Goal: Task Accomplishment & Management: Use online tool/utility

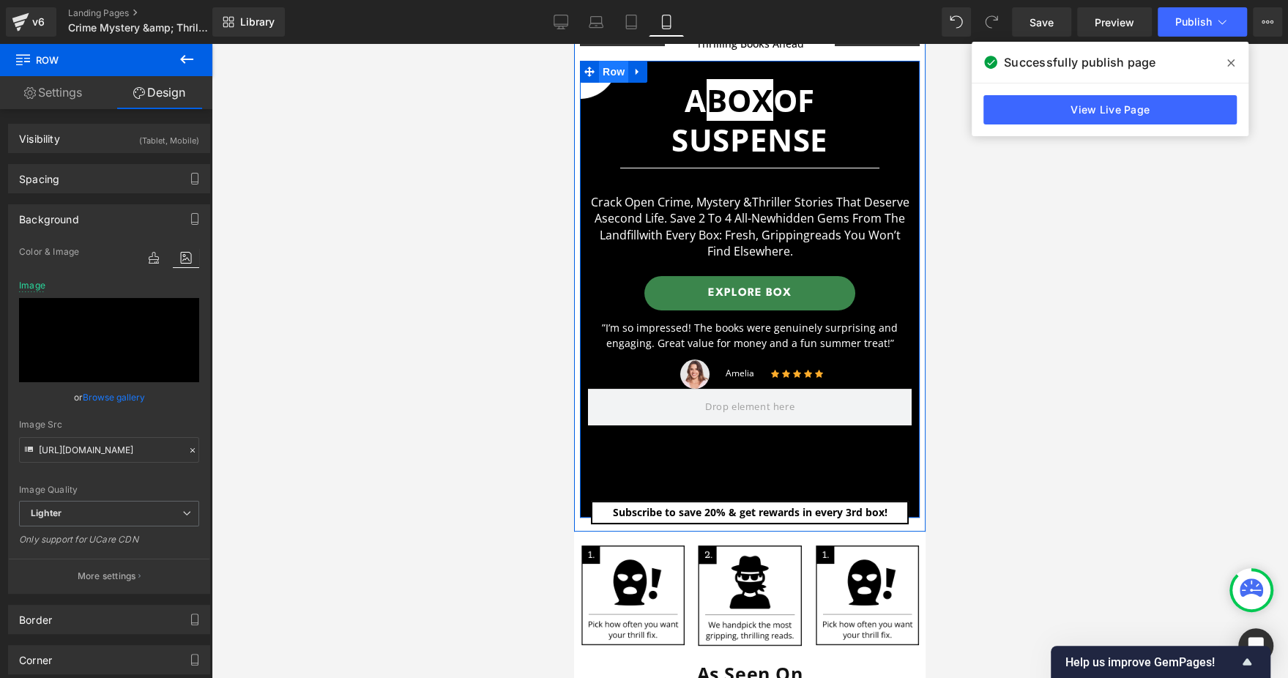
click at [612, 73] on span "Row" at bounding box center [613, 72] width 29 height 22
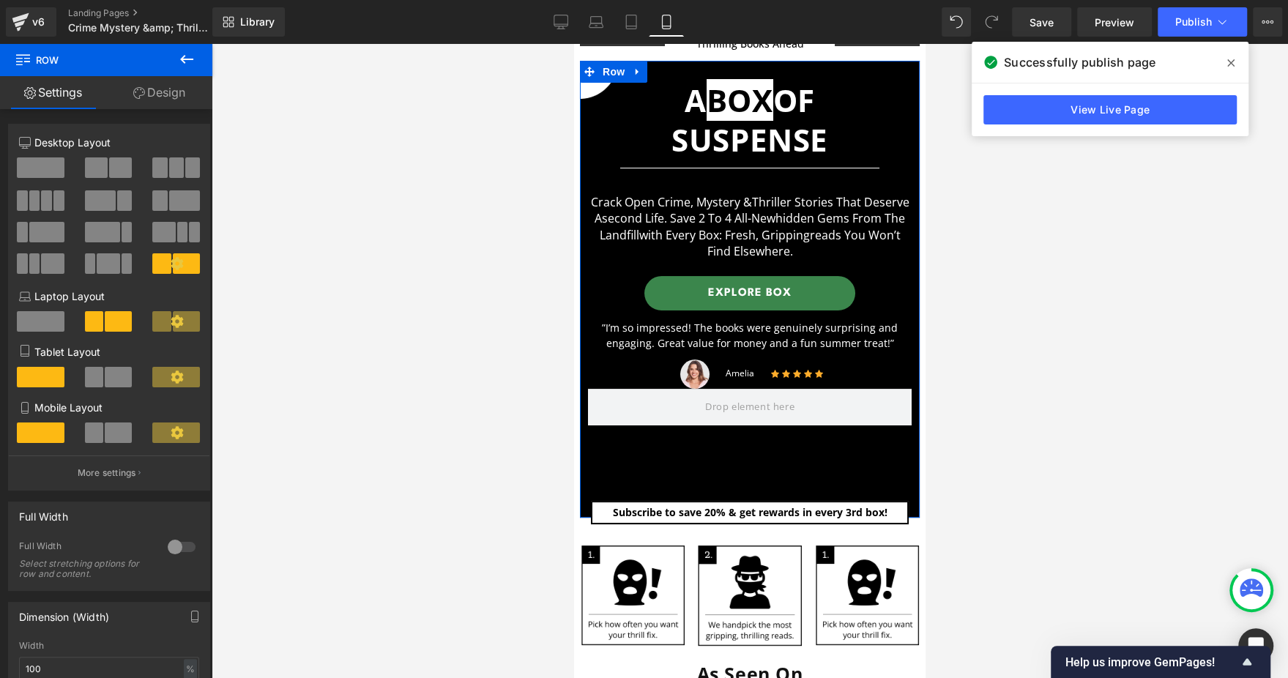
click at [172, 105] on link "Design" at bounding box center [159, 92] width 106 height 33
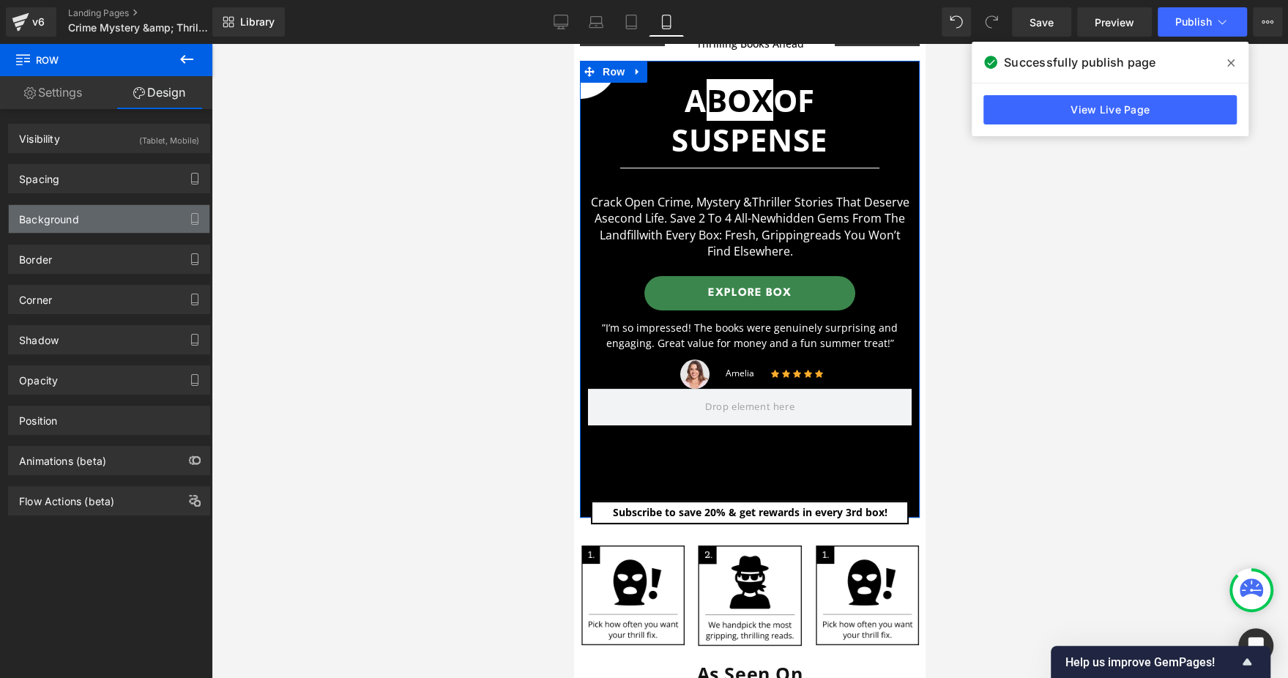
click at [127, 226] on div "Background" at bounding box center [109, 219] width 201 height 28
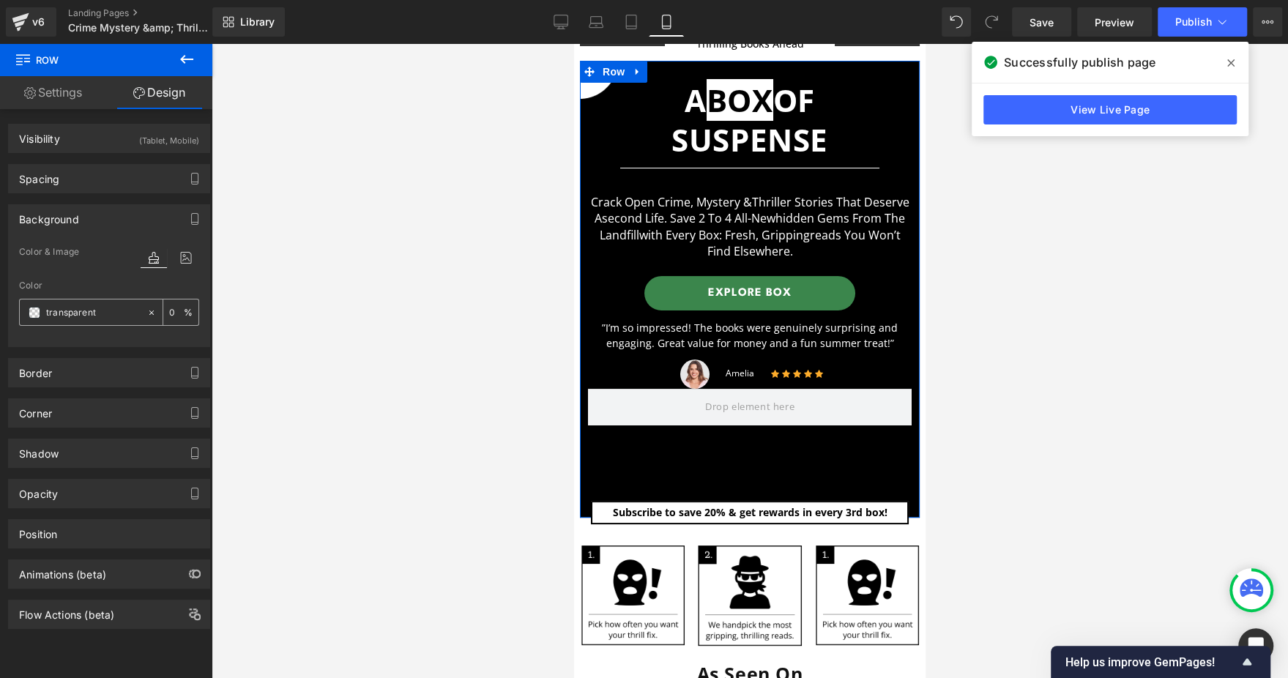
click at [90, 311] on input "transparent" at bounding box center [93, 313] width 94 height 16
click at [173, 253] on icon at bounding box center [186, 257] width 26 height 19
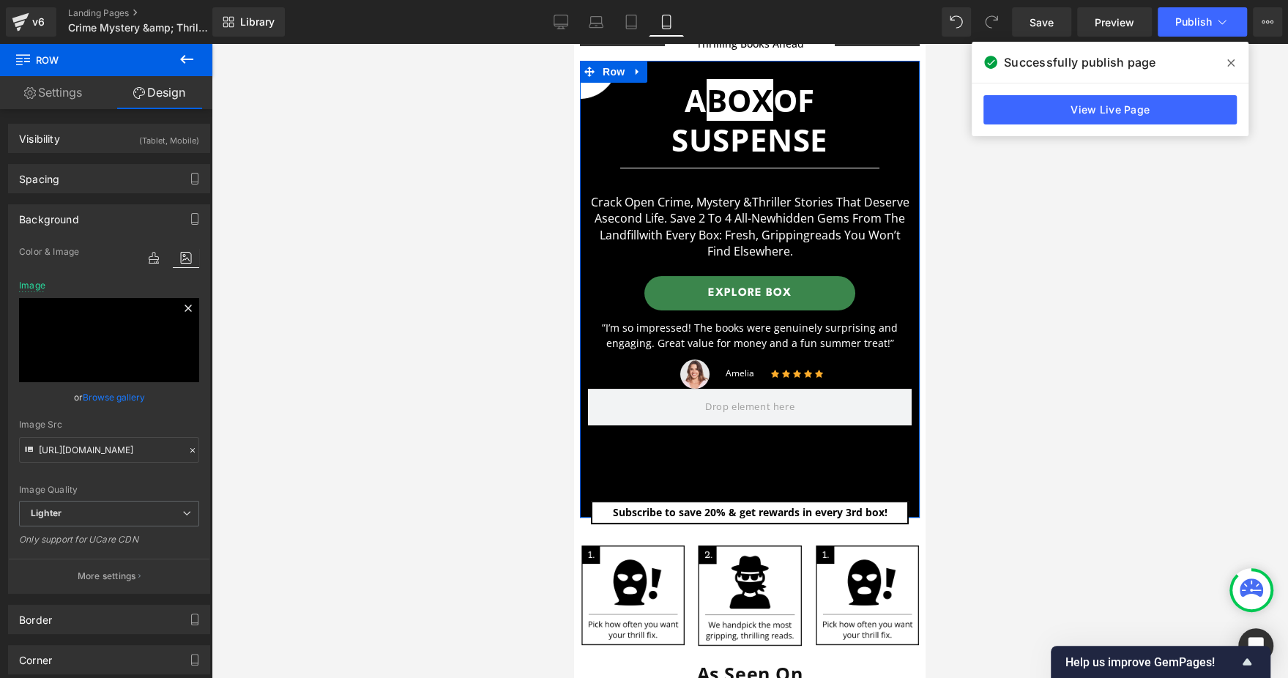
click at [179, 310] on icon at bounding box center [188, 309] width 18 height 18
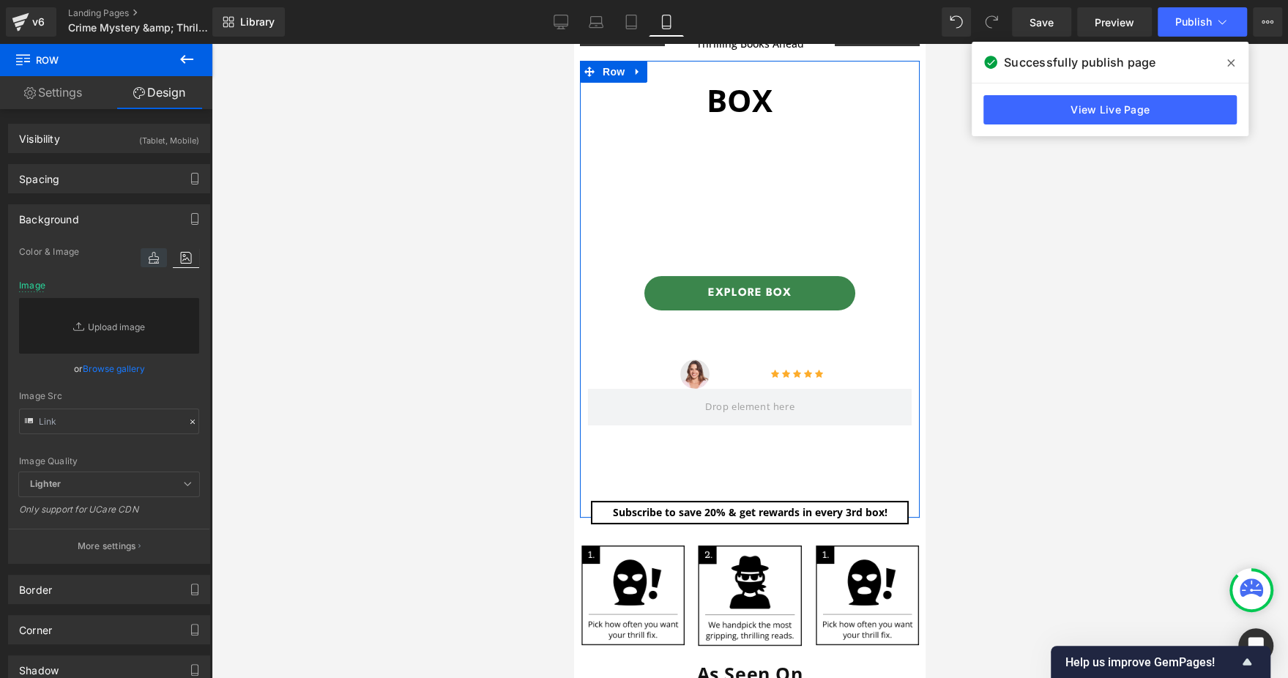
click at [146, 256] on icon at bounding box center [154, 257] width 26 height 19
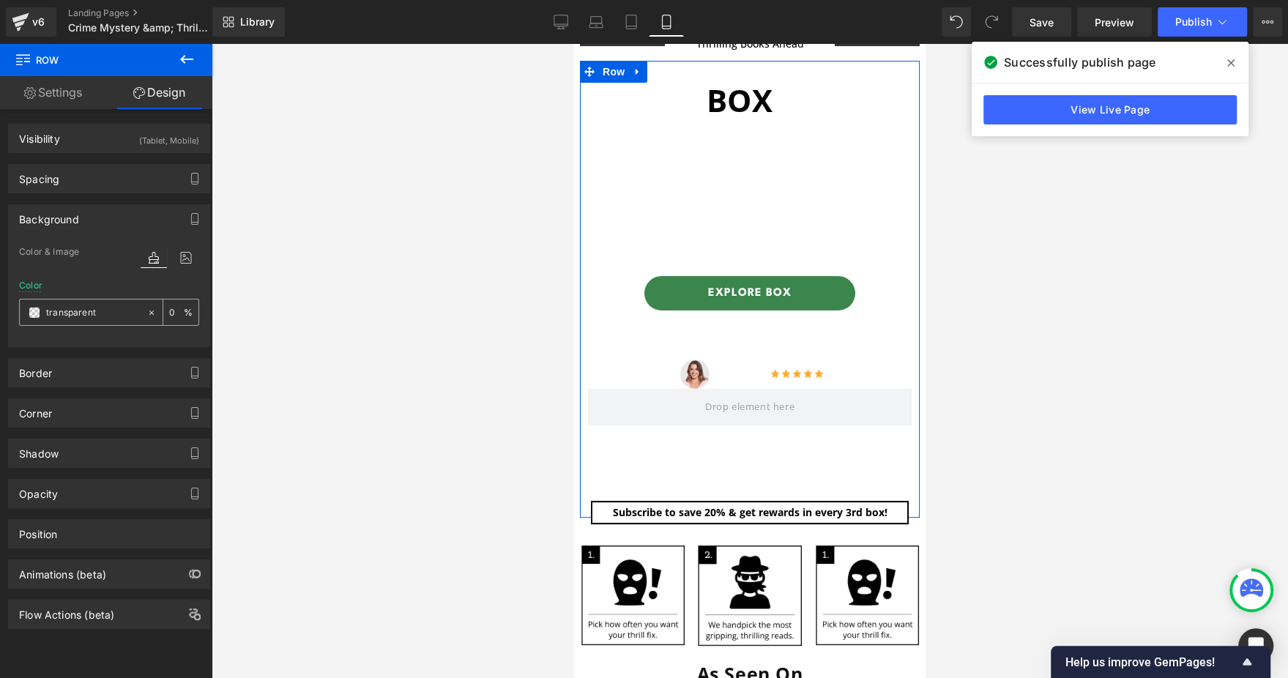
click at [112, 319] on div "transparent" at bounding box center [83, 313] width 127 height 26
click at [108, 305] on input "transparent" at bounding box center [93, 313] width 94 height 16
type input "000"
type input "100"
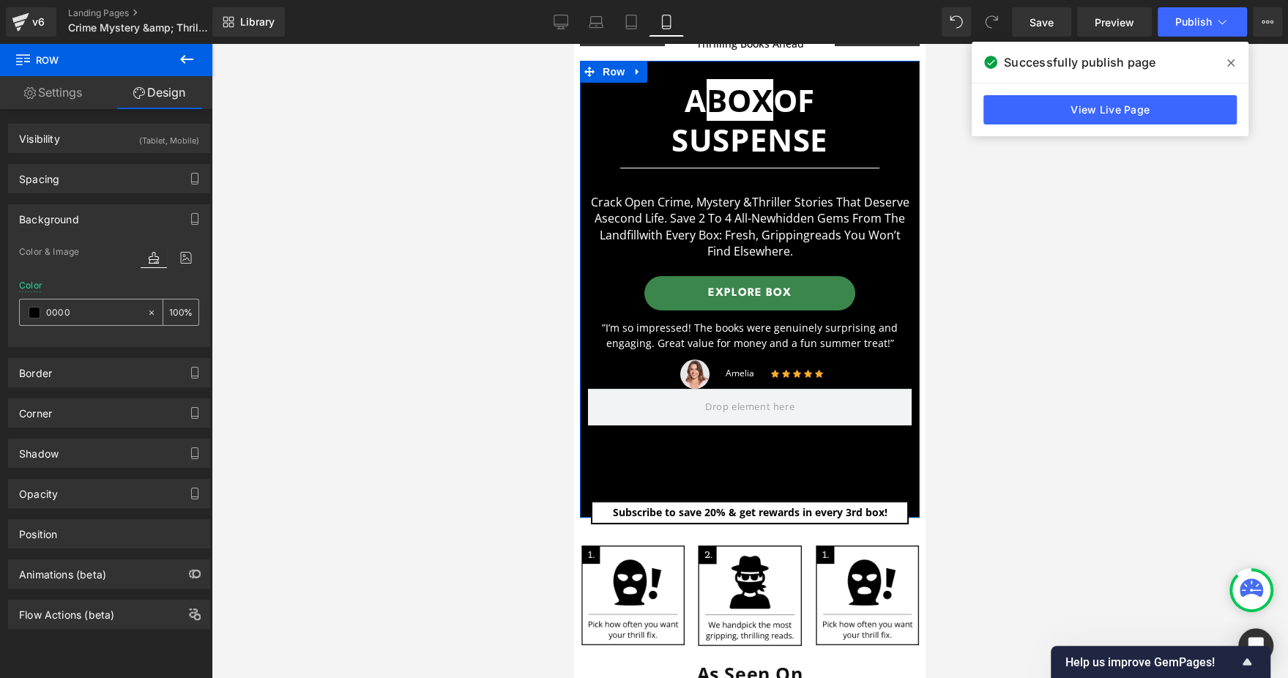
type input "00000"
type input "0"
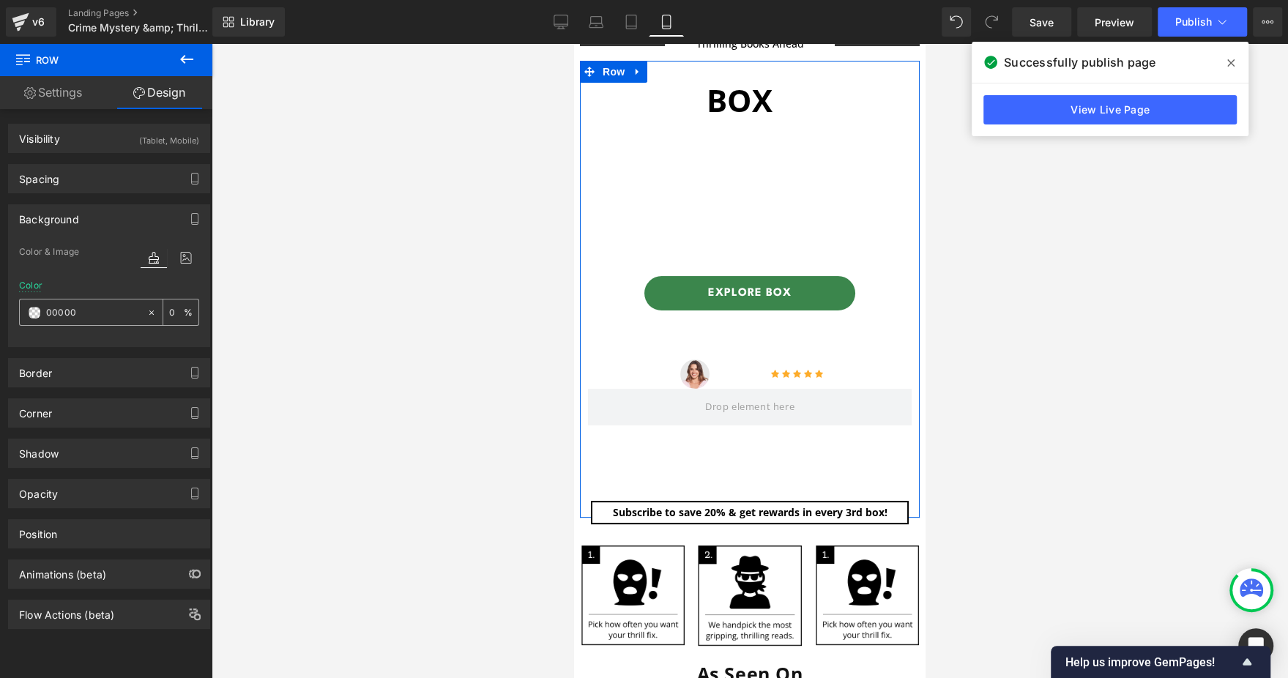
type input "000000"
type input "100"
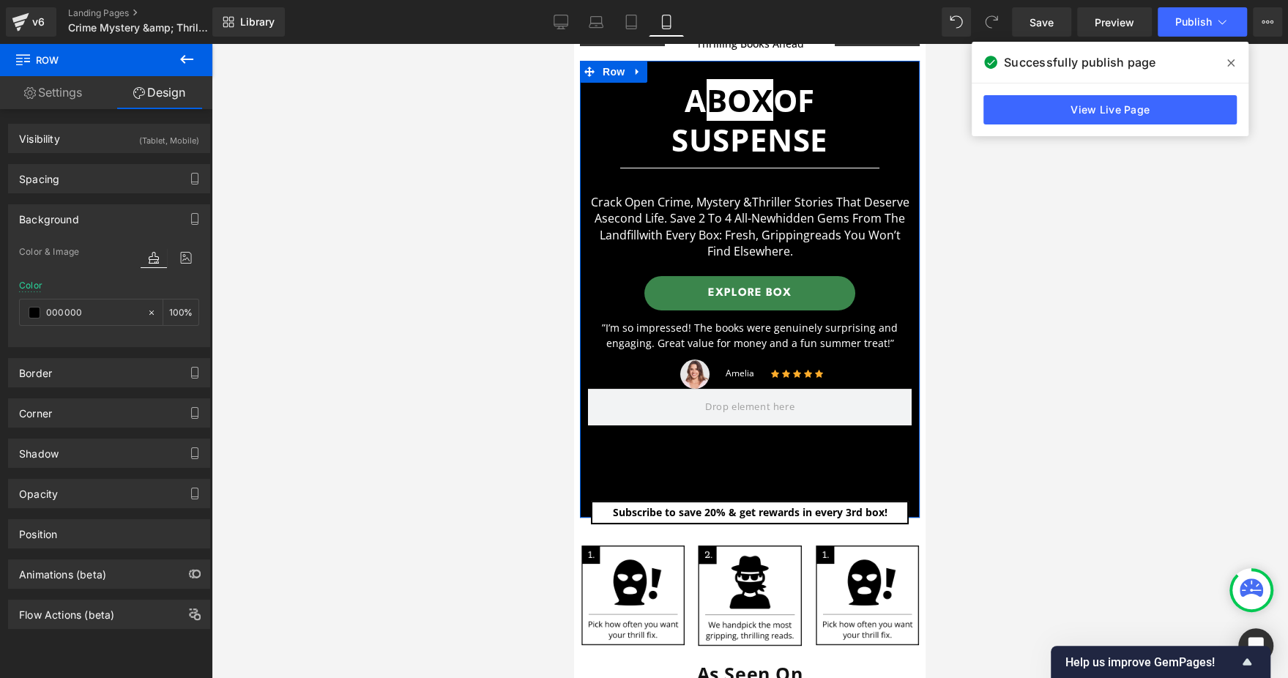
type input "000000"
click at [133, 354] on div "Border Border Style Custom Custom Setup Global Style Custom Setup Global Style …" at bounding box center [109, 367] width 219 height 40
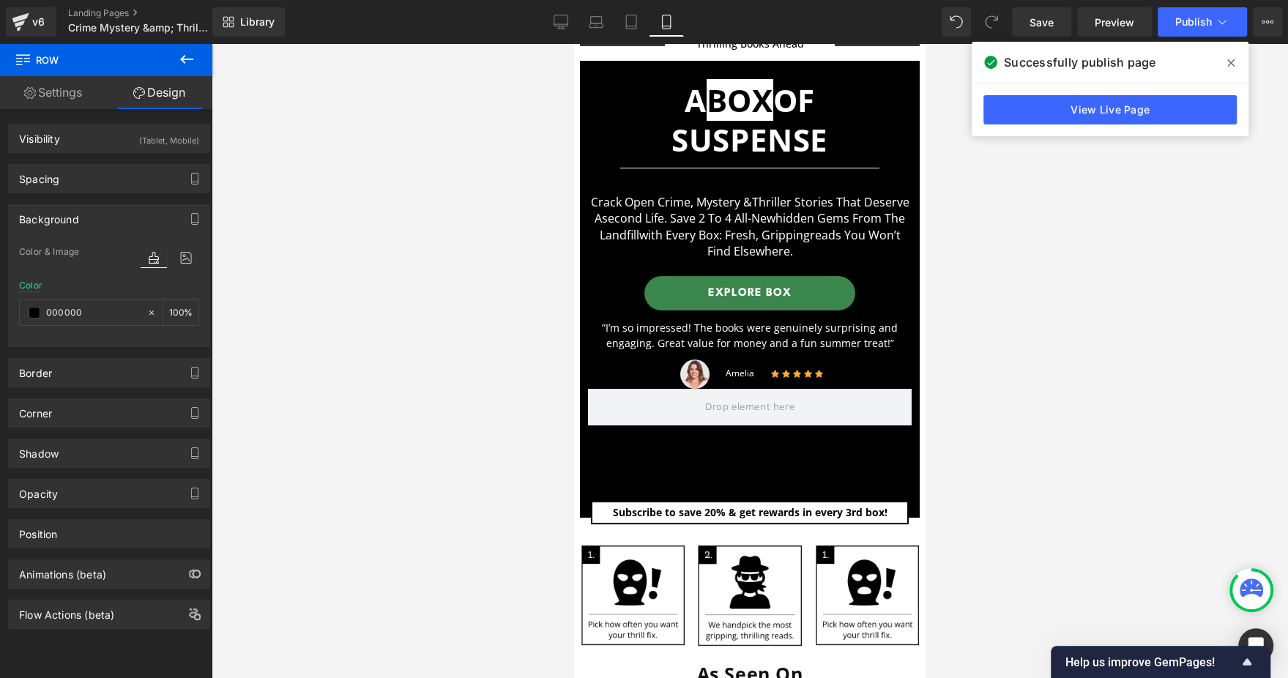
click at [196, 64] on button at bounding box center [186, 60] width 51 height 32
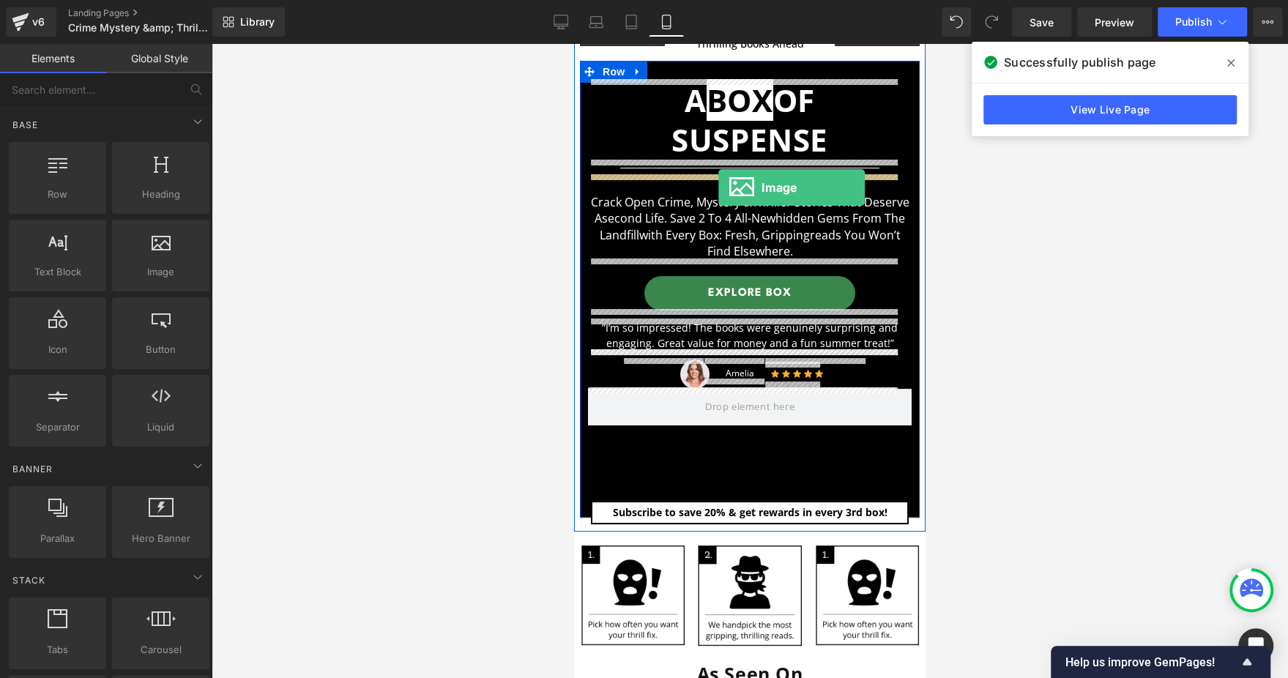
drag, startPoint x: 710, startPoint y: 315, endPoint x: 719, endPoint y: 187, distance: 128.4
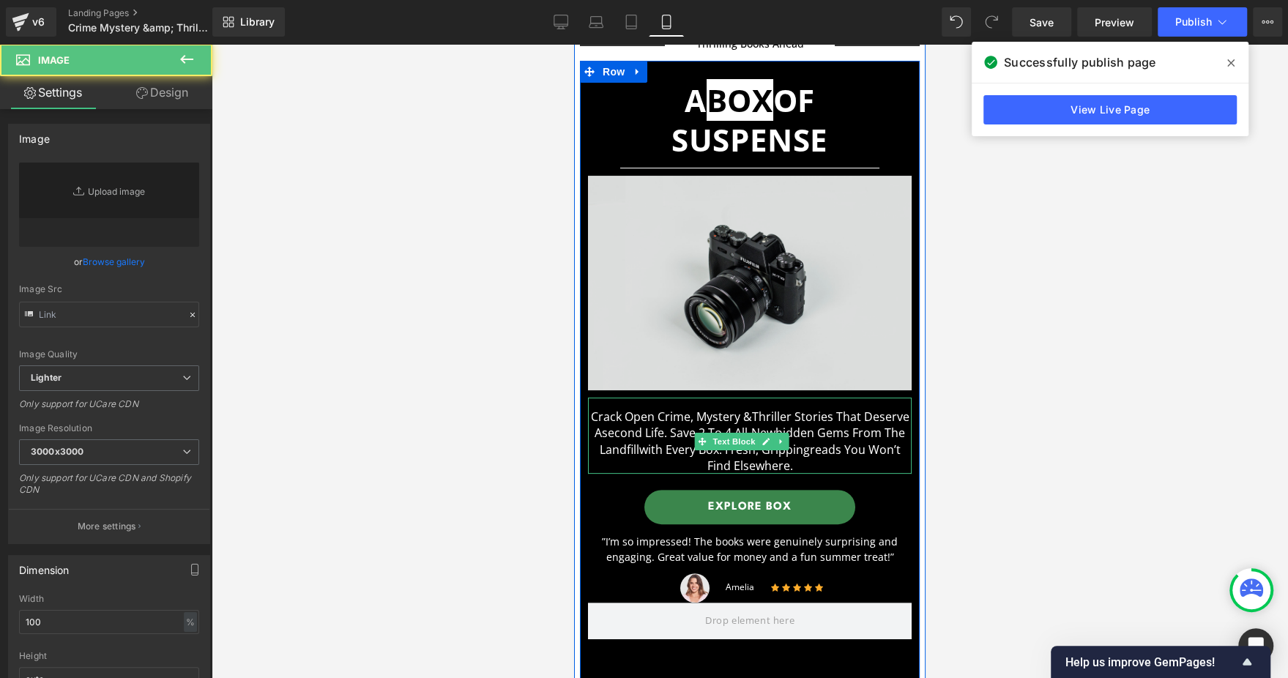
type input "//d1um8515vdn9kb.cloudfront.net/images/parallax.jpg"
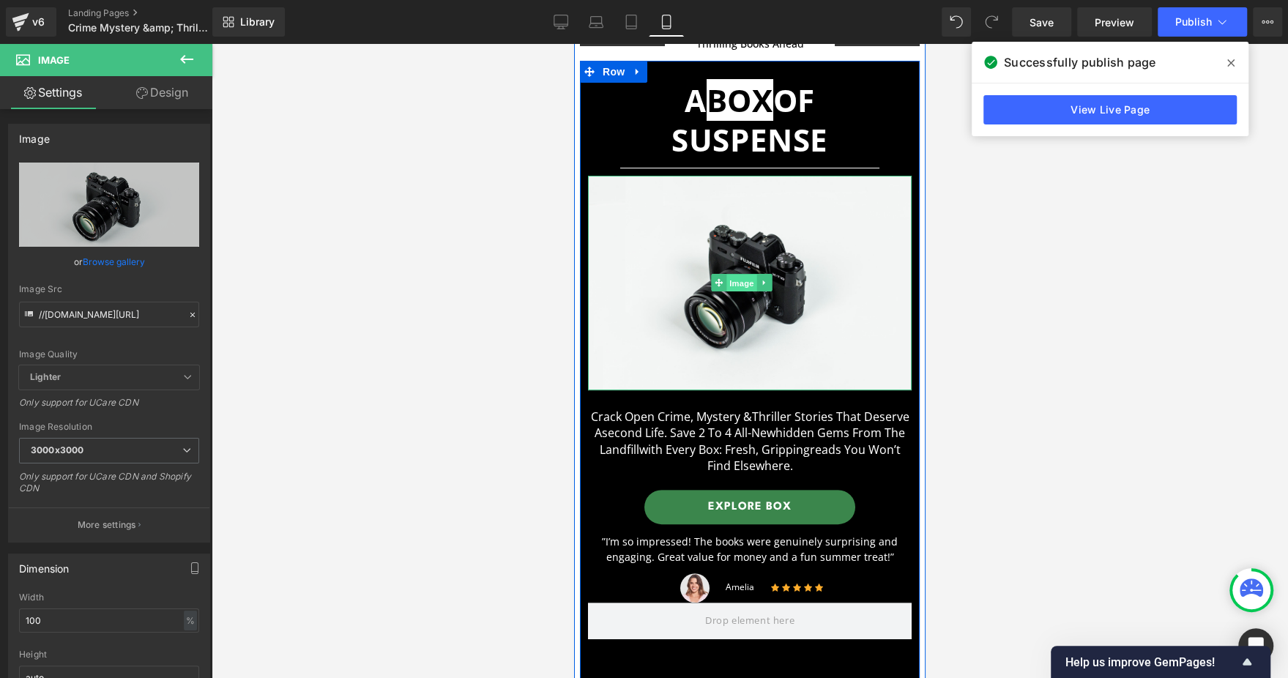
drag, startPoint x: 747, startPoint y: 270, endPoint x: 1122, endPoint y: 354, distance: 384.2
click at [747, 275] on span "Image" at bounding box center [742, 284] width 31 height 18
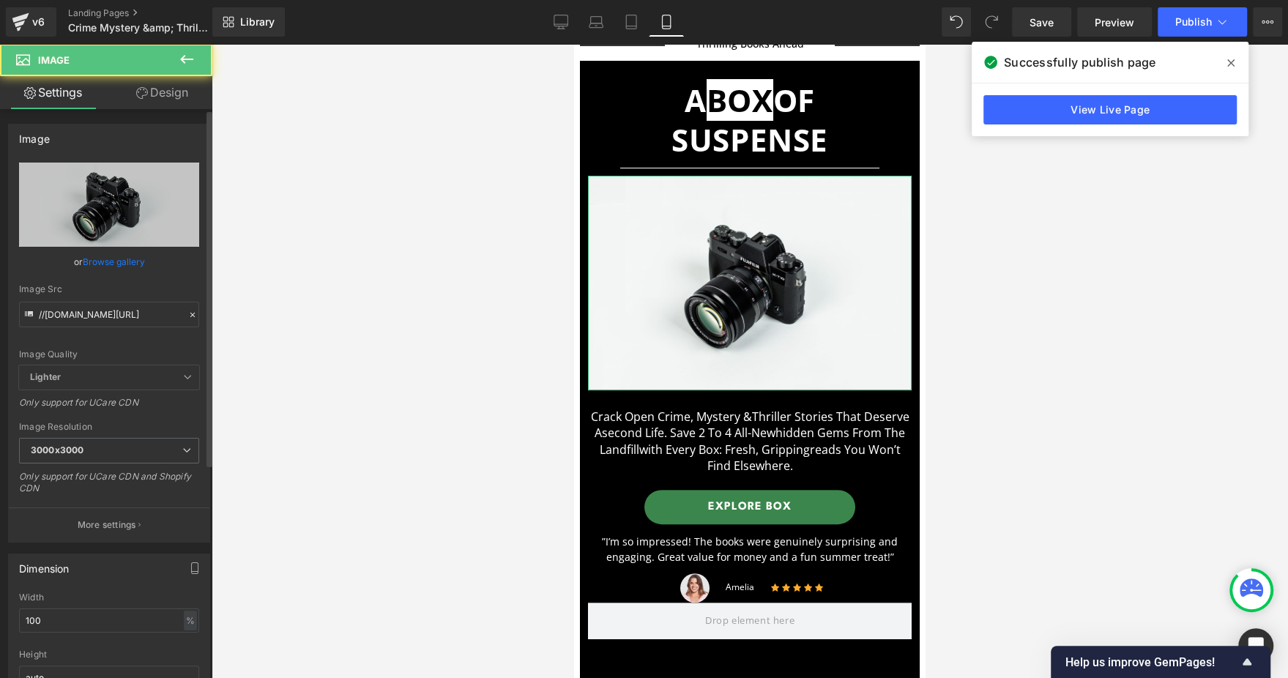
click at [122, 255] on link "Browse gallery" at bounding box center [114, 262] width 62 height 26
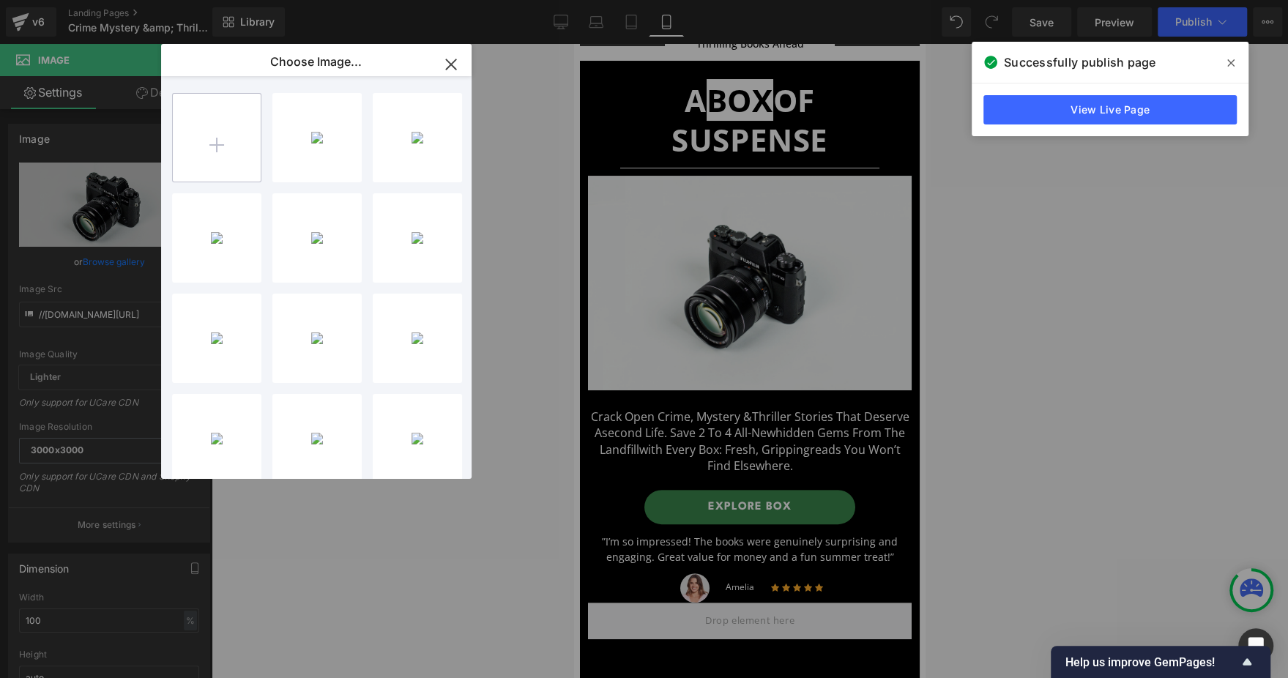
click at [242, 165] on input "file" at bounding box center [217, 138] width 88 height 88
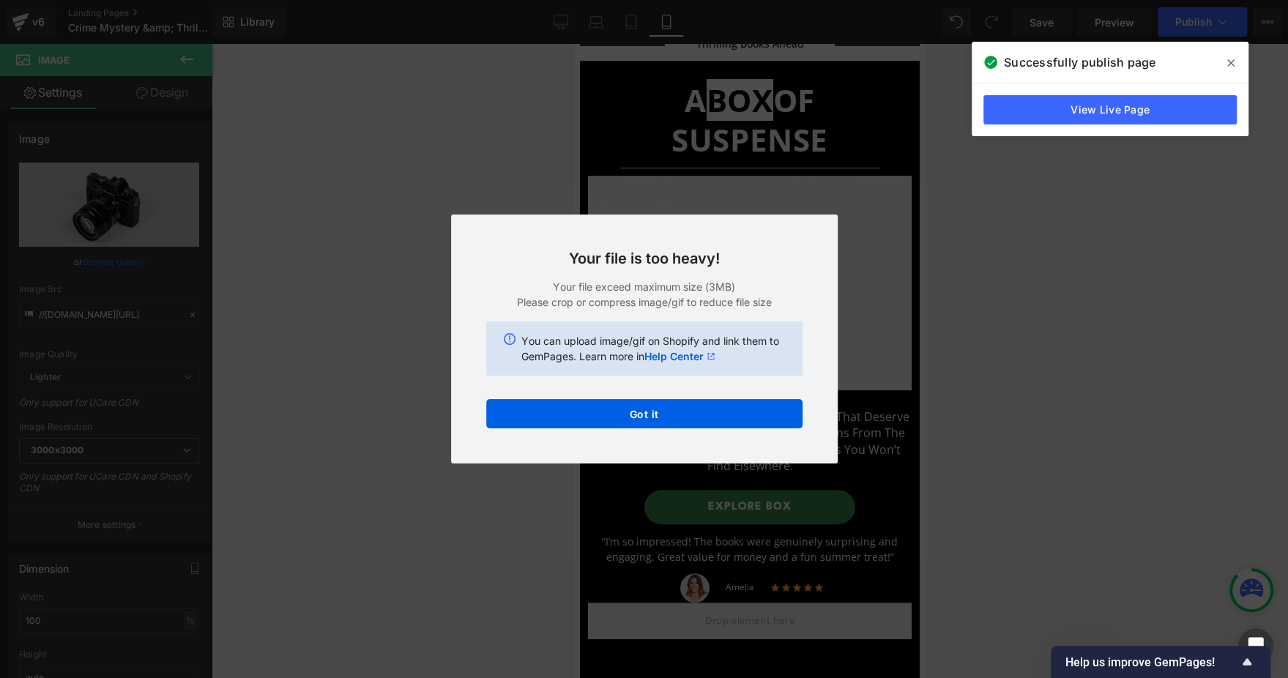
click at [620, 0] on div "Text Color Highlight Color #333333 Choose Image... Back to Library Insert Subtr…" at bounding box center [644, 0] width 1288 height 0
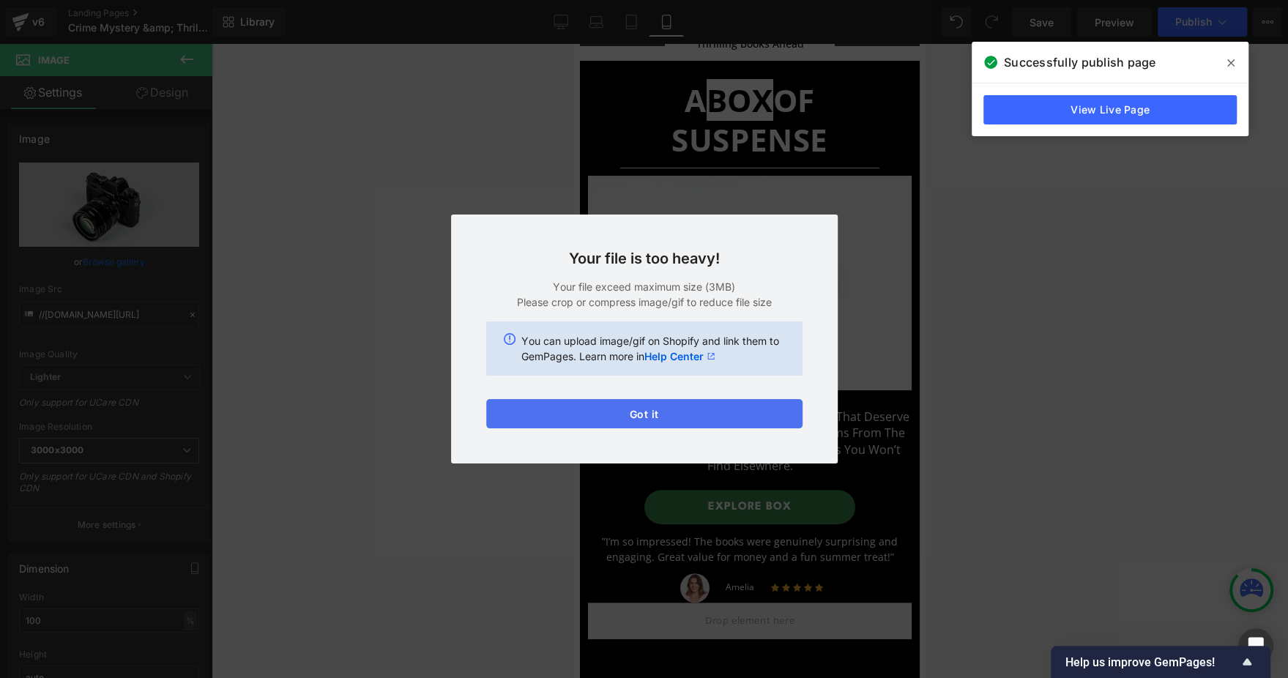
click at [731, 408] on button "Got it" at bounding box center [644, 413] width 316 height 29
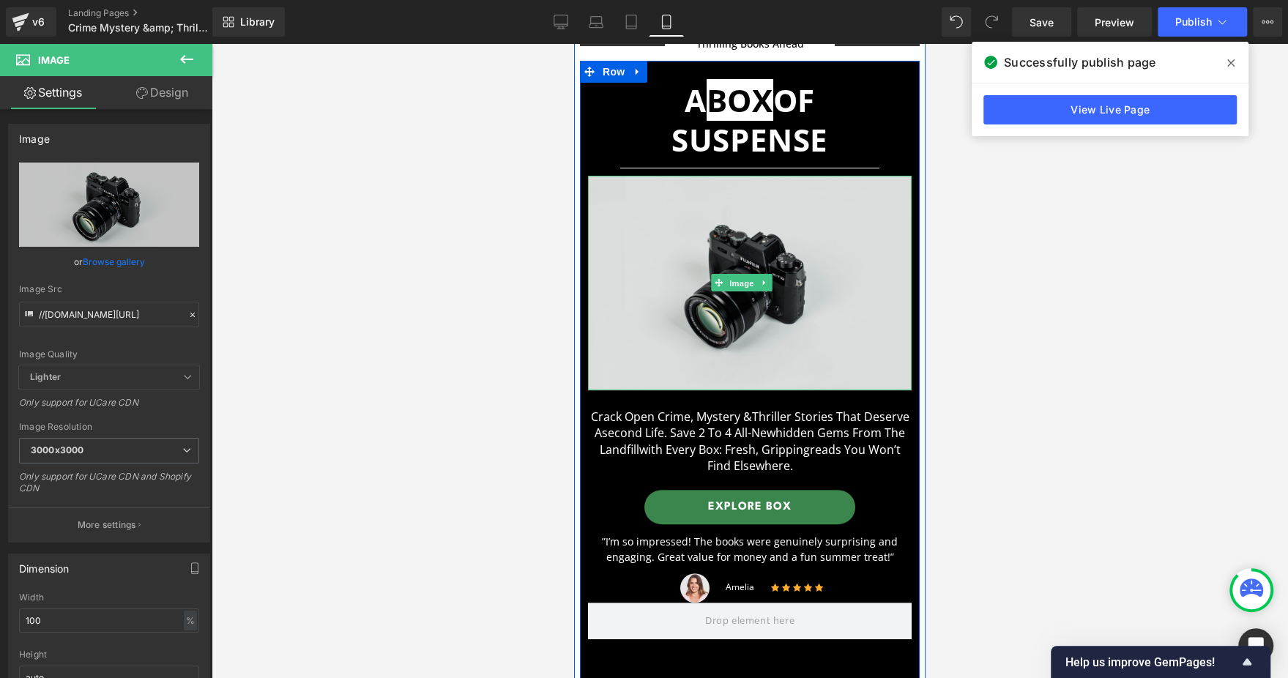
drag, startPoint x: 741, startPoint y: 274, endPoint x: 698, endPoint y: 276, distance: 43.3
click at [740, 275] on span "Image" at bounding box center [742, 284] width 31 height 18
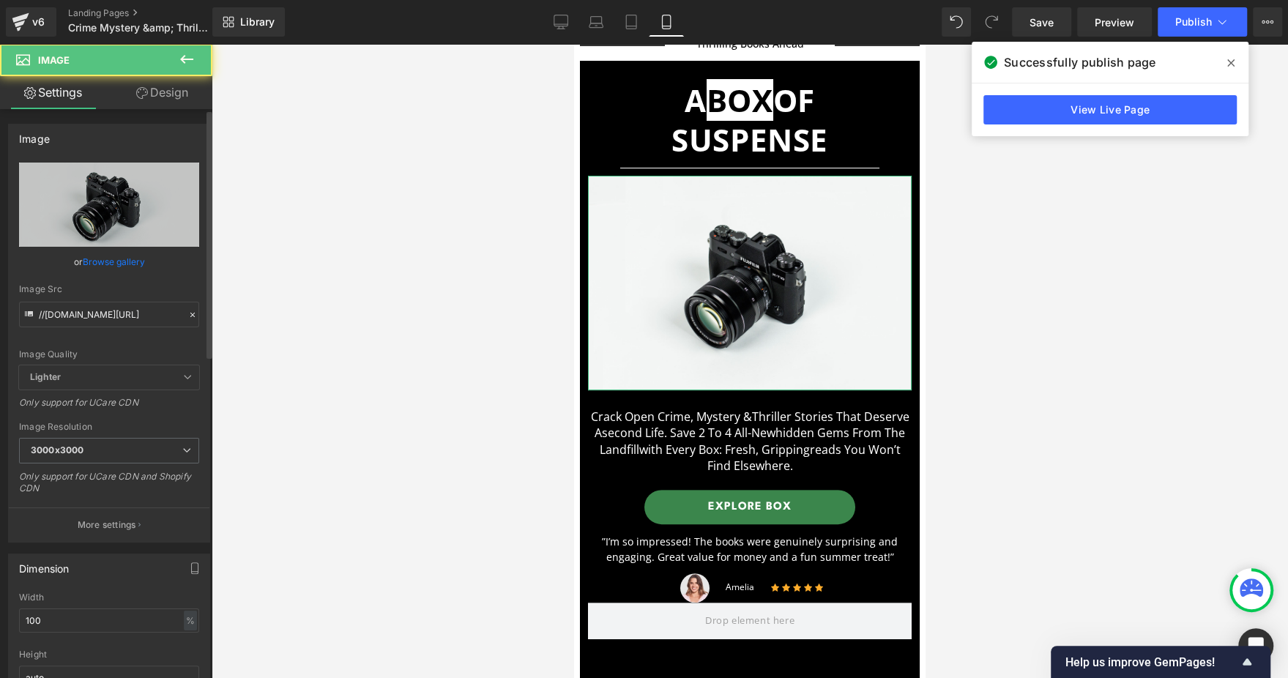
click at [114, 263] on link "Browse gallery" at bounding box center [114, 262] width 62 height 26
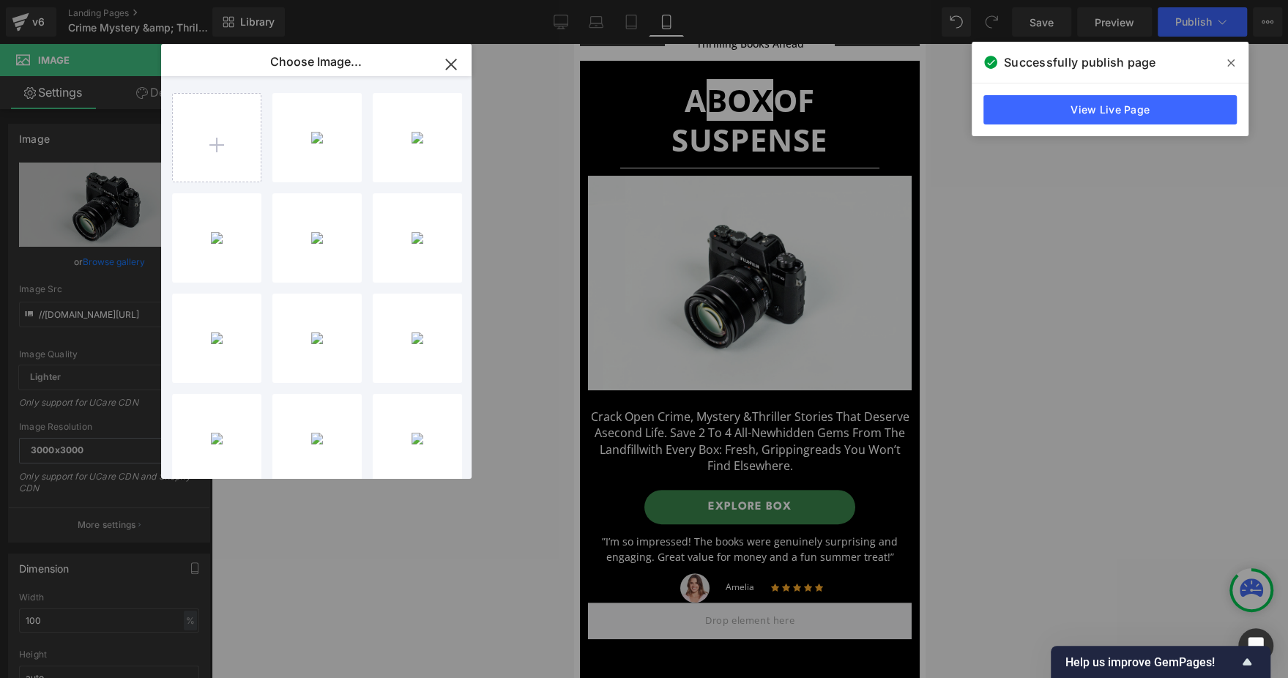
type input "C:\fakepath\Horror Creatives 1200 x 1200 (7).jpg"
click at [342, 138] on div "Horror ... _7_.jpg 421.44 KB" at bounding box center [316, 137] width 89 height 89
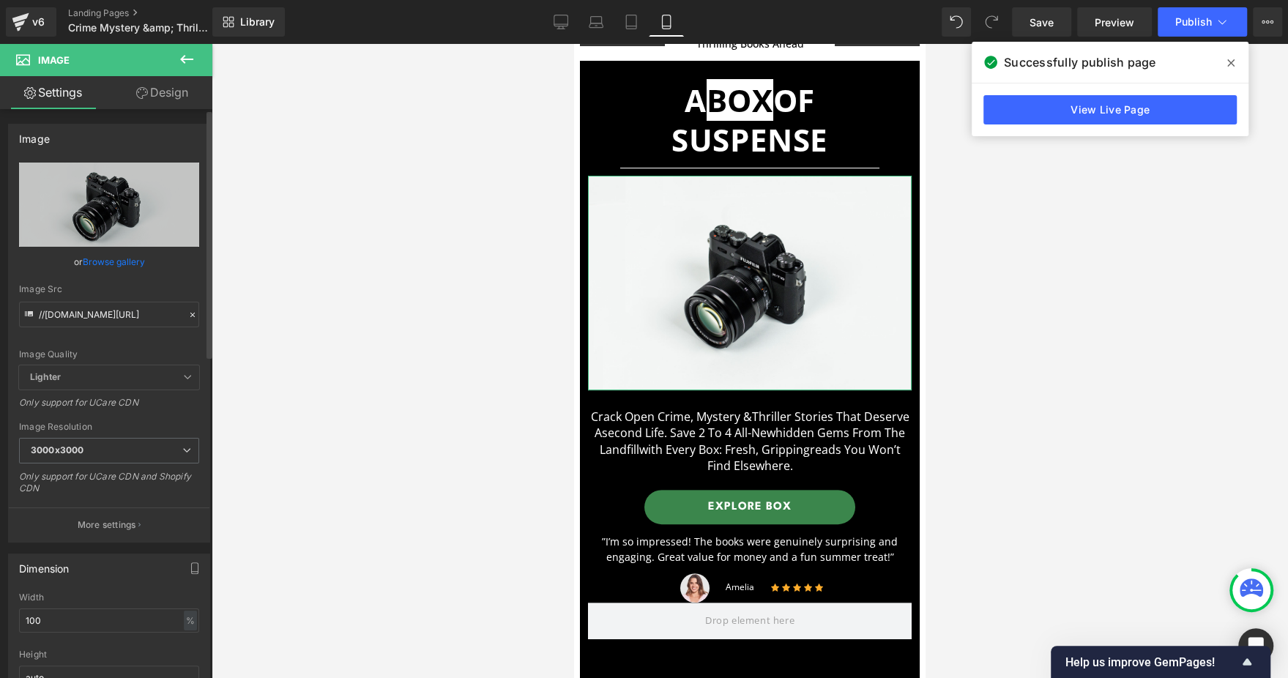
click at [114, 267] on link "Browse gallery" at bounding box center [114, 262] width 62 height 26
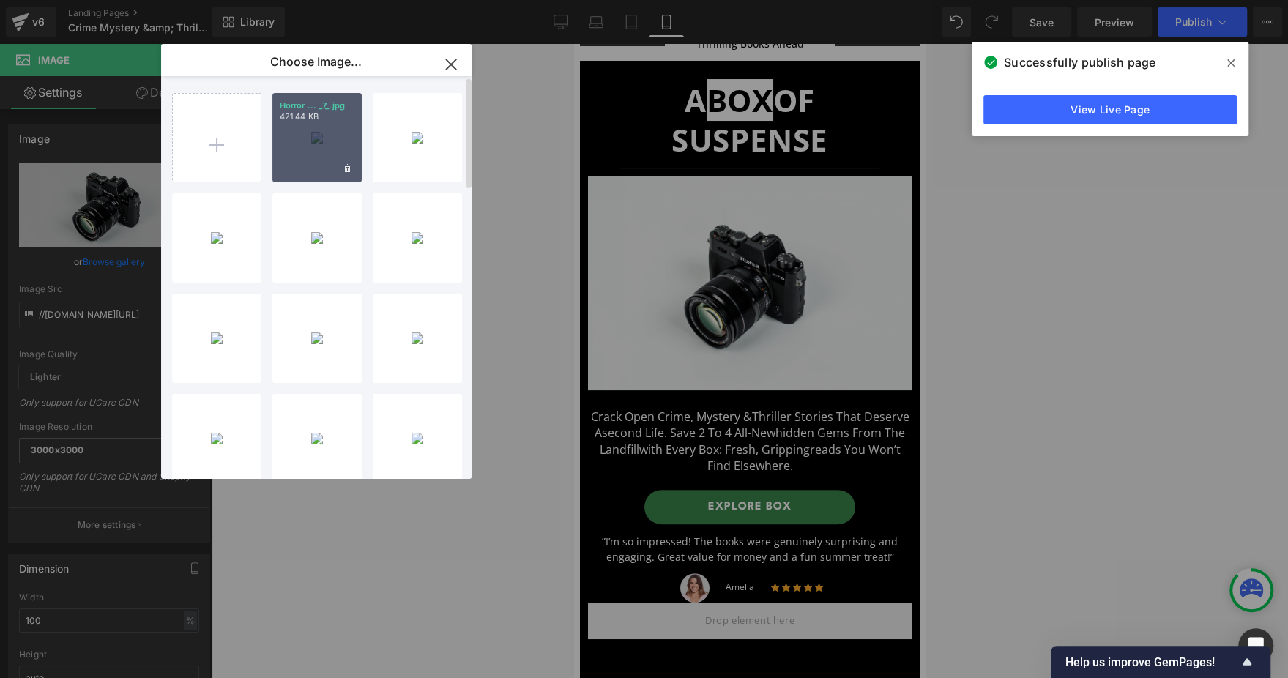
click at [296, 151] on div "Horror ... _7_.jpg 421.44 KB" at bounding box center [316, 137] width 89 height 89
type input "https://ucarecdn.com/3d00165e-91e1-4be7-b868-7b8c382be8d4/-/format/auto/-/previ…"
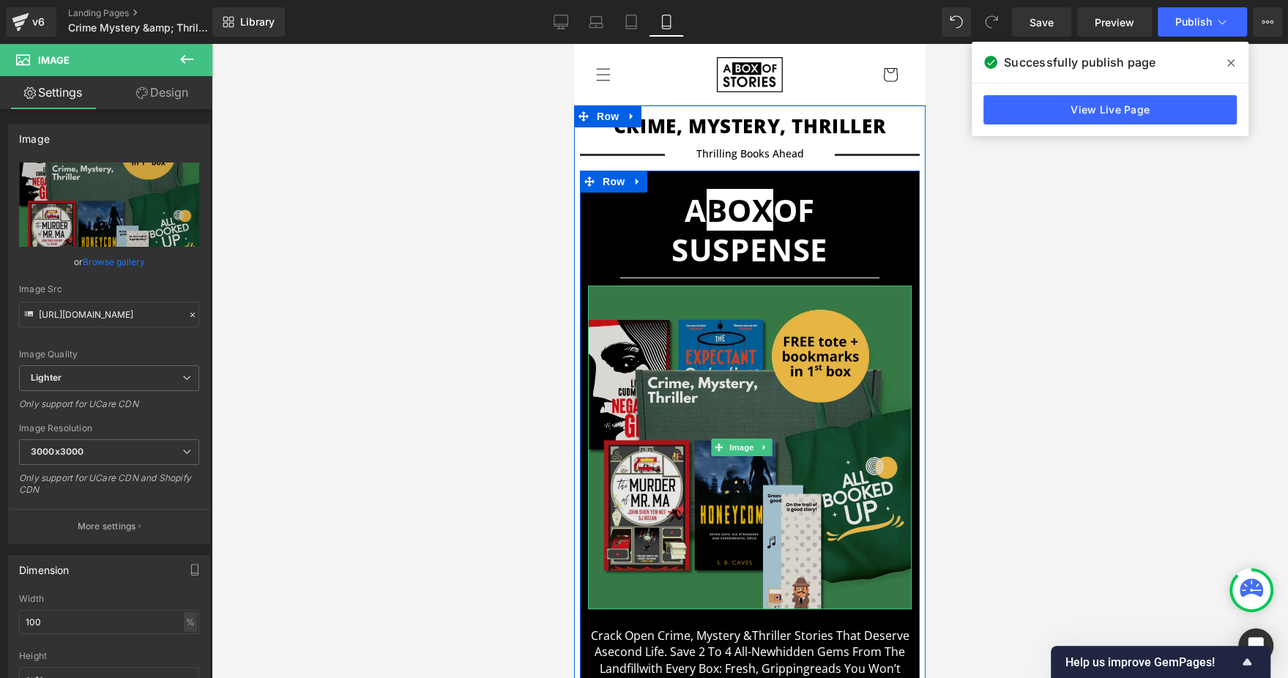
click at [739, 426] on img at bounding box center [750, 448] width 324 height 324
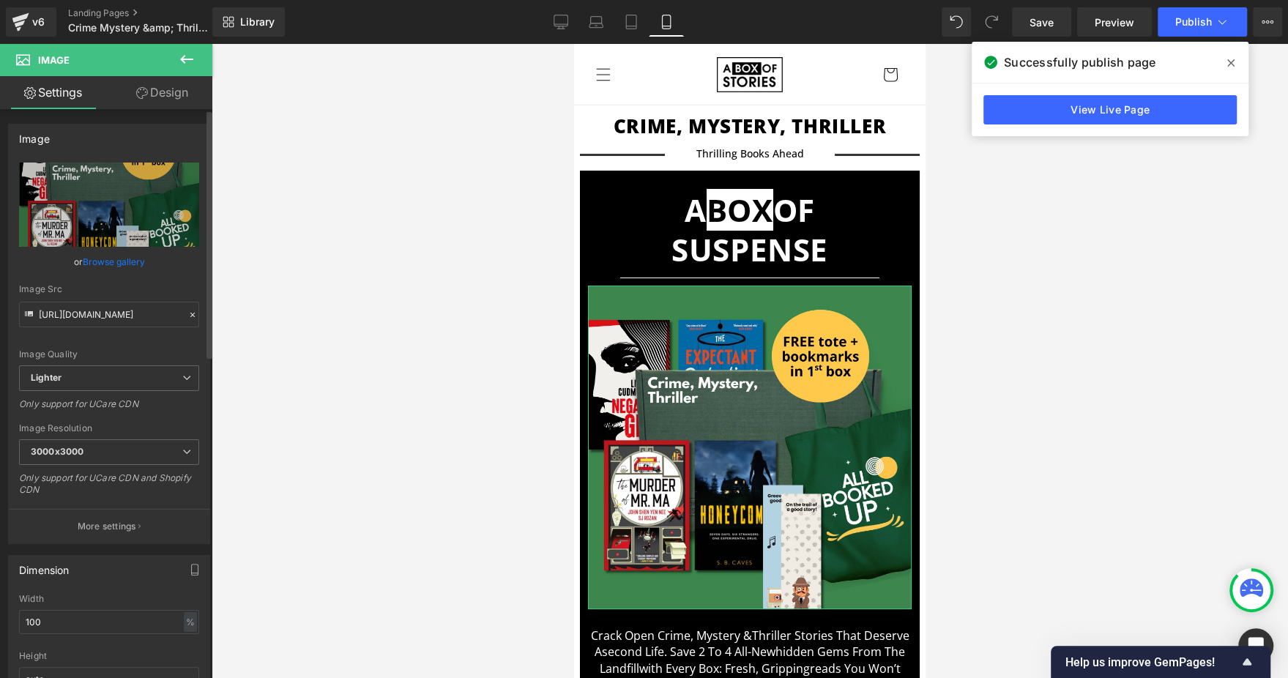
click at [106, 261] on link "Browse gallery" at bounding box center [114, 262] width 62 height 26
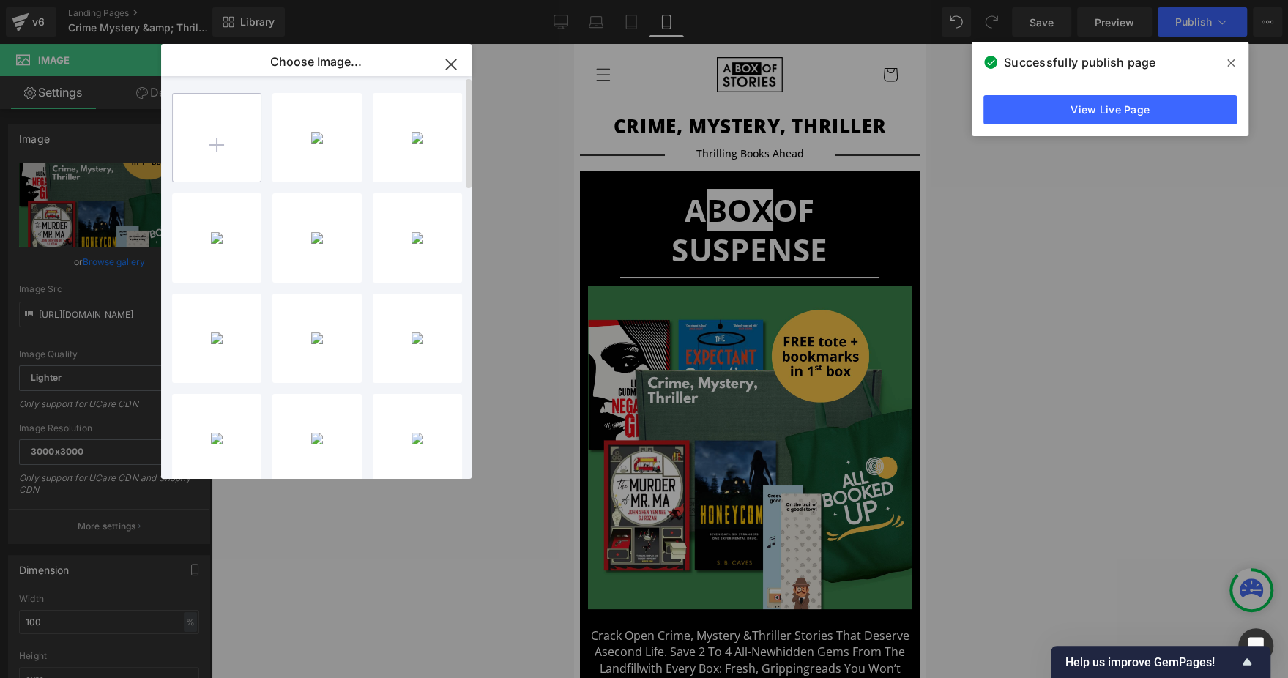
click at [241, 142] on input "file" at bounding box center [217, 138] width 88 height 88
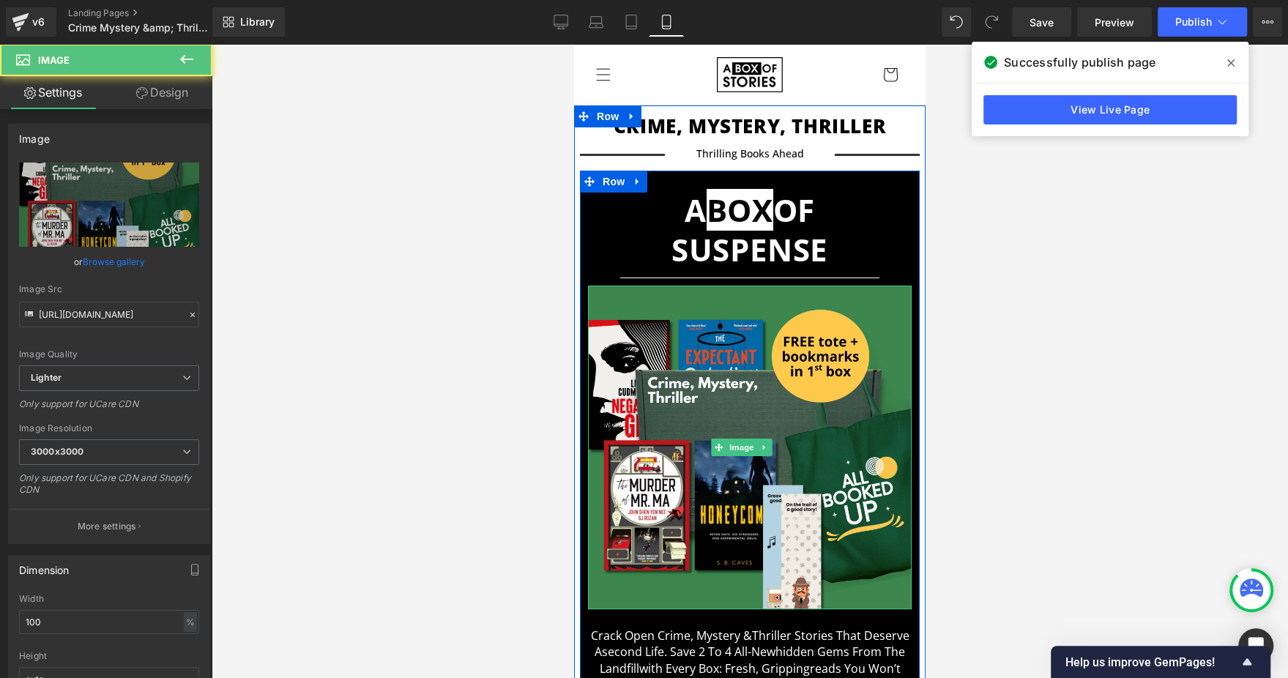
drag, startPoint x: 1259, startPoint y: 442, endPoint x: 1088, endPoint y: 455, distance: 171.2
click at [685, 398] on img at bounding box center [750, 448] width 324 height 324
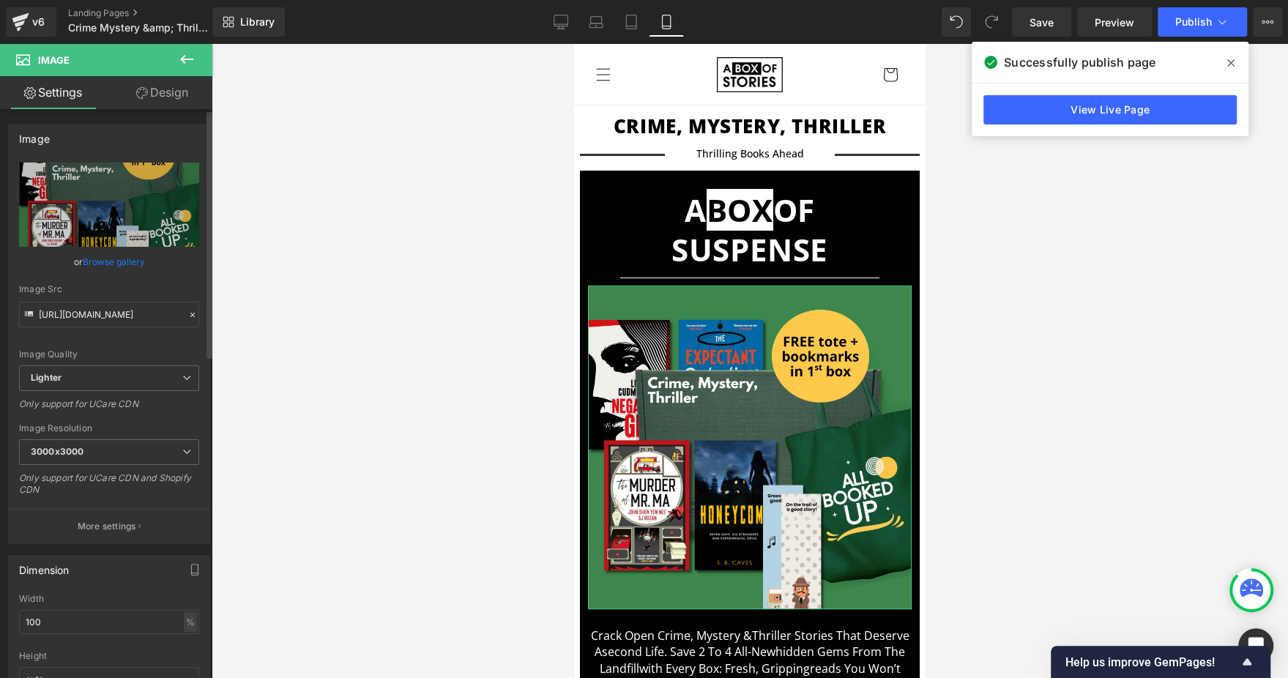
click at [126, 259] on link "Browse gallery" at bounding box center [114, 262] width 62 height 26
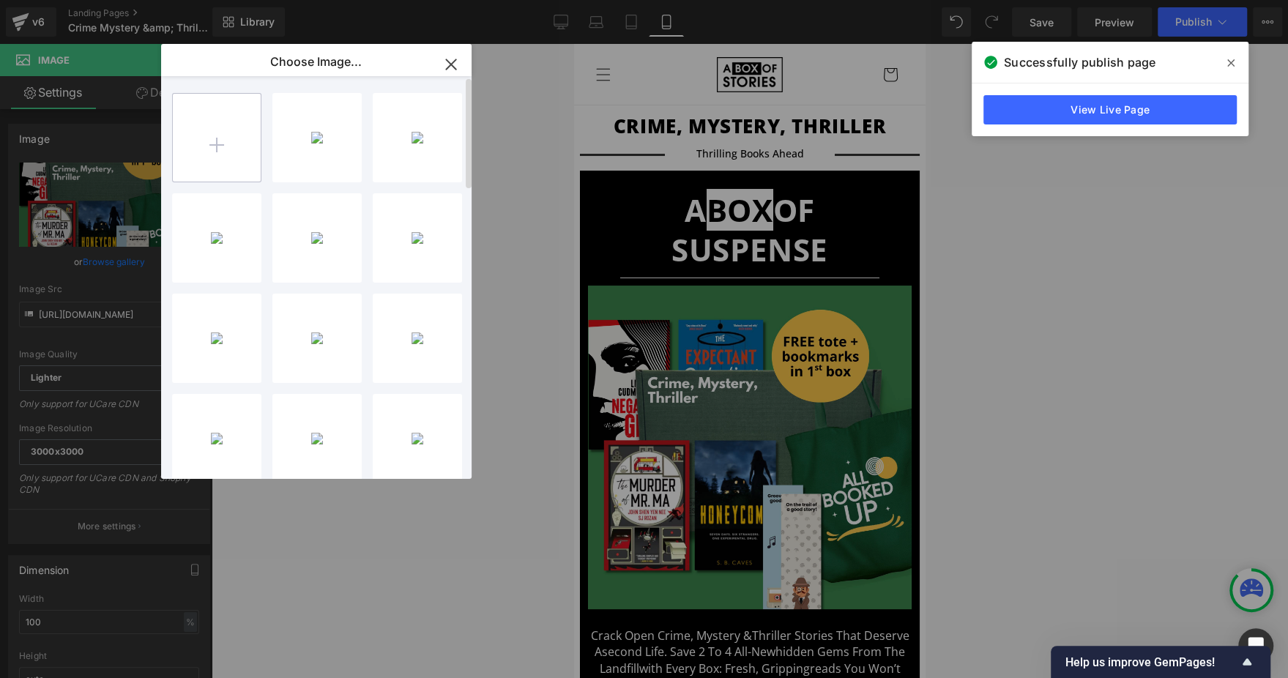
click at [237, 132] on input "file" at bounding box center [217, 138] width 88 height 88
type input "C:\fakepath\What's in a Box.jpg"
click at [325, 122] on div "What_s ... Box.jpg 148.33 KB" at bounding box center [316, 137] width 89 height 89
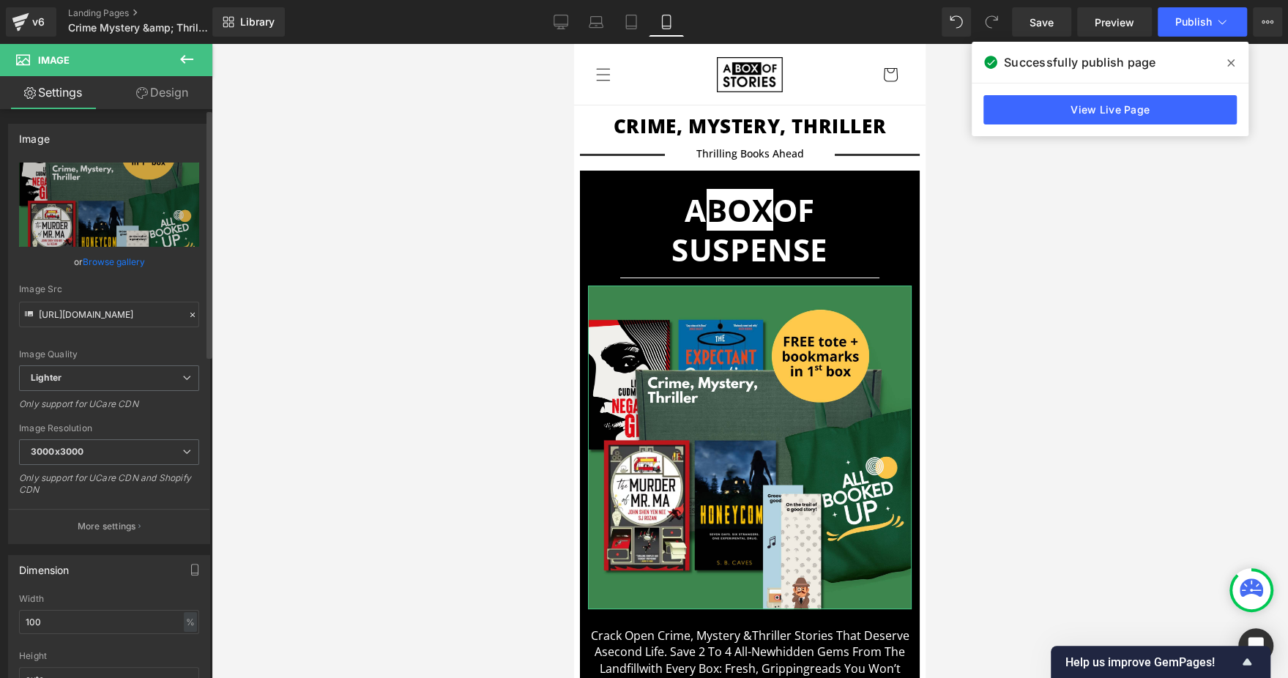
click at [100, 259] on link "Browse gallery" at bounding box center [114, 262] width 62 height 26
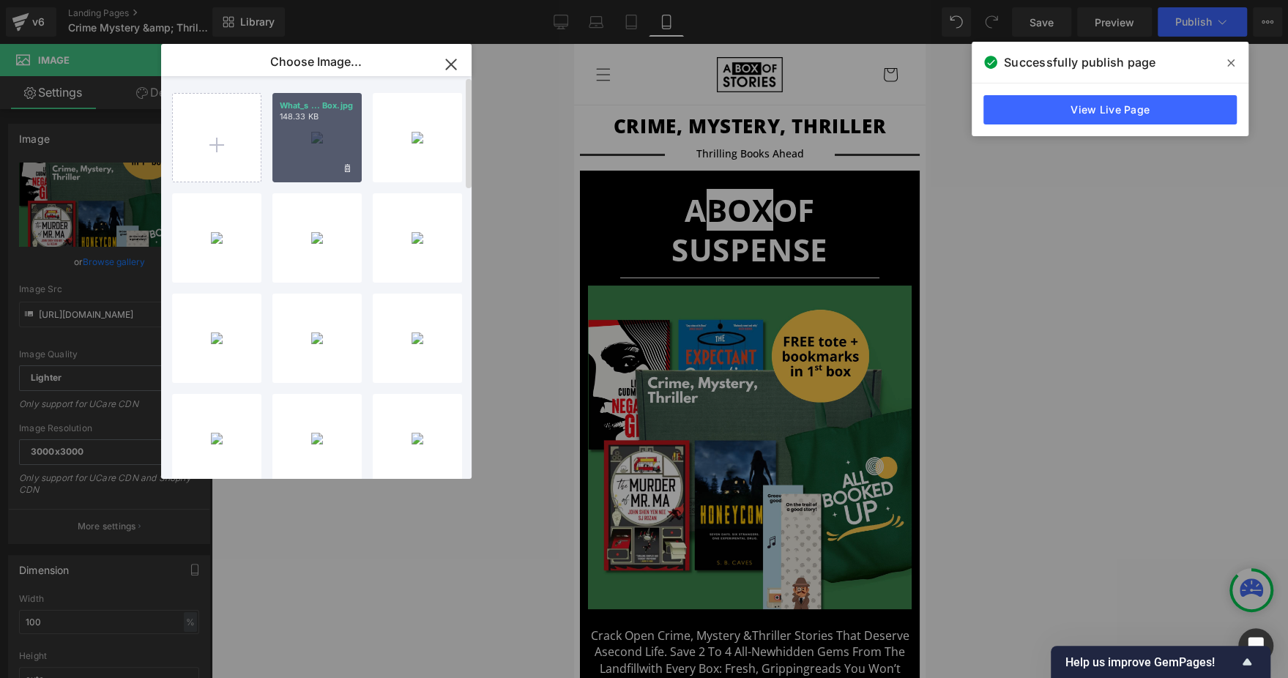
click at [341, 126] on div "What_s ... Box.jpg 148.33 KB" at bounding box center [316, 137] width 89 height 89
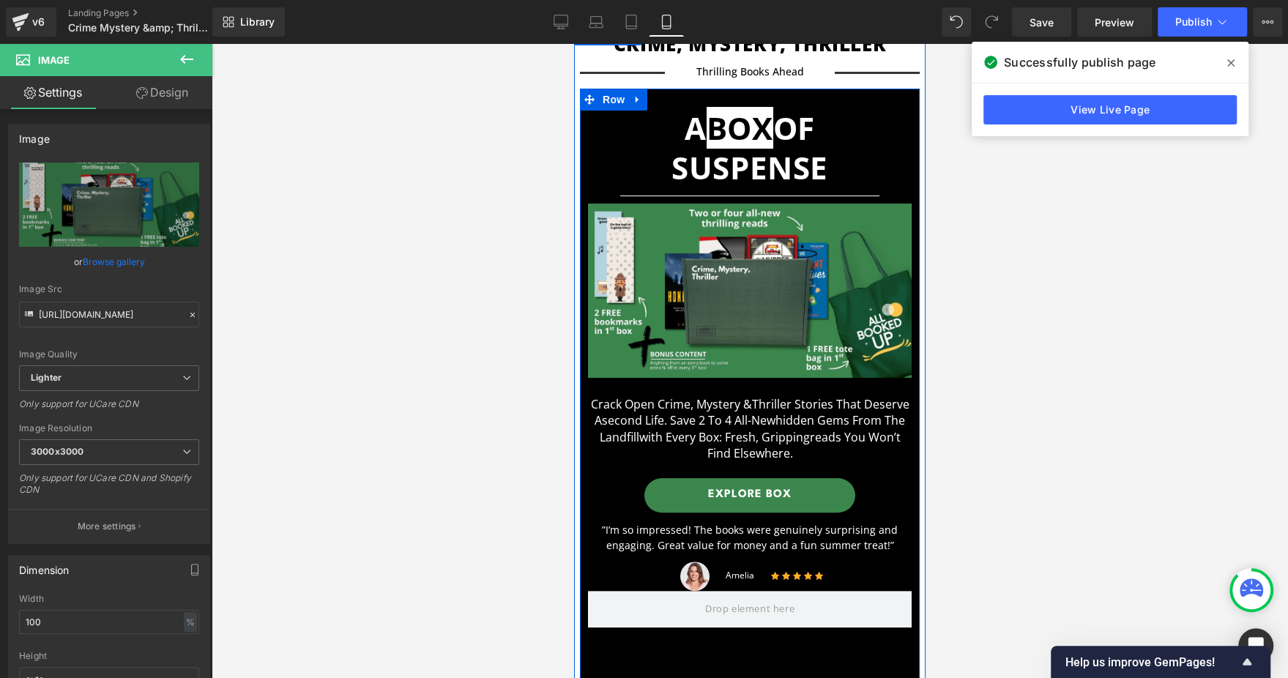
scroll to position [110, 0]
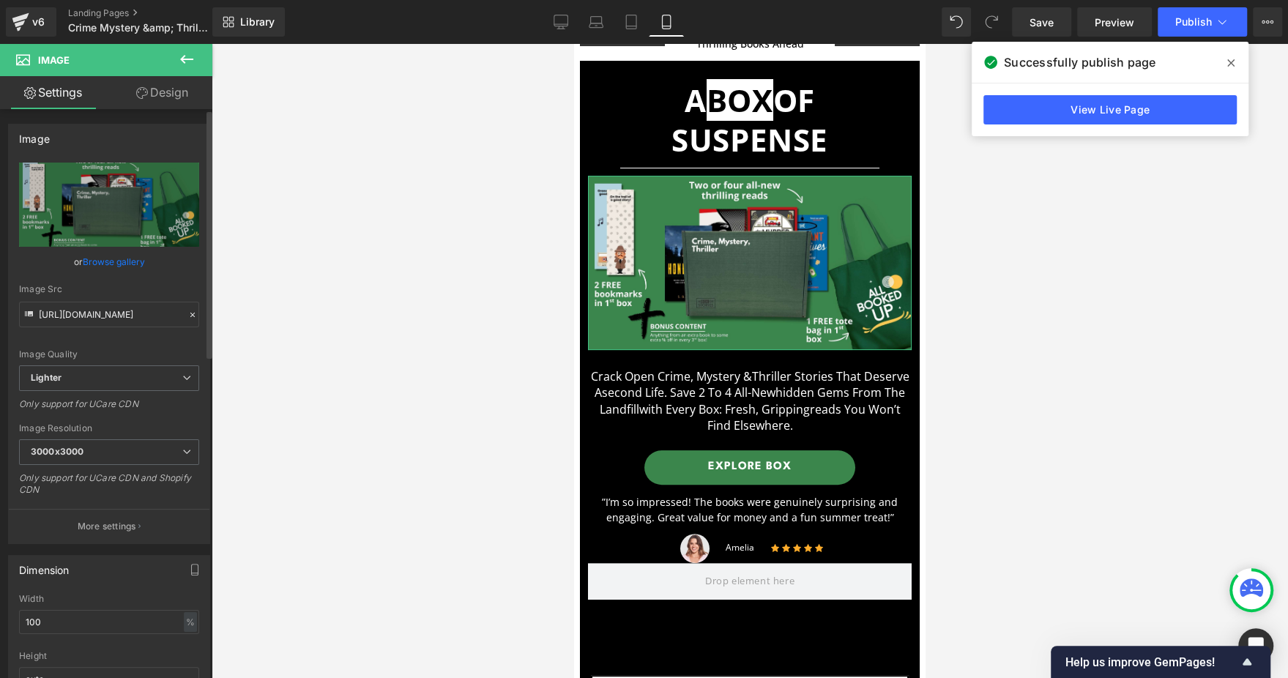
click at [108, 260] on link "Browse gallery" at bounding box center [114, 262] width 62 height 26
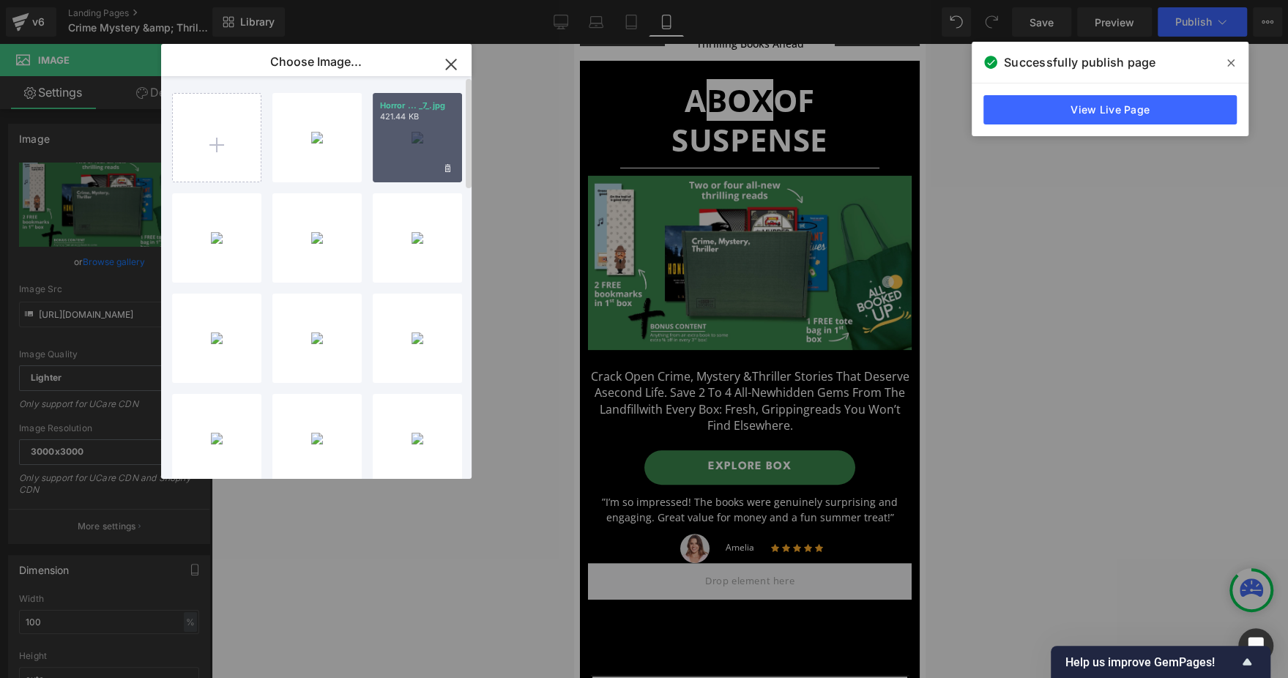
click at [402, 145] on div "Horror ... _7_.jpg 421.44 KB" at bounding box center [417, 137] width 89 height 89
type input "https://ucarecdn.com/3d00165e-91e1-4be7-b868-7b8c382be8d4/-/format/auto/-/previ…"
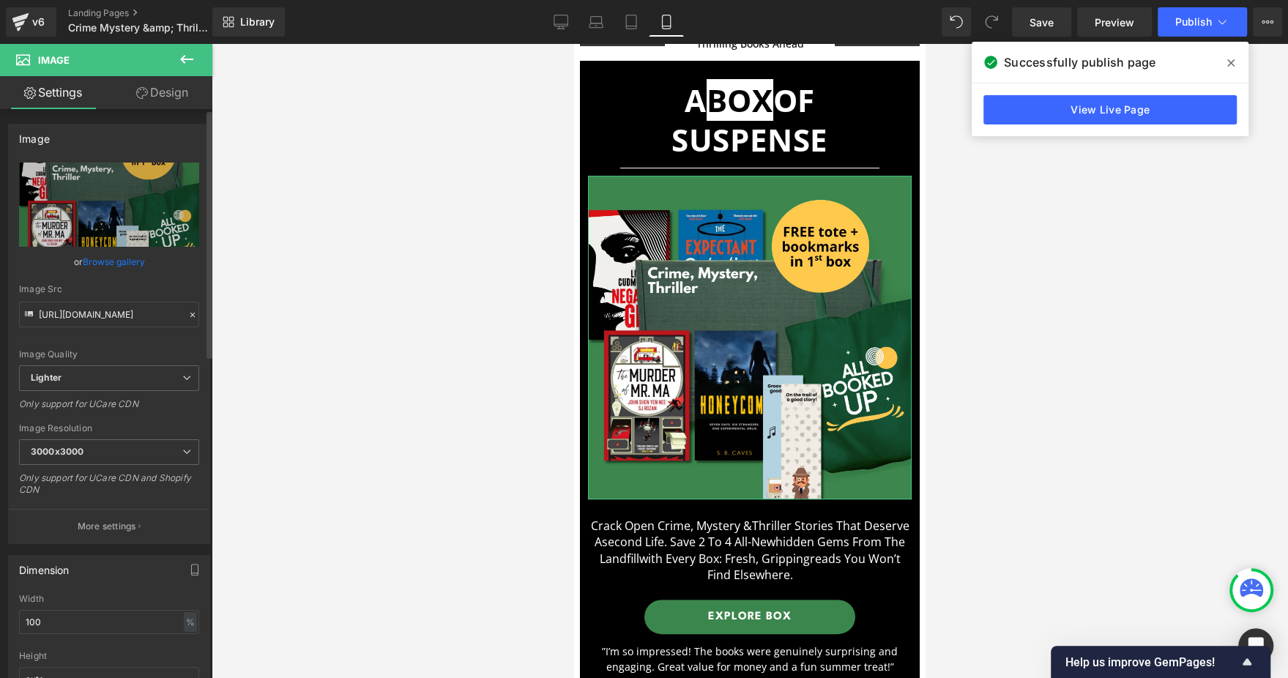
click at [114, 267] on link "Browse gallery" at bounding box center [114, 262] width 62 height 26
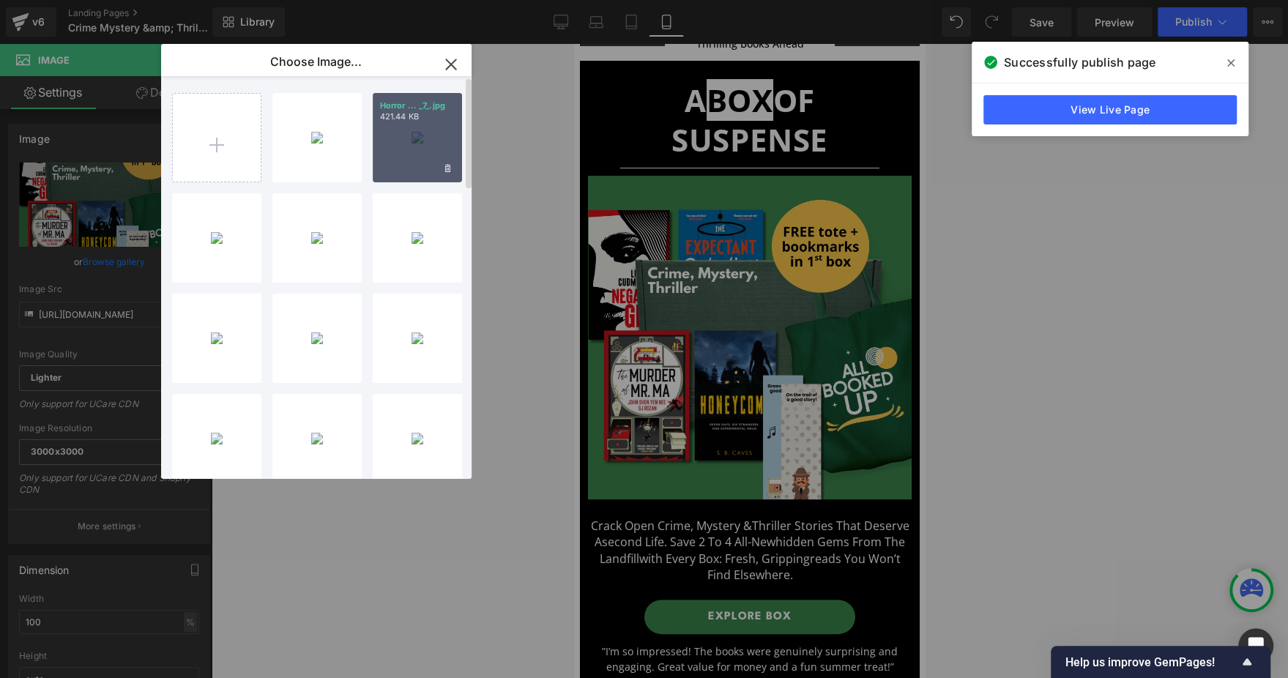
click at [423, 141] on div "Horror ... _7_.jpg 421.44 KB" at bounding box center [417, 137] width 89 height 89
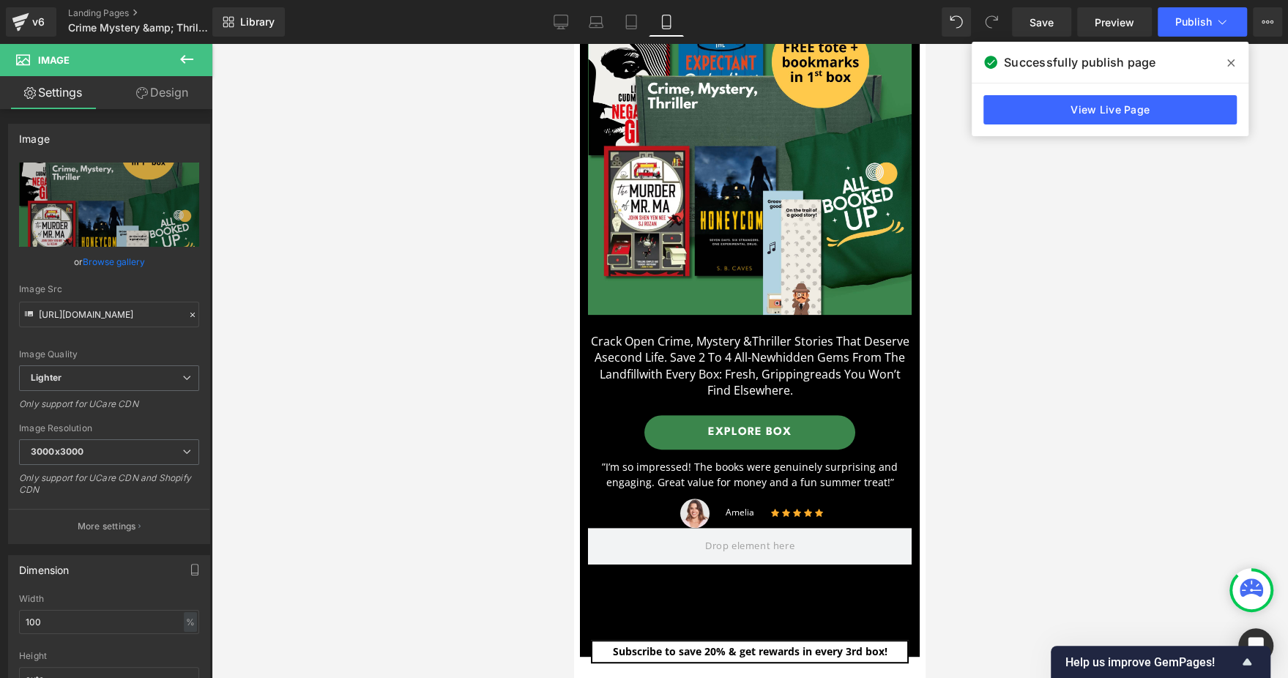
scroll to position [439, 0]
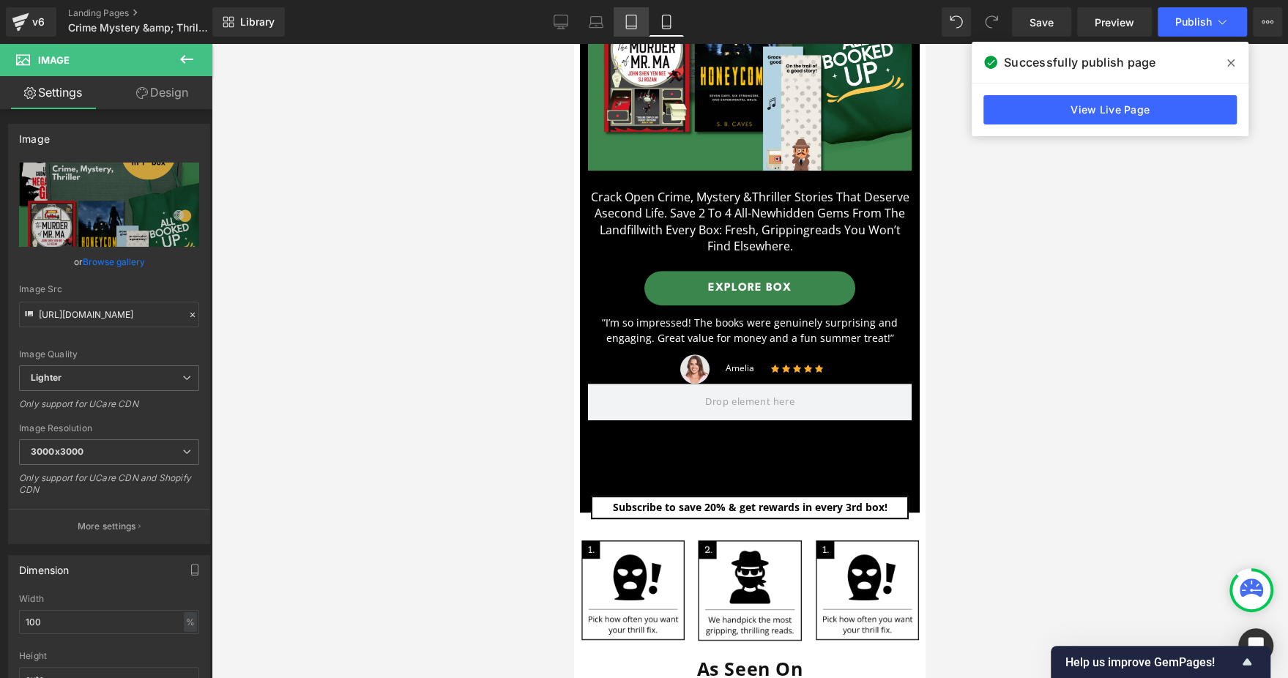
click at [628, 26] on icon at bounding box center [631, 26] width 10 height 0
type input "auto"
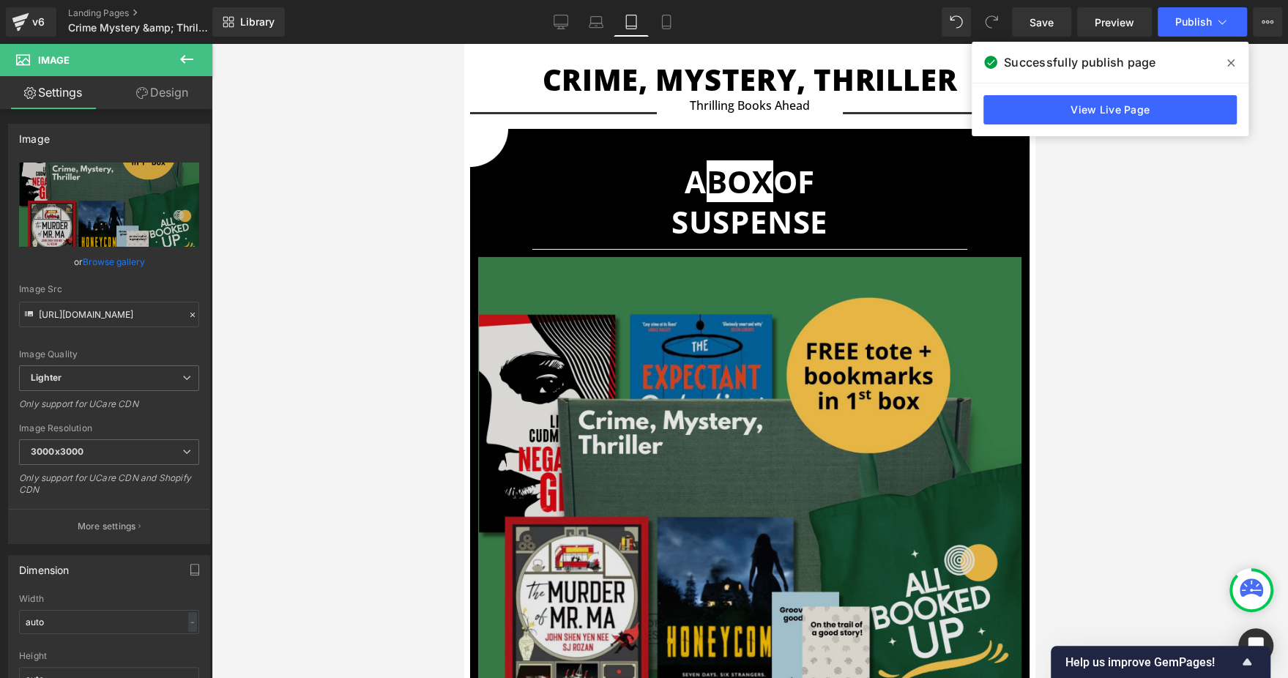
scroll to position [64, 0]
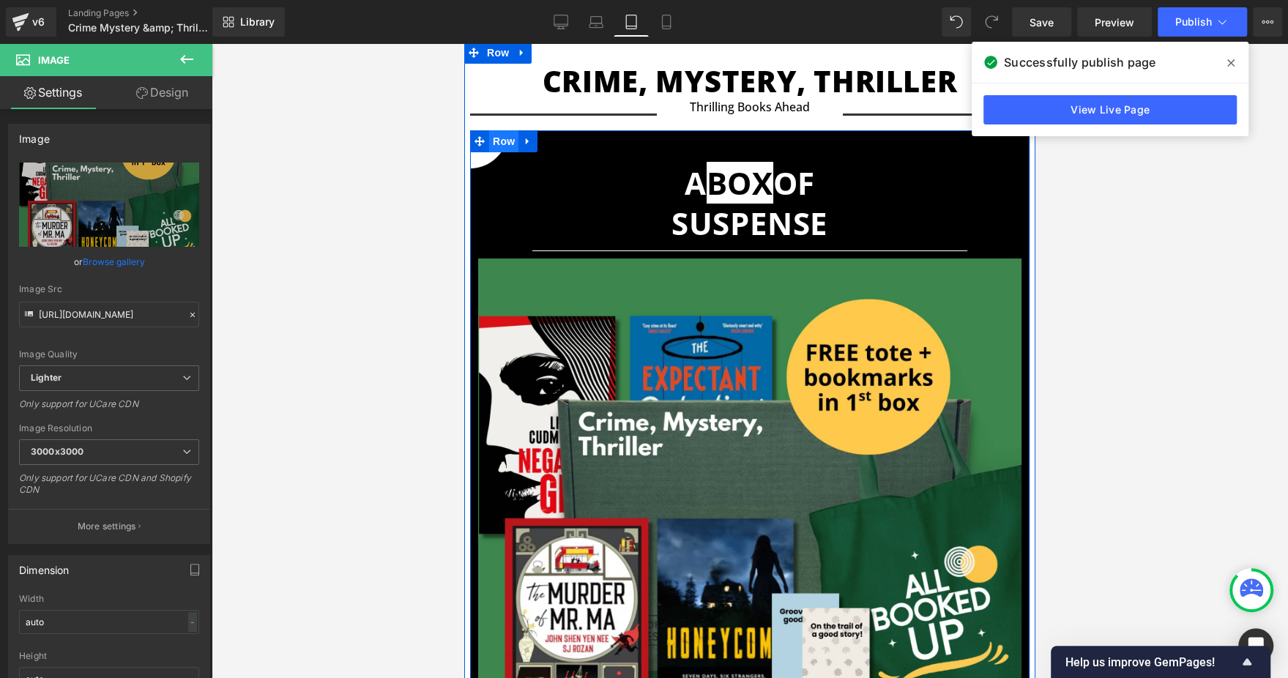
drag, startPoint x: 506, startPoint y: 147, endPoint x: 829, endPoint y: 168, distance: 323.7
click at [506, 147] on span "Row" at bounding box center [503, 141] width 29 height 22
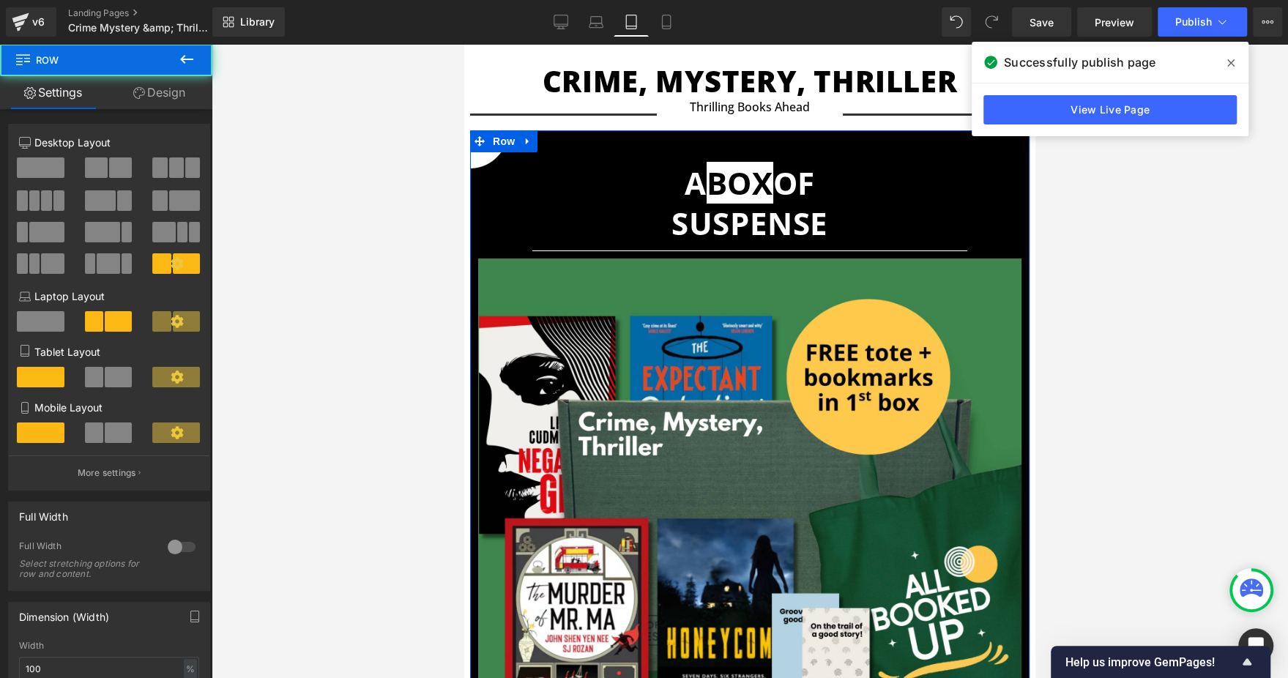
drag, startPoint x: 126, startPoint y: 94, endPoint x: 105, endPoint y: 176, distance: 84.6
click at [126, 93] on link "Design" at bounding box center [159, 92] width 106 height 33
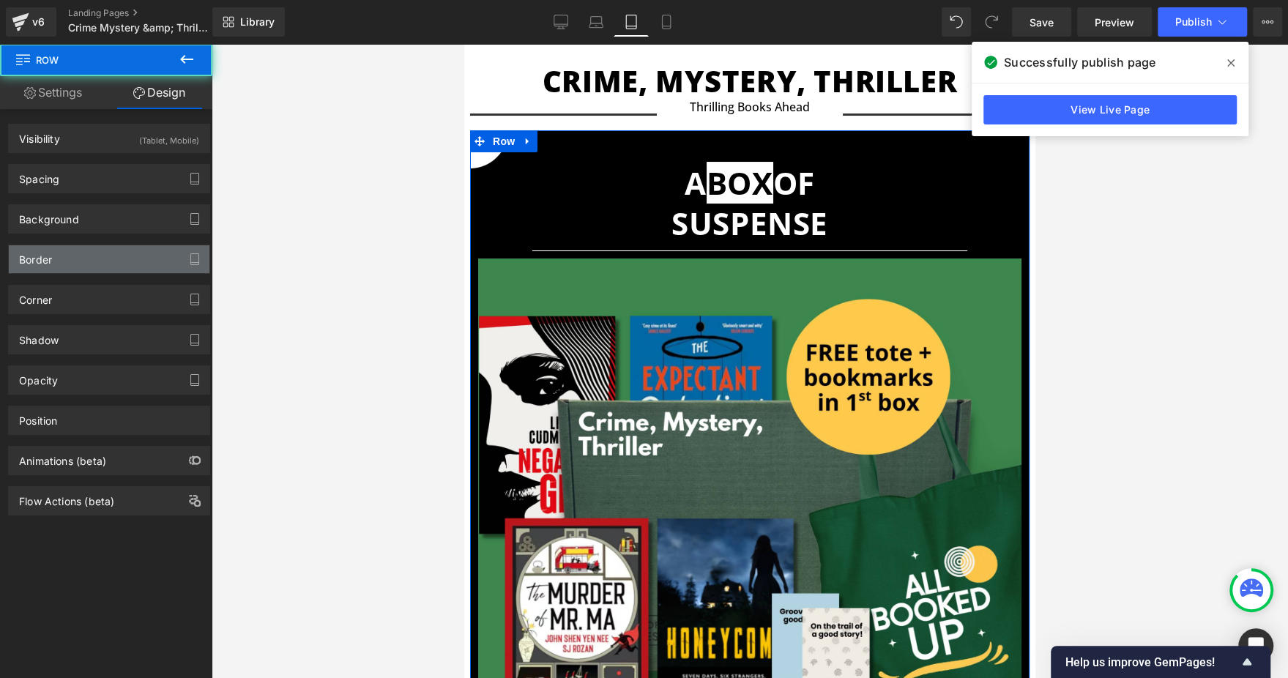
type input "https://ucarecdn.com/de0149b1-a738-44c5-99fd-aaf748ecde36/-/format/auto/-/previ…"
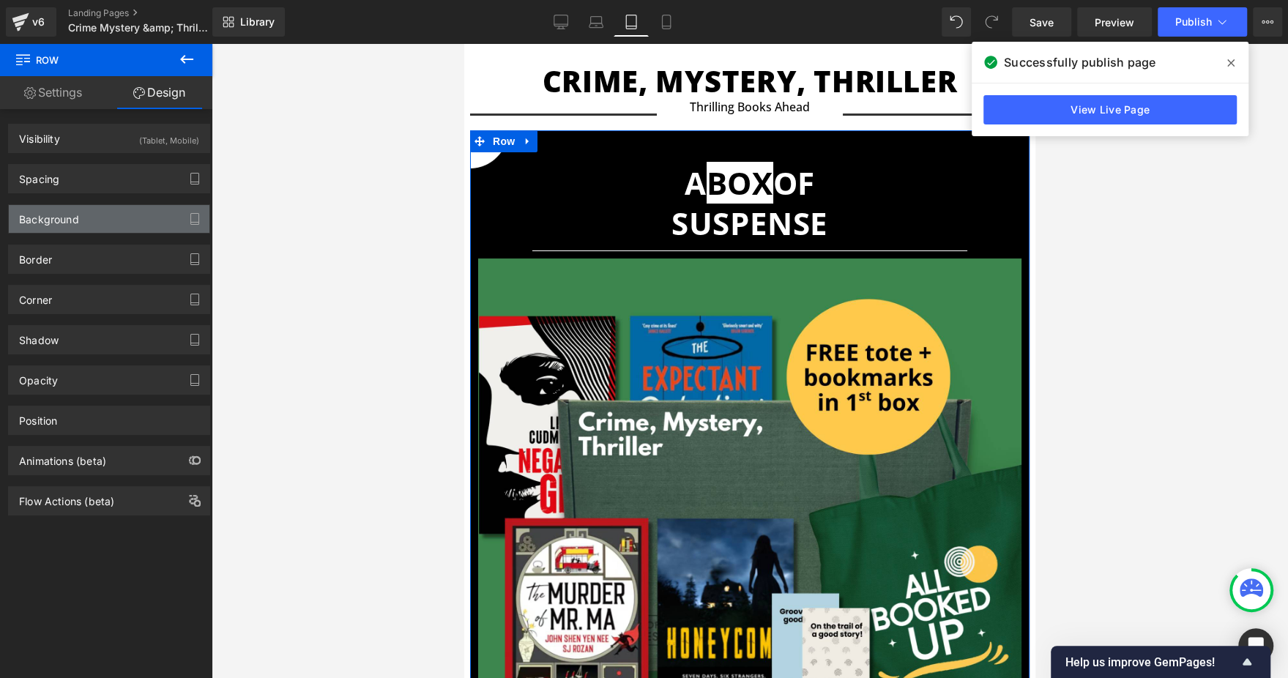
click at [132, 215] on div "Background" at bounding box center [109, 219] width 201 height 28
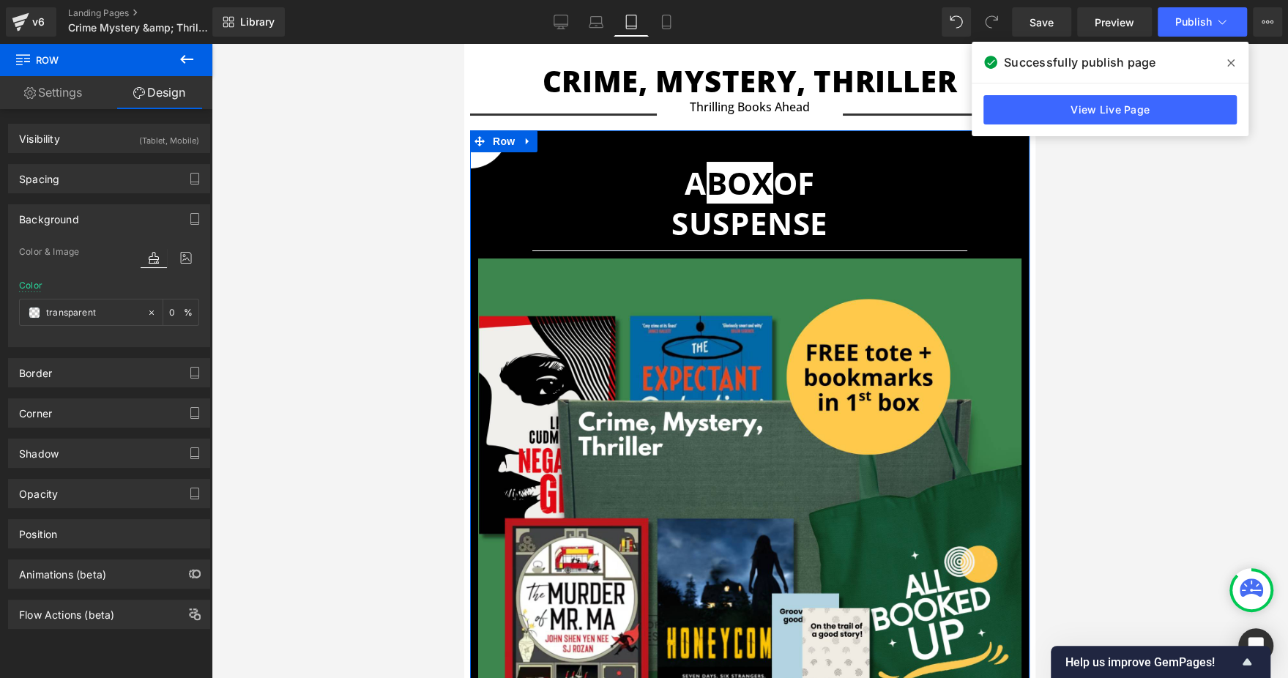
click at [183, 245] on div at bounding box center [170, 257] width 59 height 40
click at [180, 253] on icon at bounding box center [186, 257] width 26 height 19
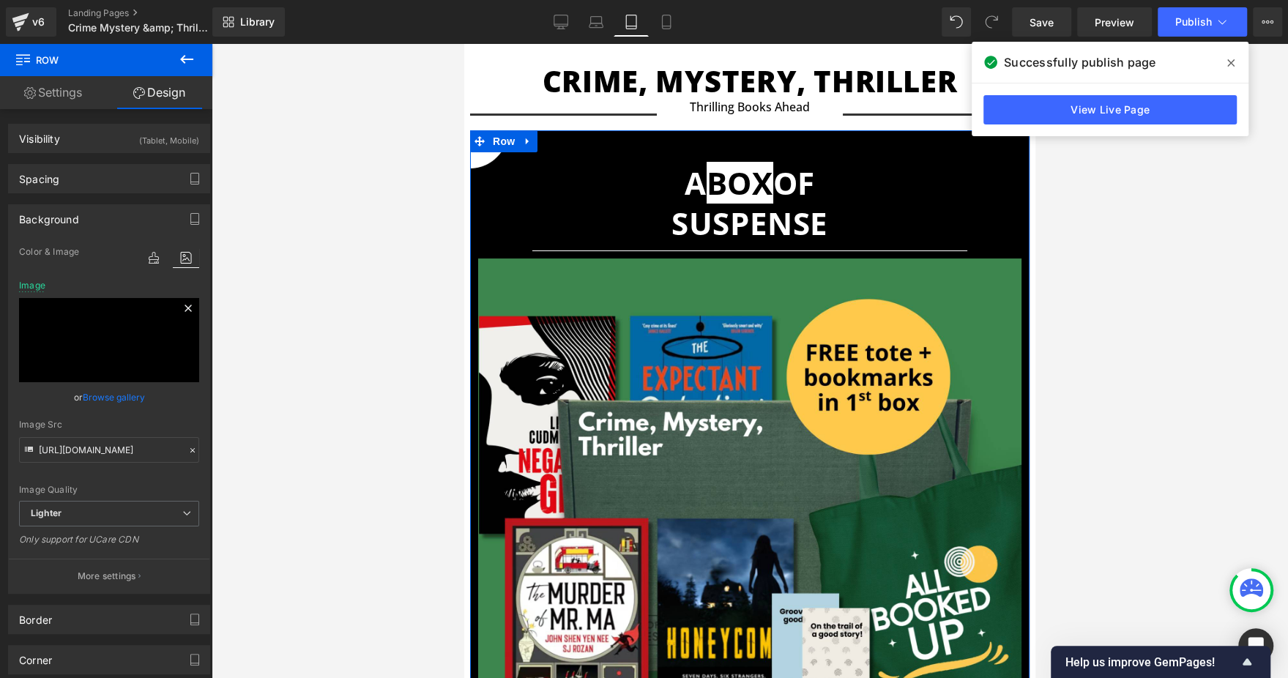
click at [185, 308] on icon at bounding box center [188, 308] width 7 height 7
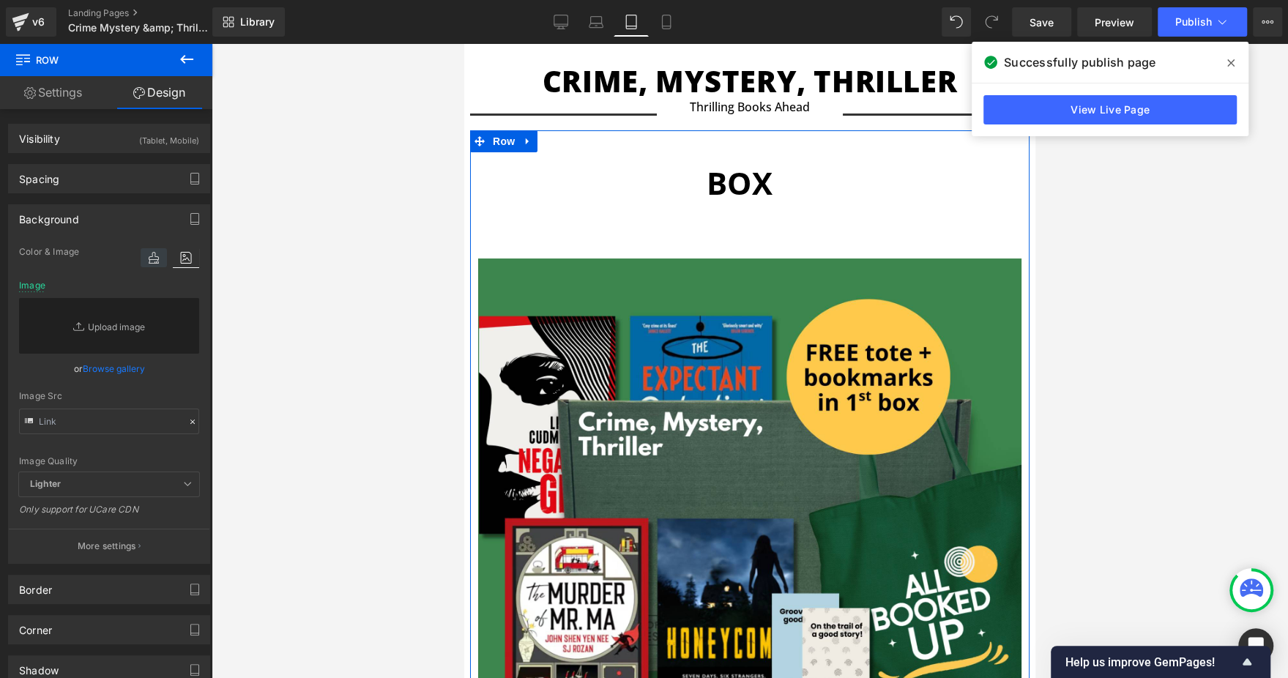
click at [152, 261] on icon at bounding box center [154, 257] width 26 height 19
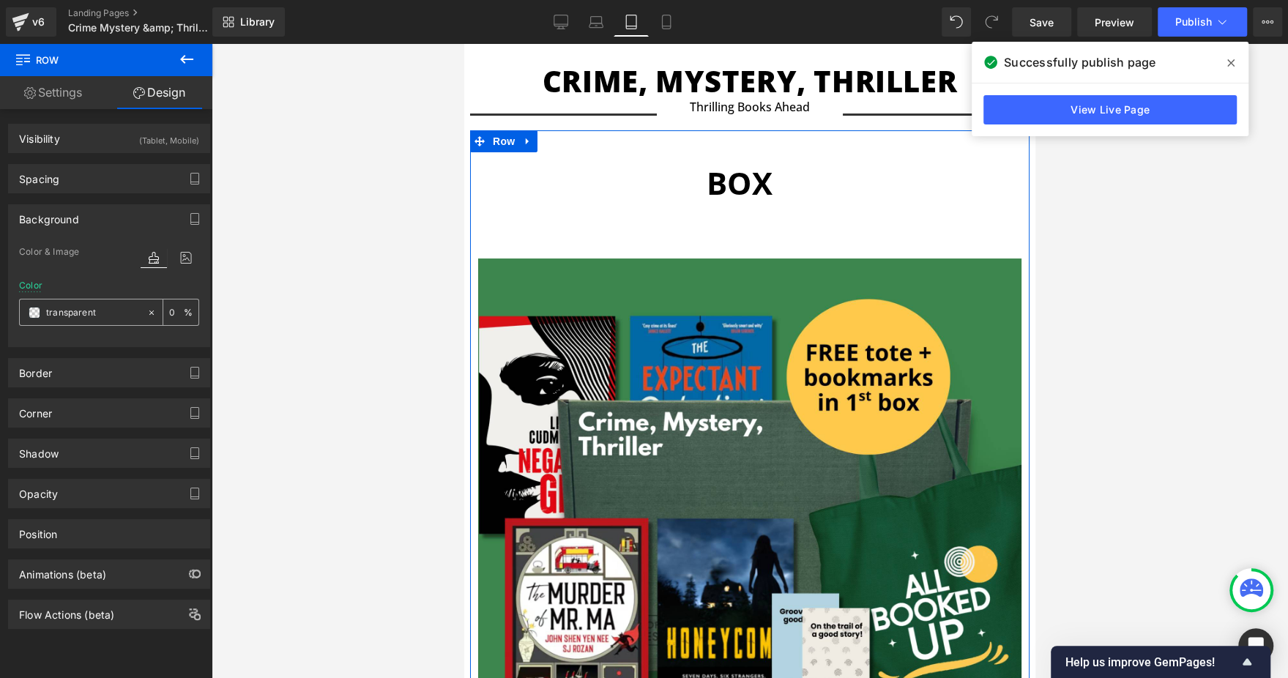
click at [89, 311] on input "transparent" at bounding box center [93, 313] width 94 height 16
type input "000"
type input "100"
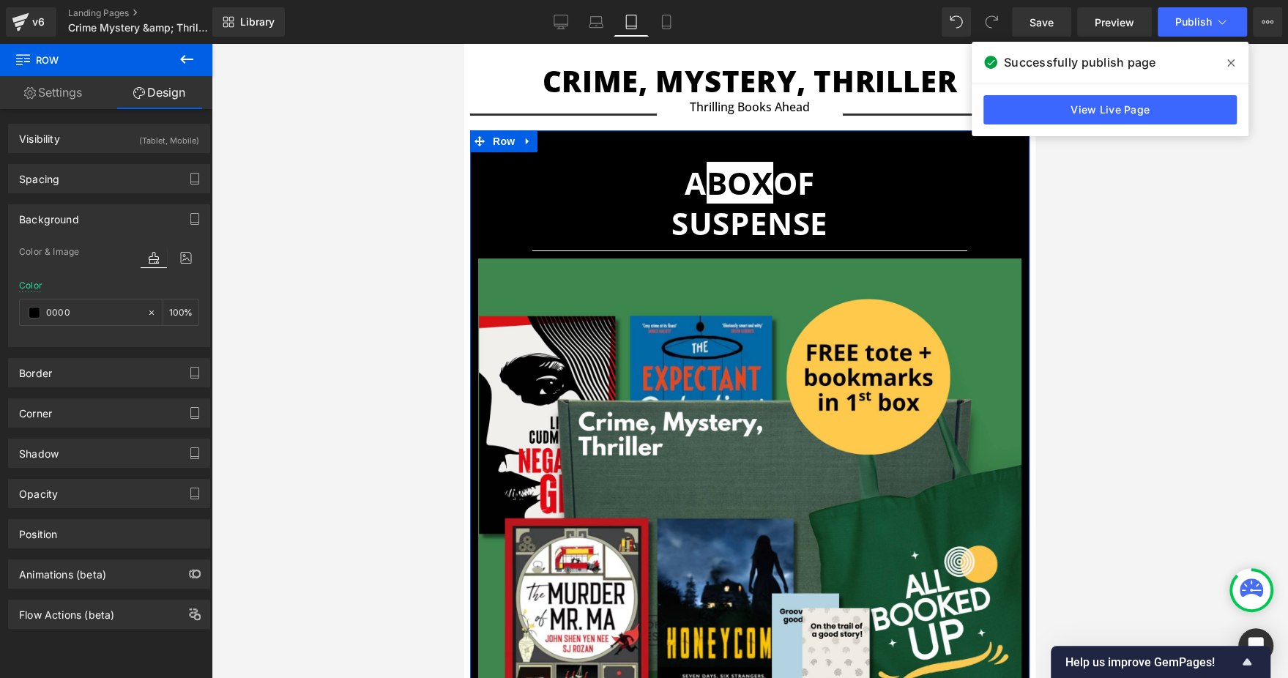
type input "00000"
type input "0"
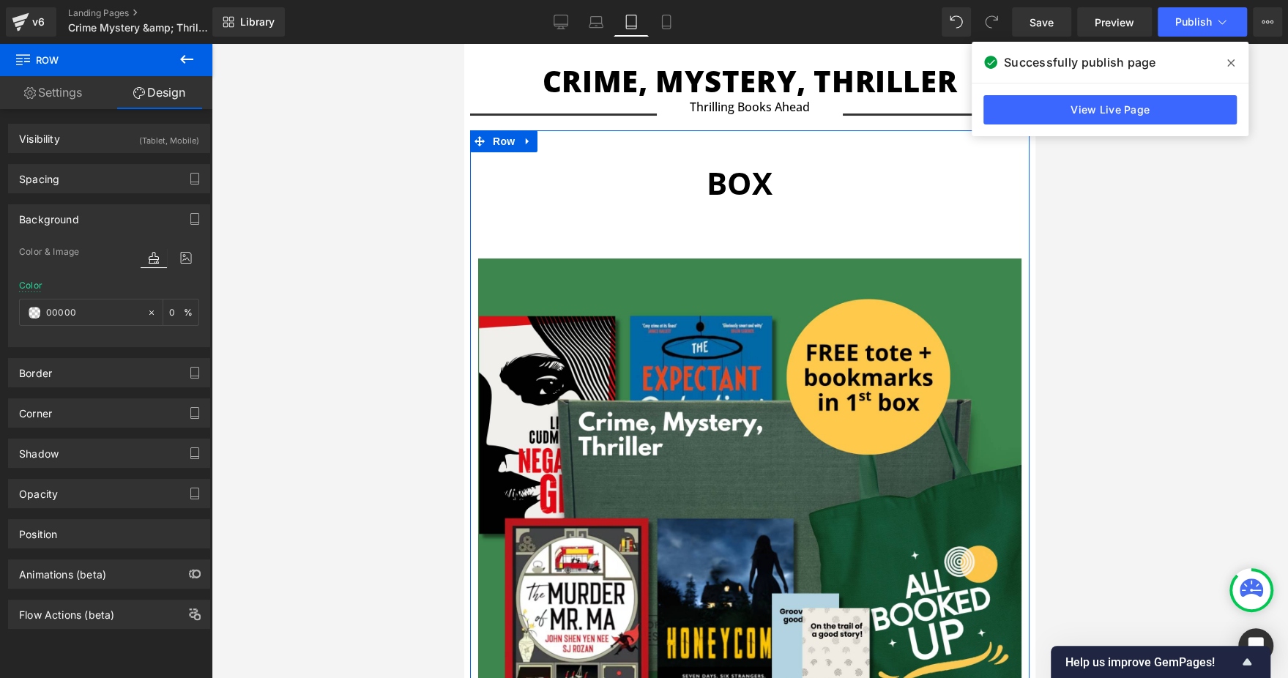
type input "000000"
type input "100"
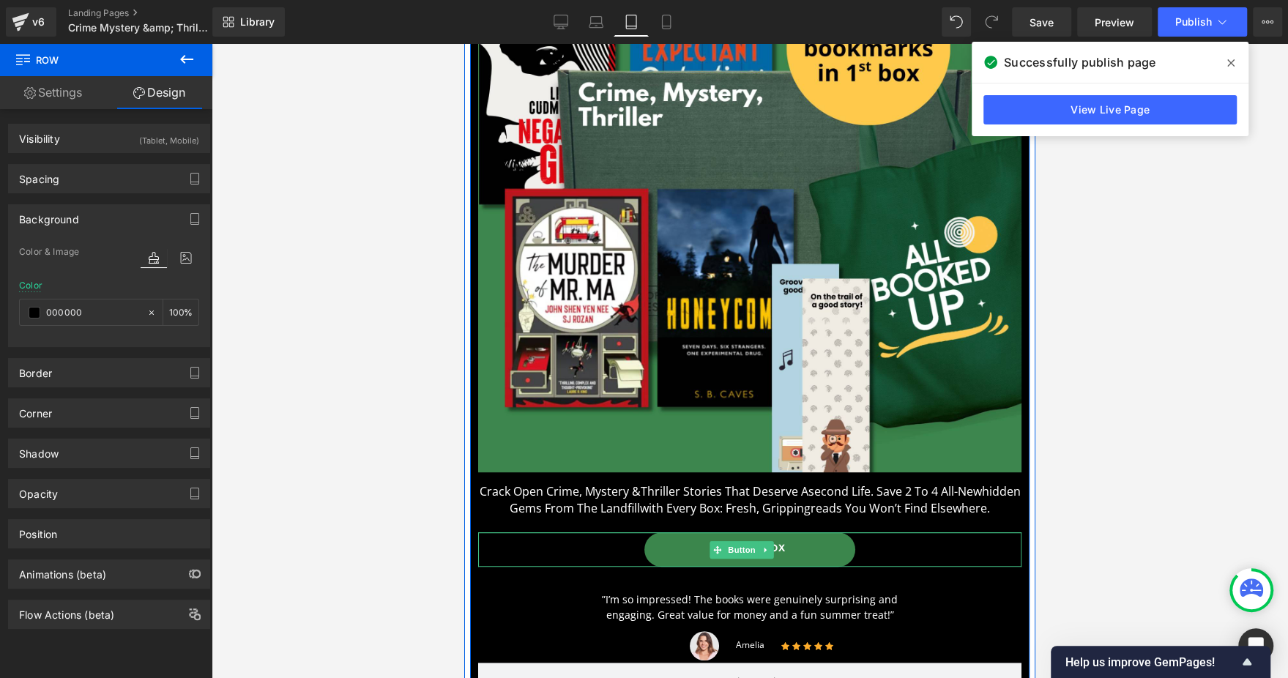
scroll to position [613, 0]
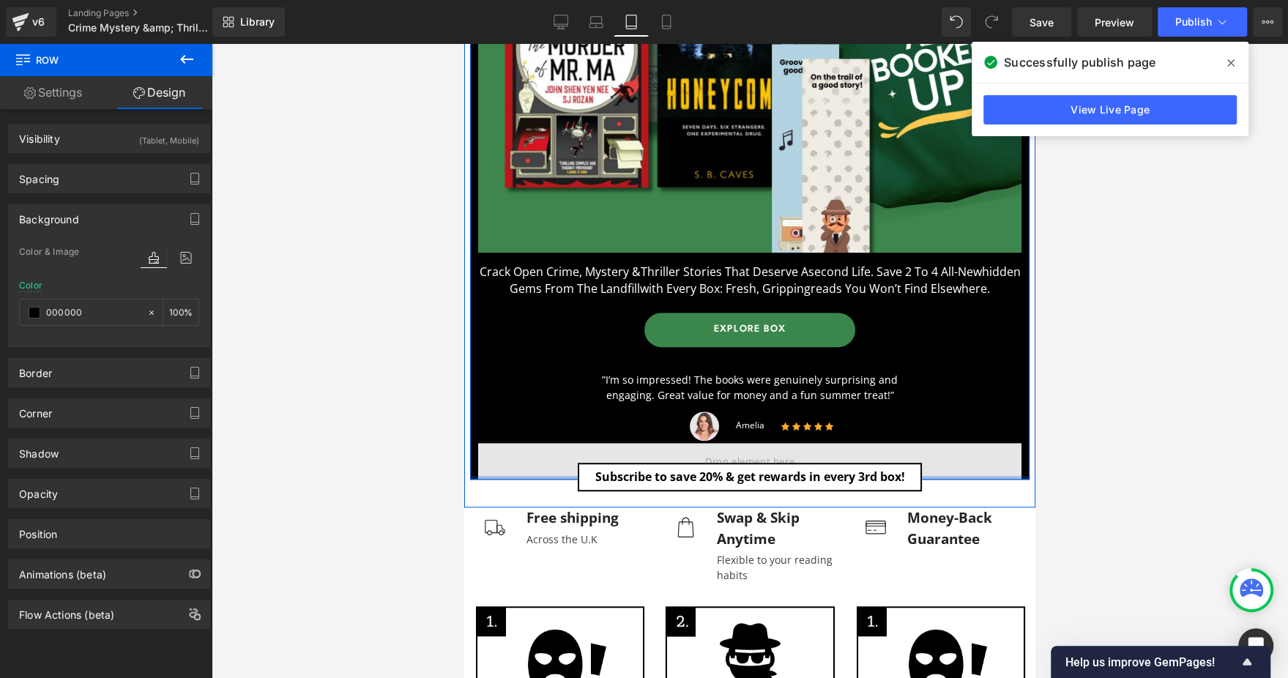
drag, startPoint x: 542, startPoint y: 568, endPoint x: 552, endPoint y: 462, distance: 106.6
click at [552, 462] on div "A BOX OF SUSPENSE Heading Separator Image Crack open crime, mystery & thriller …" at bounding box center [750, 30] width 560 height 899
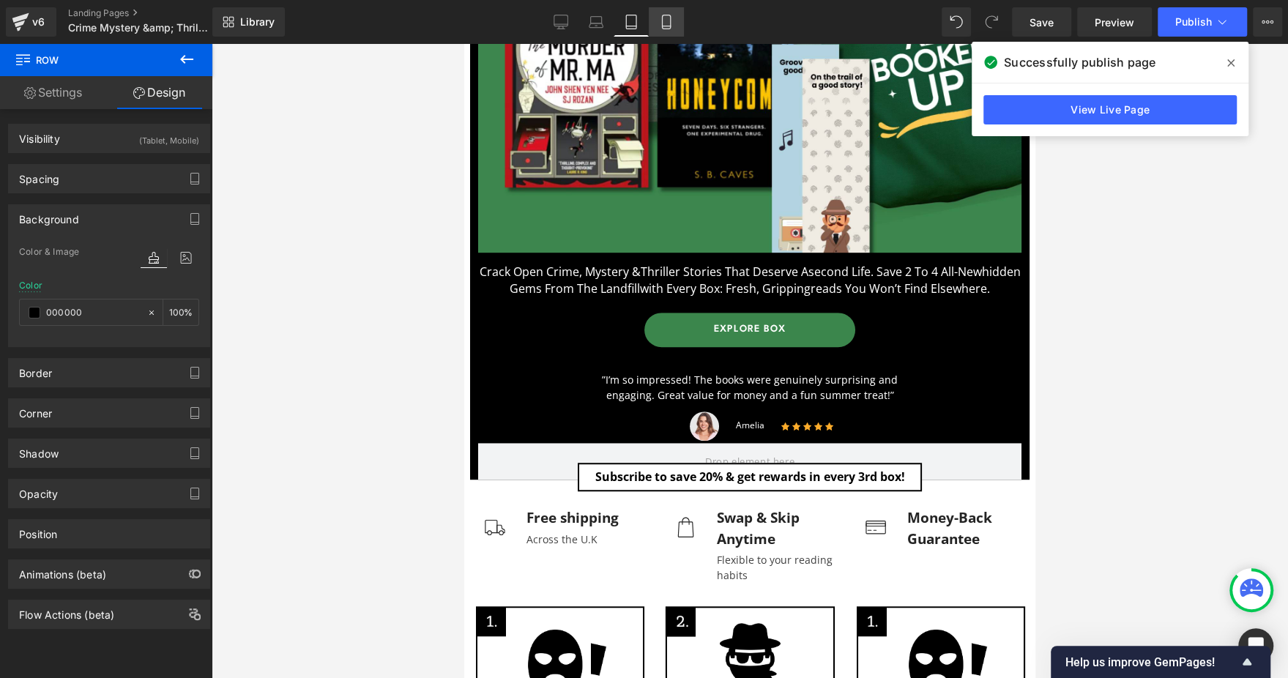
click at [669, 16] on icon at bounding box center [666, 22] width 15 height 15
type input "#000000"
type input "100"
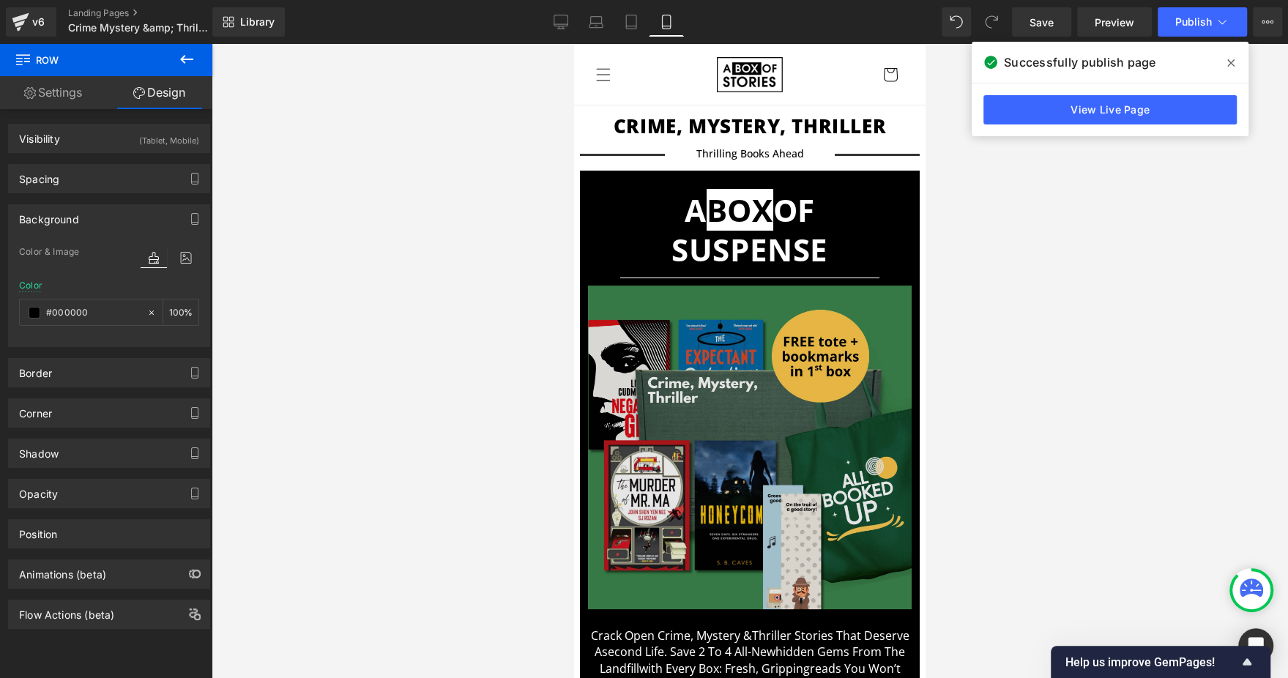
scroll to position [549, 0]
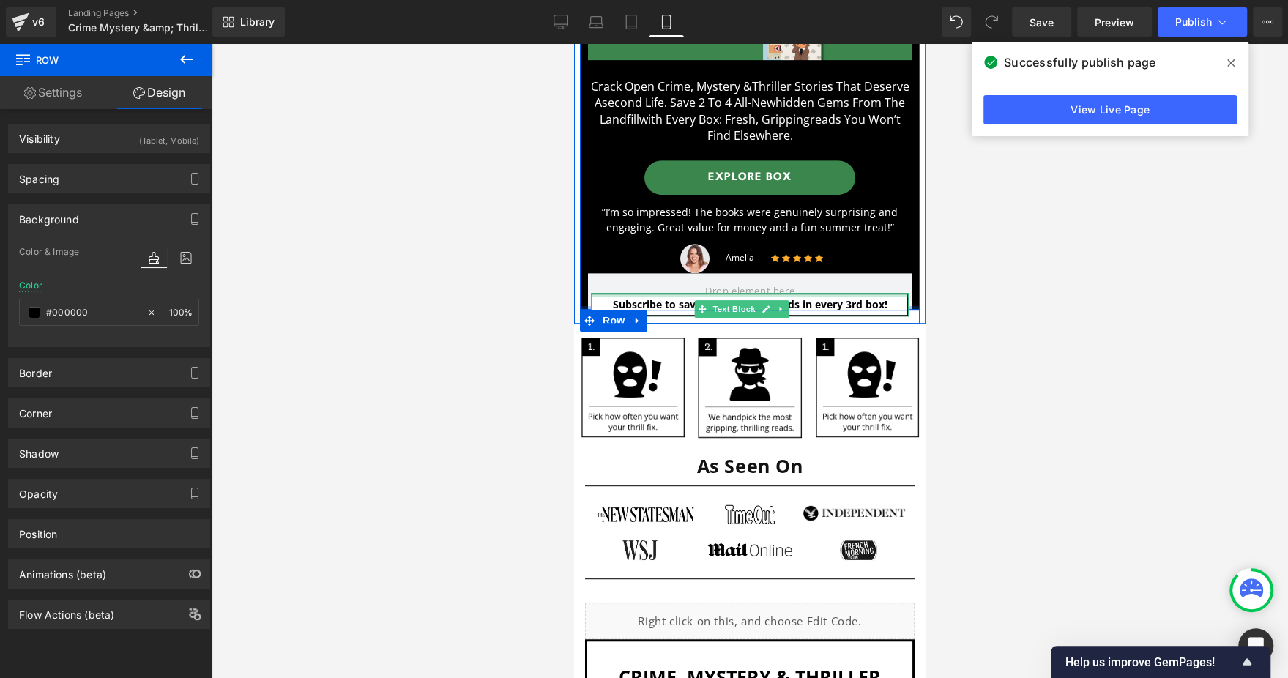
drag, startPoint x: 589, startPoint y: 380, endPoint x: 596, endPoint y: 276, distance: 104.3
click at [1060, 249] on div at bounding box center [750, 361] width 1077 height 634
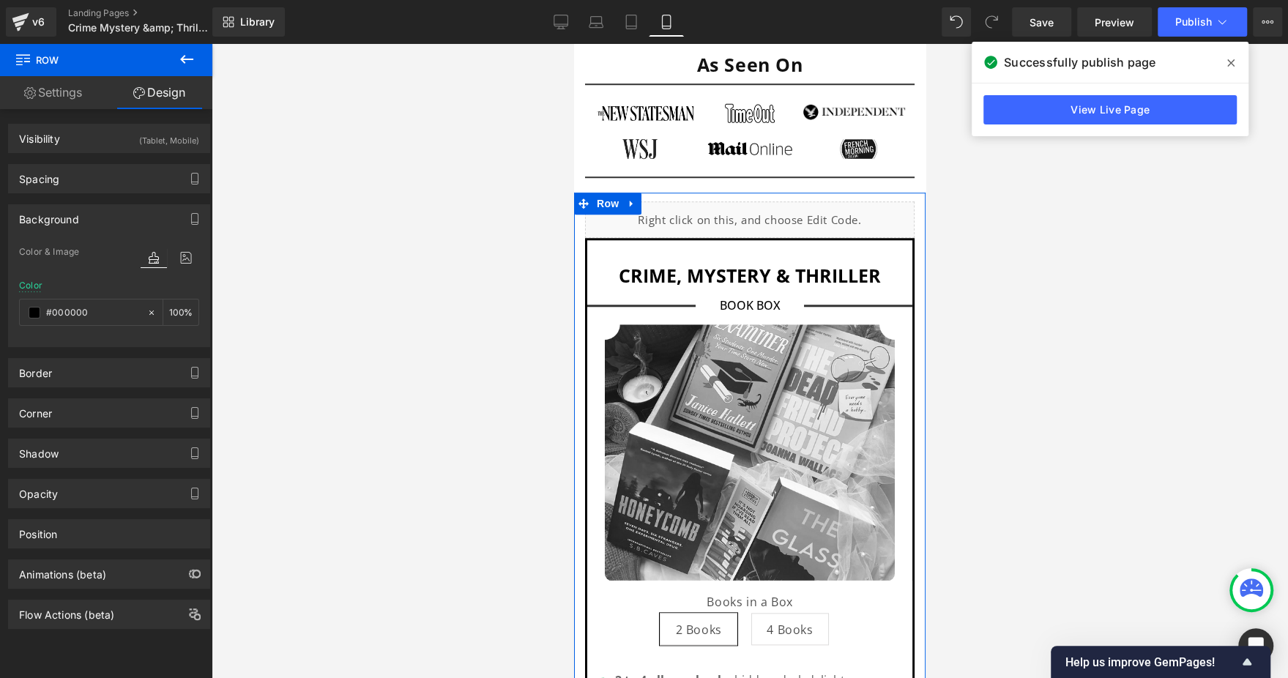
scroll to position [989, 0]
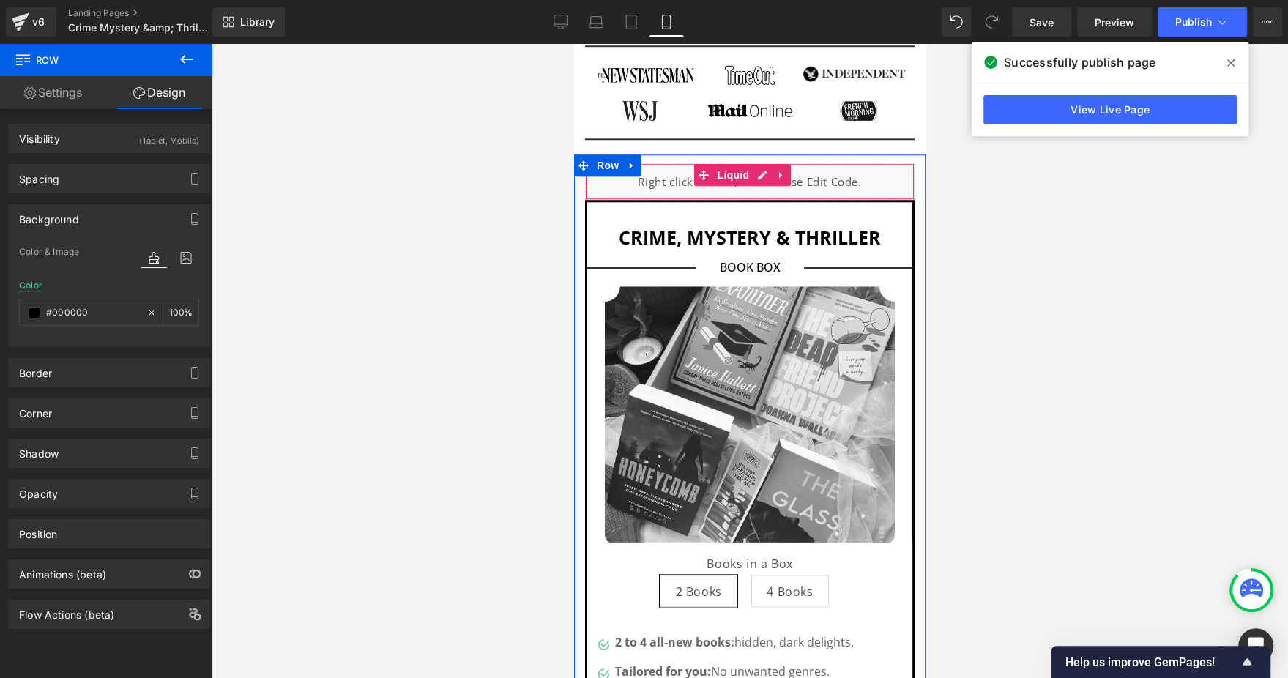
click at [769, 163] on div "Liquid" at bounding box center [750, 181] width 330 height 37
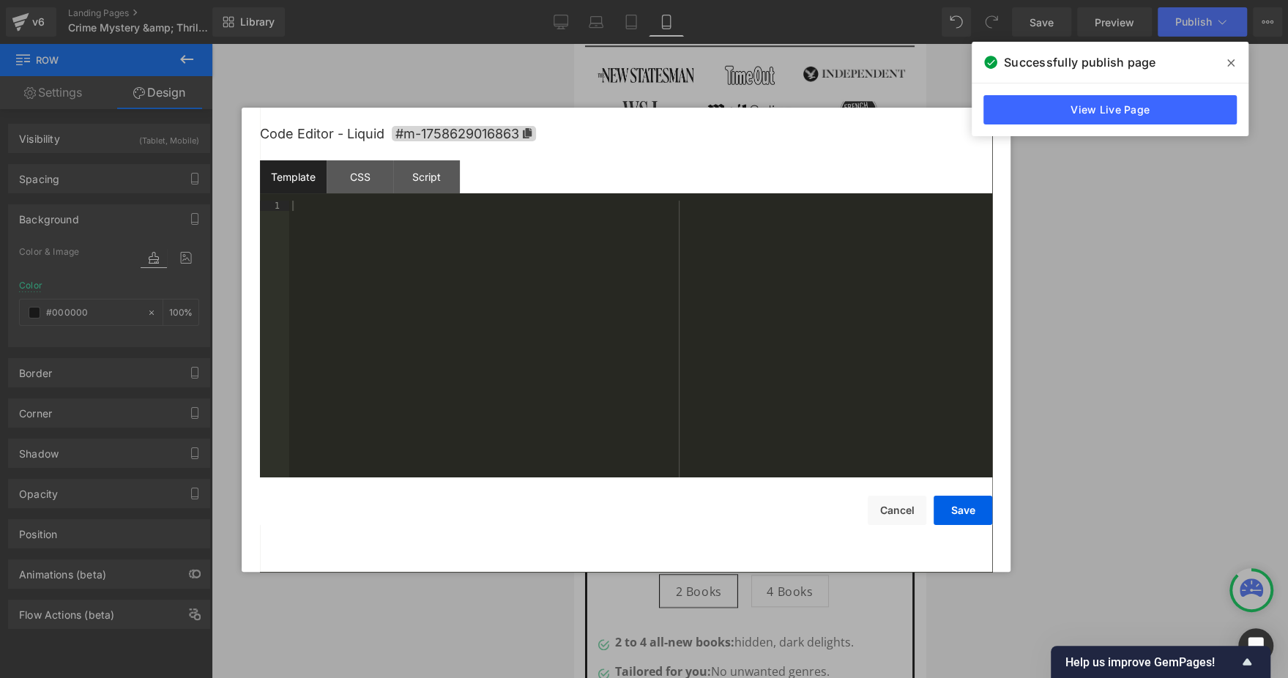
click at [346, 193] on div "Template CSS Script Data" at bounding box center [626, 180] width 732 height 40
click at [395, 177] on div "Script" at bounding box center [426, 176] width 67 height 33
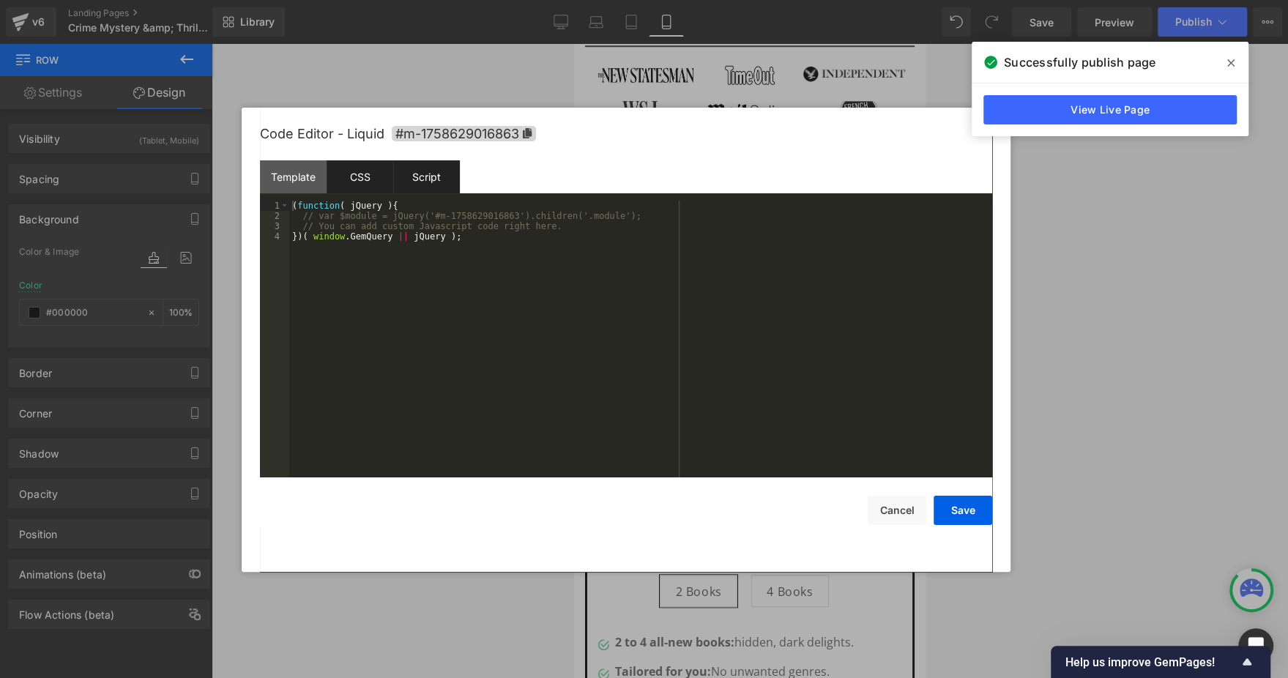
click at [367, 181] on div "CSS" at bounding box center [360, 176] width 67 height 33
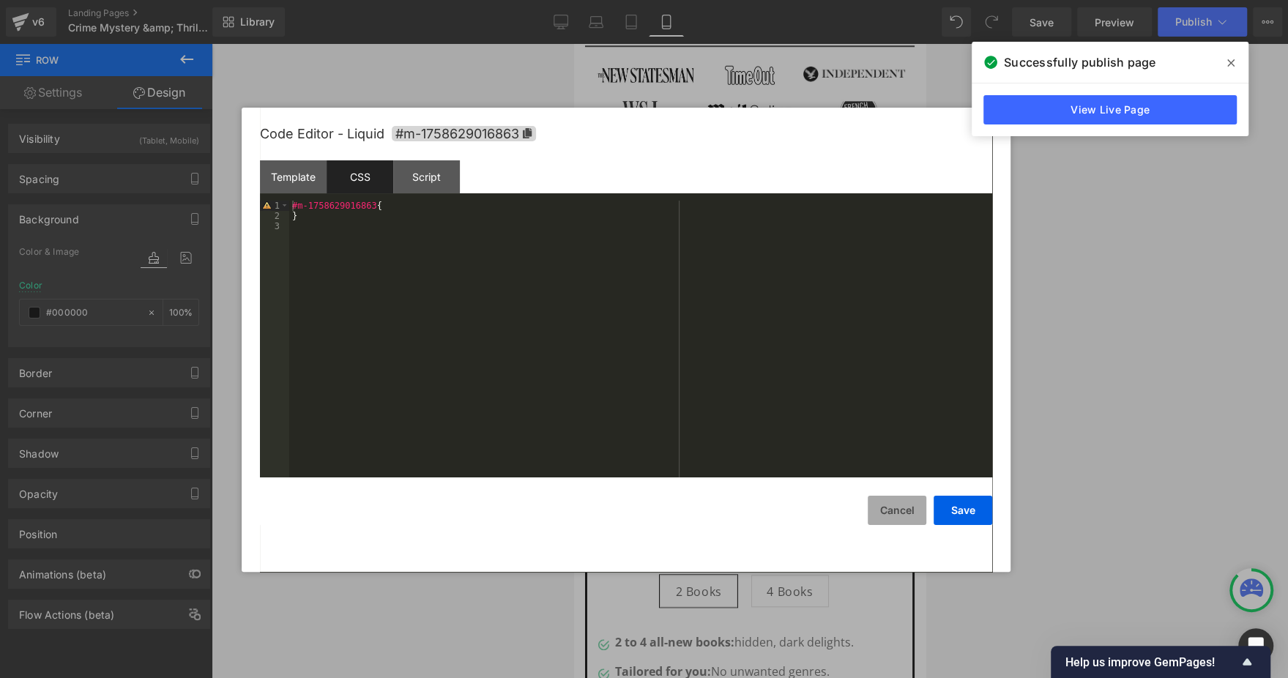
click at [916, 514] on button "Cancel" at bounding box center [897, 510] width 59 height 29
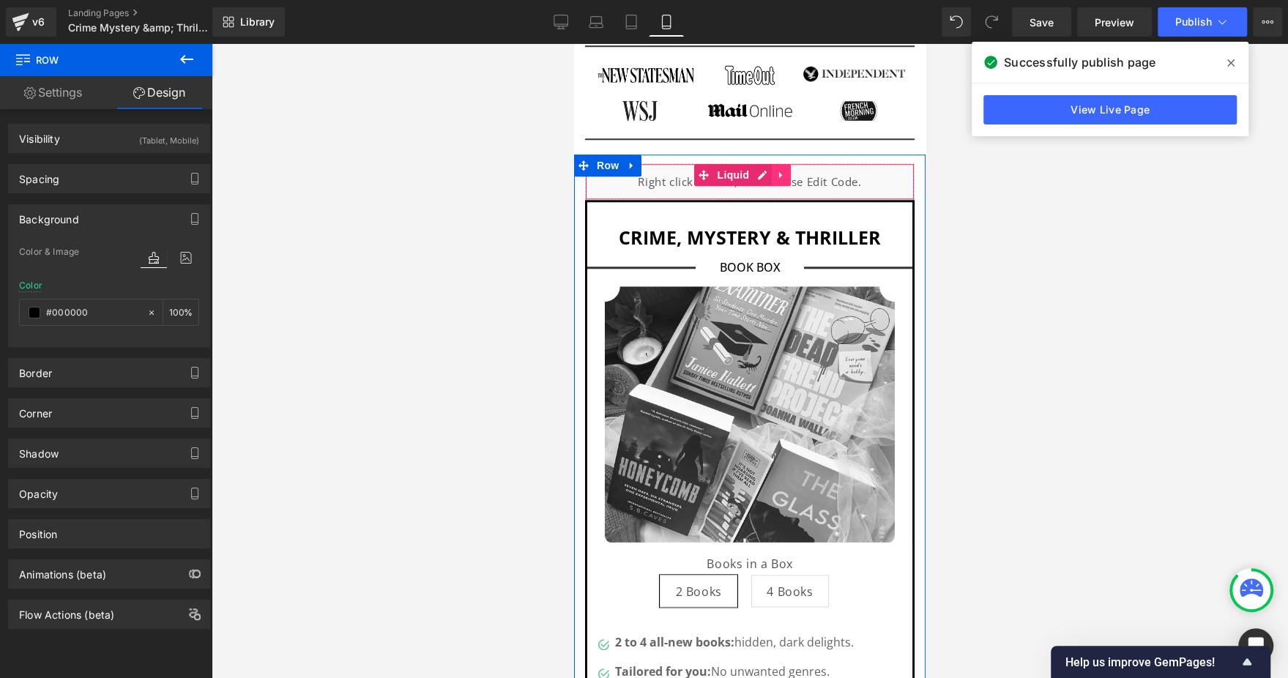
click at [777, 170] on icon at bounding box center [781, 175] width 10 height 11
click at [790, 170] on icon at bounding box center [791, 175] width 10 height 11
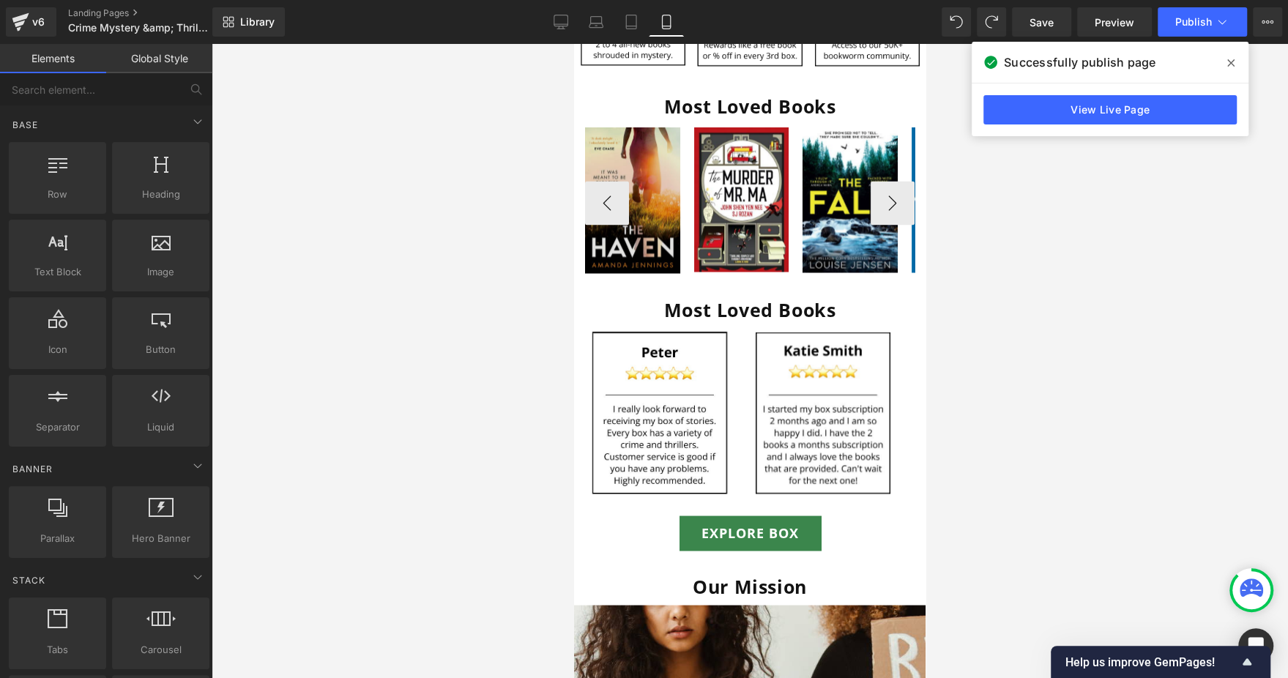
scroll to position [1868, 0]
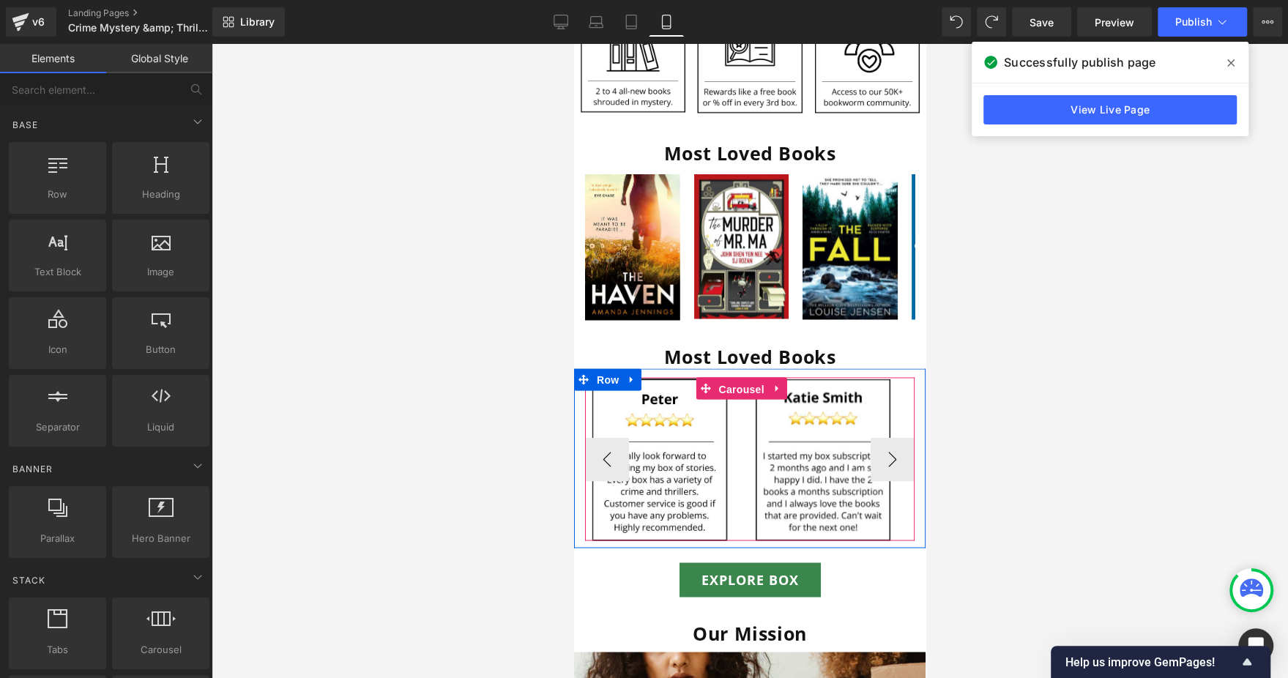
click at [732, 378] on span "Carousel" at bounding box center [742, 389] width 53 height 22
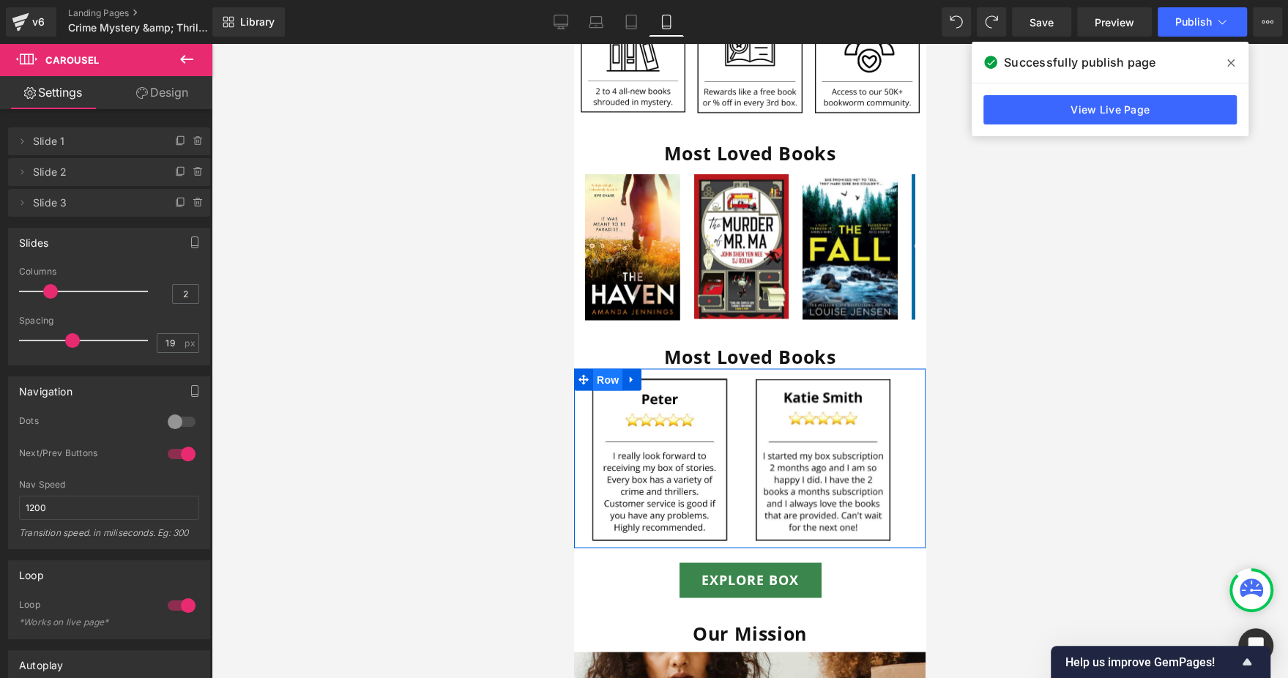
click at [612, 368] on span "Row" at bounding box center [607, 379] width 29 height 22
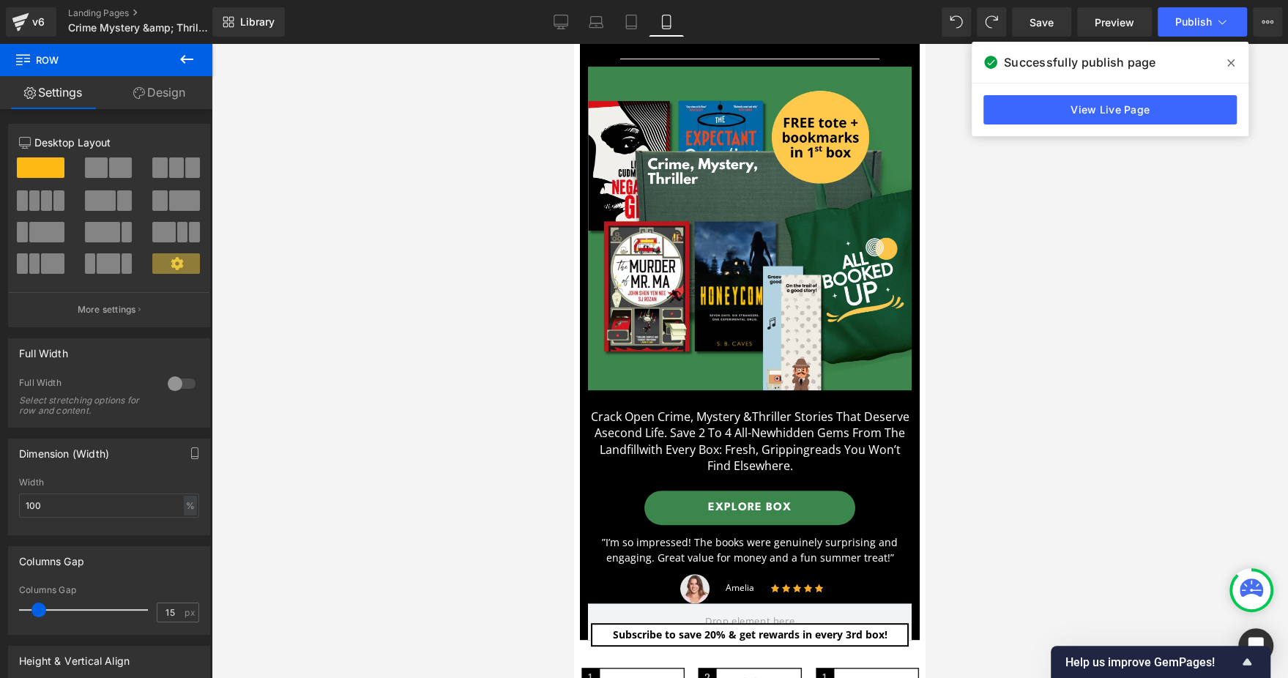
scroll to position [0, 0]
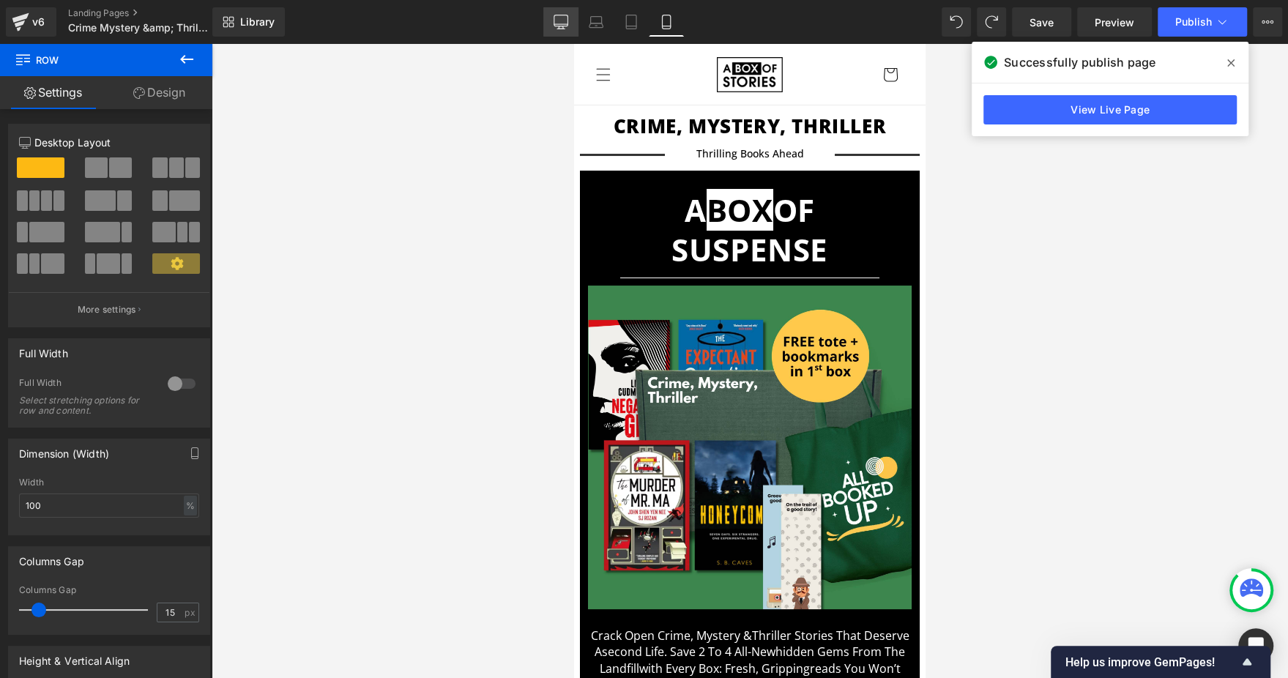
click at [574, 12] on link "Desktop" at bounding box center [560, 21] width 35 height 29
type input "1200"
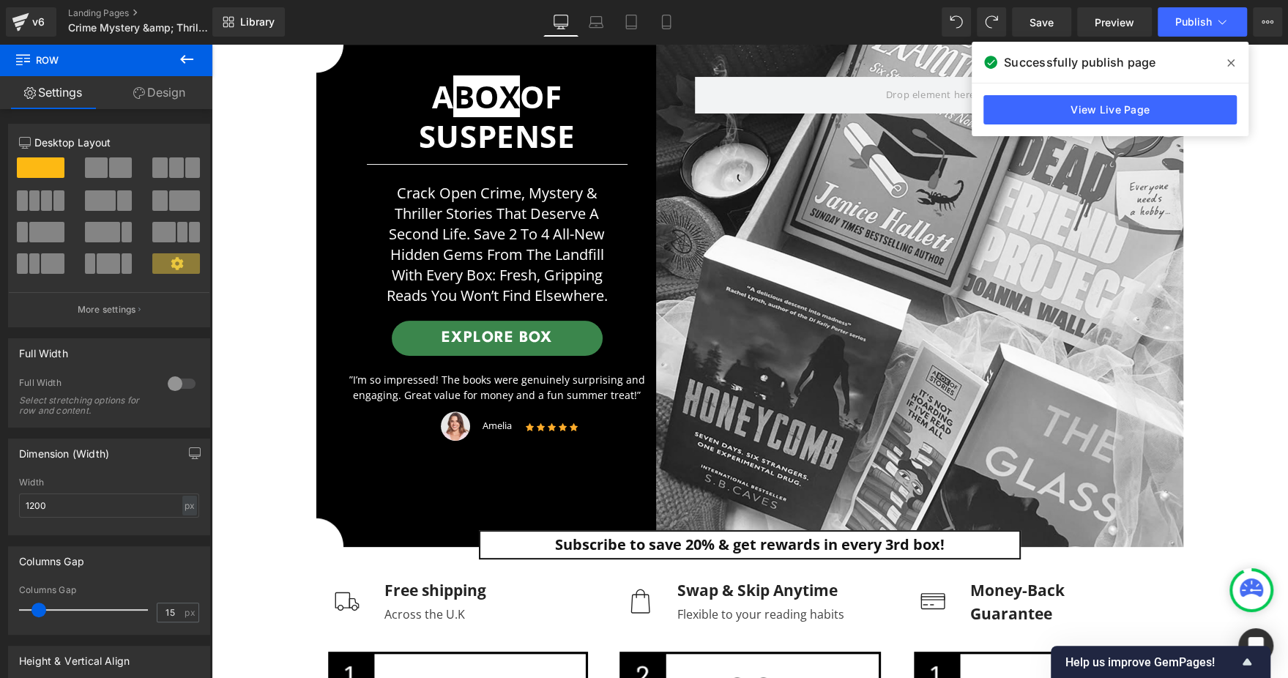
scroll to position [137, 0]
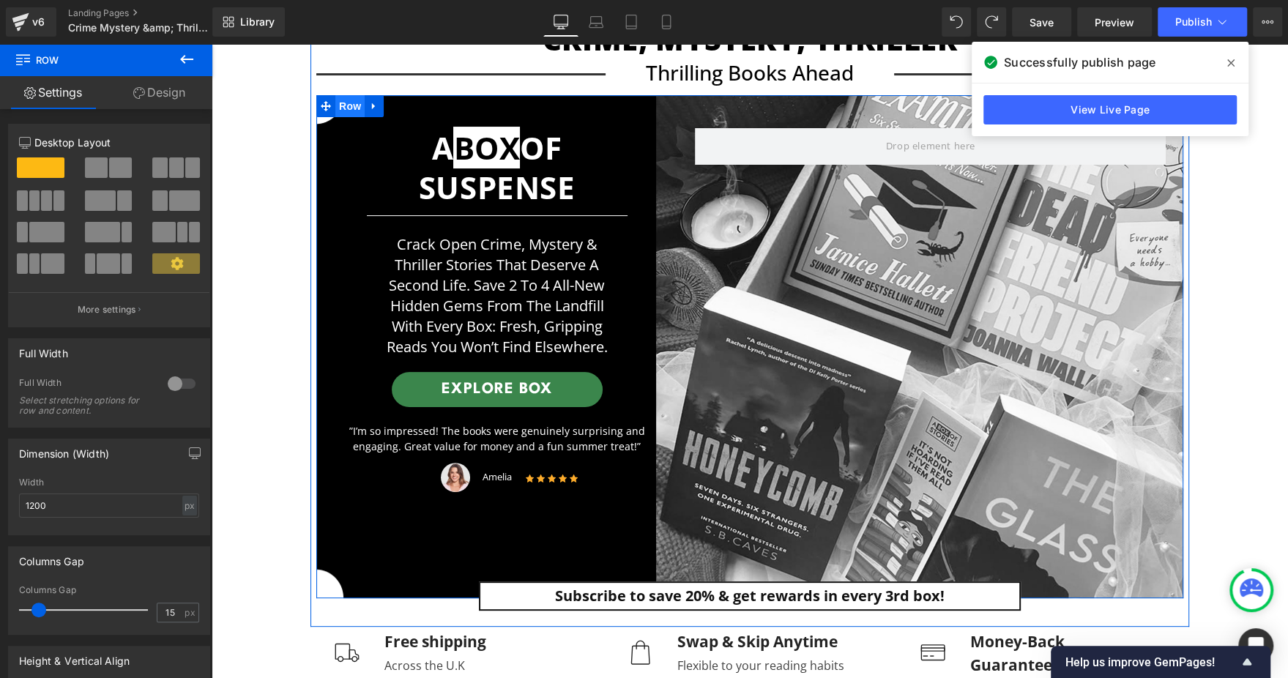
click at [336, 106] on span "Row" at bounding box center [349, 106] width 29 height 22
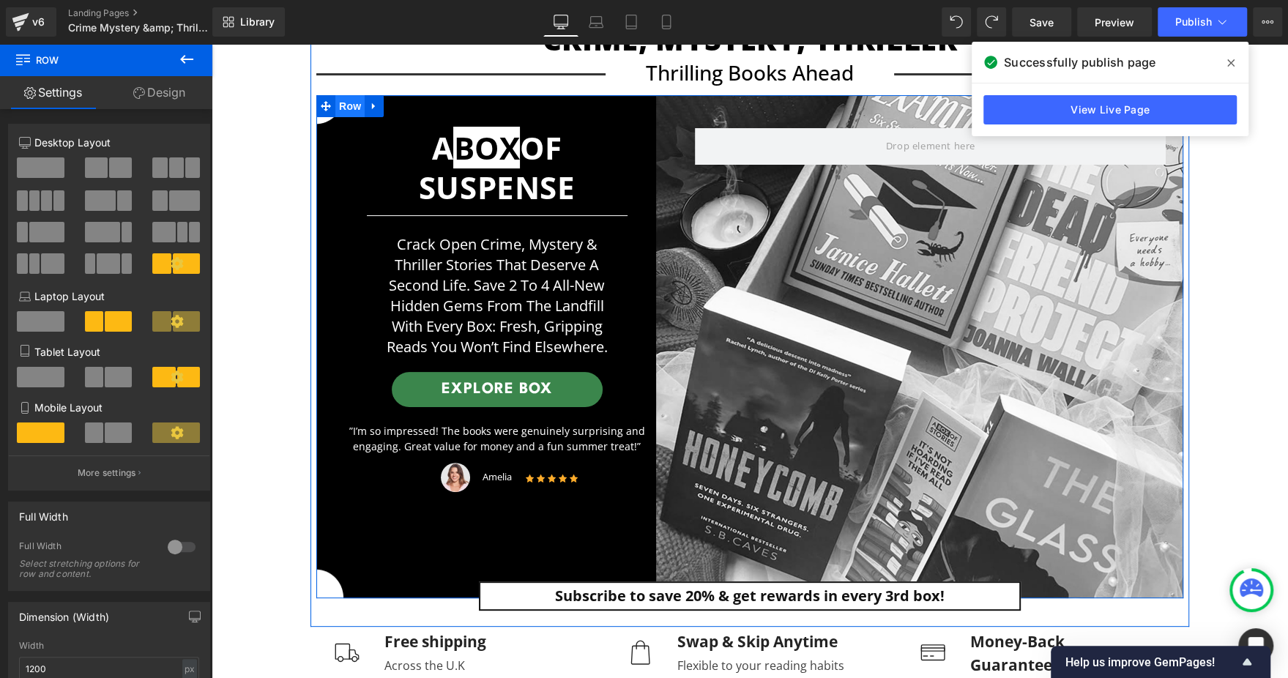
click at [347, 107] on span "Row" at bounding box center [349, 106] width 29 height 22
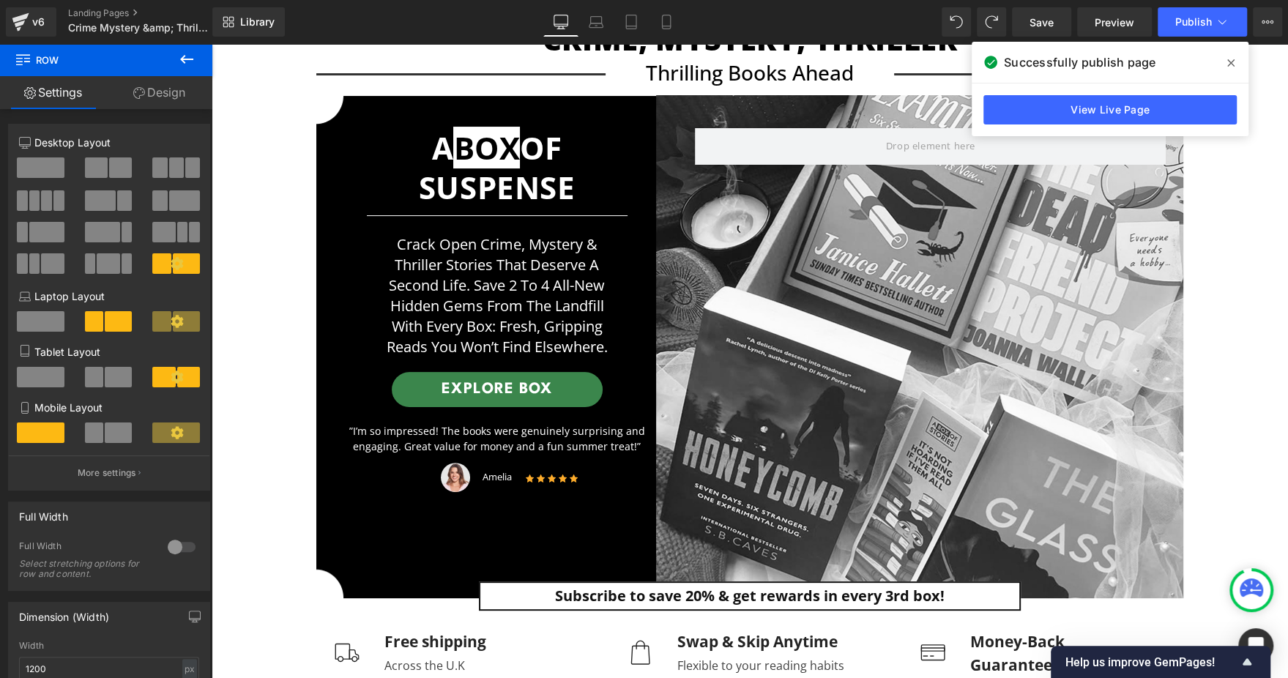
click at [193, 64] on icon at bounding box center [187, 60] width 18 height 18
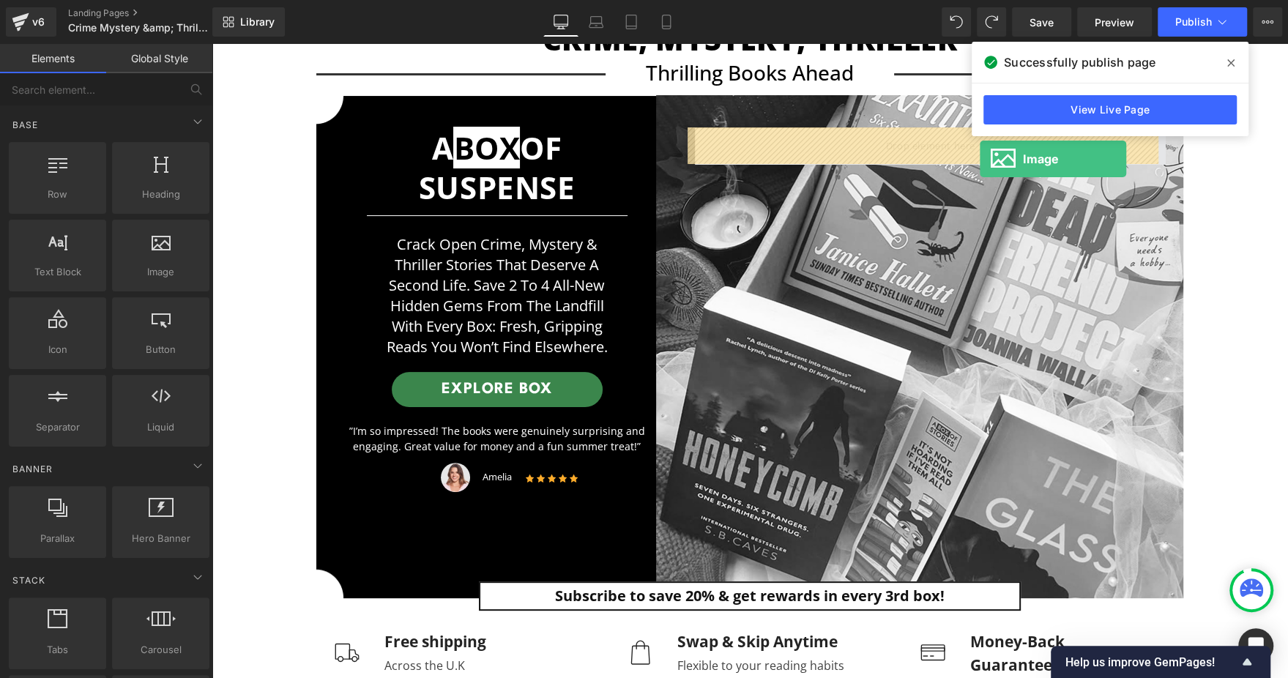
drag, startPoint x: 351, startPoint y: 297, endPoint x: 980, endPoint y: 159, distance: 644.2
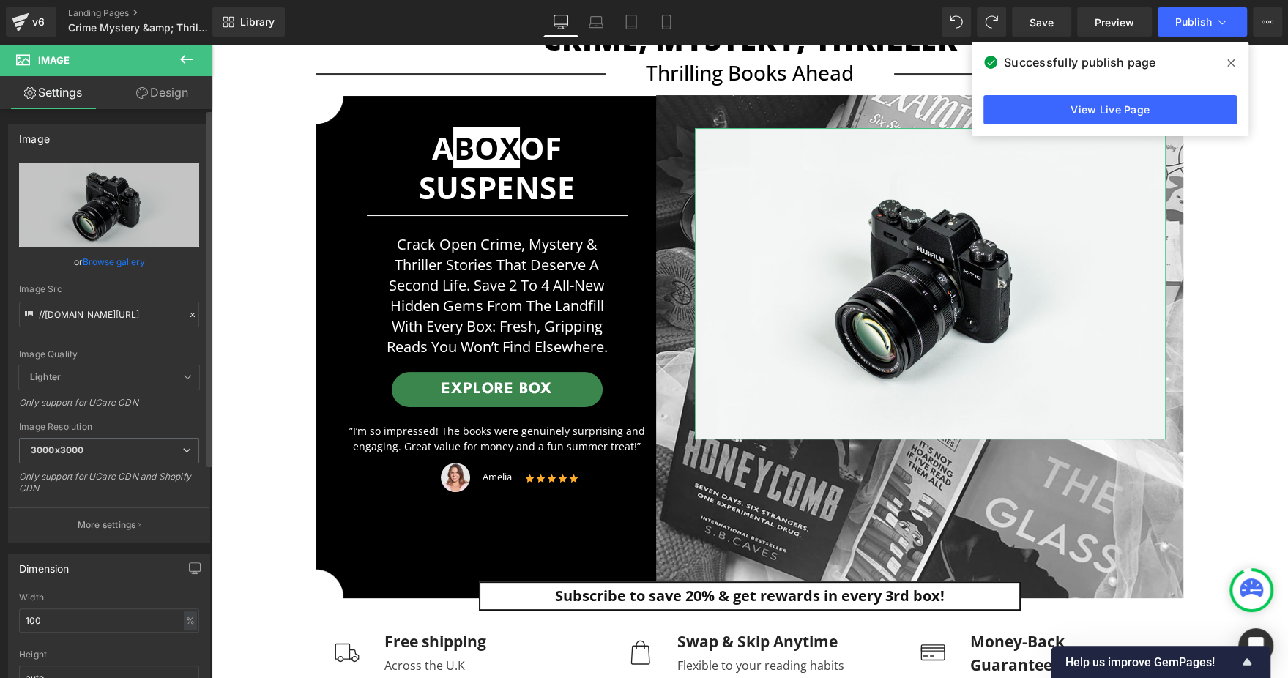
click at [128, 261] on link "Browse gallery" at bounding box center [114, 262] width 62 height 26
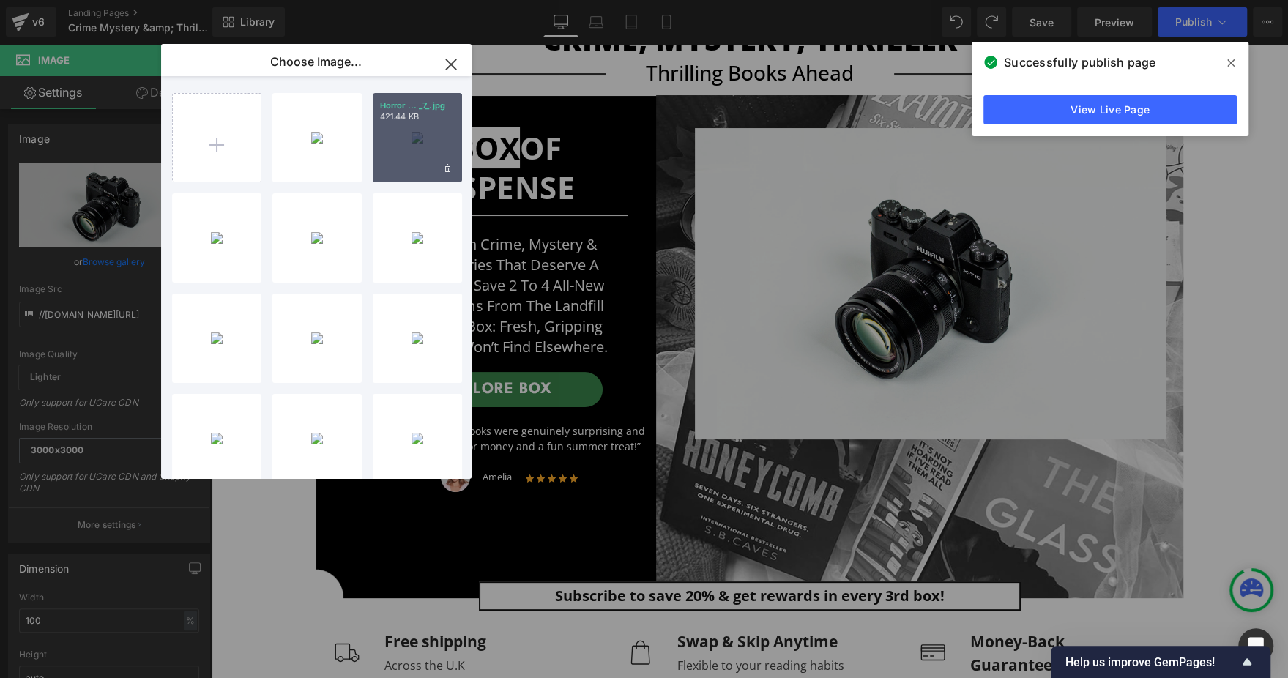
click at [403, 140] on div "Horror ... _7_.jpg 421.44 KB" at bounding box center [417, 137] width 89 height 89
type input "https://ucarecdn.com/3d00165e-91e1-4be7-b868-7b8c382be8d4/-/format/auto/-/previ…"
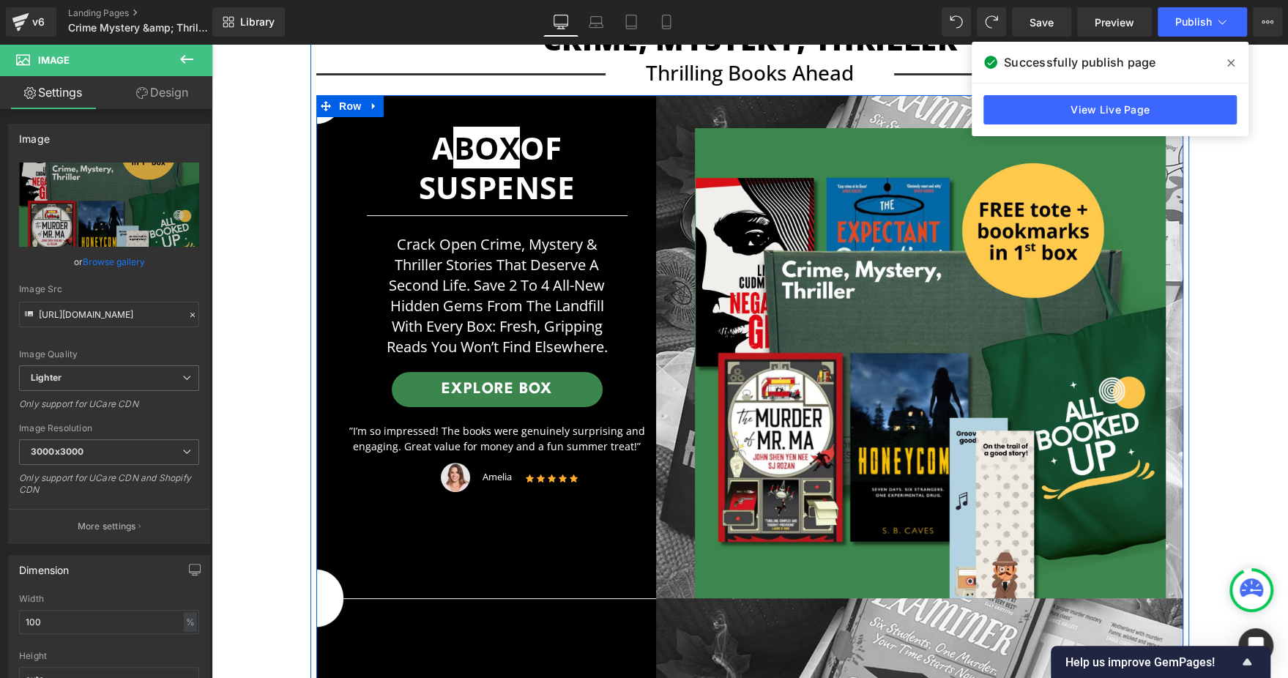
click at [346, 100] on span "Row" at bounding box center [349, 106] width 29 height 22
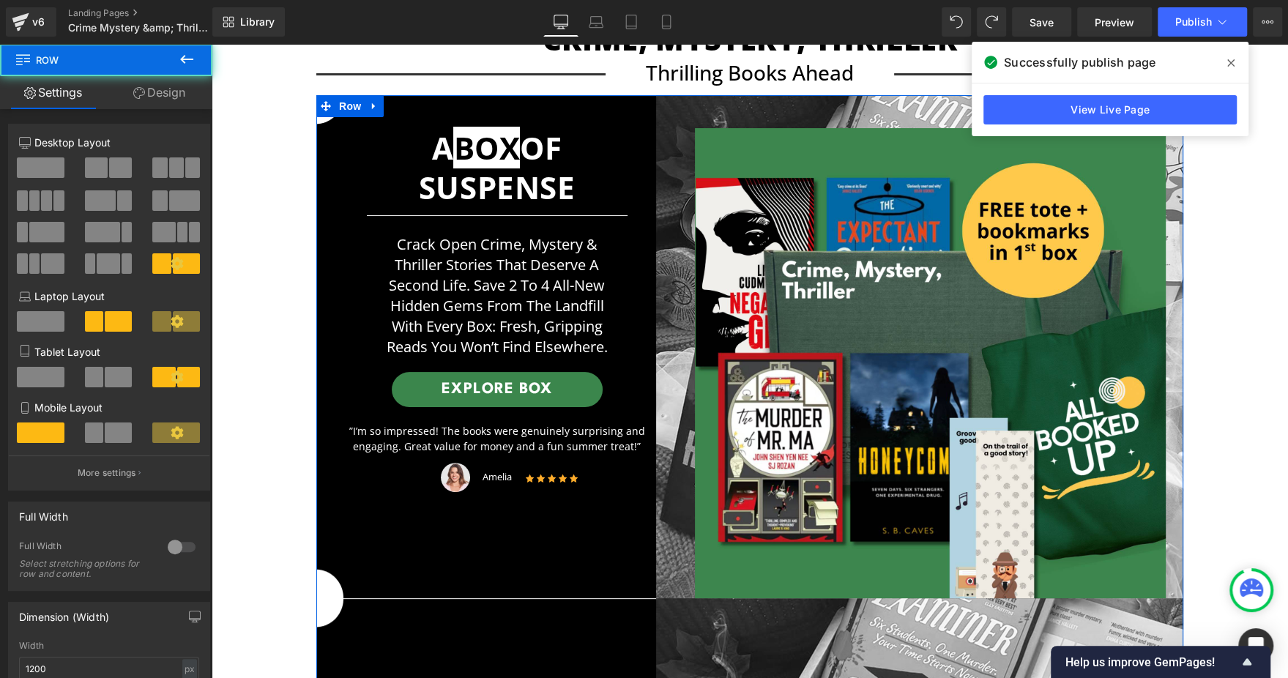
click at [147, 97] on link "Design" at bounding box center [159, 92] width 106 height 33
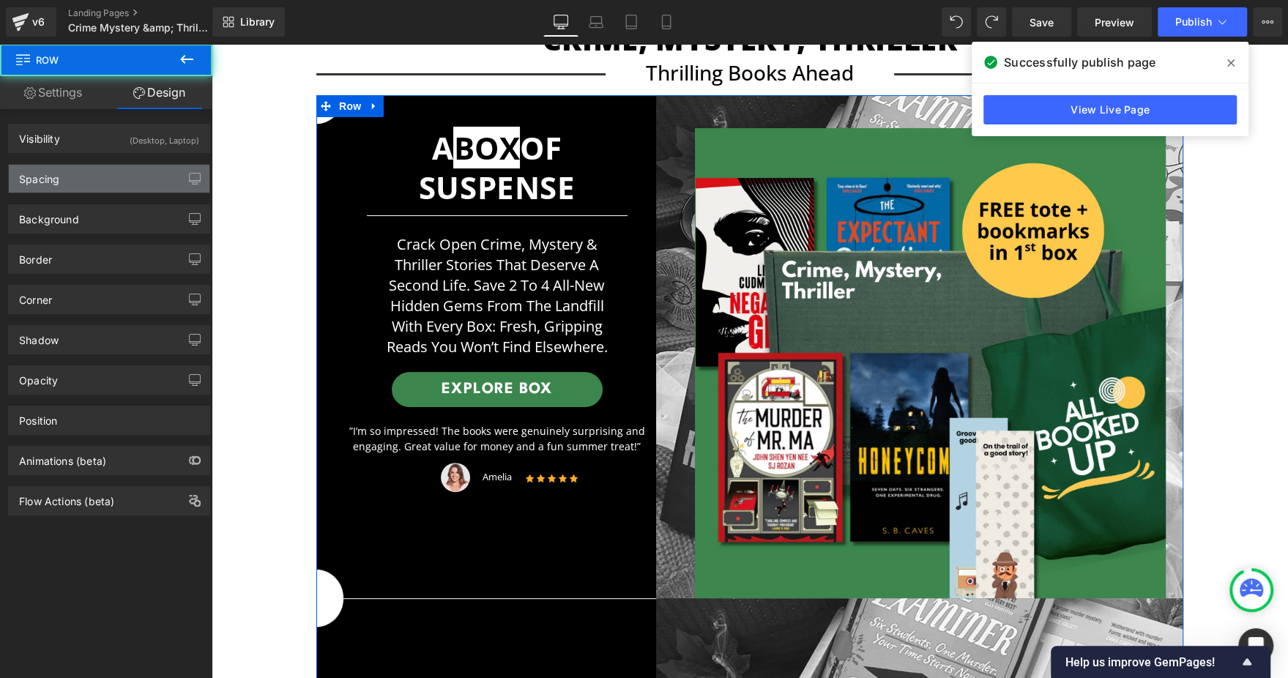
type input "https://ucarecdn.com/a498c270-8f56-4b56-a7c9-a53cbc9dd6e8/-/format/auto/-/previ…"
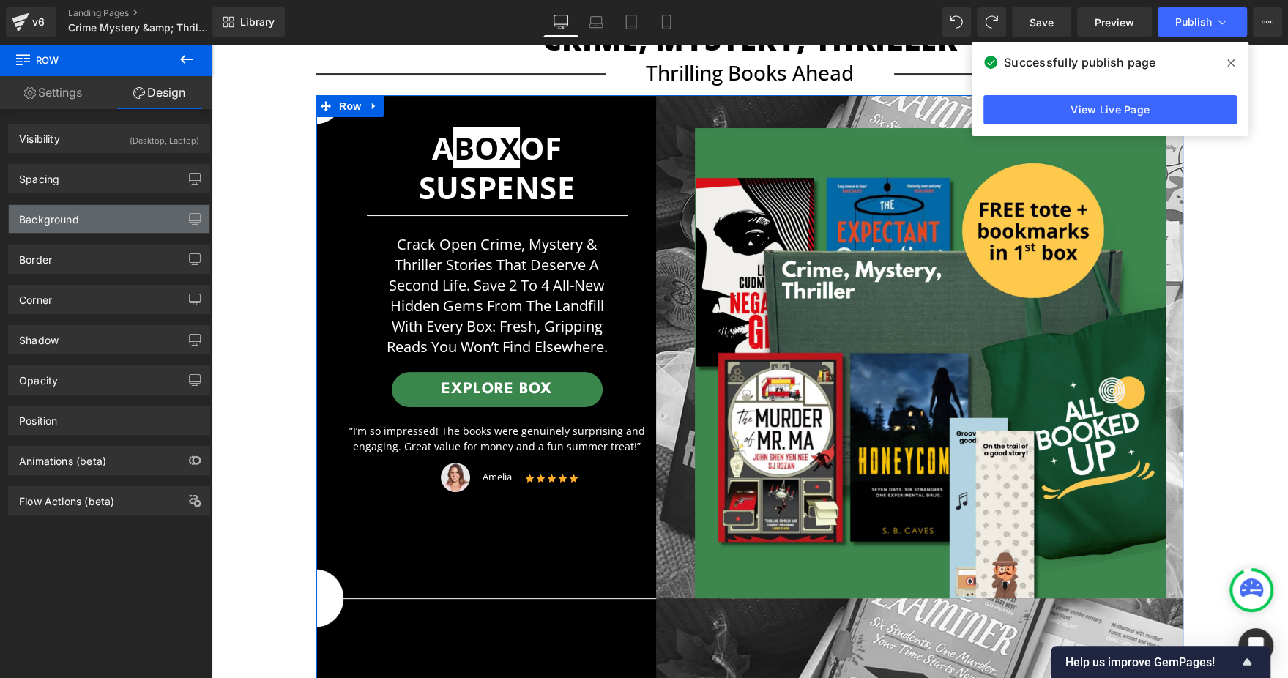
click at [108, 207] on div "Background" at bounding box center [109, 219] width 201 height 28
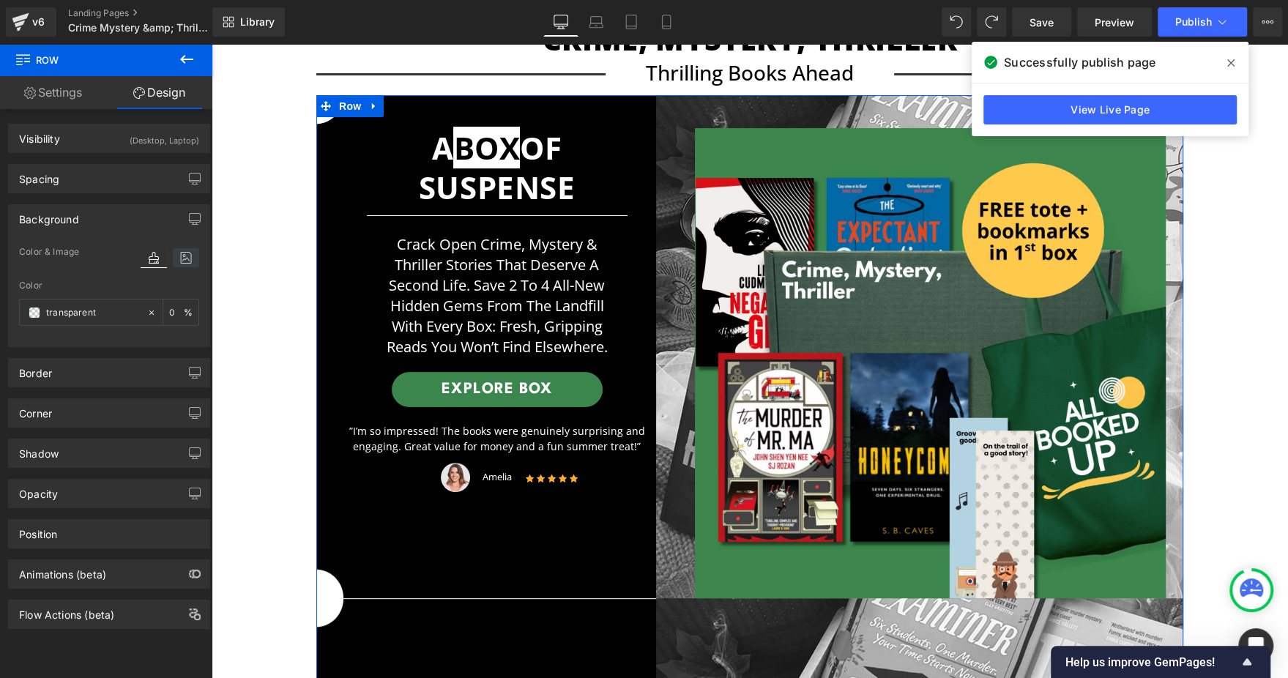
click at [180, 258] on icon at bounding box center [186, 257] width 26 height 19
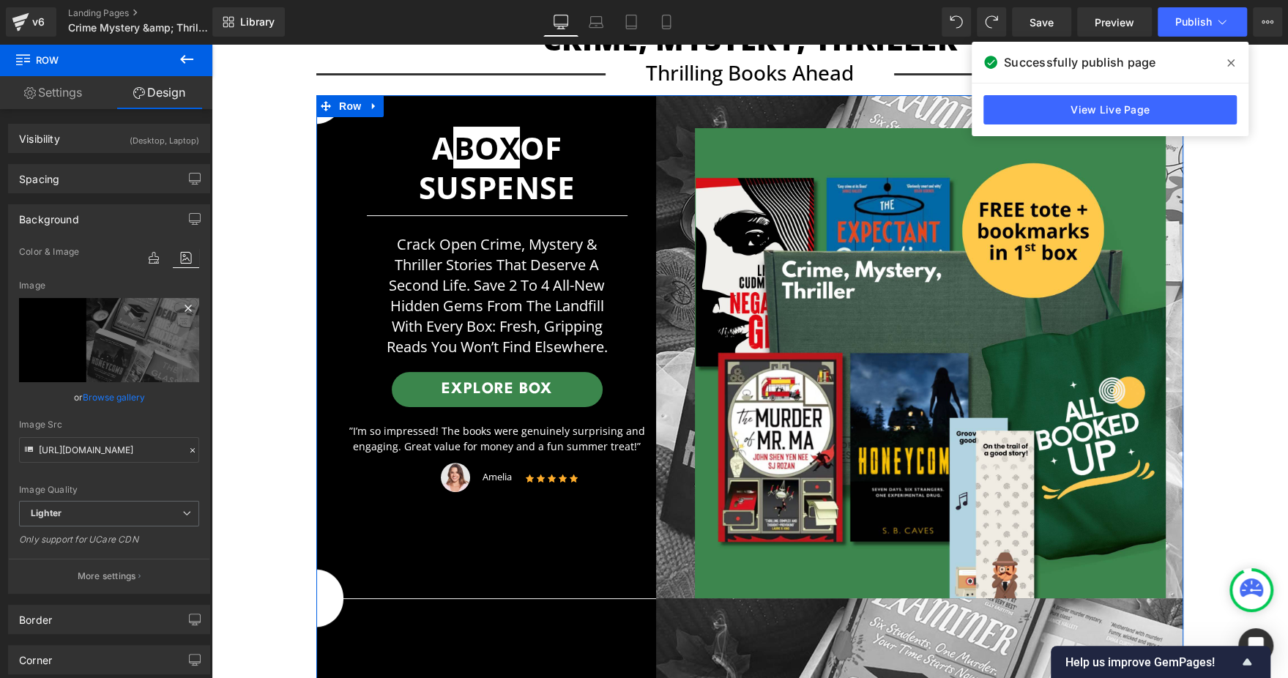
click at [185, 302] on icon at bounding box center [188, 309] width 18 height 18
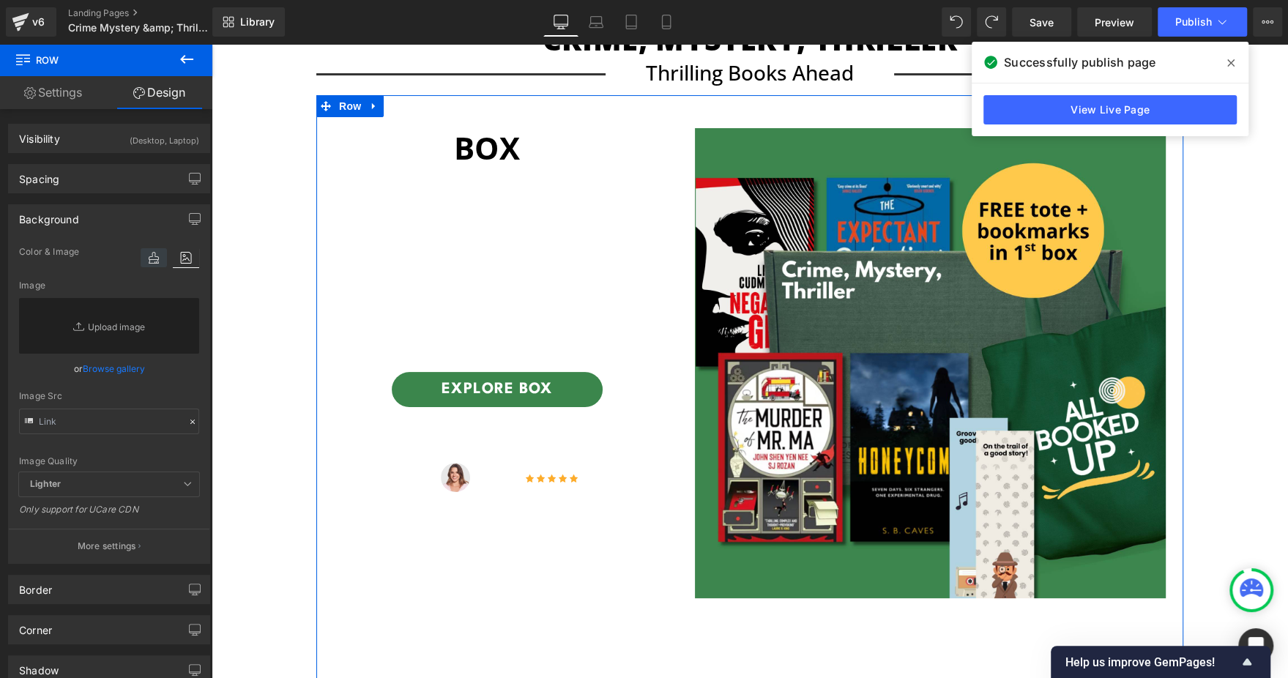
click at [149, 253] on icon at bounding box center [154, 257] width 26 height 19
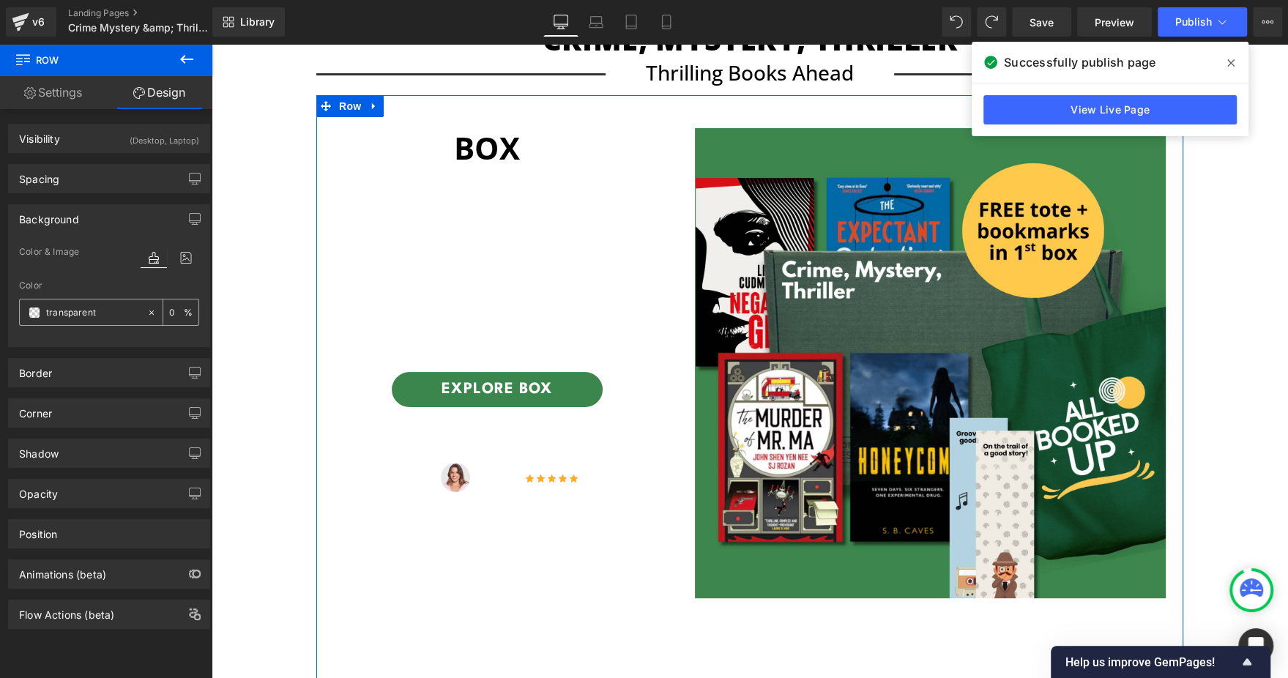
click at [80, 313] on input "transparent" at bounding box center [93, 313] width 94 height 16
type input "000"
type input "100"
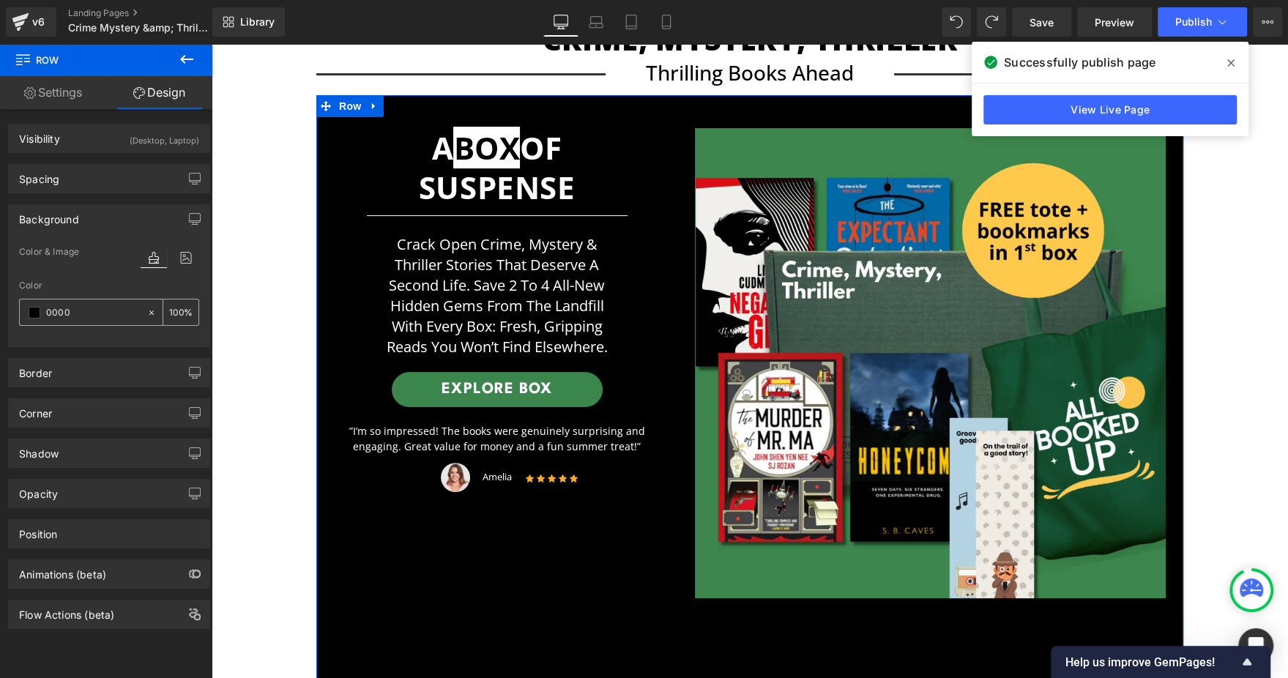
type input "00000"
type input "0"
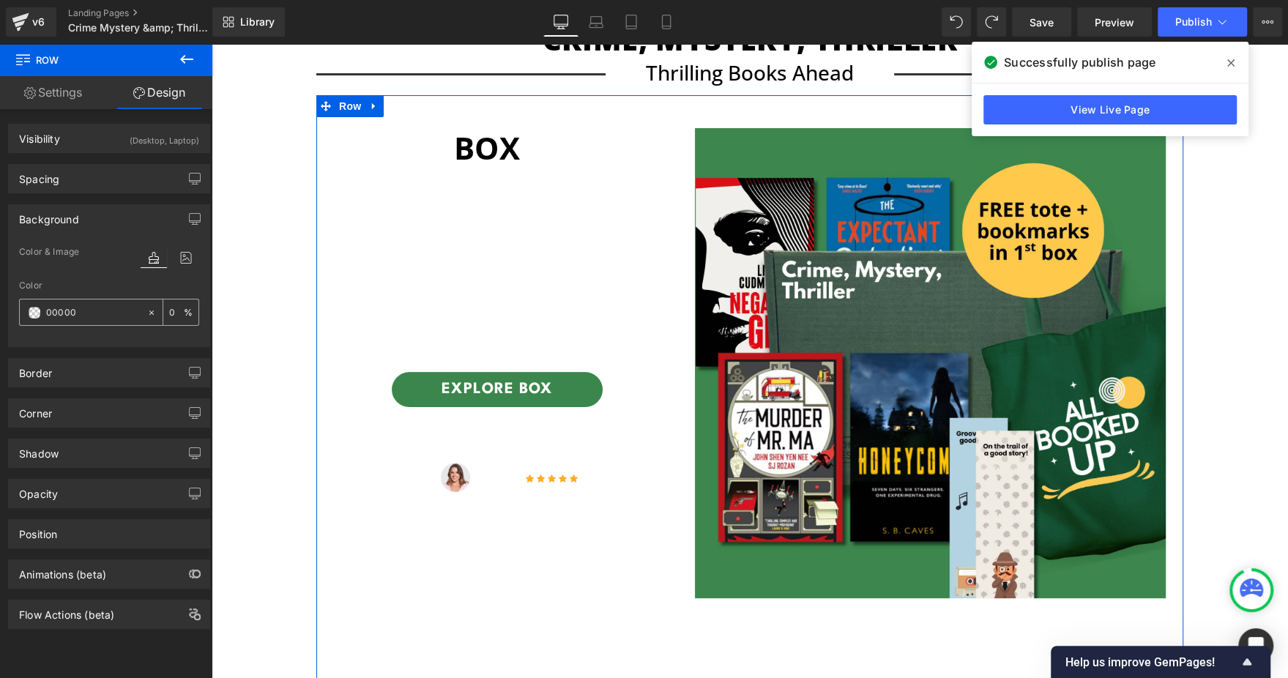
type input "000000"
type input "100"
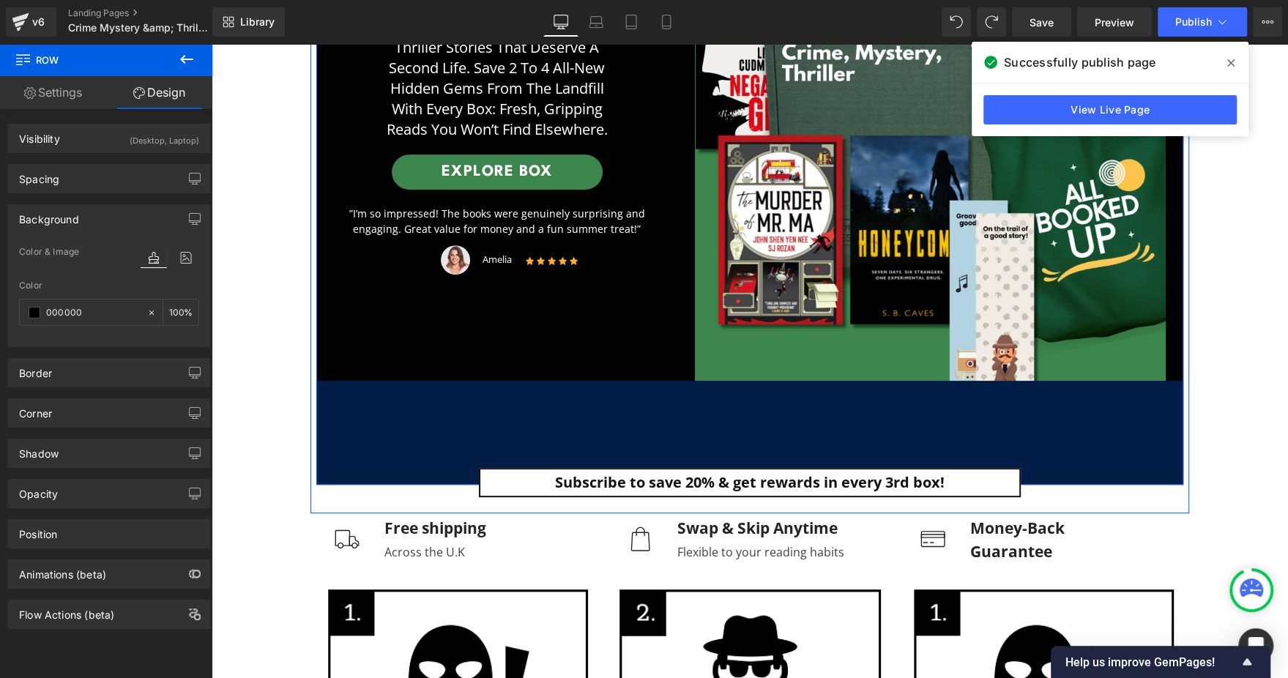
scroll to position [357, 0]
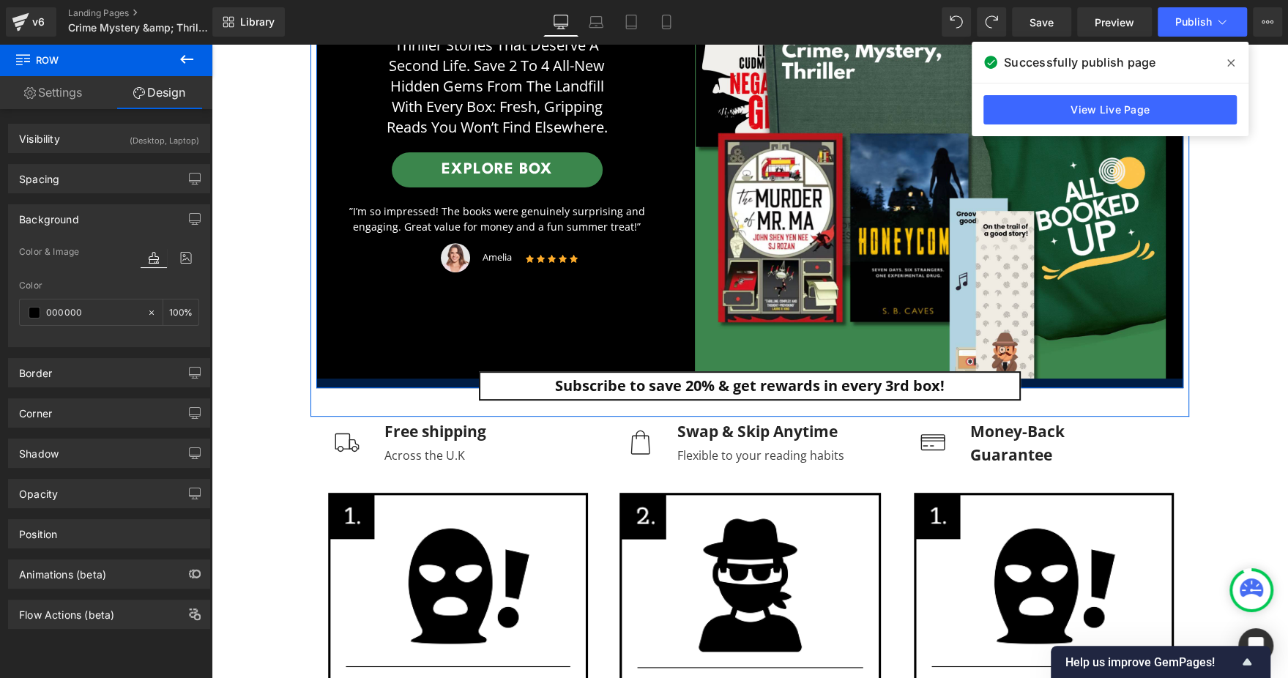
drag, startPoint x: 379, startPoint y: 471, endPoint x: 374, endPoint y: 375, distance: 96.1
click at [374, 375] on div "A BOX OF SUSPENSE Heading Separator Crack open crime, mystery & thriller storie…" at bounding box center [749, 131] width 867 height 513
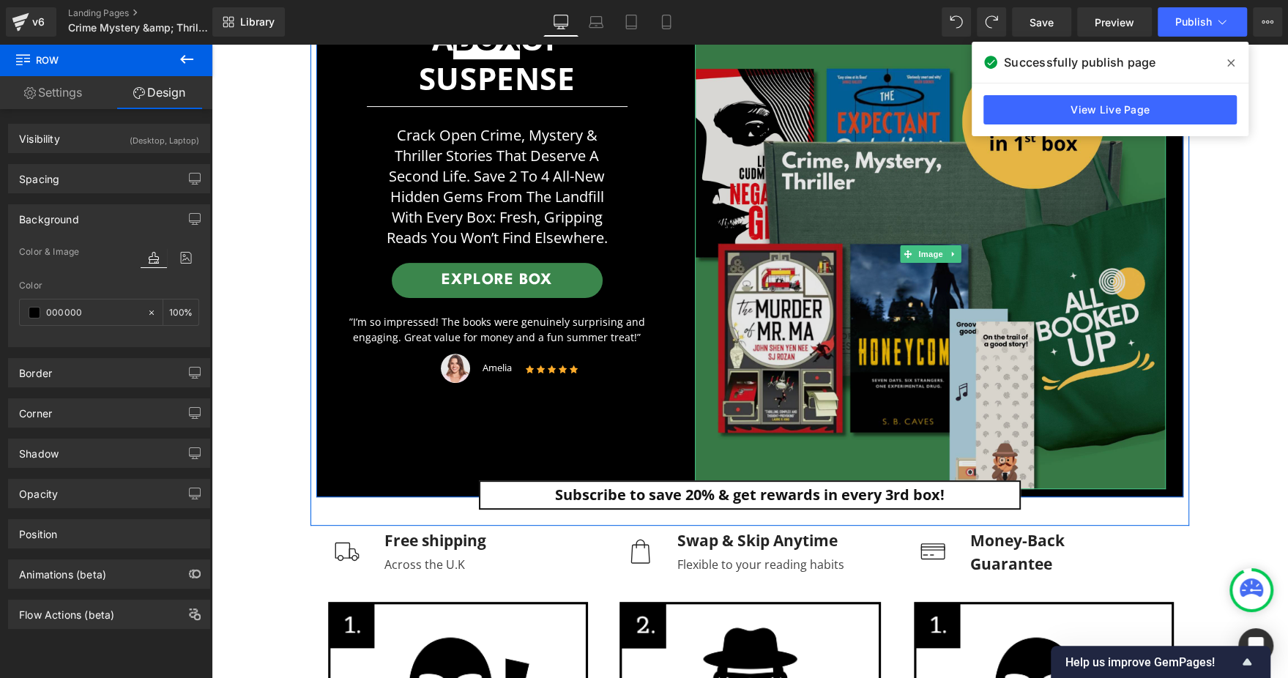
scroll to position [137, 0]
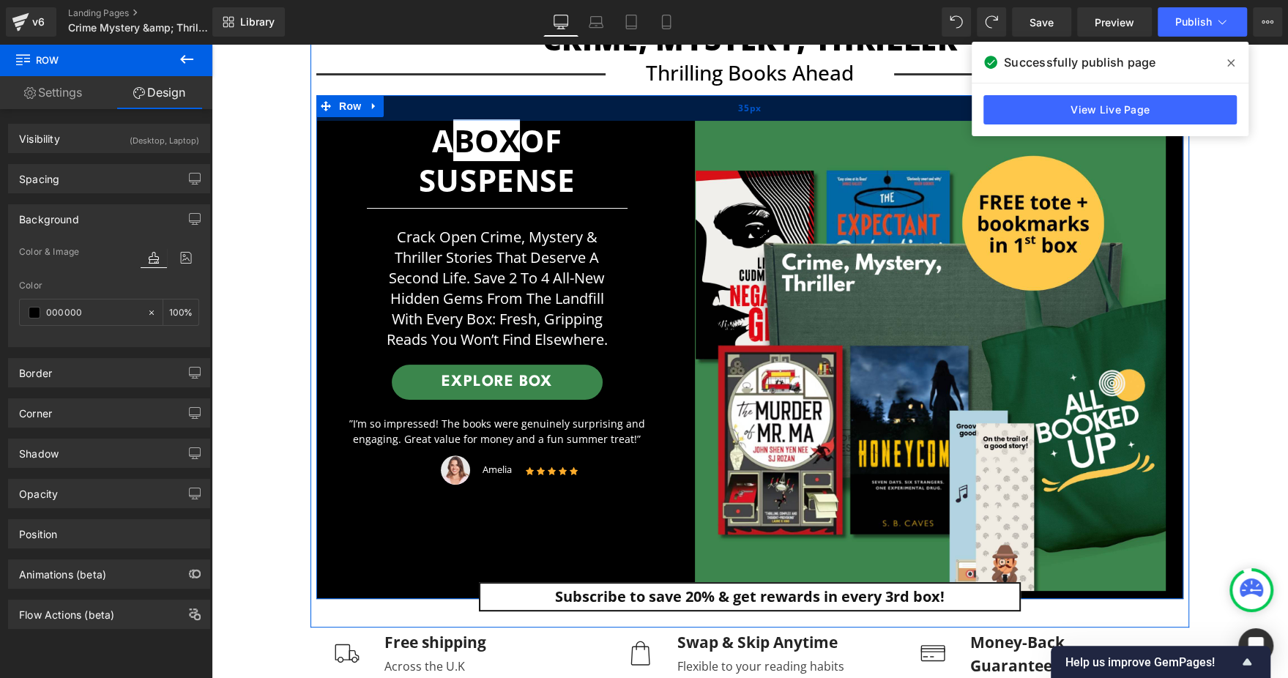
drag, startPoint x: 789, startPoint y: 109, endPoint x: 776, endPoint y: 102, distance: 15.1
click at [776, 102] on div "35px" at bounding box center [749, 108] width 867 height 26
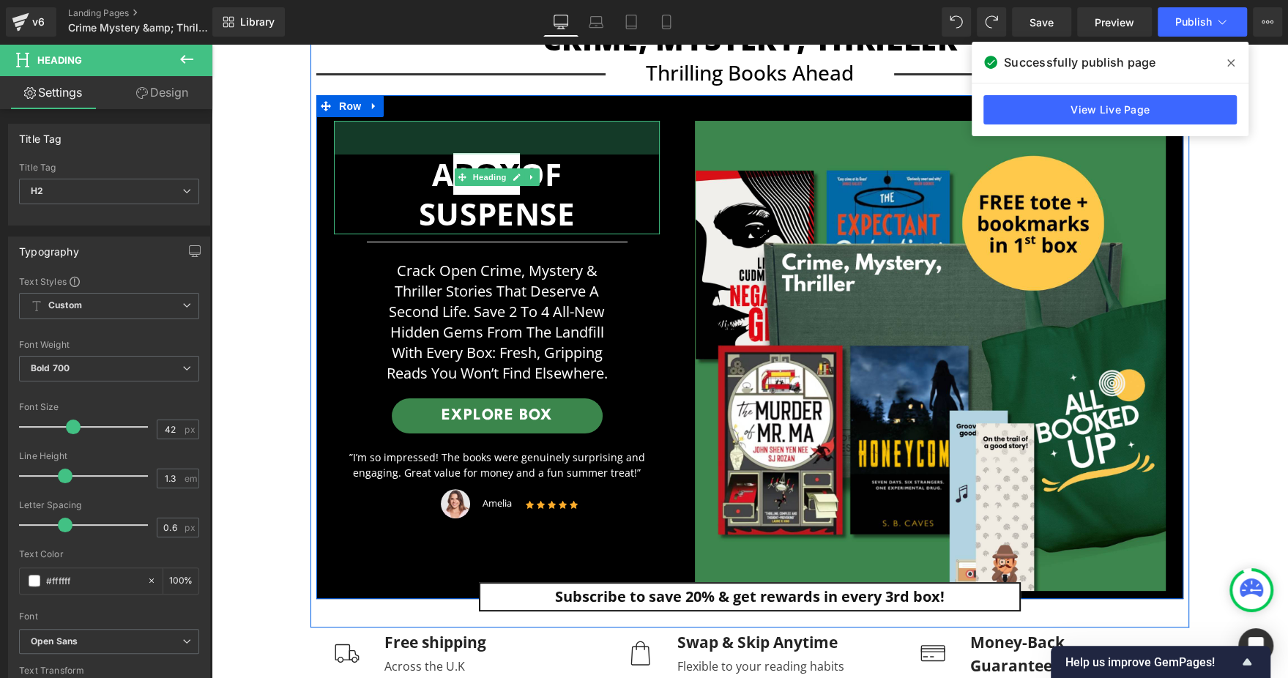
drag, startPoint x: 539, startPoint y: 120, endPoint x: 549, endPoint y: 154, distance: 35.0
click at [549, 154] on div "A BOX OF SUSPENSE Heading 46px" at bounding box center [497, 178] width 326 height 114
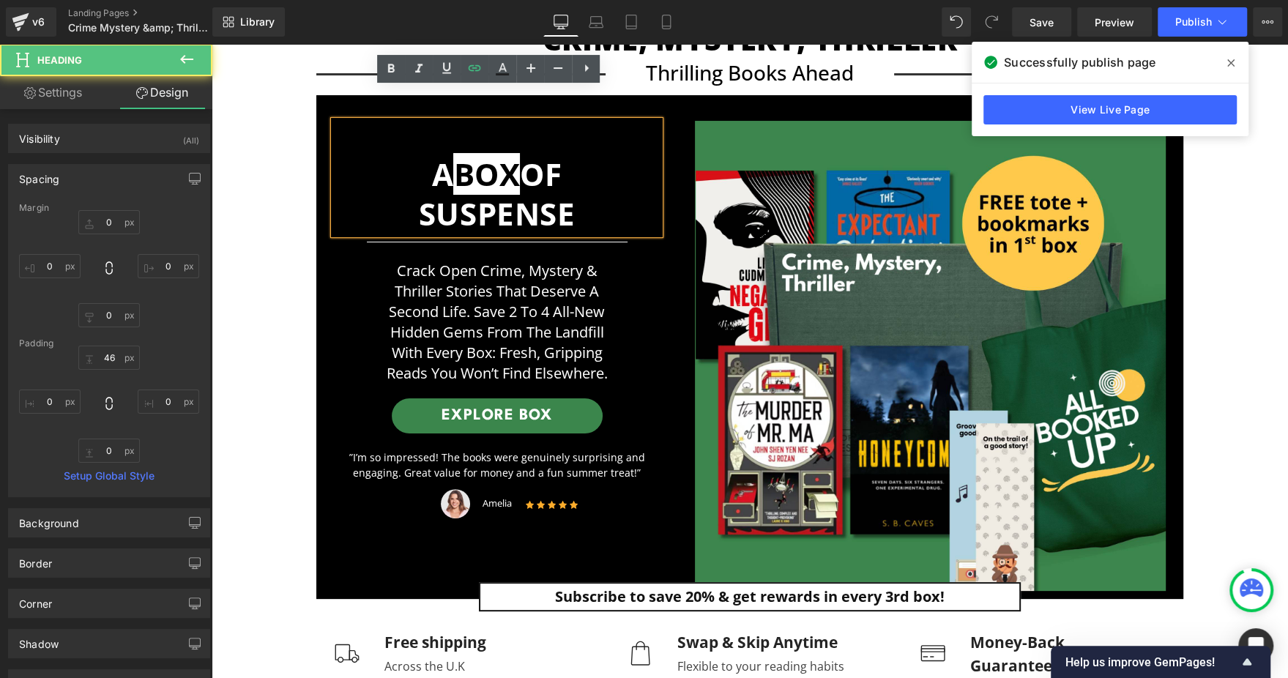
scroll to position [357, 0]
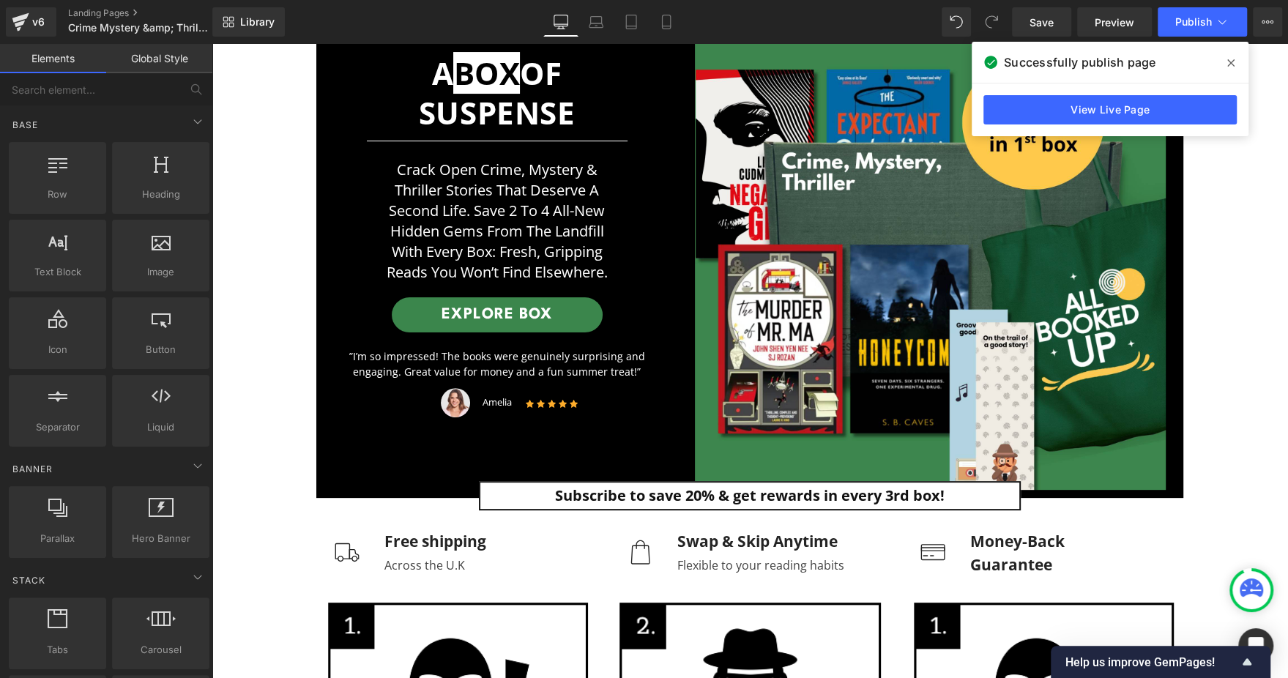
scroll to position [137, 0]
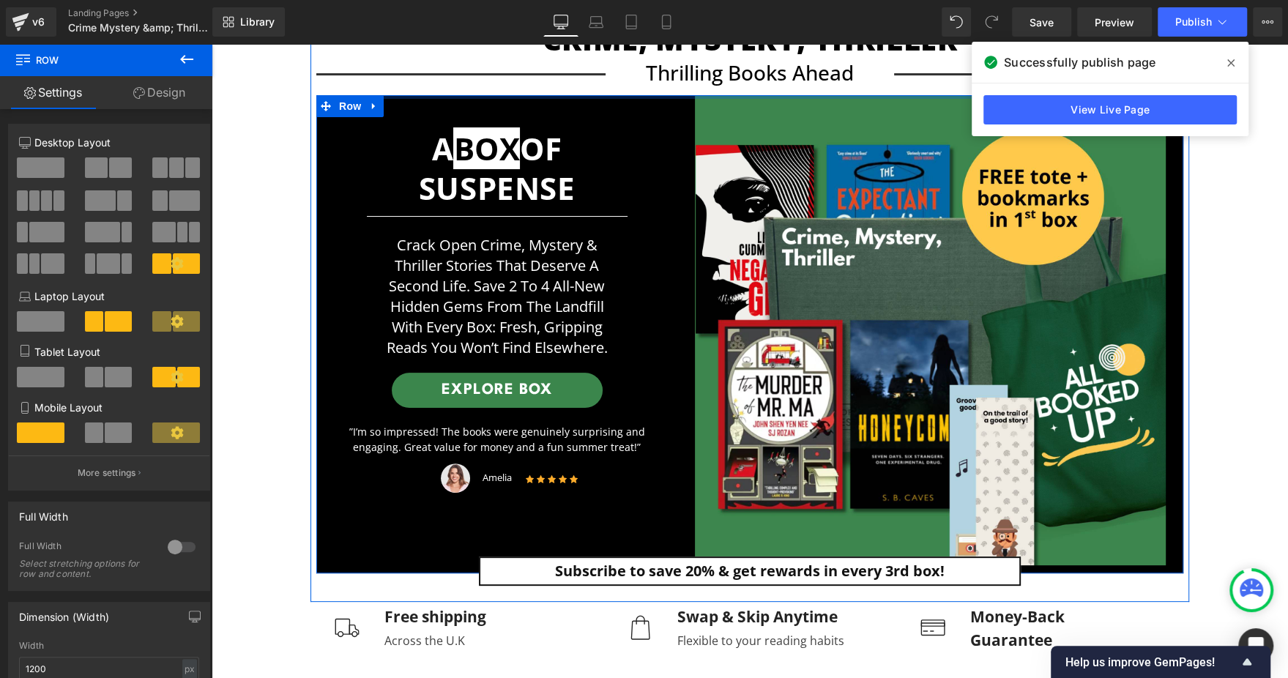
drag, startPoint x: 743, startPoint y: 103, endPoint x: 743, endPoint y: 75, distance: 27.8
click at [743, 75] on div "Crime, Mystery, Thriller Heading Separator Thrilling books ahead Text Block Sep…" at bounding box center [750, 307] width 879 height 573
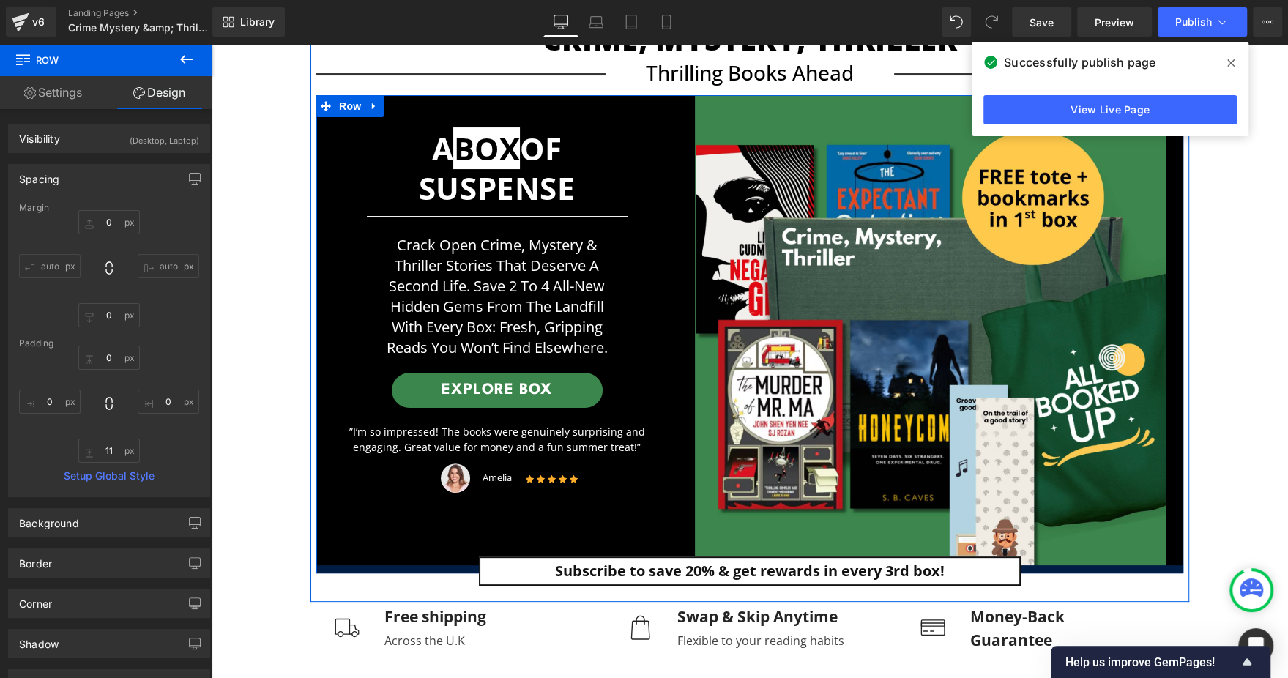
type input "0px"
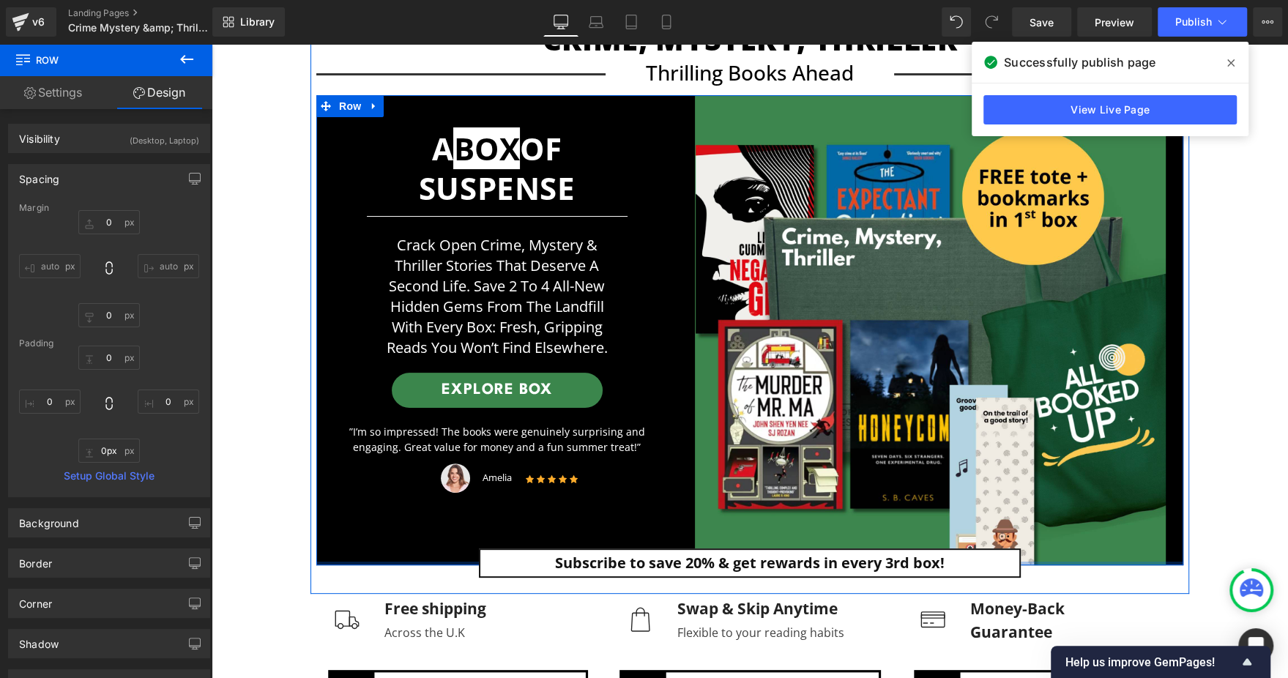
drag, startPoint x: 393, startPoint y: 565, endPoint x: 393, endPoint y: 550, distance: 15.4
click at [393, 550] on div "A BOX OF SUSPENSE Heading 46px Separator Crack open crime, mystery & thriller s…" at bounding box center [749, 330] width 867 height 471
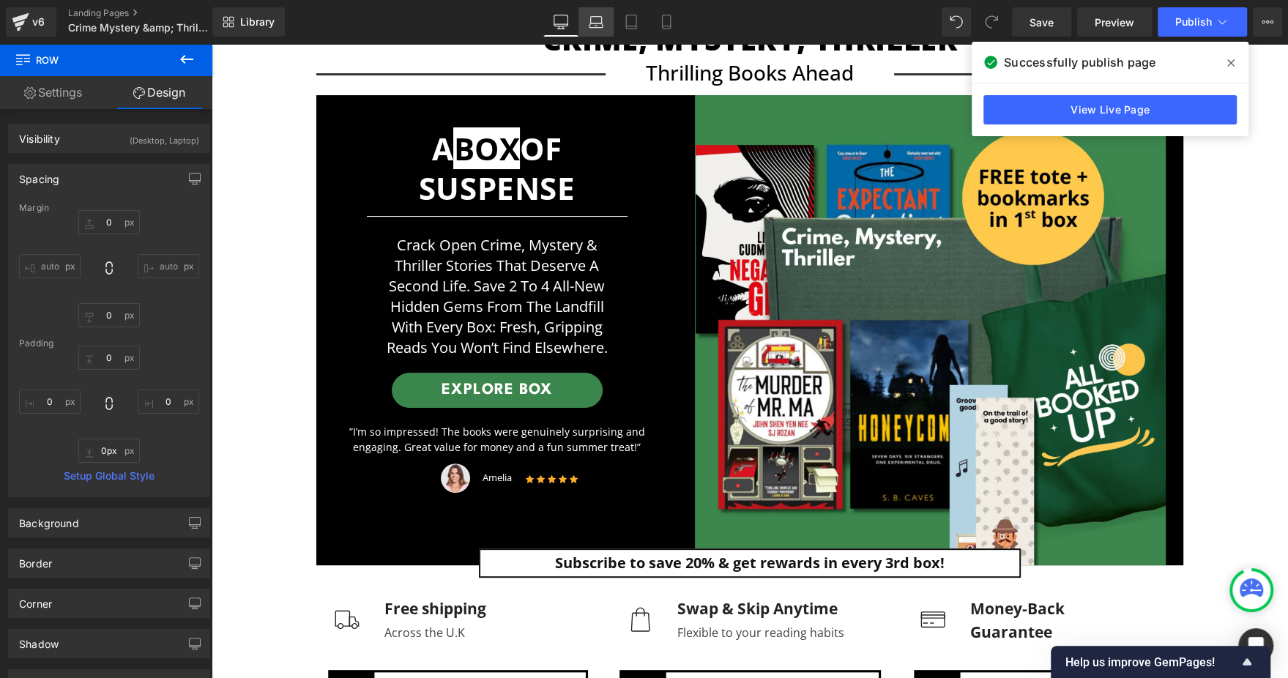
click at [611, 16] on link "Laptop" at bounding box center [596, 21] width 35 height 29
type input "0"
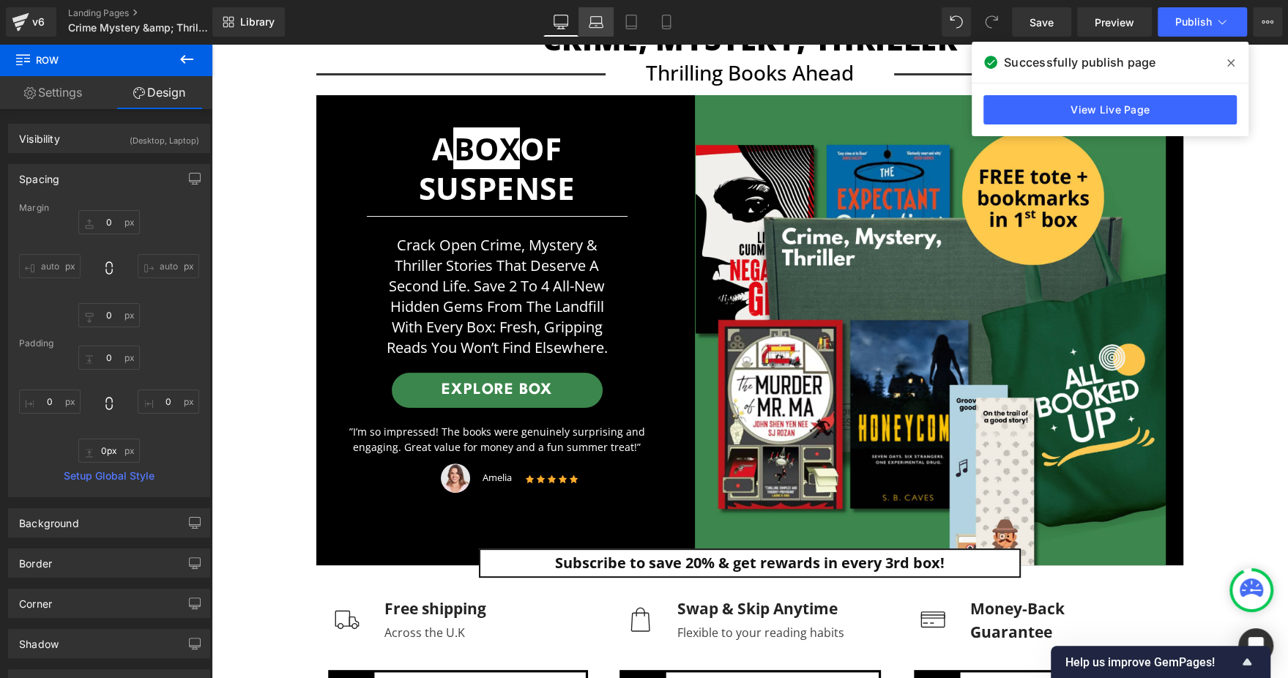
type input "151"
type input "0"
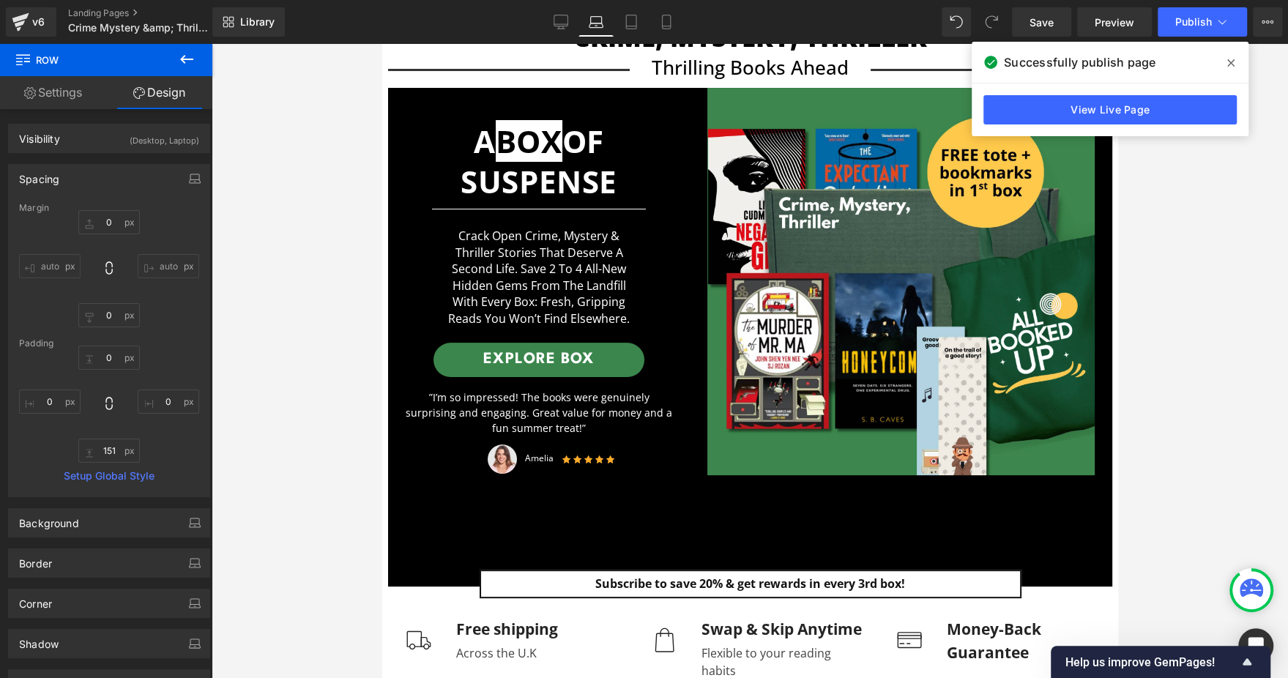
scroll to position [130, 0]
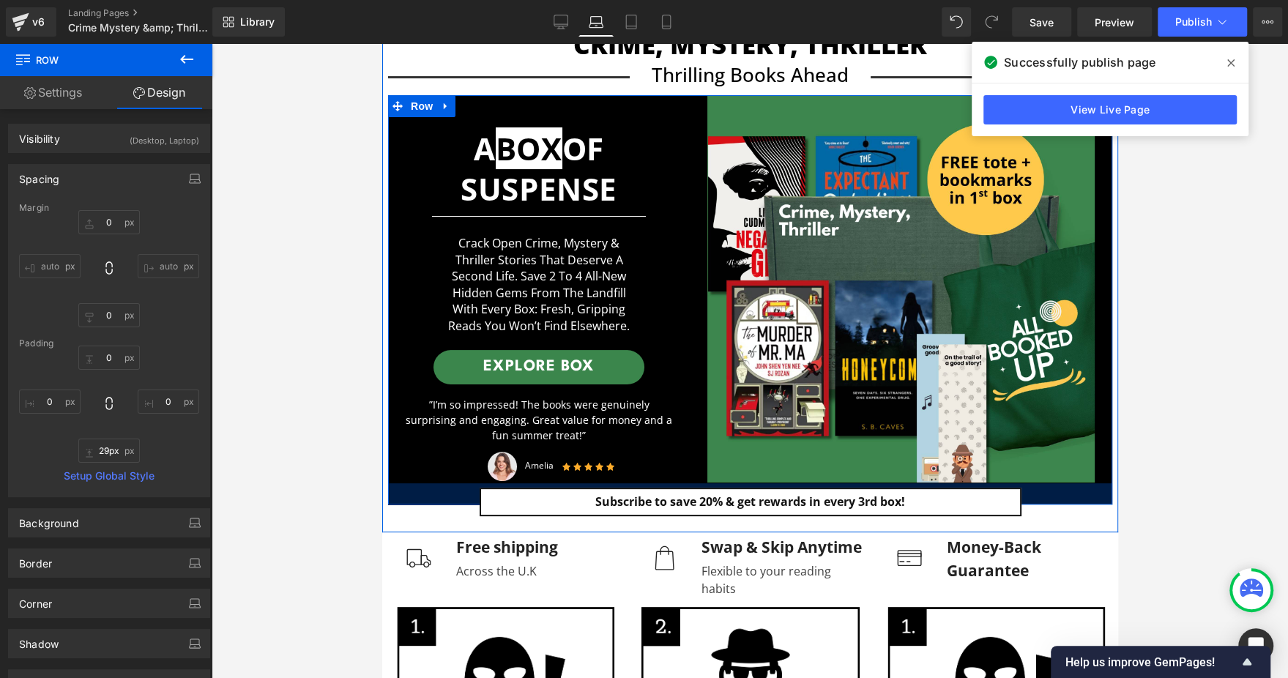
type input "30px"
drag, startPoint x: 446, startPoint y: 584, endPoint x: 459, endPoint y: 495, distance: 89.5
click at [459, 495] on div at bounding box center [749, 494] width 724 height 22
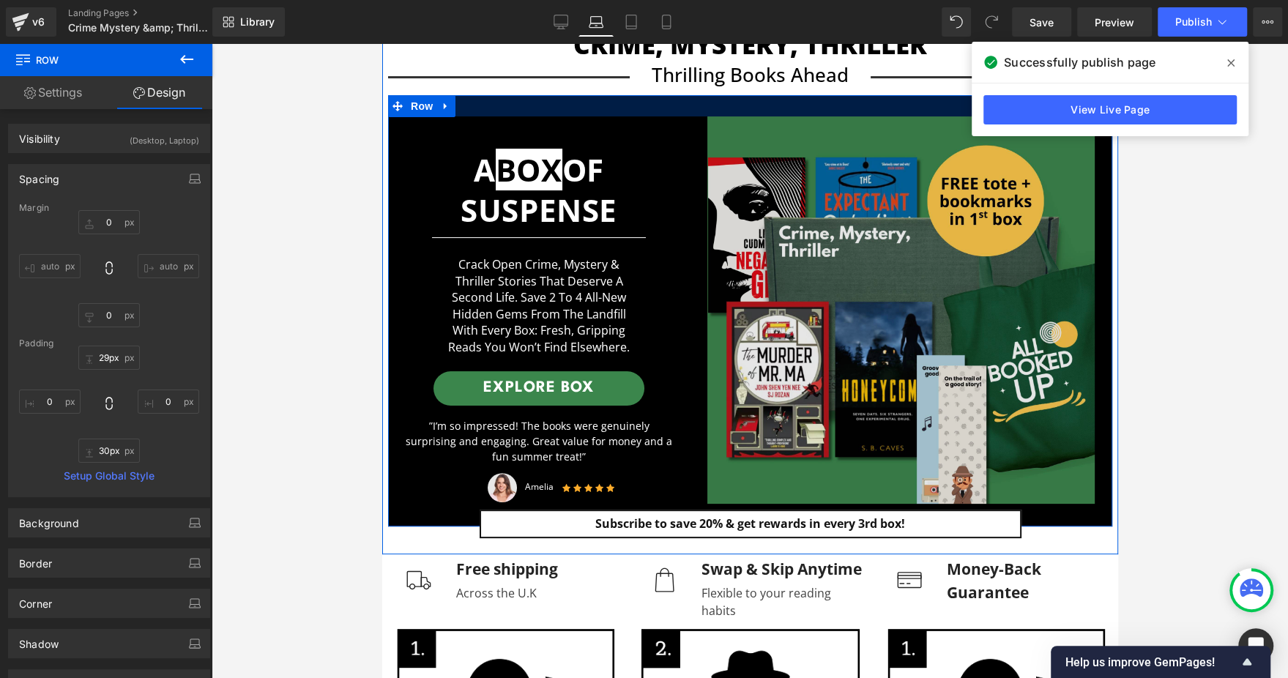
type input "32px"
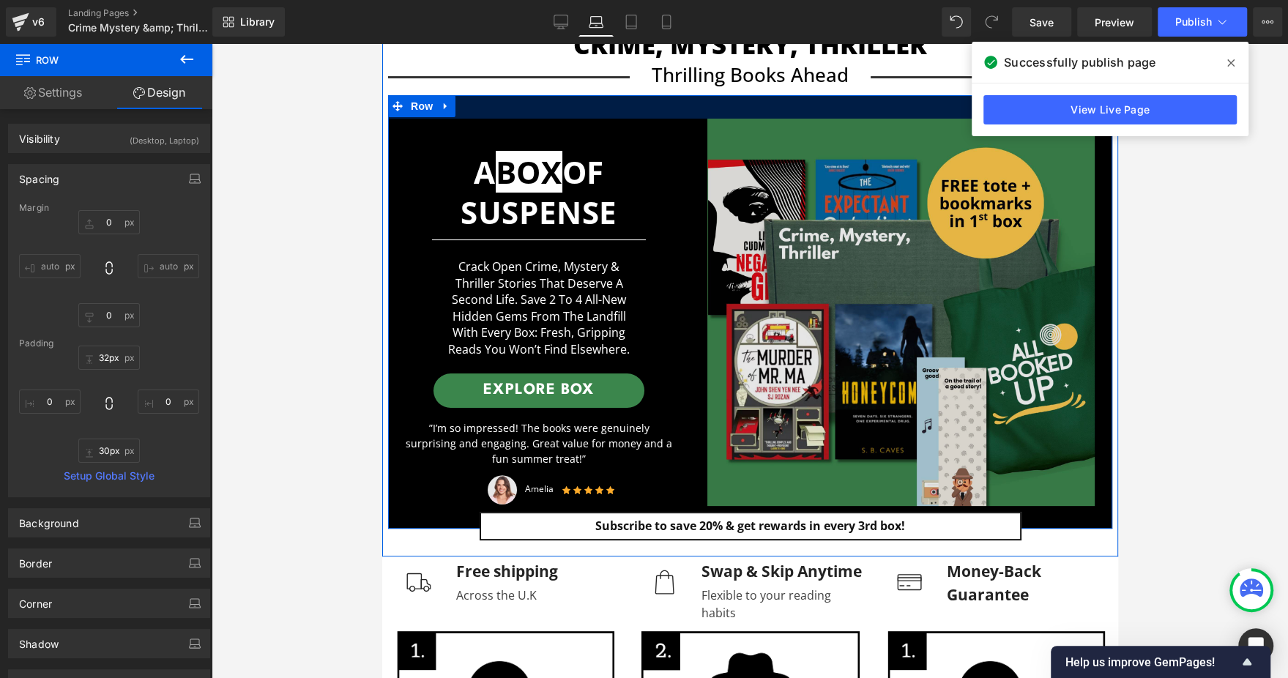
drag, startPoint x: 891, startPoint y: 95, endPoint x: 896, endPoint y: 118, distance: 23.3
click at [896, 118] on div "32px" at bounding box center [749, 106] width 724 height 23
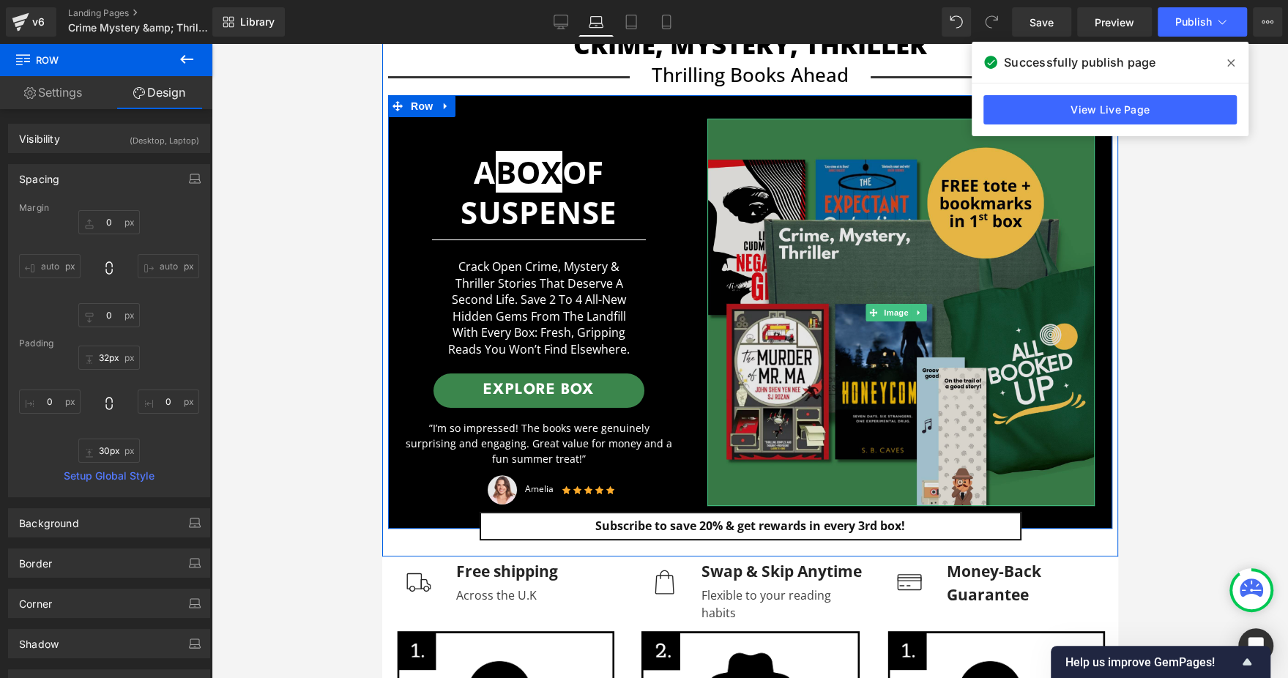
click at [806, 372] on img at bounding box center [900, 312] width 387 height 387
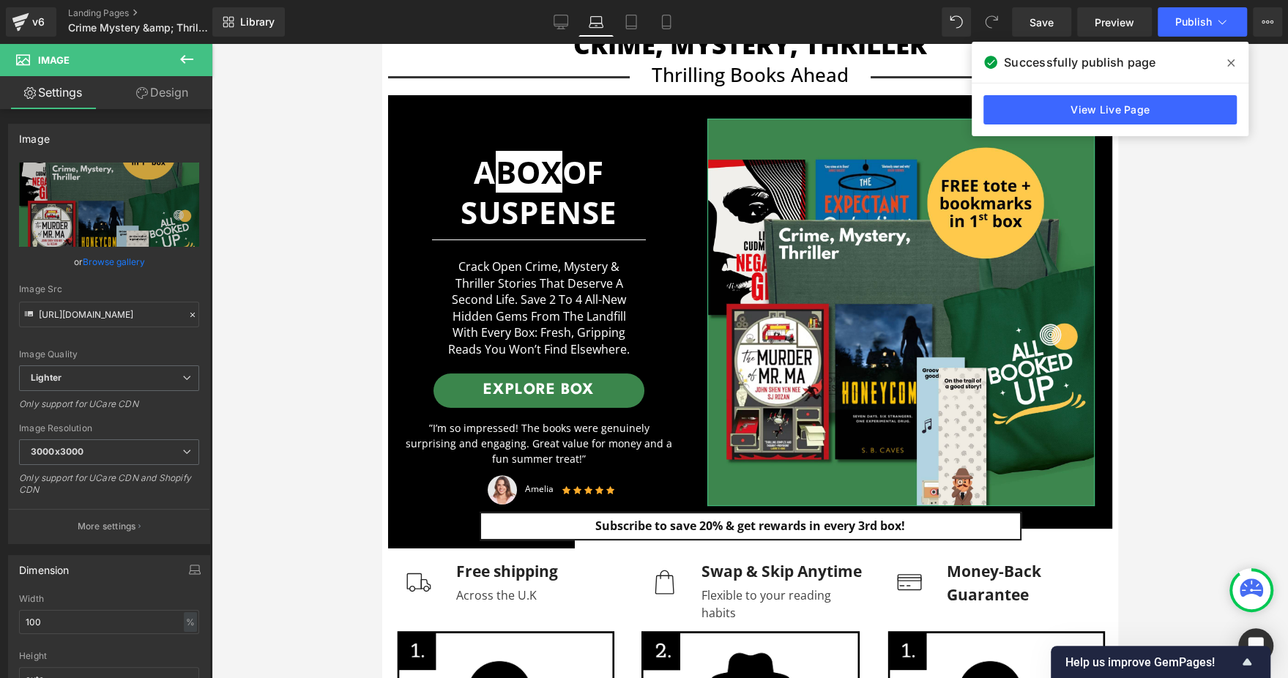
click at [174, 89] on link "Design" at bounding box center [162, 92] width 106 height 33
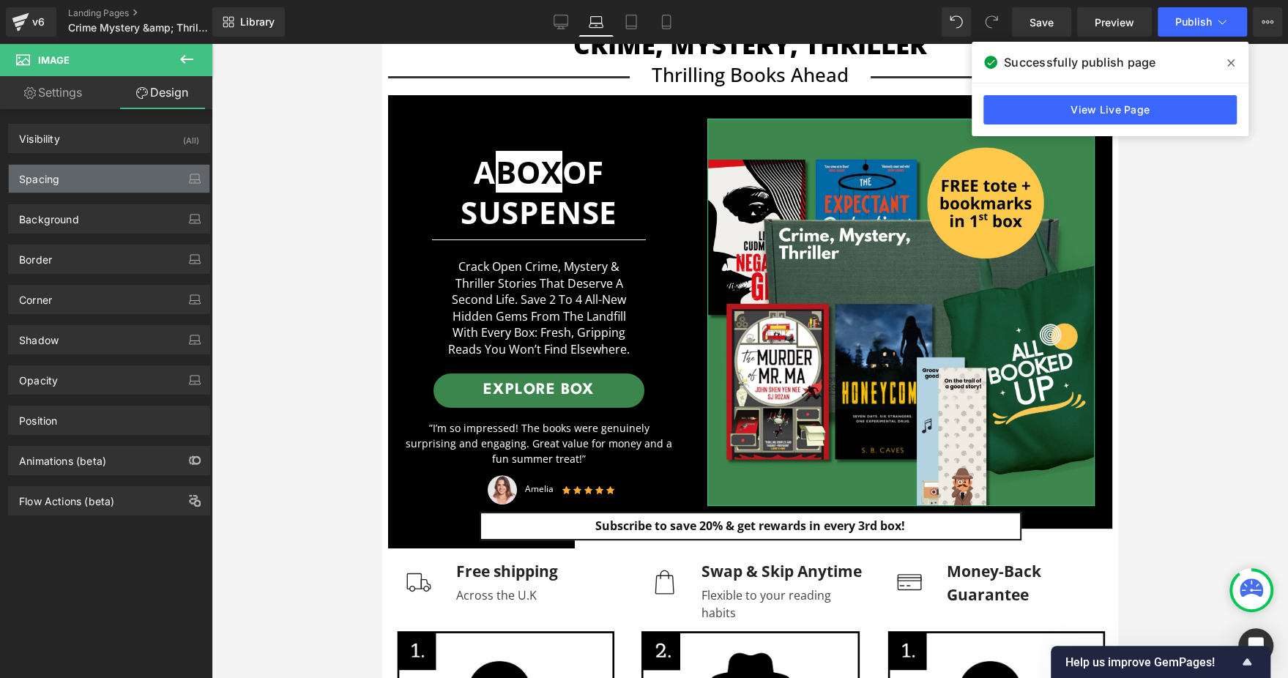
click at [106, 168] on div "Spacing" at bounding box center [109, 179] width 201 height 28
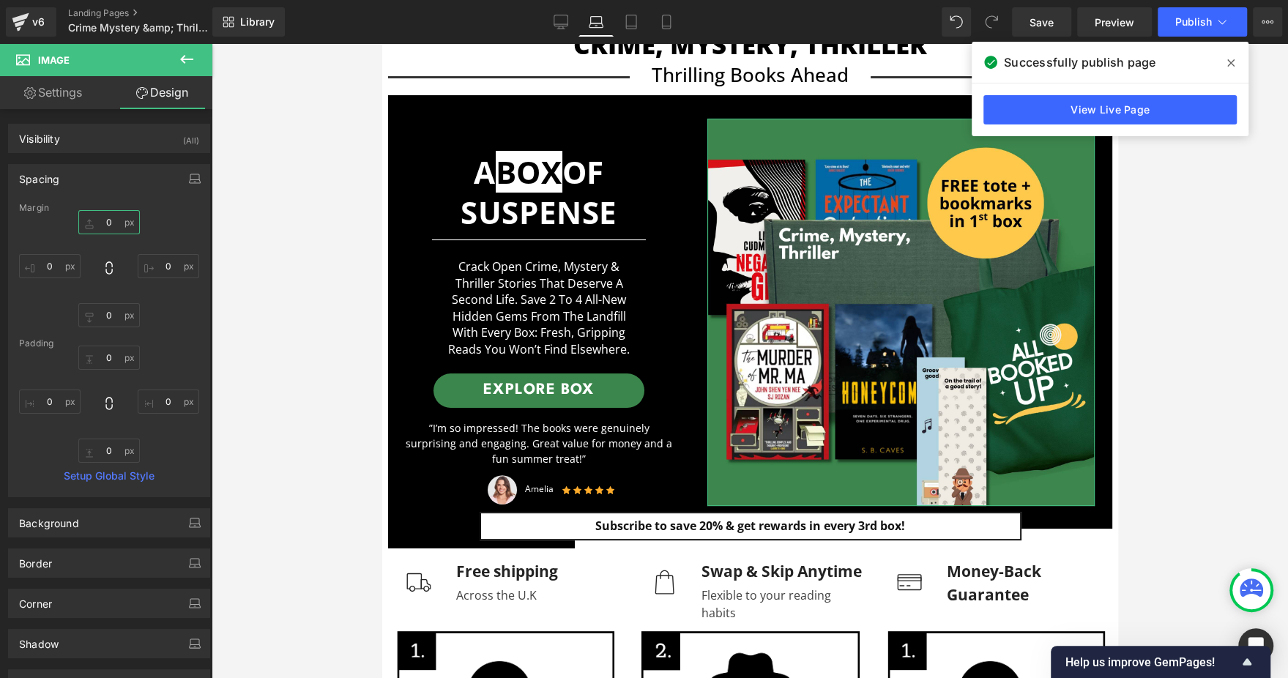
click at [108, 224] on input "0" at bounding box center [109, 222] width 62 height 24
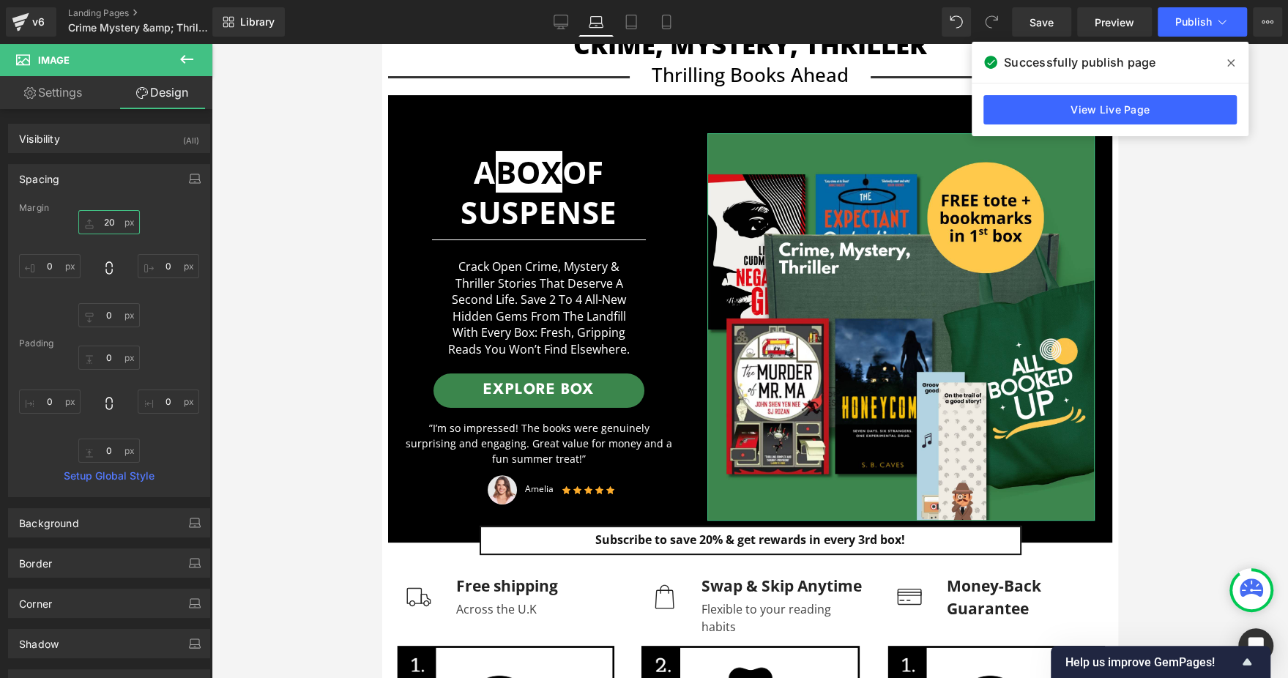
type input "2"
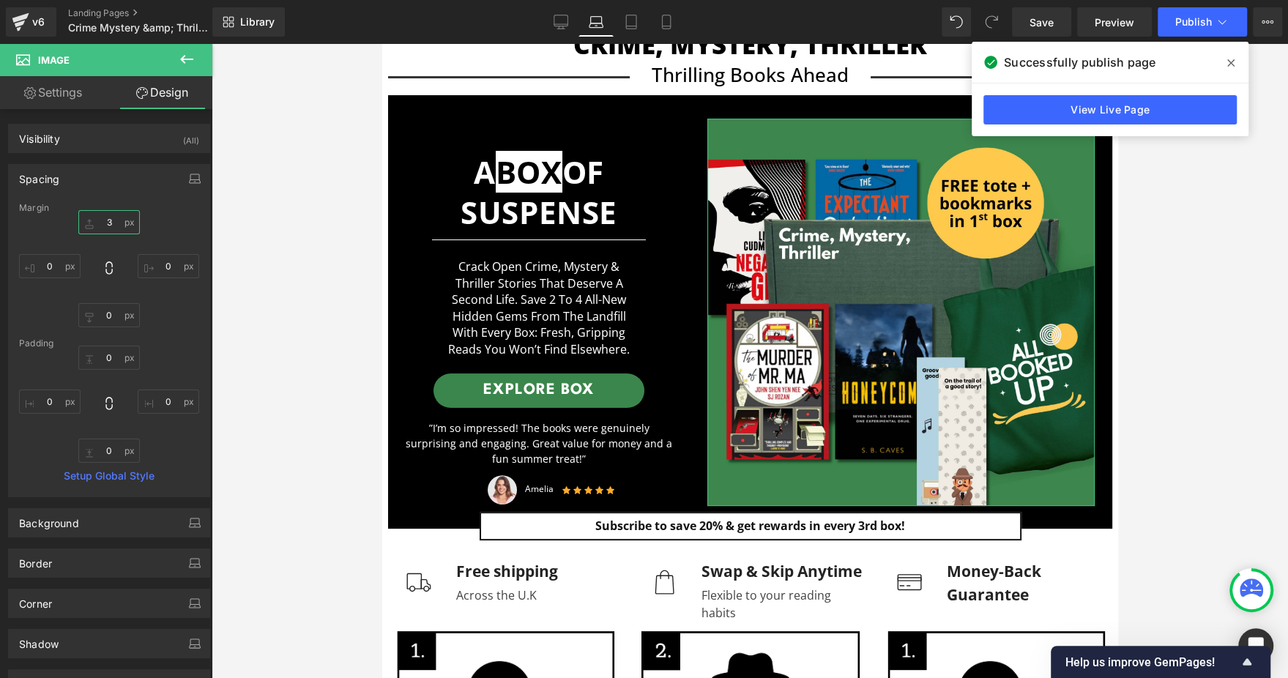
type input "30"
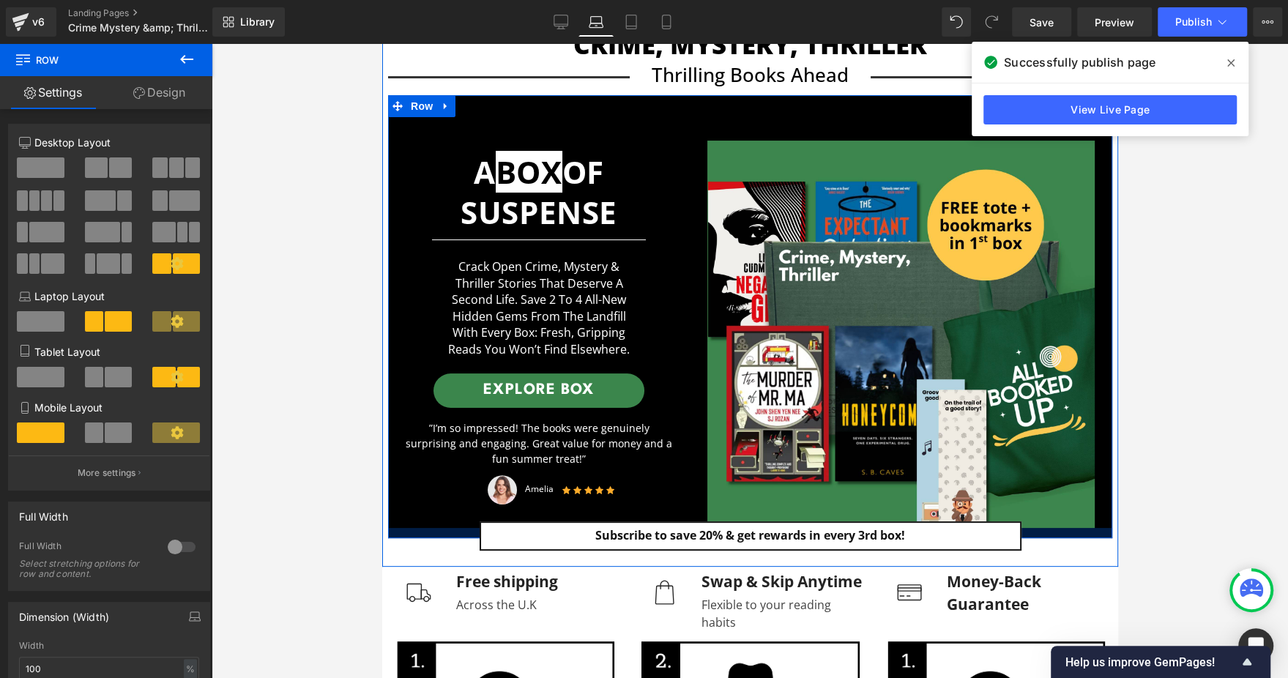
drag, startPoint x: 443, startPoint y: 534, endPoint x: 442, endPoint y: 522, distance: 11.7
click at [442, 528] on div at bounding box center [749, 533] width 724 height 10
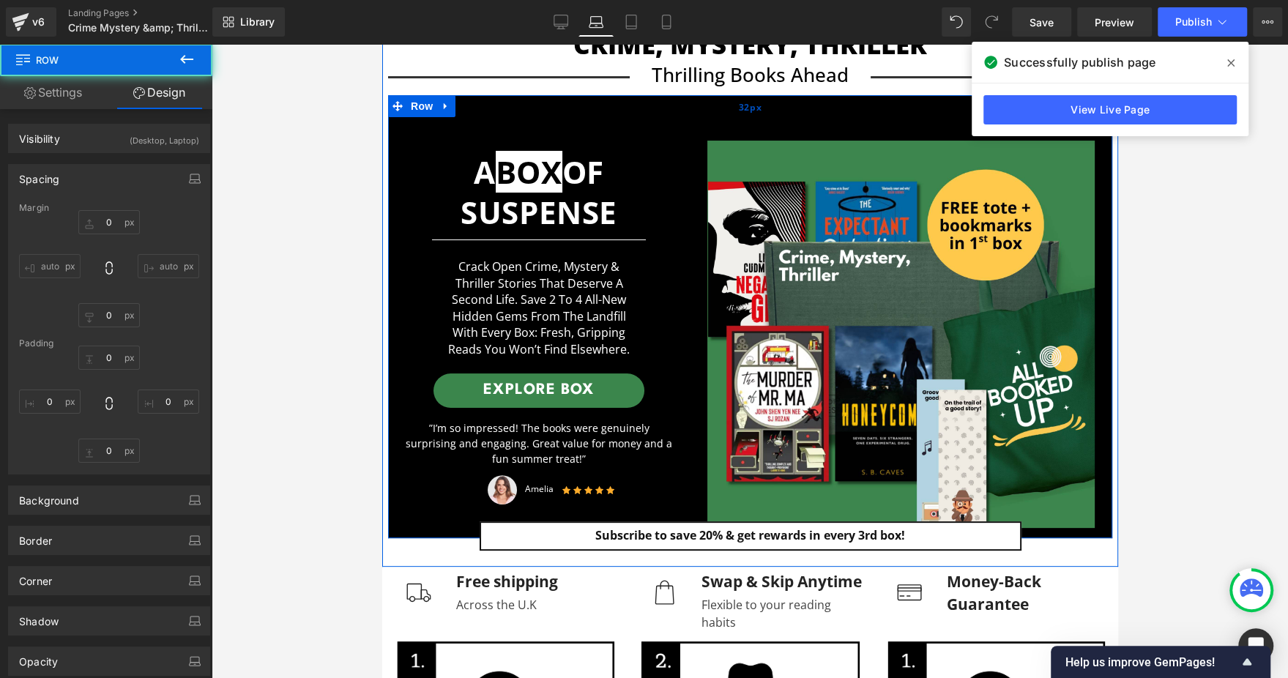
type input "0"
type input "32"
type input "0"
type input "14"
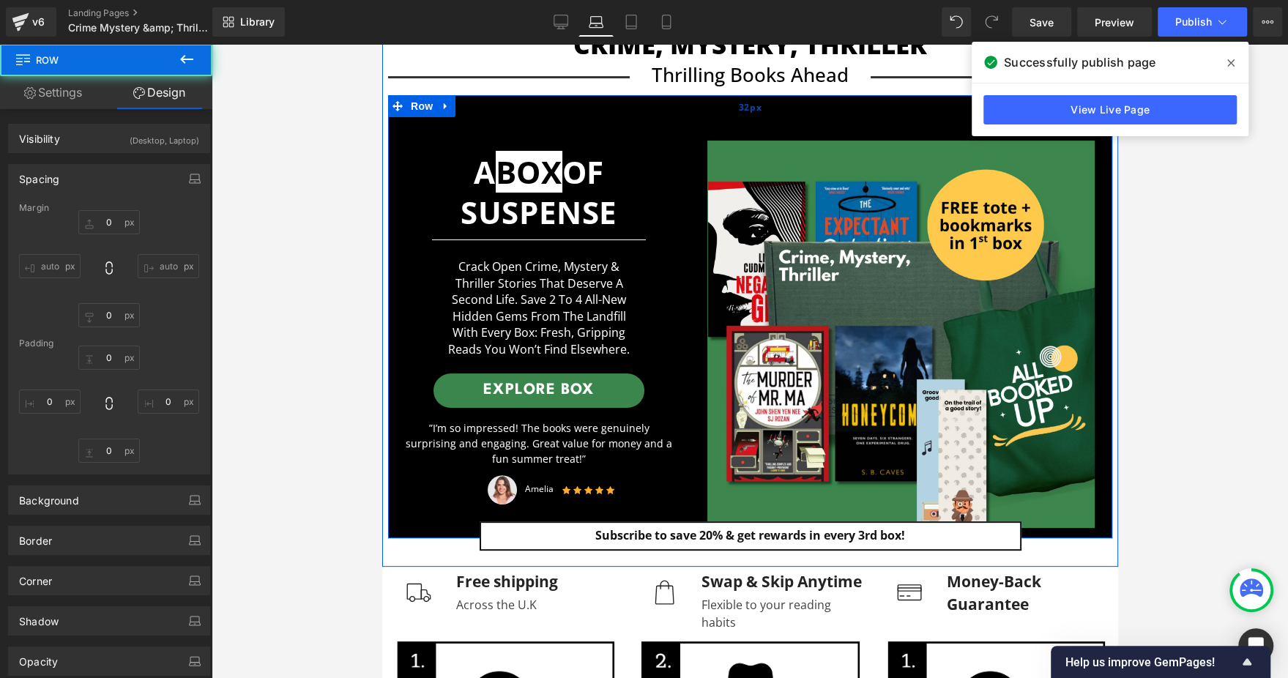
type input "0"
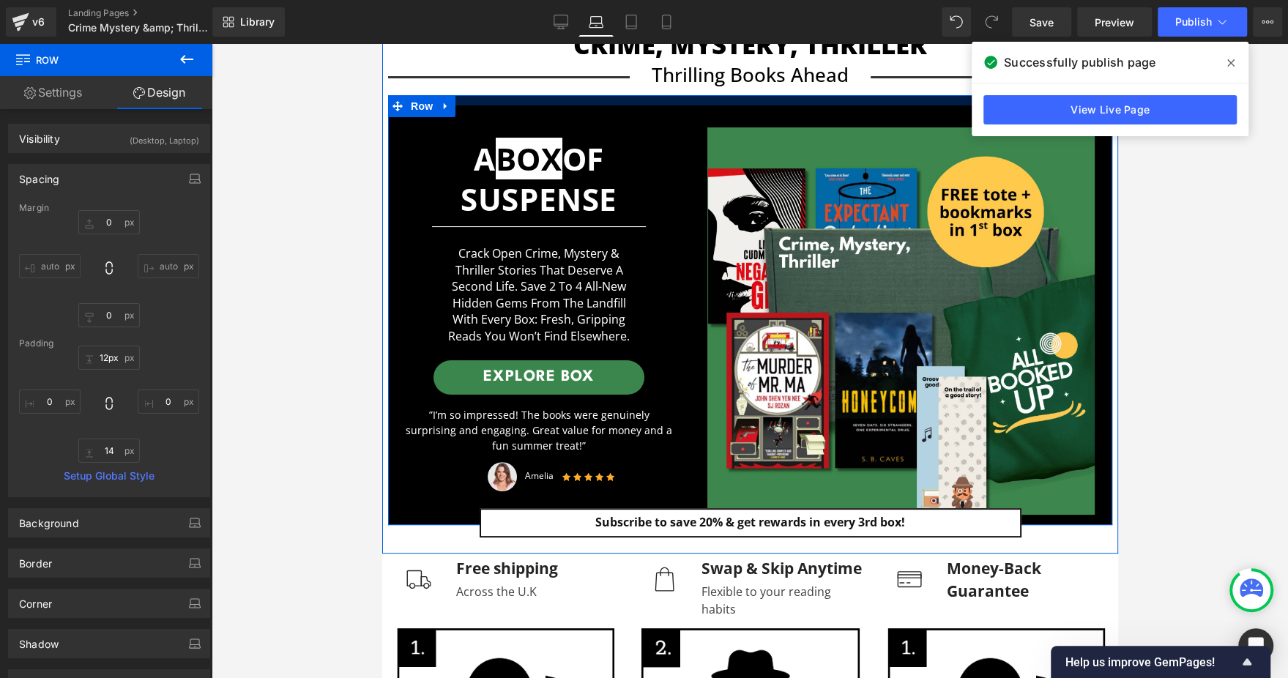
type input "0px"
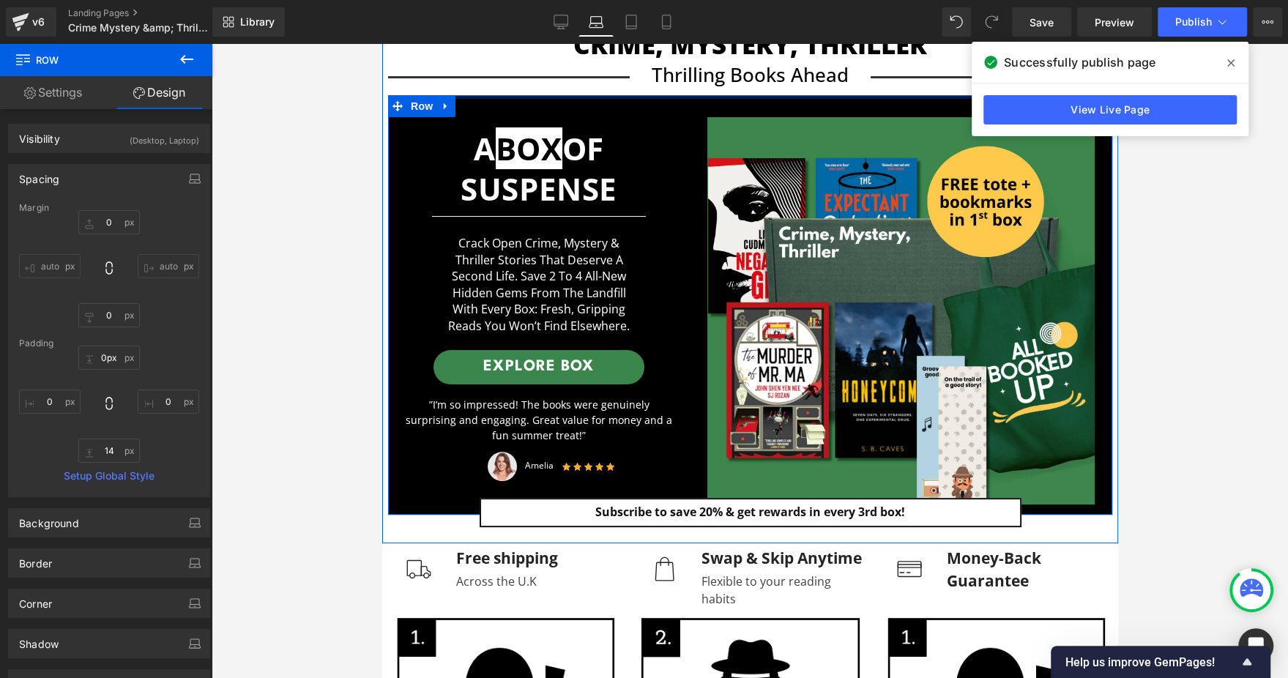
drag, startPoint x: 735, startPoint y: 106, endPoint x: 736, endPoint y: 75, distance: 31.5
click at [736, 75] on div "Crime, Mystery, Thriller Heading Separator Thrilling books ahead Text Block Sep…" at bounding box center [750, 281] width 736 height 506
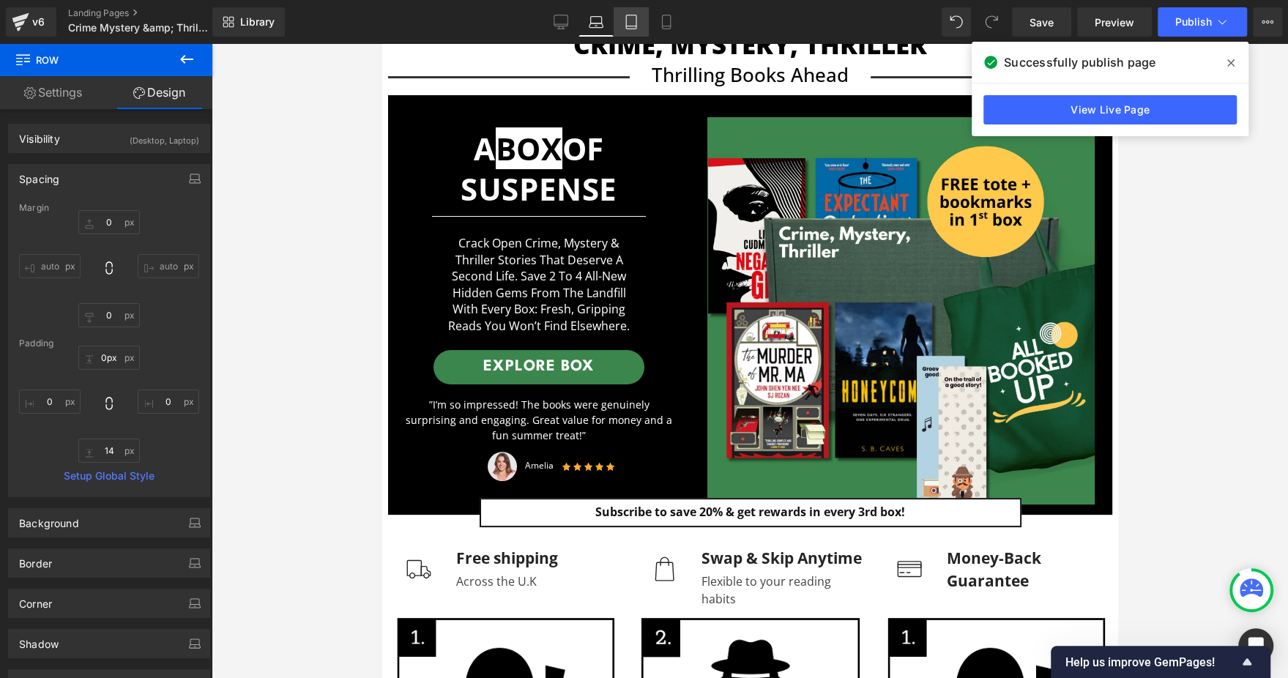
click at [627, 34] on link "Tablet" at bounding box center [631, 21] width 35 height 29
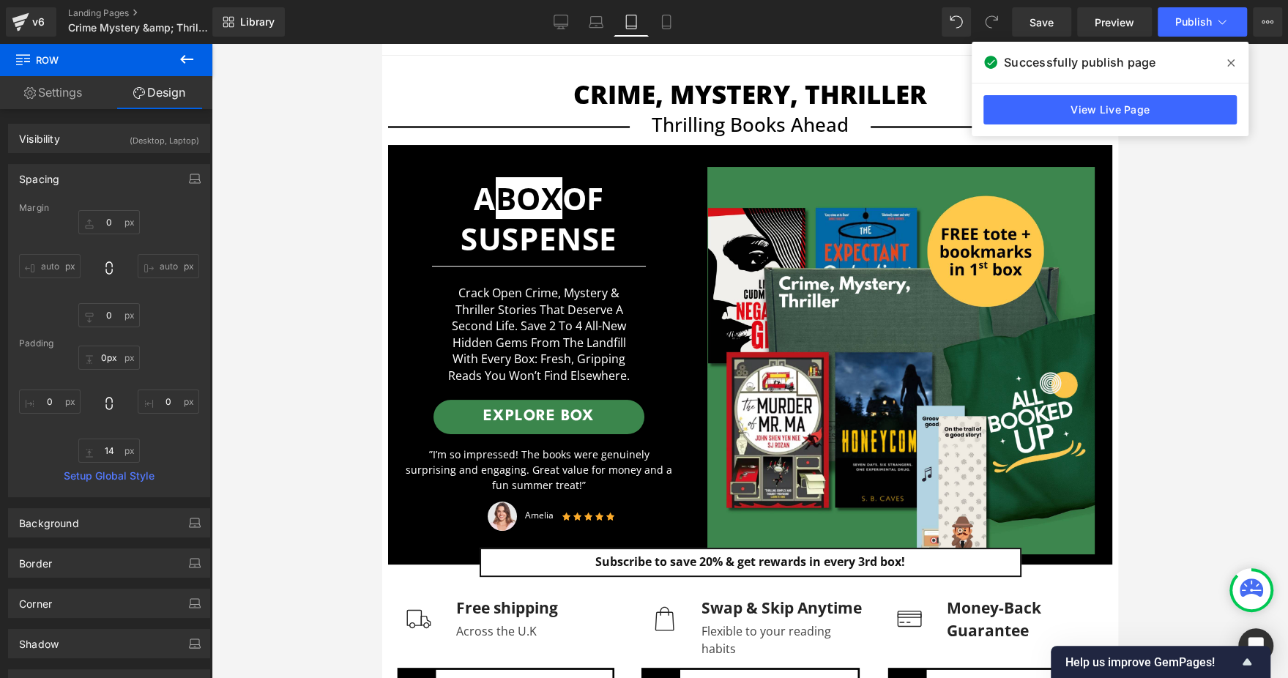
type input "0"
type input "126"
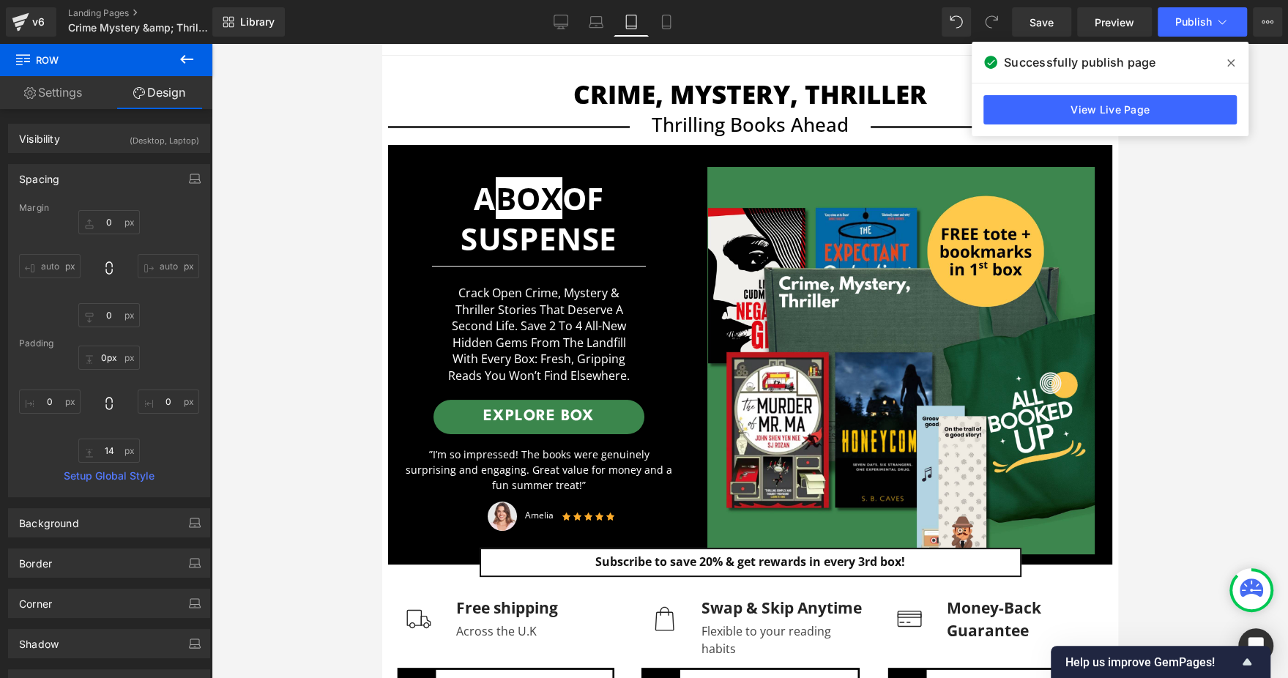
type input "0"
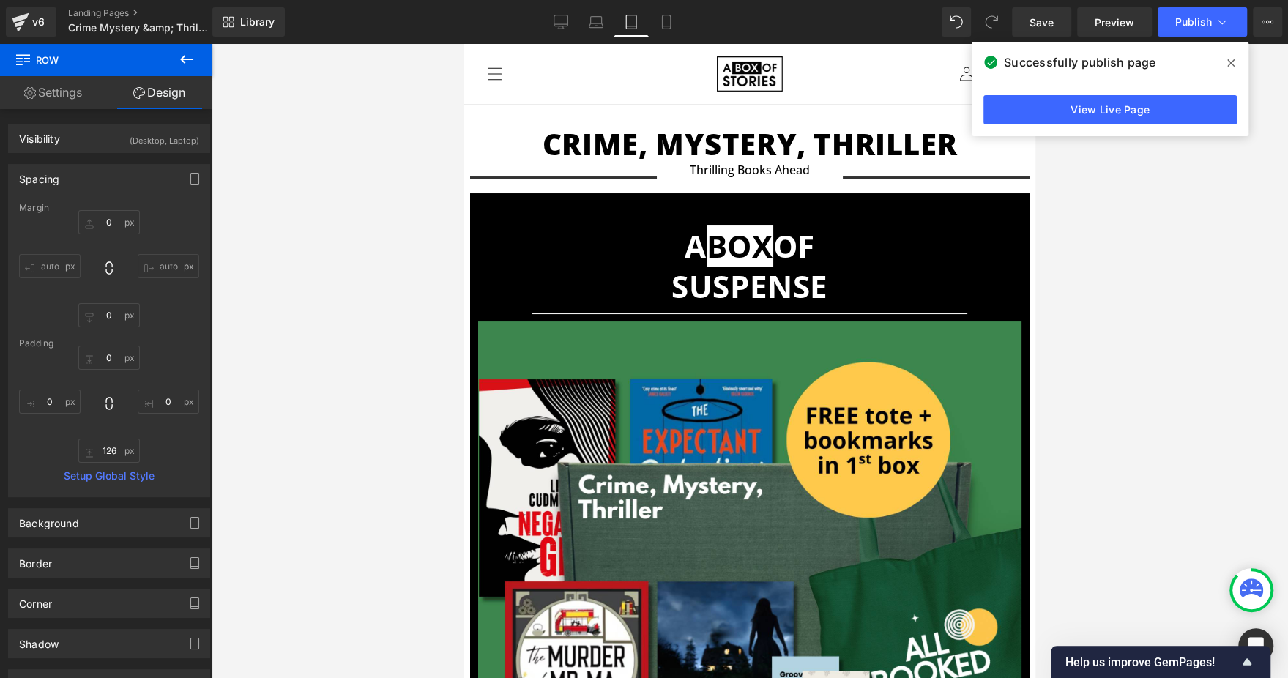
scroll to position [0, 0]
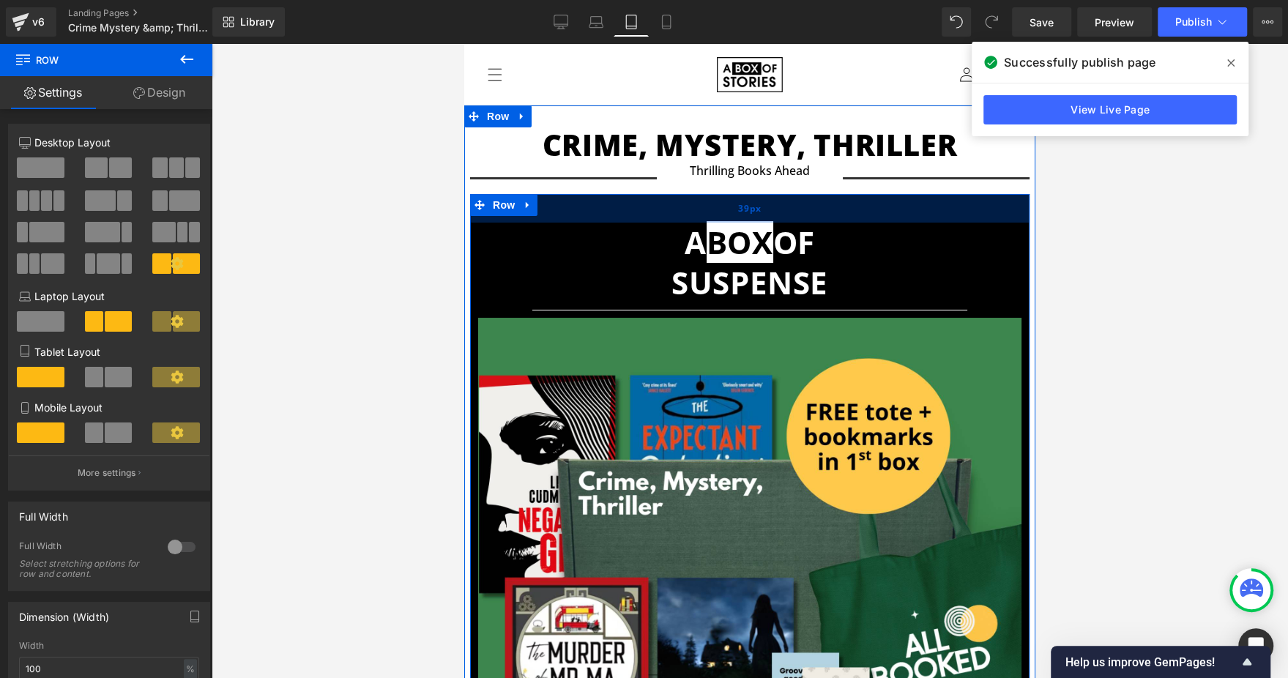
click at [737, 198] on div "39px" at bounding box center [750, 208] width 560 height 29
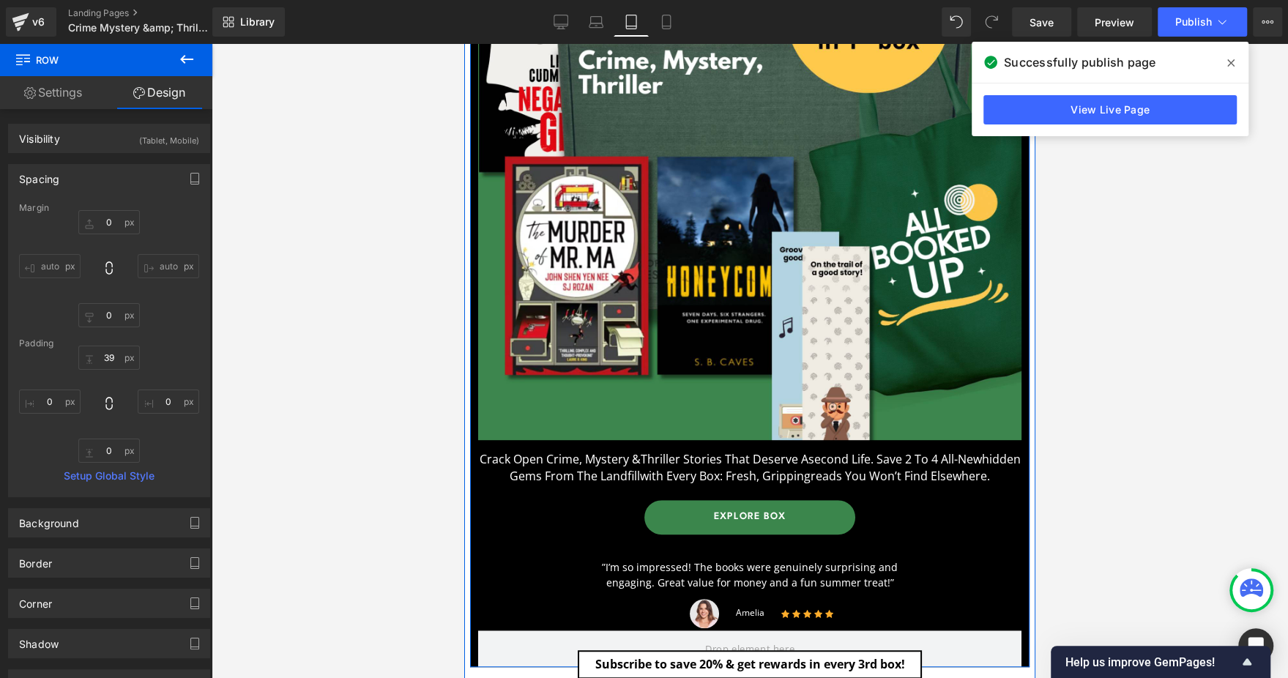
scroll to position [549, 0]
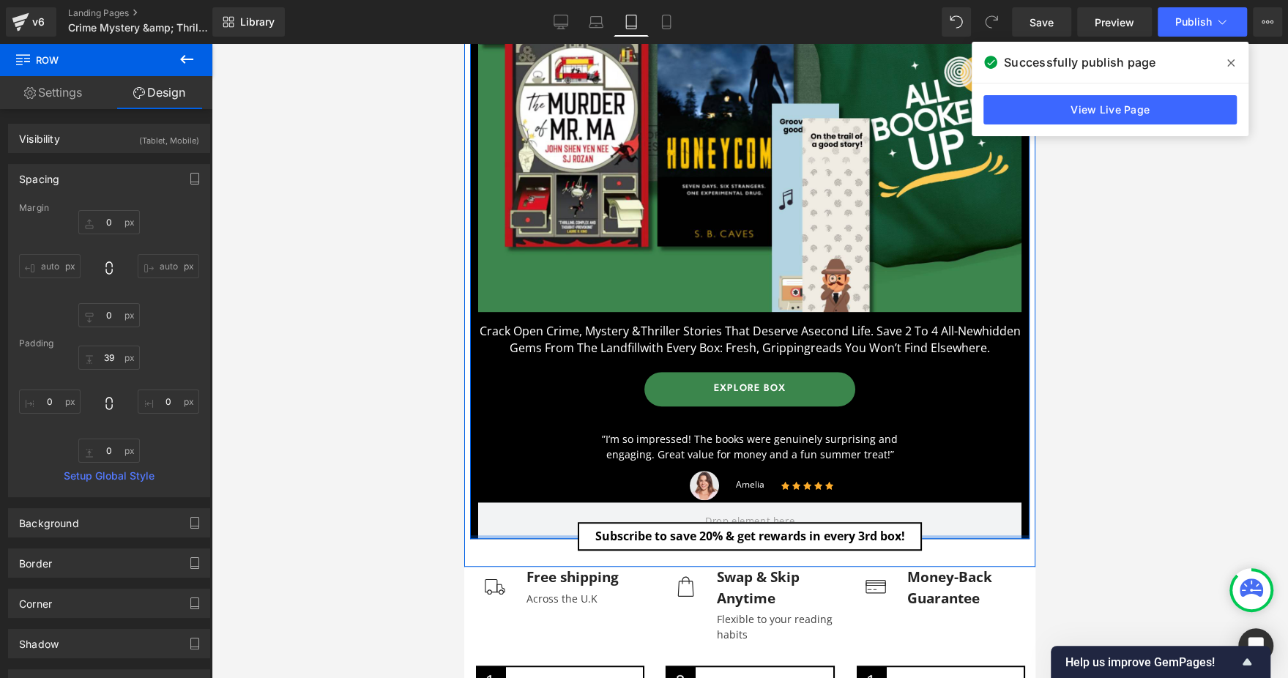
click at [538, 535] on div at bounding box center [750, 537] width 560 height 4
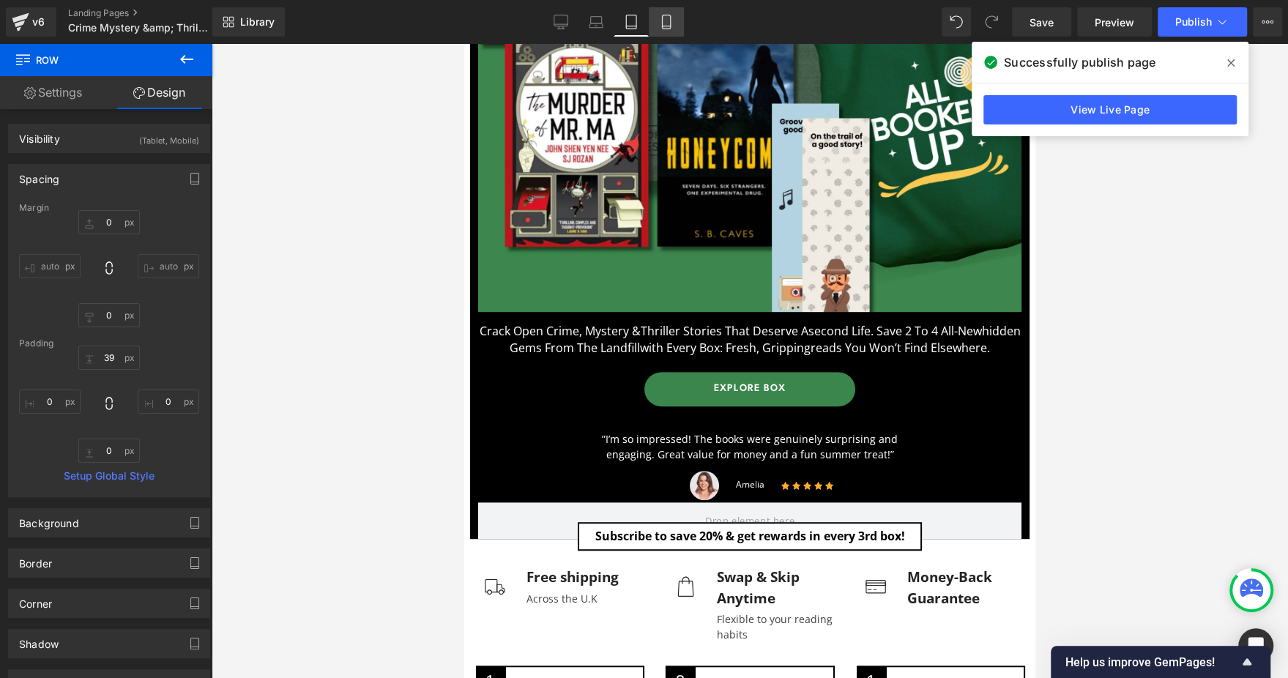
click at [654, 18] on link "Mobile" at bounding box center [666, 21] width 35 height 29
type input "0"
type input "27"
type input "0"
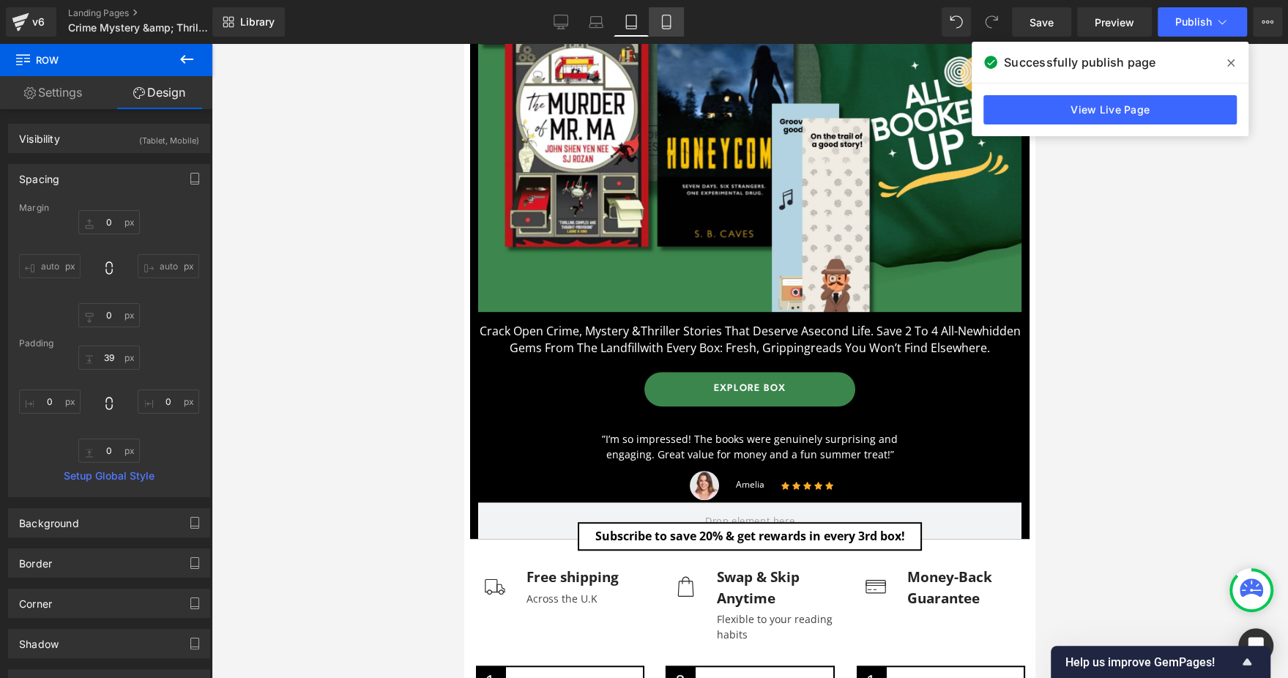
type input "0"
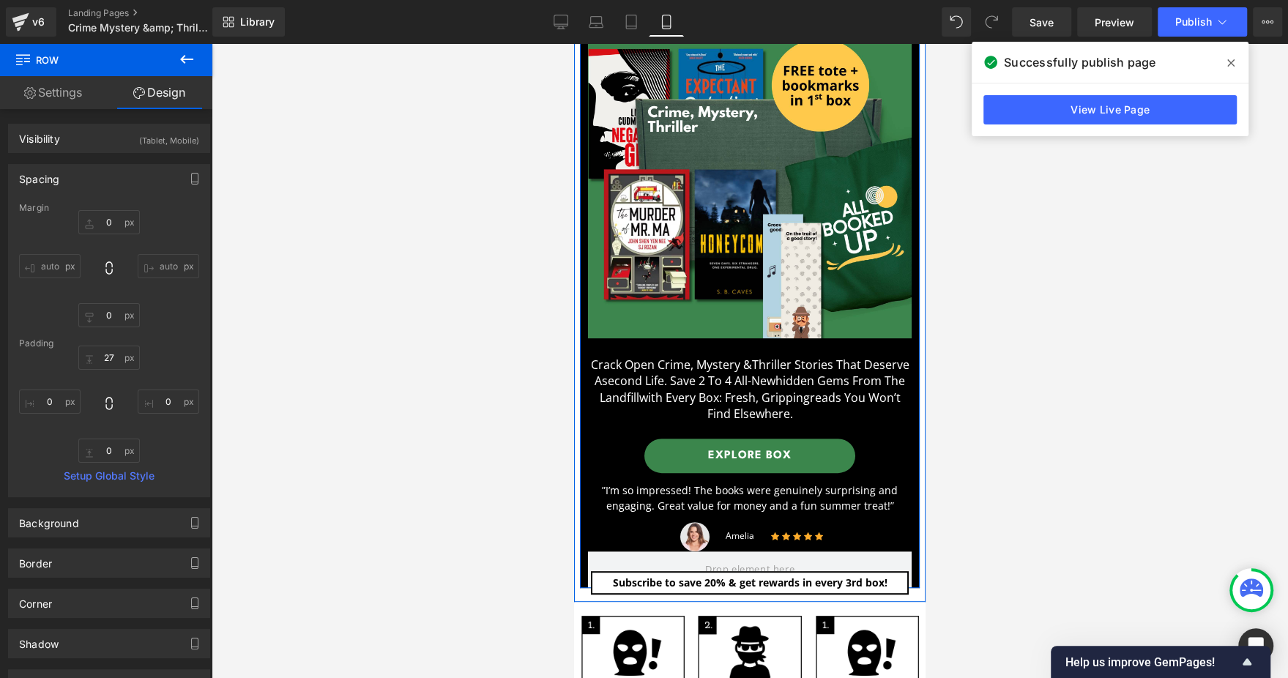
scroll to position [330, 0]
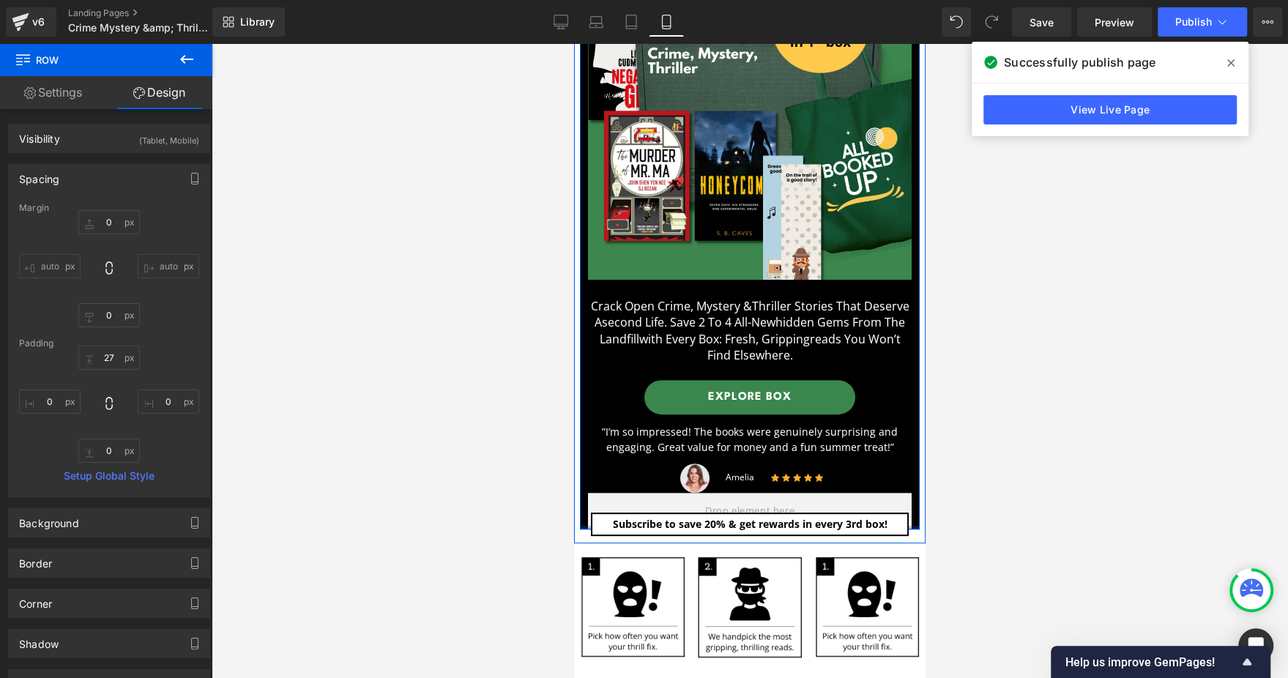
type input "0px"
drag, startPoint x: 585, startPoint y: 511, endPoint x: 587, endPoint y: 494, distance: 16.2
click at [587, 494] on div "A BOX OF SUSPENSE Heading Separator Image Crack open crime, mystery & thriller …" at bounding box center [750, 185] width 340 height 688
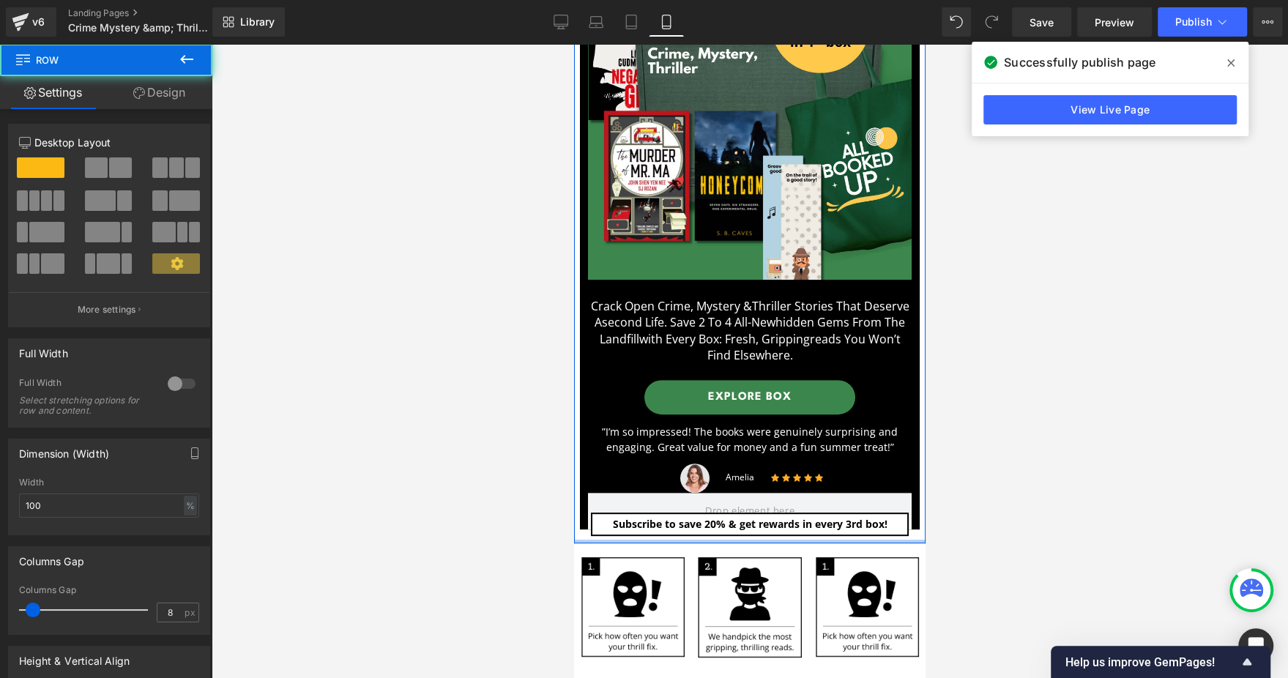
click at [618, 540] on div at bounding box center [750, 542] width 352 height 4
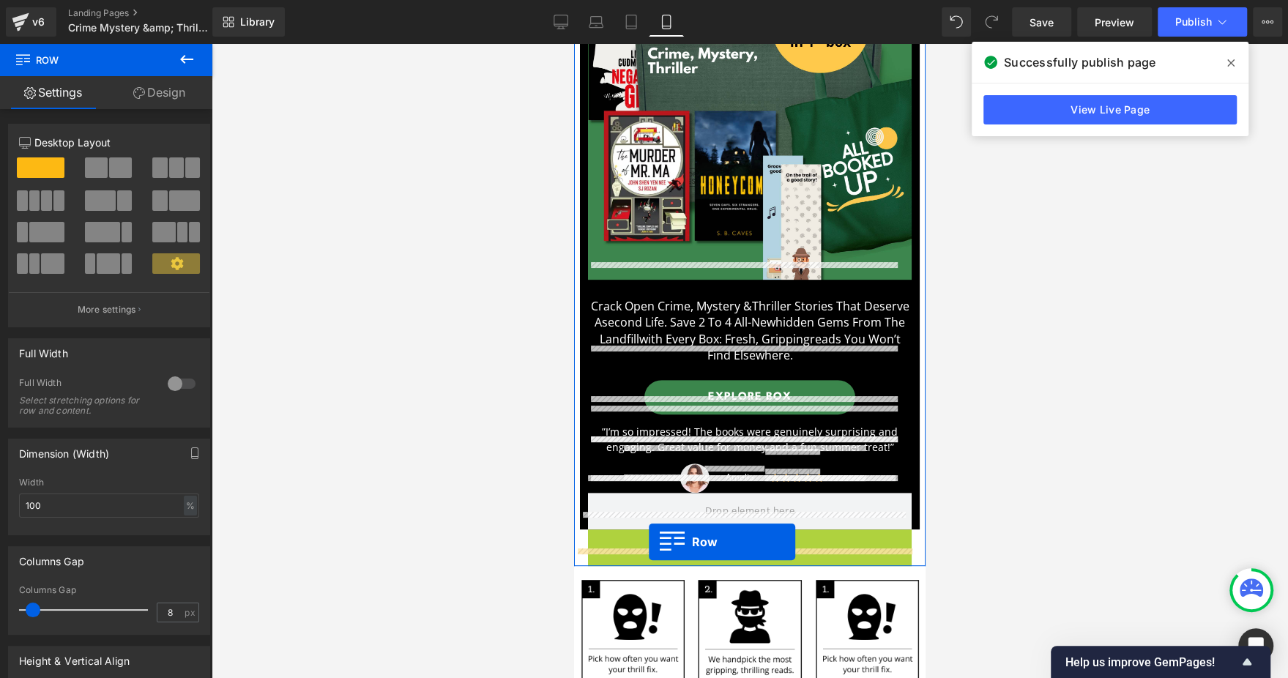
drag, startPoint x: 601, startPoint y: 517, endPoint x: 649, endPoint y: 542, distance: 54.4
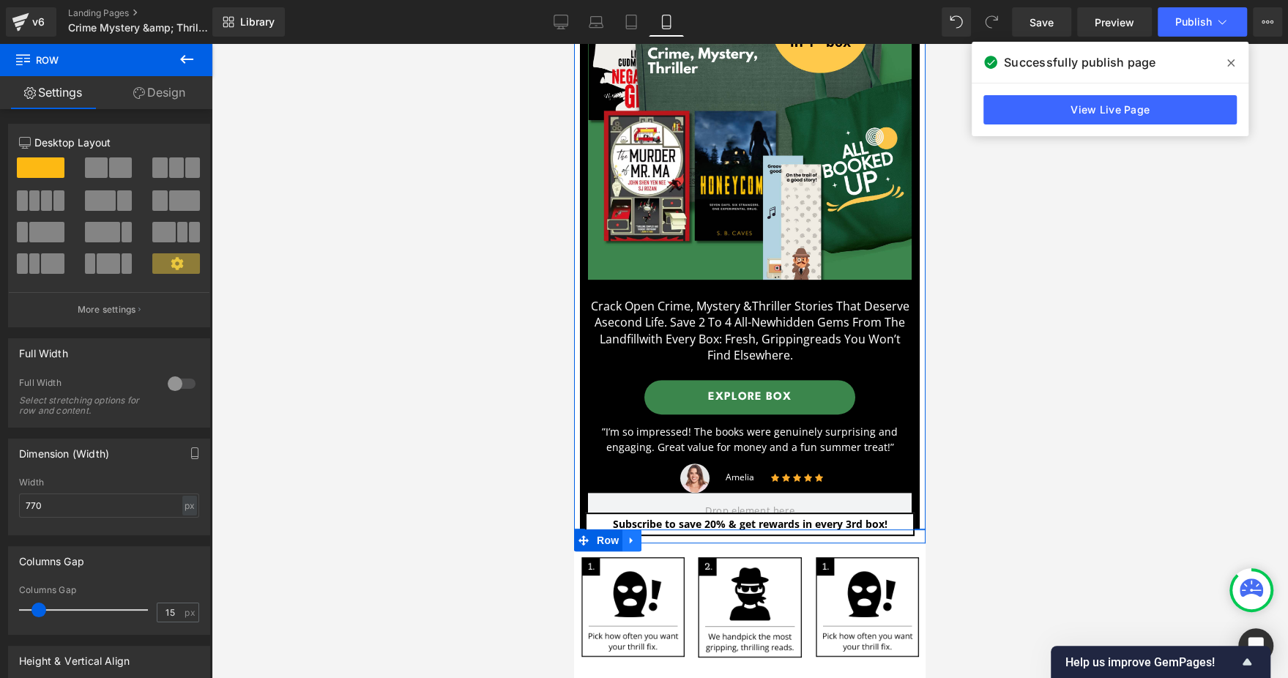
click at [632, 535] on icon at bounding box center [632, 540] width 10 height 11
click at [669, 535] on icon at bounding box center [670, 540] width 10 height 10
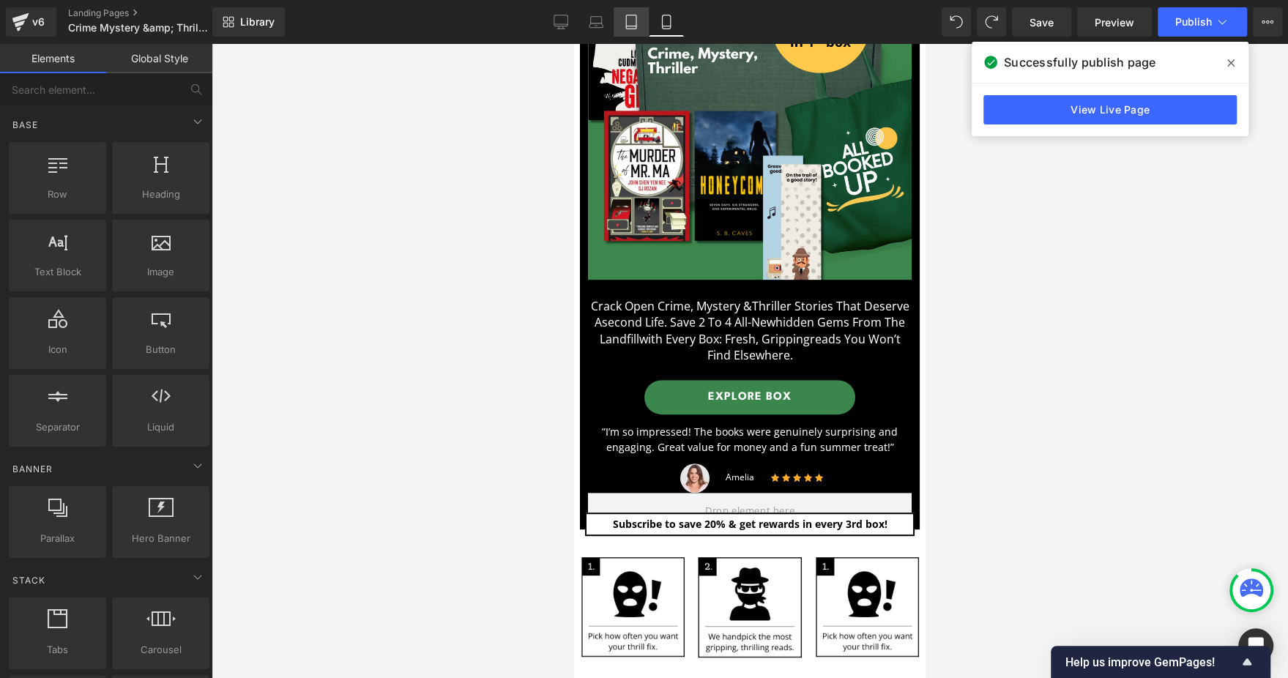
click at [628, 23] on icon at bounding box center [631, 22] width 15 height 15
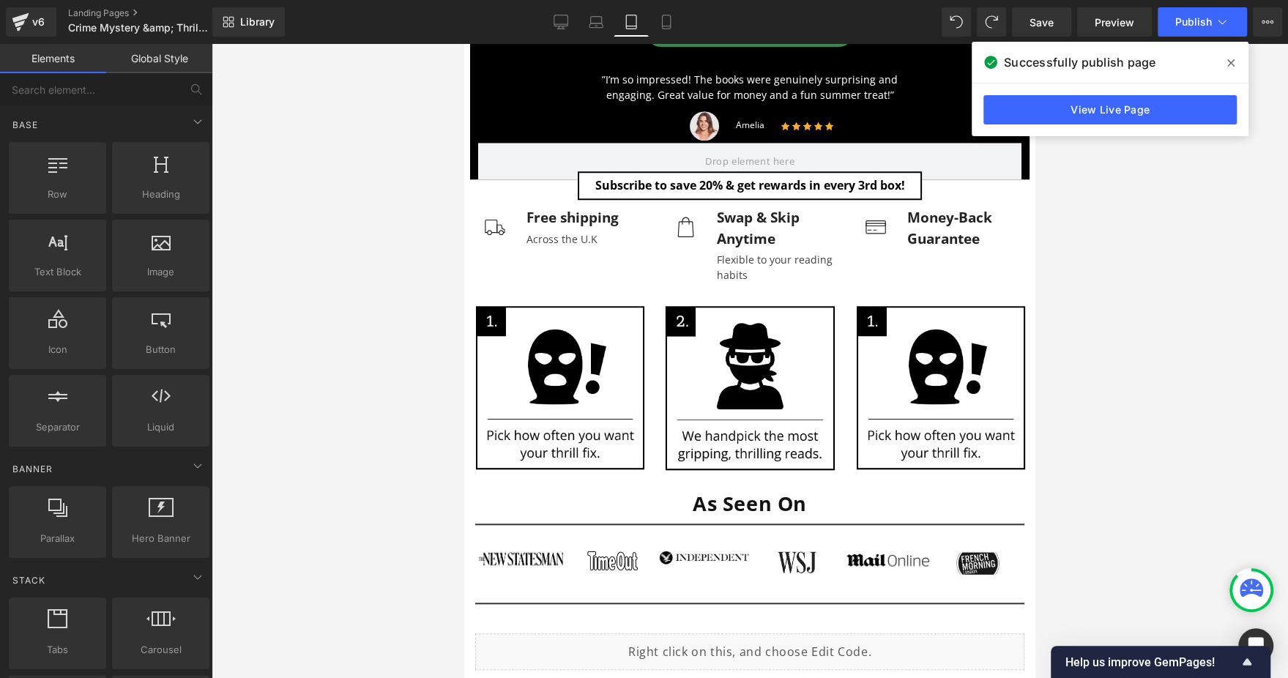
scroll to position [722, 0]
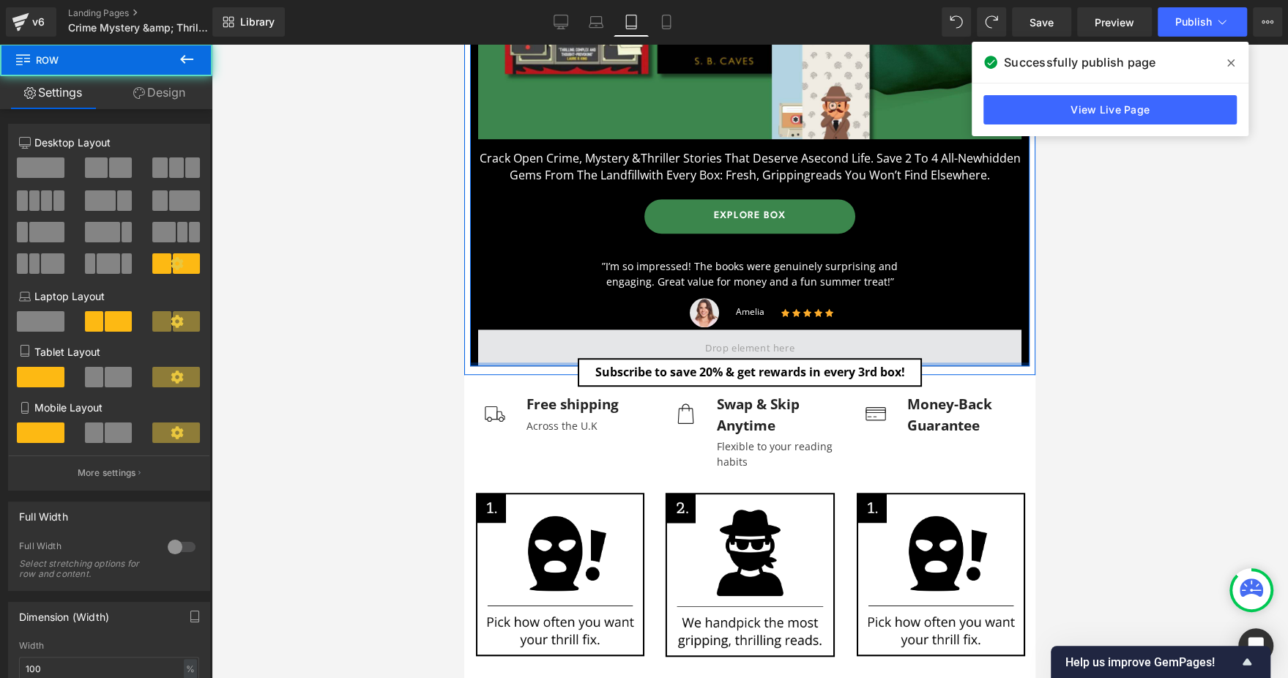
drag, startPoint x: 476, startPoint y: 360, endPoint x: 1731, endPoint y: 411, distance: 1256.5
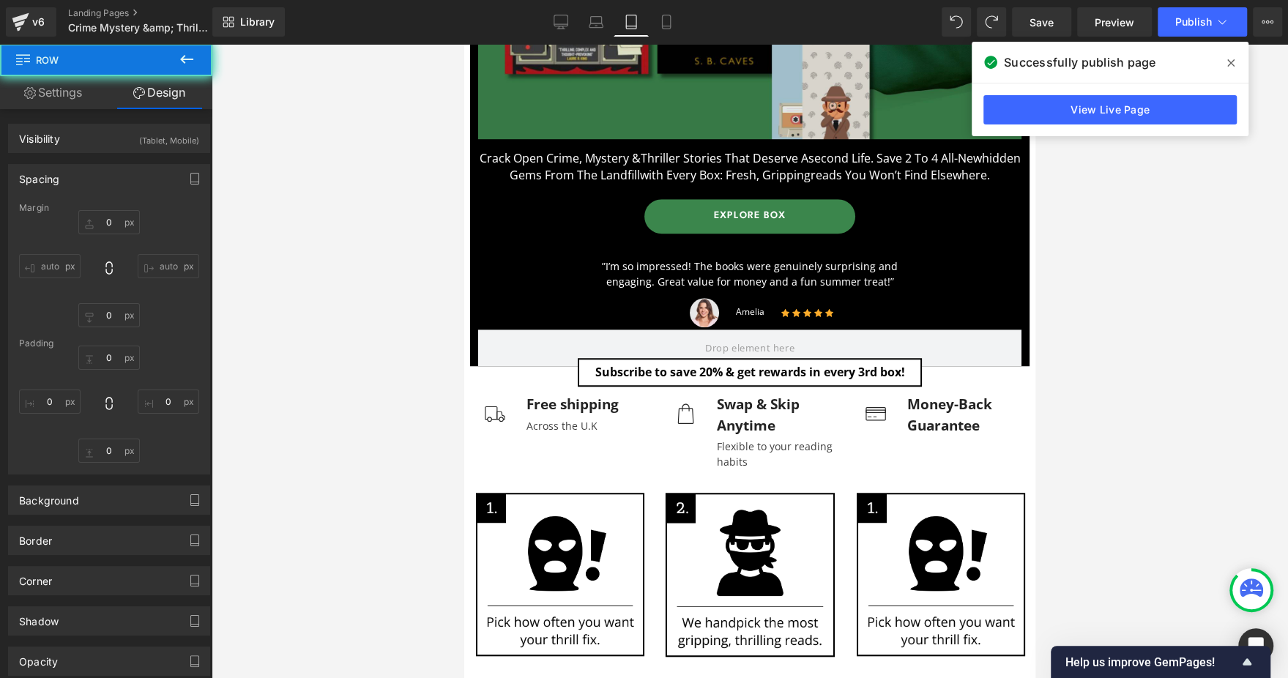
type input "0"
type input "39"
type input "0"
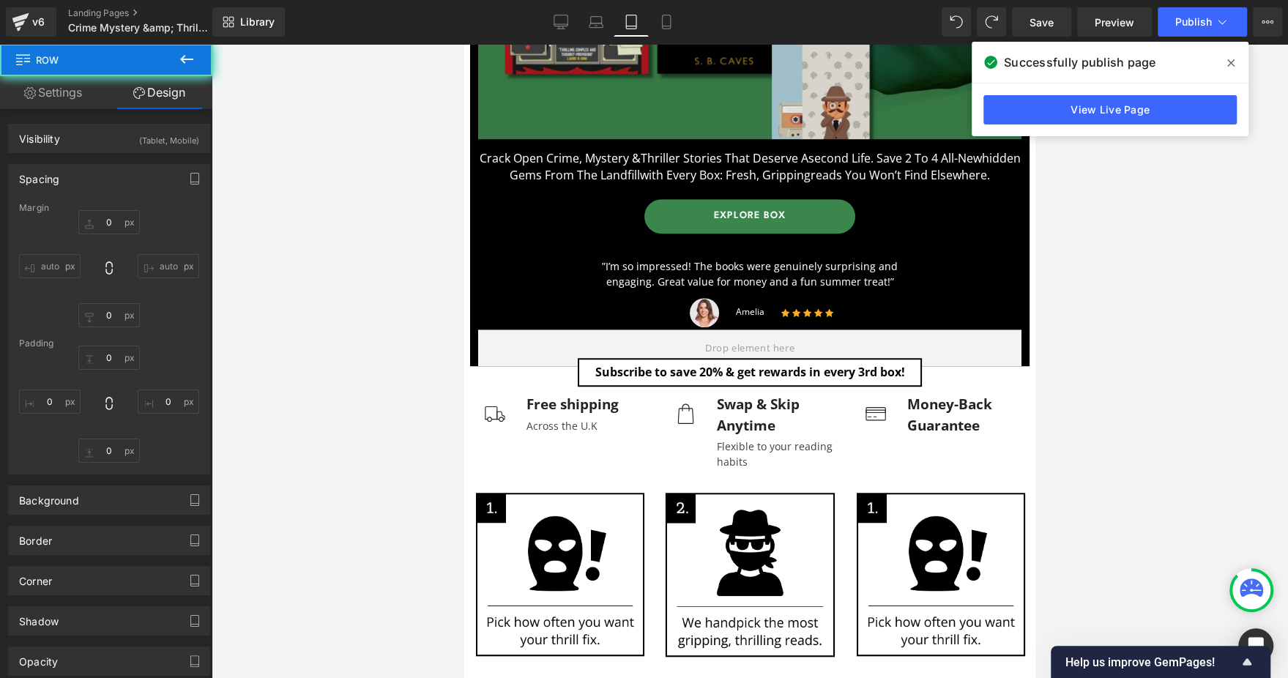
type input "0"
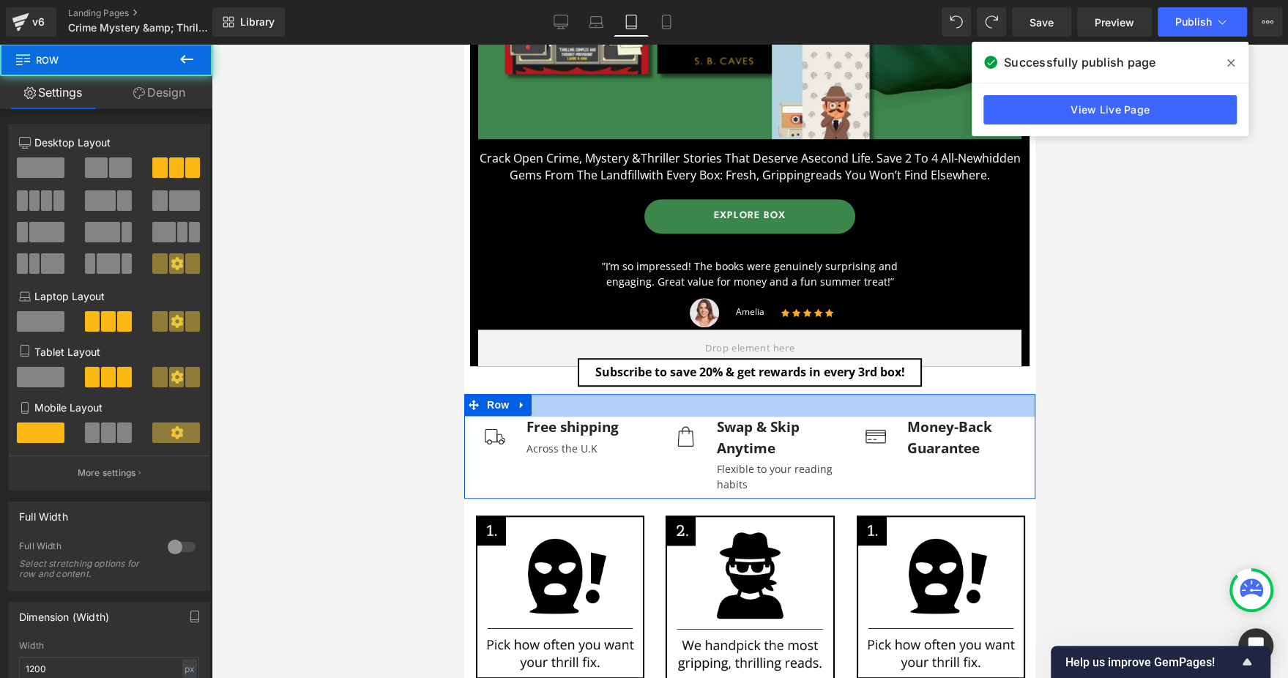
drag, startPoint x: 859, startPoint y: 393, endPoint x: 851, endPoint y: 416, distance: 24.1
click at [851, 416] on div "Image Free shipping Text Block Across the U.K Text Block Icon List Image Swap &…" at bounding box center [749, 446] width 571 height 105
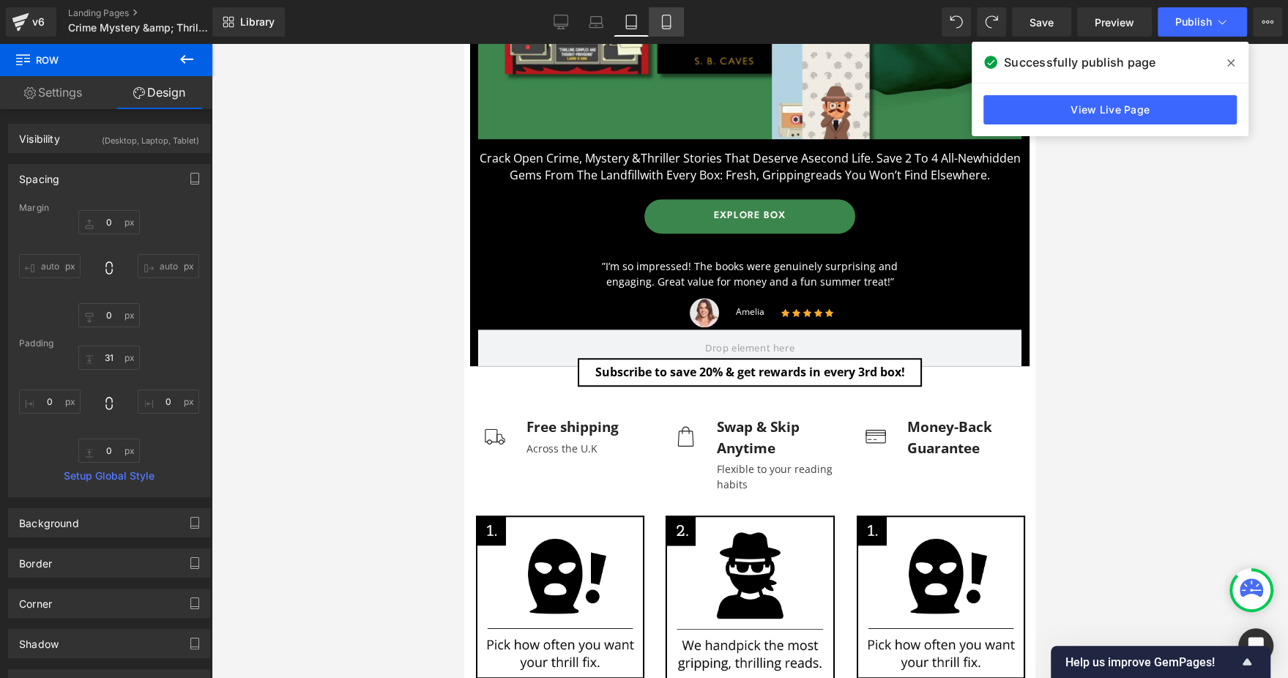
click at [653, 31] on link "Mobile" at bounding box center [666, 21] width 35 height 29
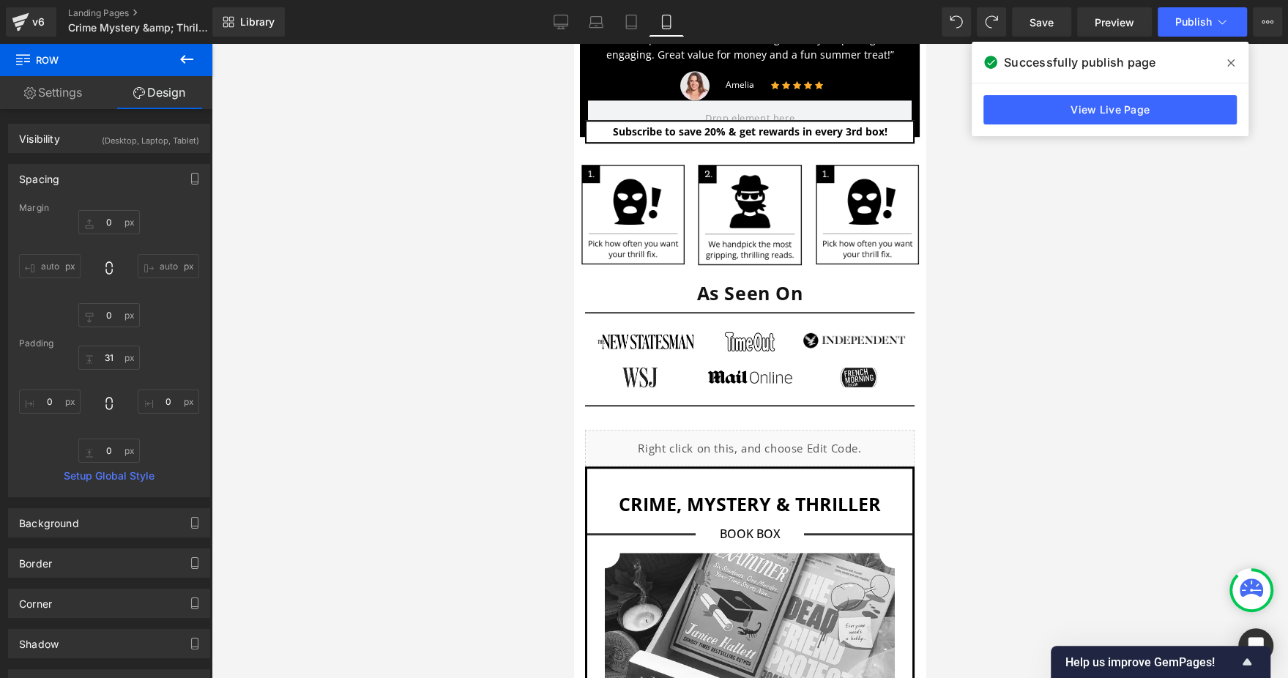
type input "0"
type input "19"
type input "0"
type input "9"
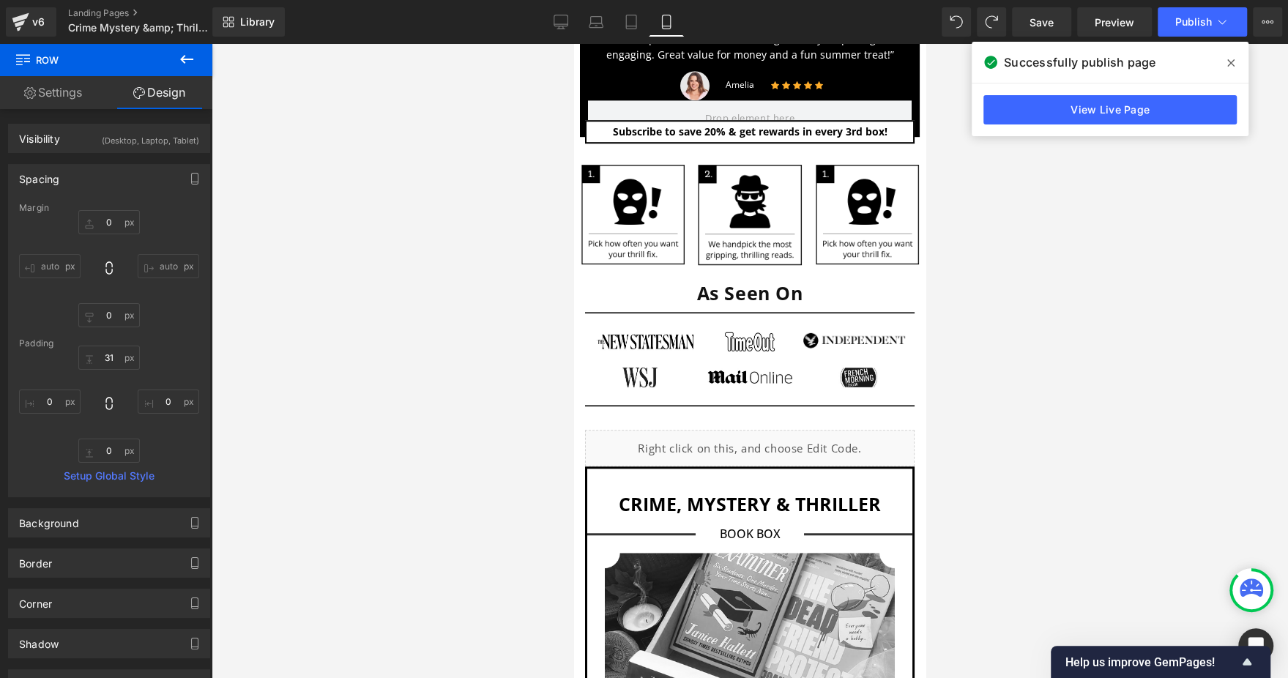
type input "50"
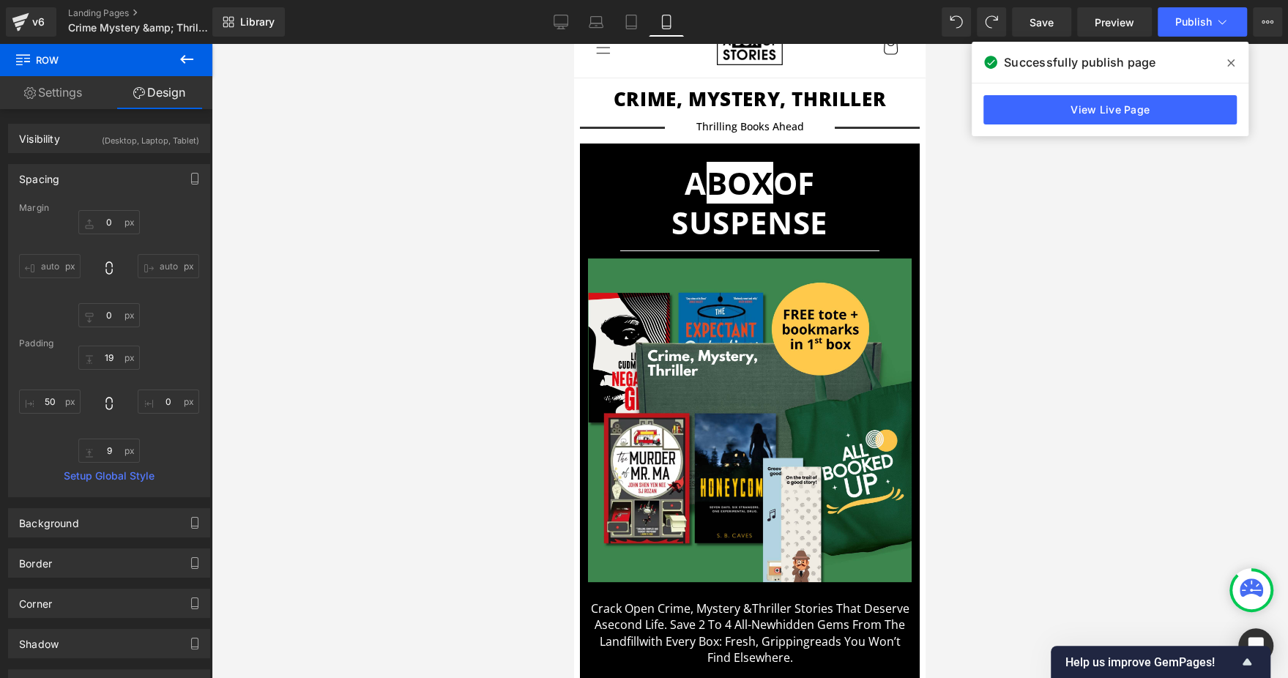
scroll to position [0, 0]
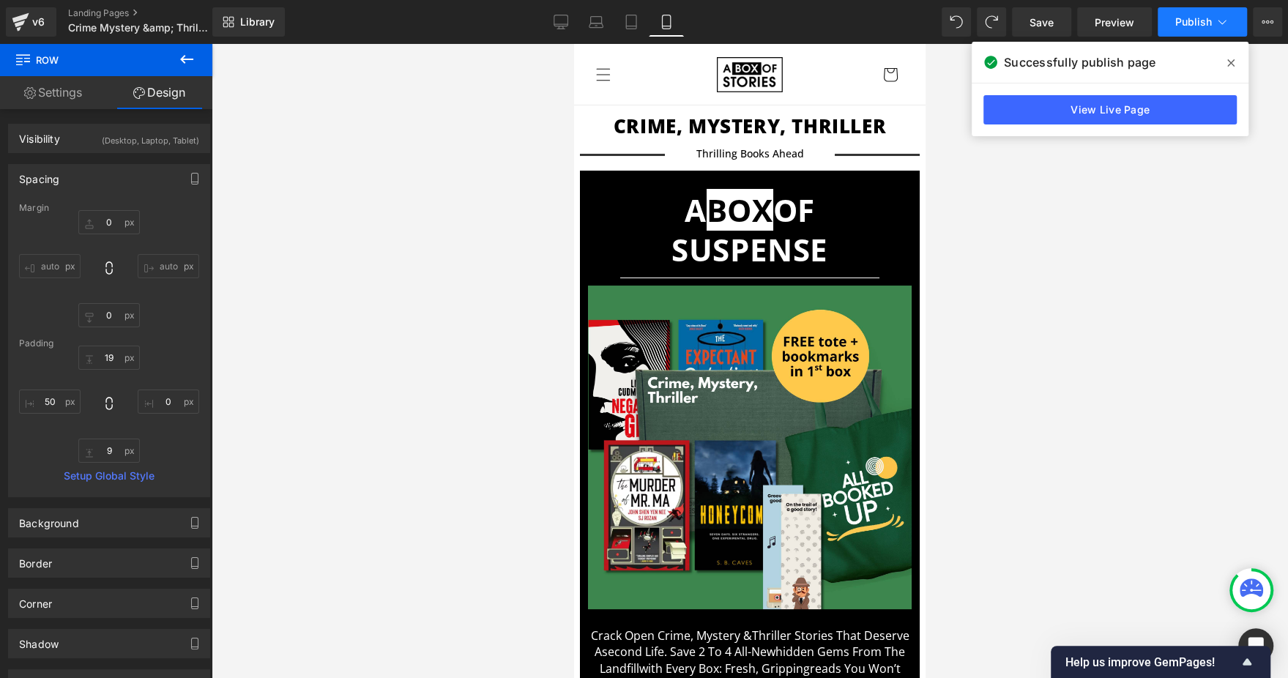
click at [1195, 12] on button "Publish" at bounding box center [1202, 21] width 89 height 29
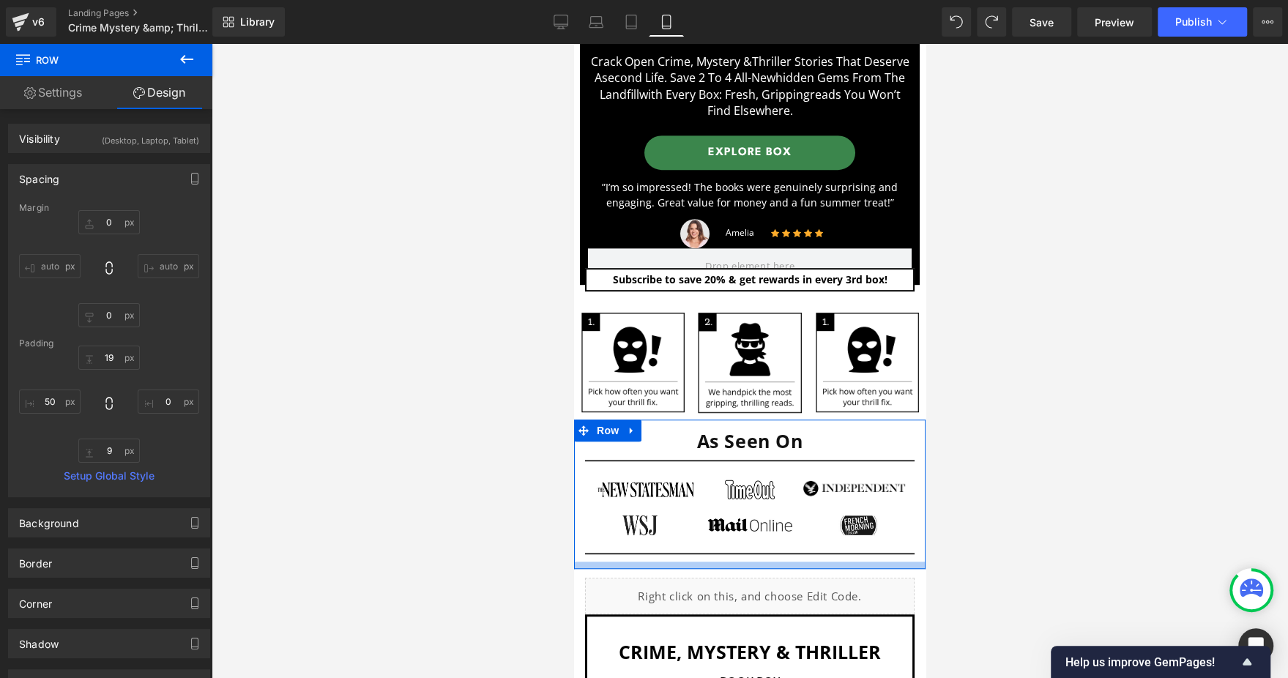
scroll to position [549, 0]
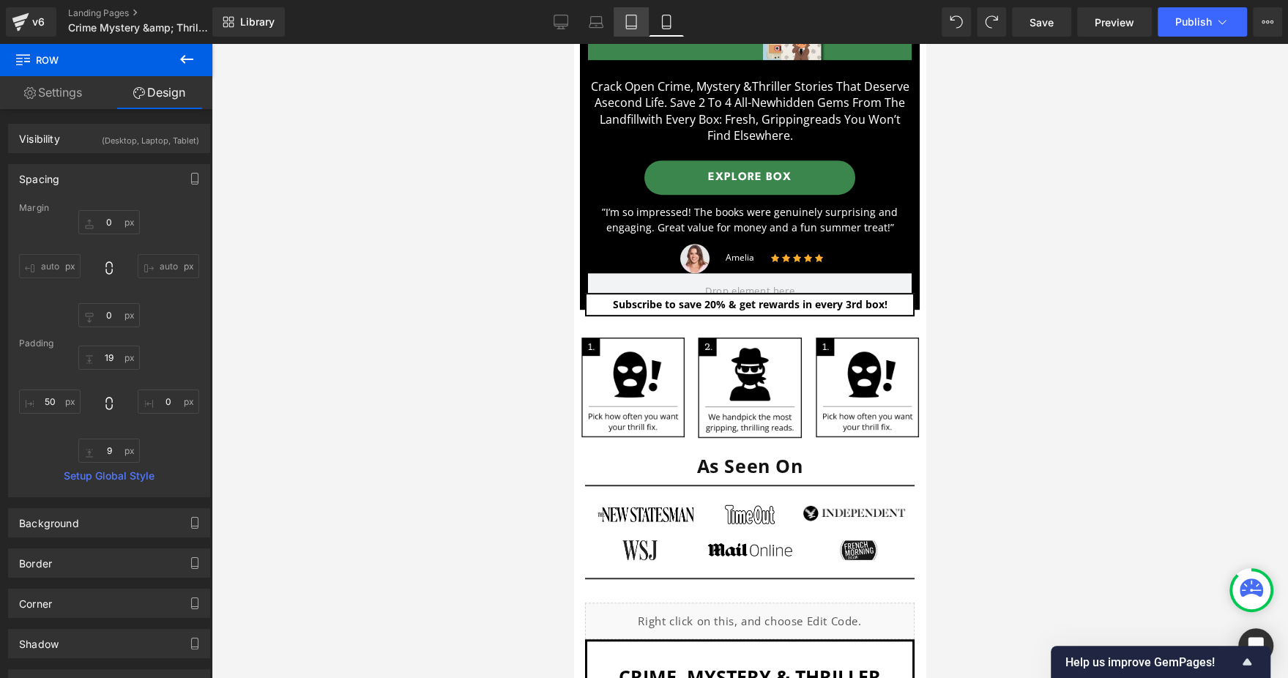
click at [624, 32] on link "Tablet" at bounding box center [631, 21] width 35 height 29
type input "0"
type input "31"
type input "0"
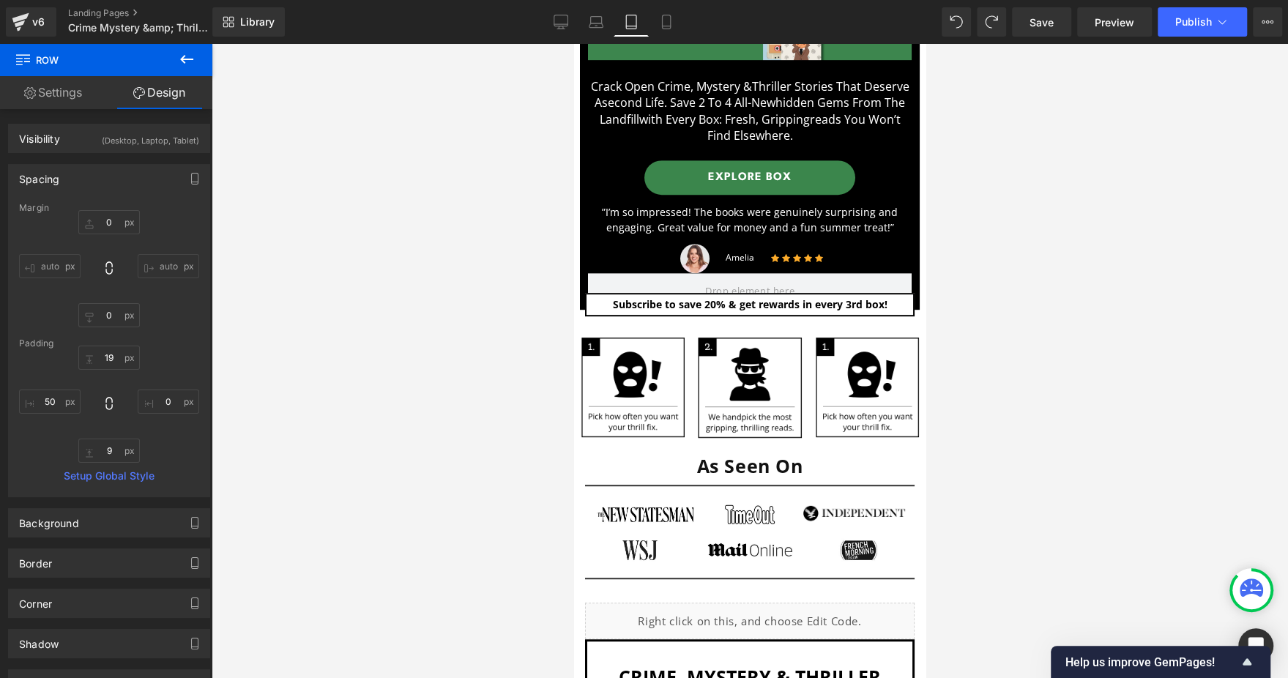
type input "0"
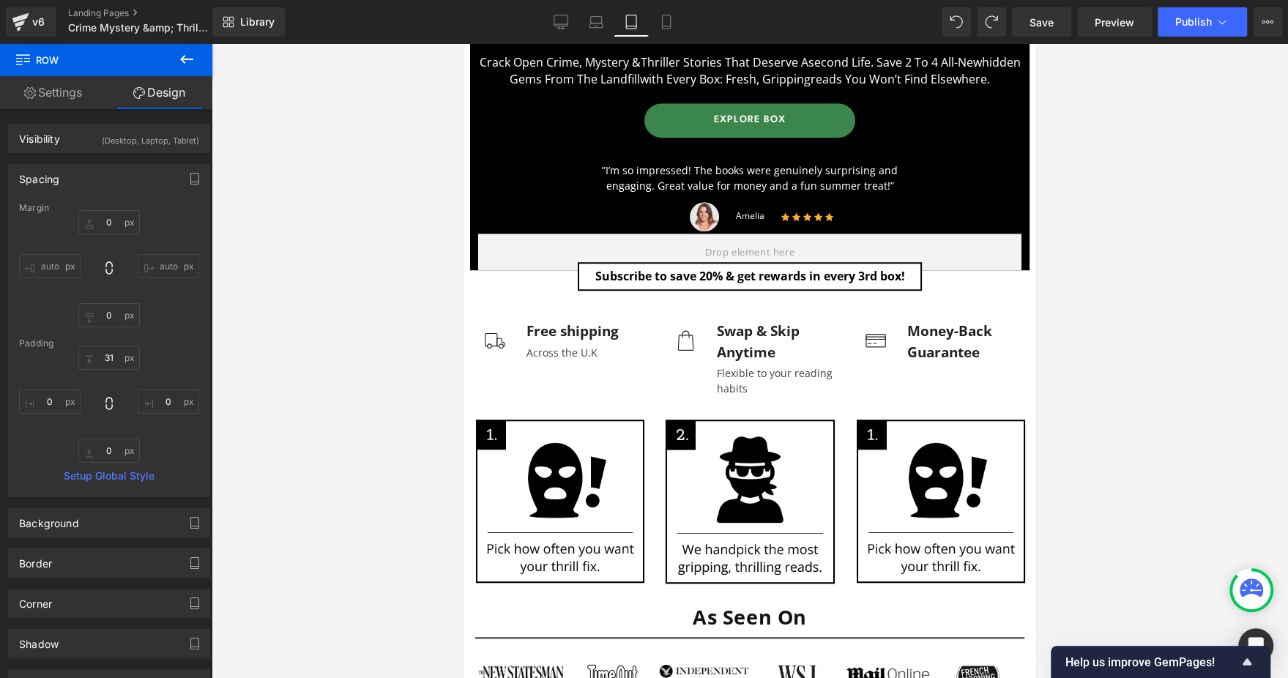
scroll to position [856, 0]
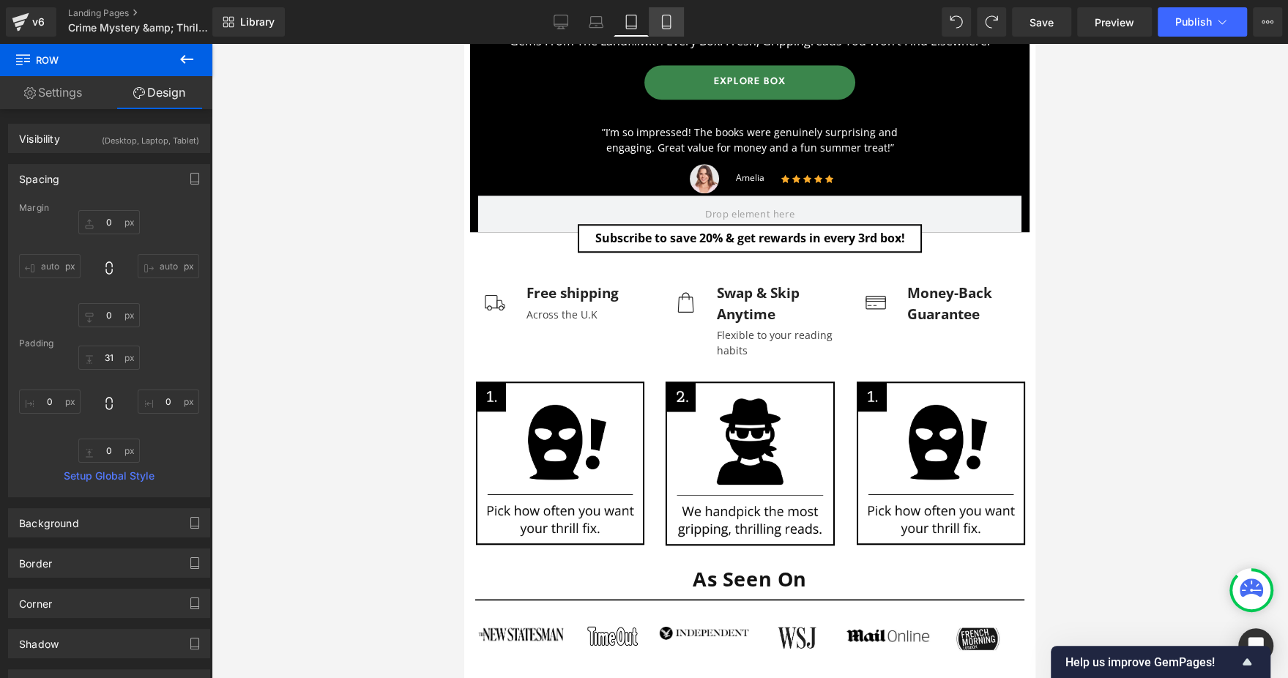
click at [672, 23] on icon at bounding box center [666, 22] width 15 height 15
type input "0"
type input "19"
type input "0"
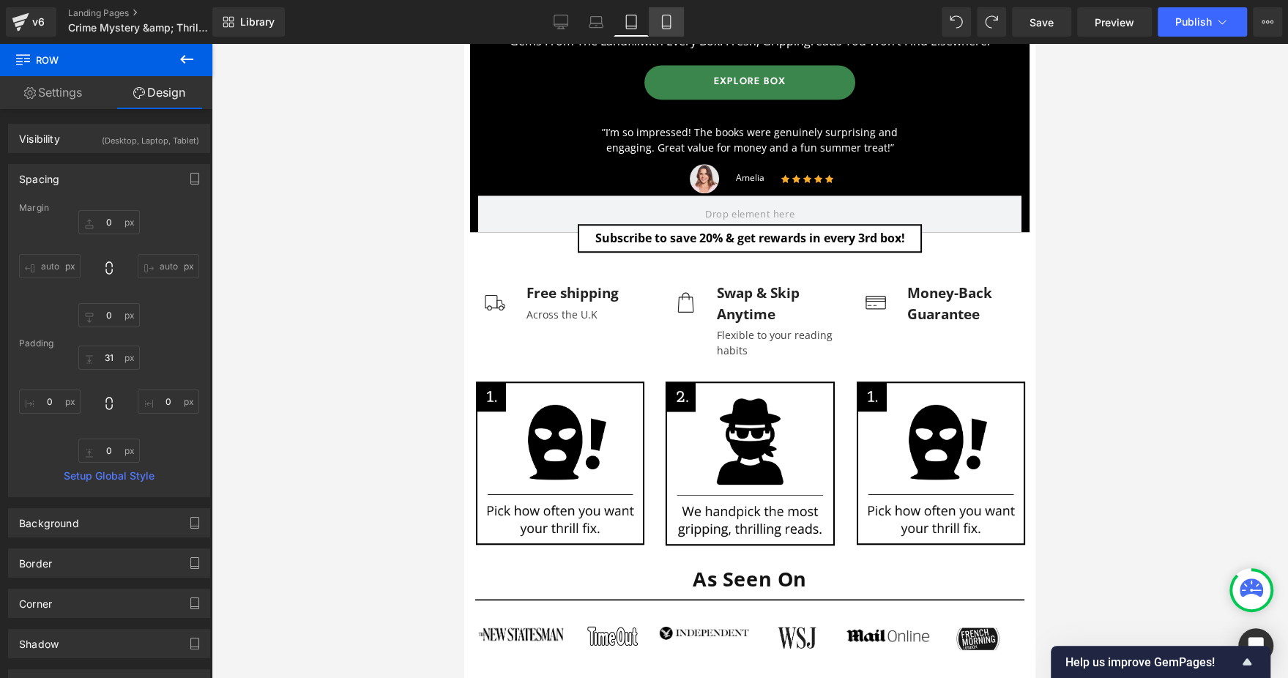
type input "9"
type input "50"
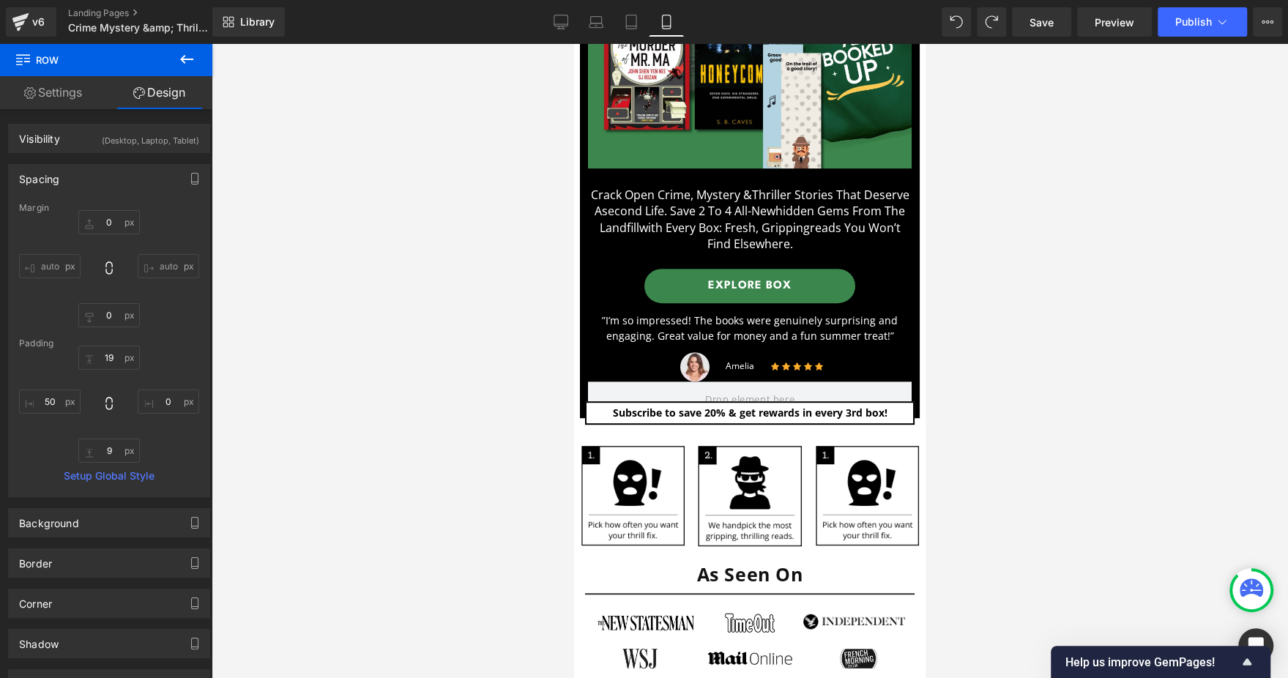
scroll to position [770, 0]
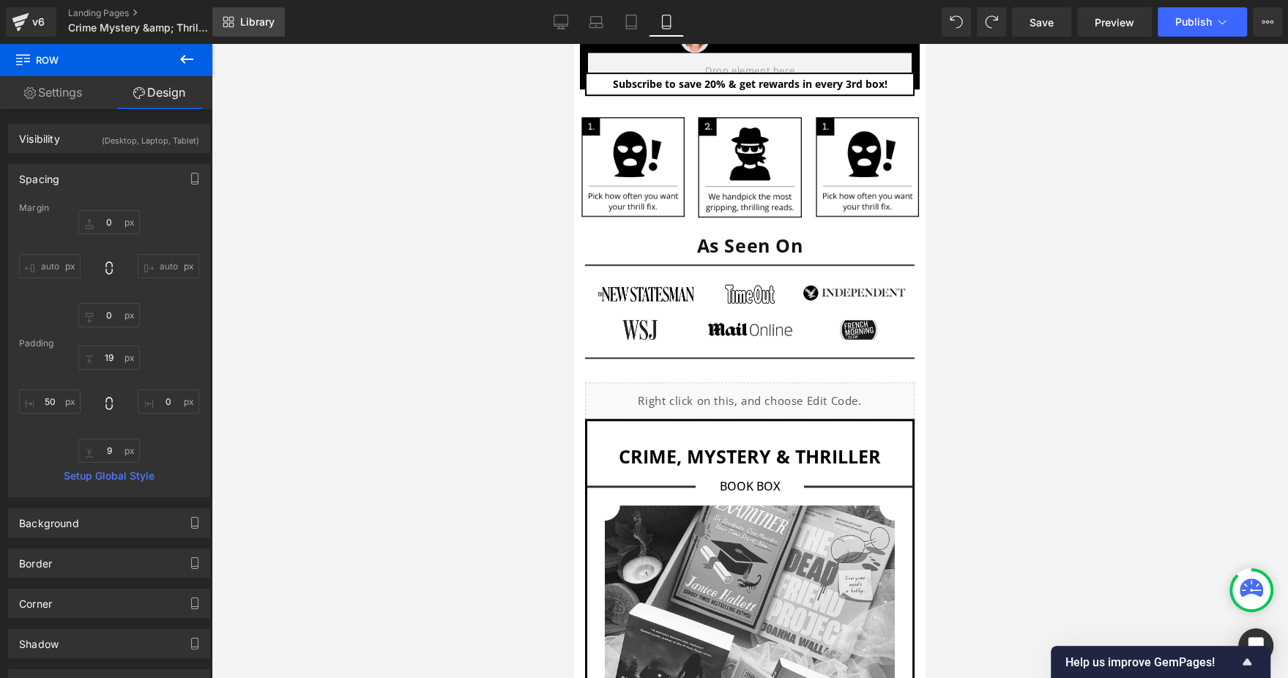
click at [225, 15] on link "Library" at bounding box center [248, 21] width 73 height 29
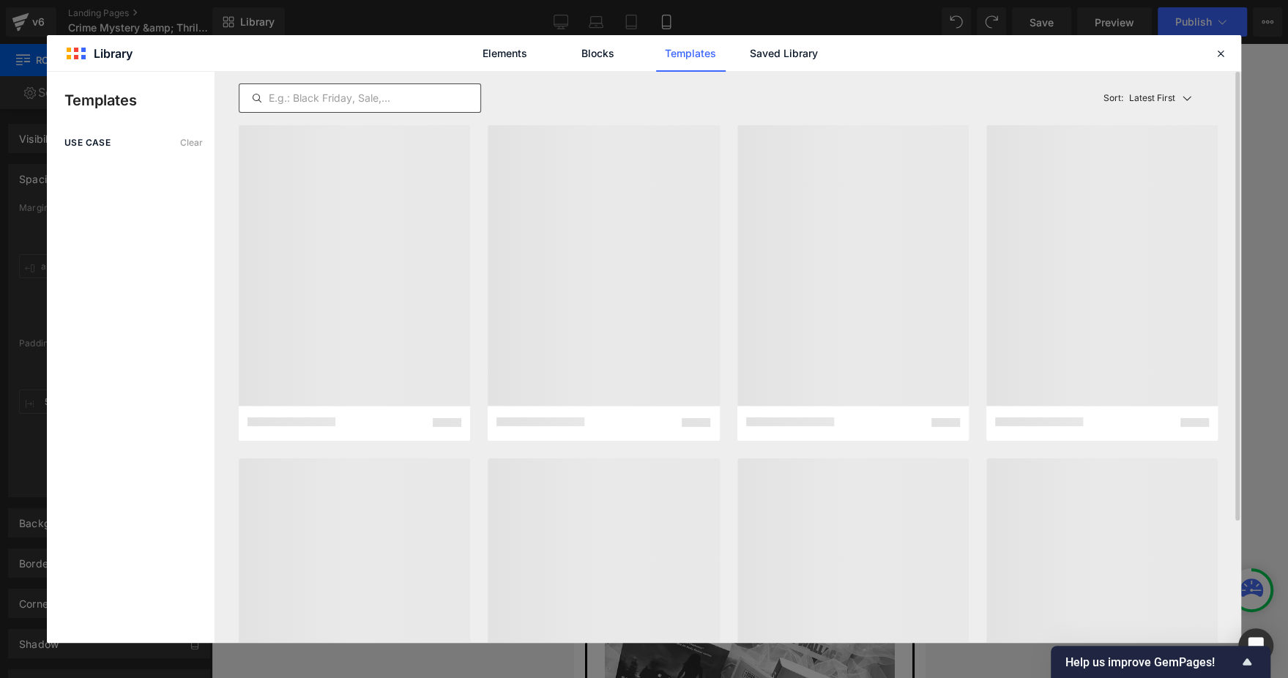
click at [324, 89] on input "text" at bounding box center [360, 98] width 241 height 18
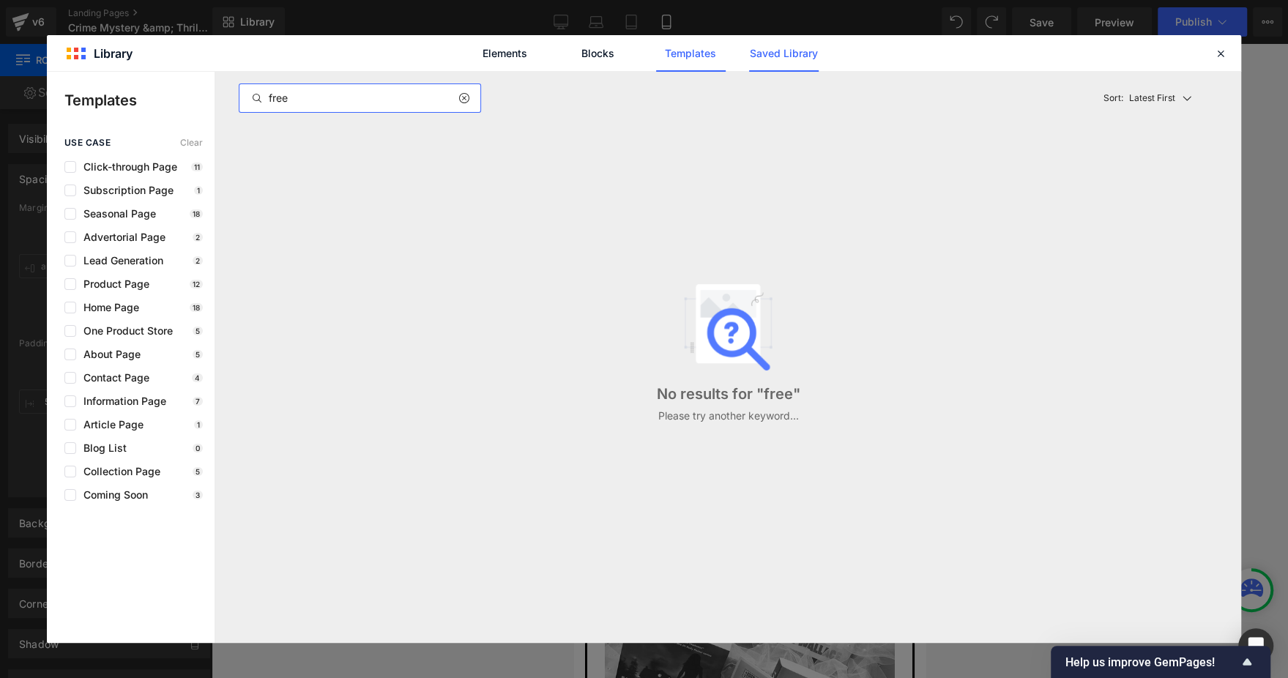
type input "free"
click at [771, 59] on link "Saved Library" at bounding box center [784, 53] width 70 height 37
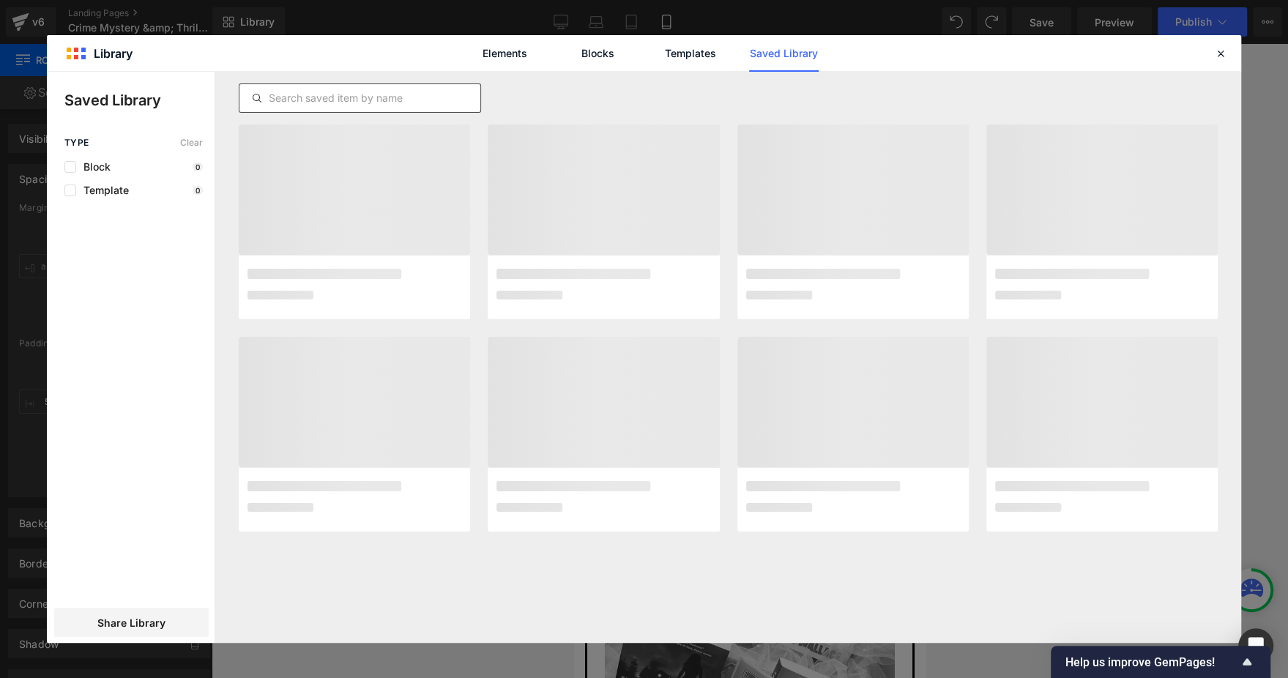
click at [373, 106] on div at bounding box center [360, 98] width 241 height 18
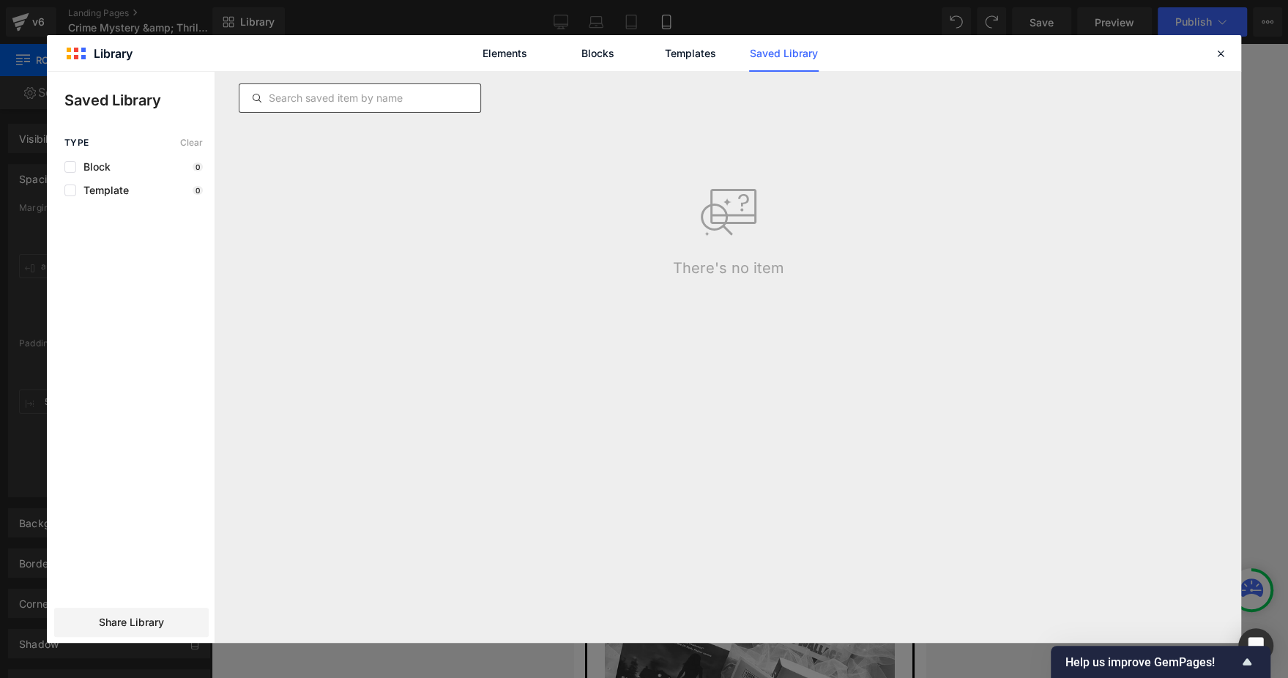
click at [369, 105] on input "text" at bounding box center [360, 98] width 241 height 18
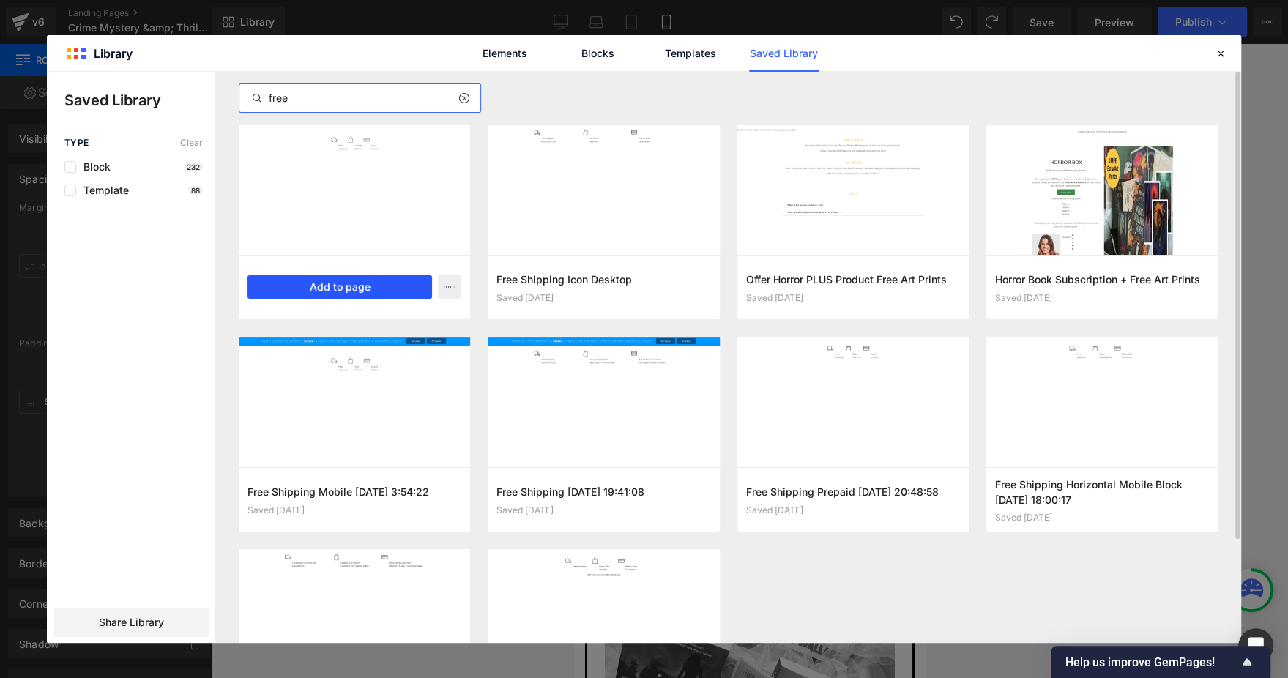
type input "free"
click at [374, 279] on button "Add to page" at bounding box center [340, 286] width 185 height 23
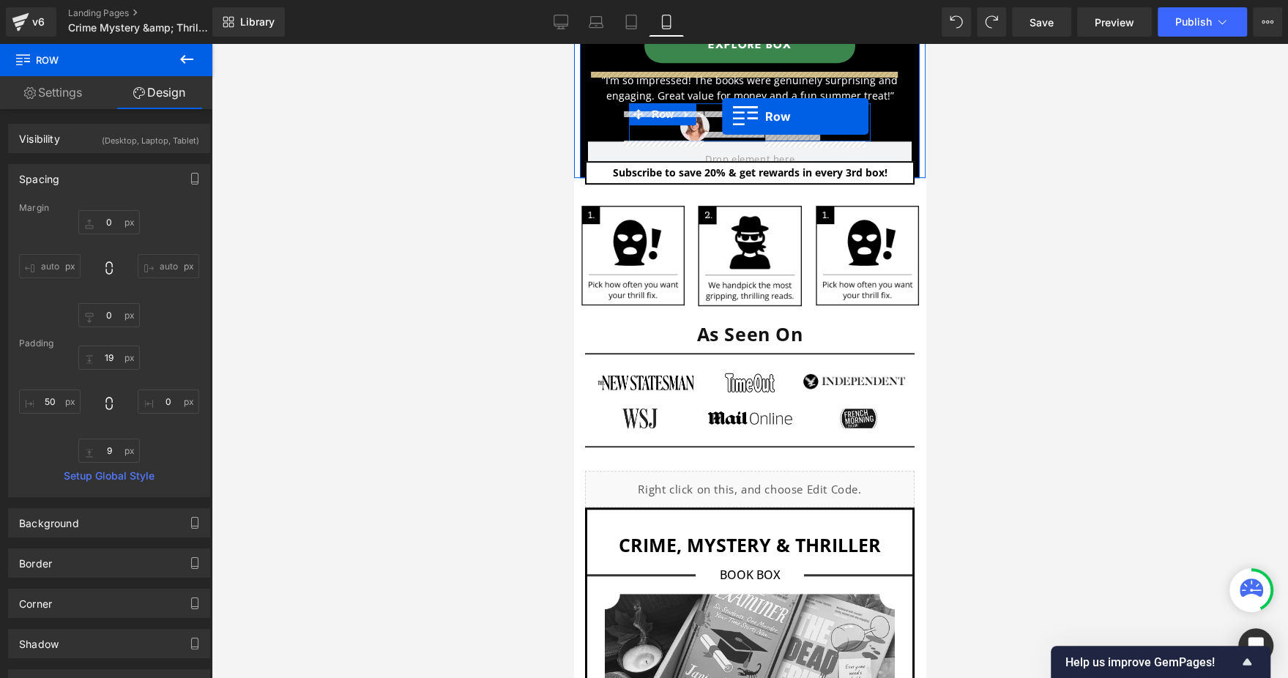
scroll to position [664, 0]
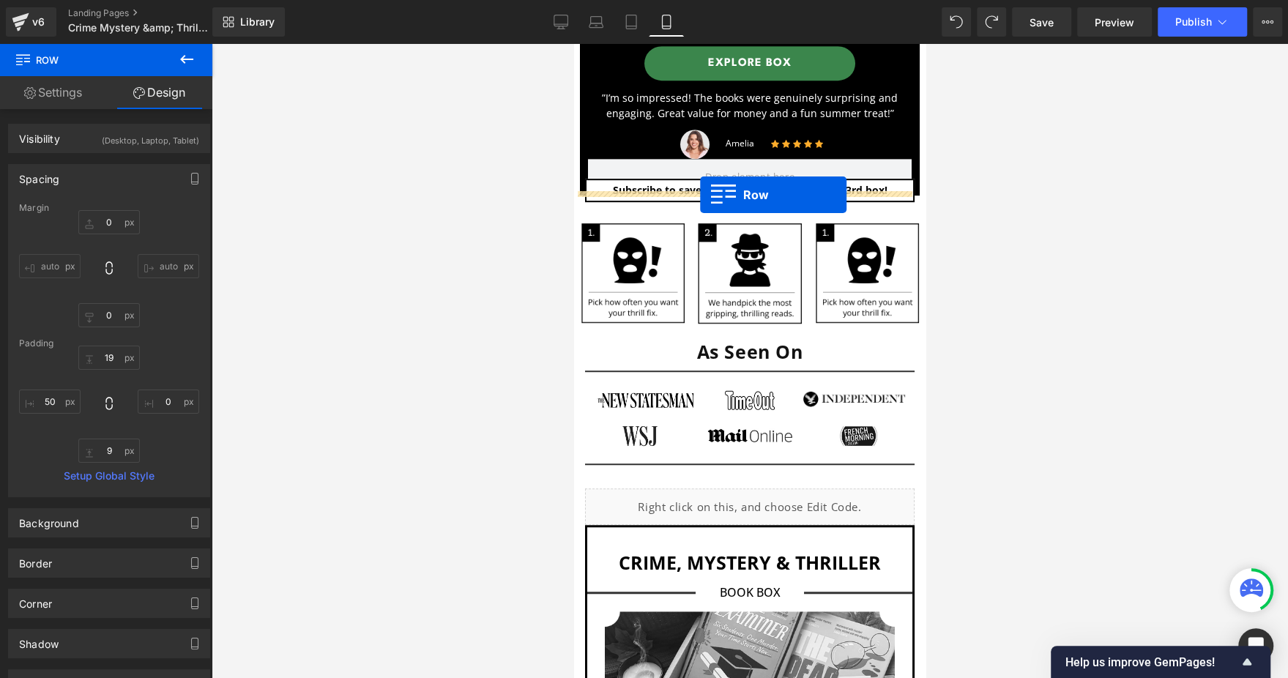
drag, startPoint x: 587, startPoint y: 136, endPoint x: 700, endPoint y: 194, distance: 126.8
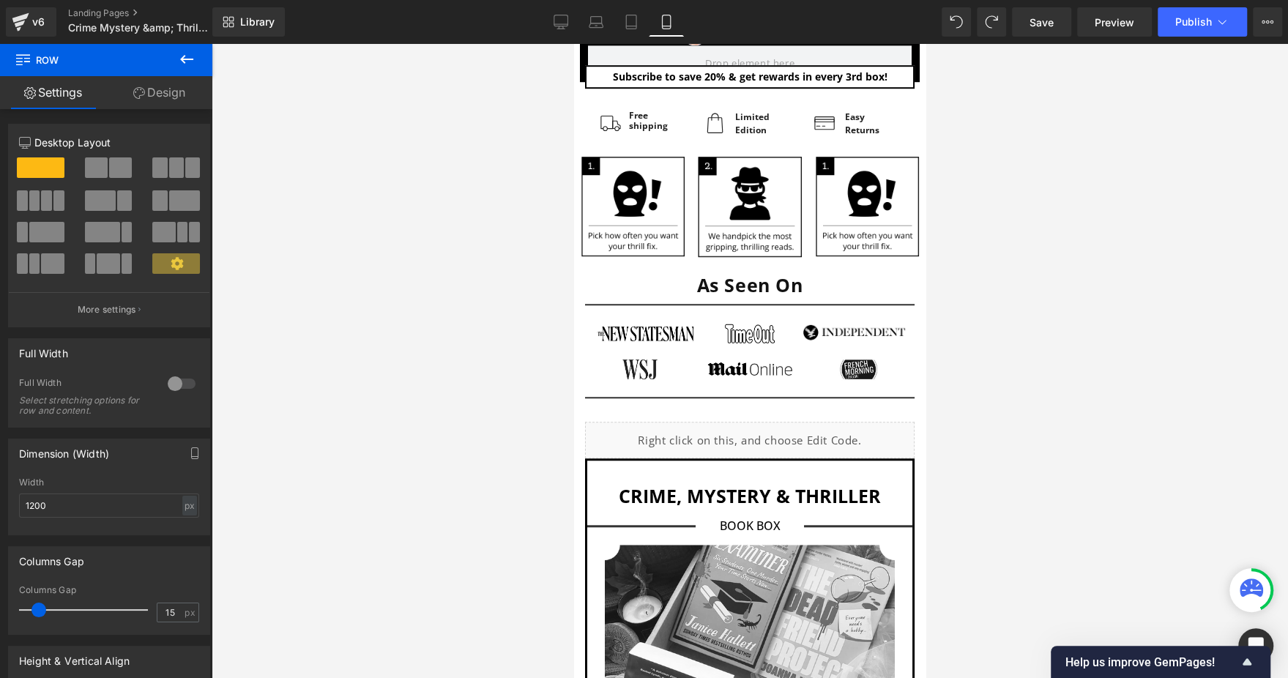
scroll to position [883, 0]
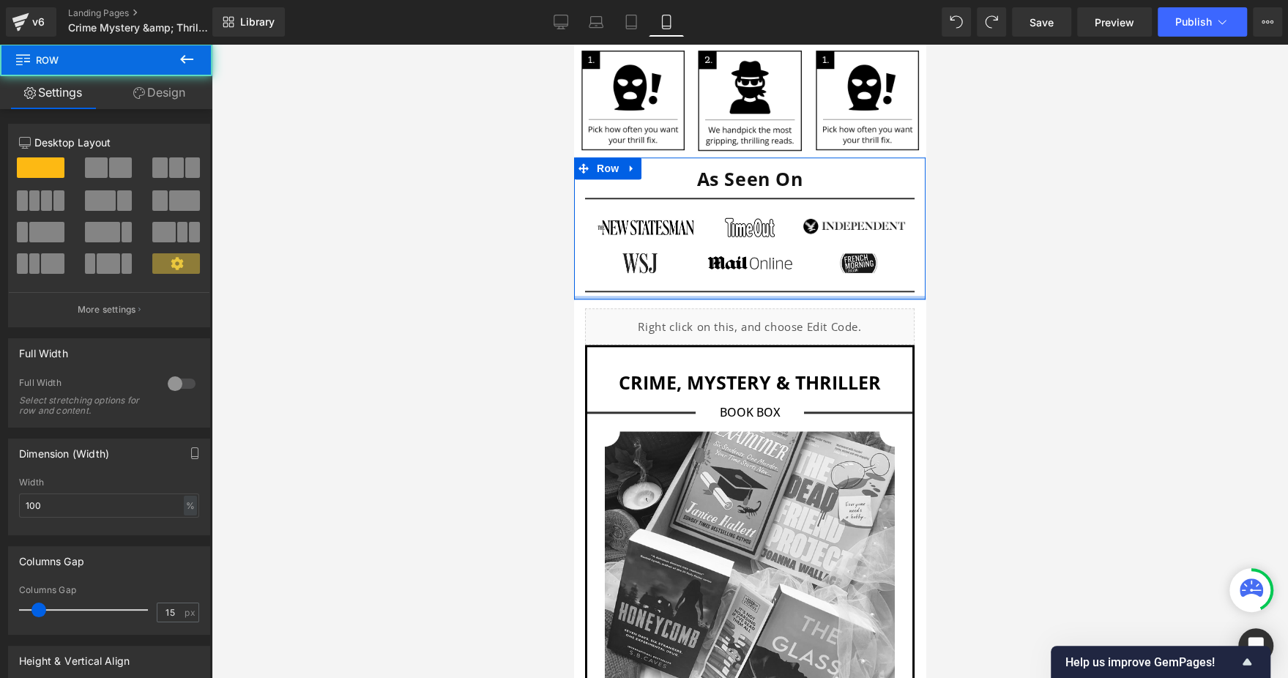
drag, startPoint x: 757, startPoint y: 276, endPoint x: 752, endPoint y: 267, distance: 10.5
click at [752, 267] on div "As Seen On Heading Separator Image Image Image Row Image Image Image Row Row Se…" at bounding box center [750, 228] width 352 height 142
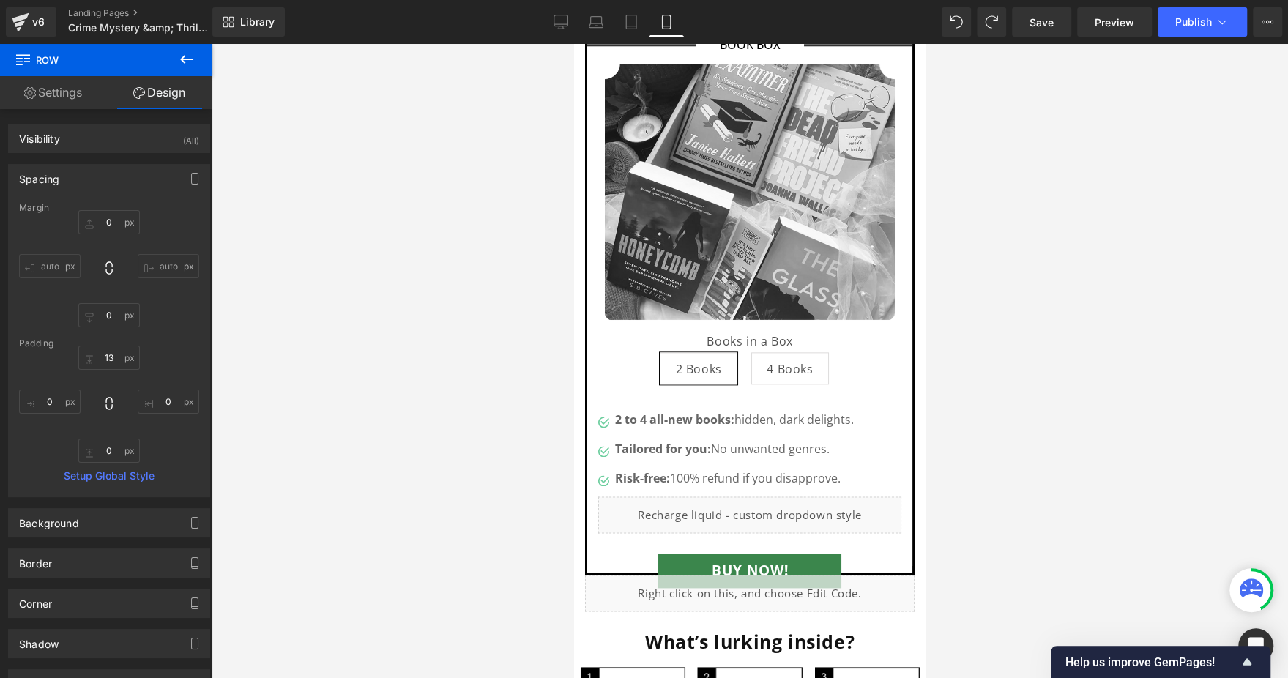
scroll to position [1213, 0]
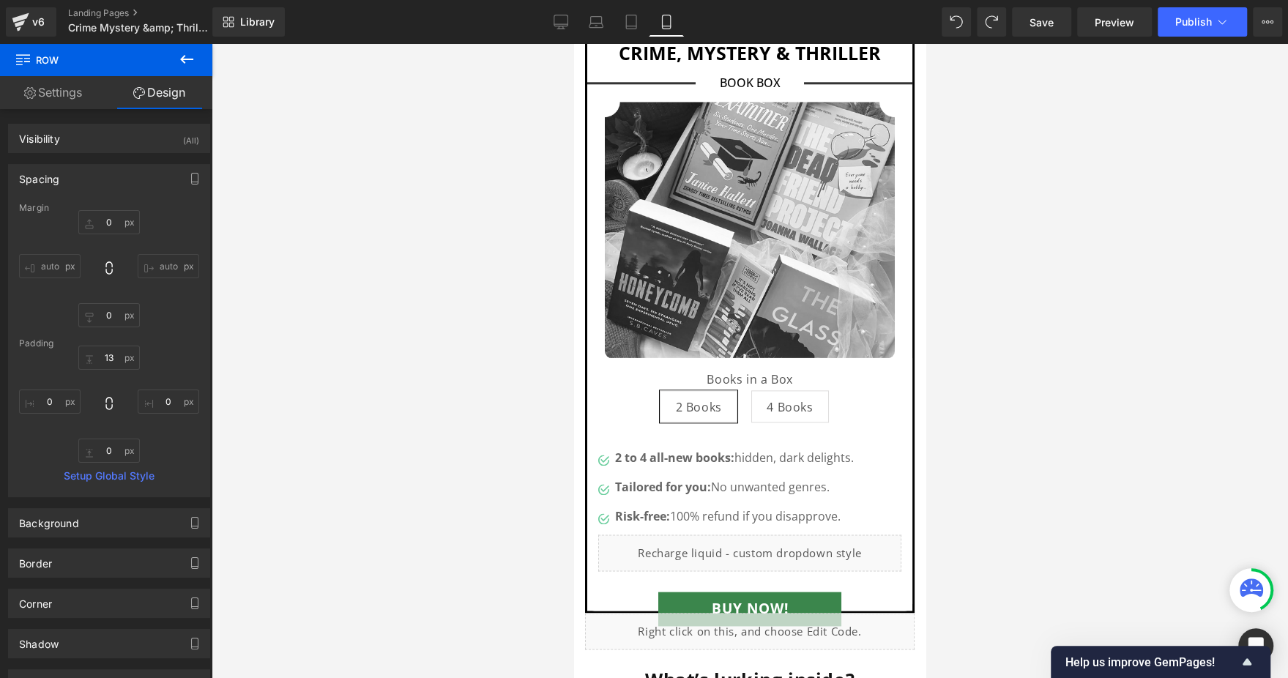
click at [739, 215] on img at bounding box center [750, 230] width 290 height 256
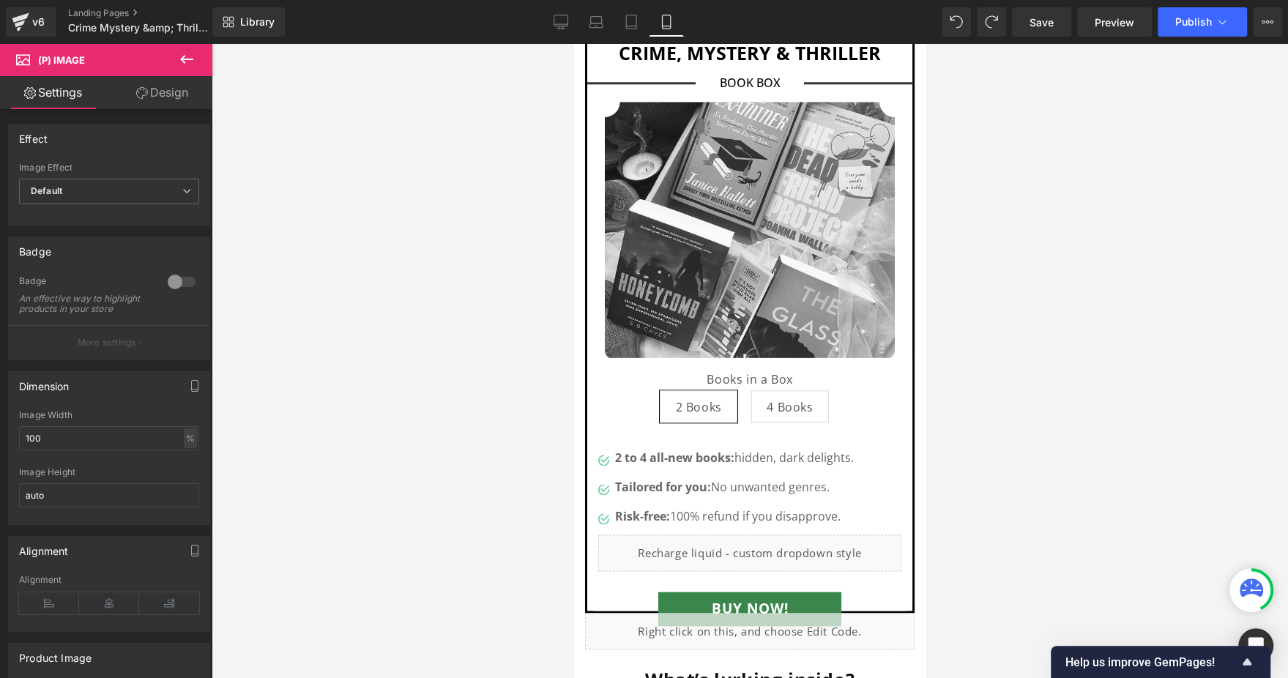
click at [183, 67] on icon at bounding box center [187, 60] width 18 height 18
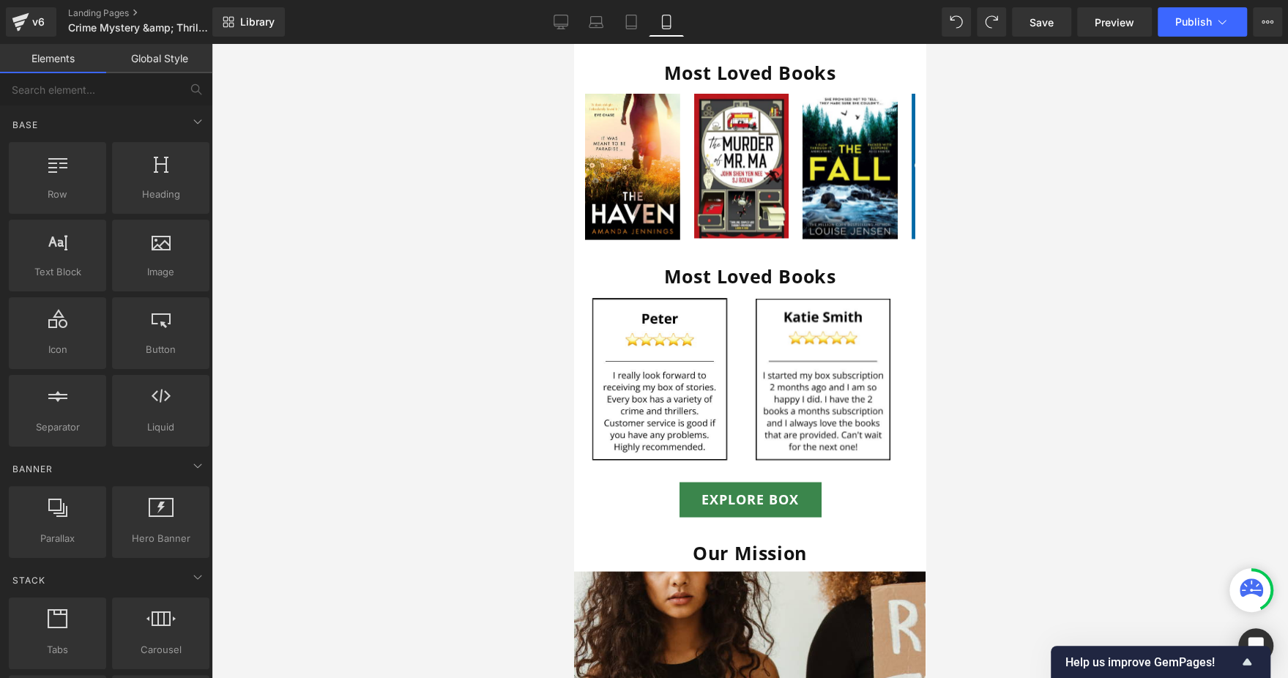
scroll to position [1982, 0]
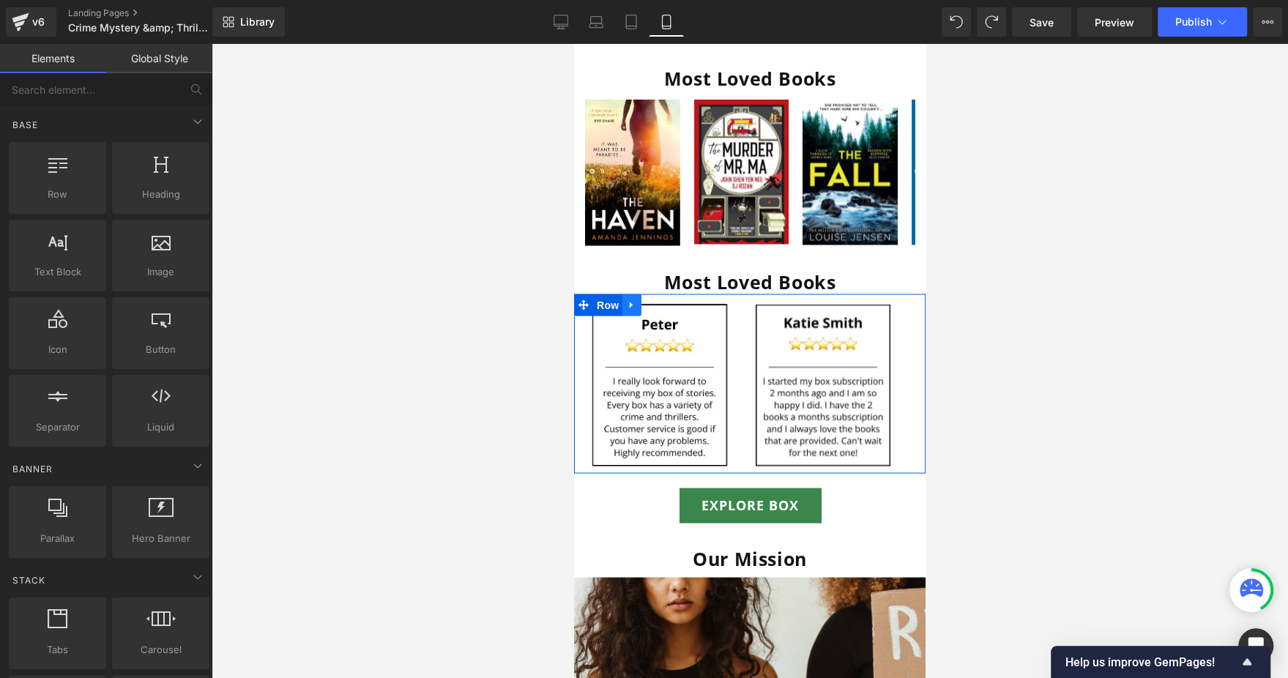
click at [635, 299] on icon at bounding box center [632, 304] width 10 height 11
click at [649, 300] on icon at bounding box center [651, 305] width 10 height 10
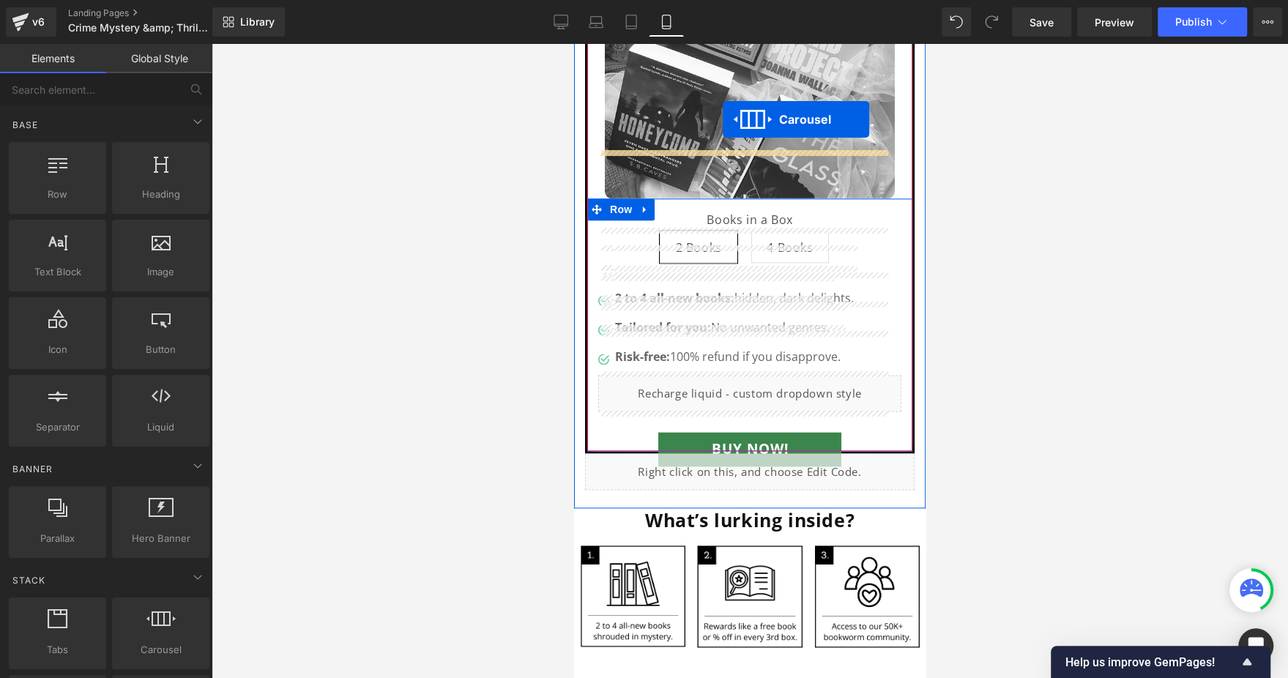
scroll to position [1370, 0]
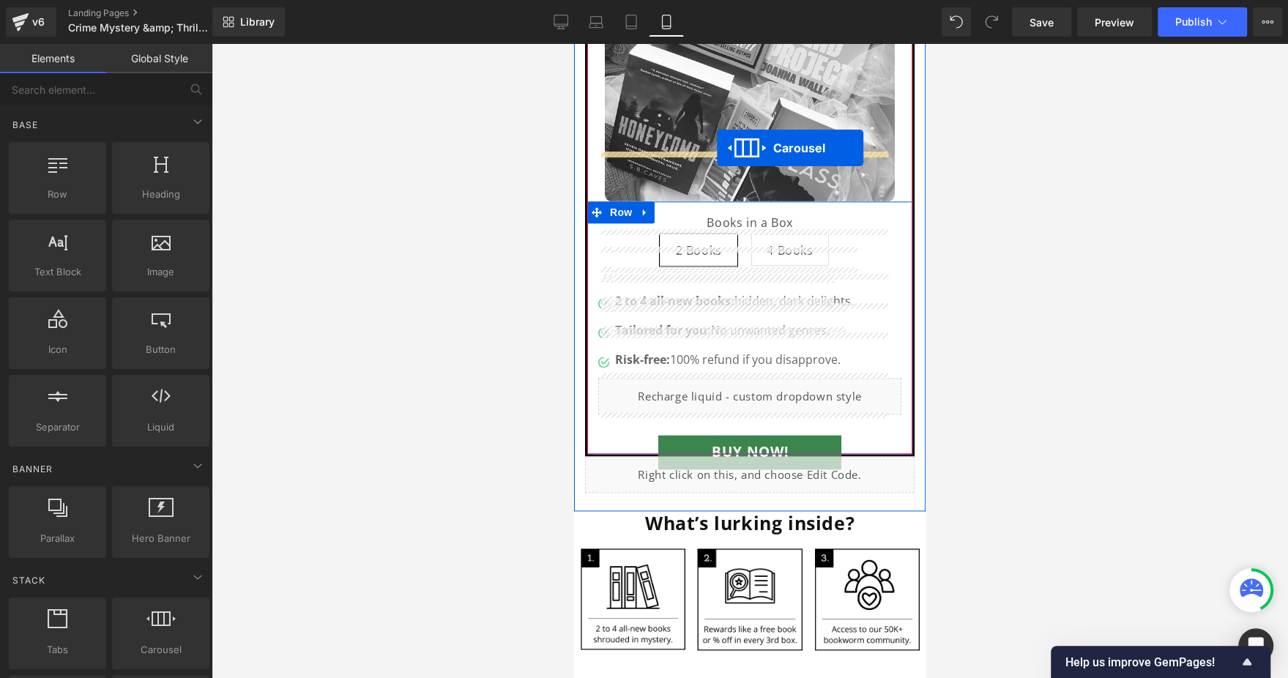
drag, startPoint x: 760, startPoint y: 448, endPoint x: 1825, endPoint y: 255, distance: 1081.5
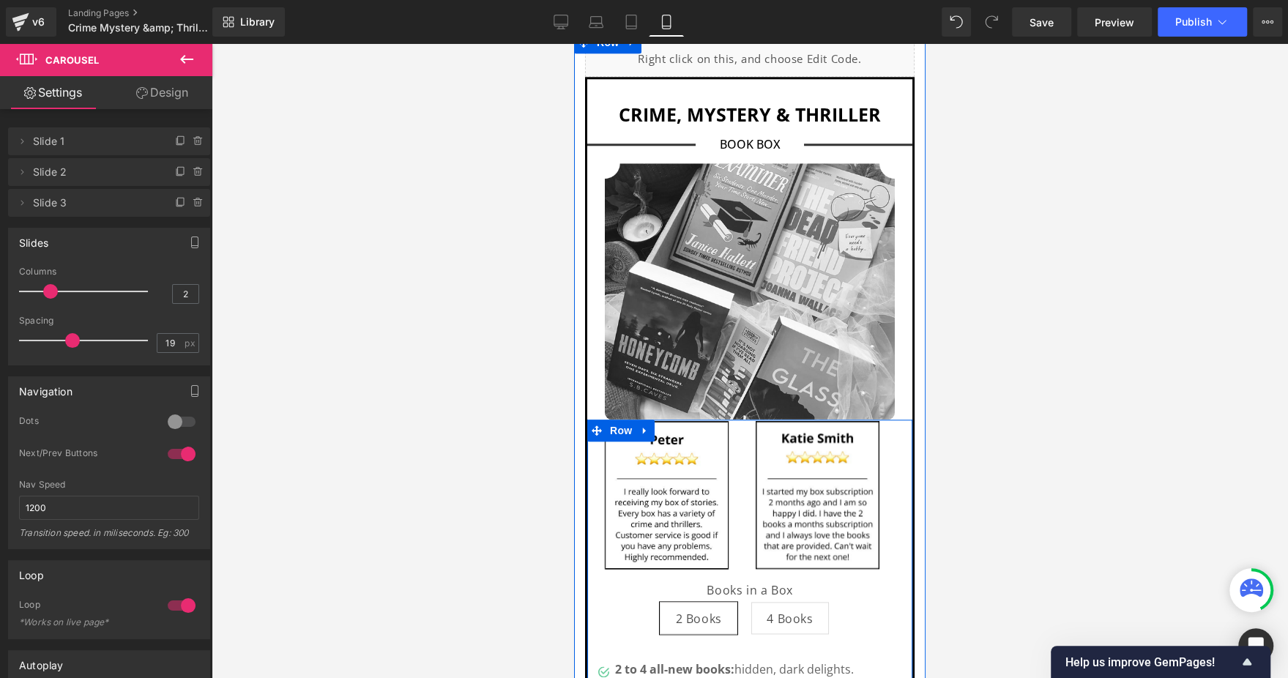
scroll to position [1150, 0]
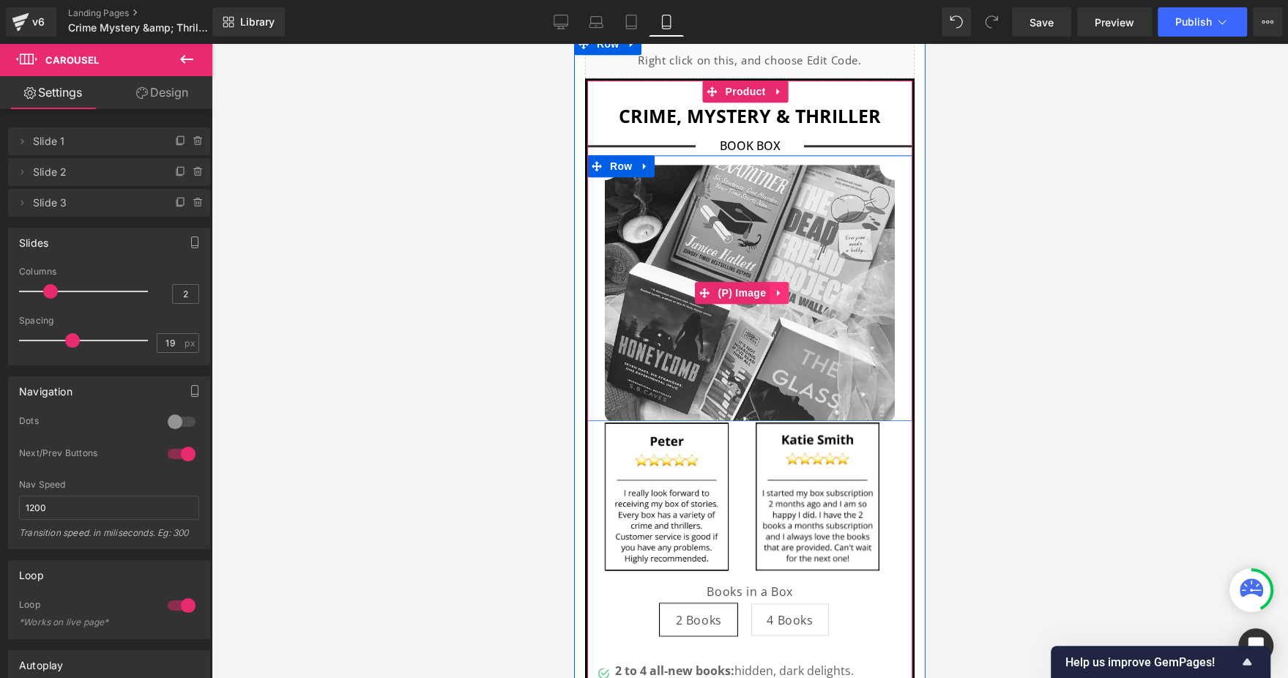
click at [784, 282] on link at bounding box center [779, 293] width 19 height 22
click at [786, 282] on link at bounding box center [788, 293] width 19 height 22
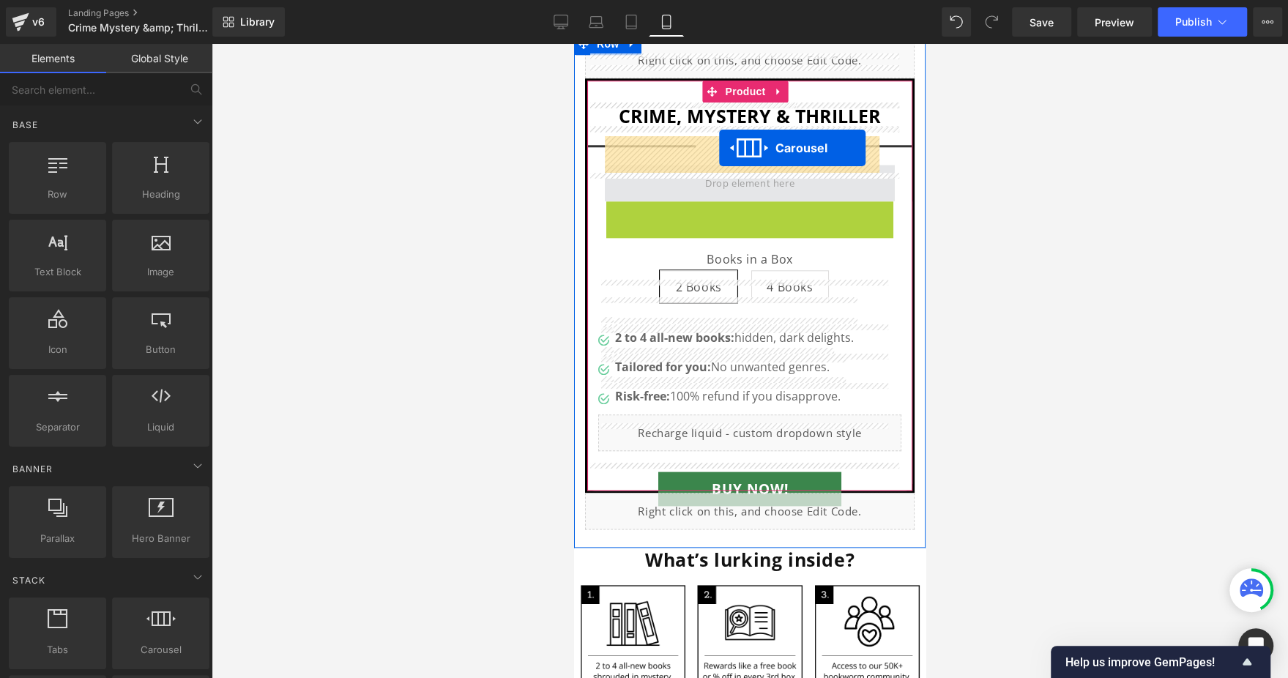
drag, startPoint x: 717, startPoint y: 183, endPoint x: 1631, endPoint y: 298, distance: 921.3
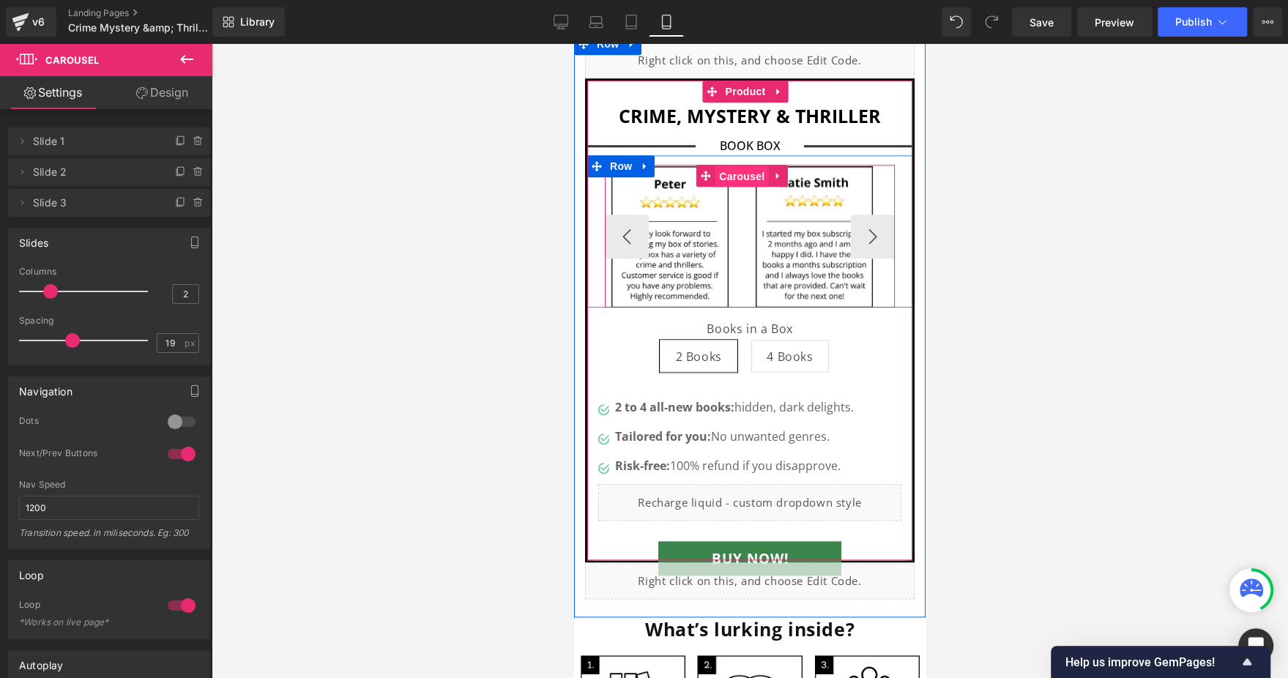
click at [746, 166] on span "Carousel" at bounding box center [742, 177] width 53 height 22
drag, startPoint x: 736, startPoint y: 142, endPoint x: 854, endPoint y: 230, distance: 147.1
click at [736, 166] on span "Carousel" at bounding box center [742, 177] width 53 height 22
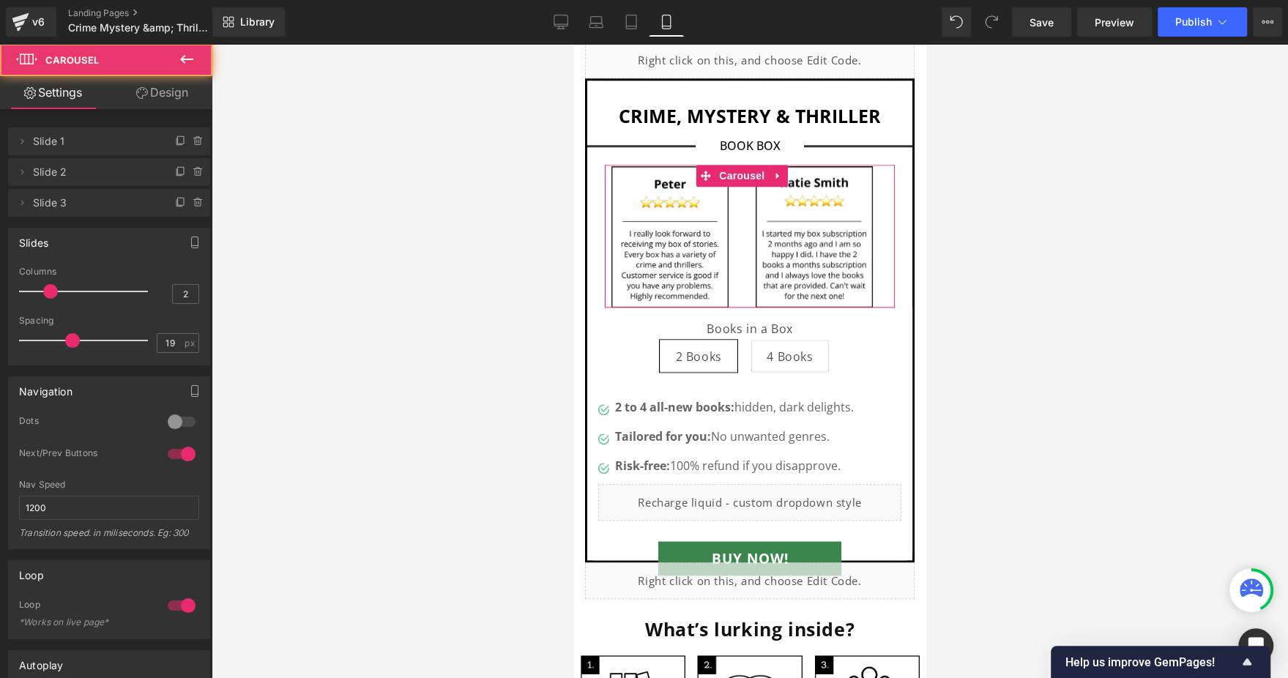
type input "1"
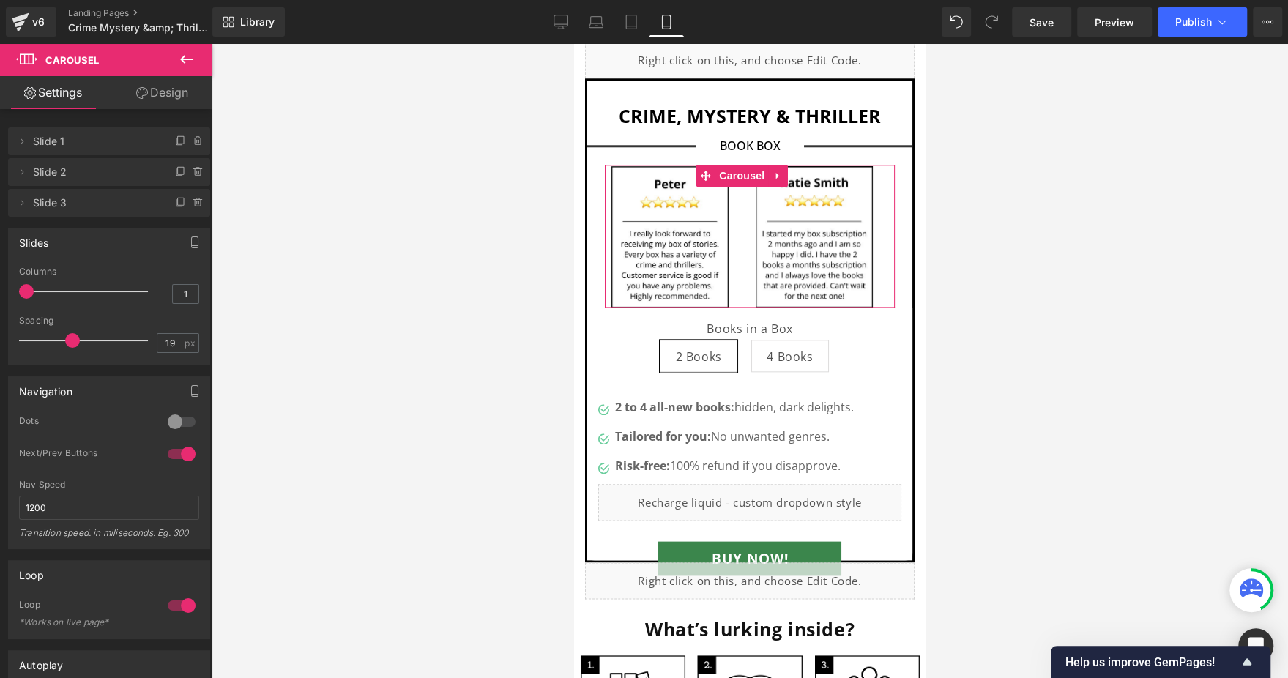
click at [28, 292] on div at bounding box center [87, 291] width 122 height 29
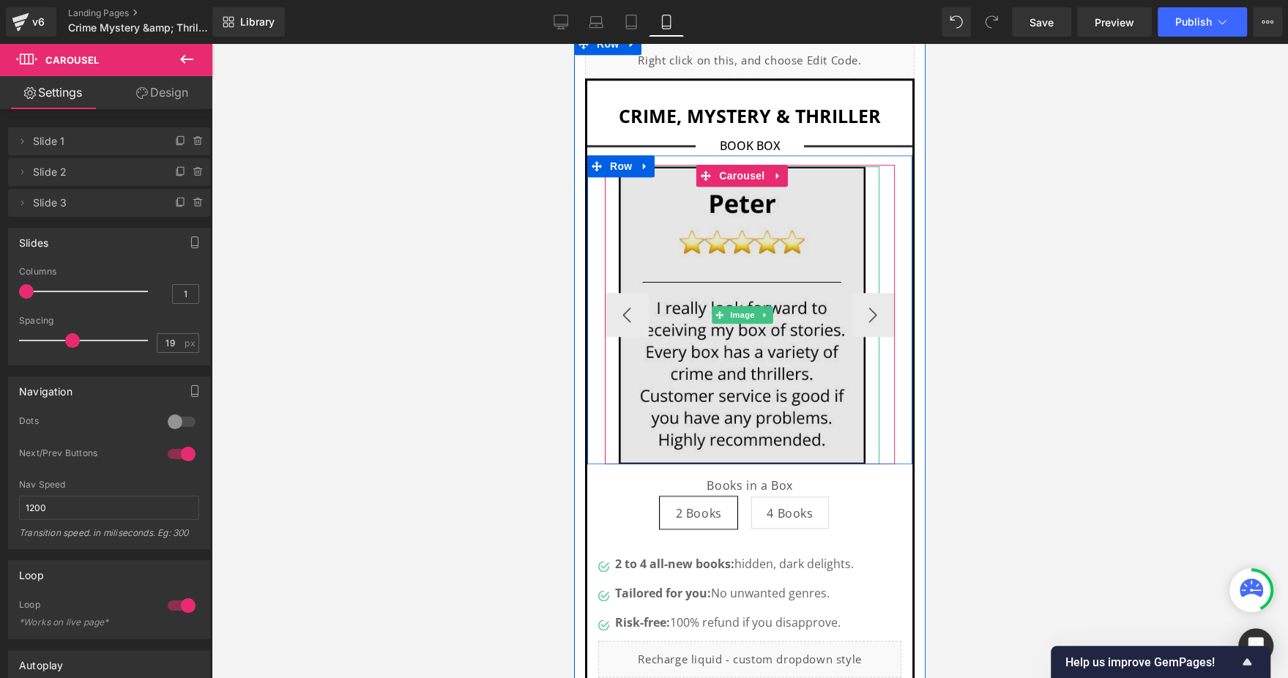
click at [741, 297] on img at bounding box center [743, 315] width 248 height 298
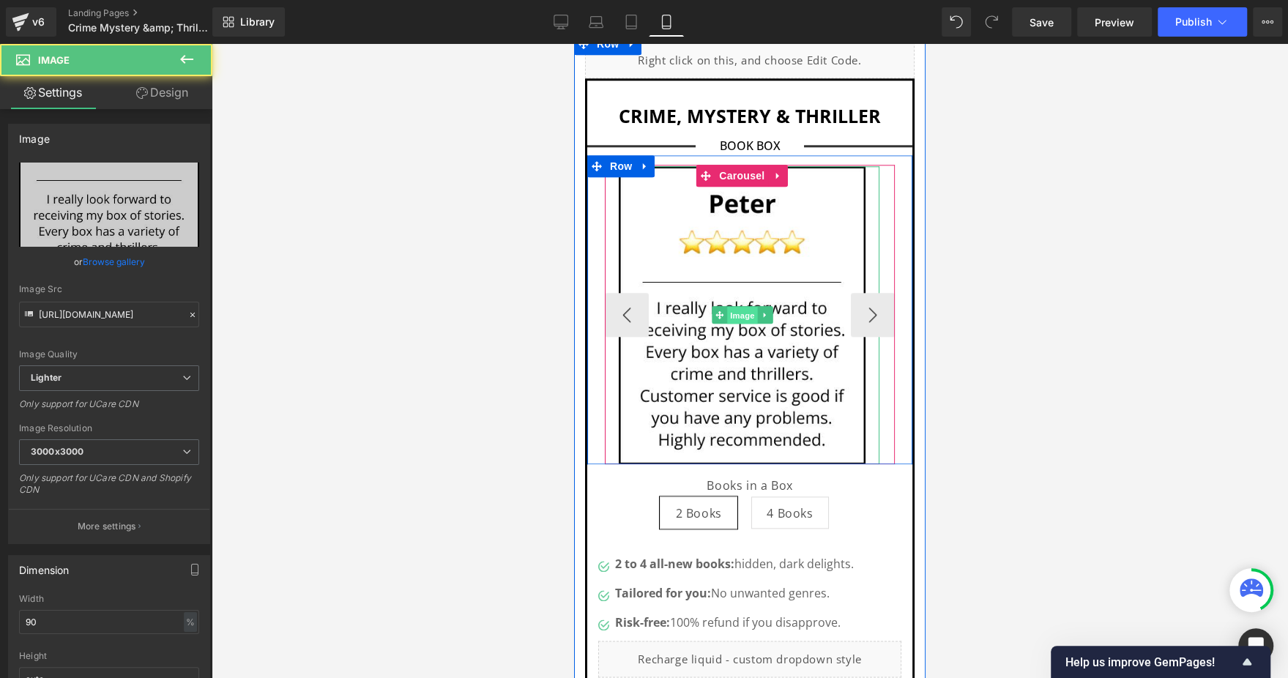
click at [733, 307] on span "Image" at bounding box center [742, 316] width 31 height 18
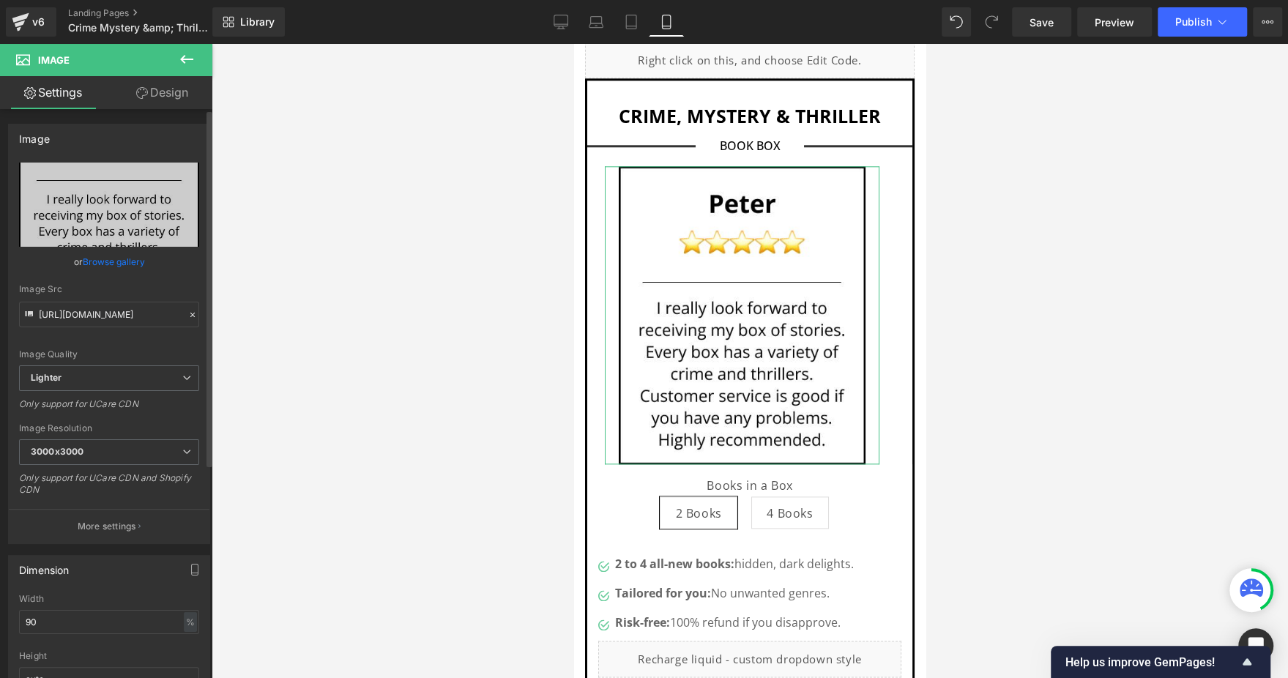
click at [86, 261] on link "Browse gallery" at bounding box center [114, 262] width 62 height 26
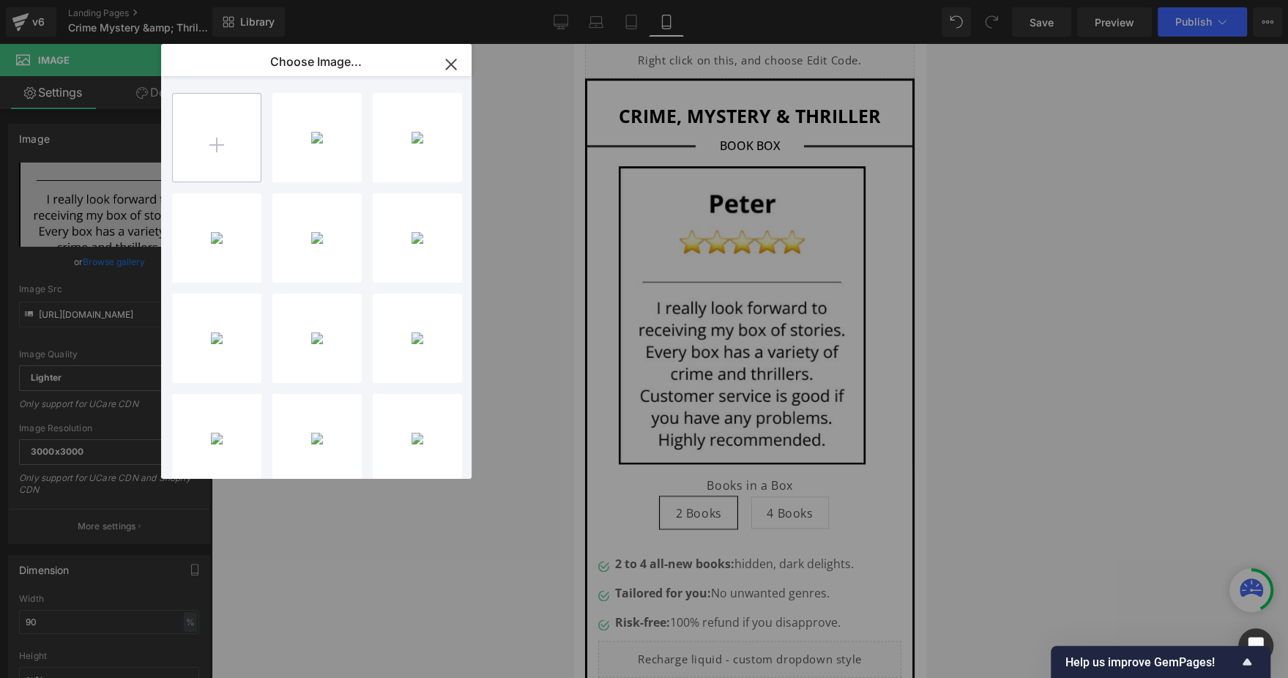
click at [206, 123] on input "file" at bounding box center [217, 138] width 88 height 88
click at [402, 142] on div "Horror ... _7_.jpg 421.44 KB" at bounding box center [417, 137] width 89 height 89
type input "https://ucarecdn.com/3d00165e-91e1-4be7-b868-7b8c382be8d4/-/format/auto/-/previ…"
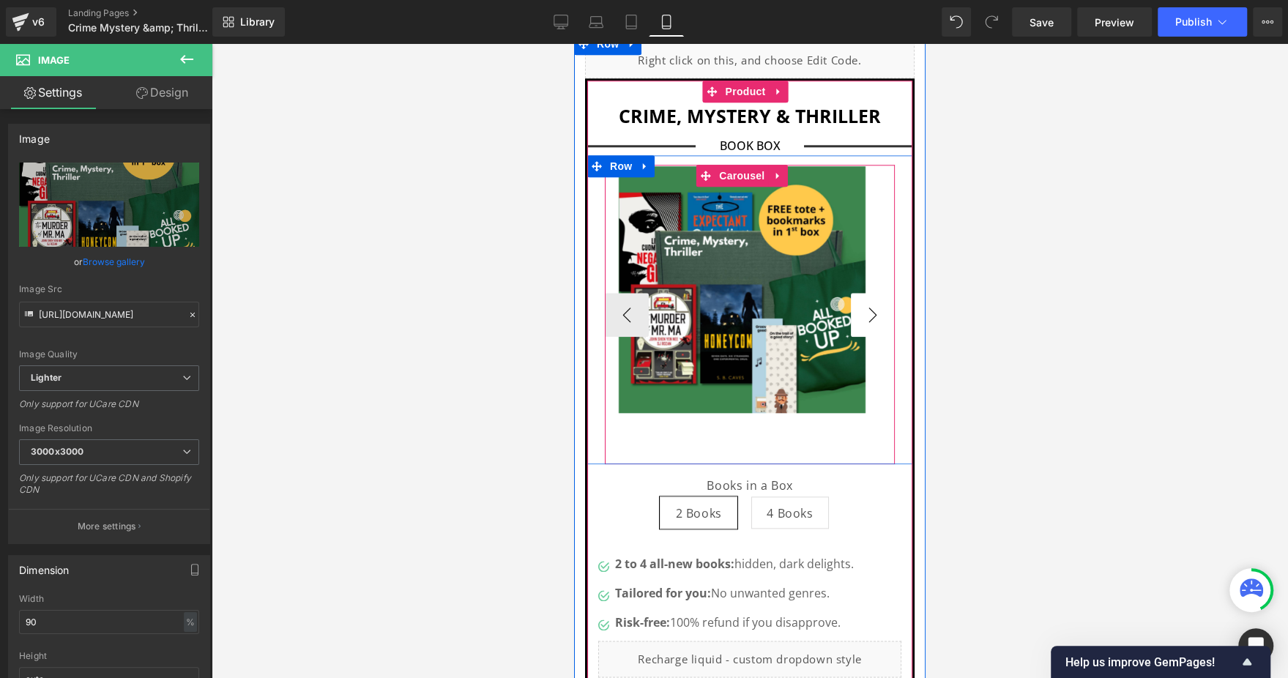
click at [851, 293] on button "›" at bounding box center [873, 315] width 44 height 44
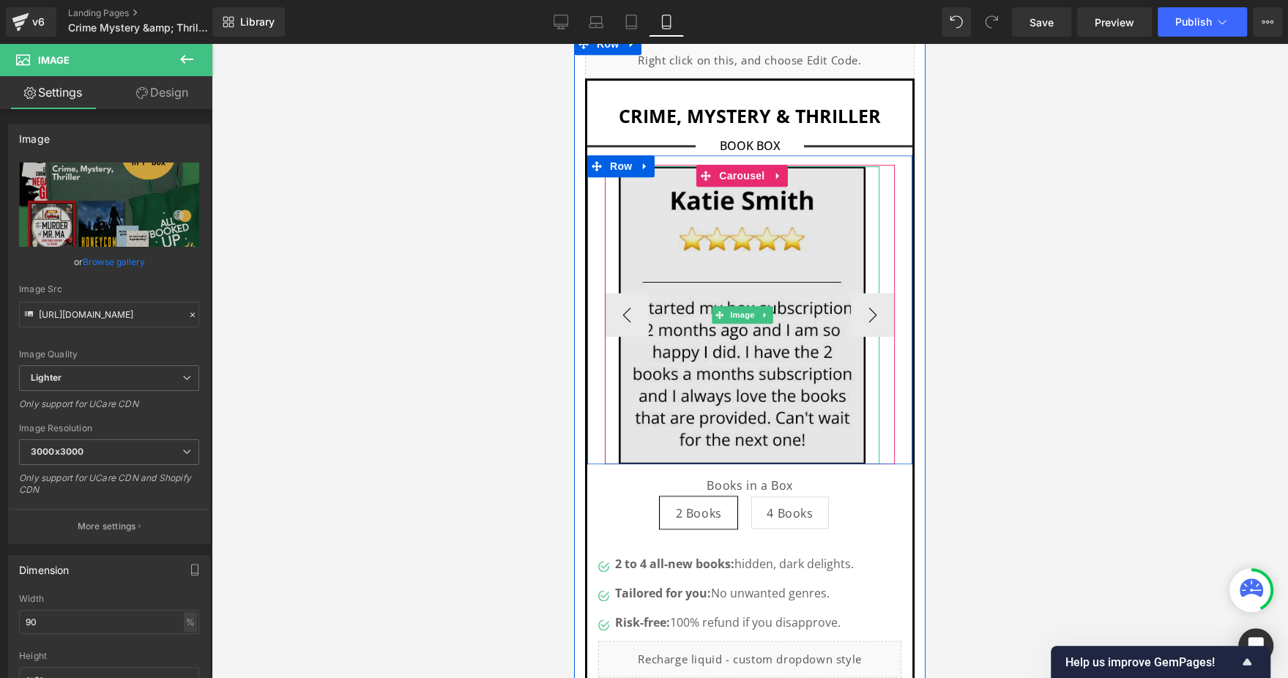
click at [699, 218] on img at bounding box center [743, 315] width 248 height 298
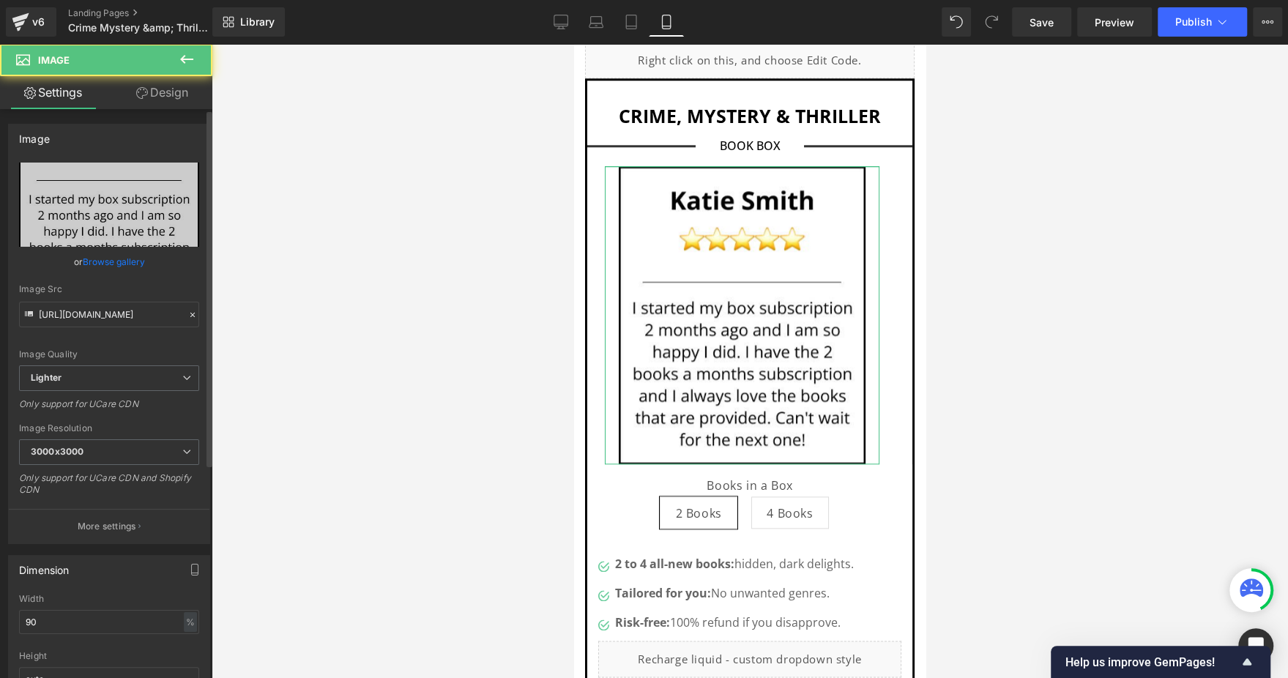
click at [86, 261] on link "Browse gallery" at bounding box center [114, 262] width 62 height 26
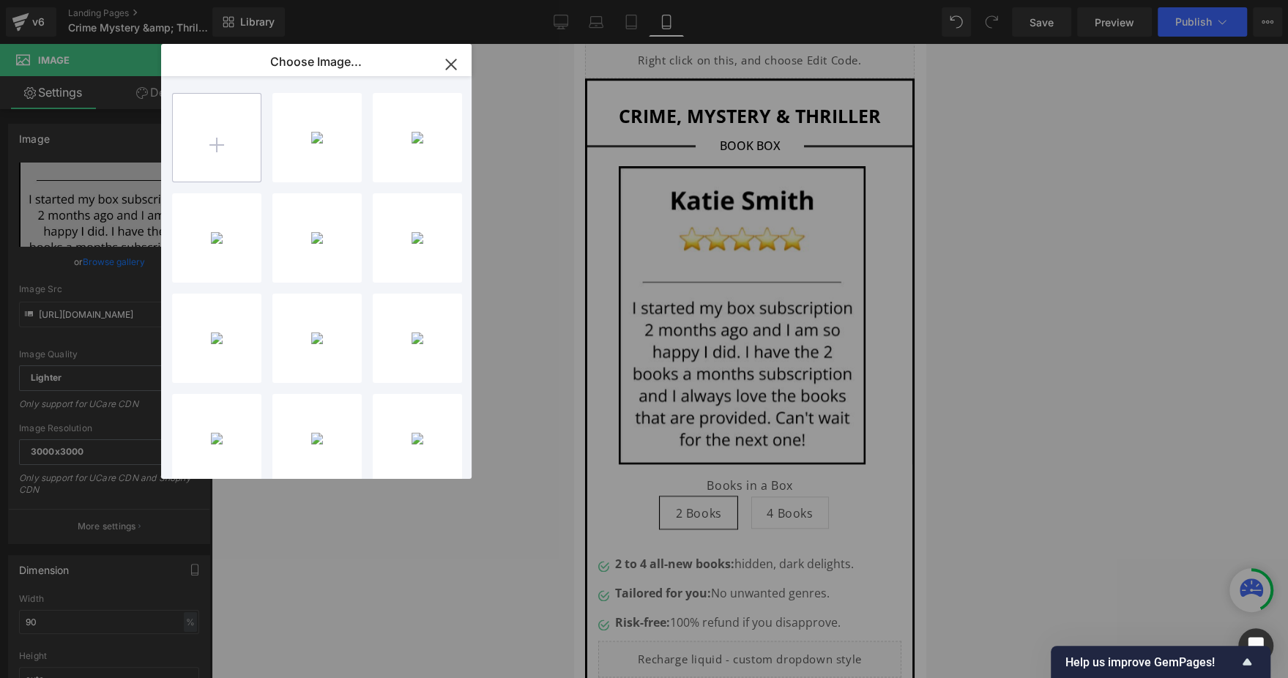
click at [235, 144] on input "file" at bounding box center [217, 138] width 88 height 88
click at [232, 131] on input "file" at bounding box center [217, 138] width 88 height 88
type input "C:\fakepath\25.png"
click at [207, 134] on input "file" at bounding box center [217, 138] width 88 height 88
type input "C:\fakepath\26.png"
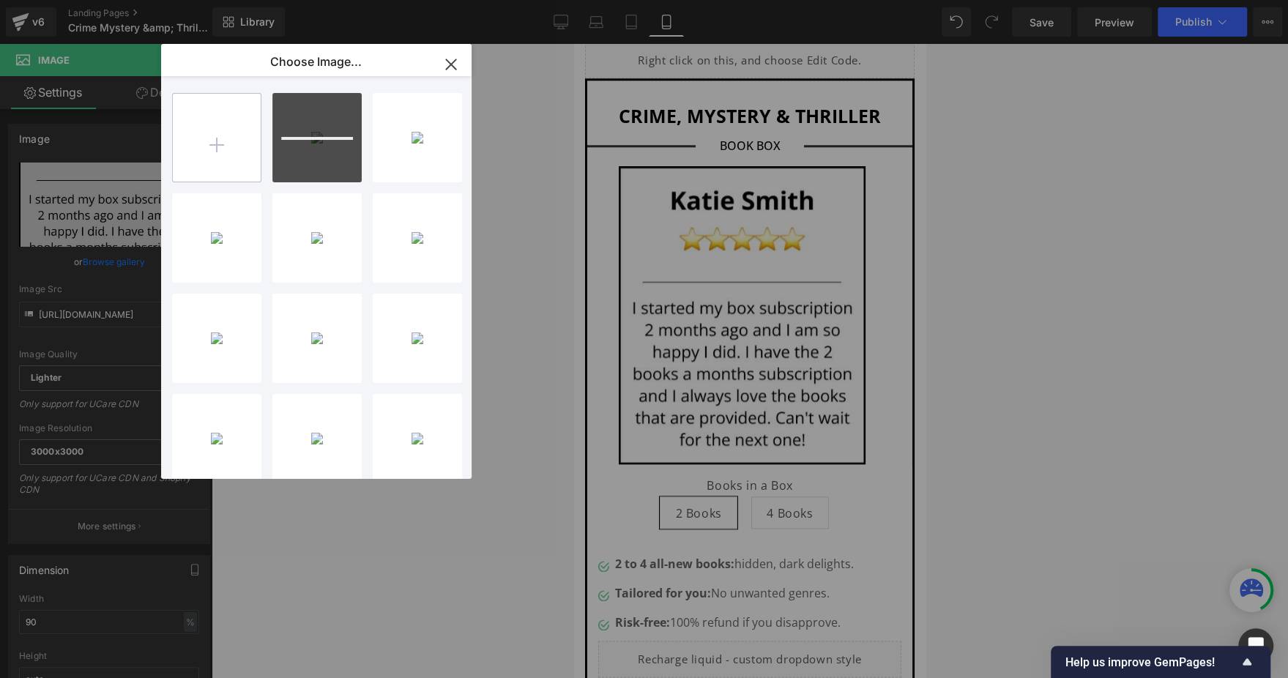
click at [241, 120] on input "file" at bounding box center [217, 138] width 88 height 88
type input "C:\fakepath\27.png"
click at [209, 134] on input "file" at bounding box center [217, 138] width 88 height 88
type input "C:\fakepath\28.png"
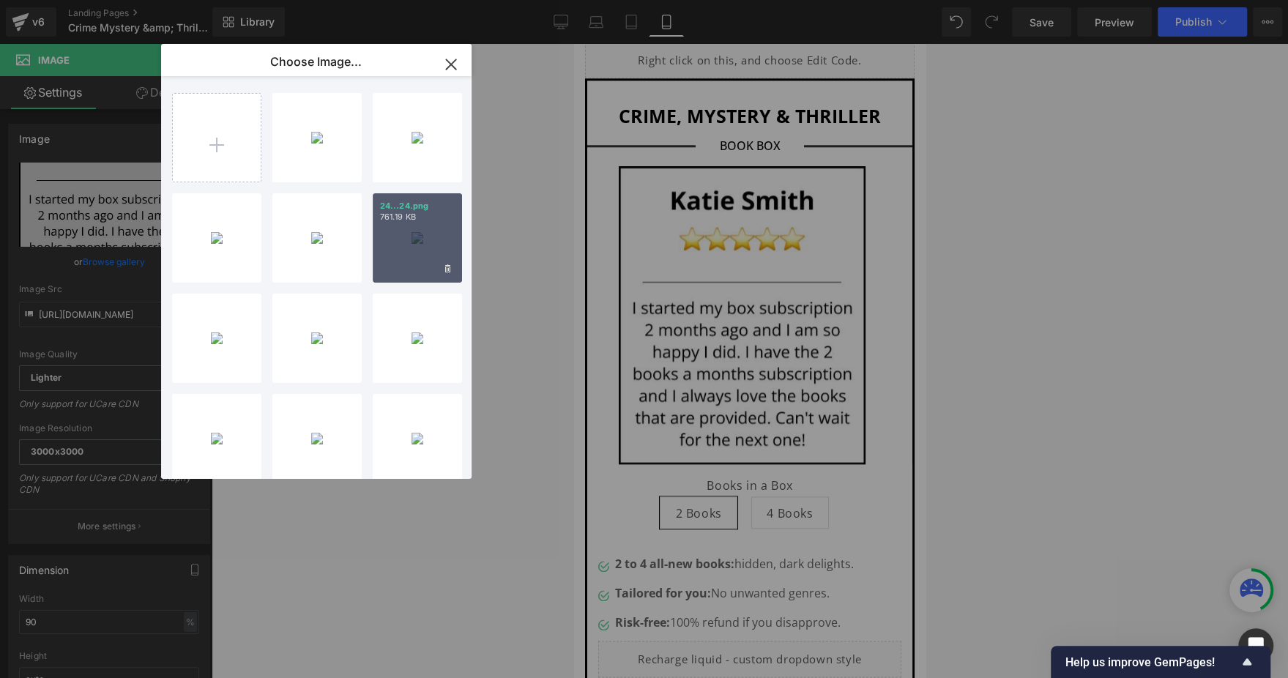
click at [406, 231] on div "24...24.png 761.19 KB" at bounding box center [417, 237] width 89 height 89
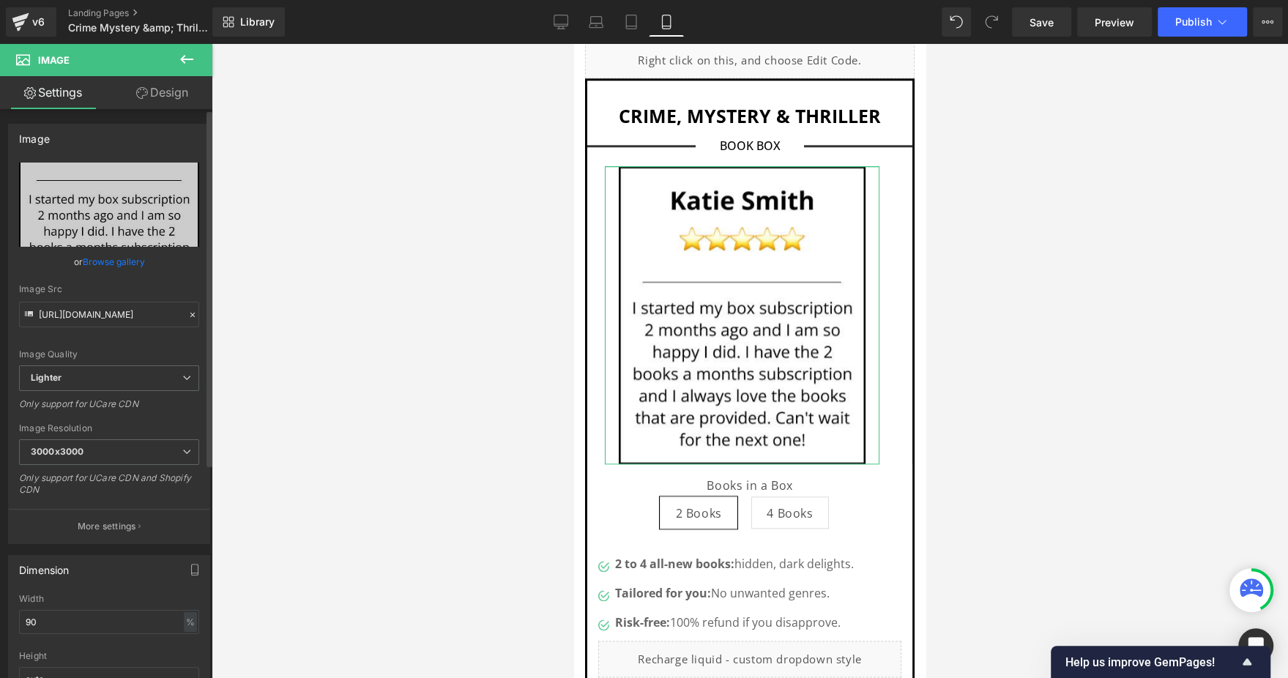
click at [122, 261] on link "Browse gallery" at bounding box center [114, 262] width 62 height 26
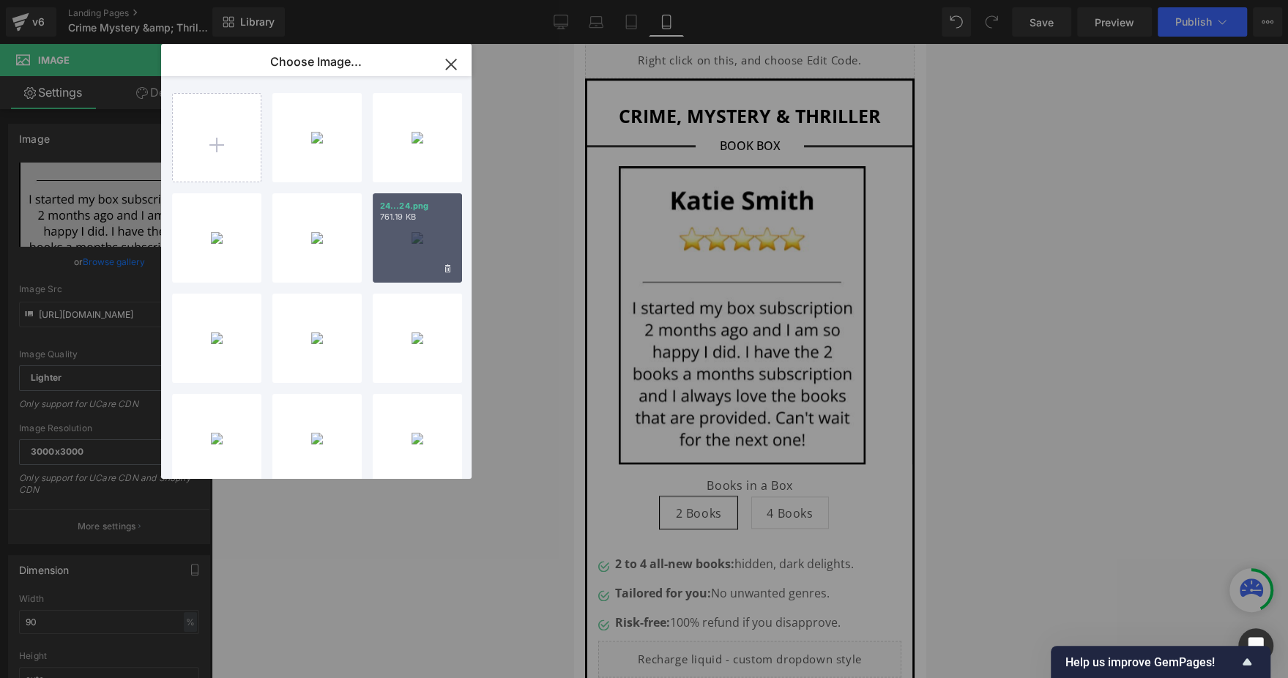
click at [418, 249] on div "24...24.png 761.19 KB" at bounding box center [417, 237] width 89 height 89
type input "https://ucarecdn.com/66ffac67-3112-4ac9-90c2-5098b9b23fd9/-/format/auto/-/previ…"
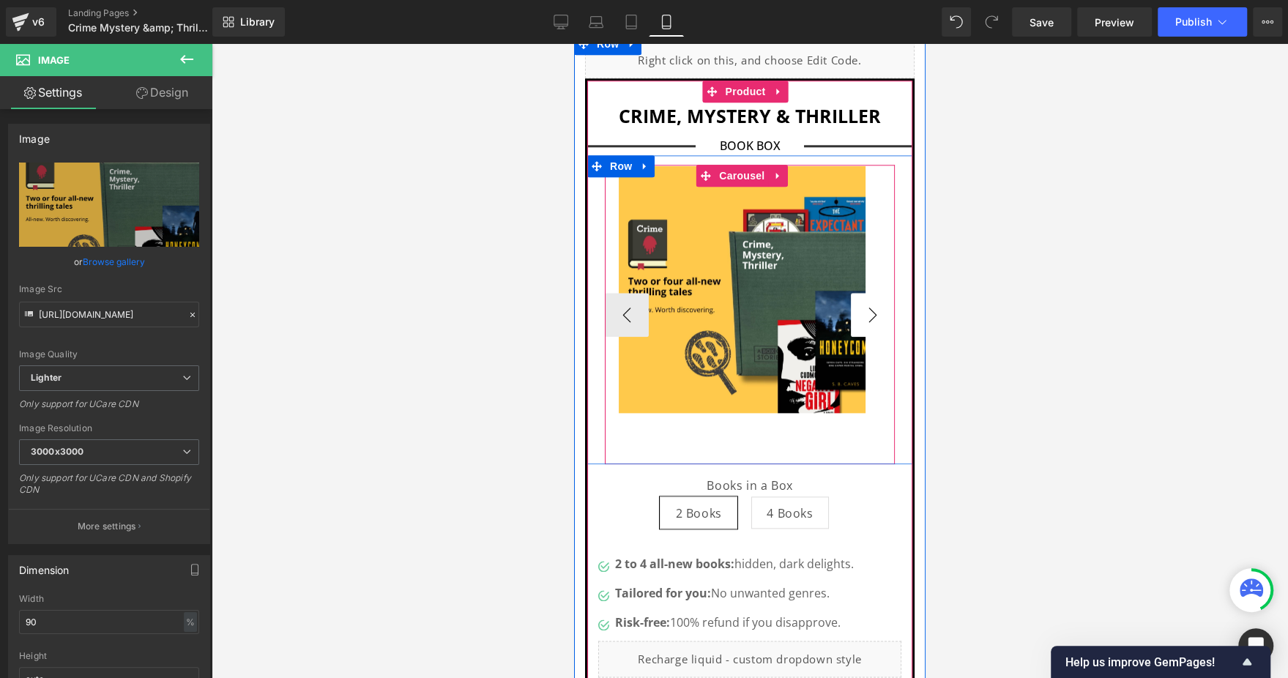
click at [860, 293] on button "›" at bounding box center [873, 315] width 44 height 44
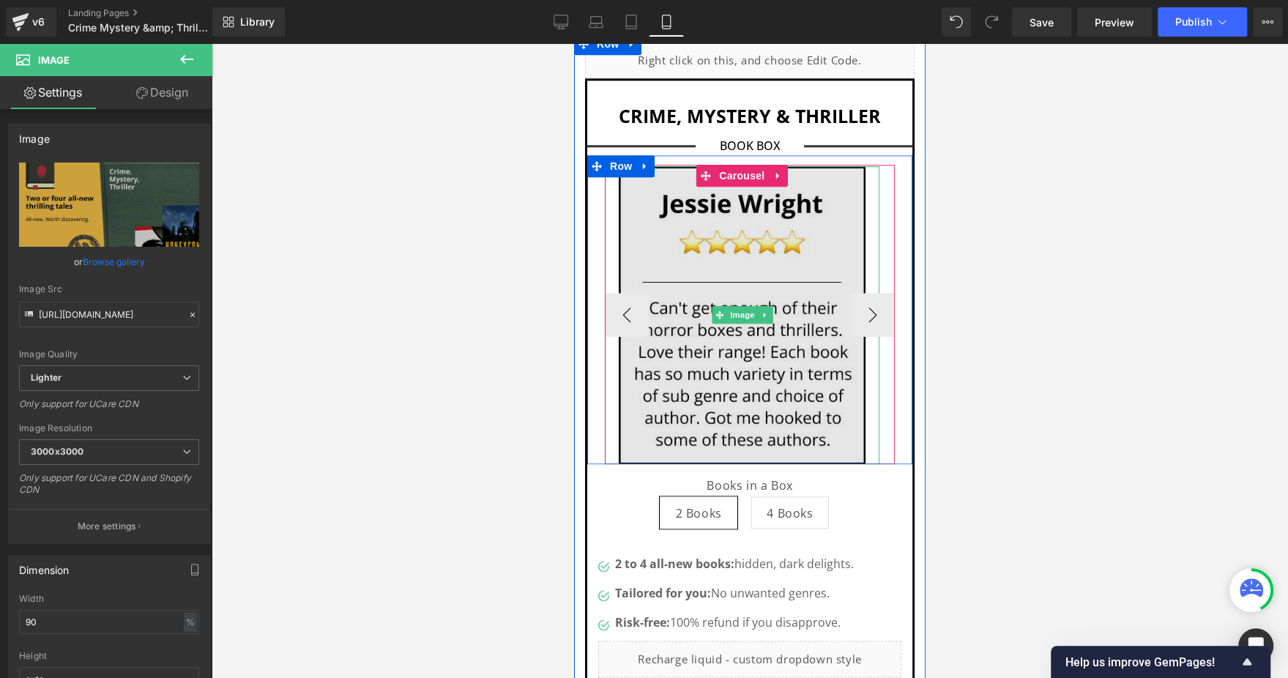
click at [694, 207] on img at bounding box center [743, 315] width 248 height 298
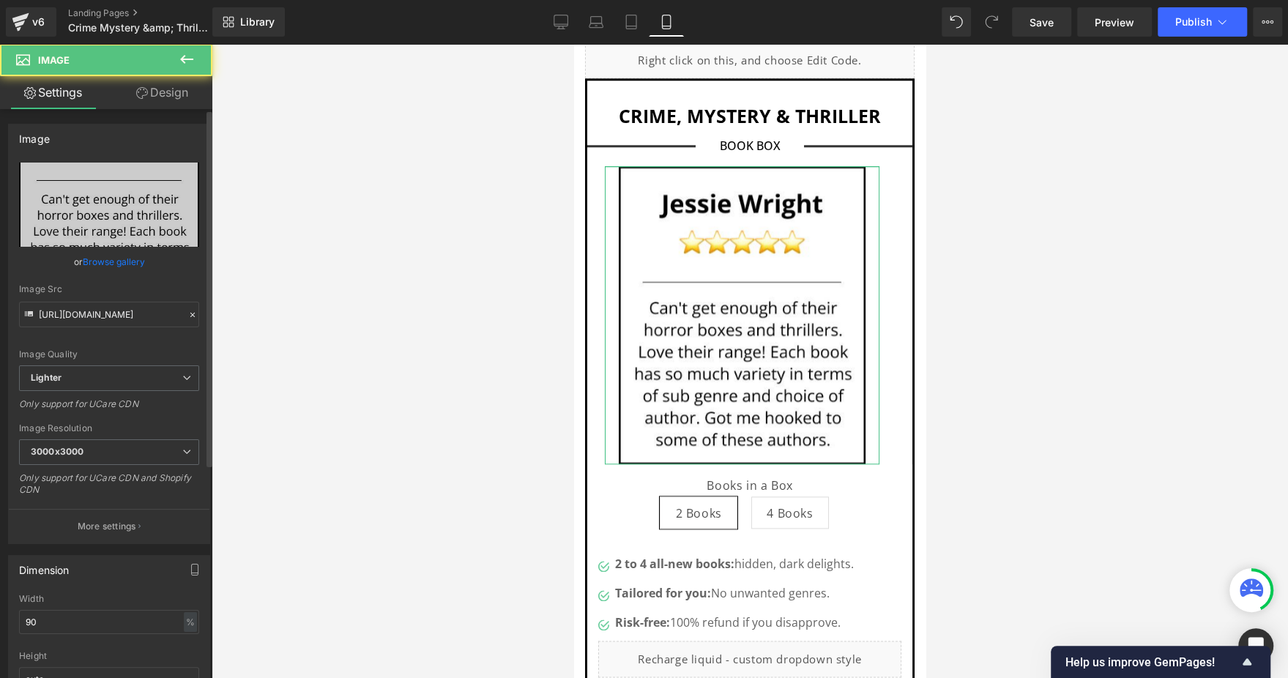
click at [80, 257] on div "or Browse gallery" at bounding box center [109, 261] width 180 height 15
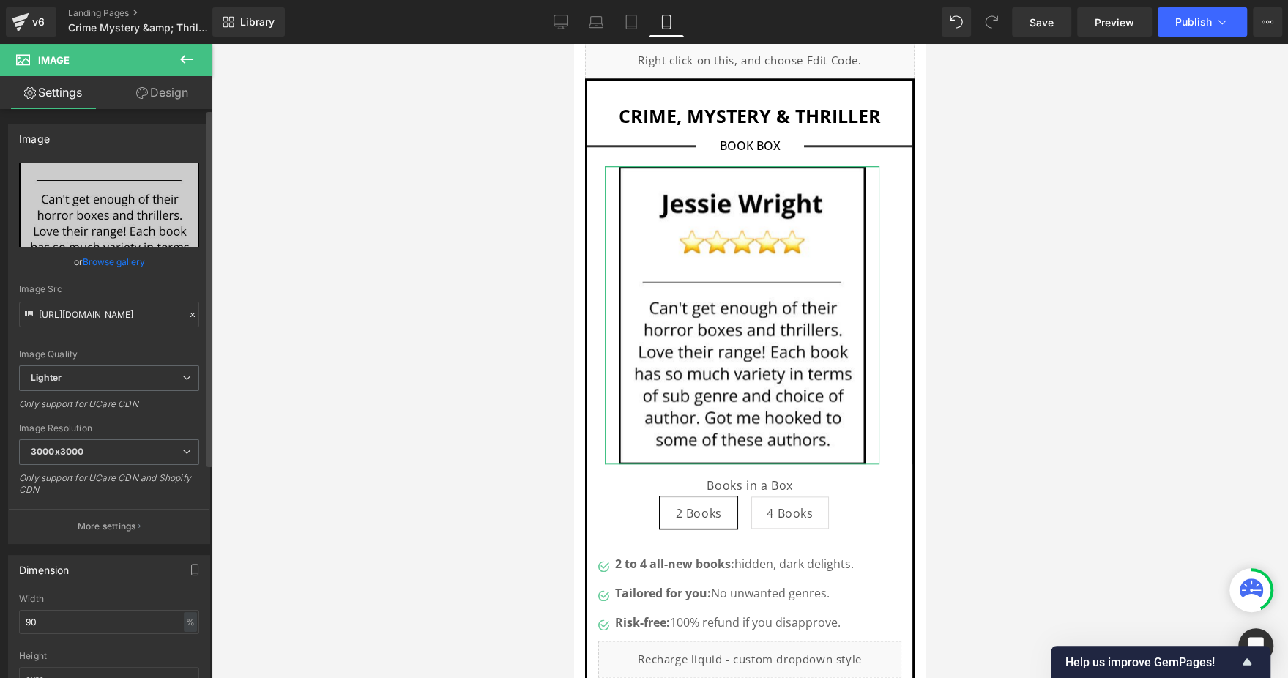
click at [95, 257] on link "Browse gallery" at bounding box center [114, 262] width 62 height 26
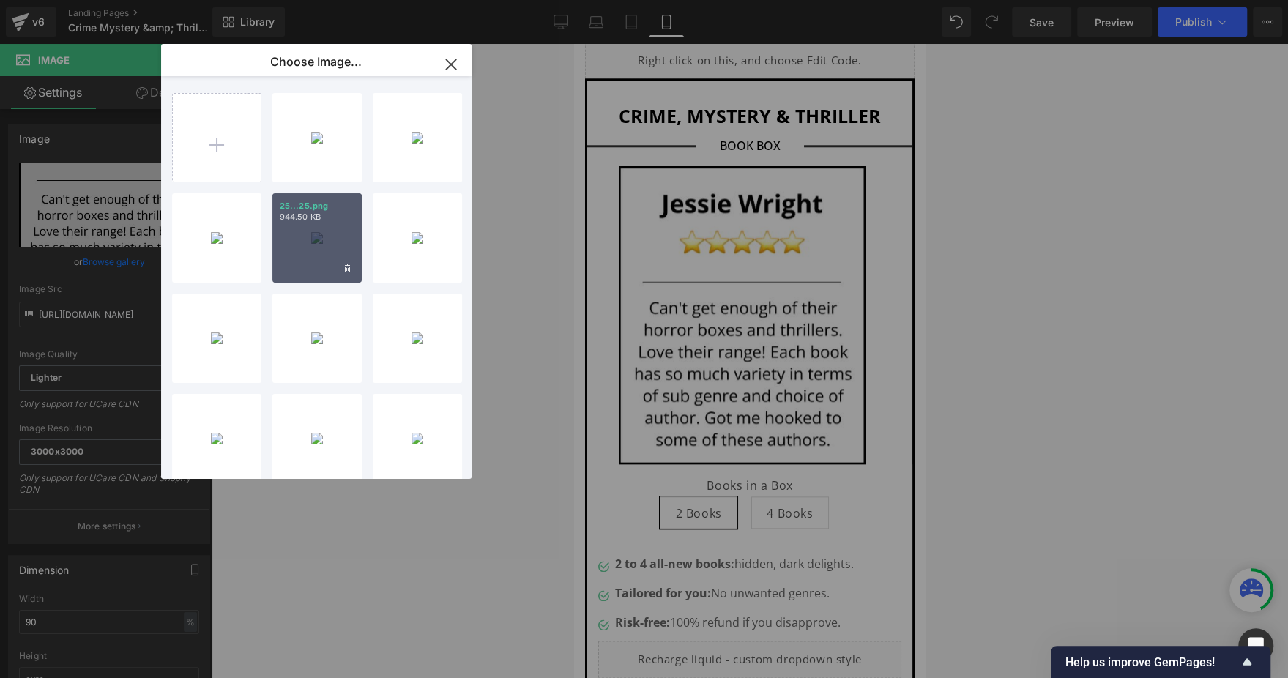
click at [283, 250] on div "25...25.png 944.50 KB" at bounding box center [316, 237] width 89 height 89
type input "https://ucarecdn.com/4ef19abc-6bd3-45f3-8cbf-603a9fa79330/-/format/auto/-/previ…"
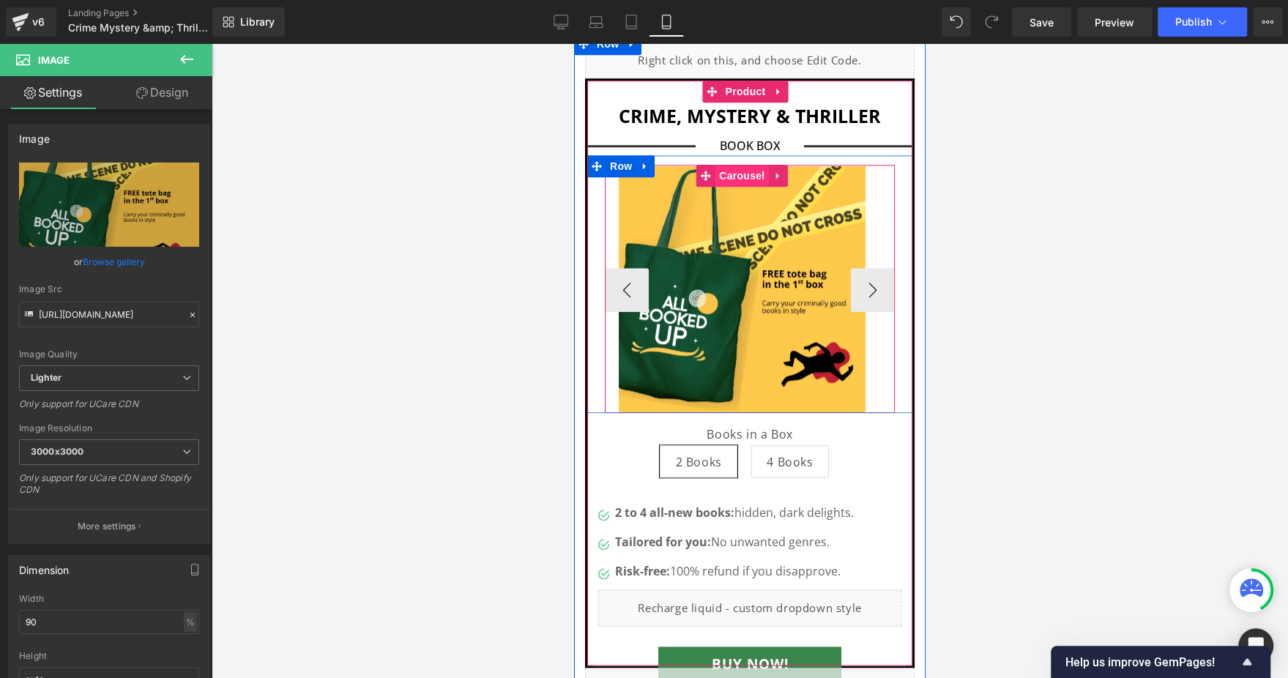
click at [727, 165] on span "Carousel" at bounding box center [742, 176] width 53 height 22
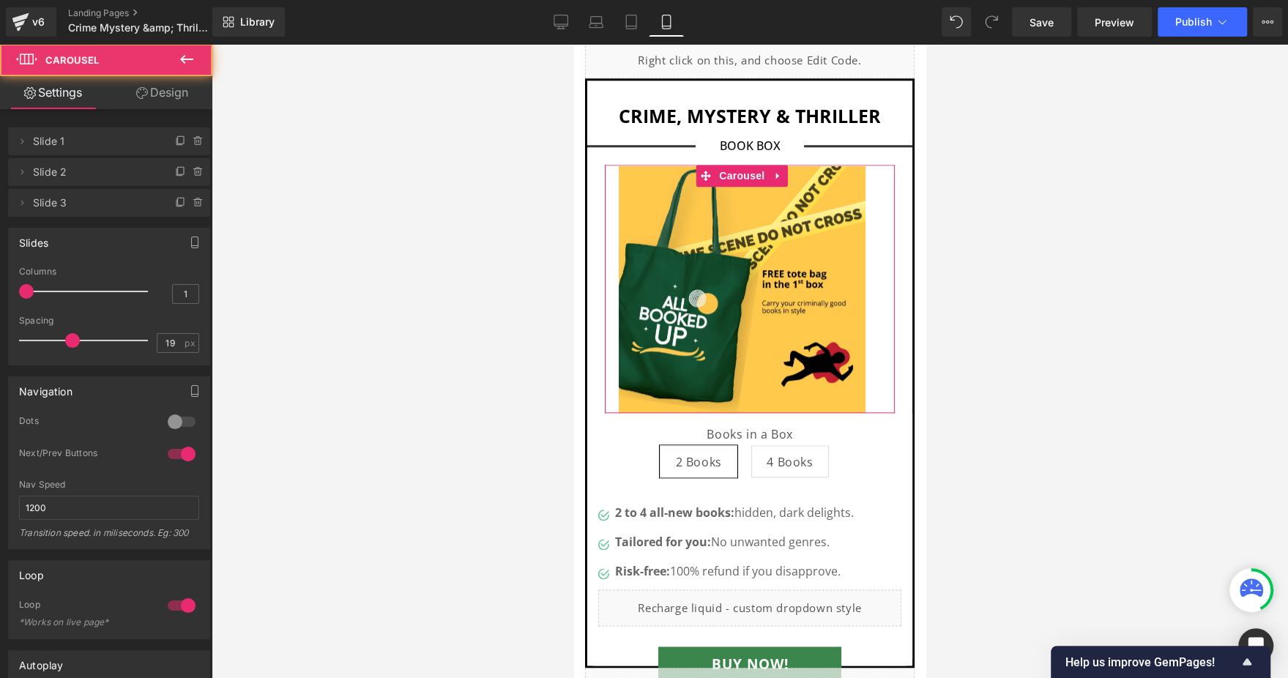
drag, startPoint x: 164, startPoint y: 101, endPoint x: 59, endPoint y: 183, distance: 133.0
click at [164, 101] on link "Design" at bounding box center [162, 92] width 106 height 33
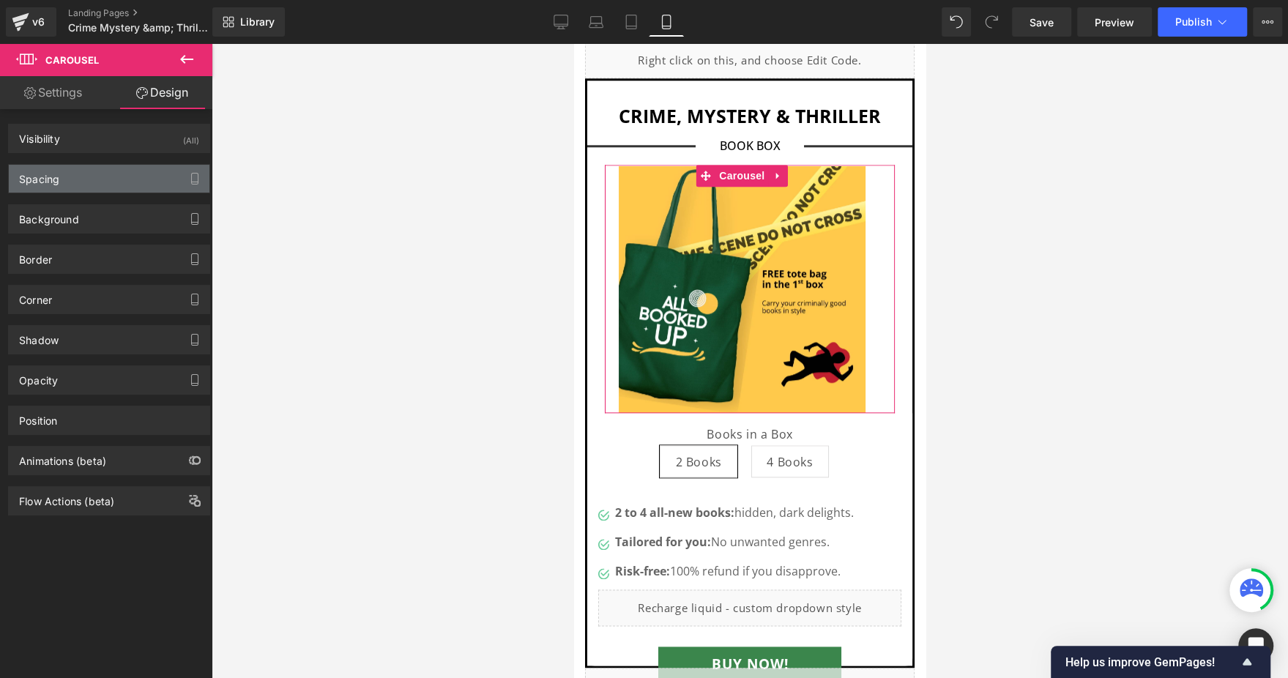
click at [59, 183] on div "Spacing" at bounding box center [109, 179] width 201 height 28
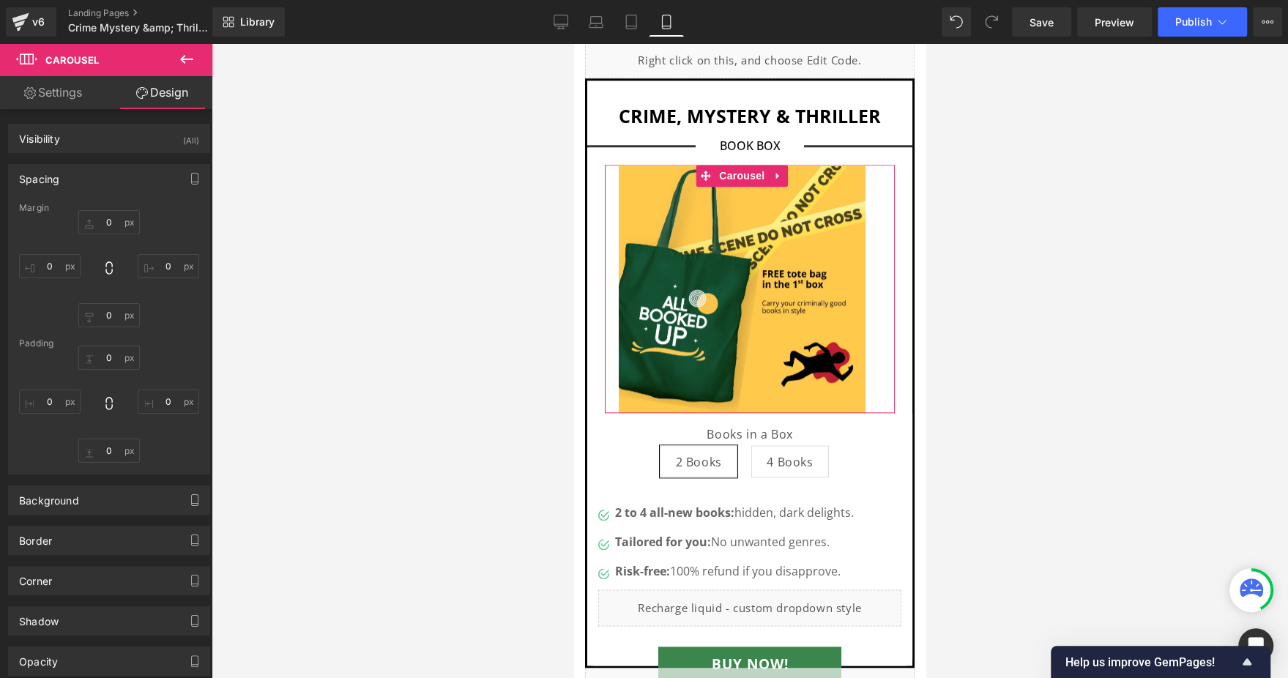
type input "0"
type input "2"
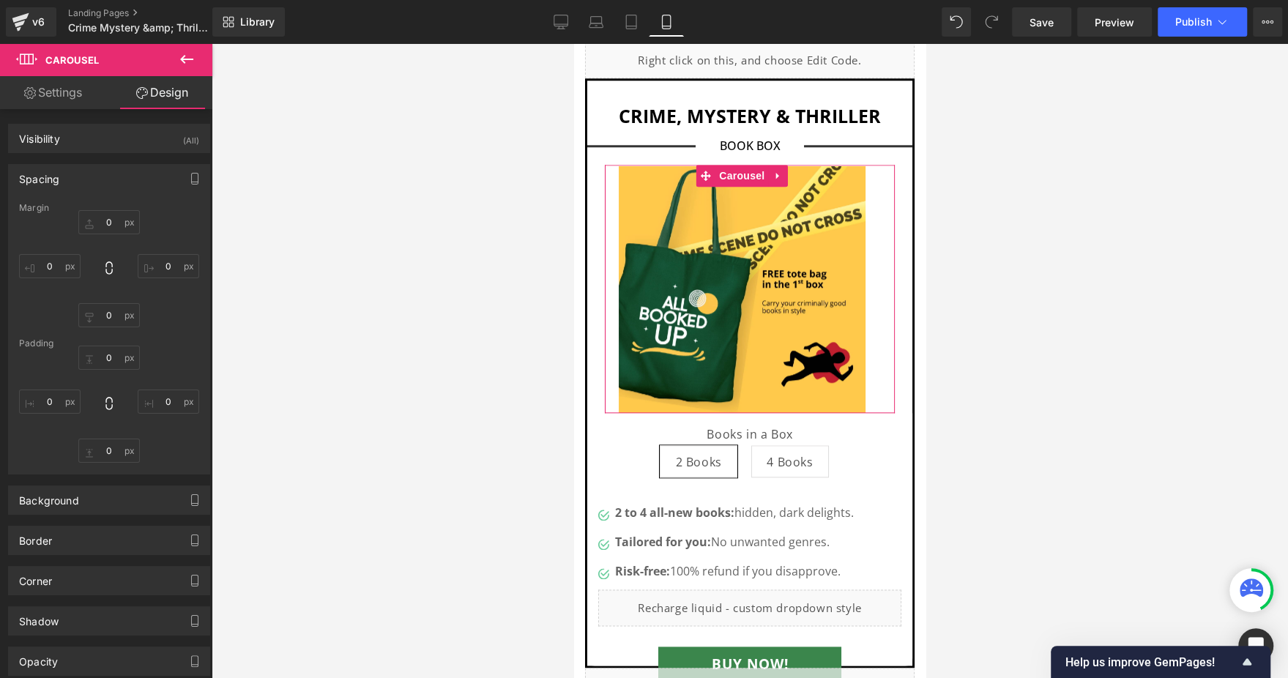
type input "0"
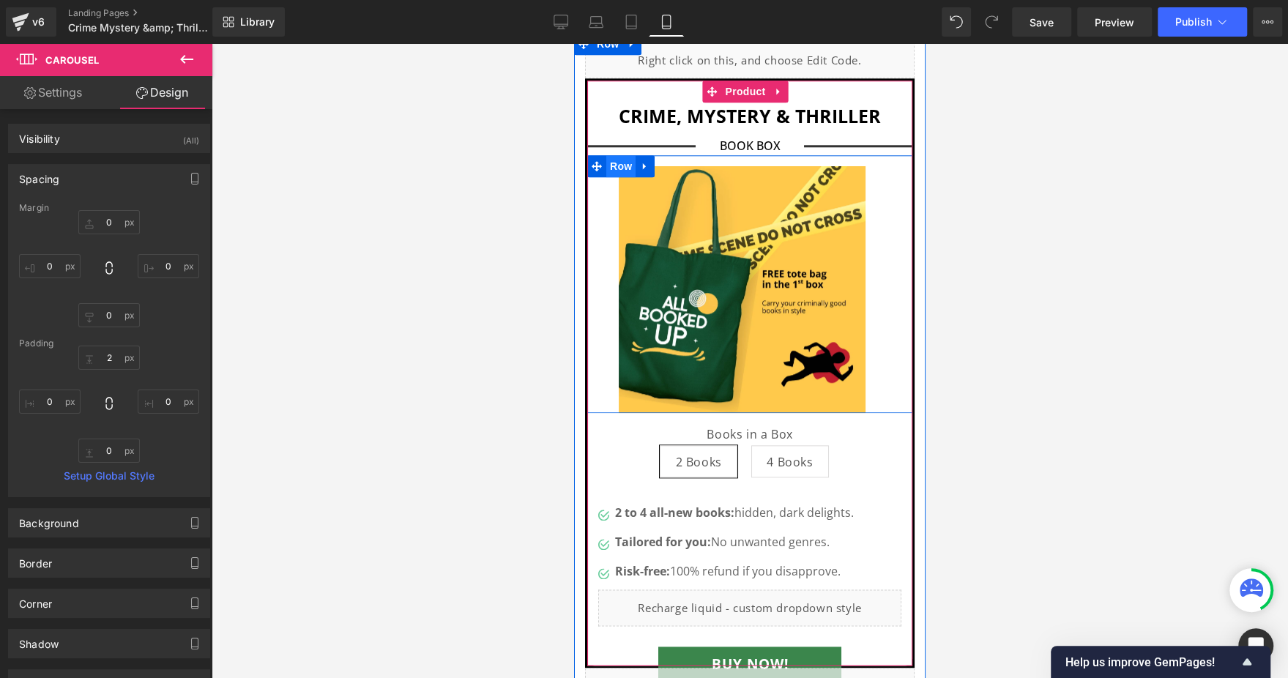
click at [610, 155] on span "Row" at bounding box center [620, 166] width 29 height 22
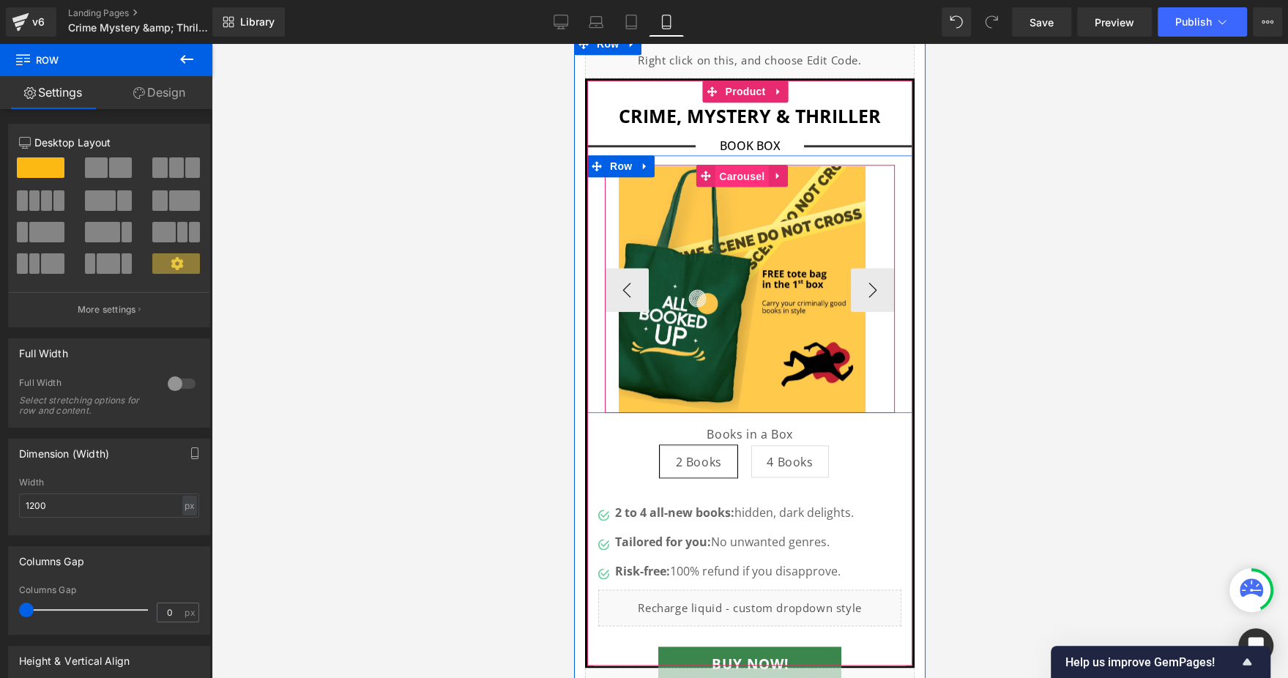
click at [735, 166] on span "Carousel" at bounding box center [742, 177] width 53 height 22
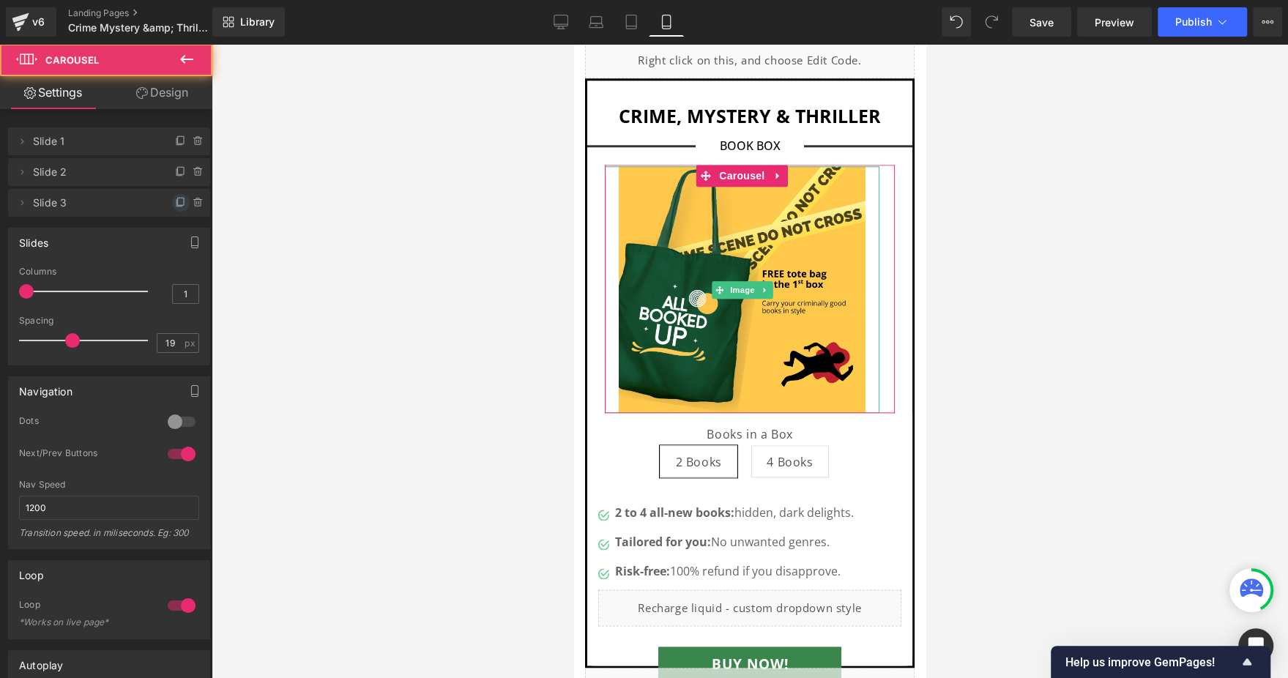
click at [175, 200] on icon at bounding box center [181, 203] width 12 height 12
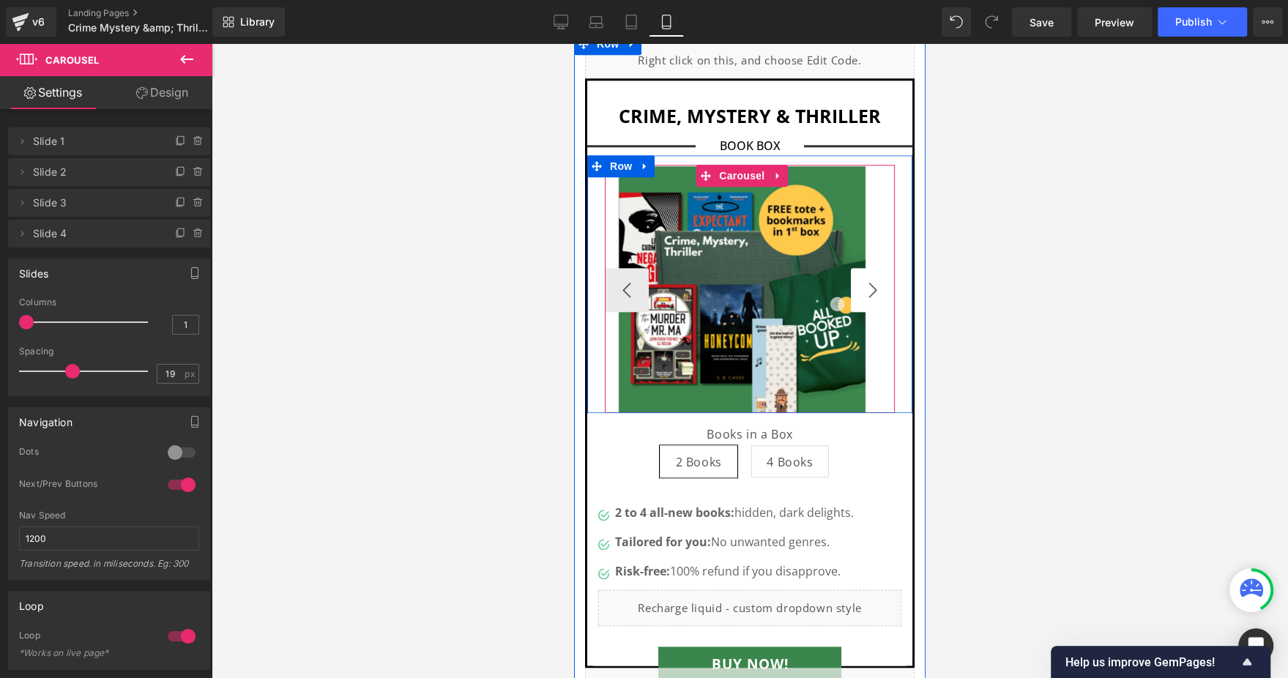
click at [853, 274] on button "›" at bounding box center [873, 290] width 44 height 44
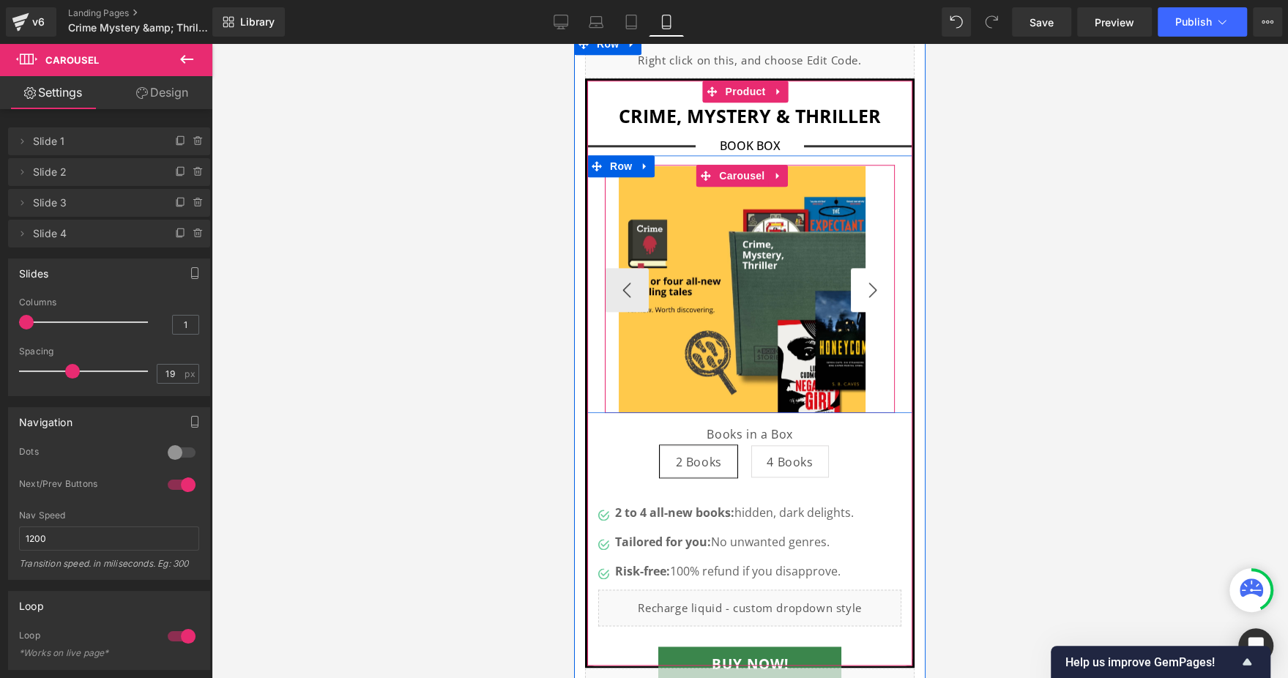
click at [853, 274] on button "›" at bounding box center [873, 290] width 44 height 44
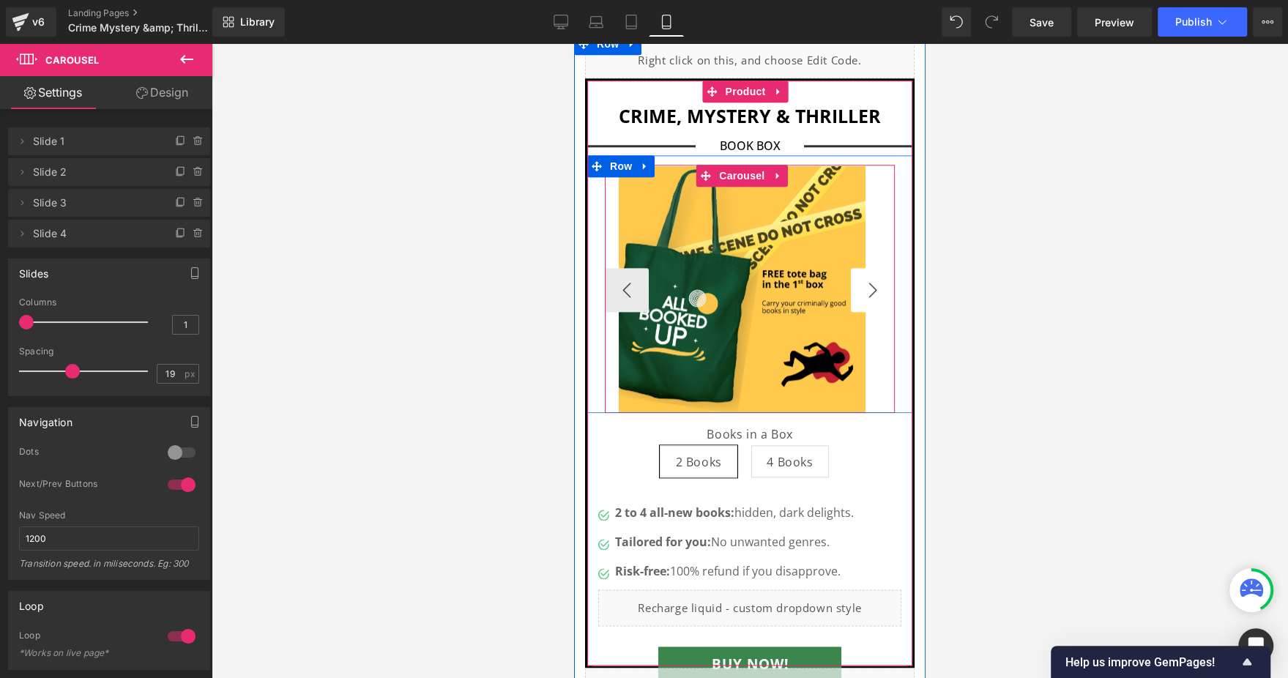
click at [853, 274] on button "›" at bounding box center [873, 290] width 44 height 44
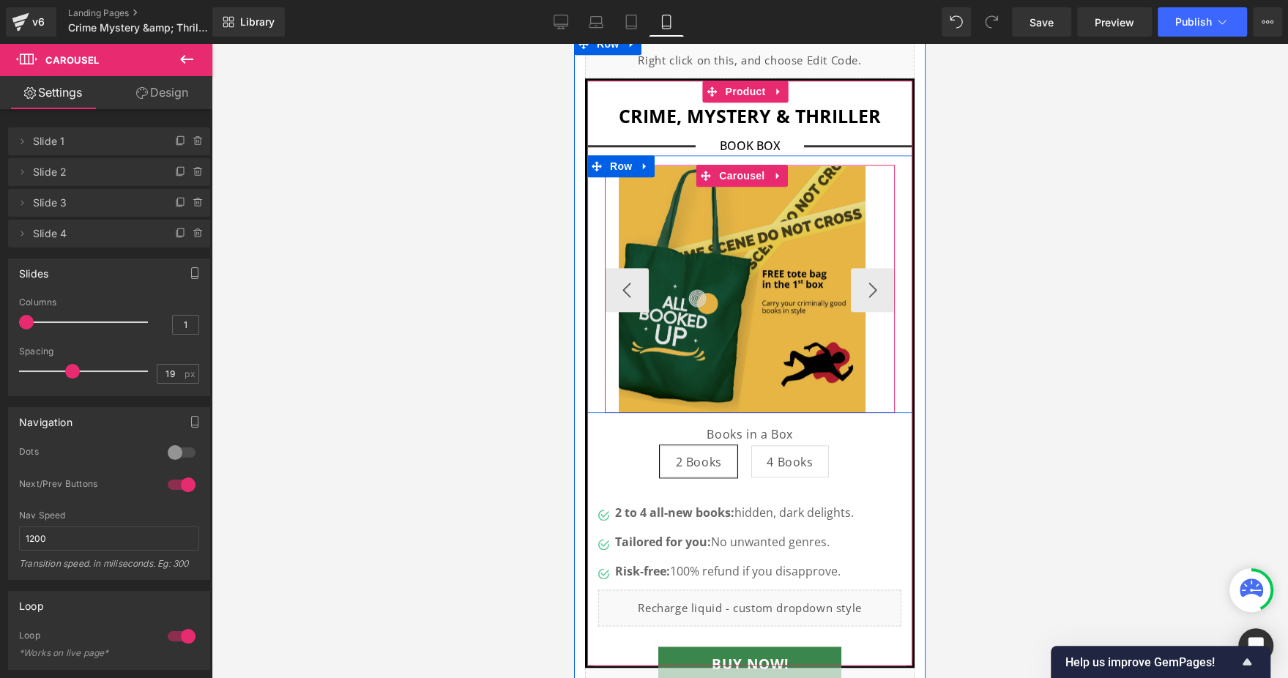
click at [768, 225] on img at bounding box center [743, 290] width 248 height 248
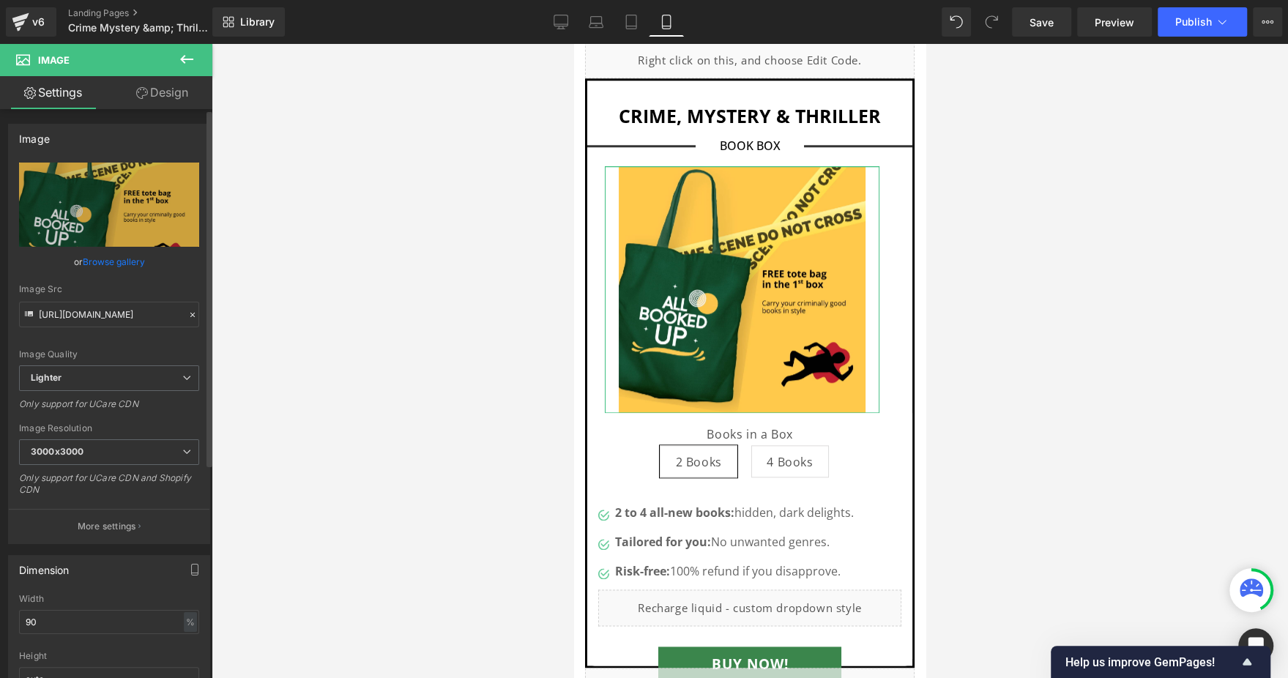
click at [77, 260] on div "or Browse gallery" at bounding box center [109, 261] width 180 height 15
click at [121, 259] on link "Browse gallery" at bounding box center [114, 262] width 62 height 26
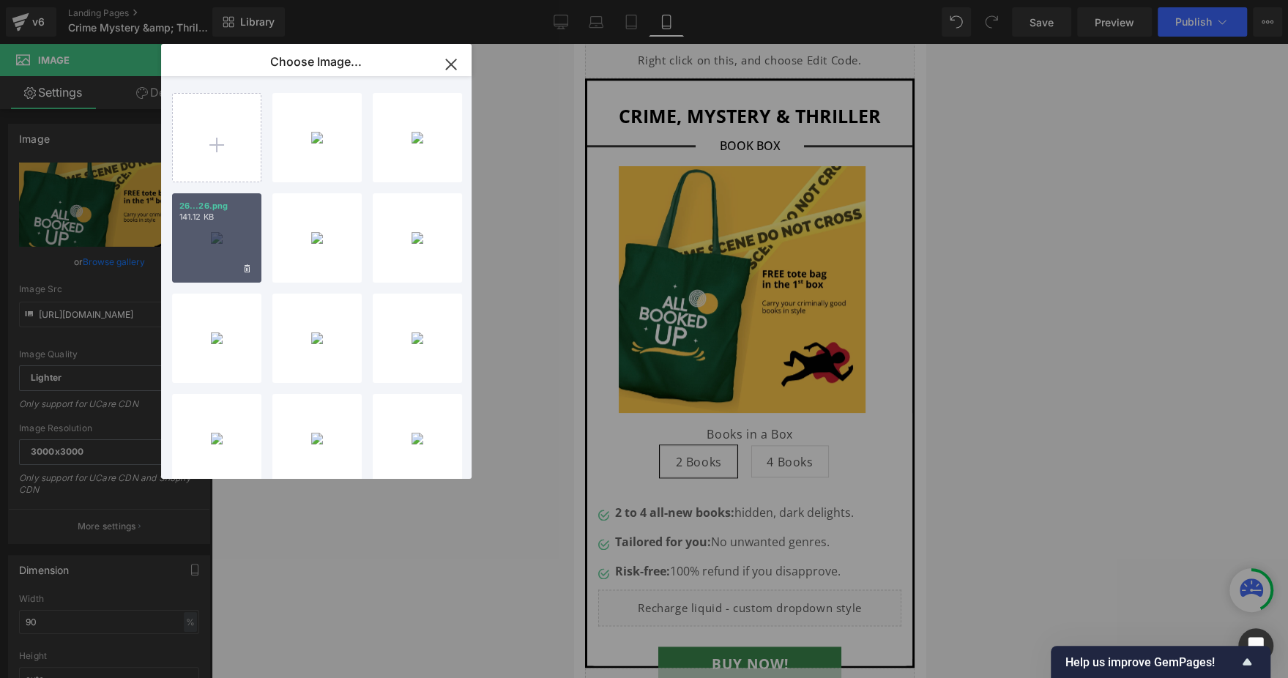
click at [225, 243] on div "26...26.png 141.12 KB" at bounding box center [216, 237] width 89 height 89
type input "https://ucarecdn.com/61e753f7-b3a2-482e-bf42-9bec6e5a1a74/-/format/auto/-/previ…"
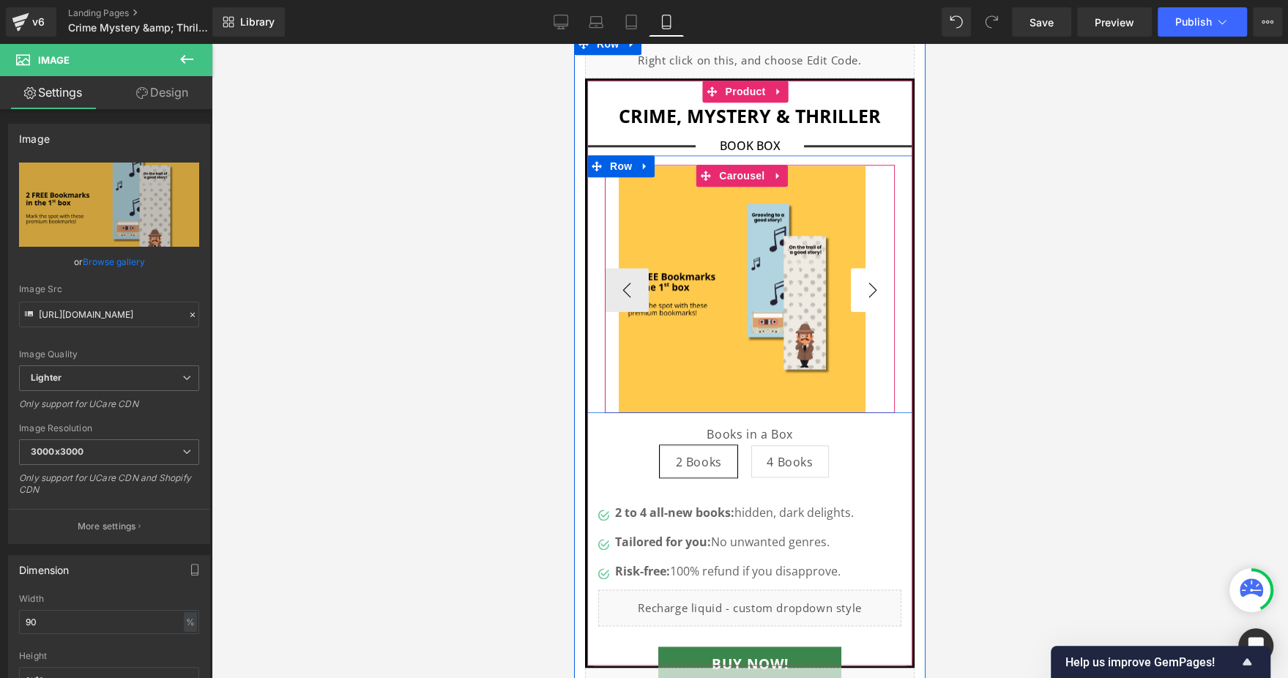
click at [855, 268] on button "›" at bounding box center [873, 290] width 44 height 44
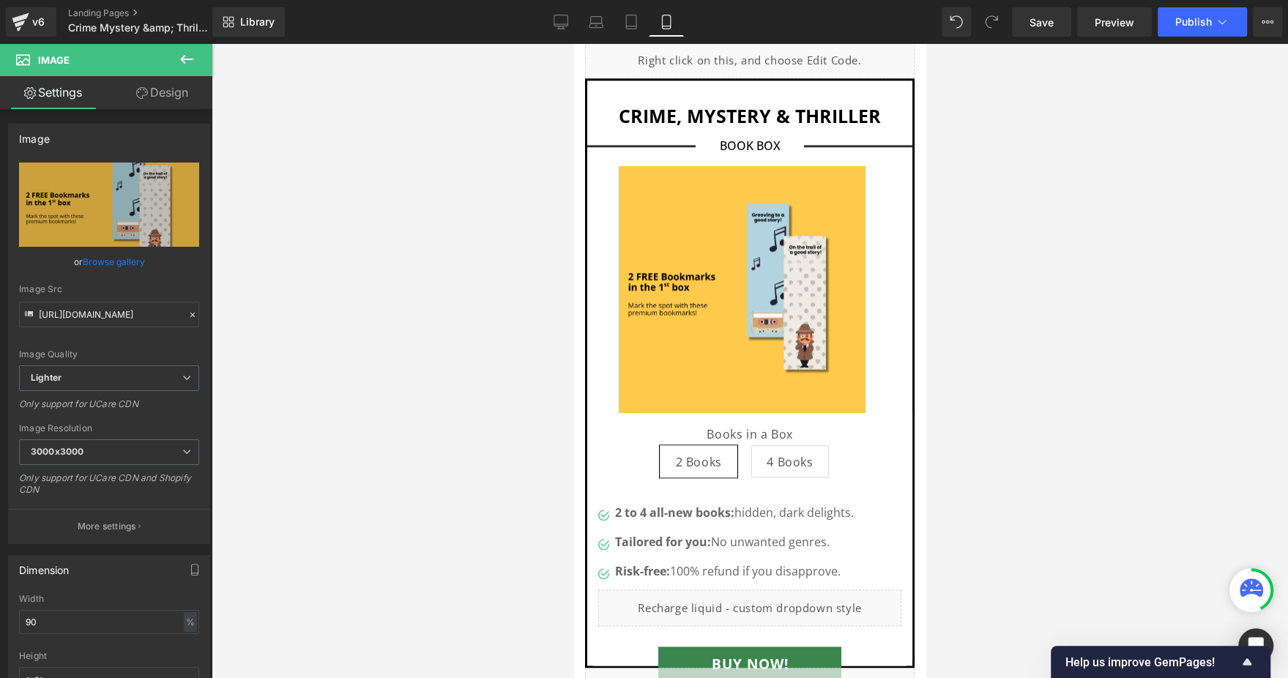
click at [186, 64] on icon at bounding box center [187, 60] width 18 height 18
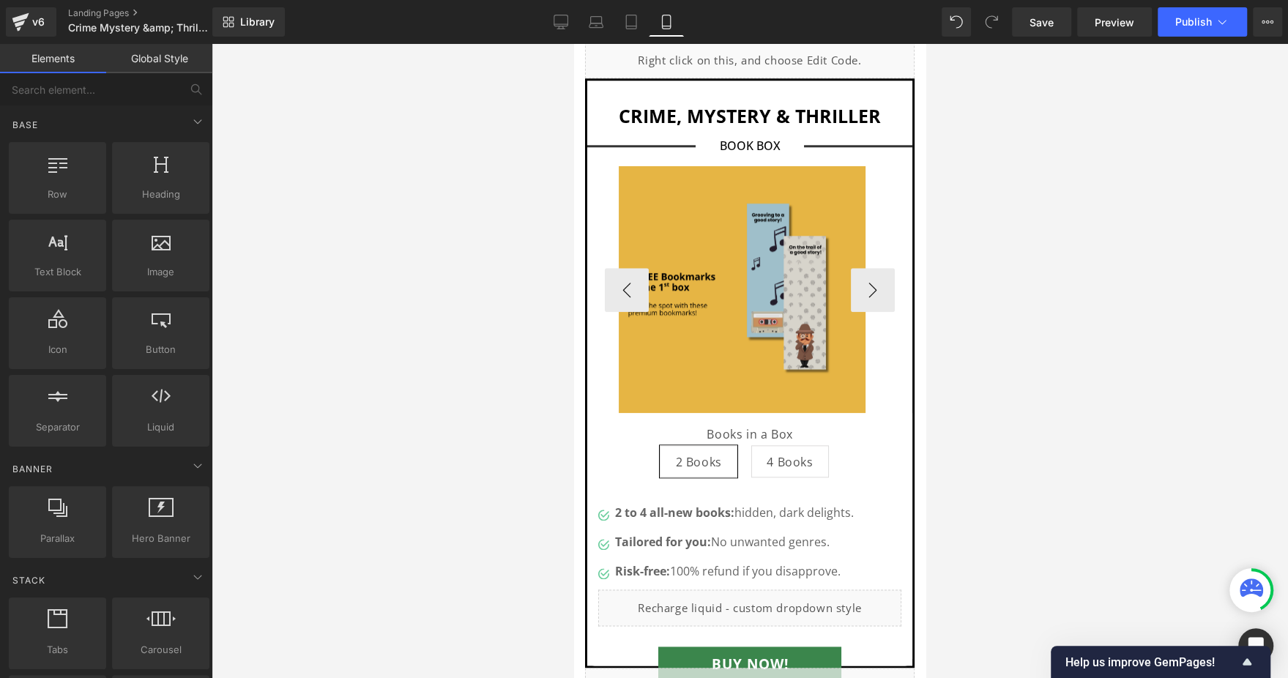
click at [743, 241] on img at bounding box center [743, 290] width 248 height 248
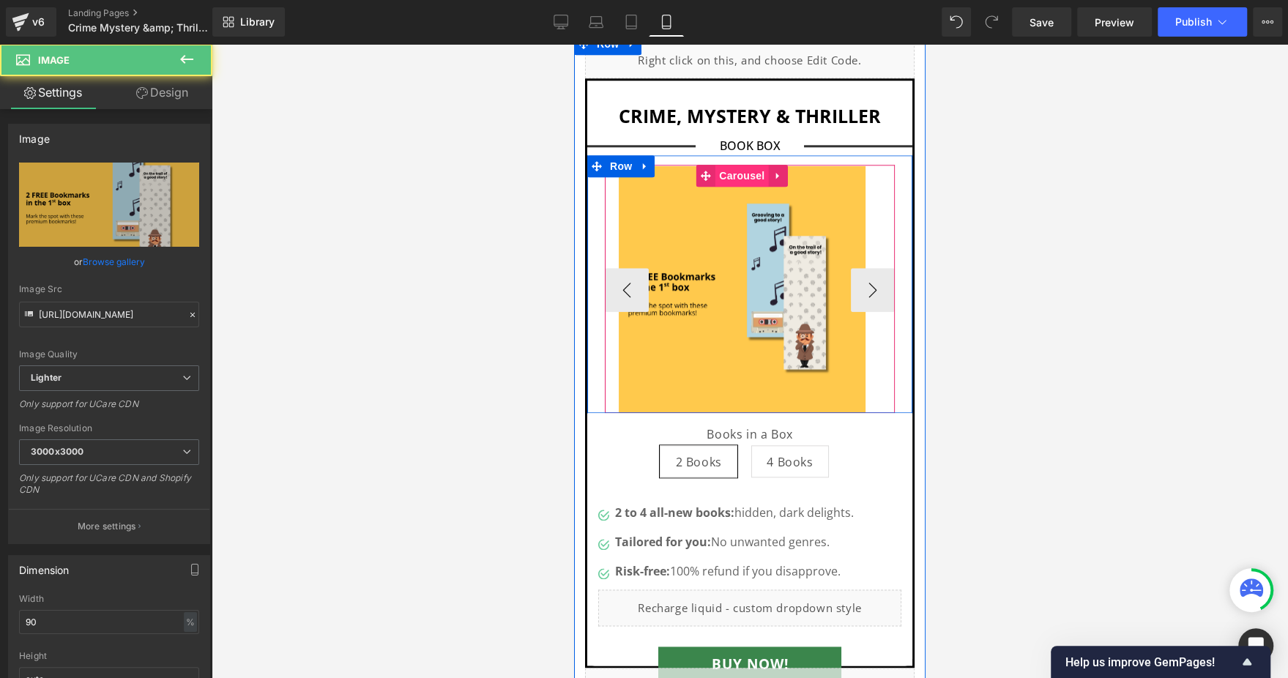
click at [723, 165] on span "Carousel" at bounding box center [742, 176] width 53 height 22
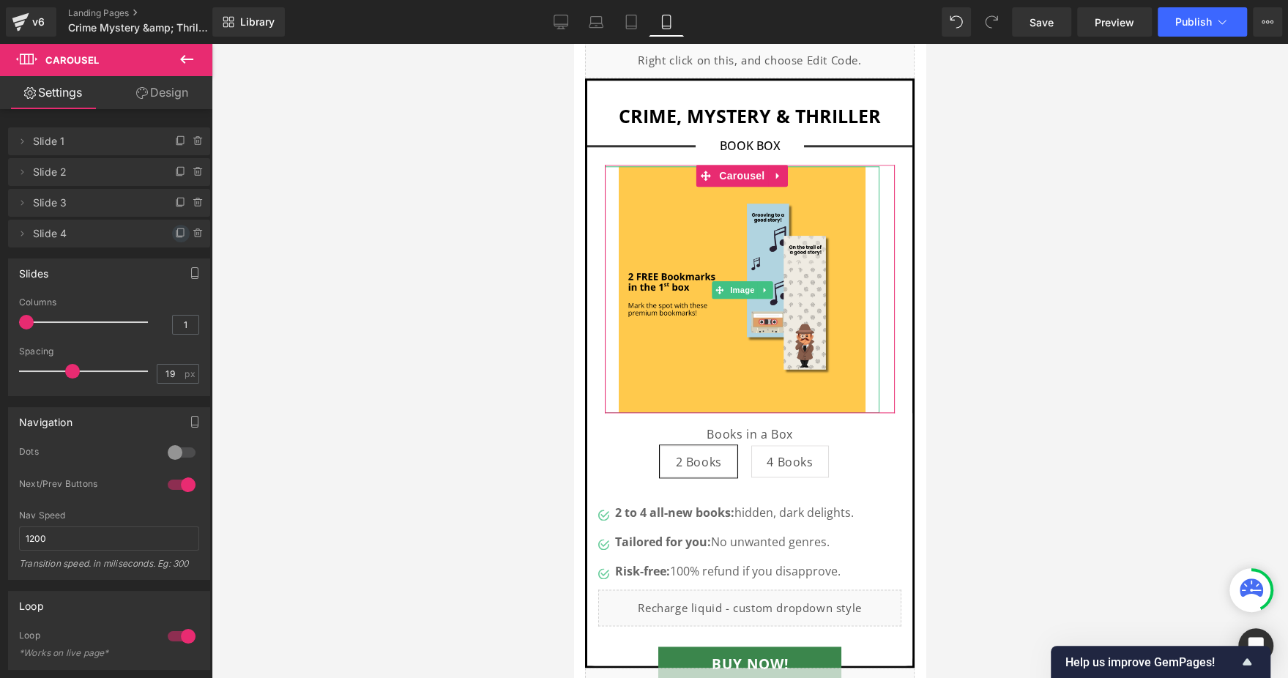
click at [179, 229] on icon at bounding box center [181, 234] width 12 height 12
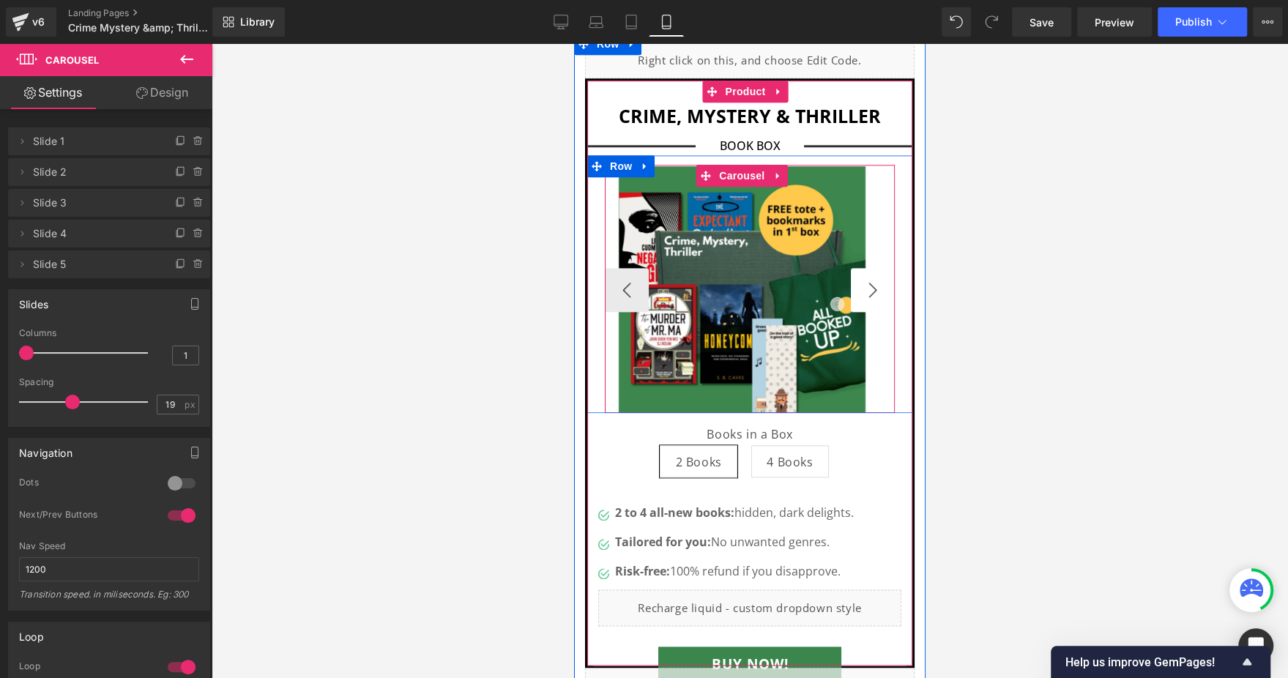
click at [860, 268] on button "›" at bounding box center [873, 290] width 44 height 44
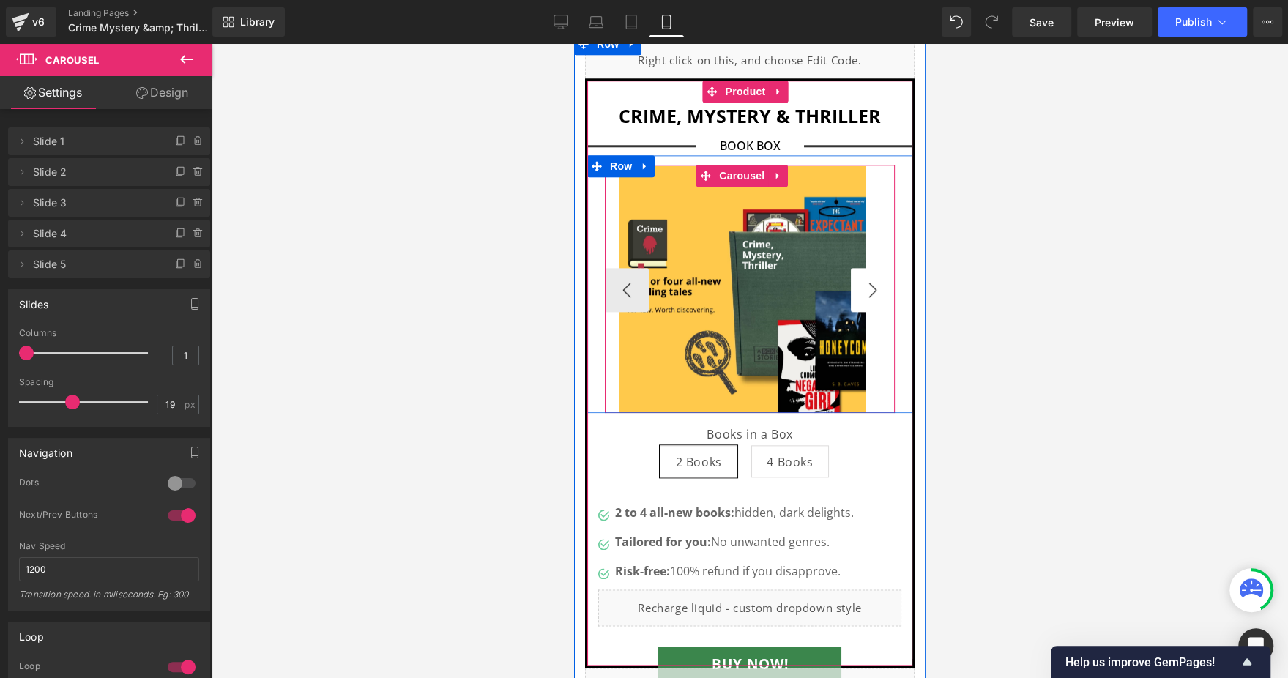
click at [858, 268] on button "›" at bounding box center [873, 290] width 44 height 44
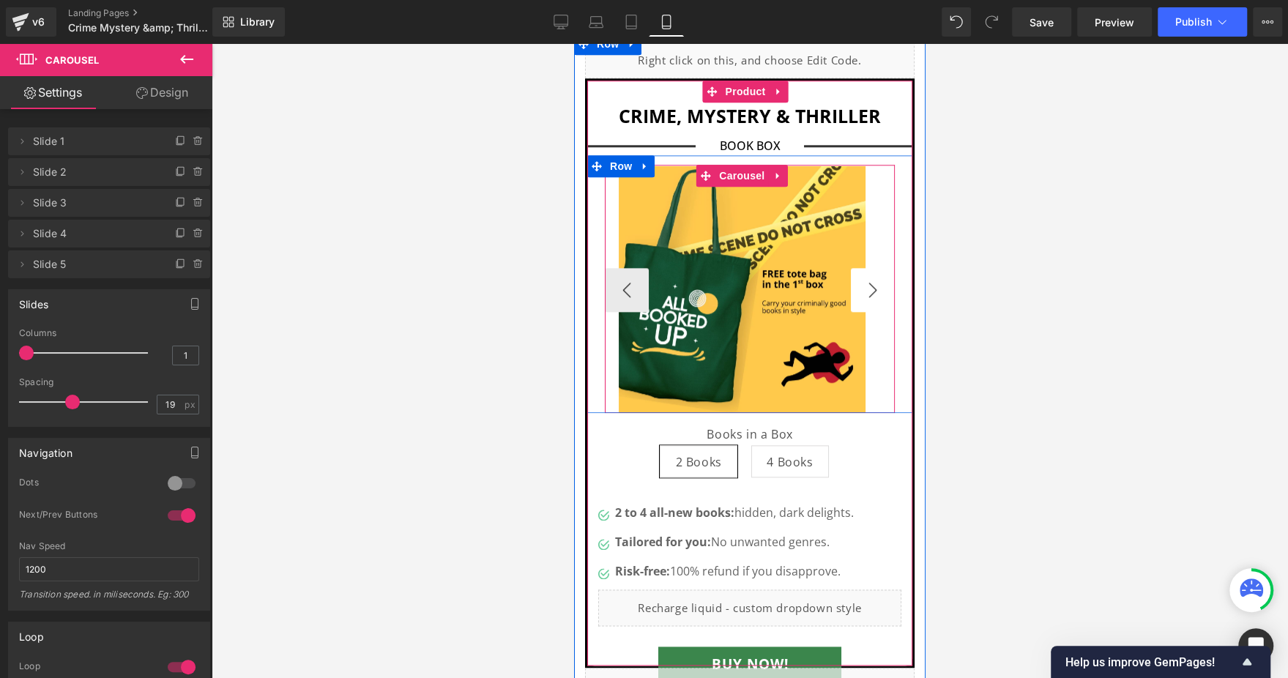
click at [859, 268] on button "›" at bounding box center [873, 290] width 44 height 44
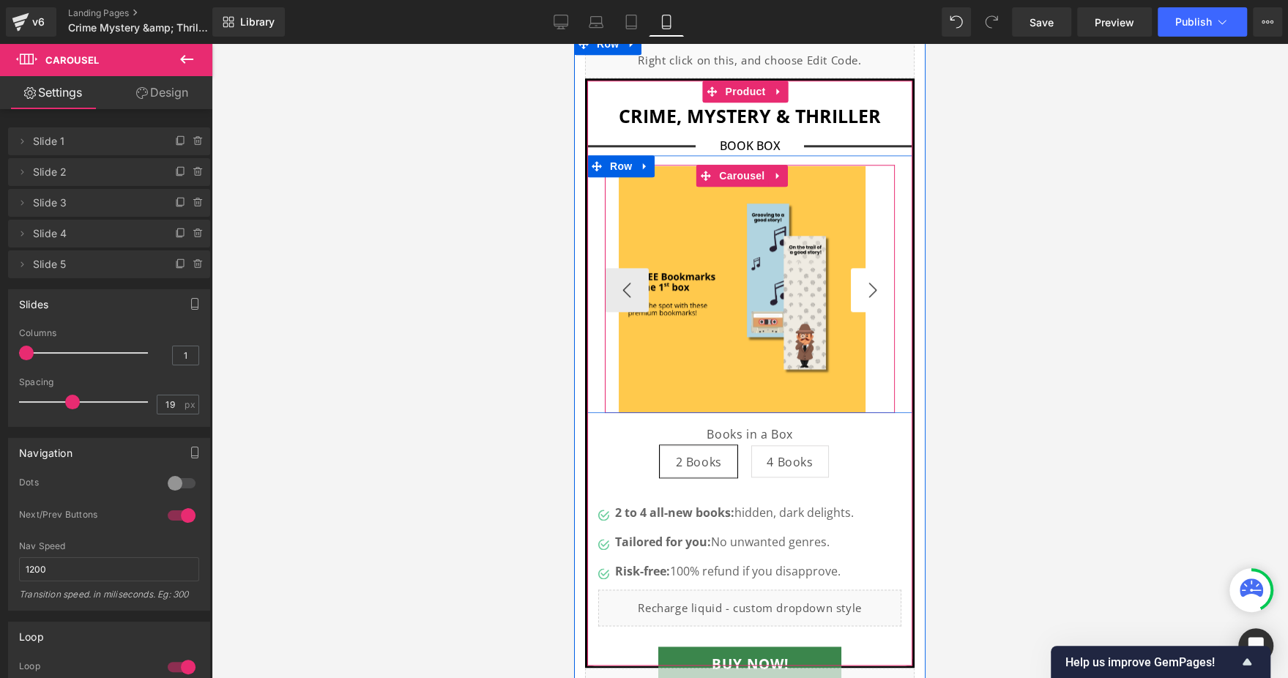
click at [859, 268] on button "›" at bounding box center [873, 290] width 44 height 44
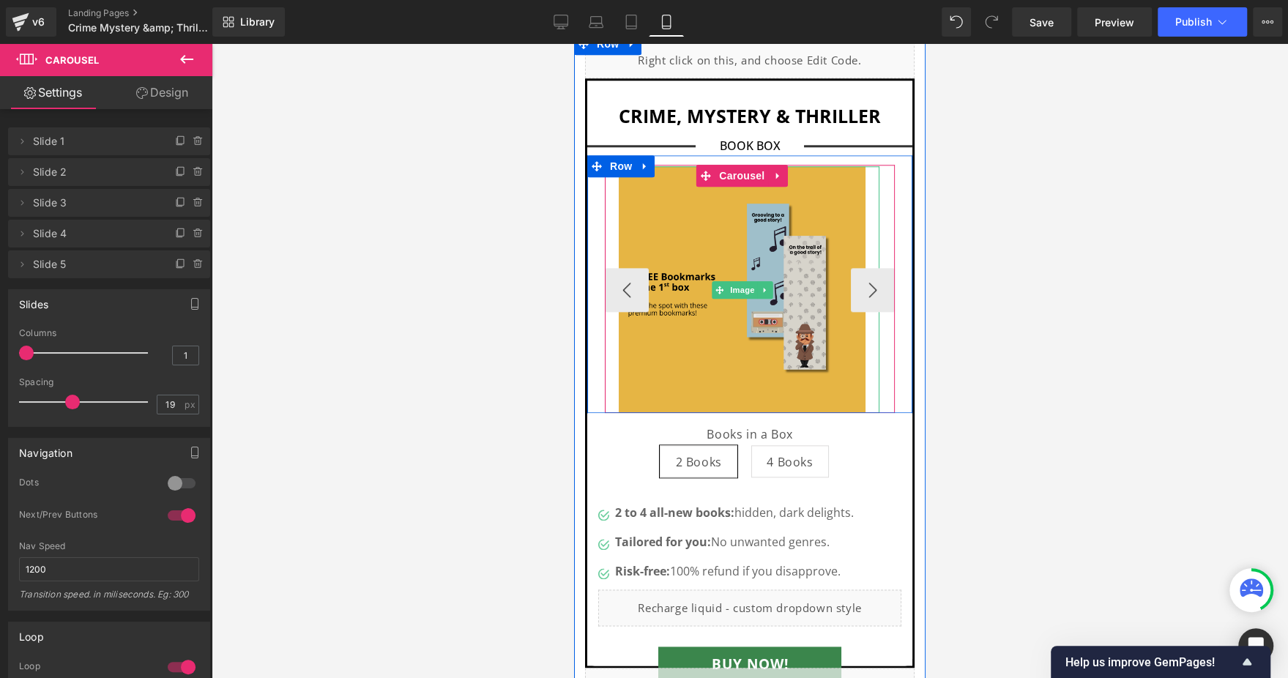
click at [722, 215] on img at bounding box center [743, 290] width 248 height 248
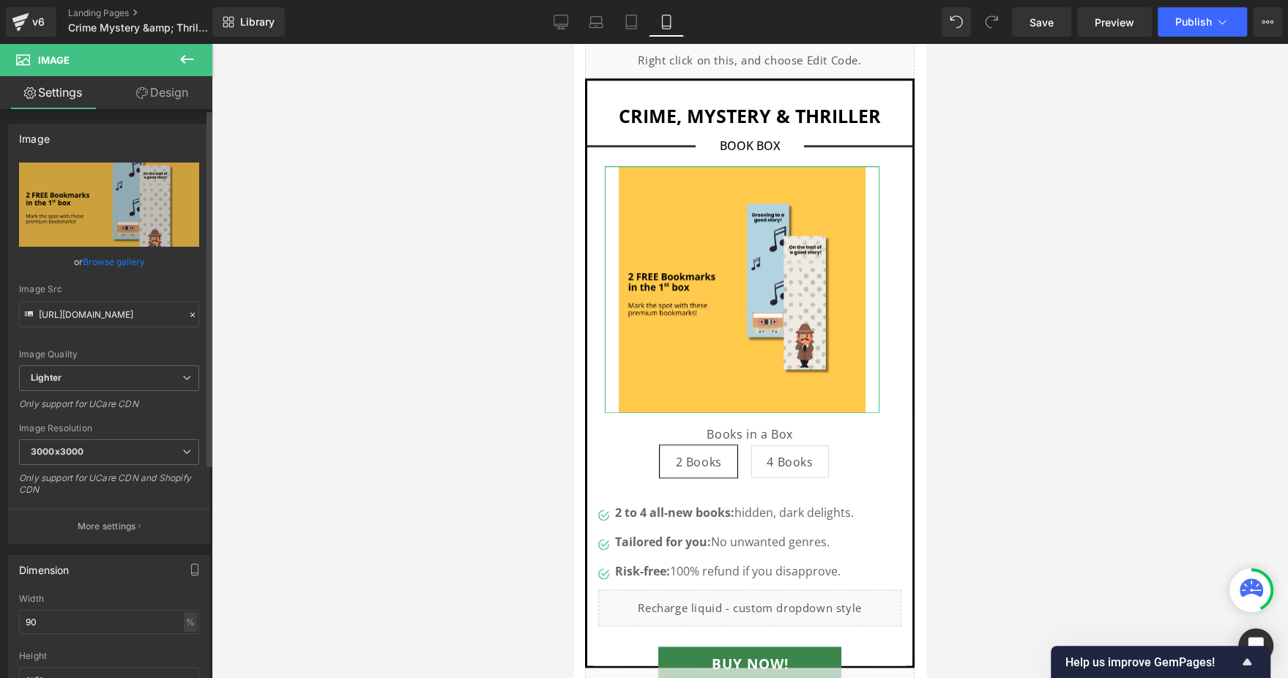
click at [110, 266] on link "Browse gallery" at bounding box center [114, 262] width 62 height 26
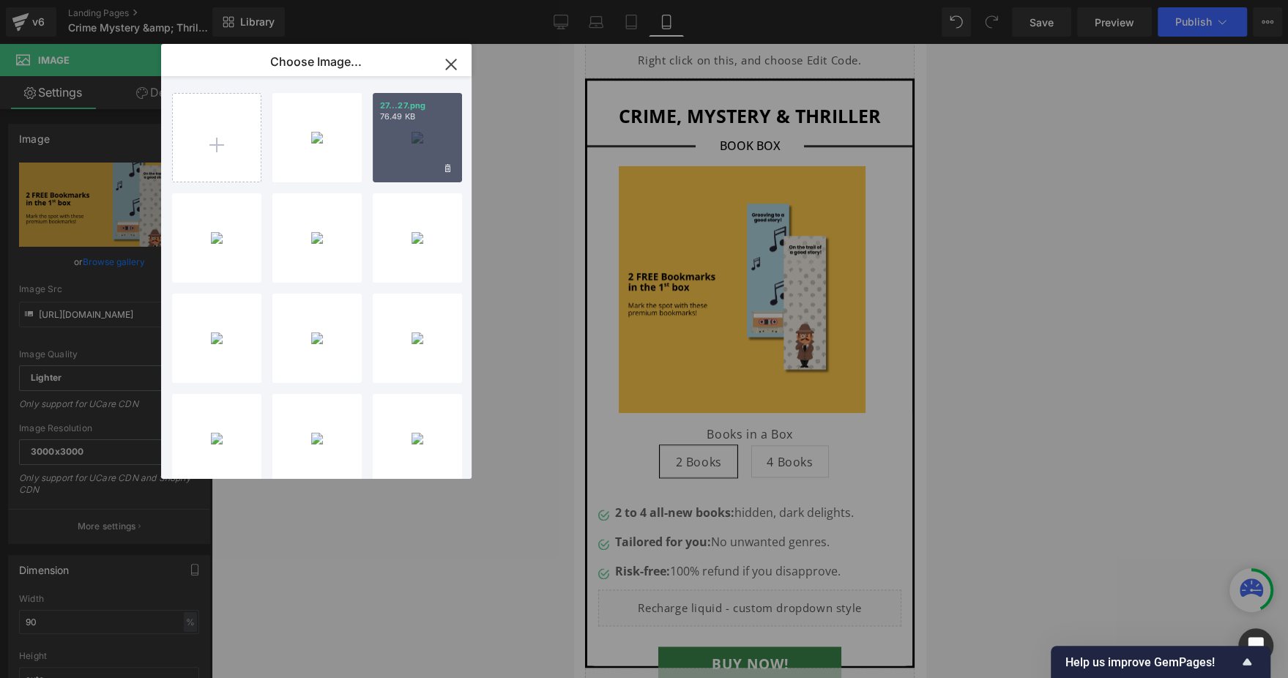
click at [406, 151] on div "27...27.png 76.49 KB" at bounding box center [417, 137] width 89 height 89
type input "https://ucarecdn.com/8e6d67ea-87bb-40d6-b4b0-d518fd69d695/-/format/auto/-/previ…"
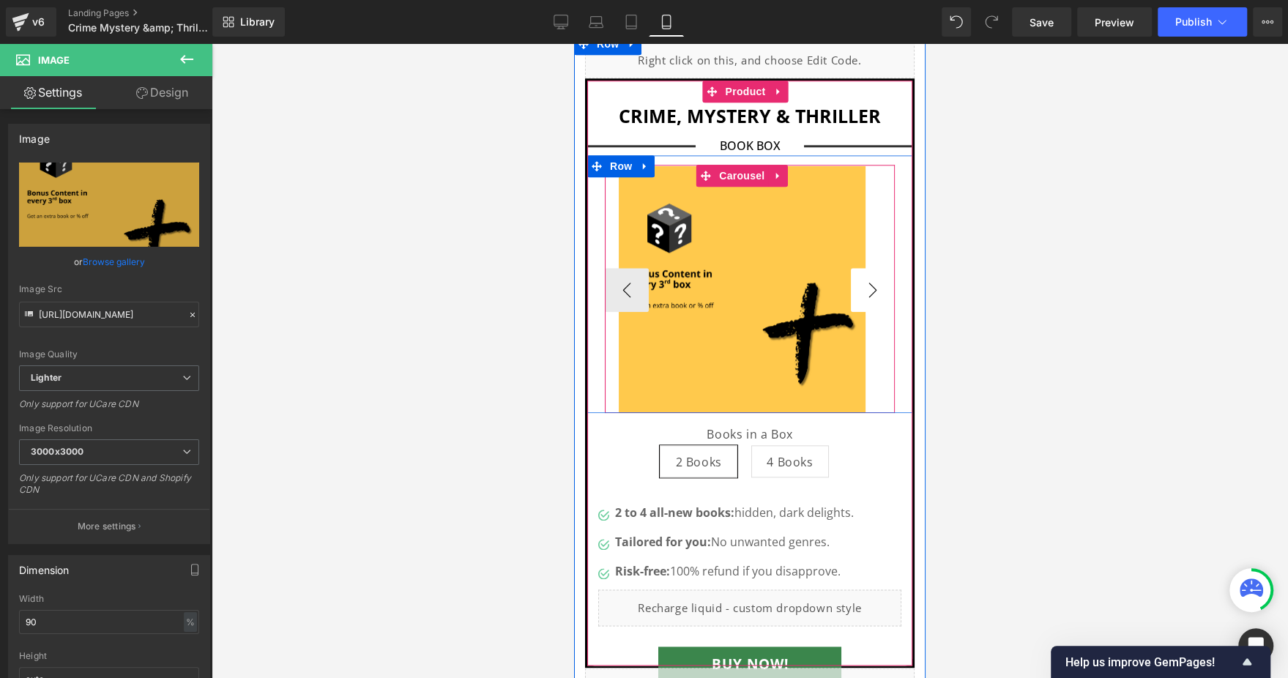
click at [866, 268] on button "›" at bounding box center [873, 290] width 44 height 44
drag, startPoint x: 736, startPoint y: 146, endPoint x: 918, endPoint y: 256, distance: 212.3
click at [736, 165] on span "Carousel" at bounding box center [742, 176] width 53 height 22
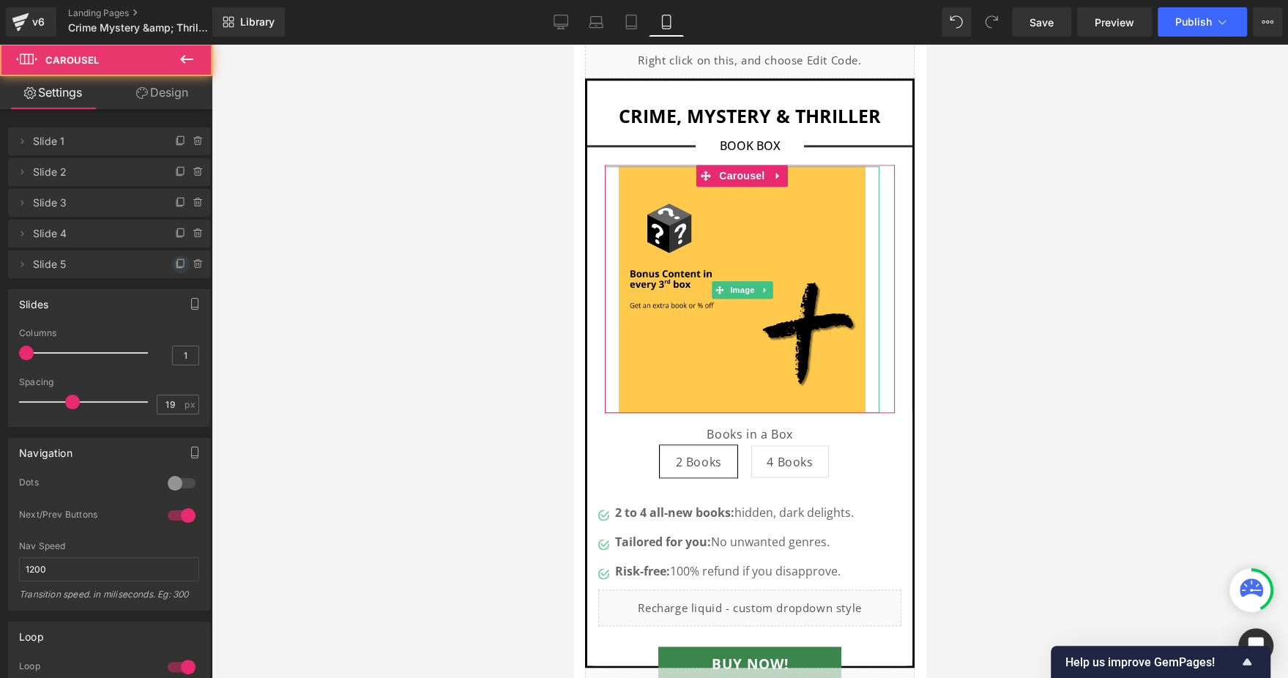
click at [172, 270] on span at bounding box center [181, 265] width 18 height 18
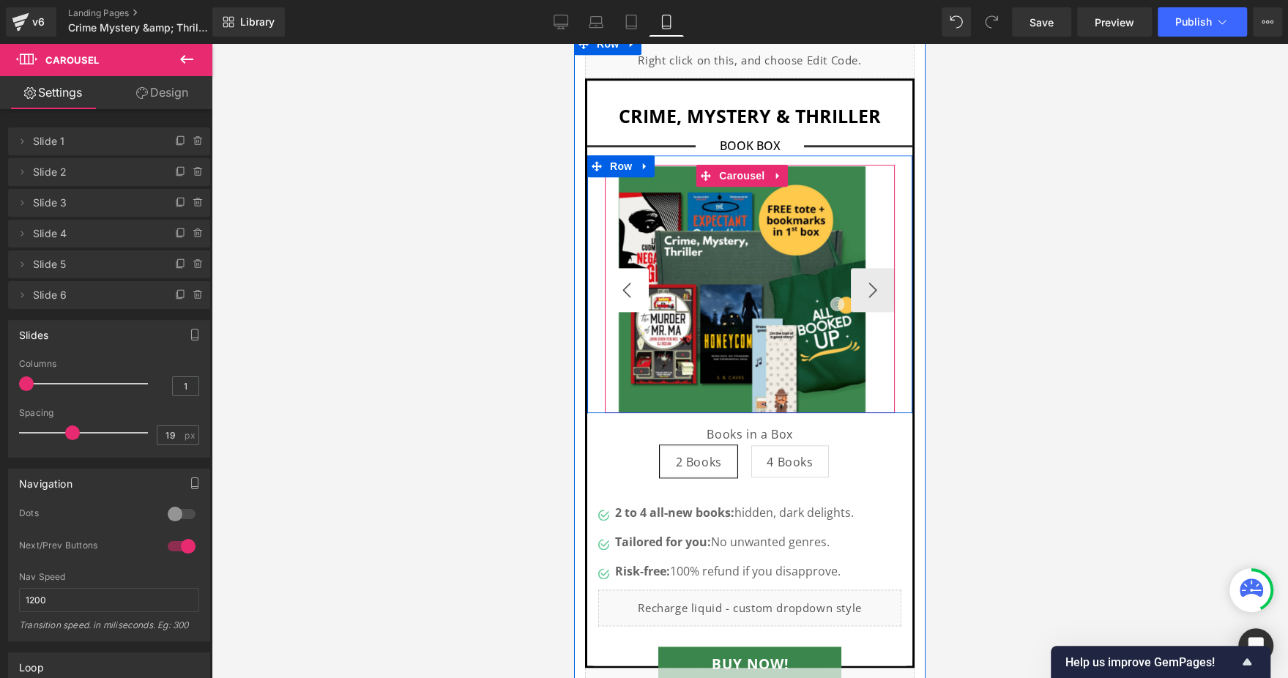
click at [638, 268] on button "‹" at bounding box center [627, 290] width 44 height 44
click at [851, 268] on button "›" at bounding box center [873, 290] width 44 height 44
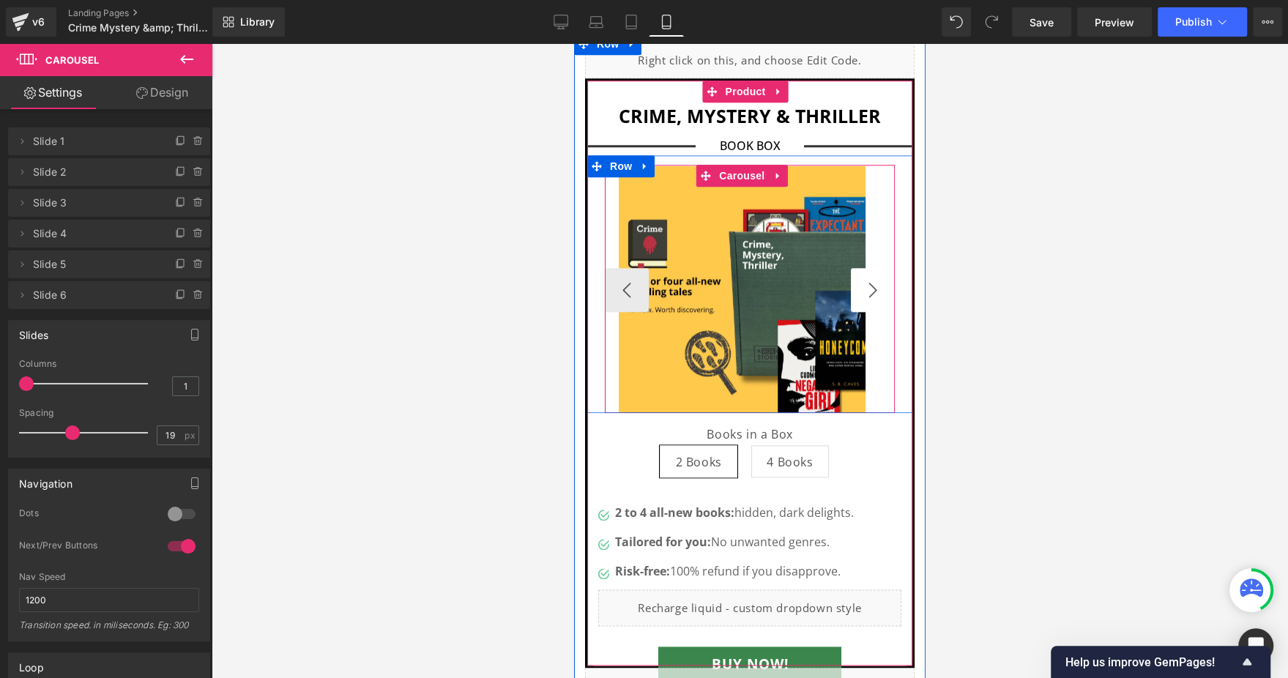
click at [851, 268] on button "›" at bounding box center [873, 290] width 44 height 44
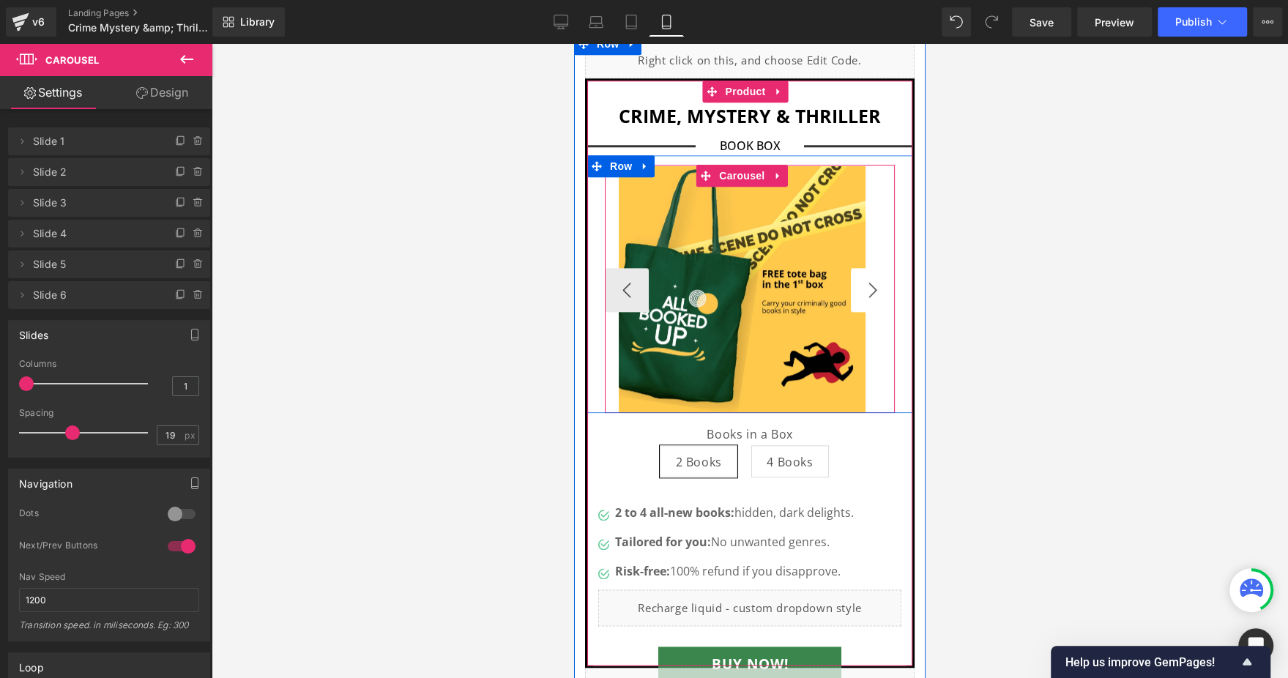
click at [851, 268] on button "›" at bounding box center [873, 290] width 44 height 44
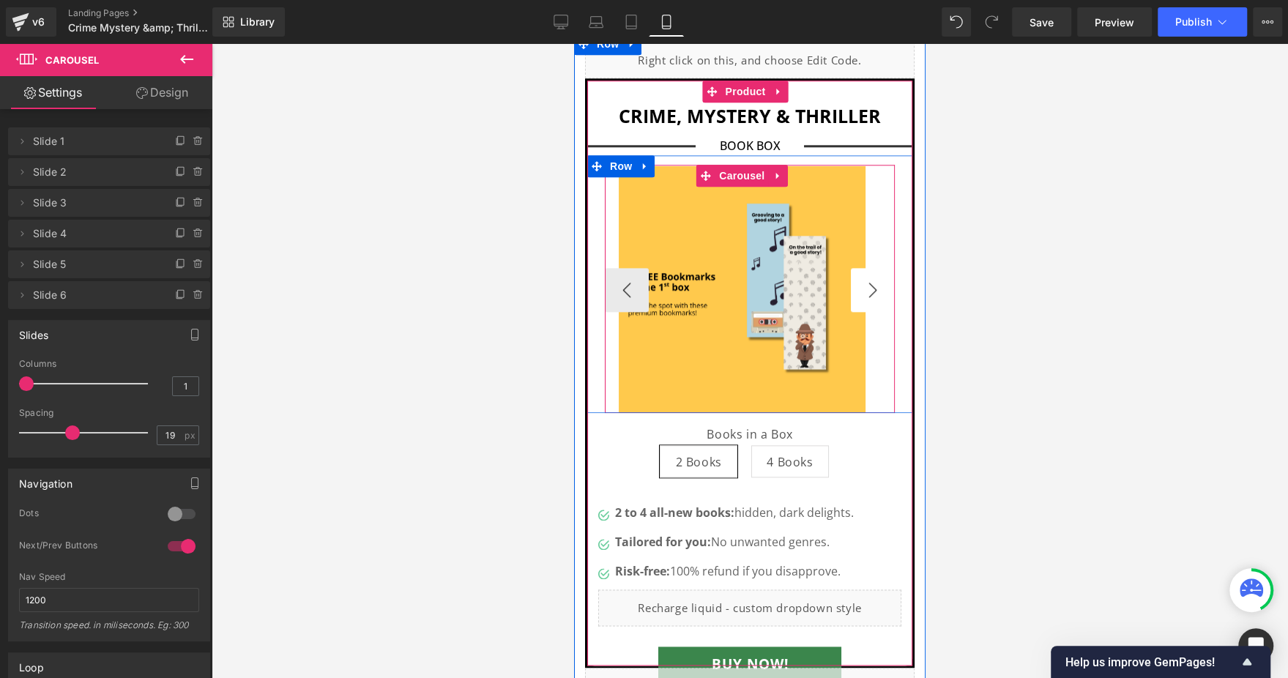
click at [851, 268] on button "›" at bounding box center [873, 290] width 44 height 44
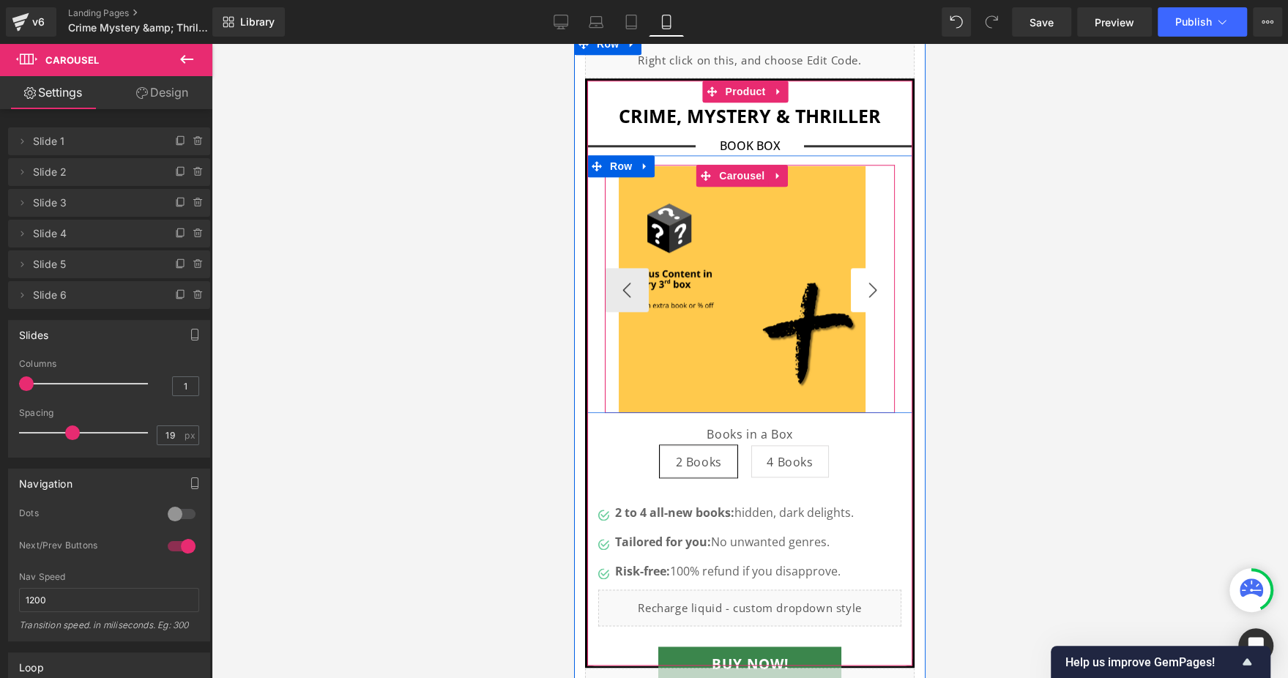
click at [851, 268] on button "›" at bounding box center [873, 290] width 44 height 44
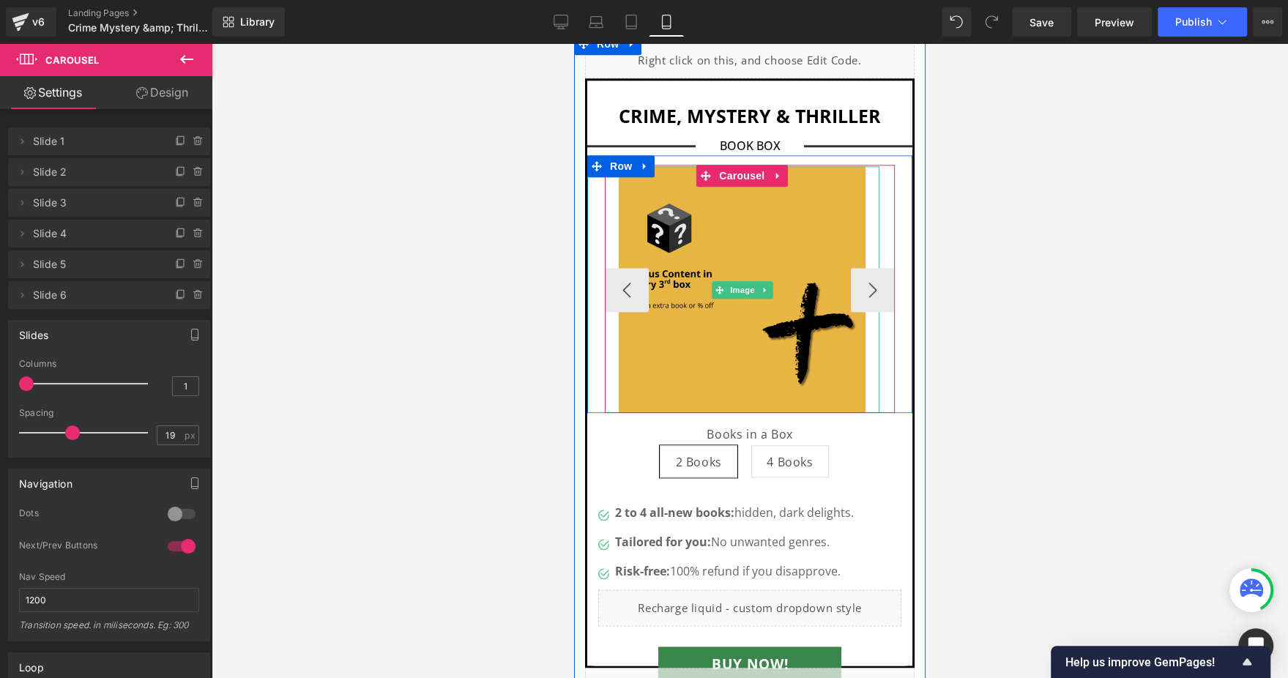
click at [744, 245] on img at bounding box center [743, 290] width 248 height 248
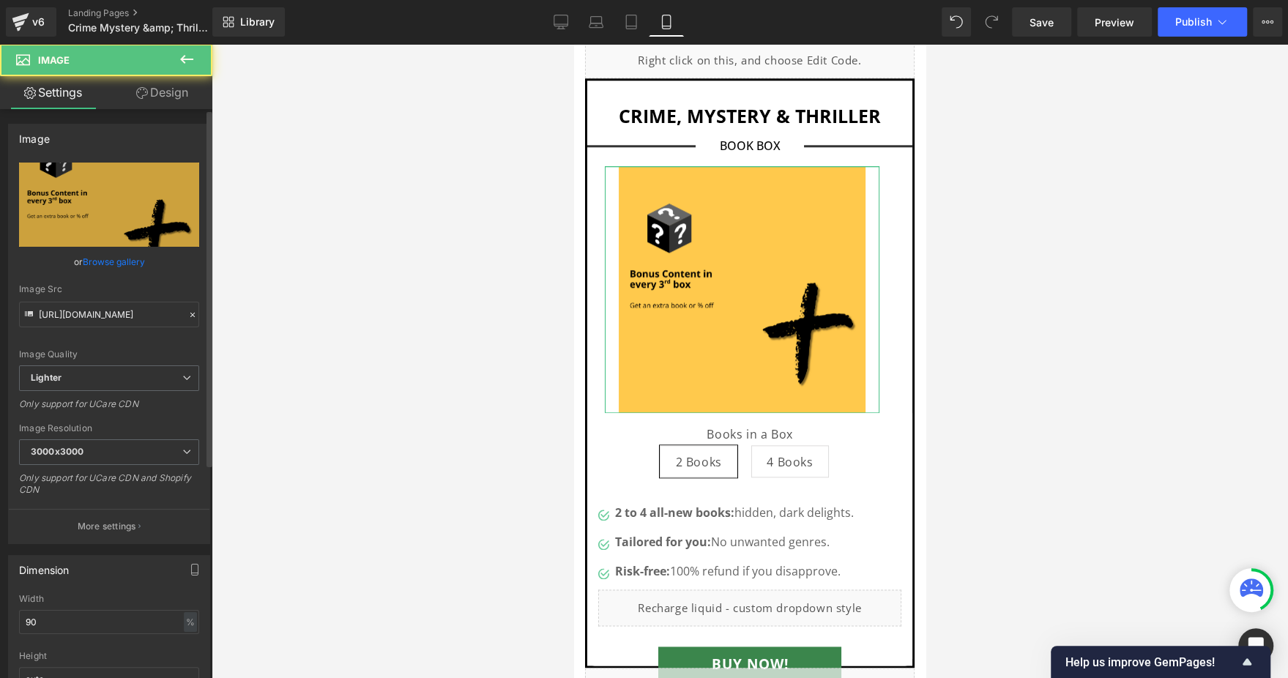
click at [109, 268] on link "Browse gallery" at bounding box center [114, 262] width 62 height 26
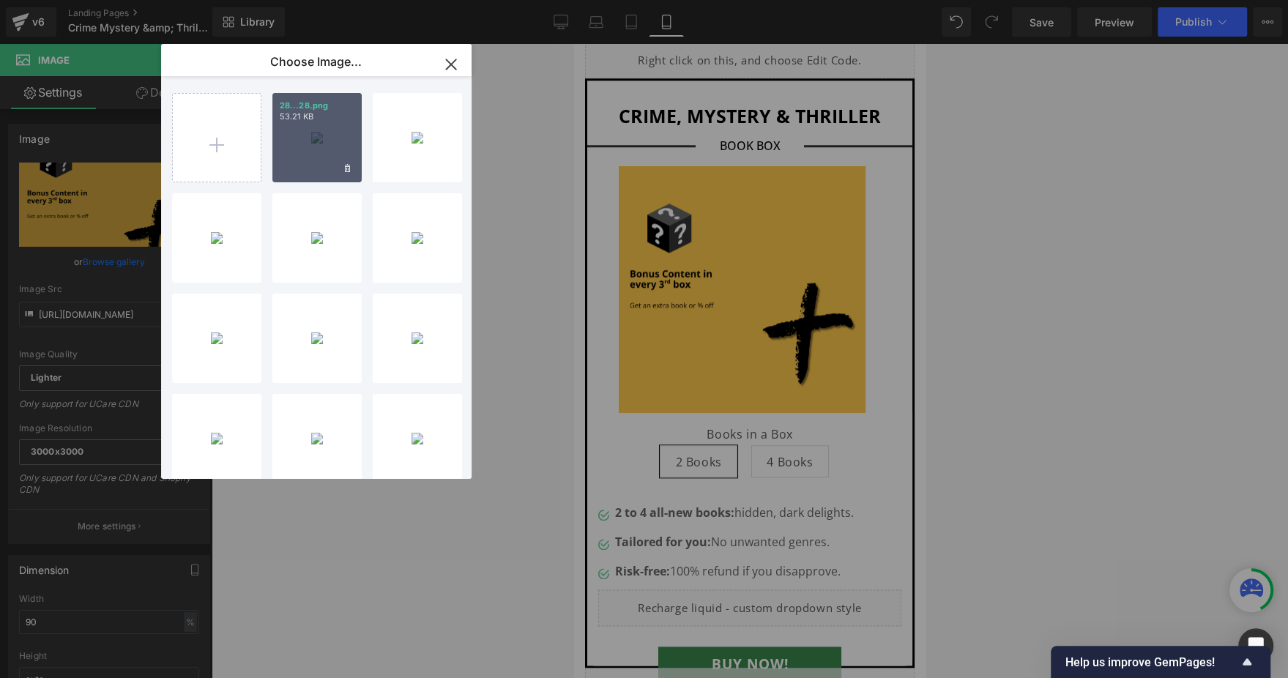
click at [320, 154] on div "28...28.png 53.21 KB" at bounding box center [316, 137] width 89 height 89
type input "https://ucarecdn.com/93bd535d-17e8-4023-a812-452fead4d781/-/format/auto/-/previ…"
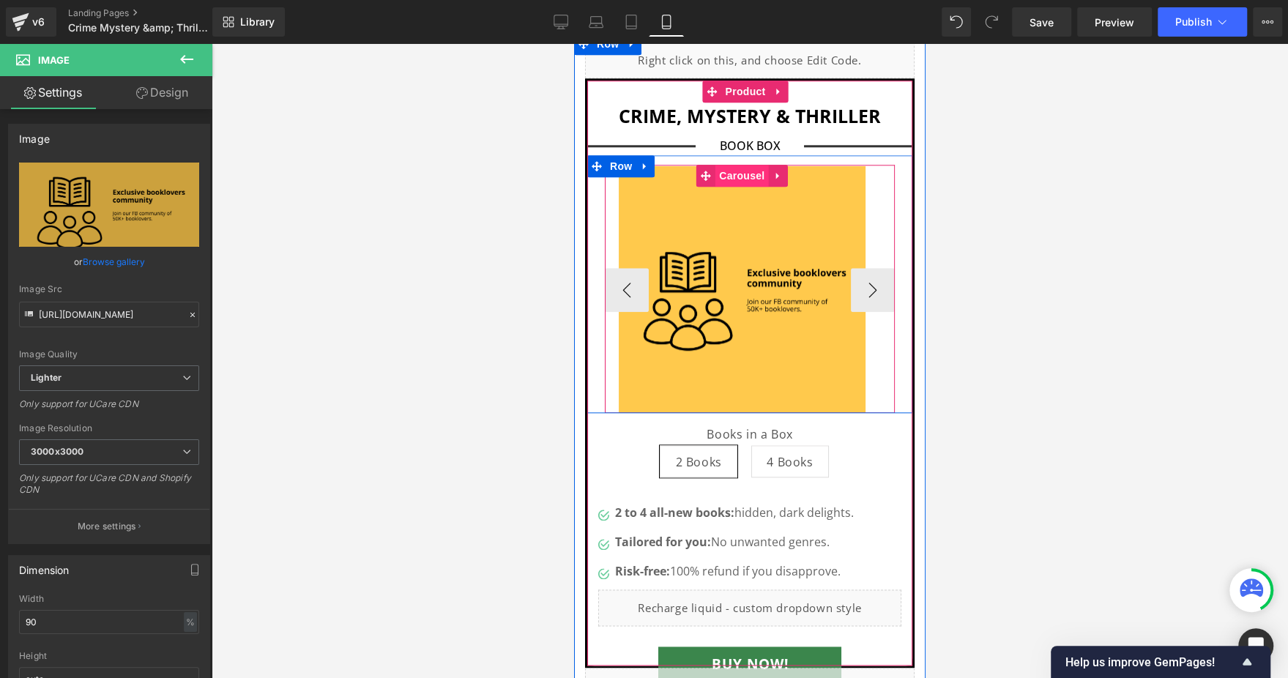
click at [728, 165] on span "Carousel" at bounding box center [742, 176] width 53 height 22
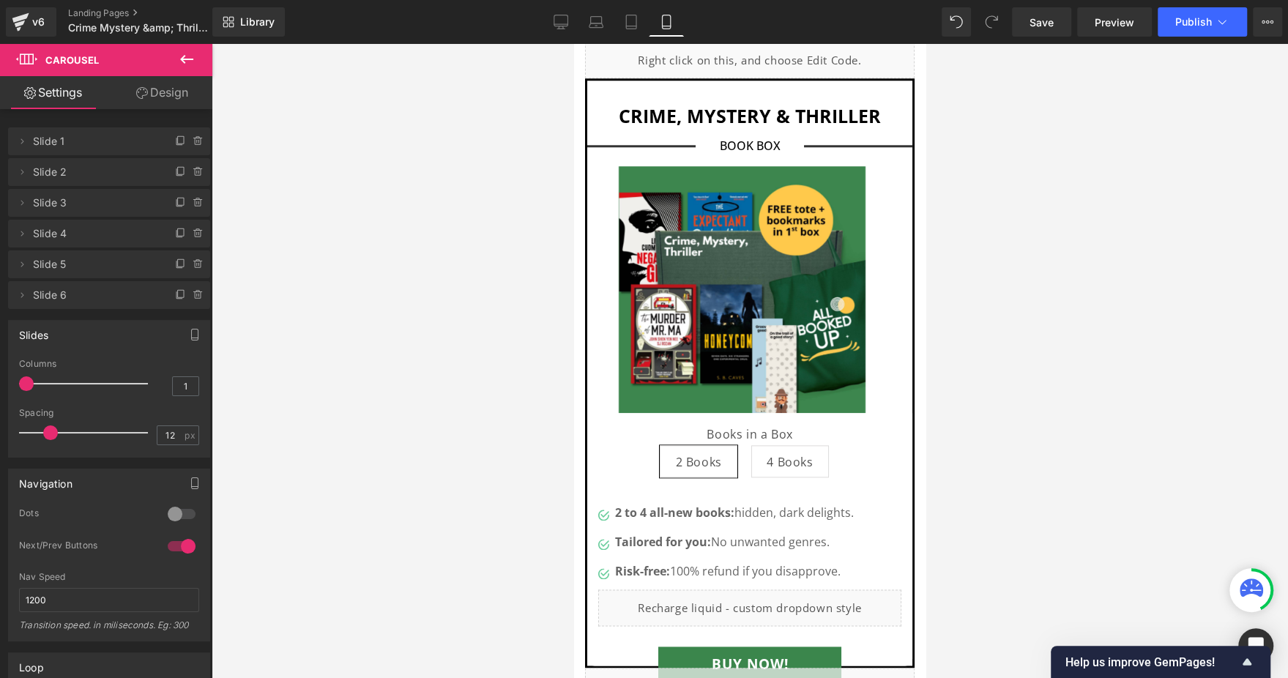
type input "10"
drag, startPoint x: 63, startPoint y: 431, endPoint x: 43, endPoint y: 433, distance: 19.8
click at [43, 433] on span at bounding box center [50, 433] width 15 height 15
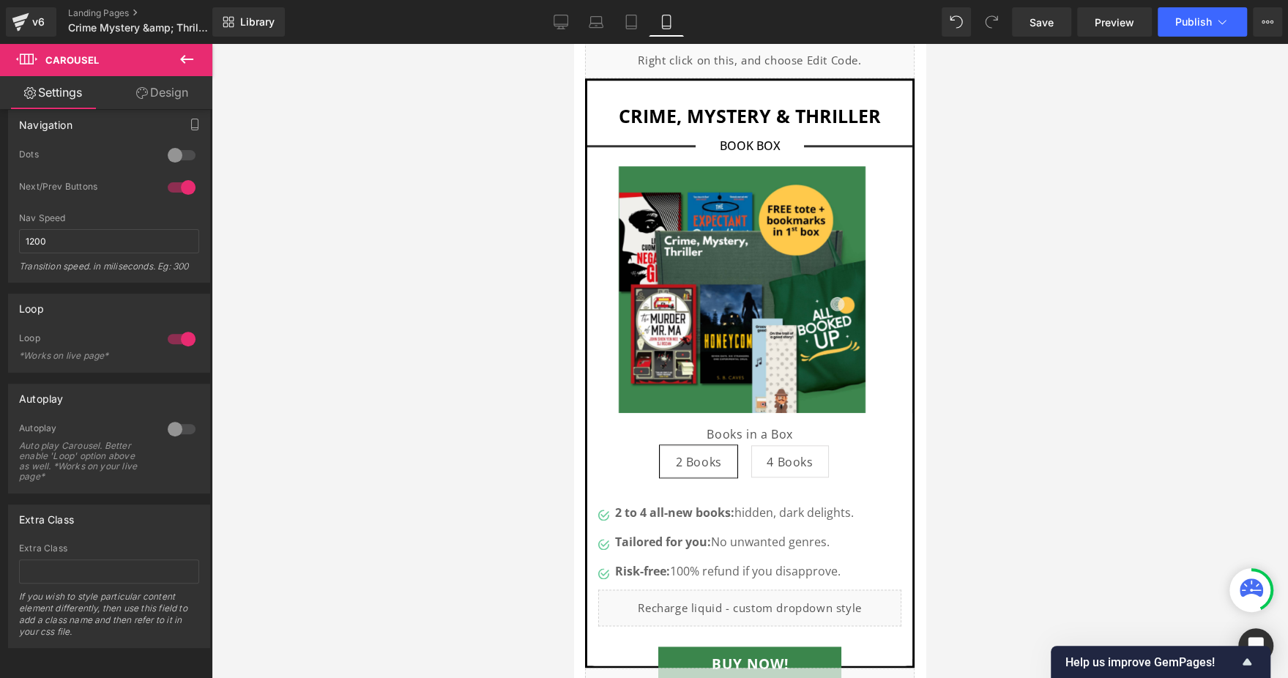
scroll to position [372, 0]
click at [177, 417] on div at bounding box center [181, 428] width 35 height 23
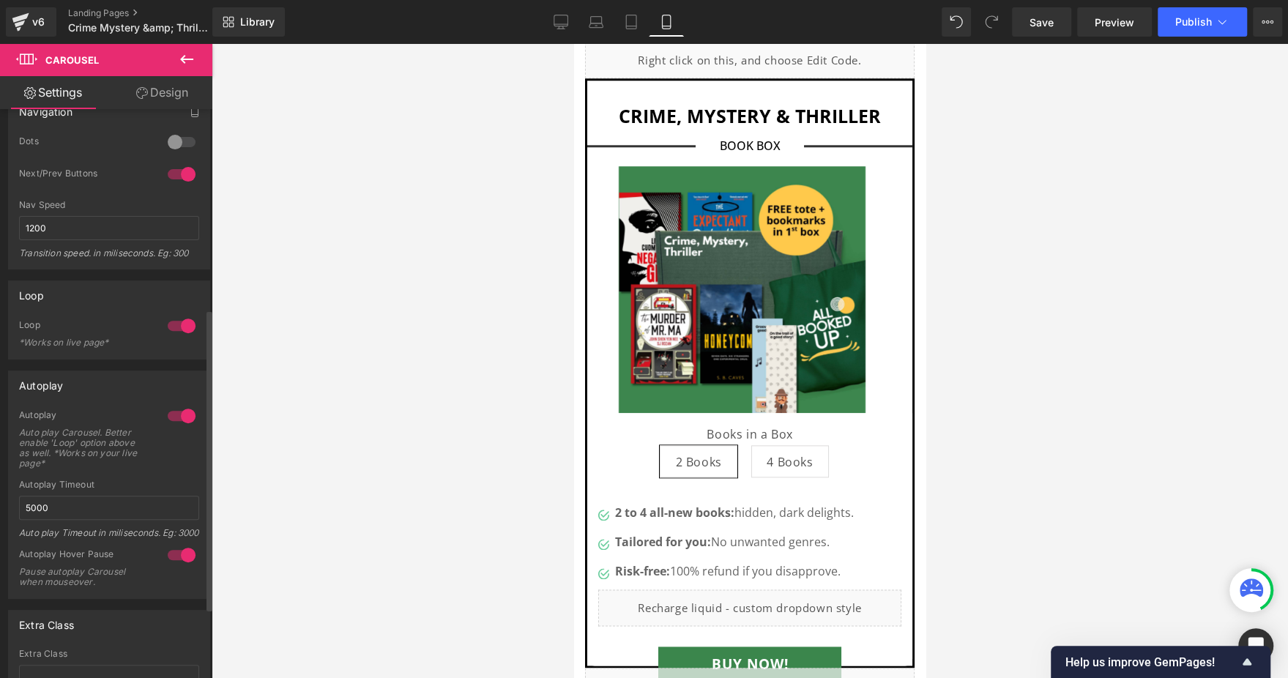
click at [179, 405] on div at bounding box center [181, 415] width 35 height 23
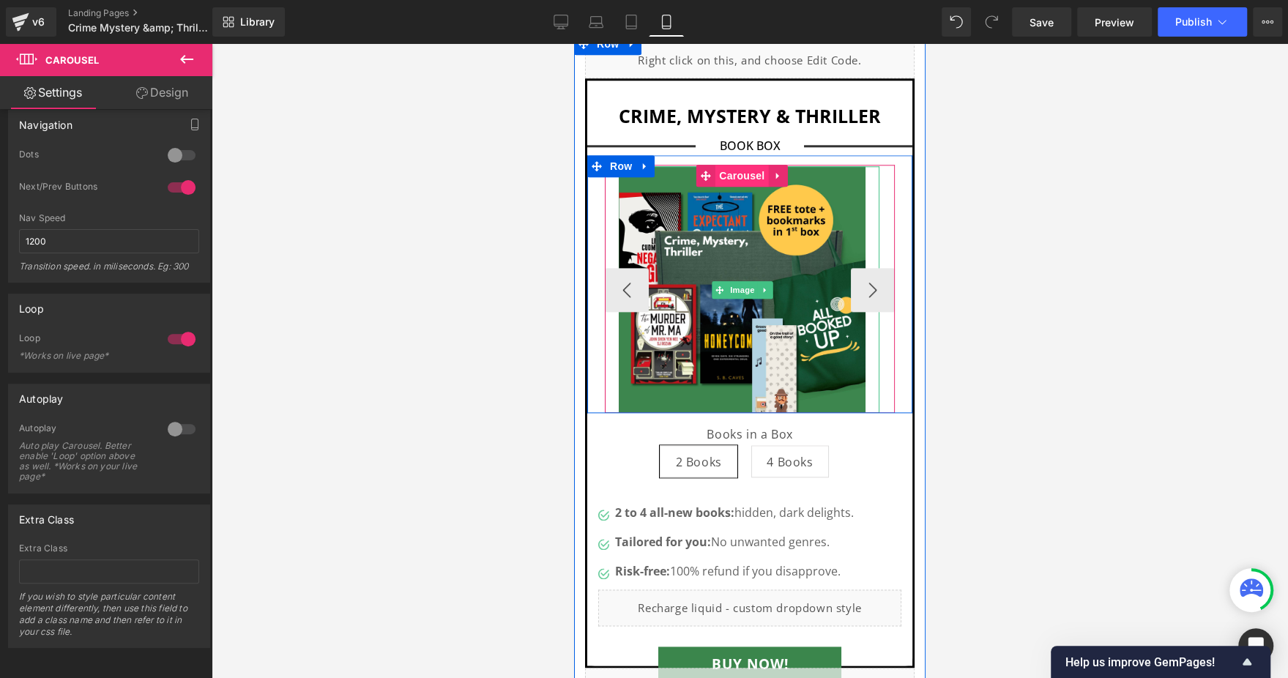
click at [734, 165] on span "Carousel" at bounding box center [742, 176] width 53 height 22
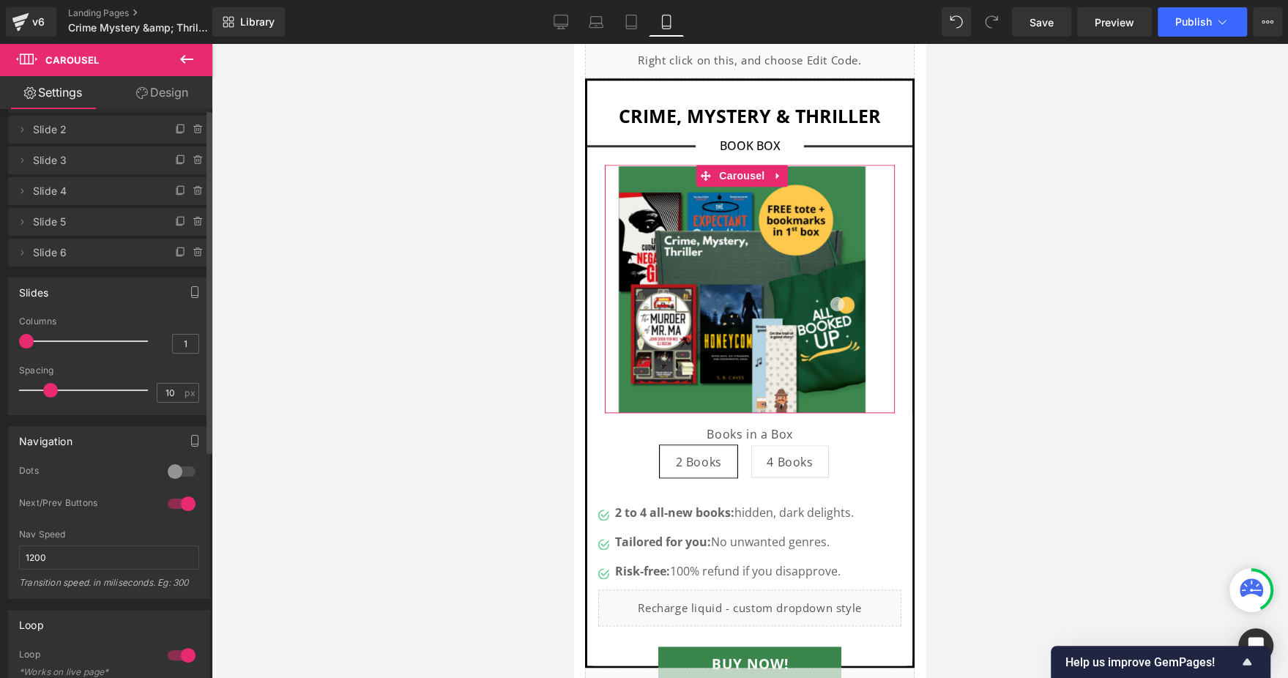
scroll to position [0, 0]
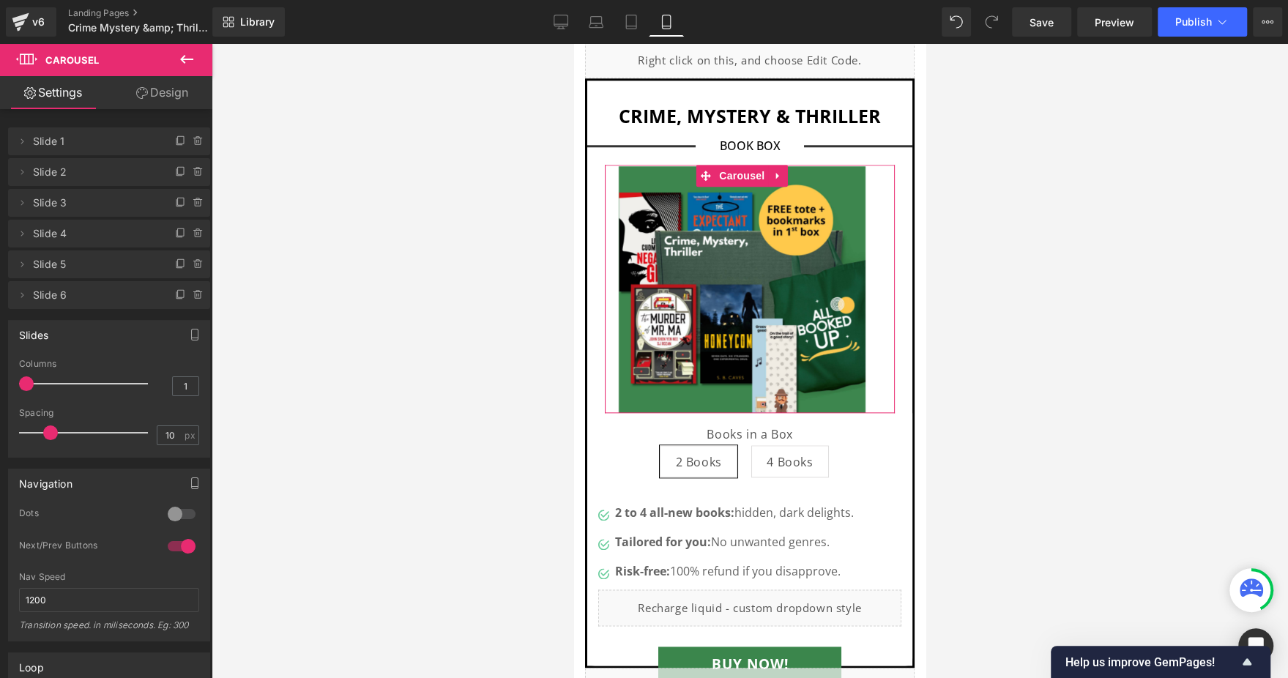
click at [174, 88] on link "Design" at bounding box center [162, 92] width 106 height 33
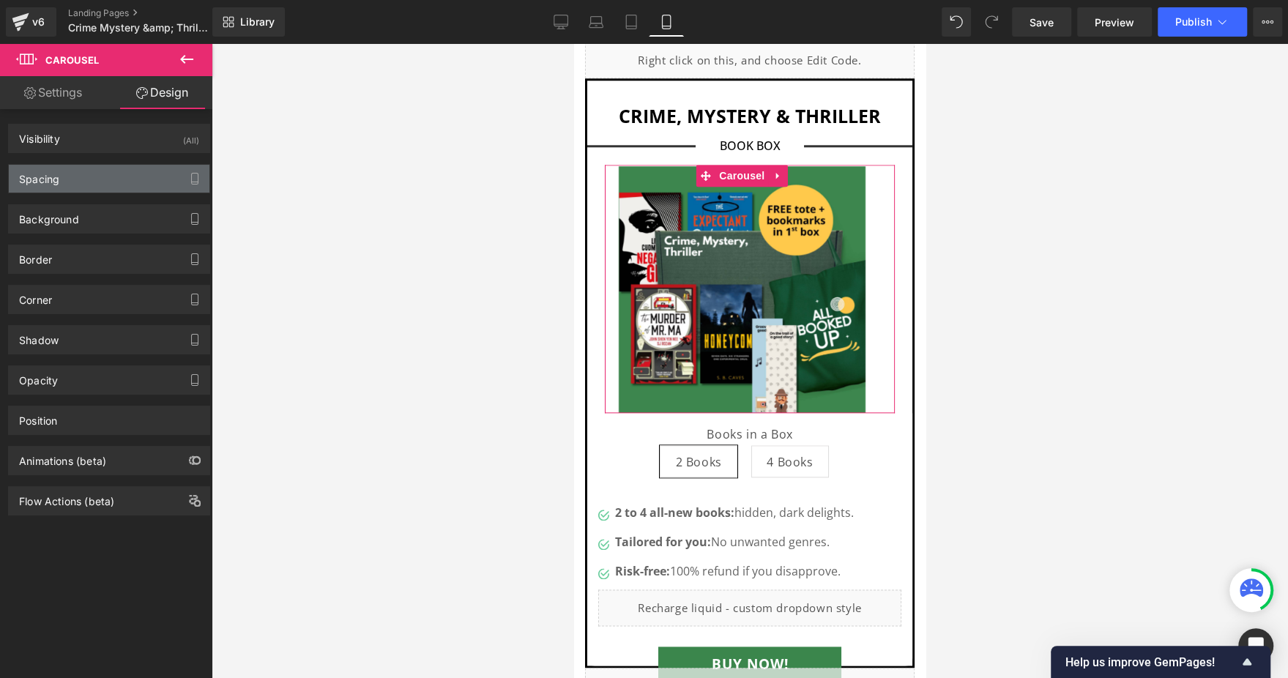
click at [97, 186] on div "Spacing" at bounding box center [109, 179] width 201 height 28
type input "0"
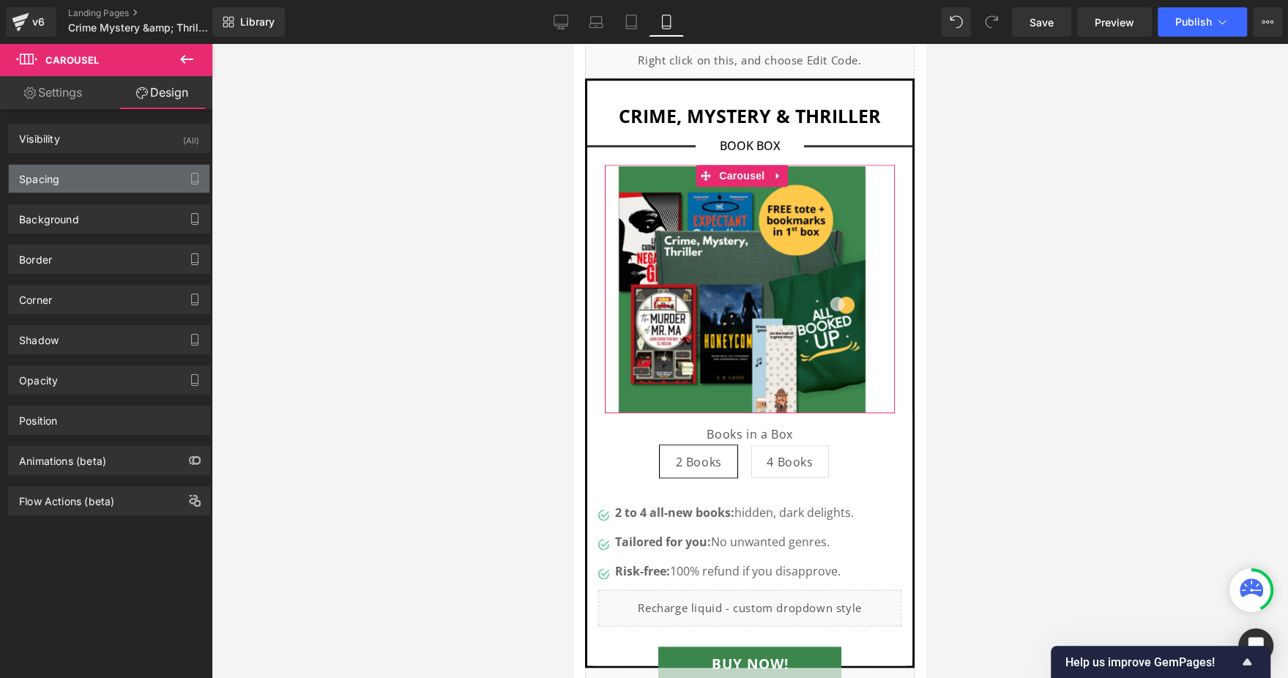
type input "2"
type input "0"
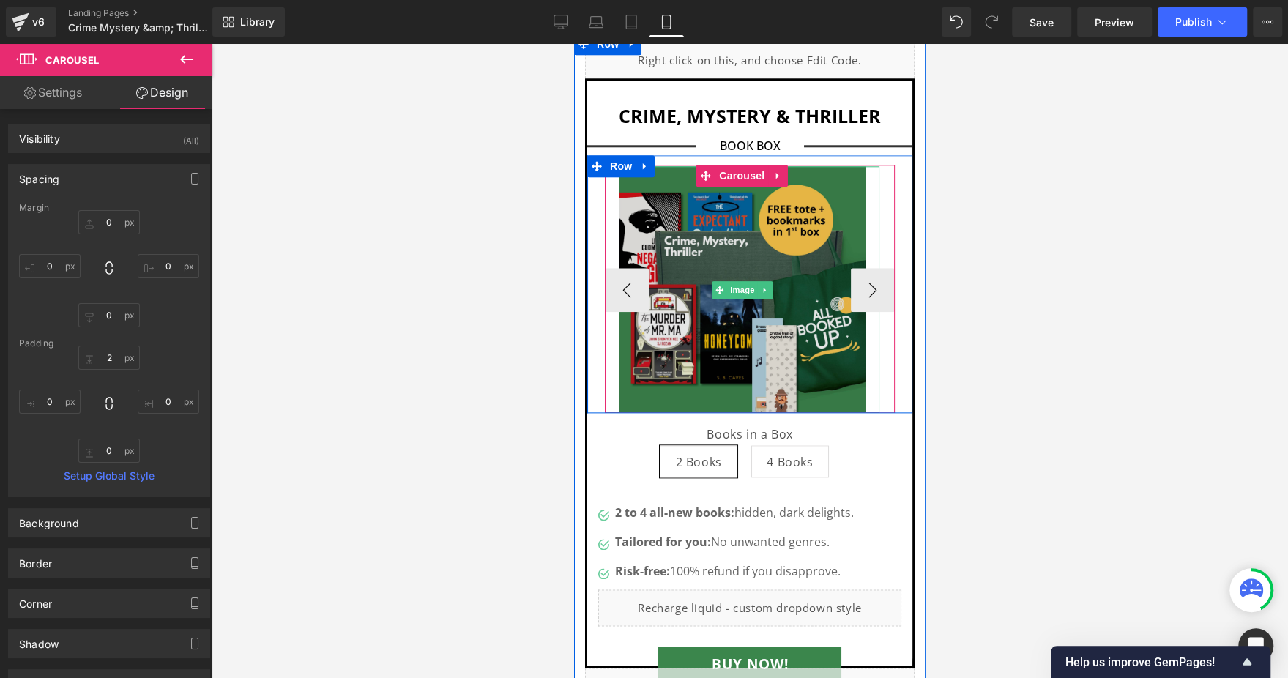
click at [748, 281] on span "Image" at bounding box center [742, 290] width 31 height 18
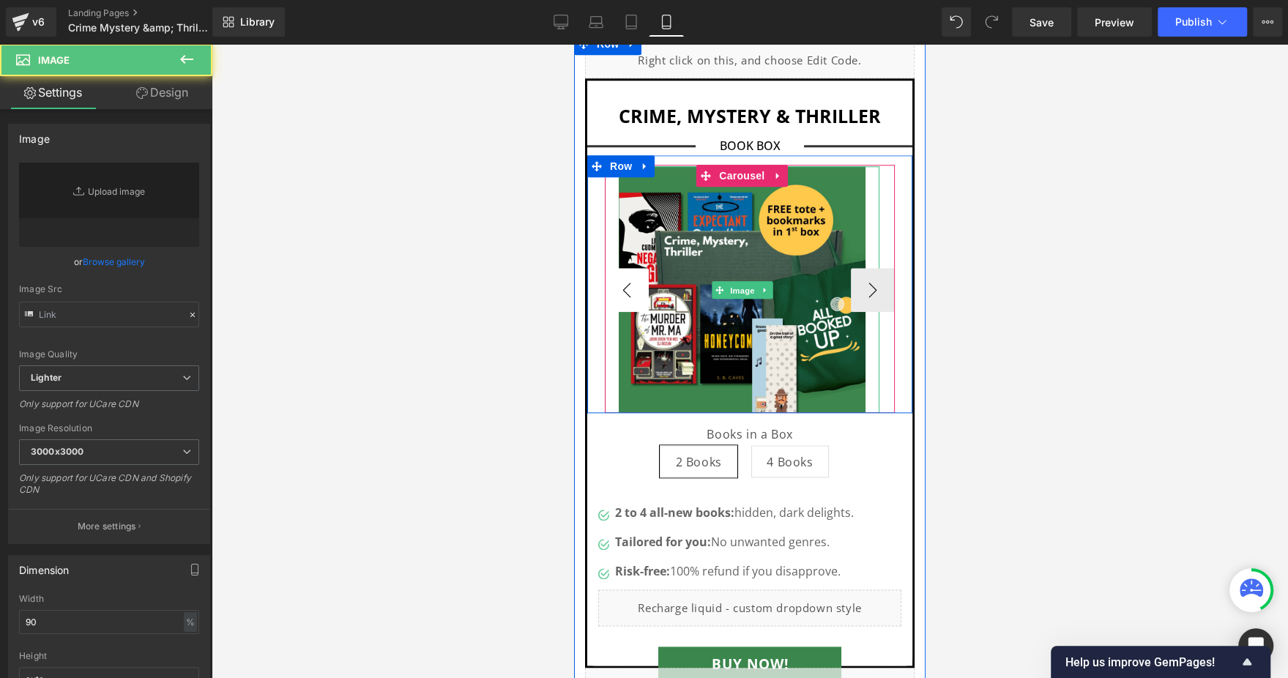
type input "https://ucarecdn.com/3d00165e-91e1-4be7-b868-7b8c382be8d4/-/format/auto/-/previ…"
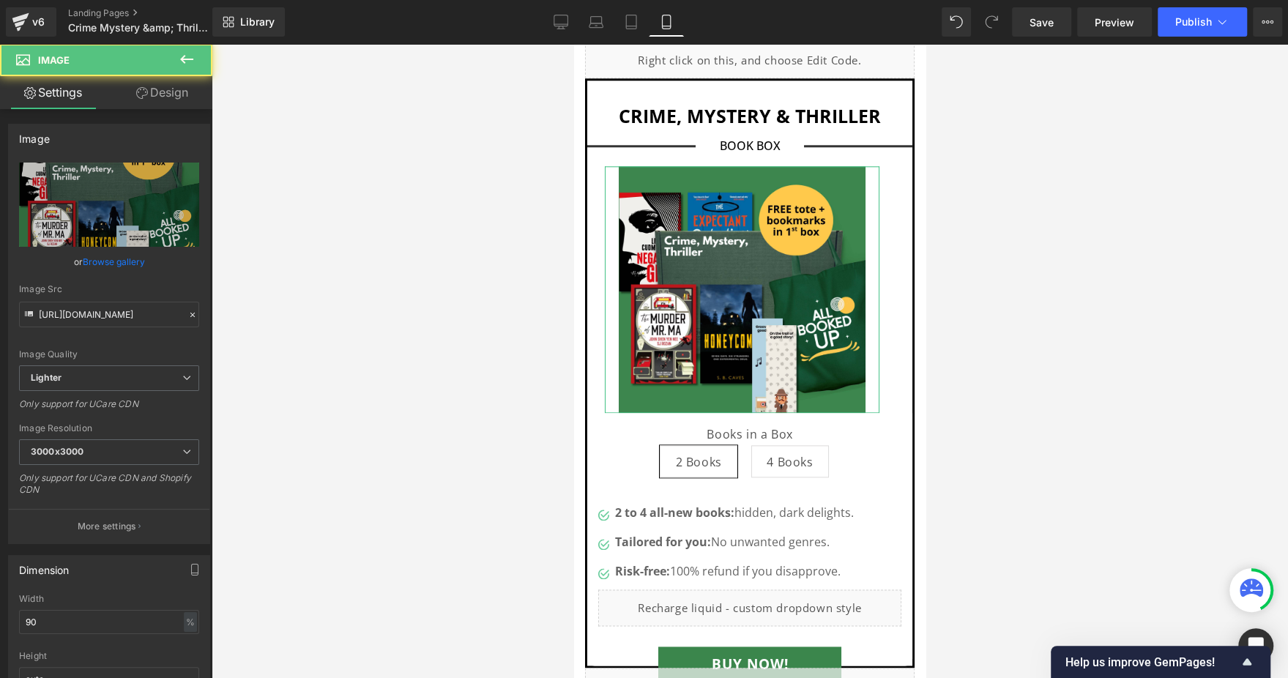
click at [157, 95] on link "Design" at bounding box center [162, 92] width 106 height 33
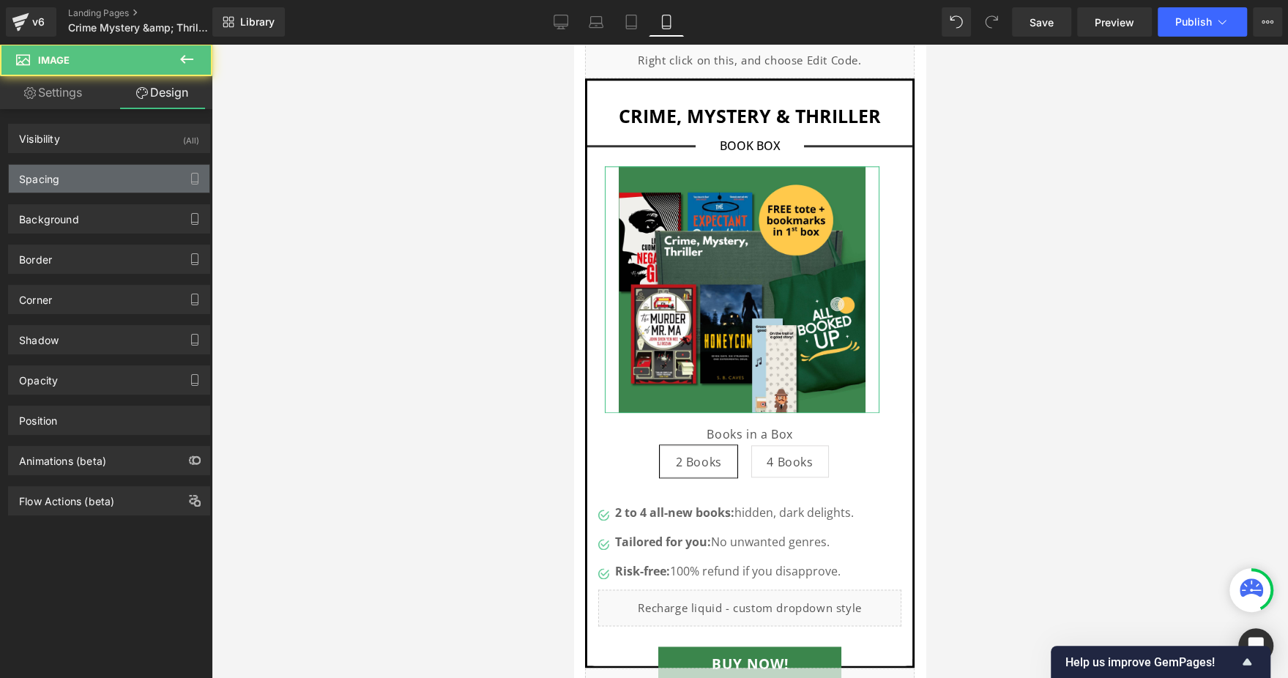
click at [92, 176] on div "Spacing" at bounding box center [109, 179] width 201 height 28
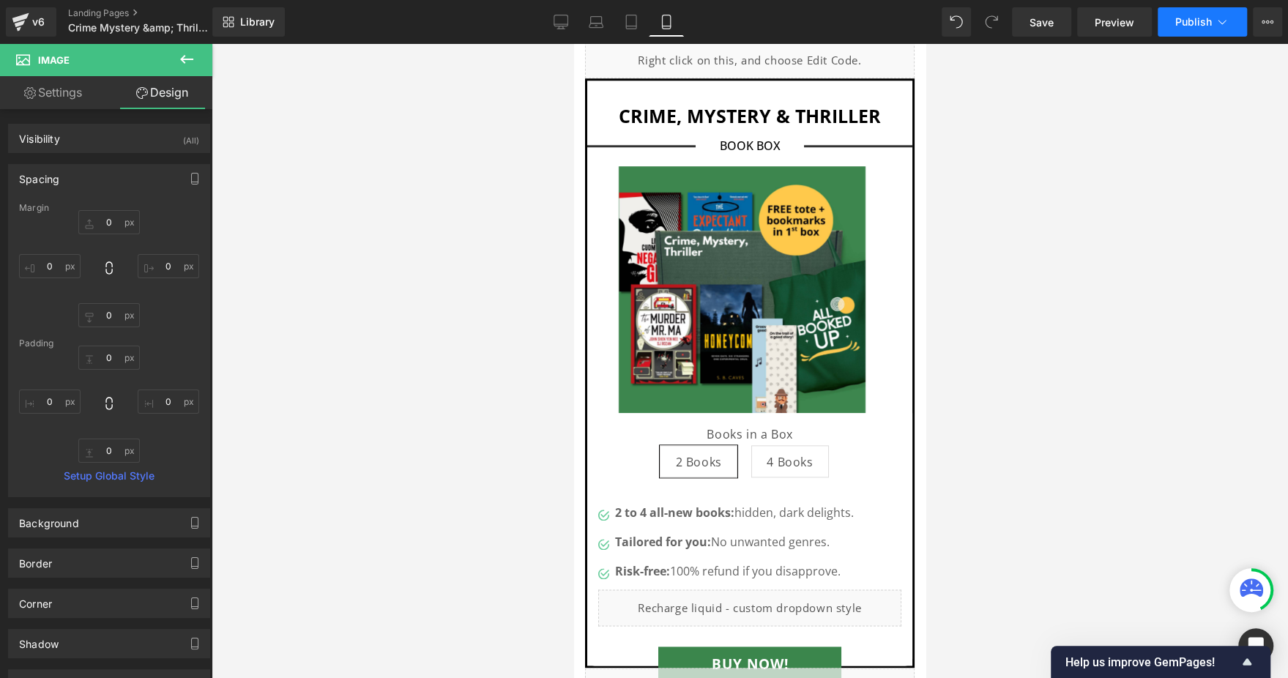
click at [1212, 14] on button "Publish" at bounding box center [1202, 21] width 89 height 29
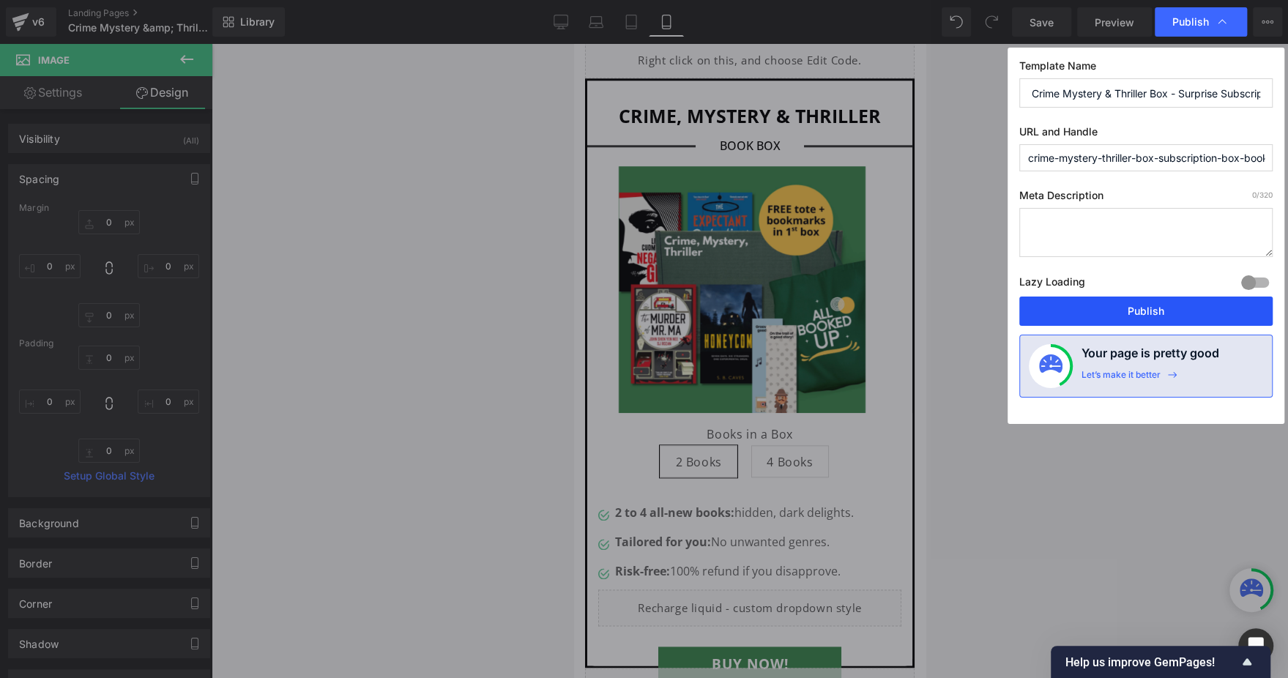
click at [1142, 311] on button "Publish" at bounding box center [1146, 311] width 253 height 29
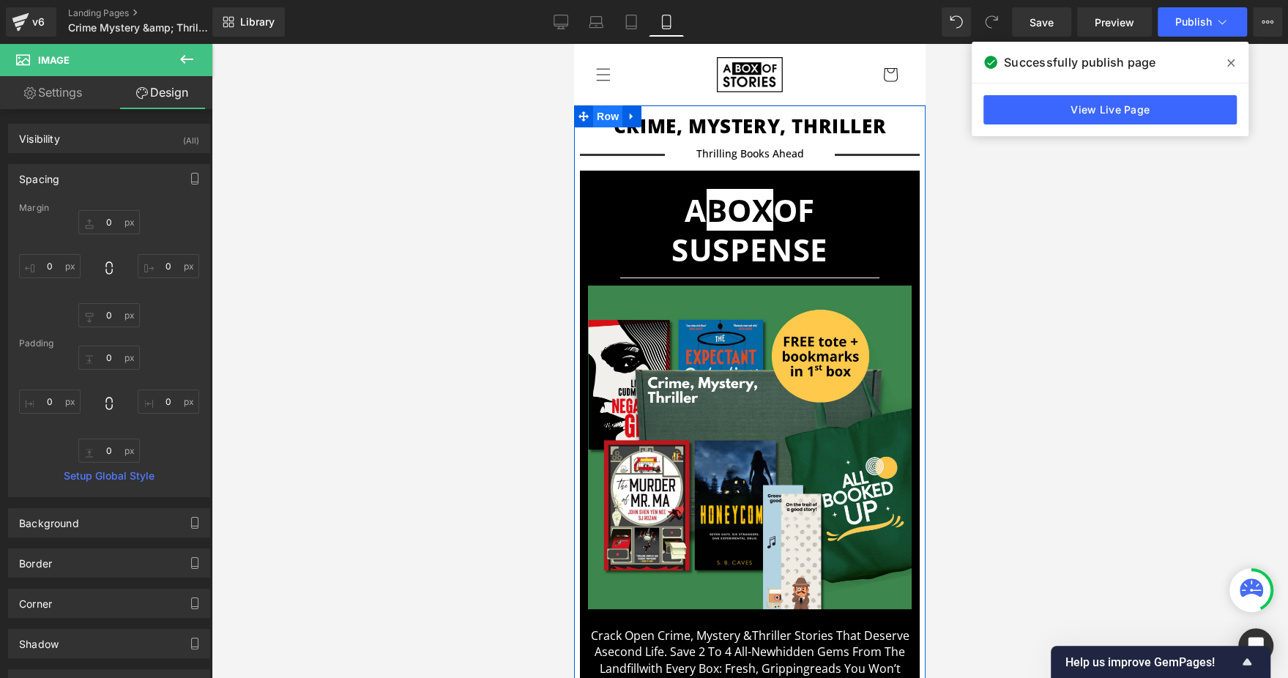
click at [601, 110] on span "Row" at bounding box center [607, 116] width 29 height 22
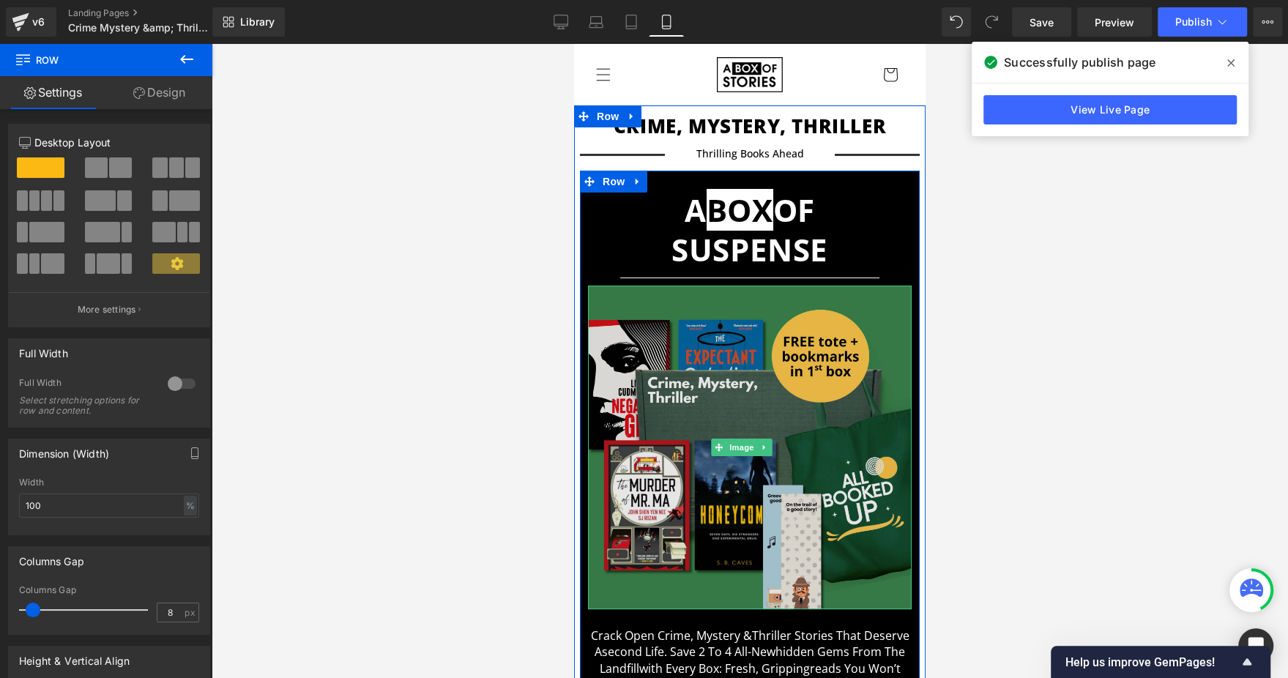
scroll to position [330, 0]
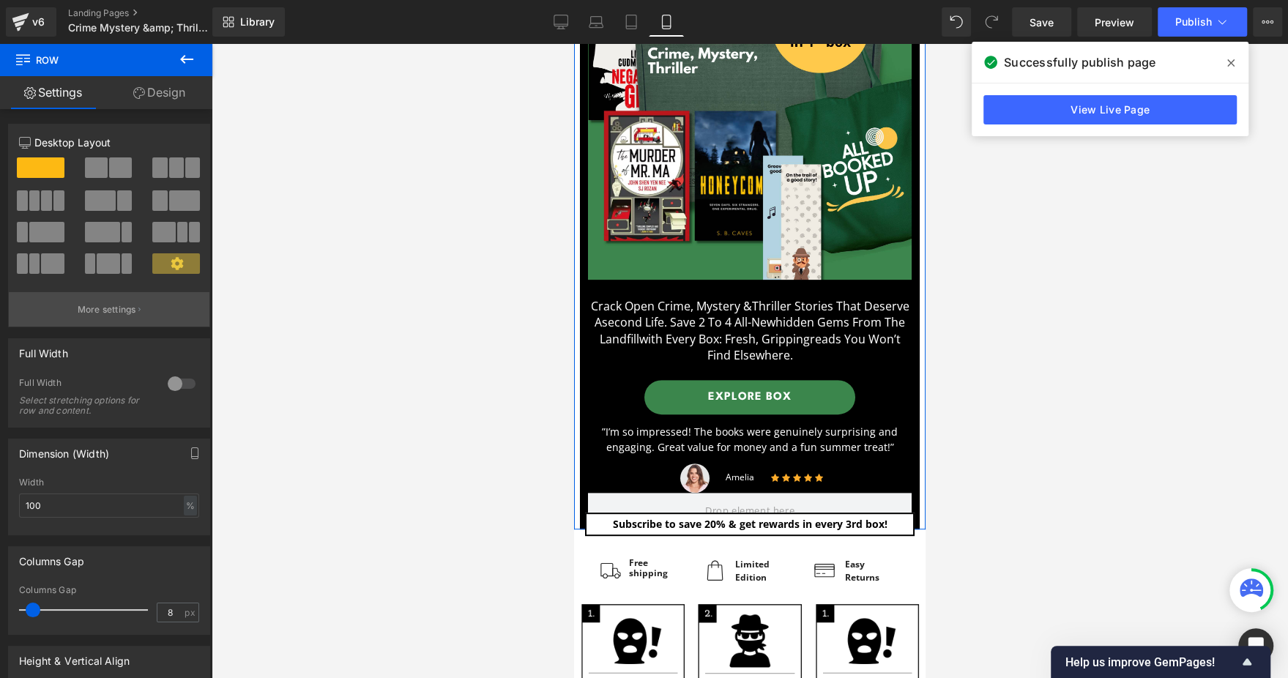
click at [151, 302] on button "More settings" at bounding box center [109, 309] width 201 height 34
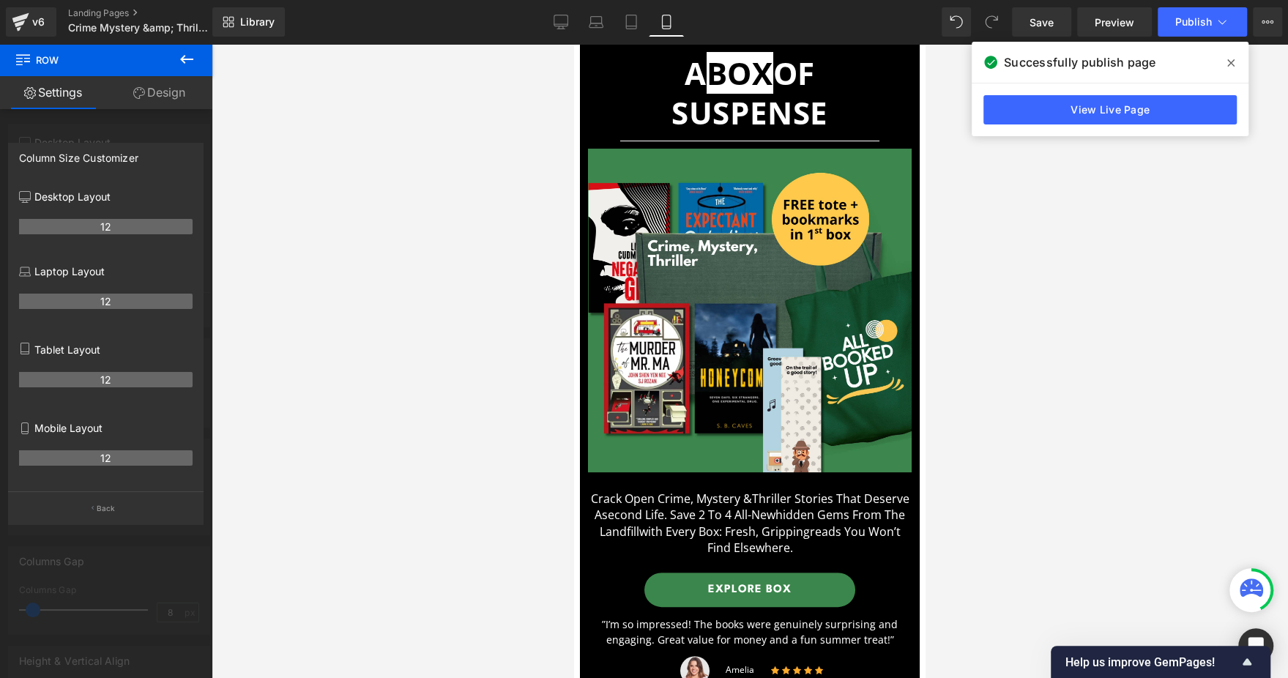
scroll to position [110, 0]
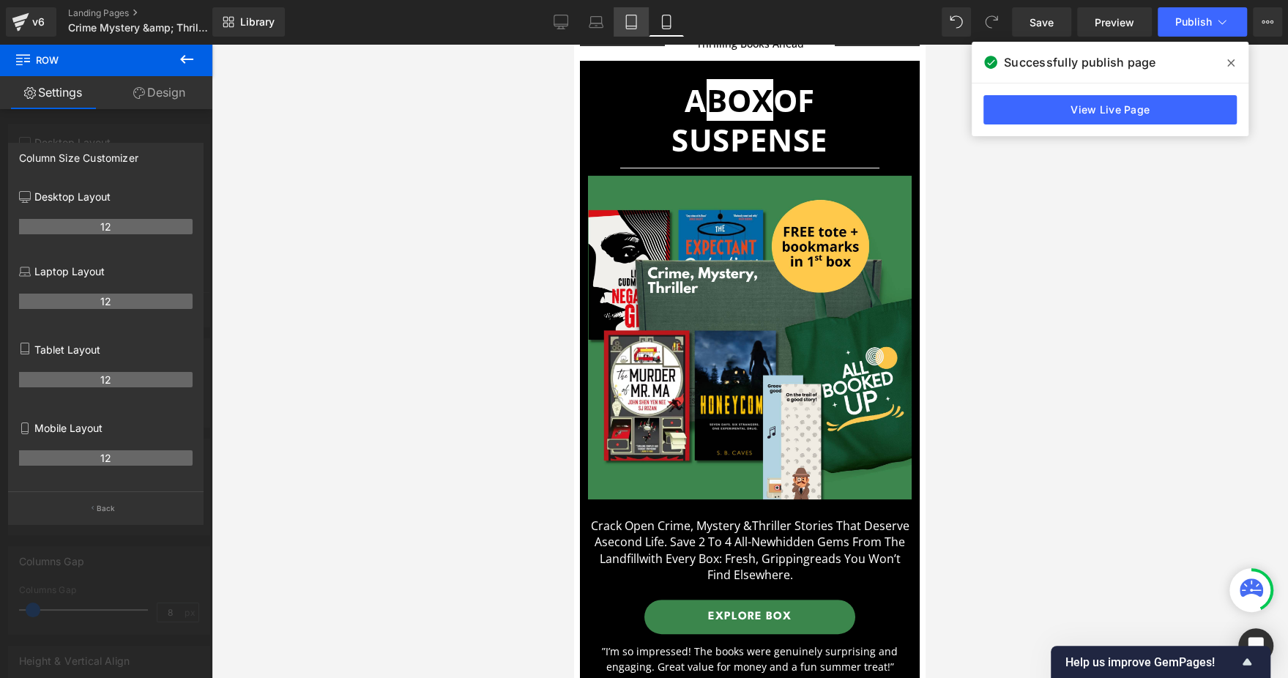
click at [631, 21] on icon at bounding box center [631, 22] width 15 height 15
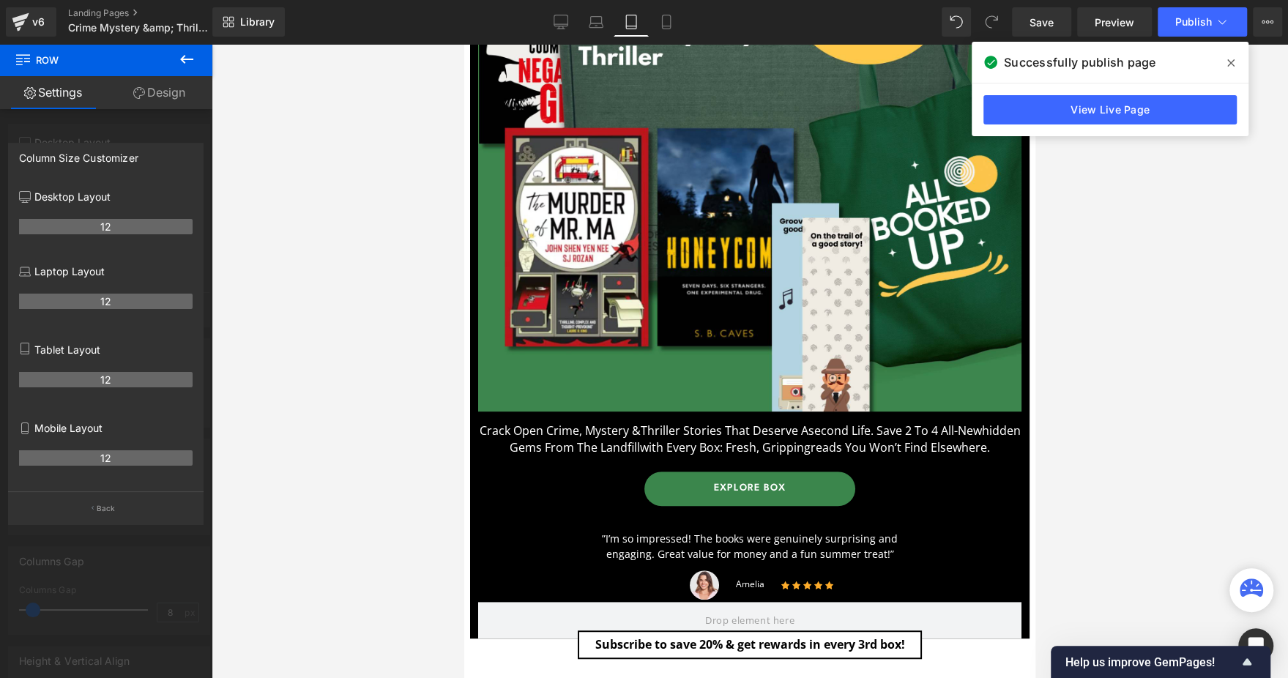
scroll to position [549, 0]
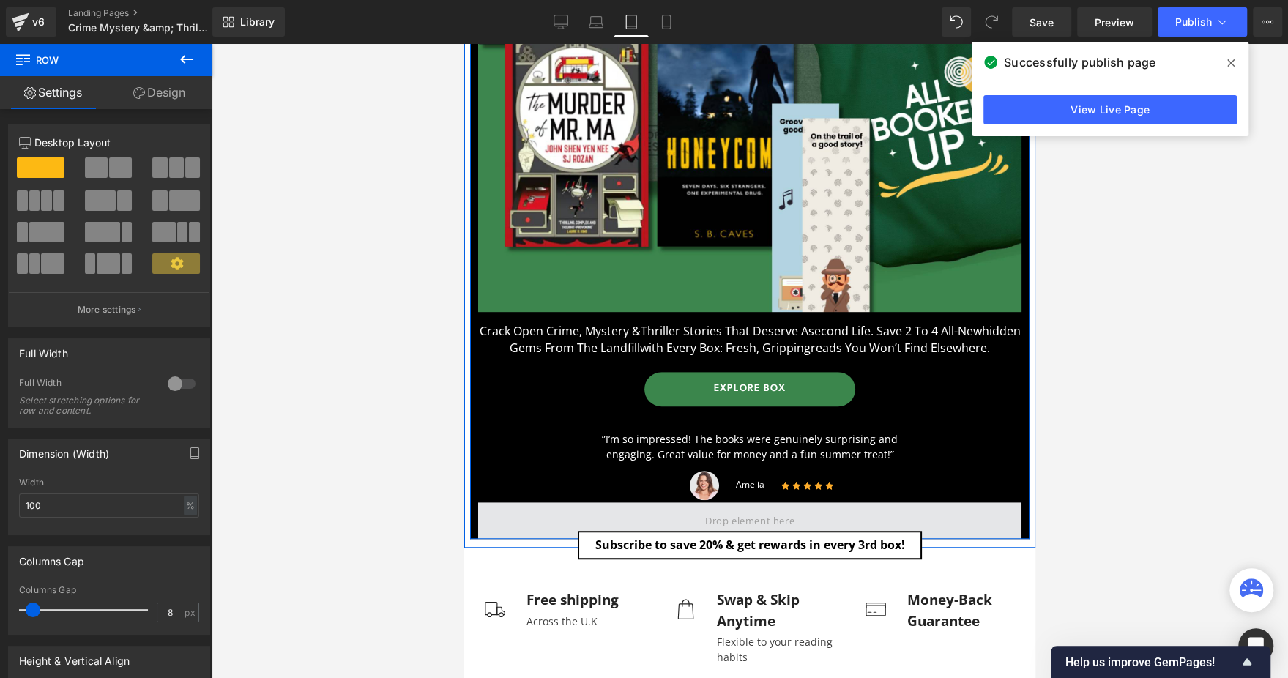
click at [727, 517] on span at bounding box center [750, 520] width 100 height 24
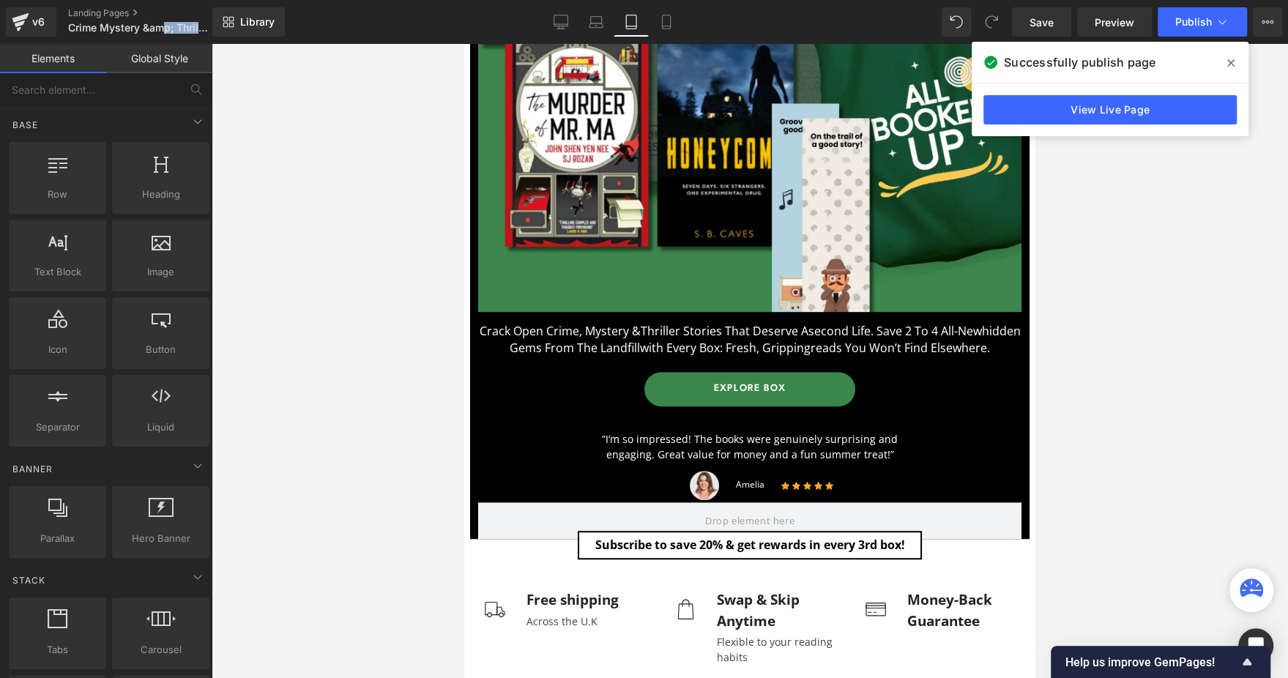
drag, startPoint x: 165, startPoint y: 32, endPoint x: 376, endPoint y: 24, distance: 211.8
click at [408, 29] on div "v6 Landing Pages Crime Mystery &amp; Thriller Box - Surprise Subscription Box o…" at bounding box center [644, 22] width 1288 height 44
click at [533, 496] on div "A BOX OF SUSPENSE Heading Separator Image Crack open crime, mystery & thriller …" at bounding box center [750, 87] width 560 height 829
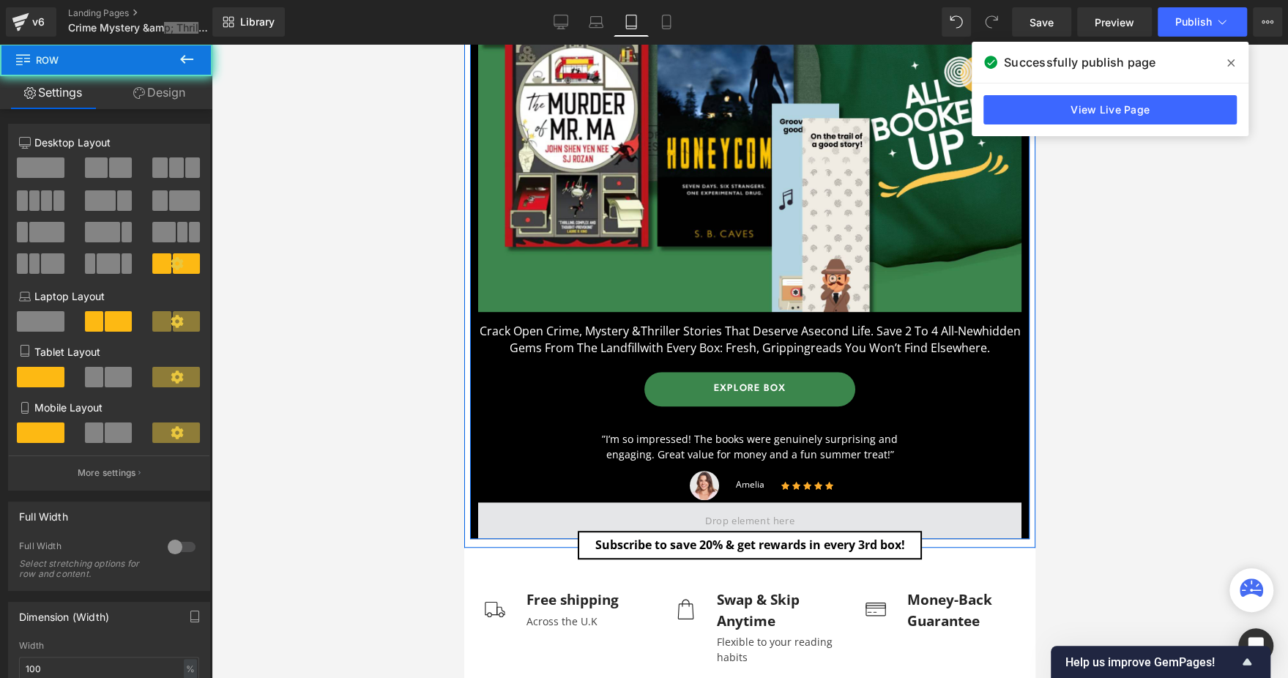
click at [525, 528] on span at bounding box center [749, 520] width 543 height 37
click at [522, 530] on span at bounding box center [749, 520] width 543 height 37
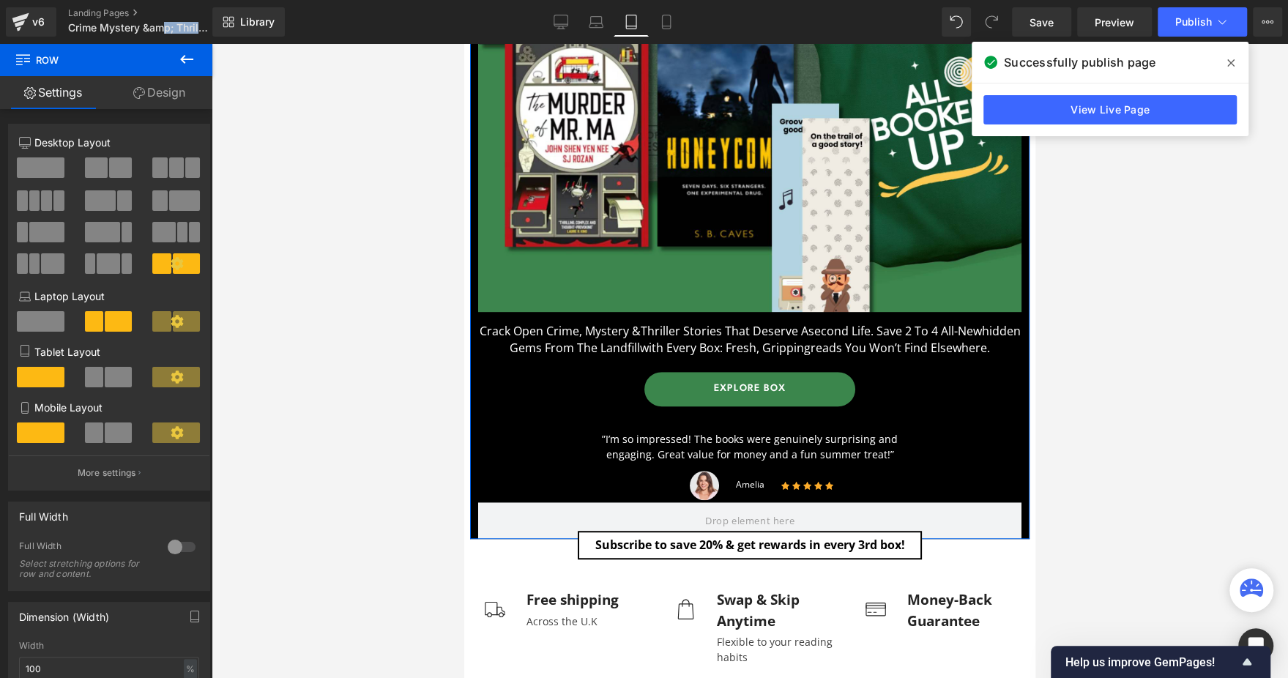
click at [171, 95] on link "Design" at bounding box center [159, 92] width 106 height 33
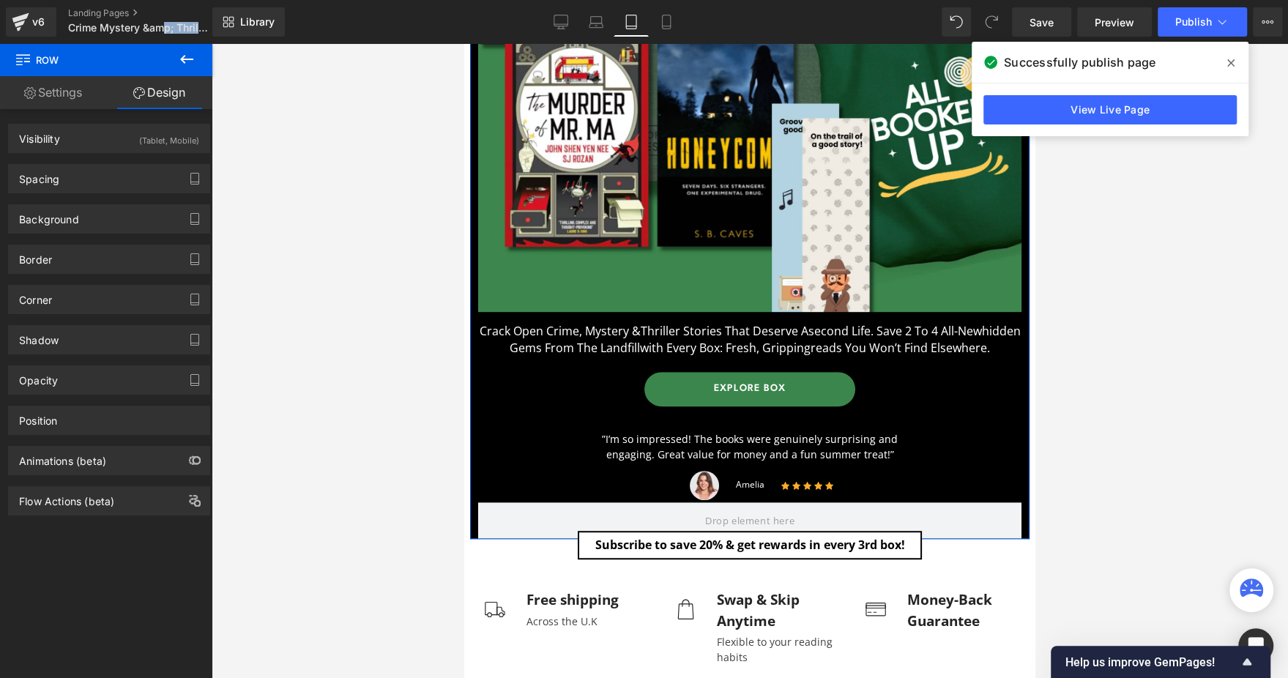
click at [72, 103] on link "Settings" at bounding box center [53, 92] width 106 height 33
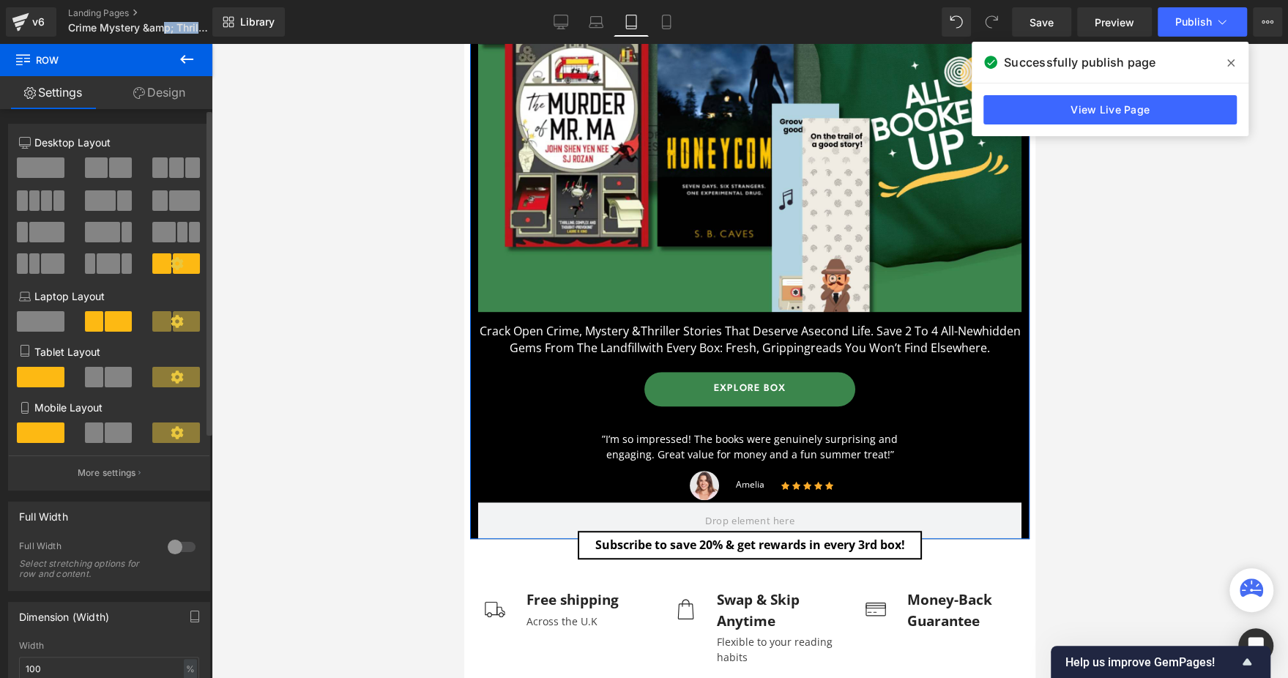
click at [54, 163] on span at bounding box center [41, 167] width 48 height 21
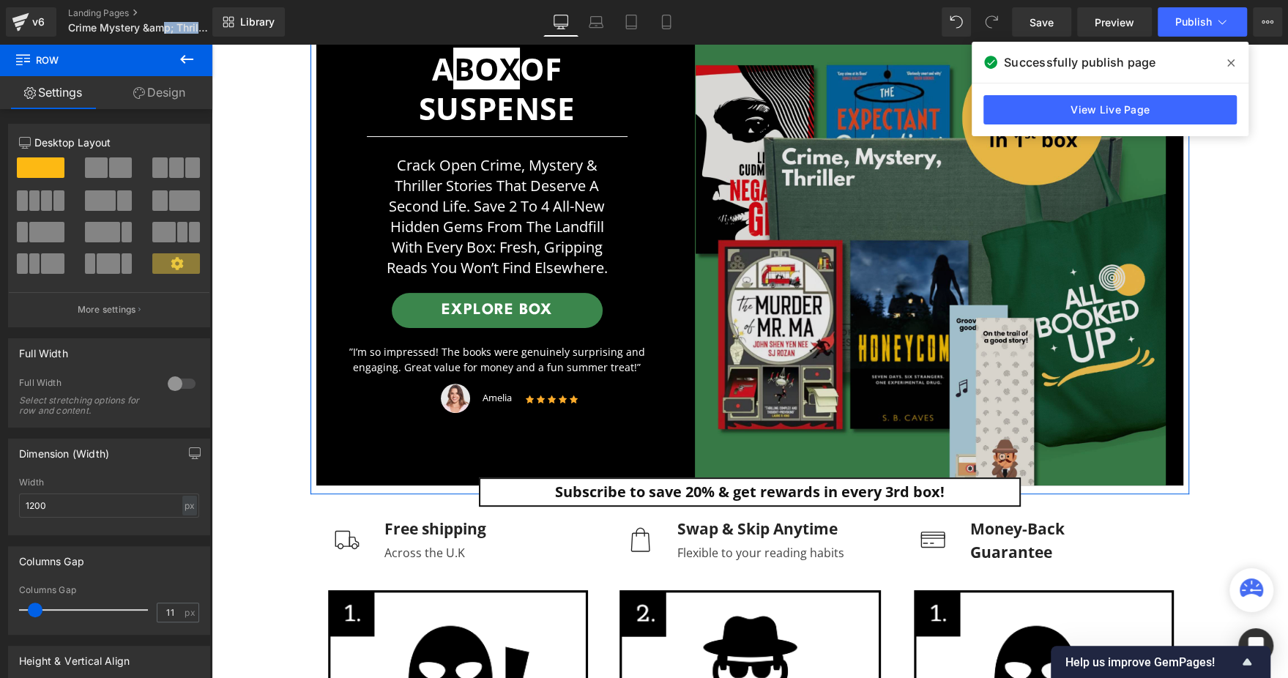
scroll to position [219, 0]
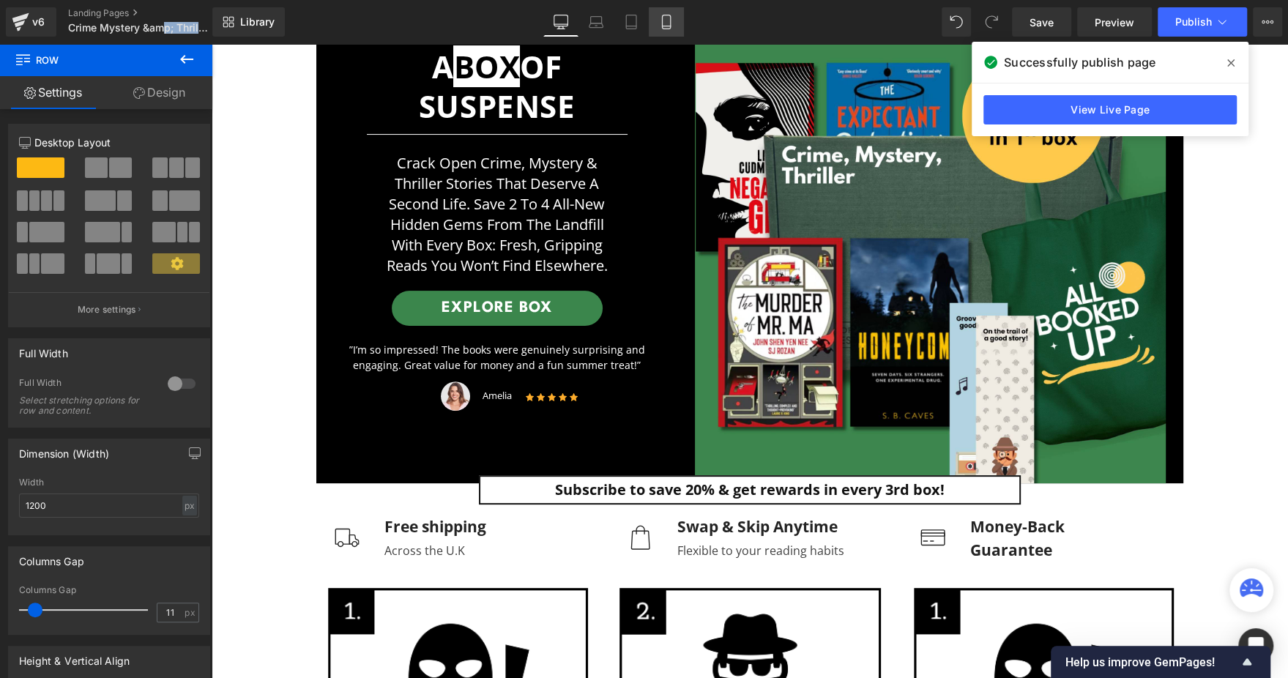
click at [666, 19] on icon at bounding box center [666, 22] width 15 height 15
type input "100"
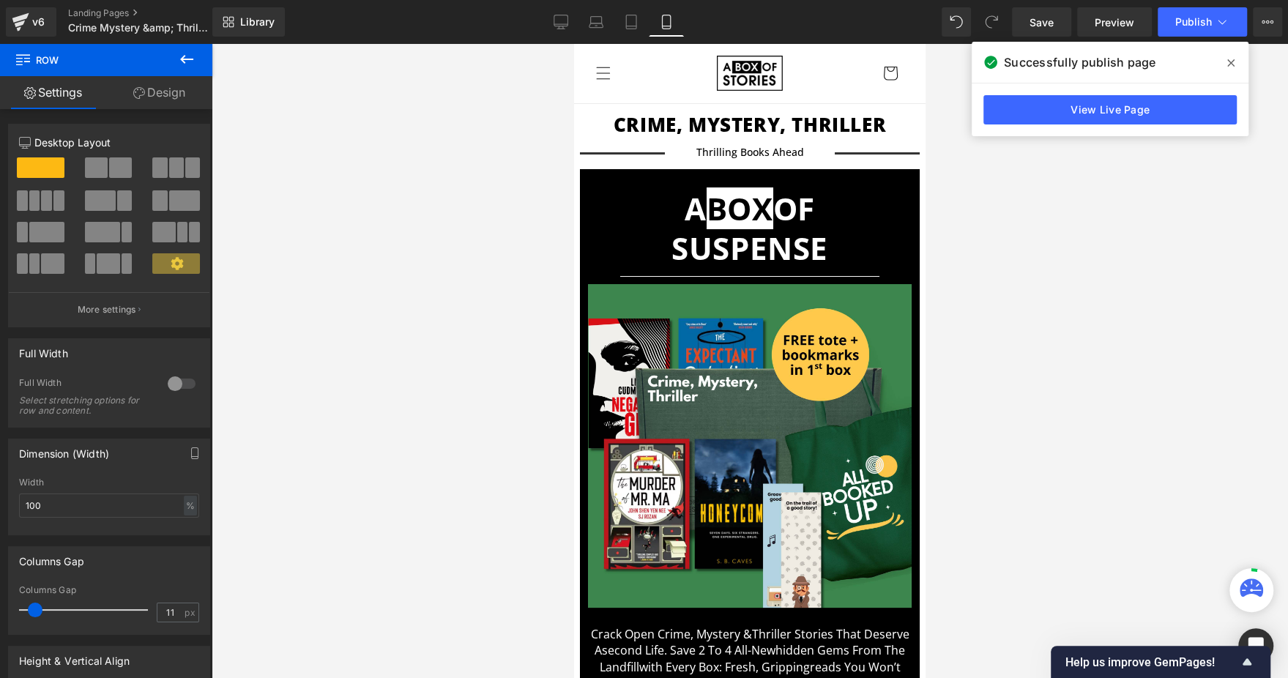
scroll to position [549, 0]
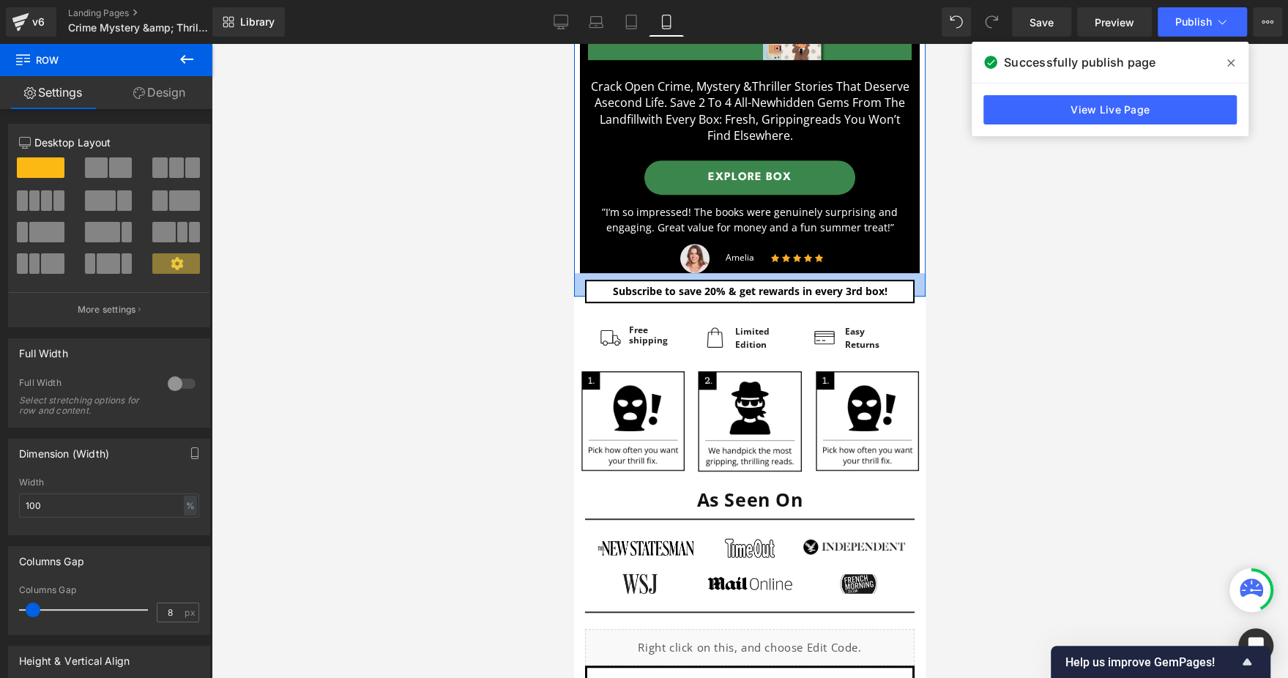
drag, startPoint x: 579, startPoint y: 253, endPoint x: 602, endPoint y: 255, distance: 22.8
click at [582, 275] on div "32px" at bounding box center [750, 284] width 352 height 23
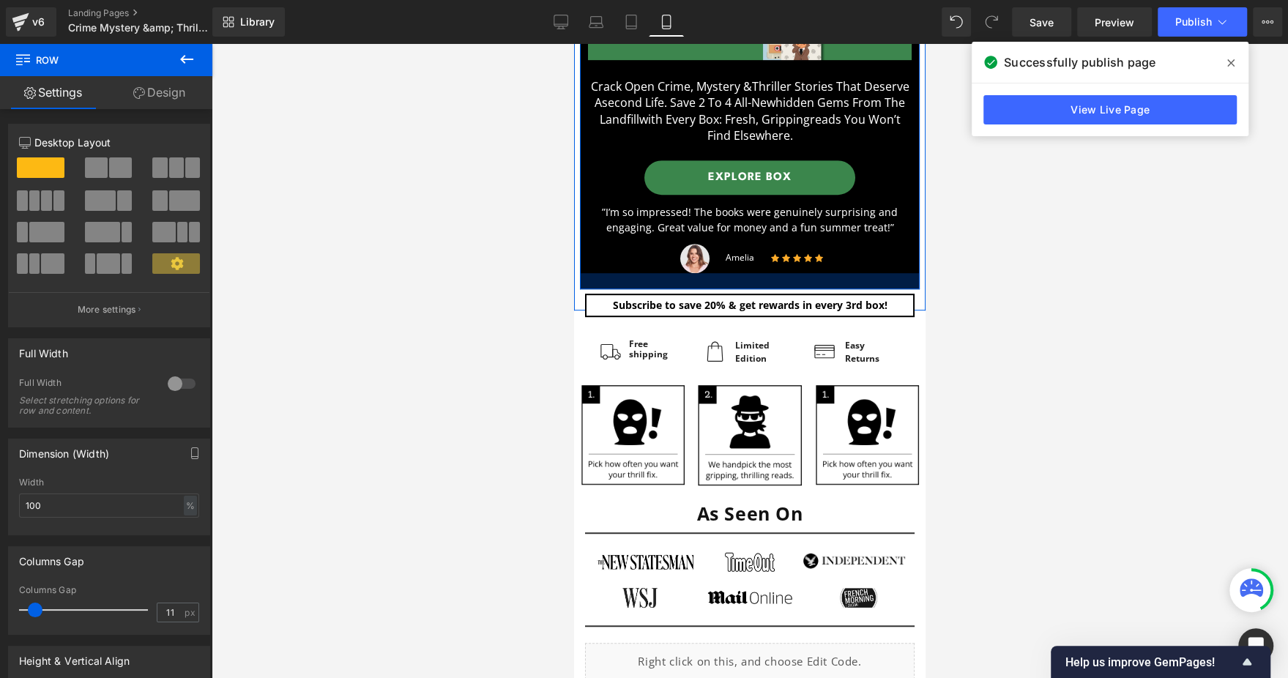
drag, startPoint x: 603, startPoint y: 252, endPoint x: 605, endPoint y: 268, distance: 16.3
click at [605, 273] on div at bounding box center [750, 281] width 340 height 16
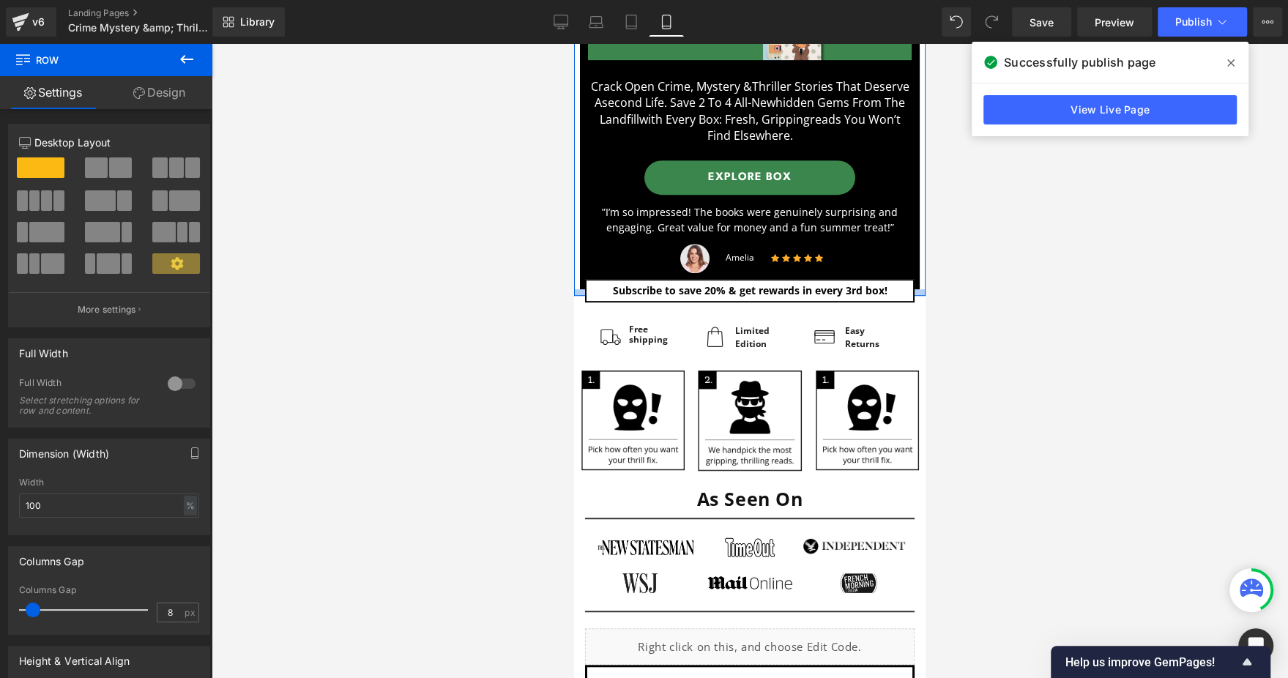
drag, startPoint x: 615, startPoint y: 271, endPoint x: 1722, endPoint y: 292, distance: 1106.9
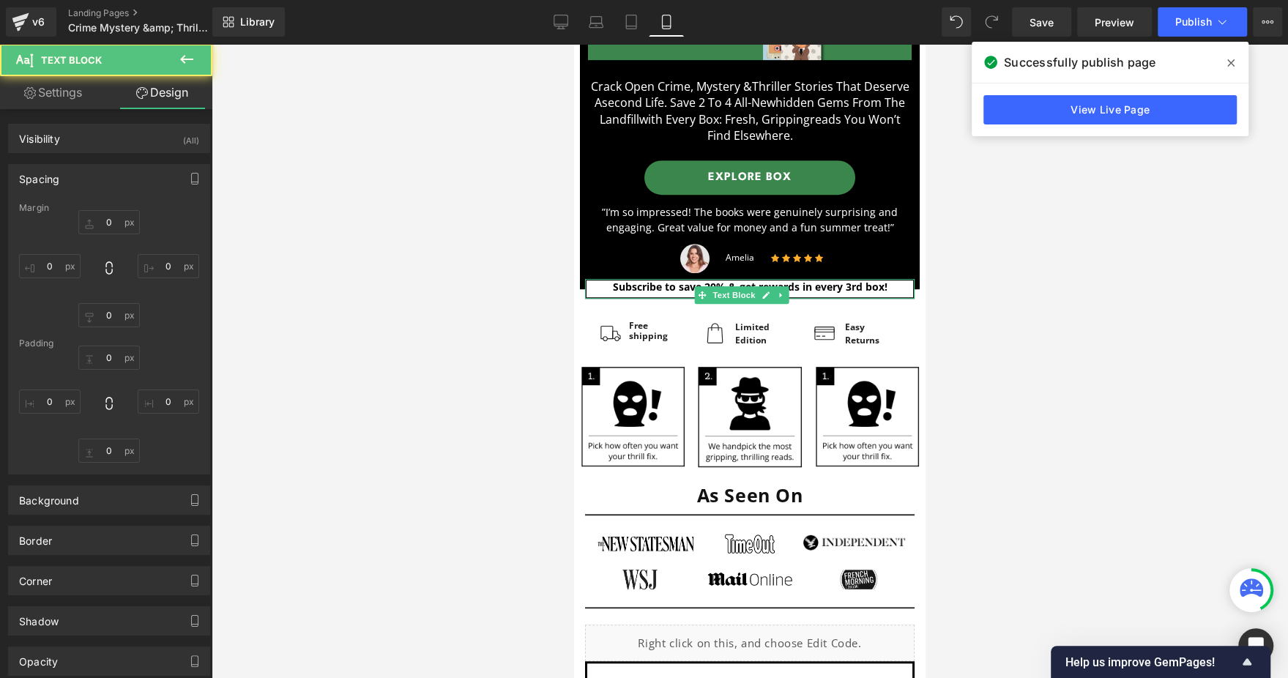
type input "-23"
type input "0"
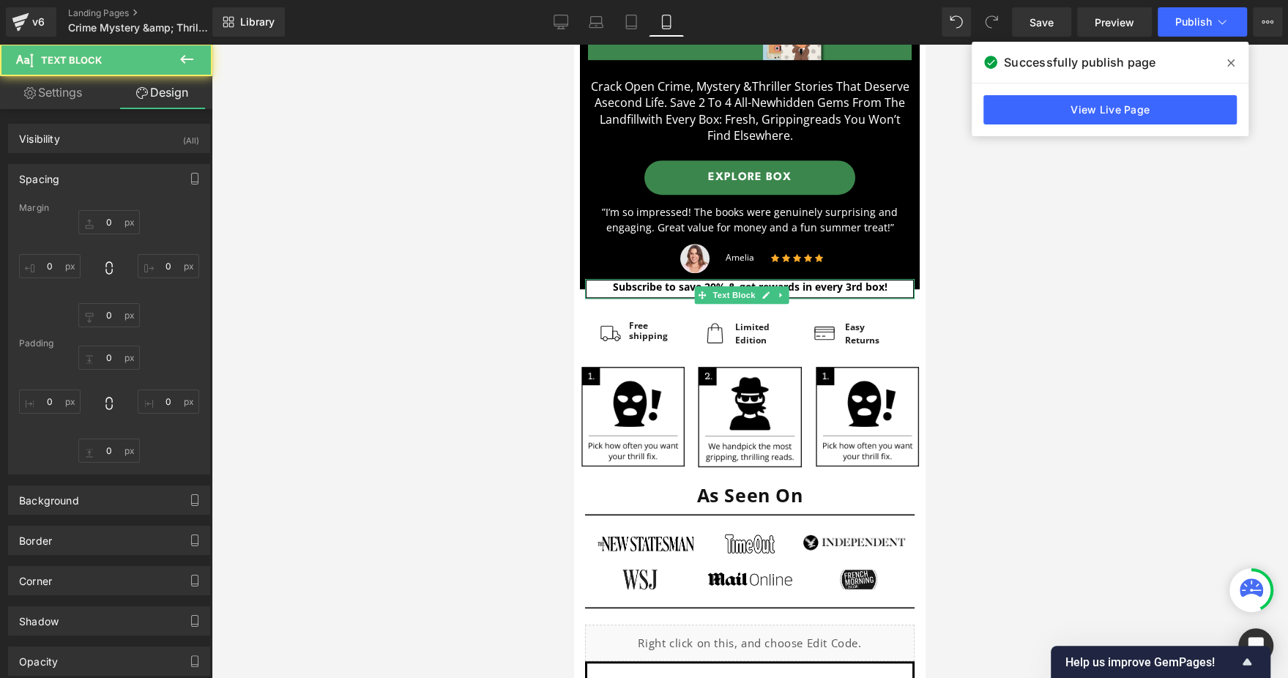
type input "0"
type input "5"
type input "0"
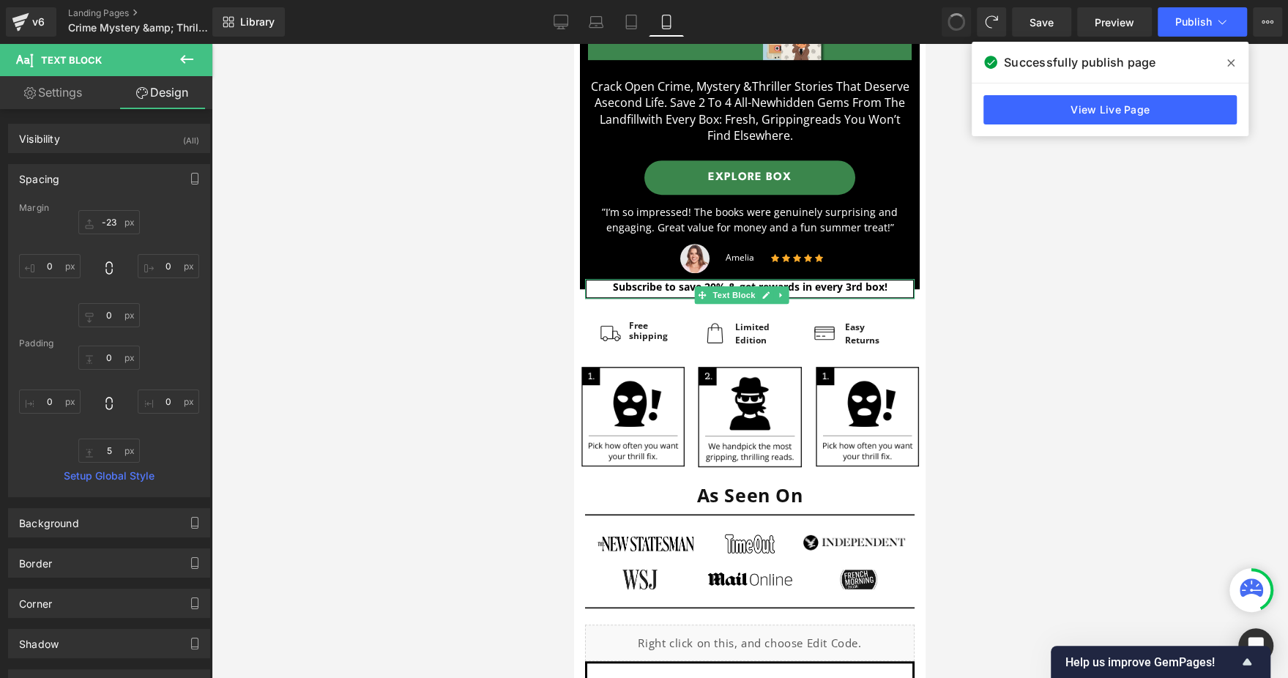
type input "-23"
type input "0"
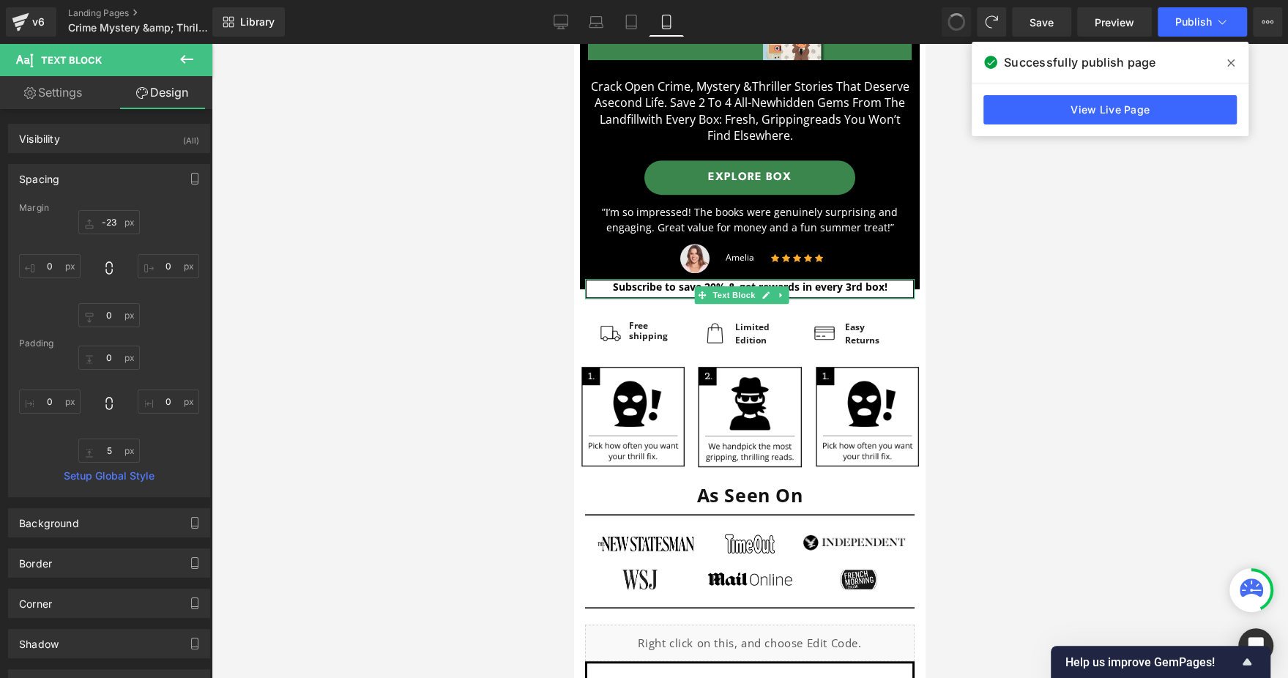
type input "0"
type input "5"
type input "0"
click at [1009, 294] on div at bounding box center [750, 361] width 1077 height 634
click at [606, 273] on div at bounding box center [750, 281] width 340 height 16
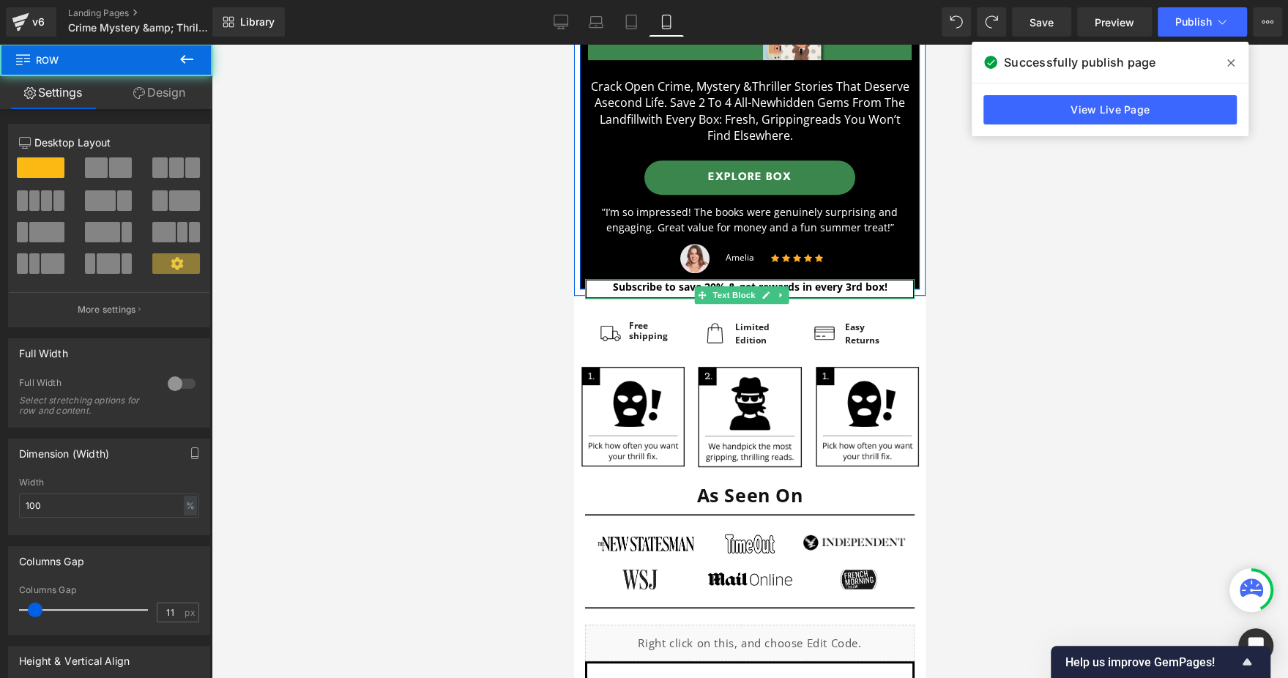
click at [602, 279] on div at bounding box center [750, 281] width 330 height 4
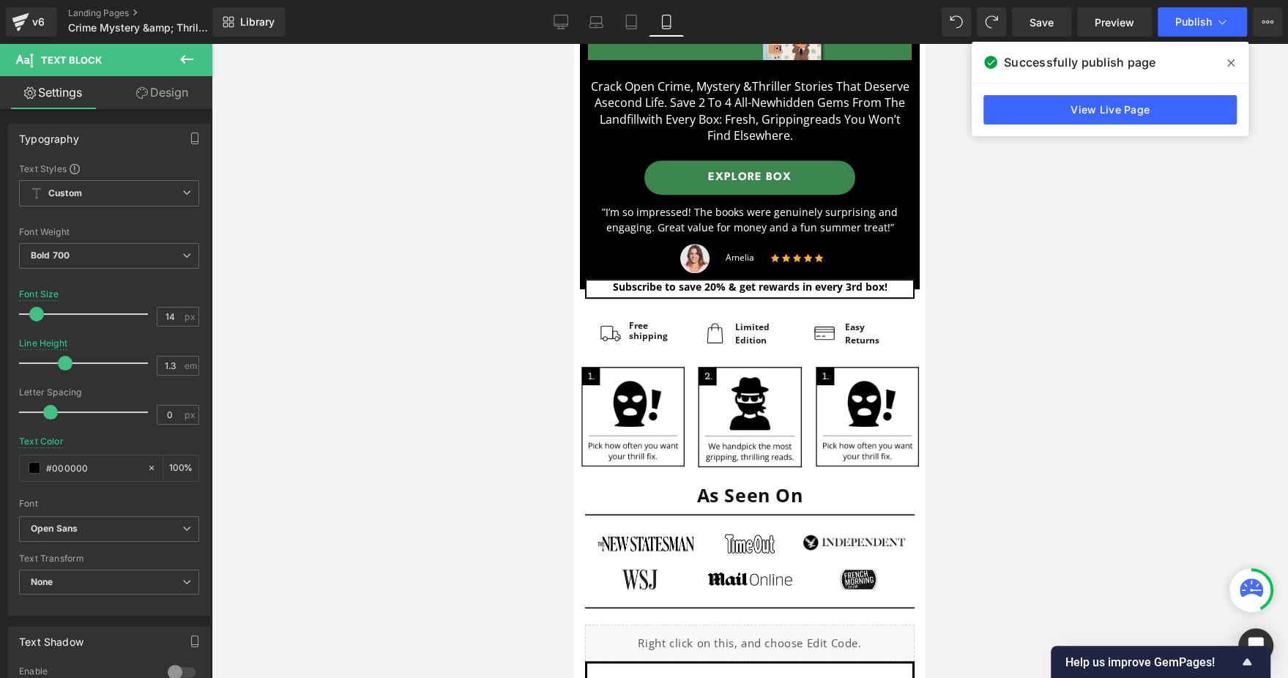
click at [159, 89] on link "Design" at bounding box center [162, 92] width 106 height 33
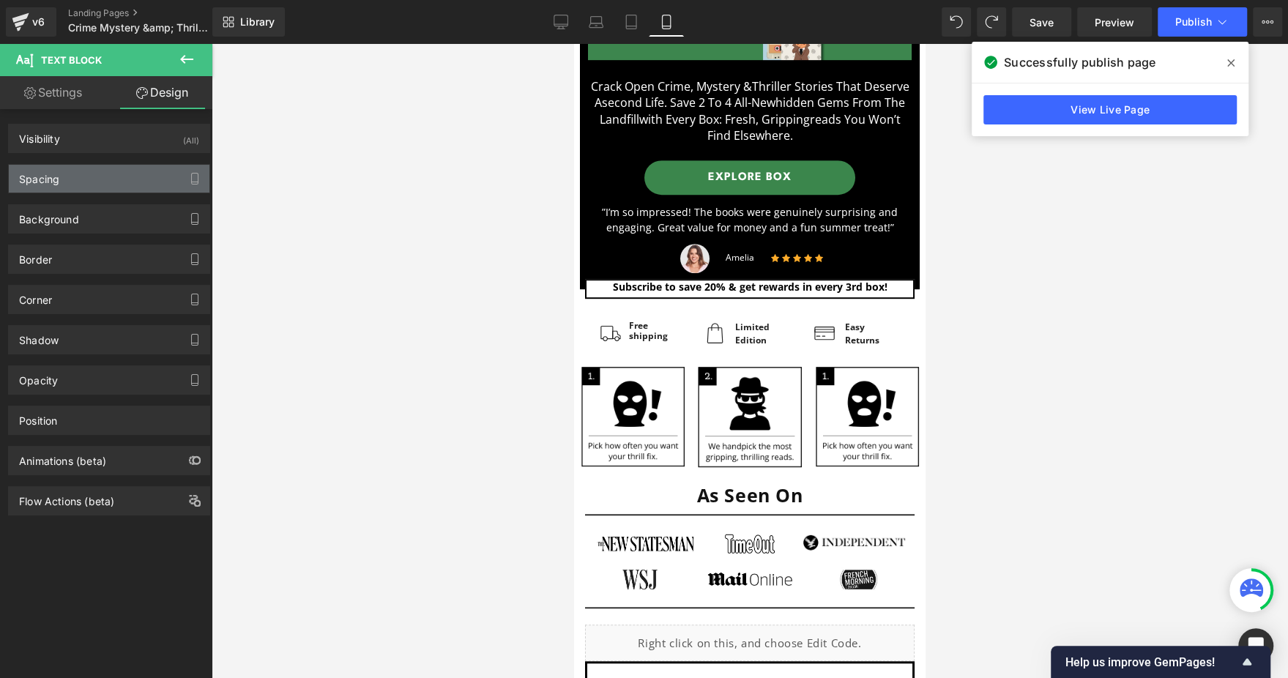
click at [124, 176] on div "Spacing" at bounding box center [109, 179] width 201 height 28
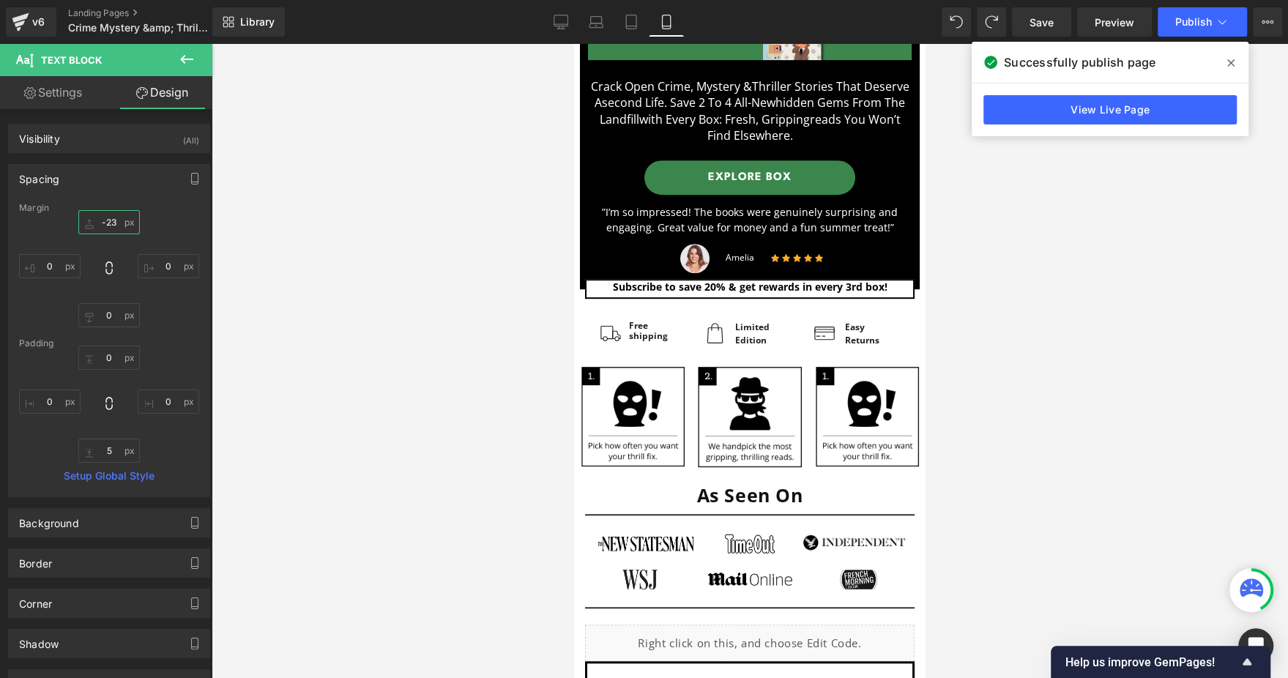
click at [114, 216] on input "-23" at bounding box center [109, 222] width 62 height 24
click at [641, 21] on link "Tablet" at bounding box center [631, 21] width 35 height 29
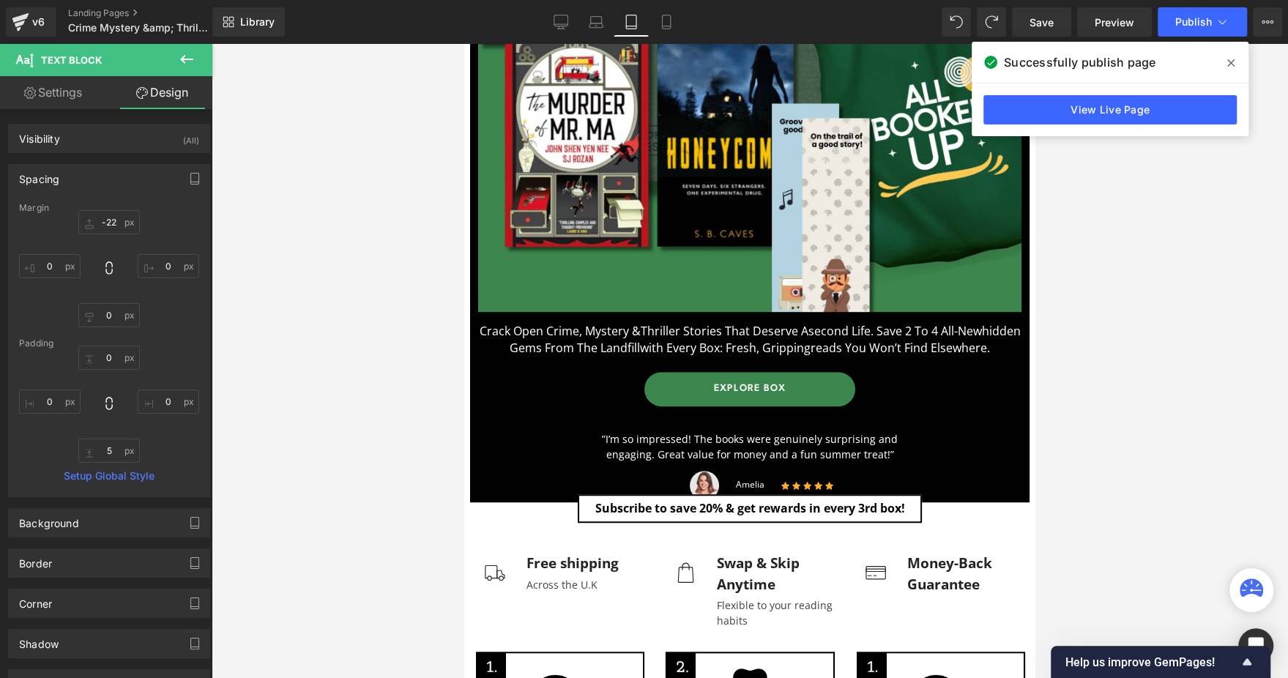
type input "-23"
type input "0"
type input "5"
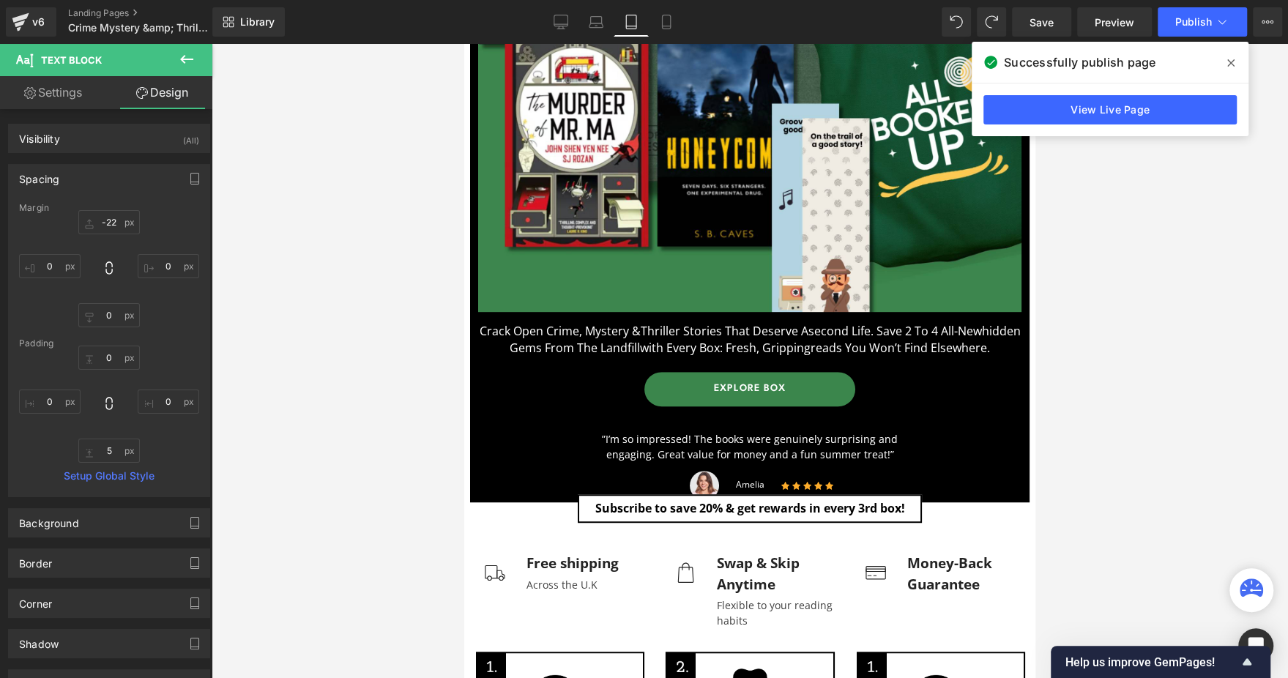
type input "0"
type input "5"
type input "0"
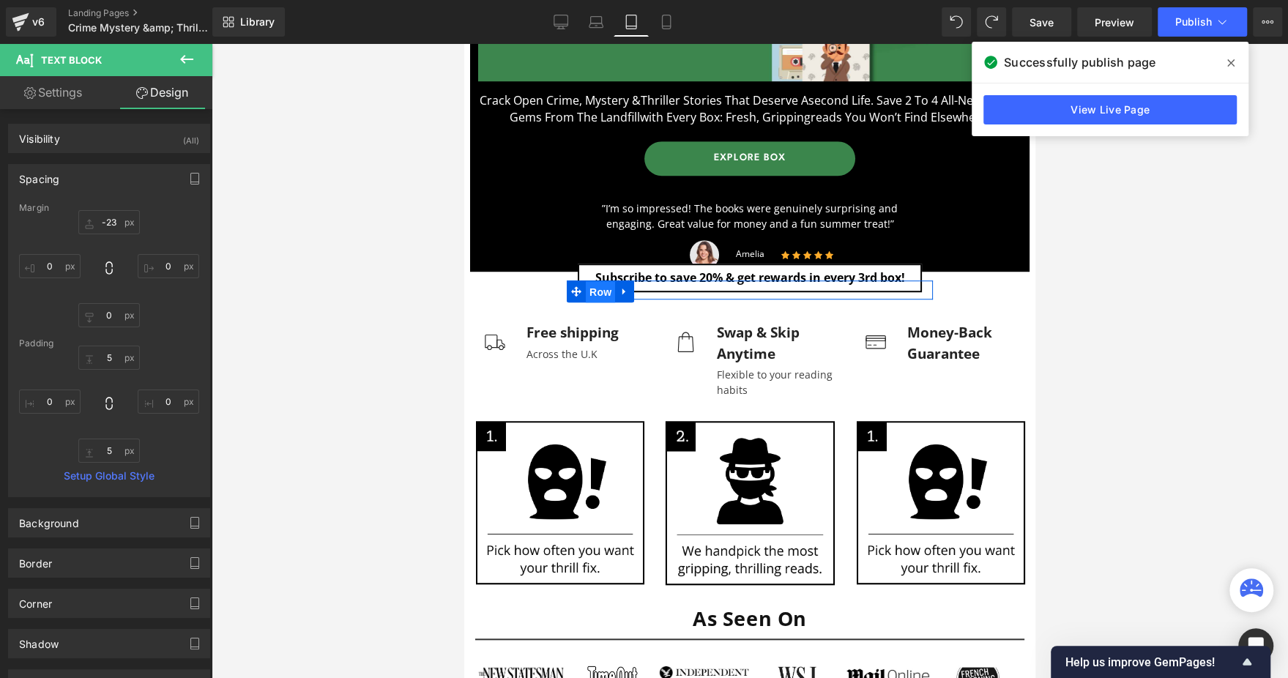
drag, startPoint x: 590, startPoint y: 290, endPoint x: 803, endPoint y: 209, distance: 227.4
click at [590, 290] on span "Row" at bounding box center [600, 292] width 29 height 22
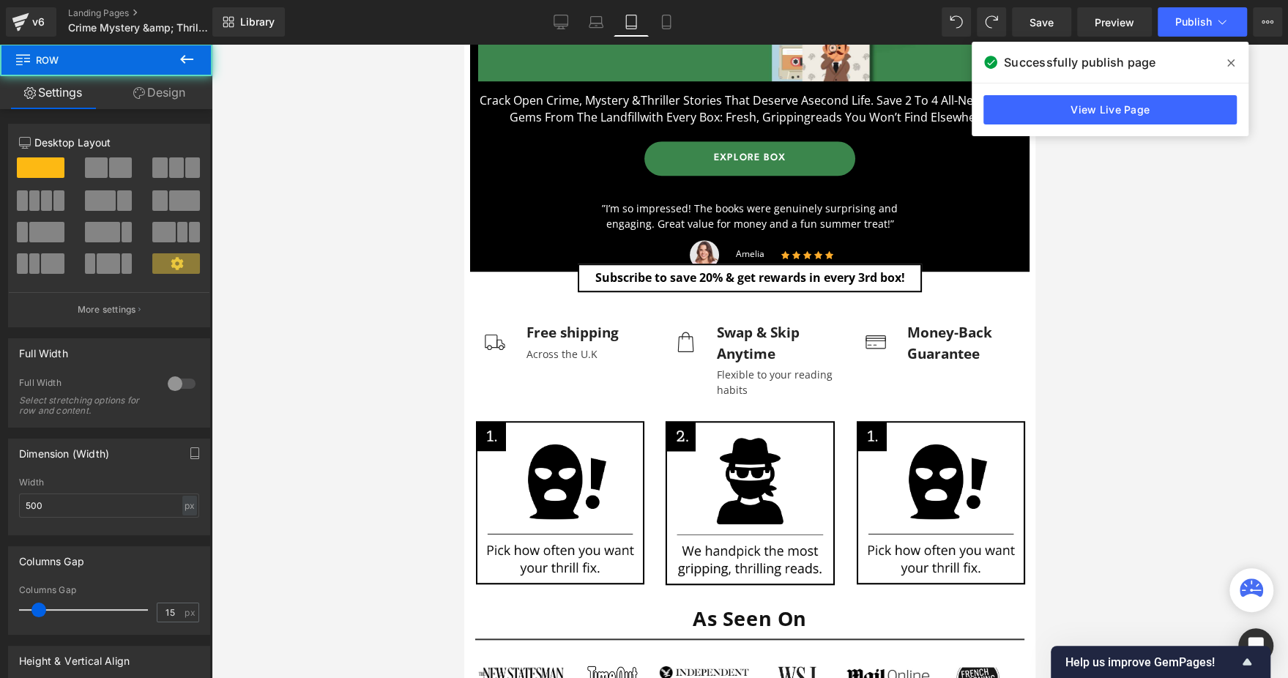
click at [166, 97] on link "Design" at bounding box center [159, 92] width 106 height 33
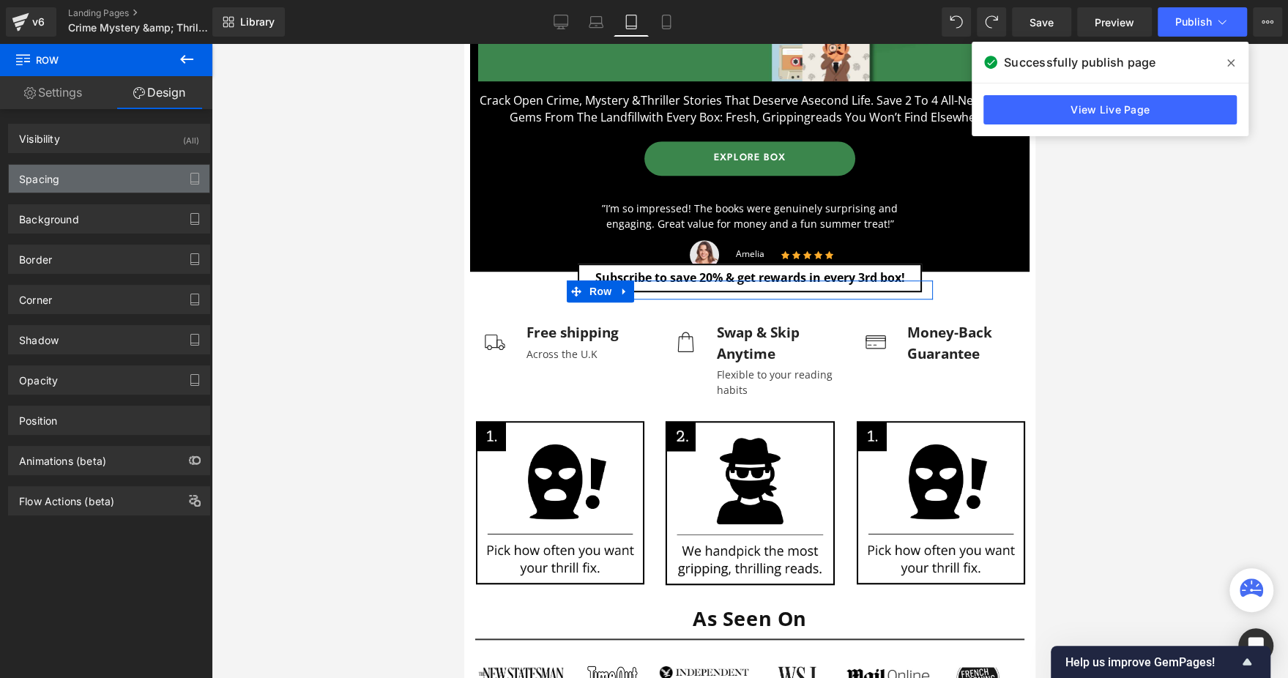
click at [144, 180] on div "Spacing" at bounding box center [109, 179] width 201 height 28
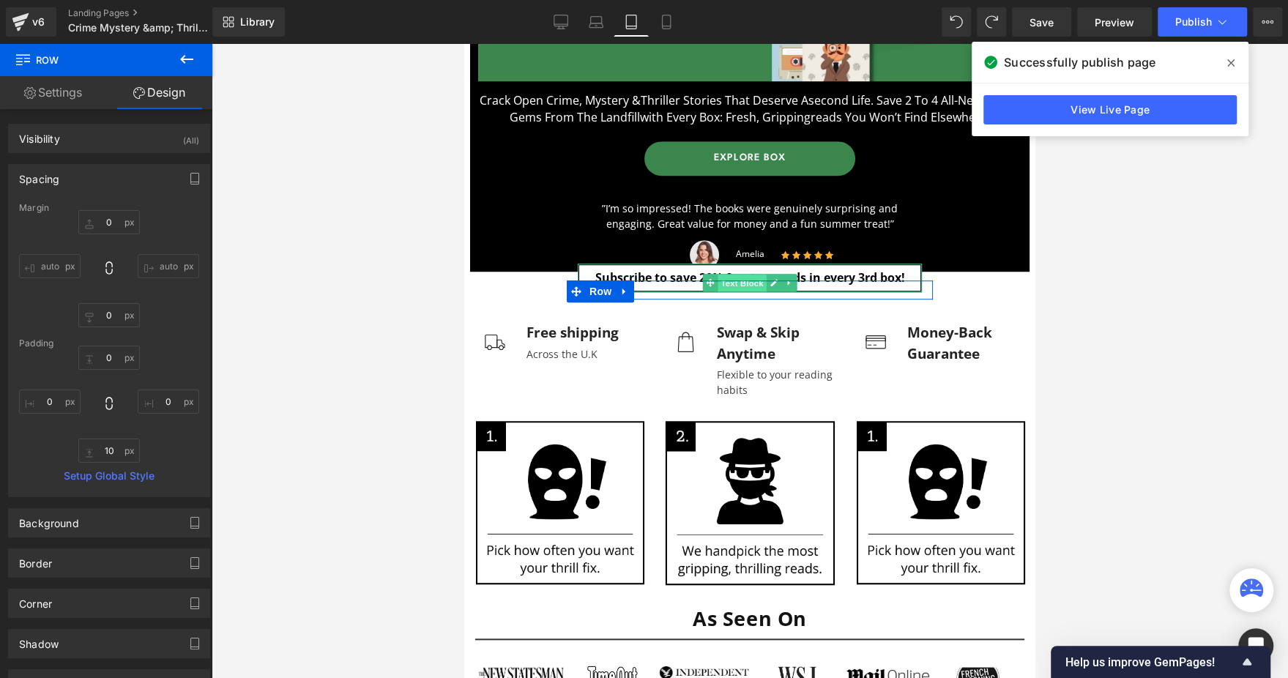
click at [723, 274] on span "Text Block" at bounding box center [742, 283] width 48 height 18
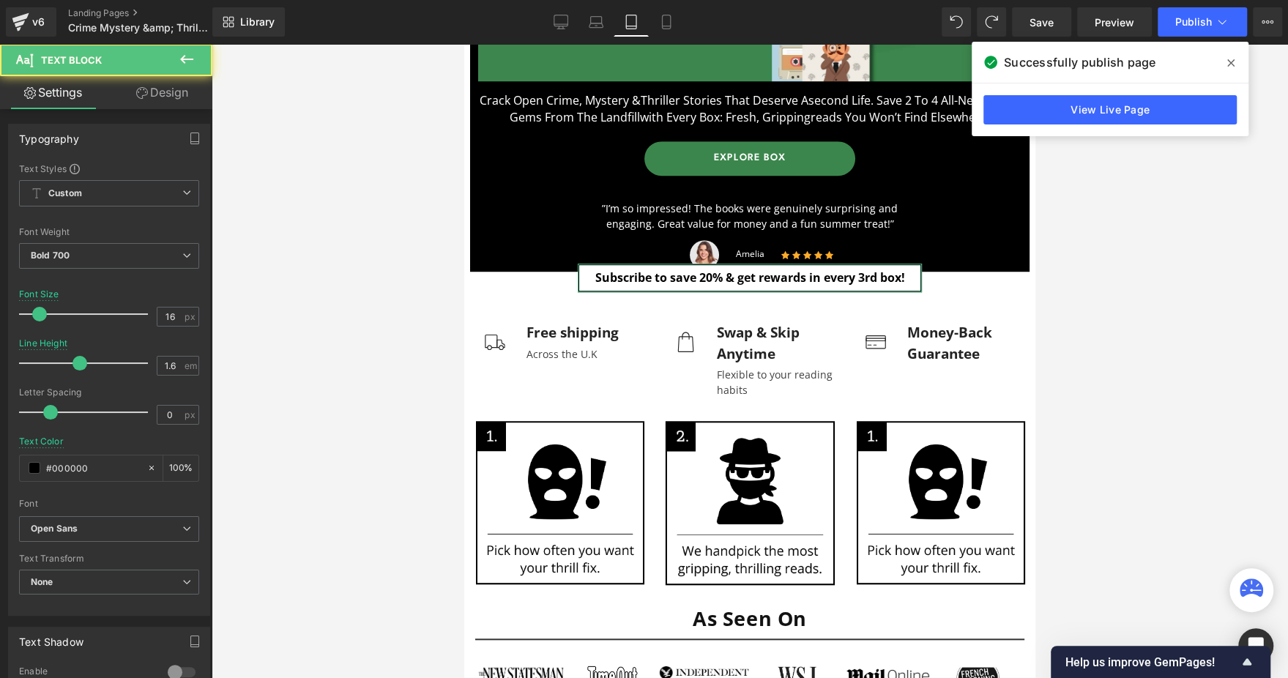
click at [188, 99] on link "Design" at bounding box center [162, 92] width 106 height 33
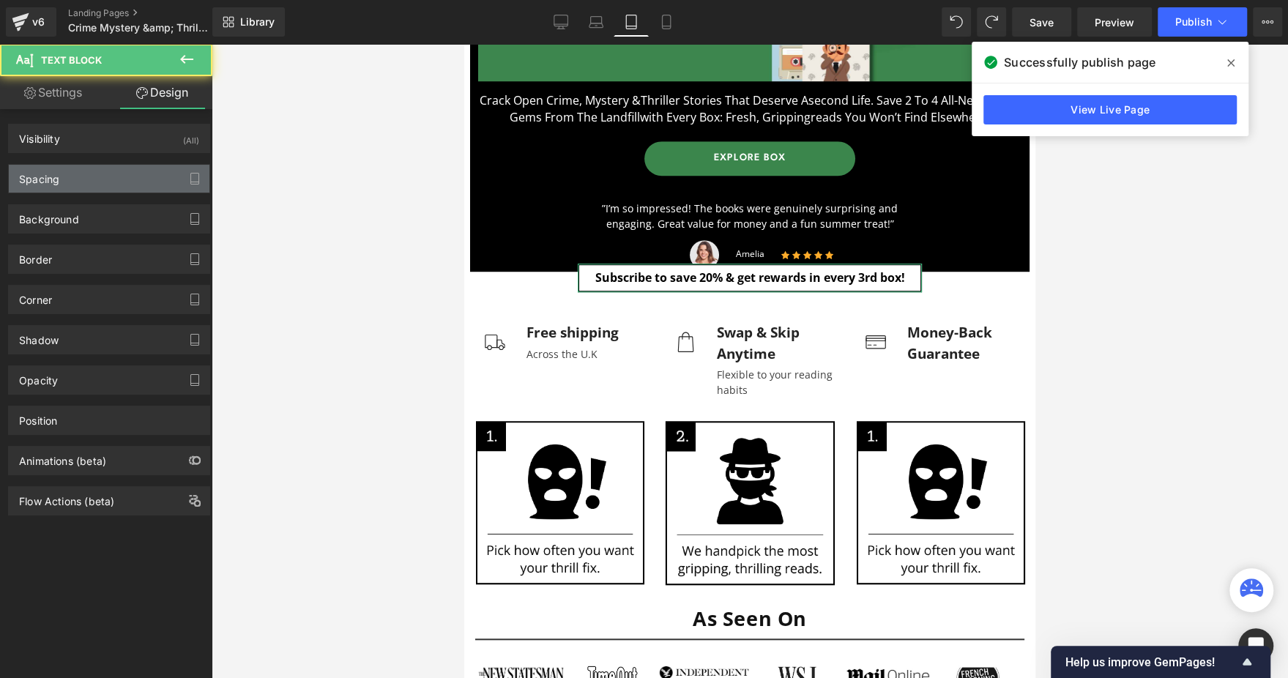
click at [119, 167] on div "Spacing" at bounding box center [109, 179] width 201 height 28
type input "-23"
type input "0"
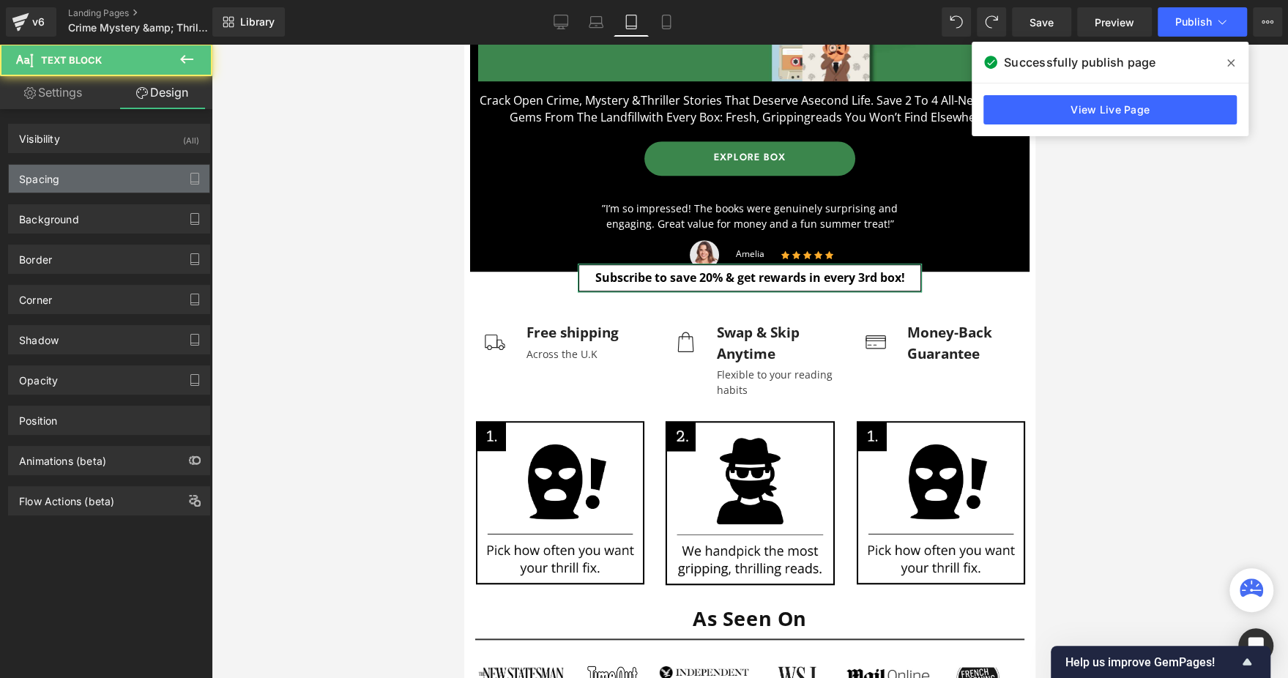
type input "5"
type input "0"
type input "5"
type input "0"
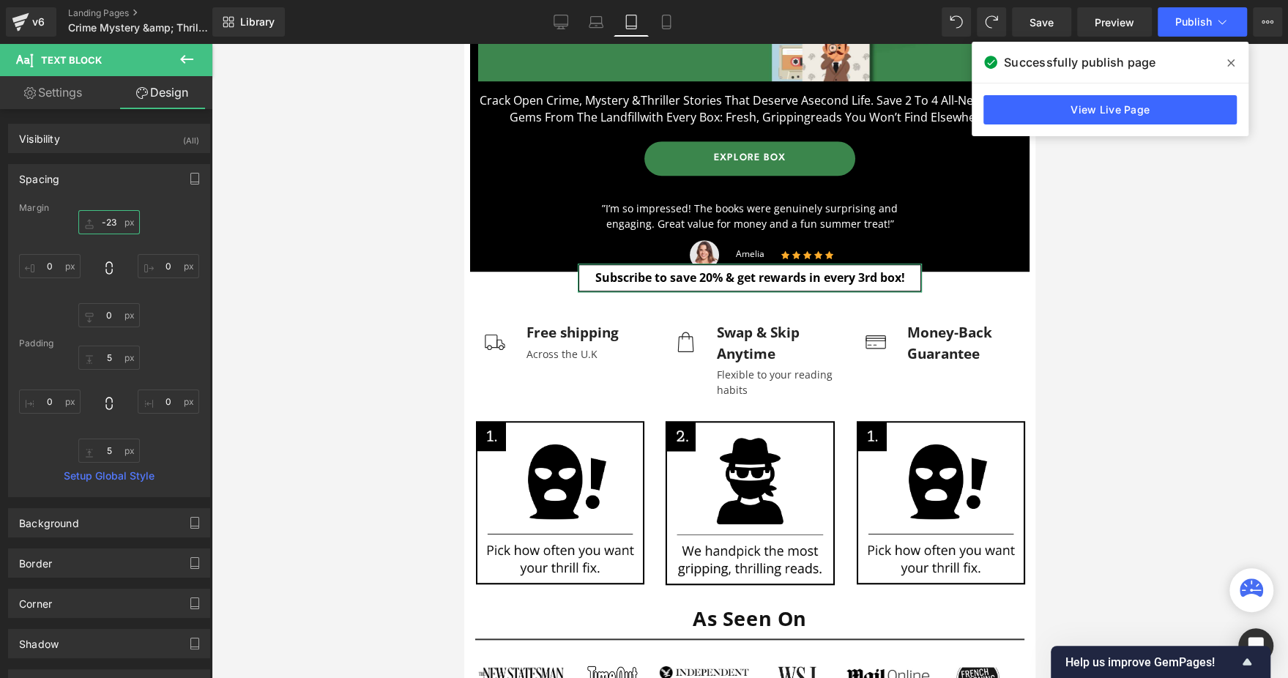
click at [114, 216] on input "-23" at bounding box center [109, 222] width 62 height 24
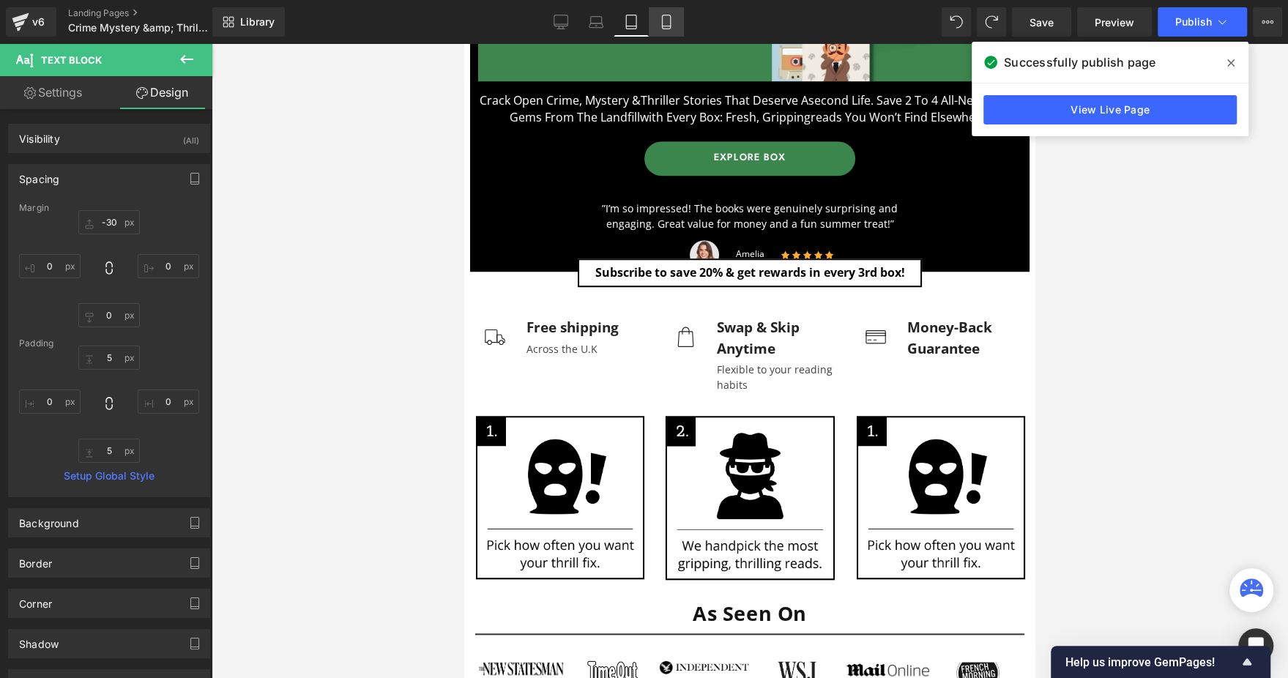
click at [666, 31] on link "Mobile" at bounding box center [666, 21] width 35 height 29
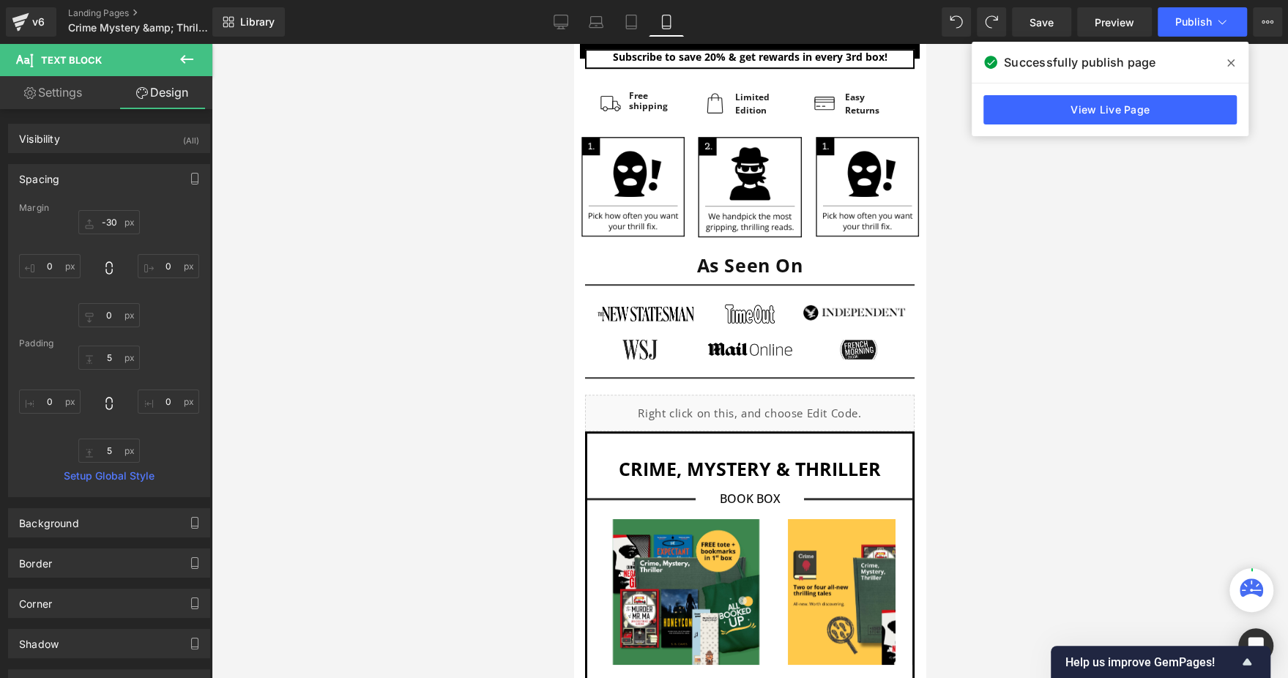
type input "-22"
type input "0"
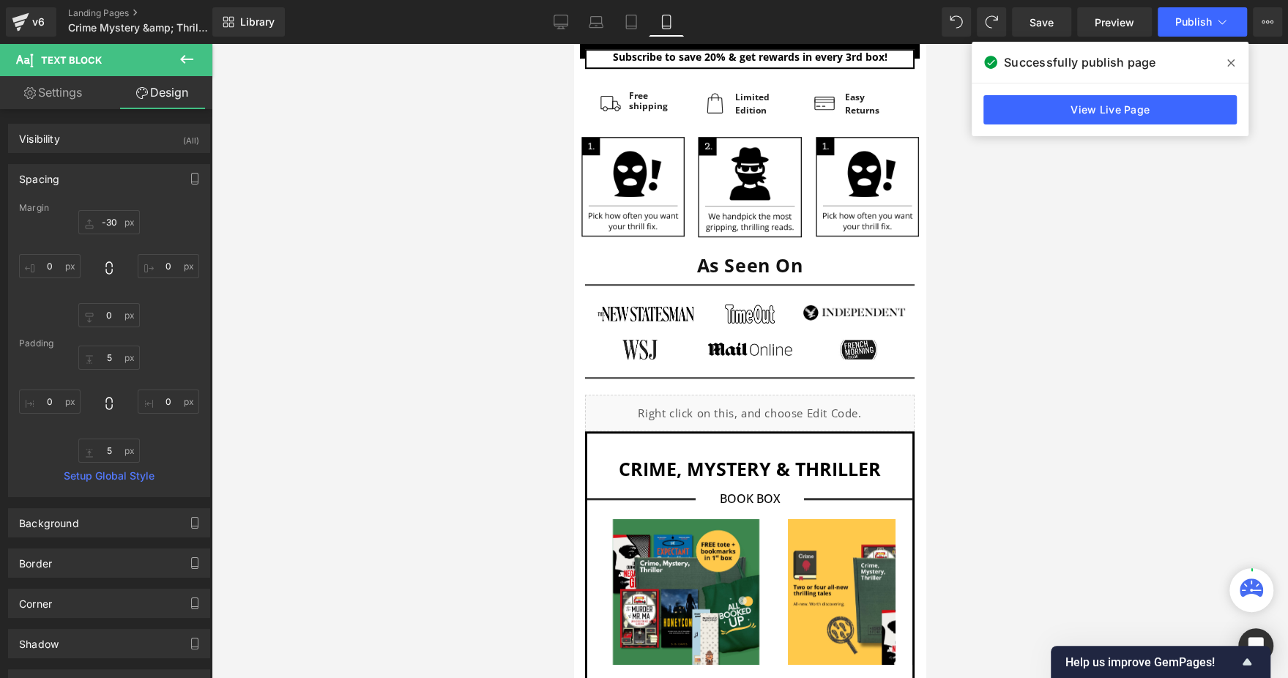
type input "0"
type input "5"
type input "0"
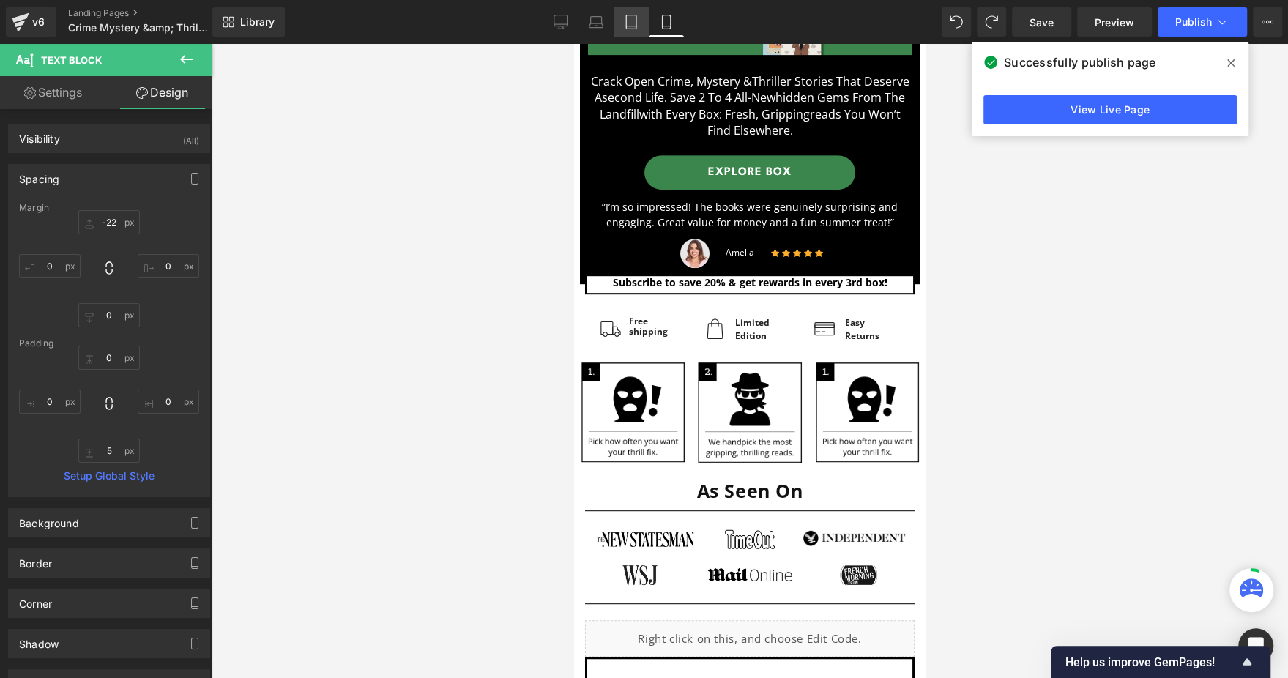
click at [626, 29] on link "Tablet" at bounding box center [631, 21] width 35 height 29
type input "-30"
type input "0"
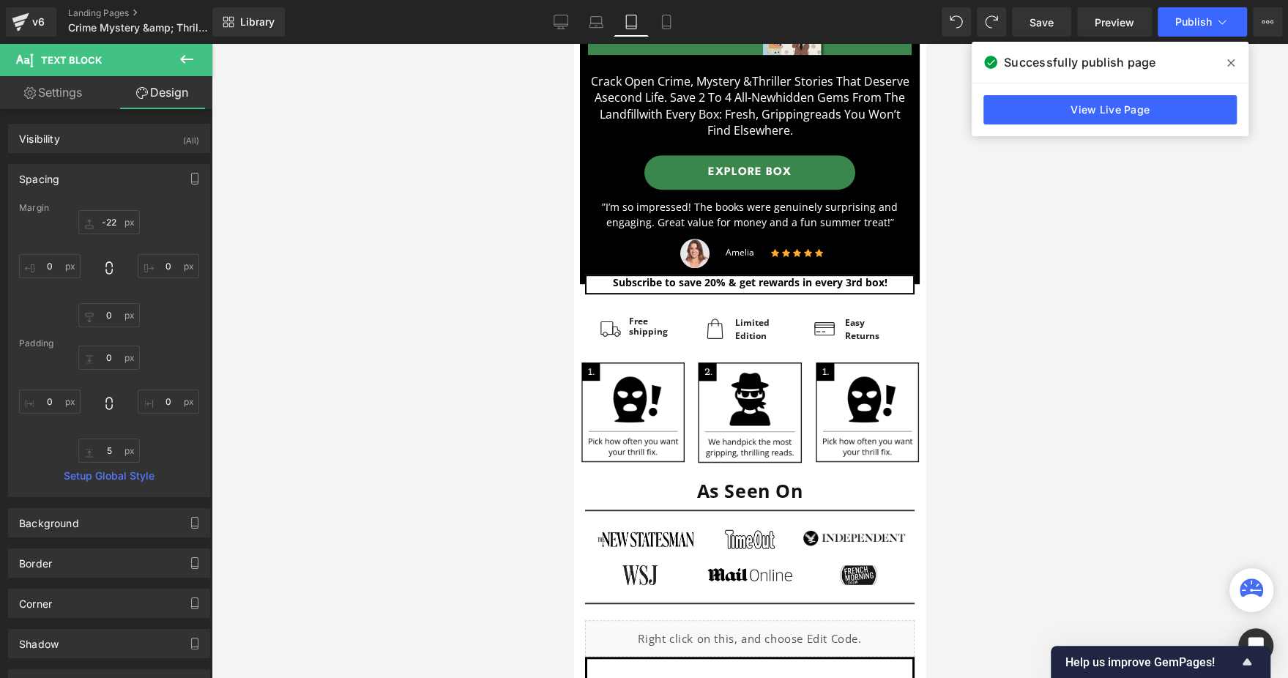
type input "5"
type input "0"
type input "5"
type input "0"
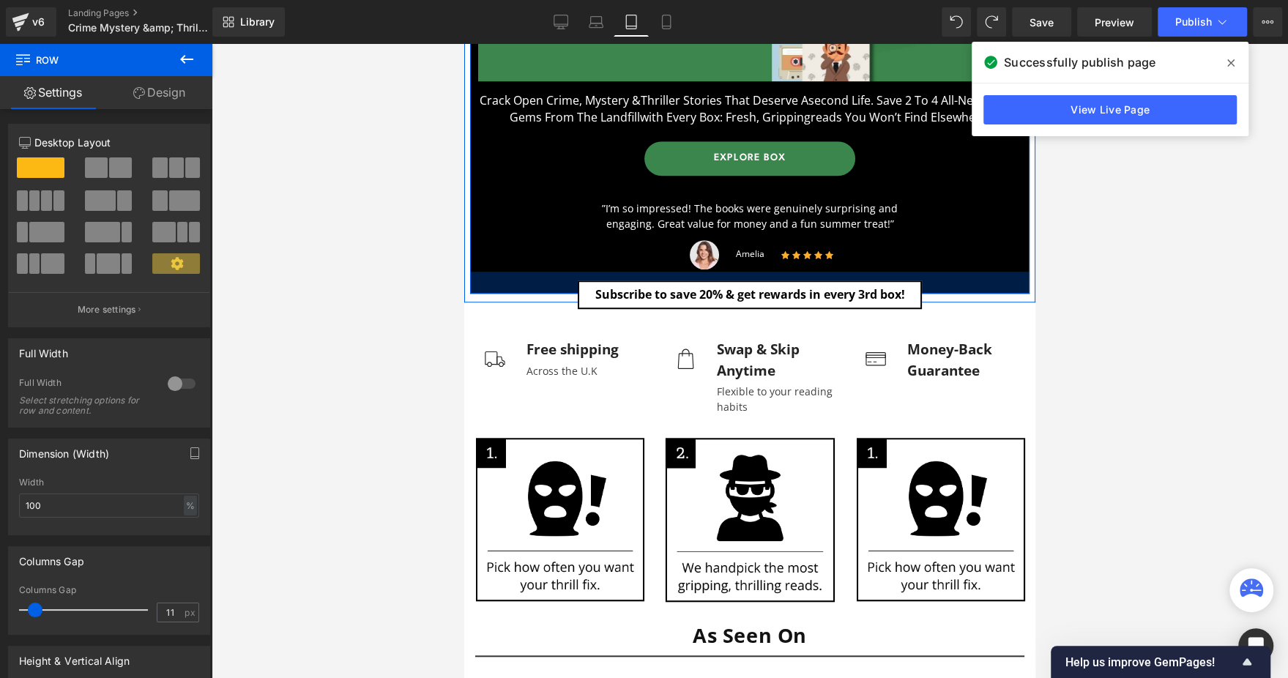
drag, startPoint x: 501, startPoint y: 267, endPoint x: 1535, endPoint y: 45, distance: 1057.6
click at [505, 289] on div at bounding box center [750, 283] width 560 height 22
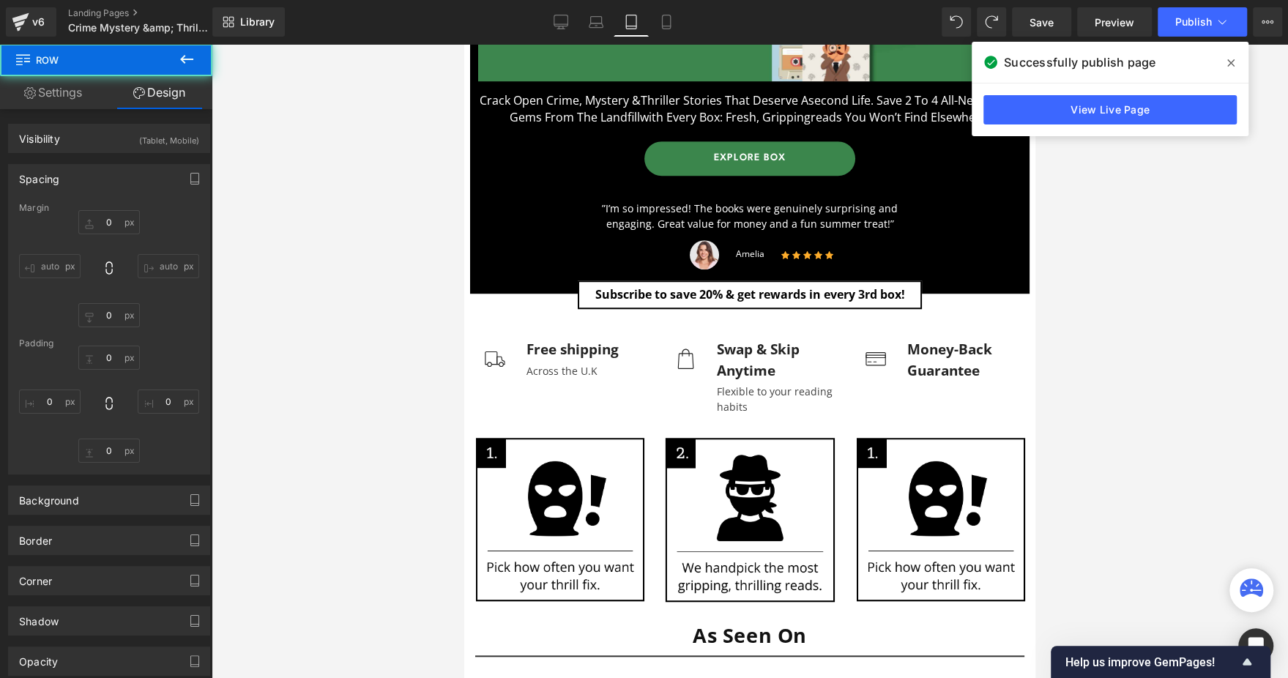
type input "0"
type input "39"
type input "0"
type input "30"
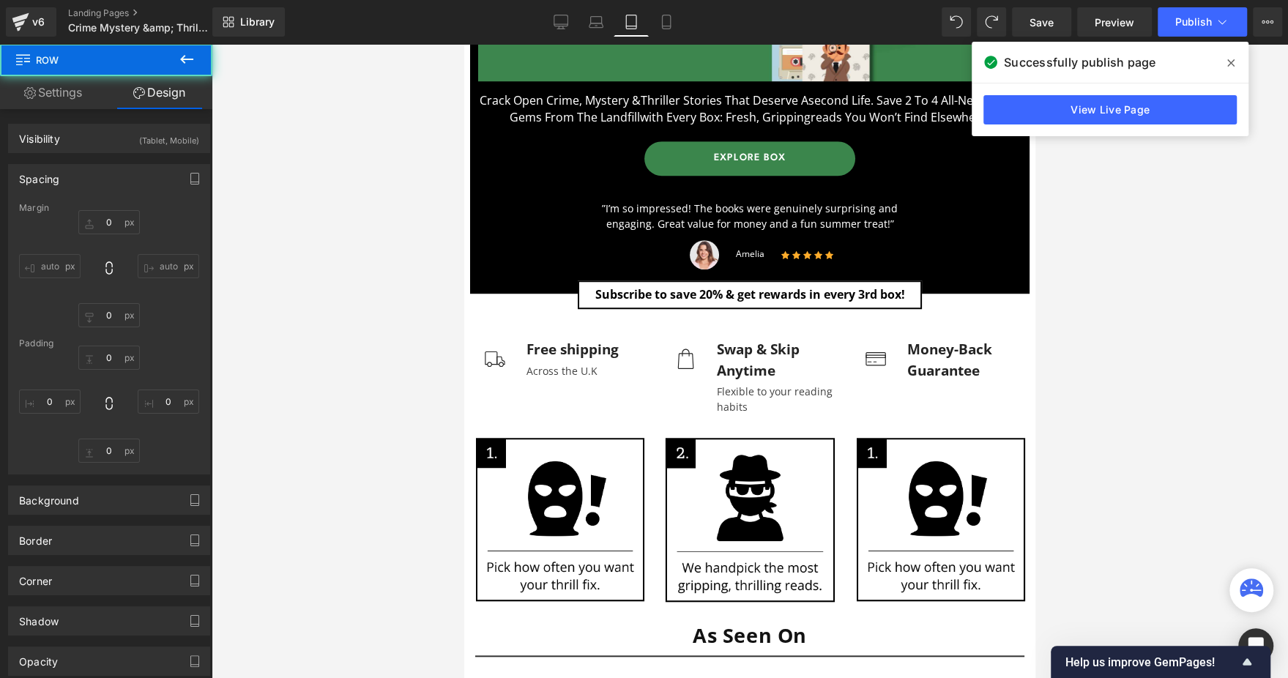
type input "0"
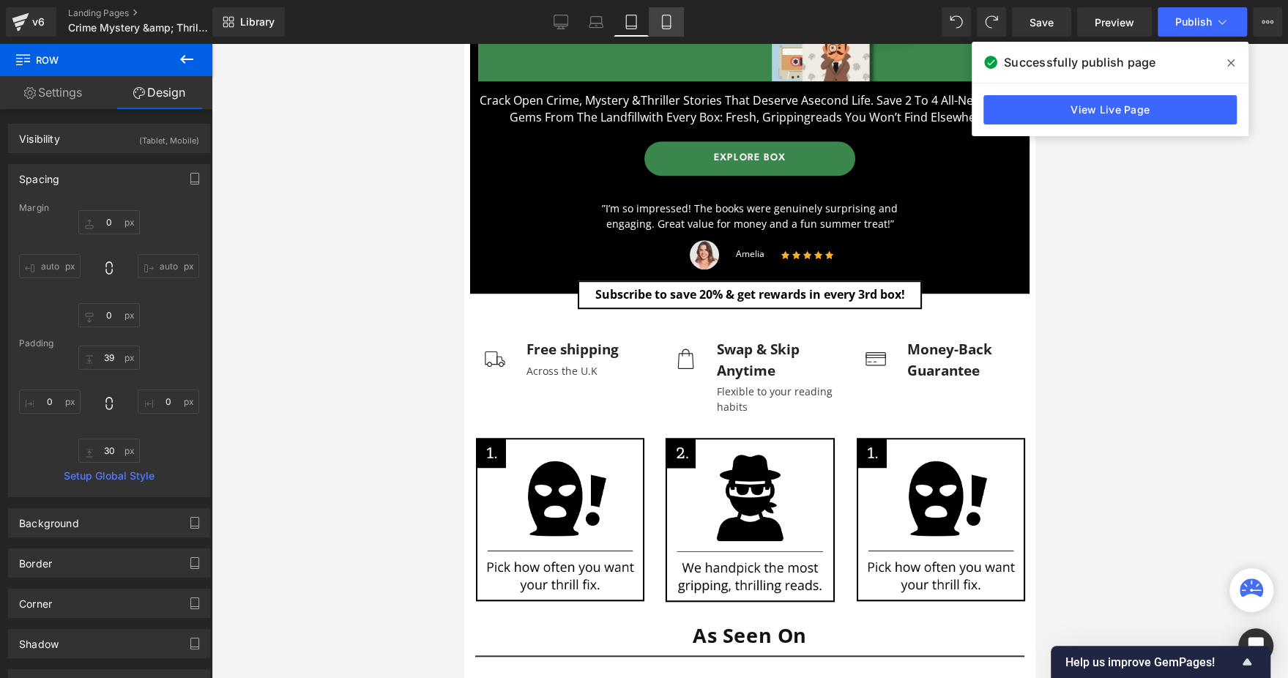
click at [664, 24] on icon at bounding box center [666, 22] width 15 height 15
type input "0"
type input "27"
type input "0"
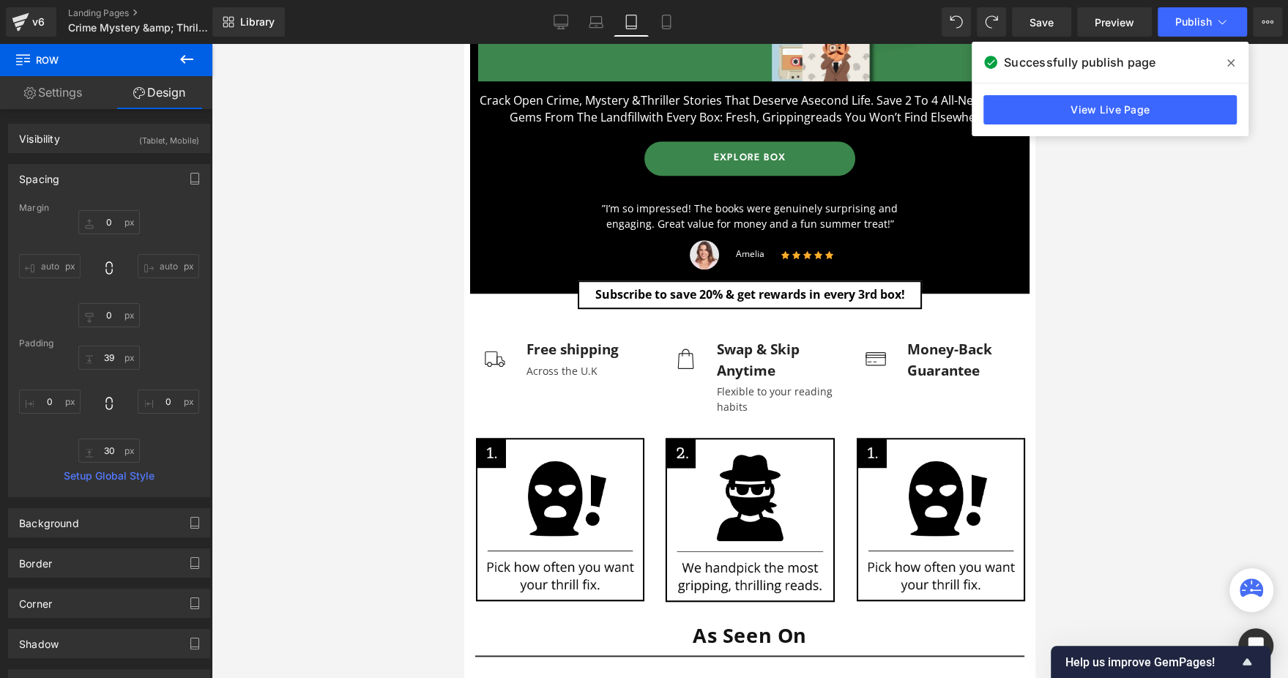
type input "22"
type input "0"
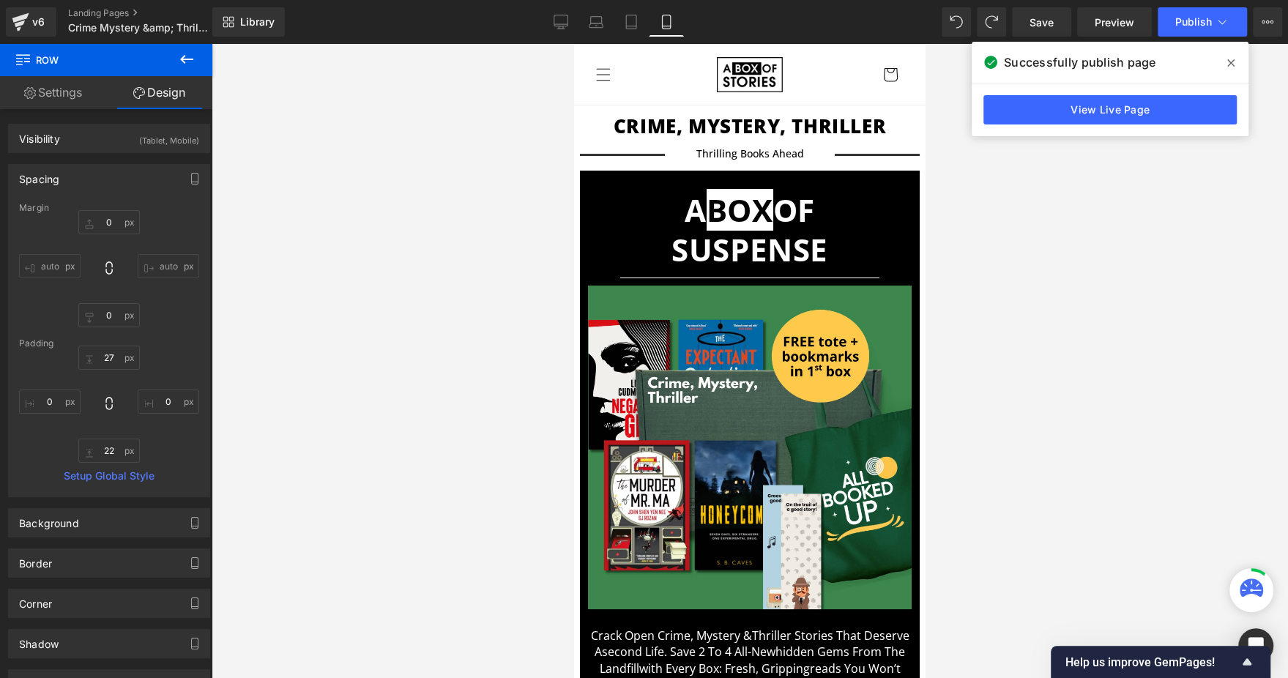
scroll to position [439, 0]
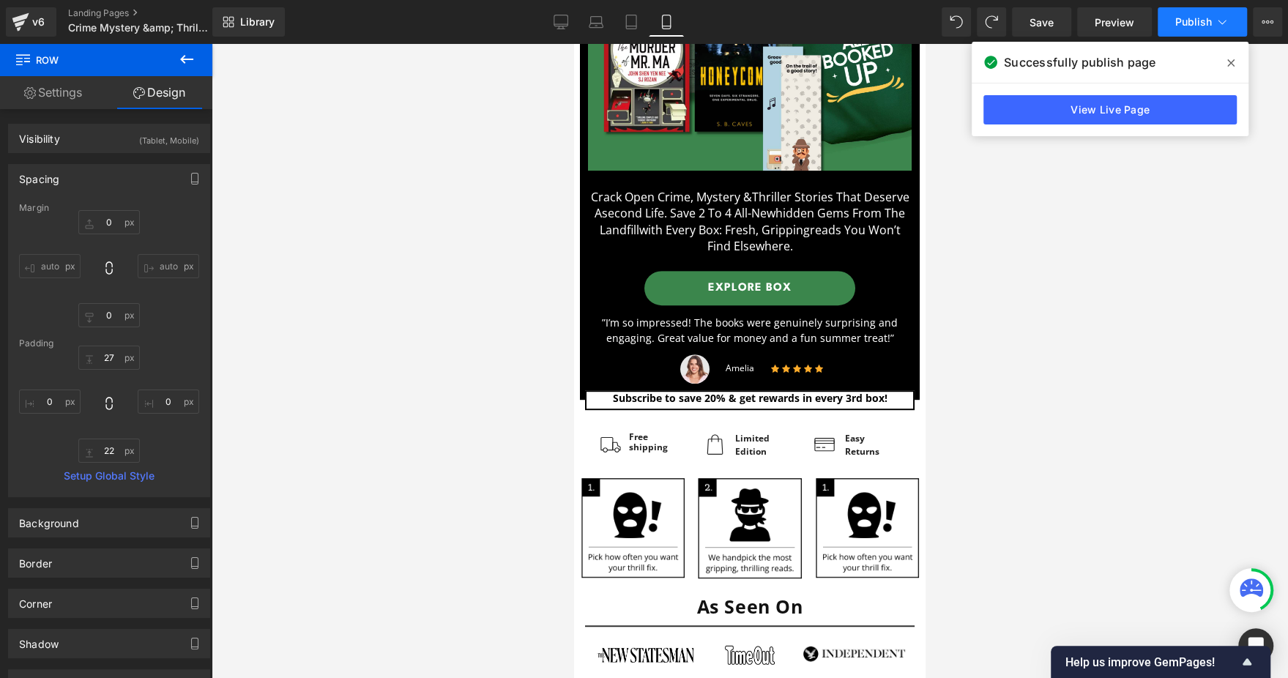
click at [1209, 27] on span "Publish" at bounding box center [1194, 22] width 37 height 12
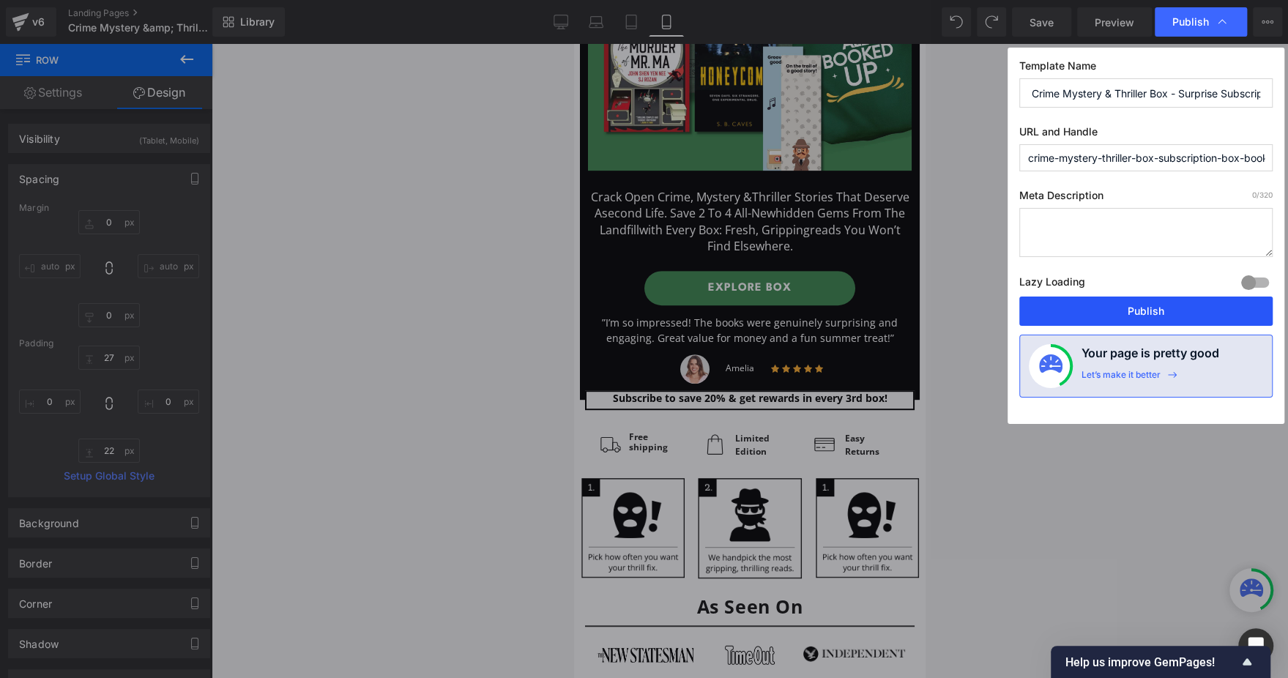
click at [1131, 322] on button "Publish" at bounding box center [1146, 311] width 253 height 29
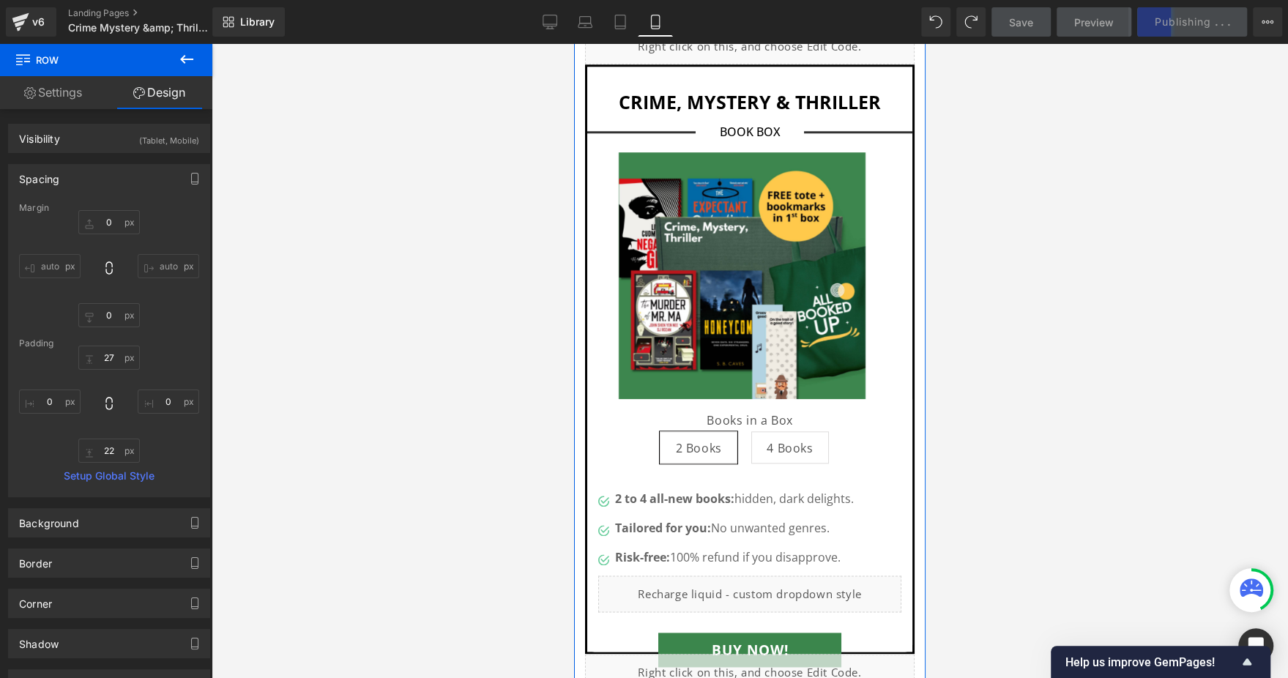
scroll to position [1209, 0]
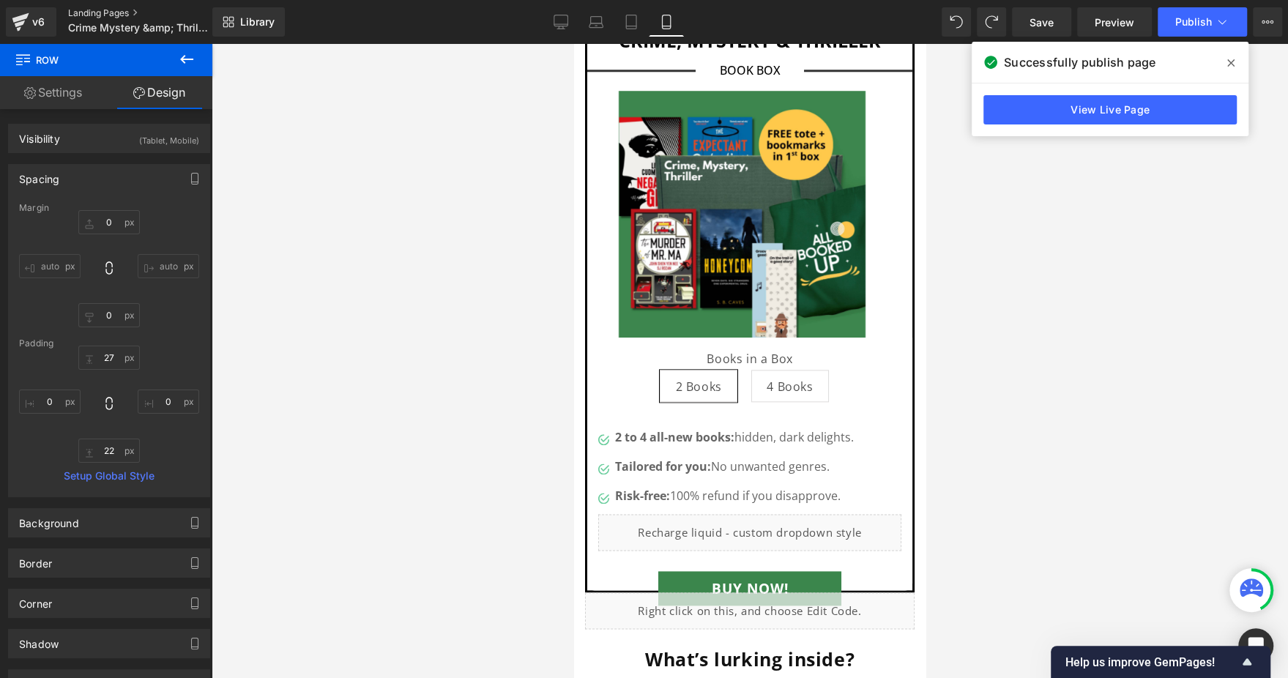
click at [75, 10] on link "Landing Pages" at bounding box center [152, 13] width 168 height 12
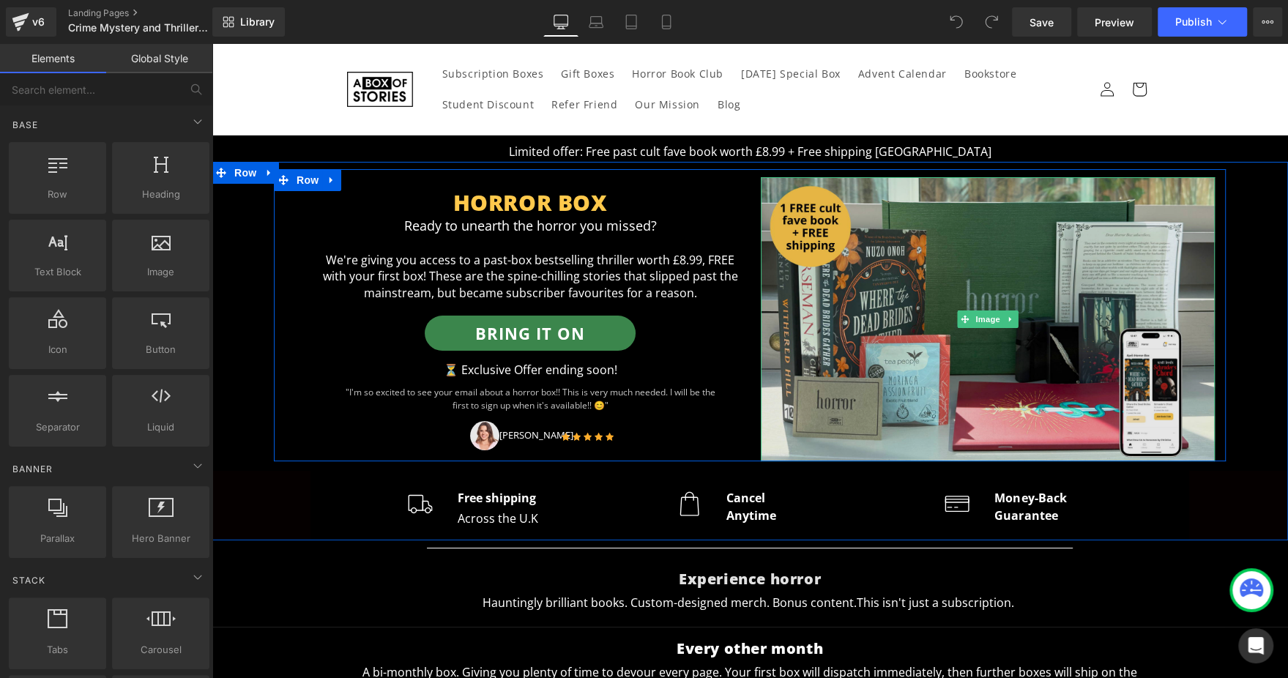
drag, startPoint x: 959, startPoint y: 279, endPoint x: 921, endPoint y: 289, distance: 40.2
click at [959, 279] on img at bounding box center [988, 319] width 454 height 284
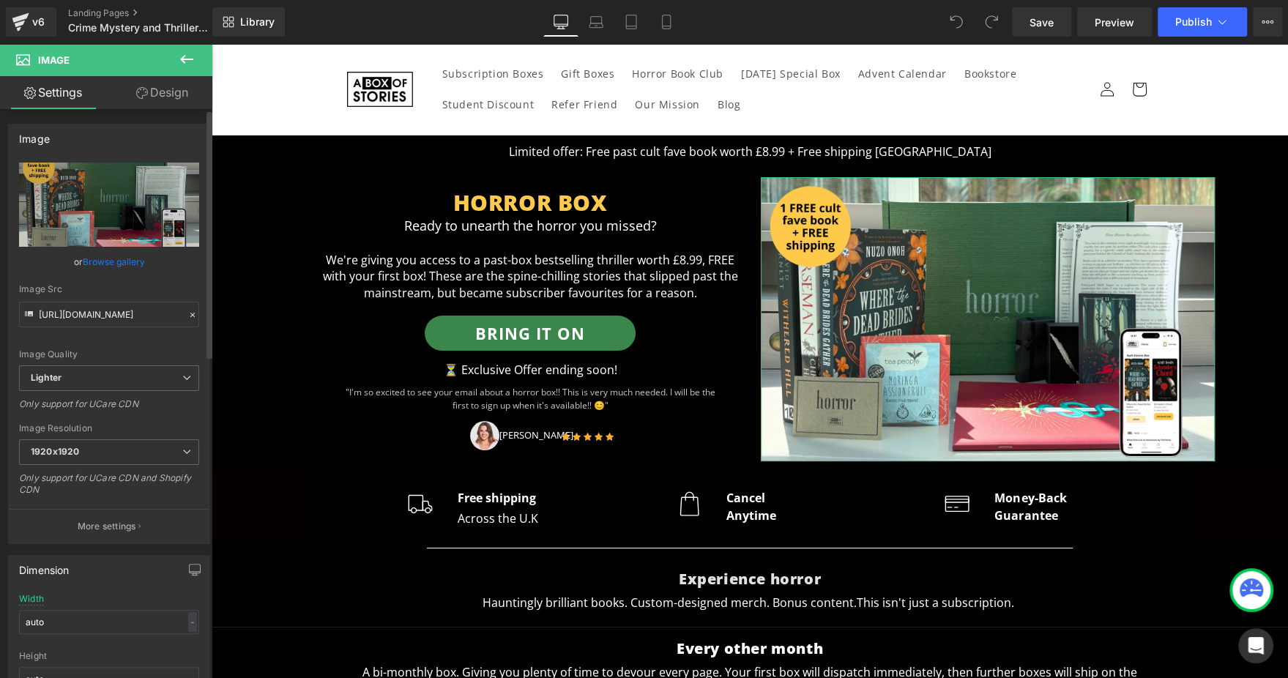
click at [139, 261] on link "Browse gallery" at bounding box center [114, 262] width 62 height 26
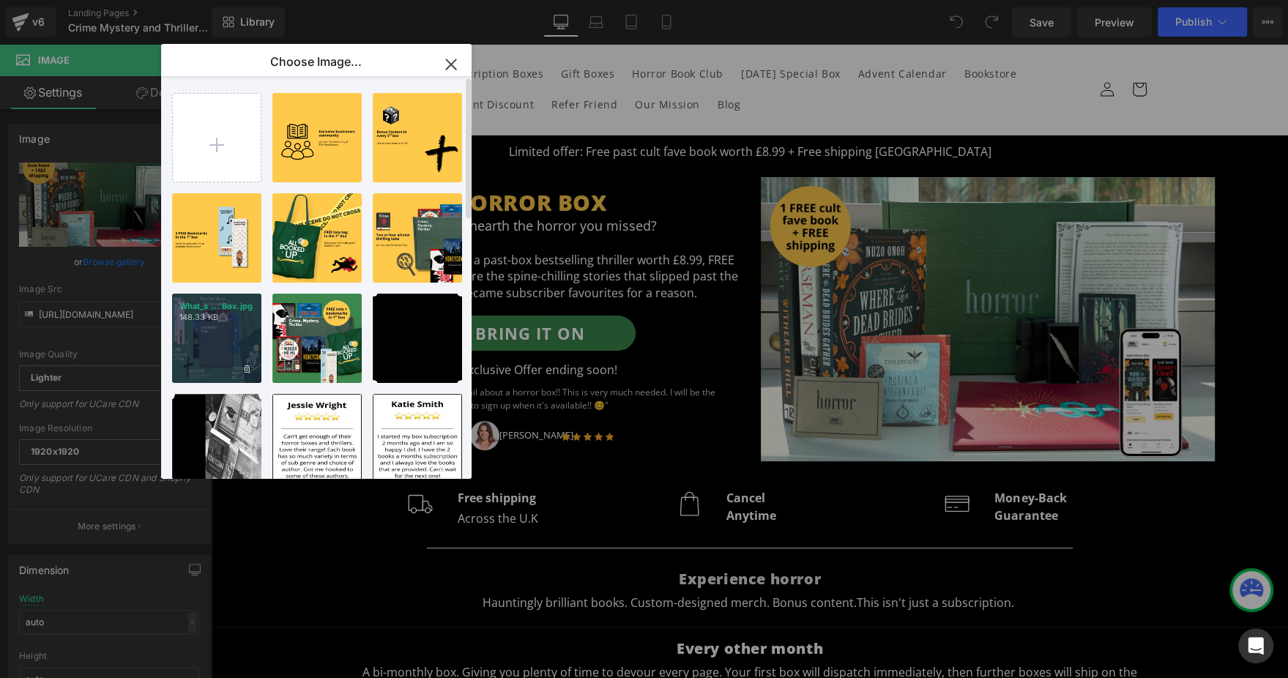
click at [222, 348] on div "What_s ... Box.jpg 148.33 KB" at bounding box center [216, 338] width 89 height 89
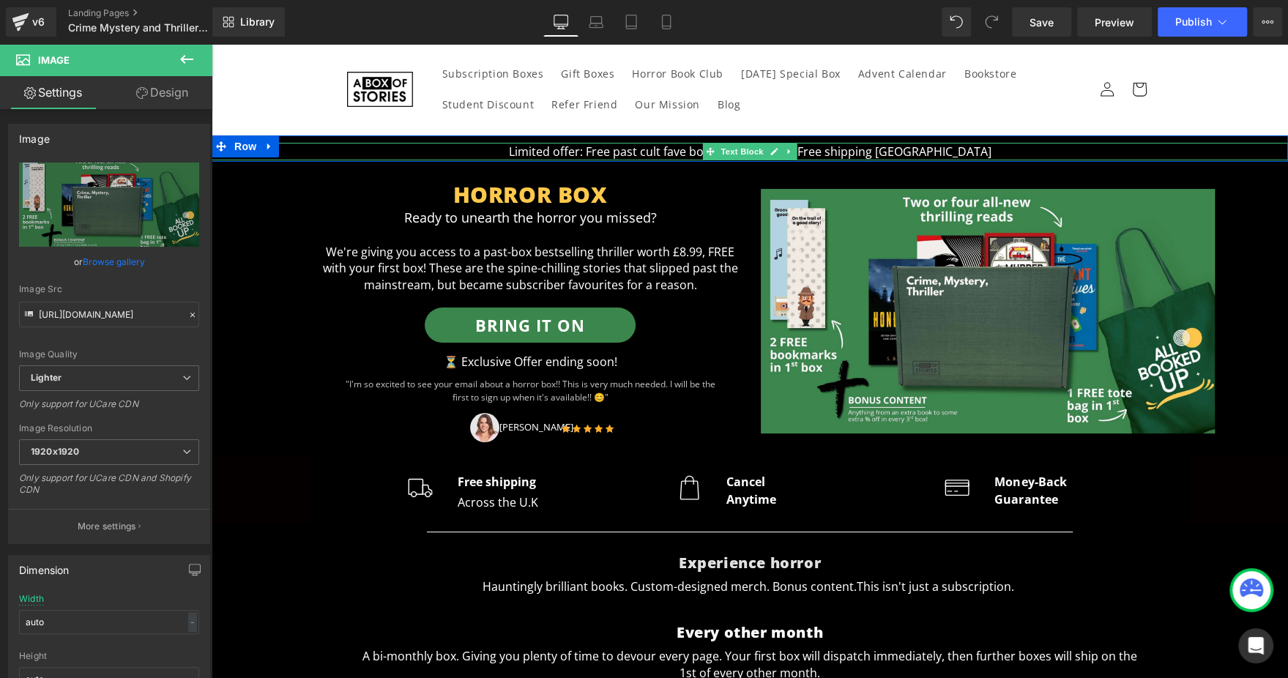
click at [612, 152] on p "Limited offer: Free past cult fave book worth £8.99 + Free shipping [GEOGRAPHIC…" at bounding box center [750, 152] width 1077 height 18
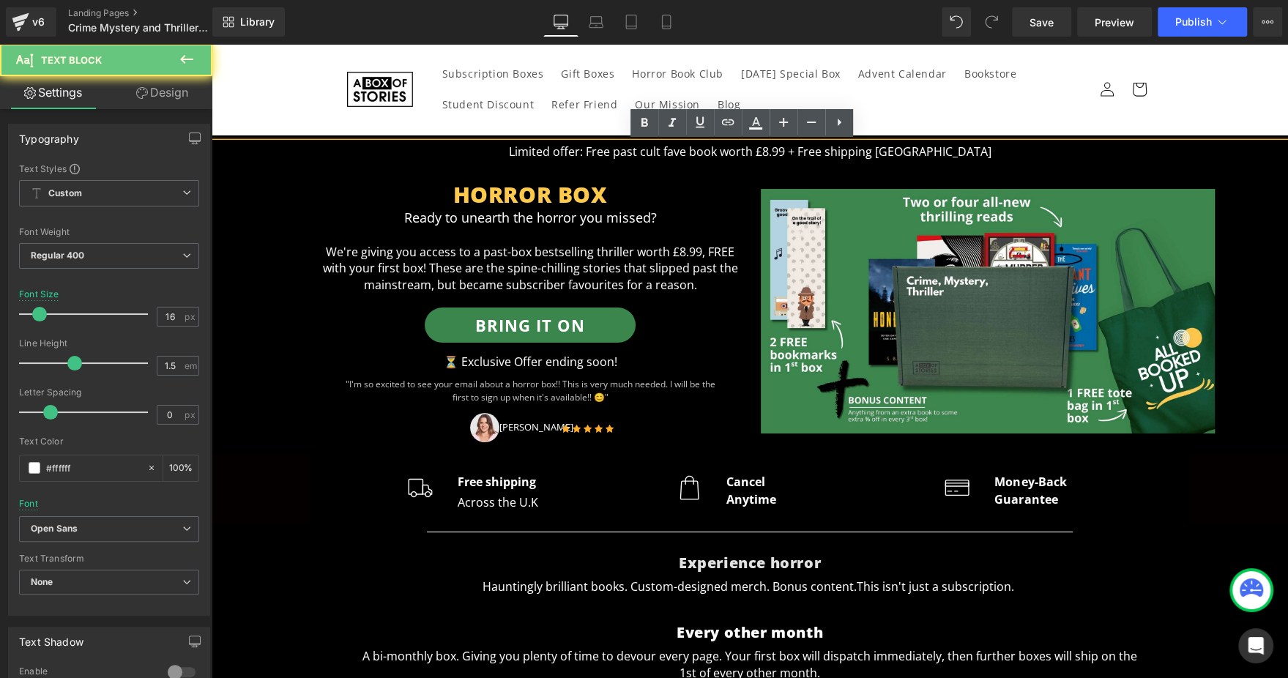
click at [623, 152] on p "Limited offer: Free past cult fave book worth £8.99 + Free shipping [GEOGRAPHIC…" at bounding box center [750, 152] width 1077 height 18
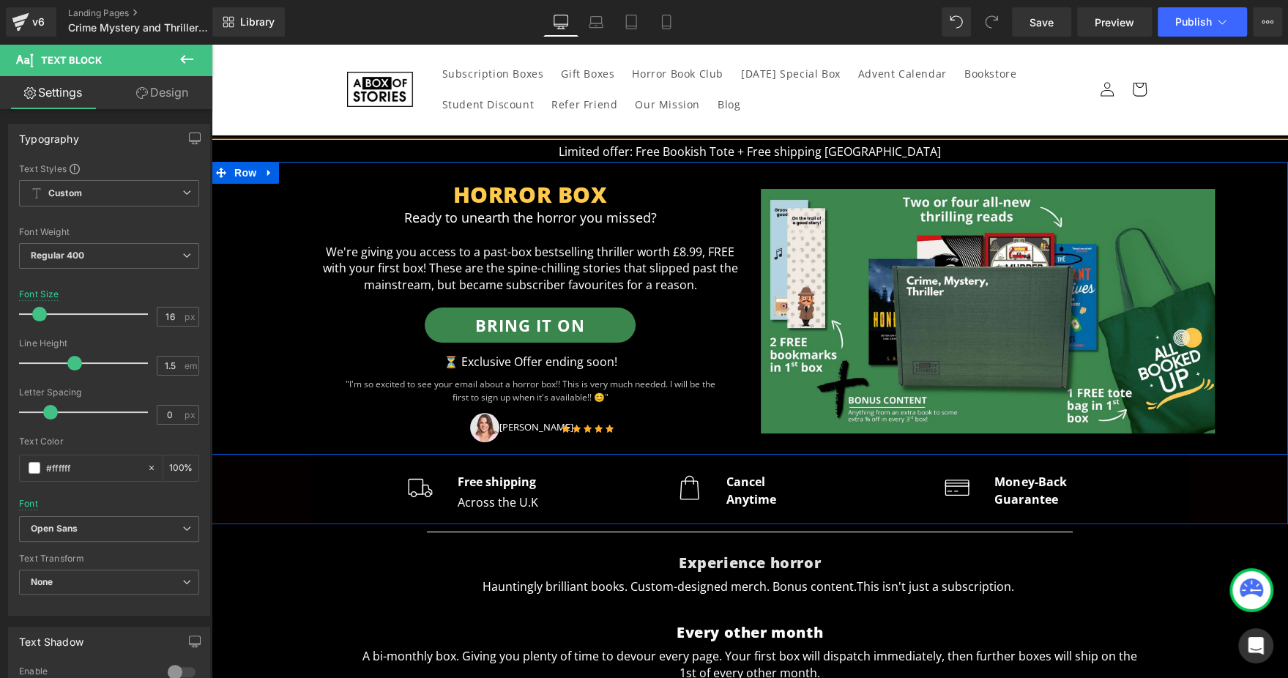
click at [1257, 338] on div "HORROR BOX Heading Ready to unearth the horror you missed? Text Block We're giv…" at bounding box center [750, 303] width 1077 height 283
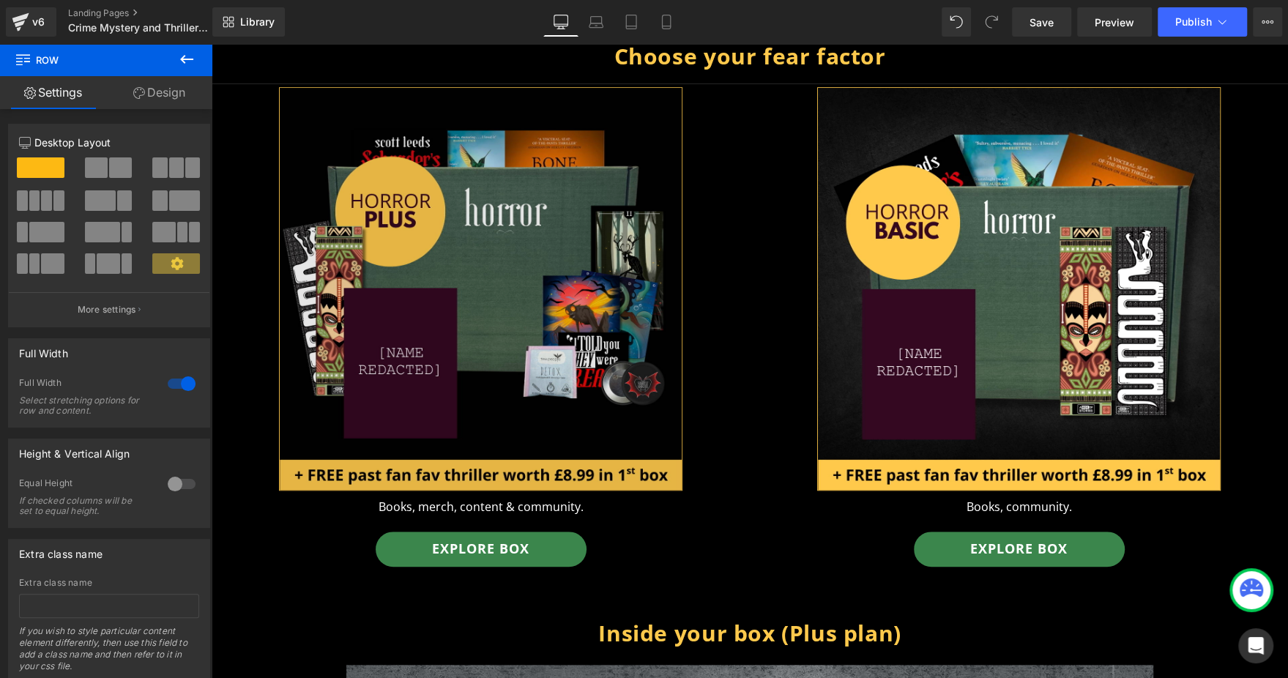
scroll to position [769, 0]
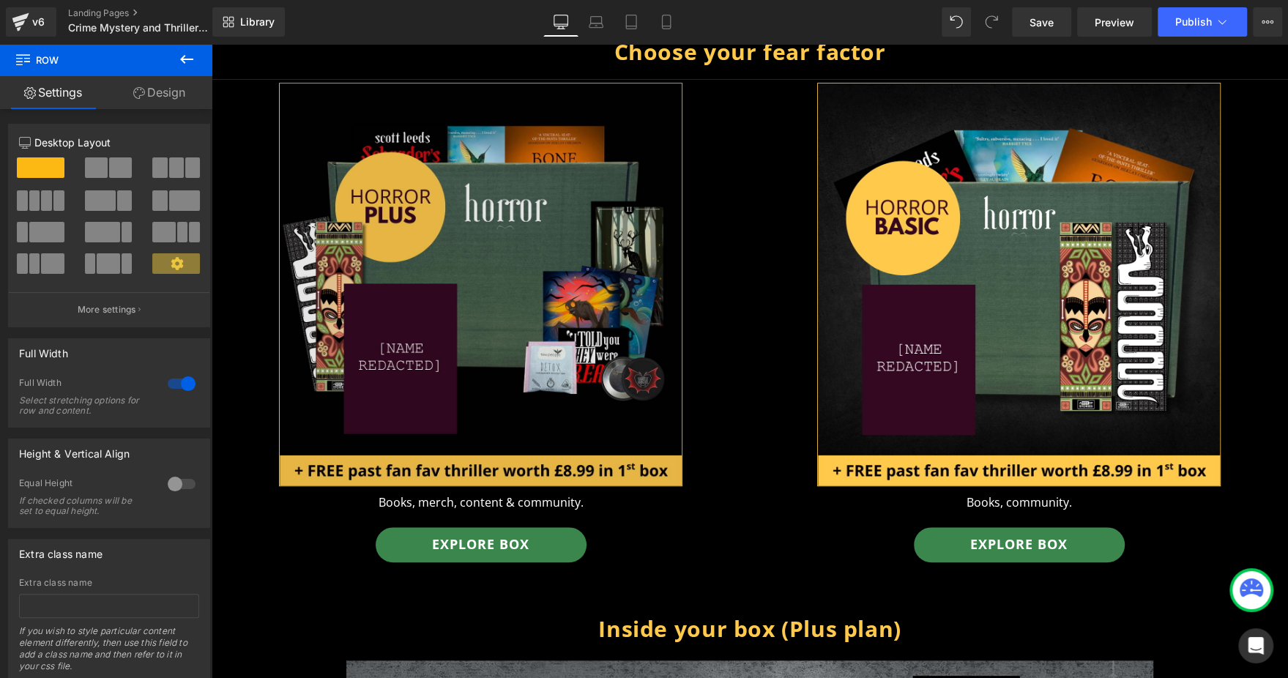
click at [488, 173] on img at bounding box center [481, 285] width 404 height 404
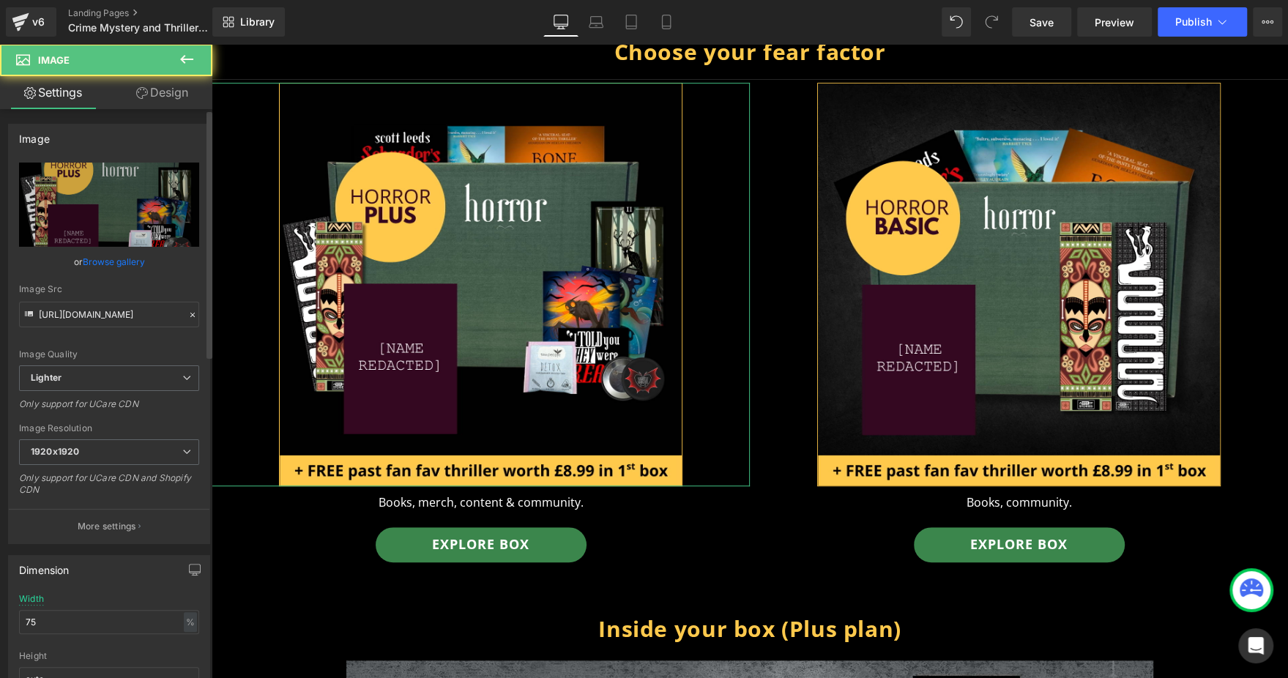
click at [111, 266] on link "Browse gallery" at bounding box center [114, 262] width 62 height 26
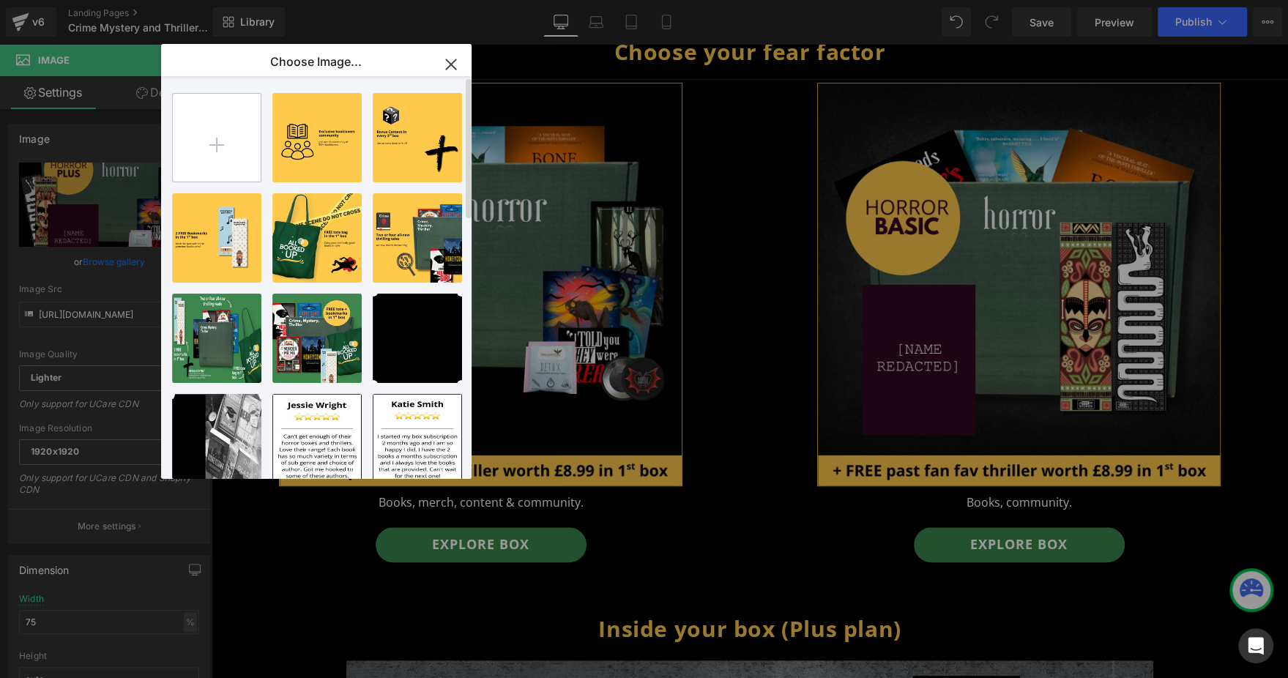
click at [227, 152] on input "file" at bounding box center [217, 138] width 88 height 88
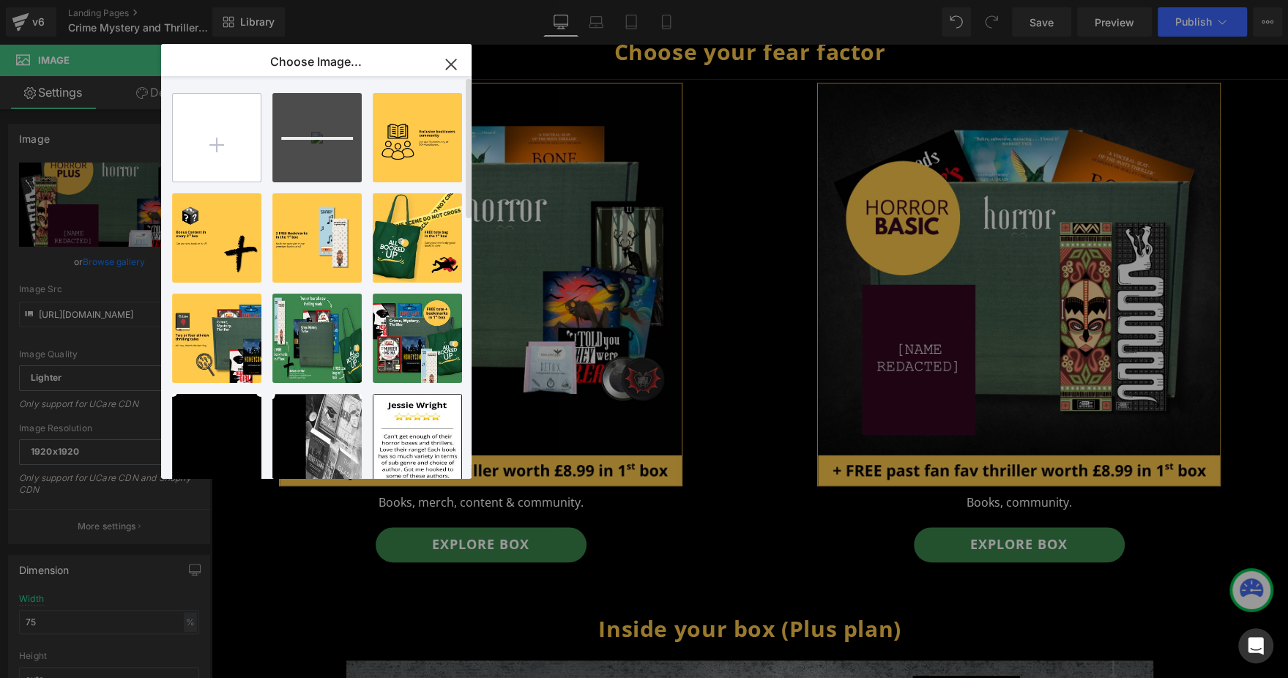
click at [237, 144] on input "file" at bounding box center [217, 138] width 88 height 88
type input "C:\fakepath\23.png"
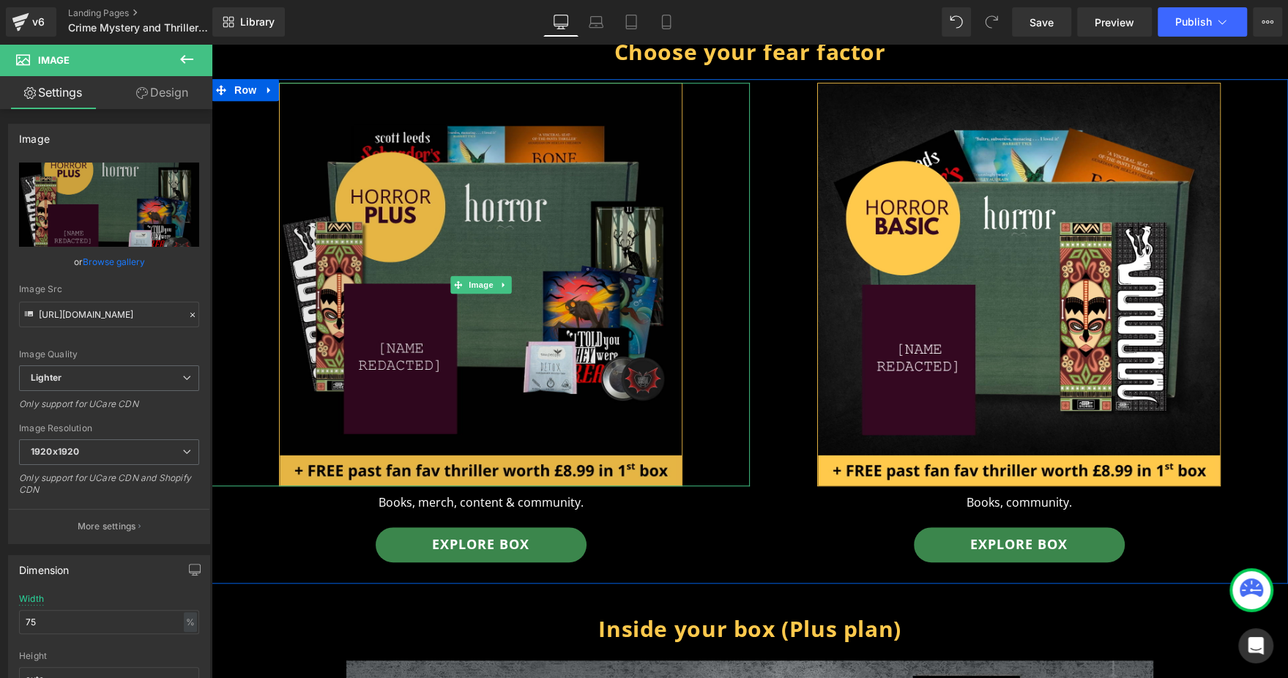
click at [480, 140] on img at bounding box center [481, 285] width 404 height 404
click at [474, 281] on img at bounding box center [481, 285] width 404 height 404
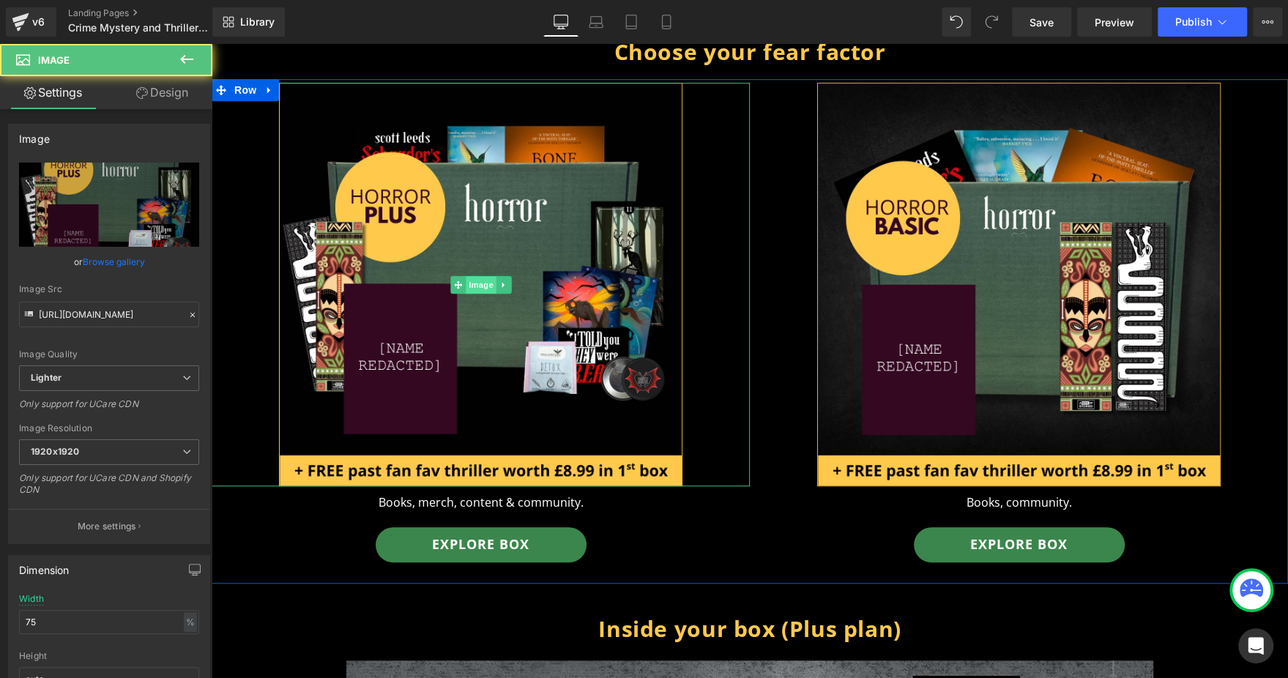
click at [467, 276] on span "Image" at bounding box center [481, 285] width 31 height 18
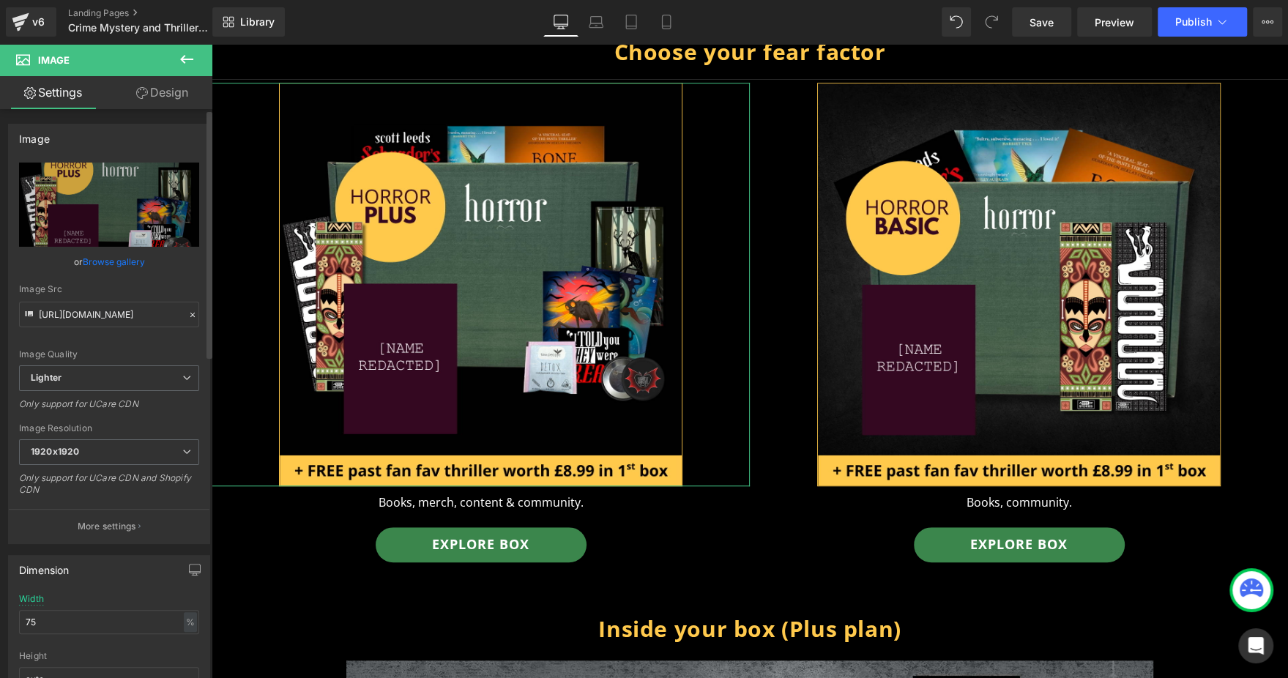
click at [119, 259] on link "Browse gallery" at bounding box center [114, 262] width 62 height 26
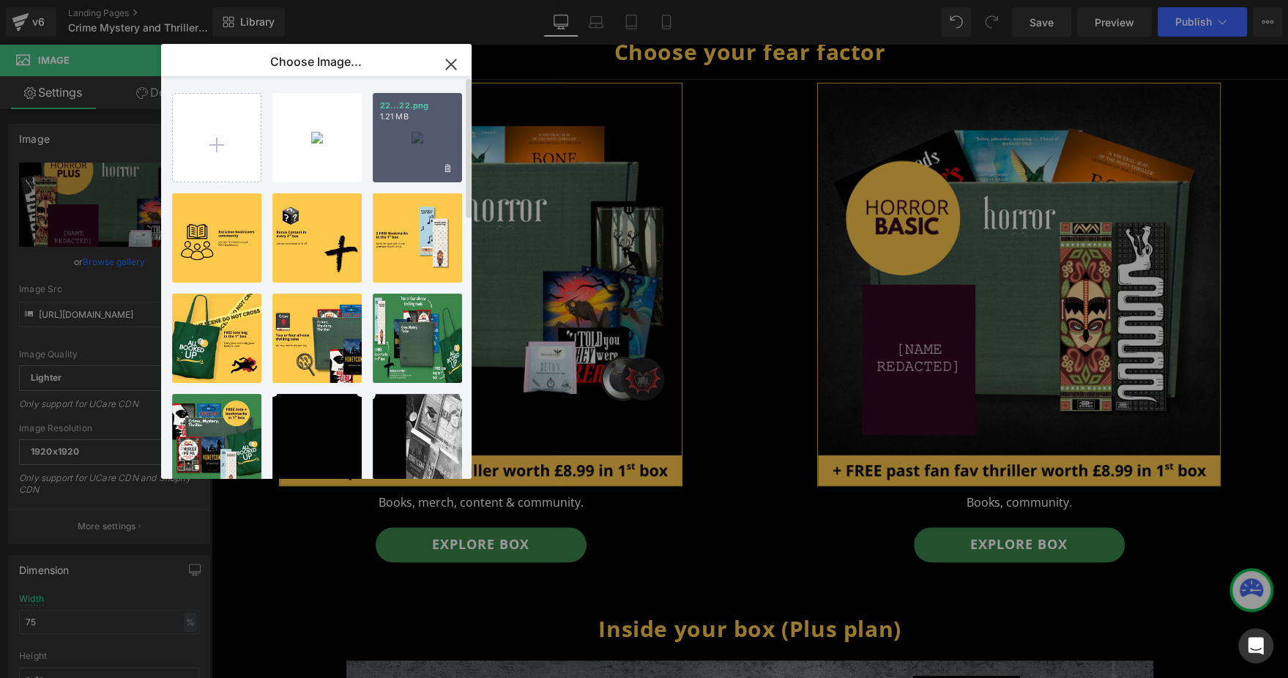
click at [394, 121] on p "1.21 MB" at bounding box center [417, 116] width 75 height 11
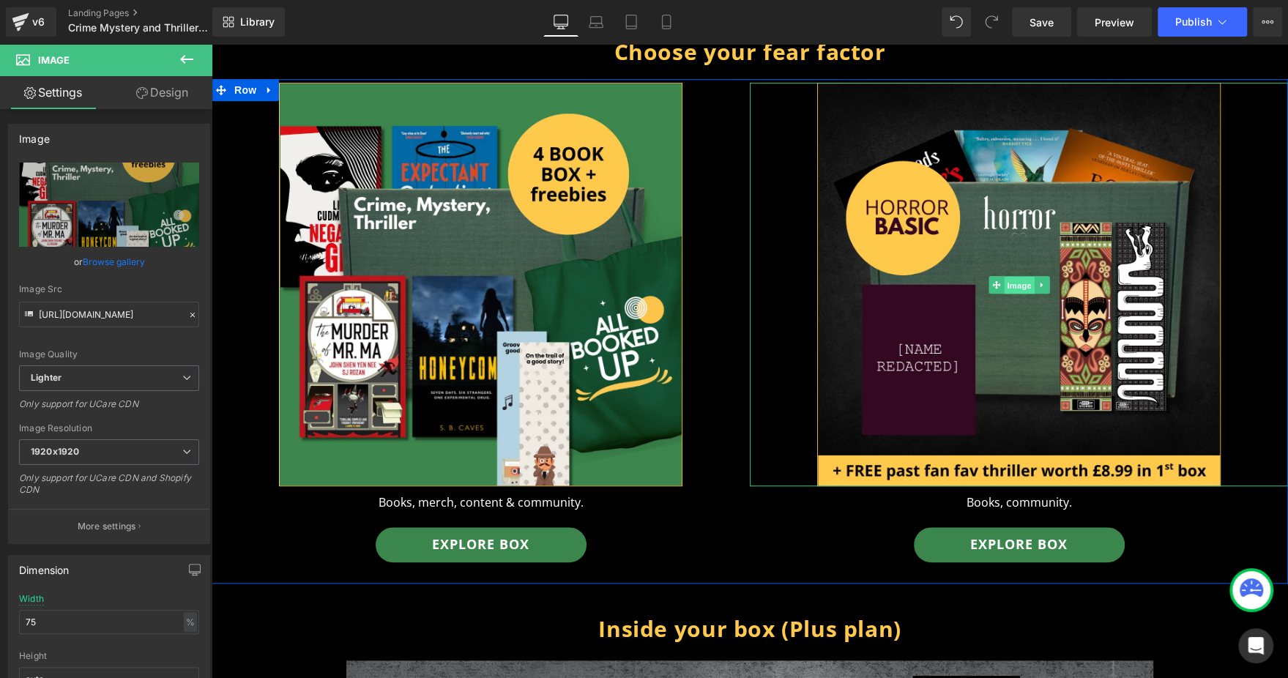
click at [1017, 276] on span "Image" at bounding box center [1019, 285] width 31 height 18
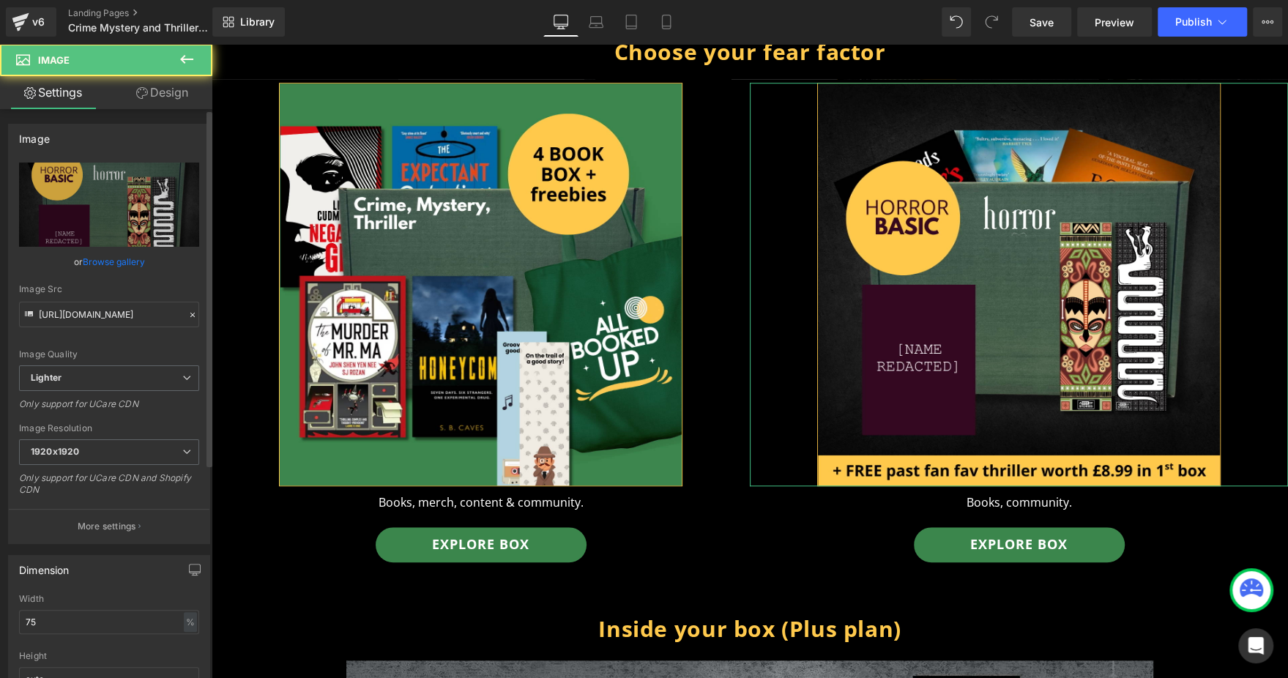
click at [122, 265] on link "Browse gallery" at bounding box center [114, 262] width 62 height 26
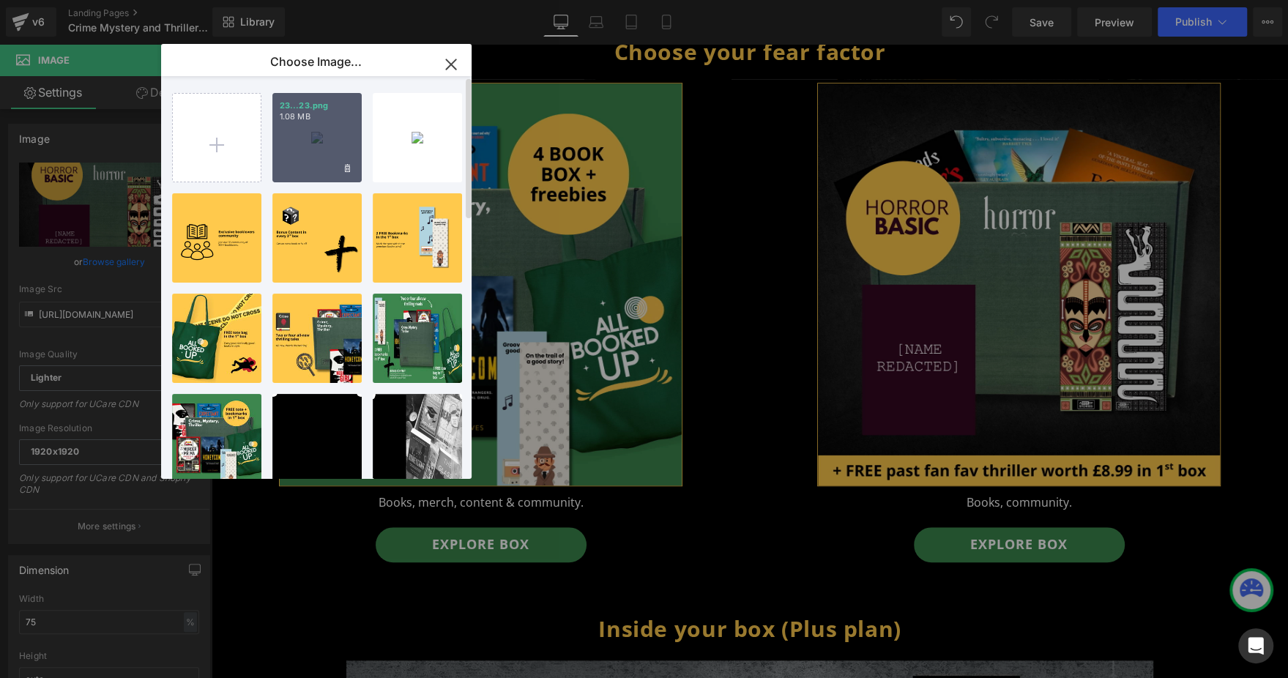
click at [328, 155] on div "23...23.png 1.08 MB" at bounding box center [316, 137] width 89 height 89
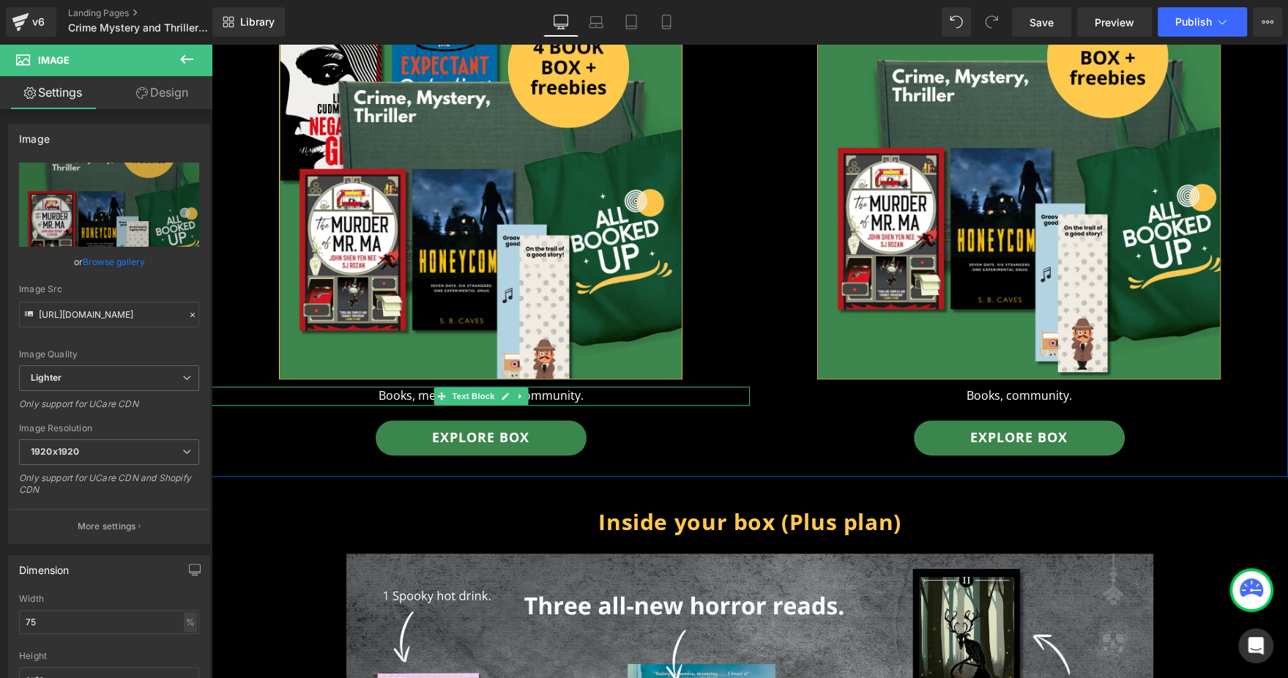
scroll to position [989, 0]
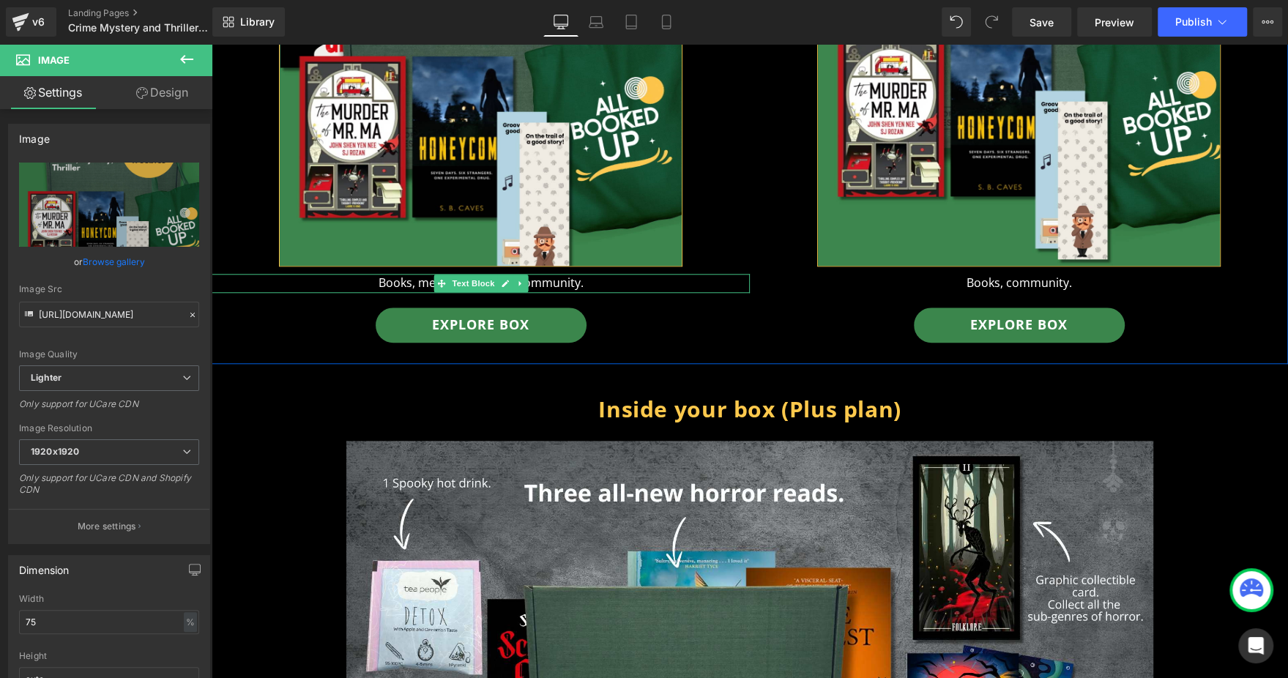
click at [383, 274] on p "Books, merch, content & community." at bounding box center [481, 283] width 538 height 19
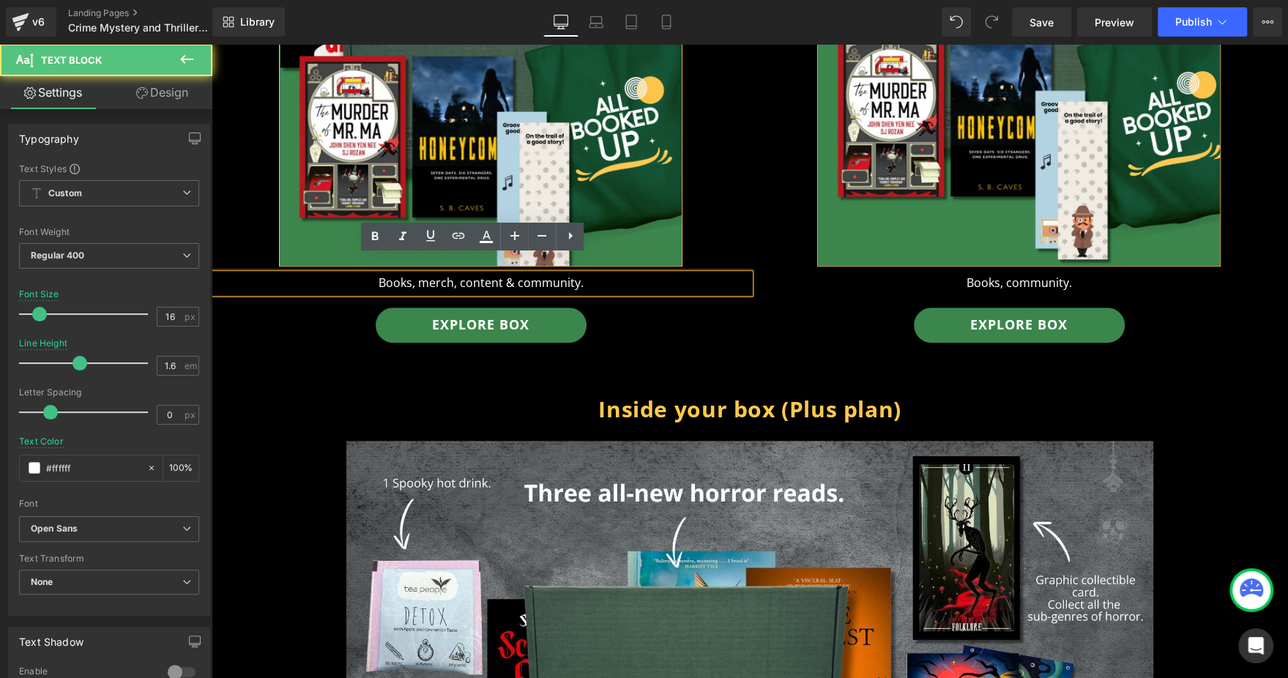
click at [424, 274] on p "Books, merch, content & community." at bounding box center [481, 283] width 538 height 19
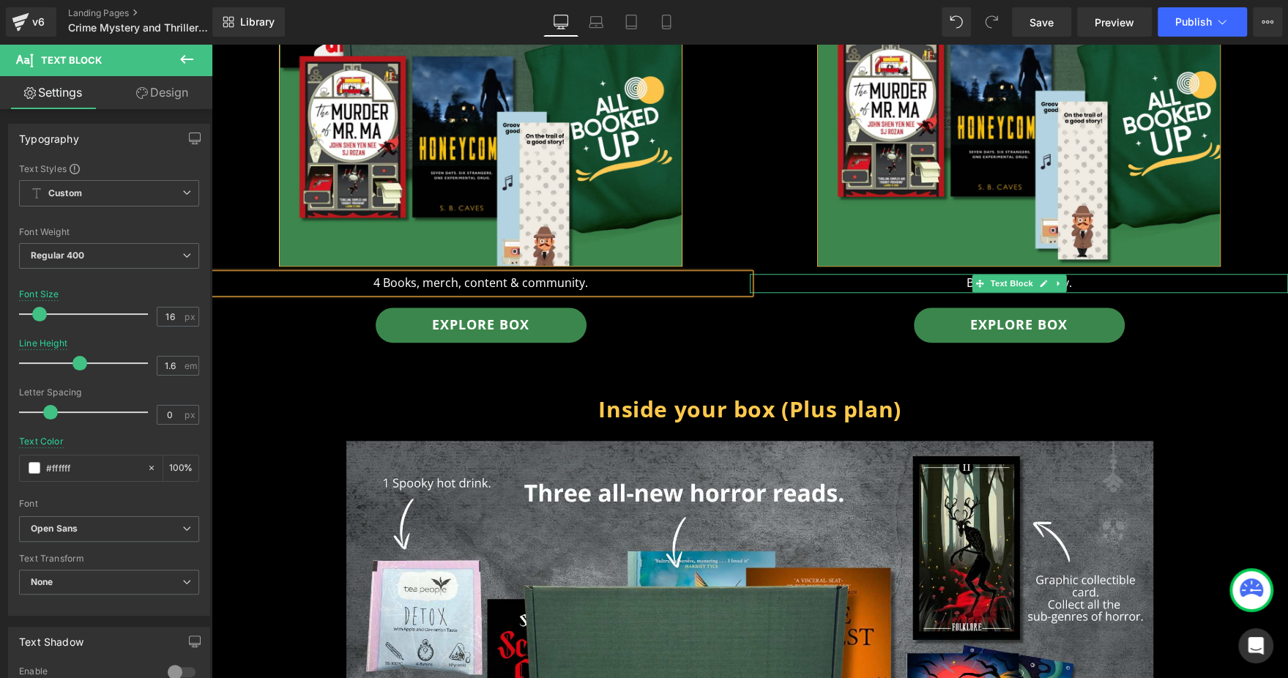
click at [946, 274] on p "Books, community." at bounding box center [1019, 283] width 538 height 19
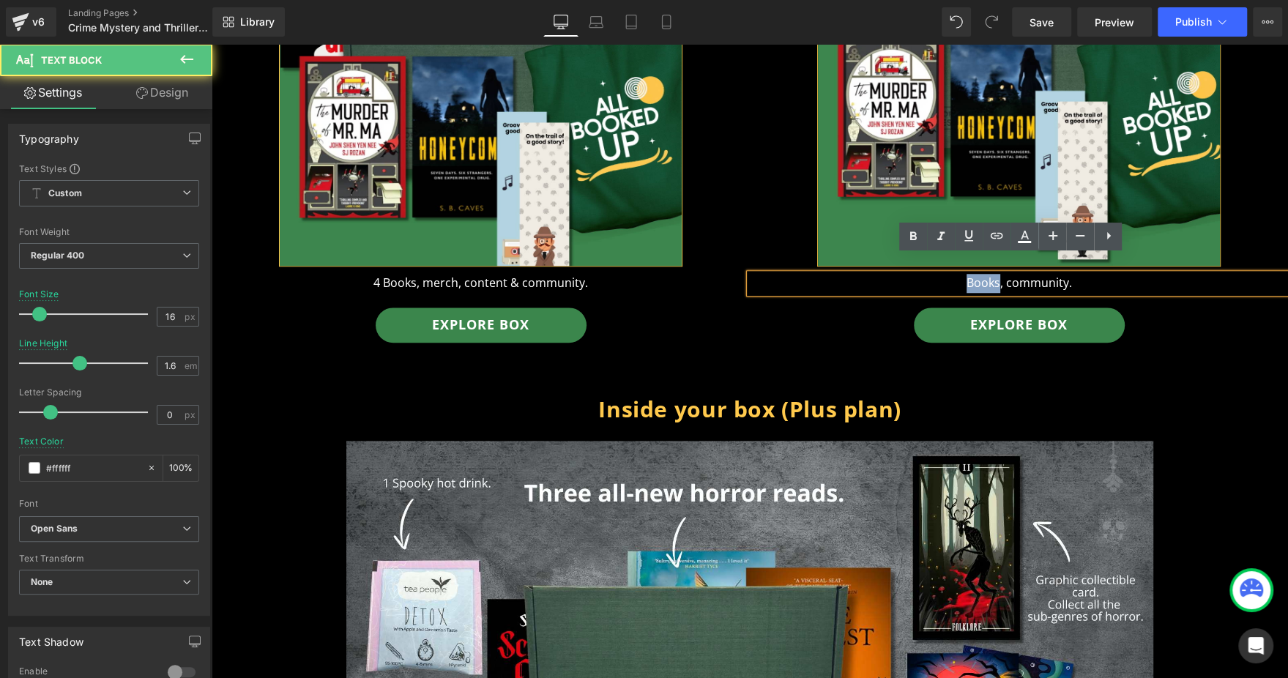
click at [946, 274] on p "Books, community." at bounding box center [1019, 283] width 538 height 19
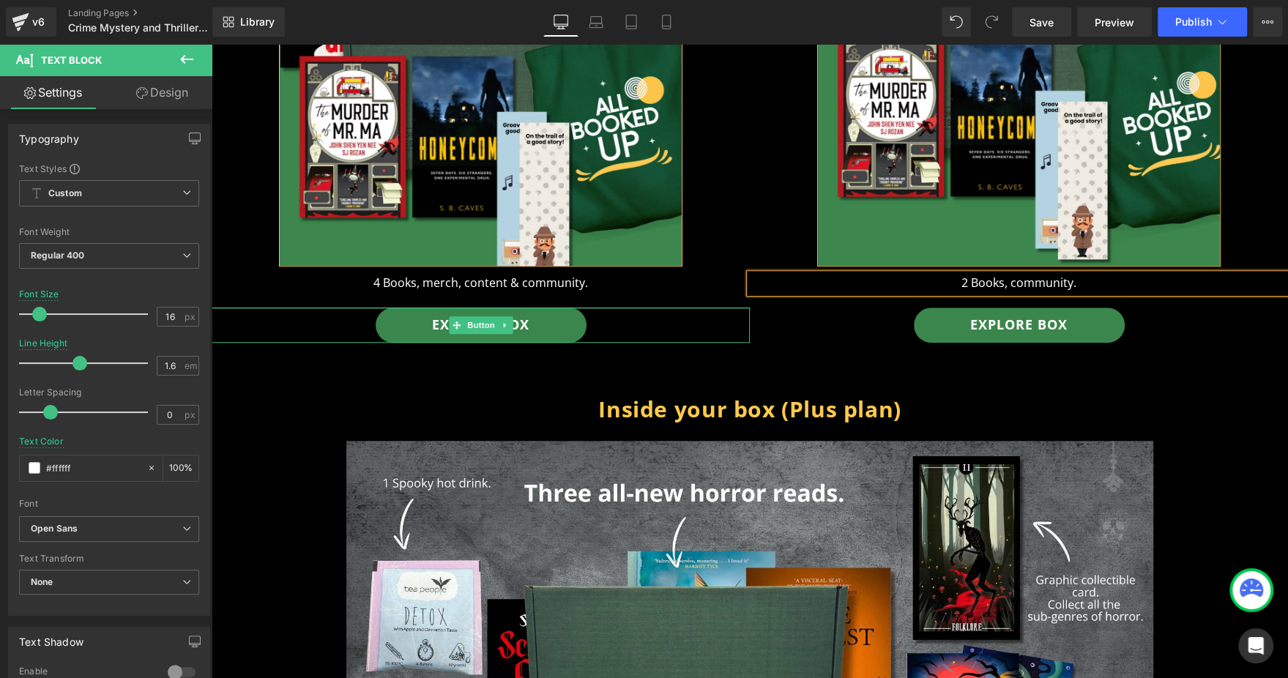
click at [642, 308] on div "Explore box" at bounding box center [481, 325] width 538 height 35
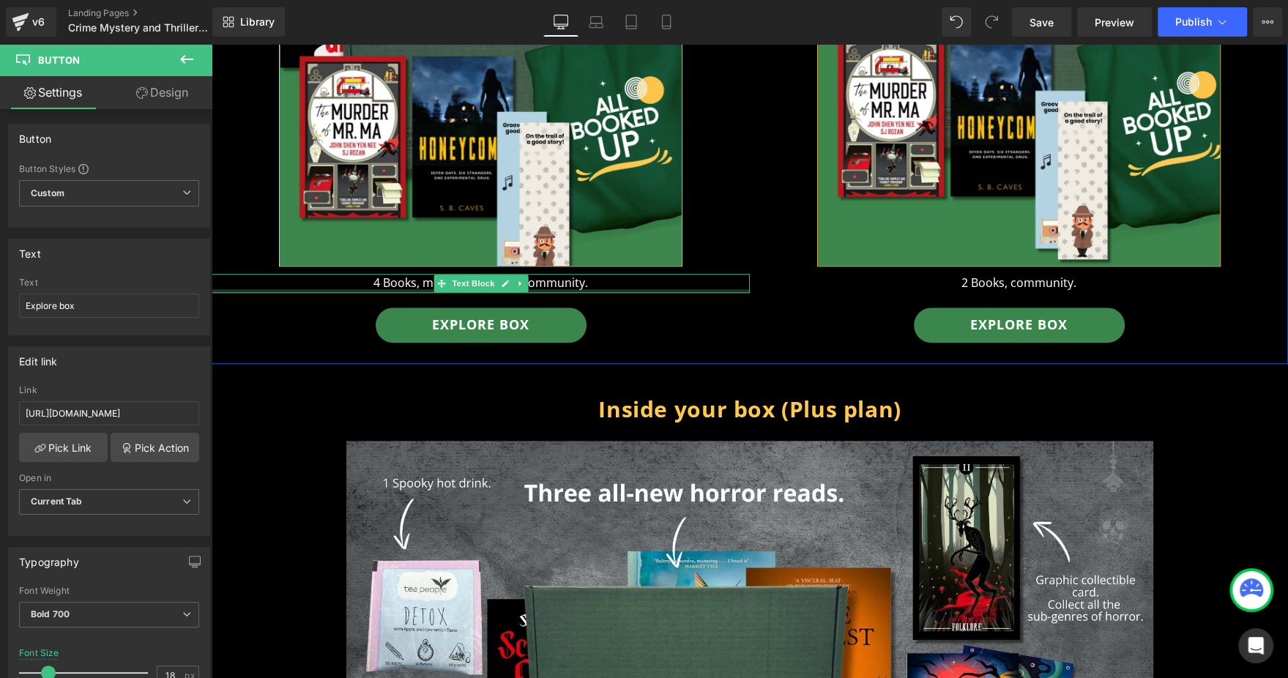
click at [559, 289] on div at bounding box center [481, 291] width 538 height 4
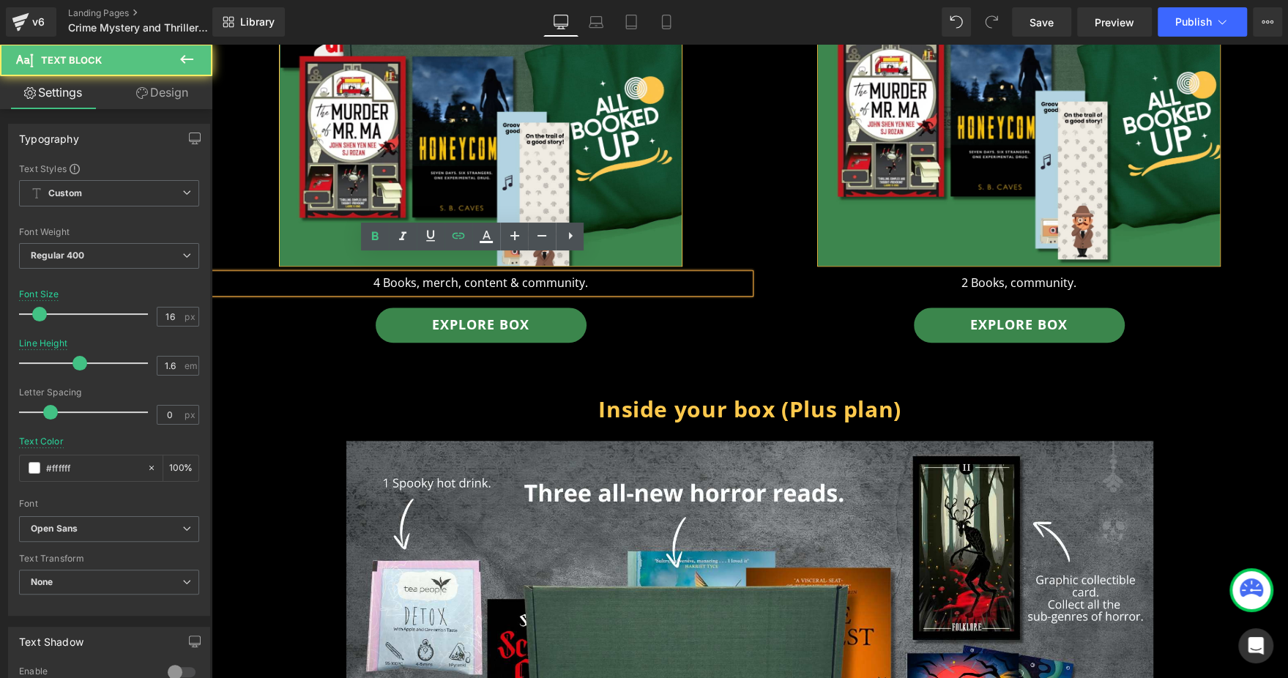
click at [448, 274] on p "4 Books, merch, content & community." at bounding box center [481, 283] width 538 height 19
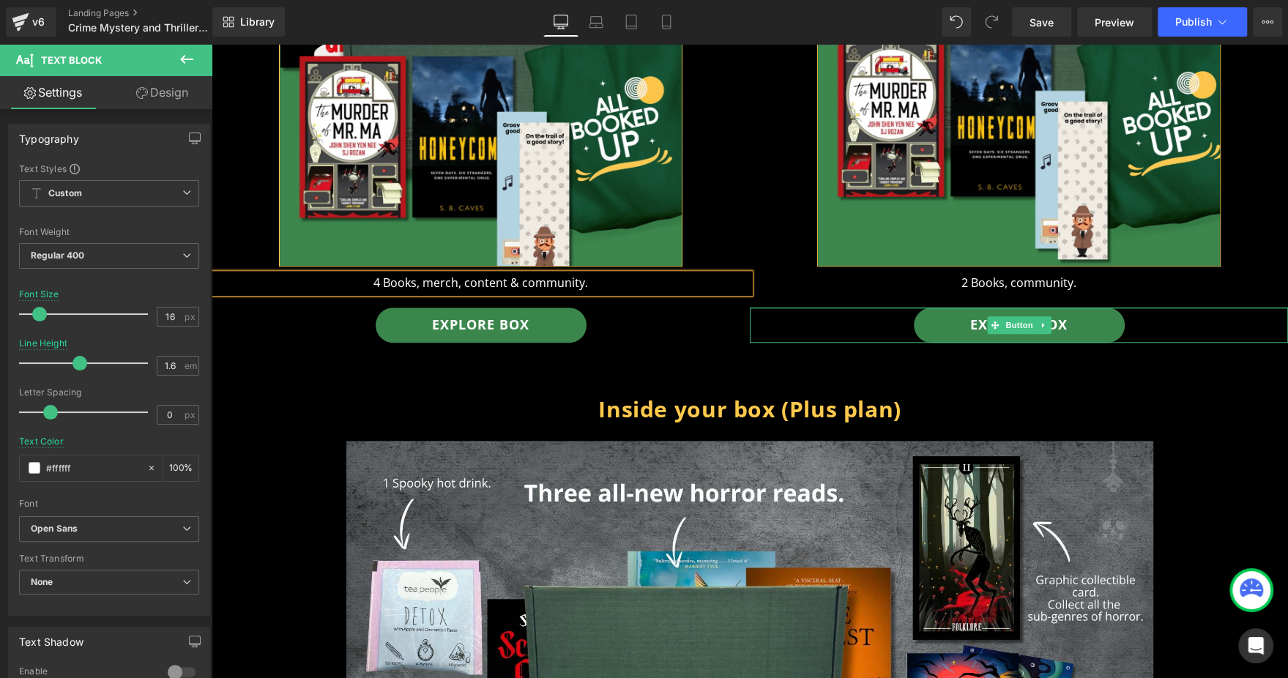
click at [771, 308] on div "Explore box" at bounding box center [1019, 325] width 538 height 35
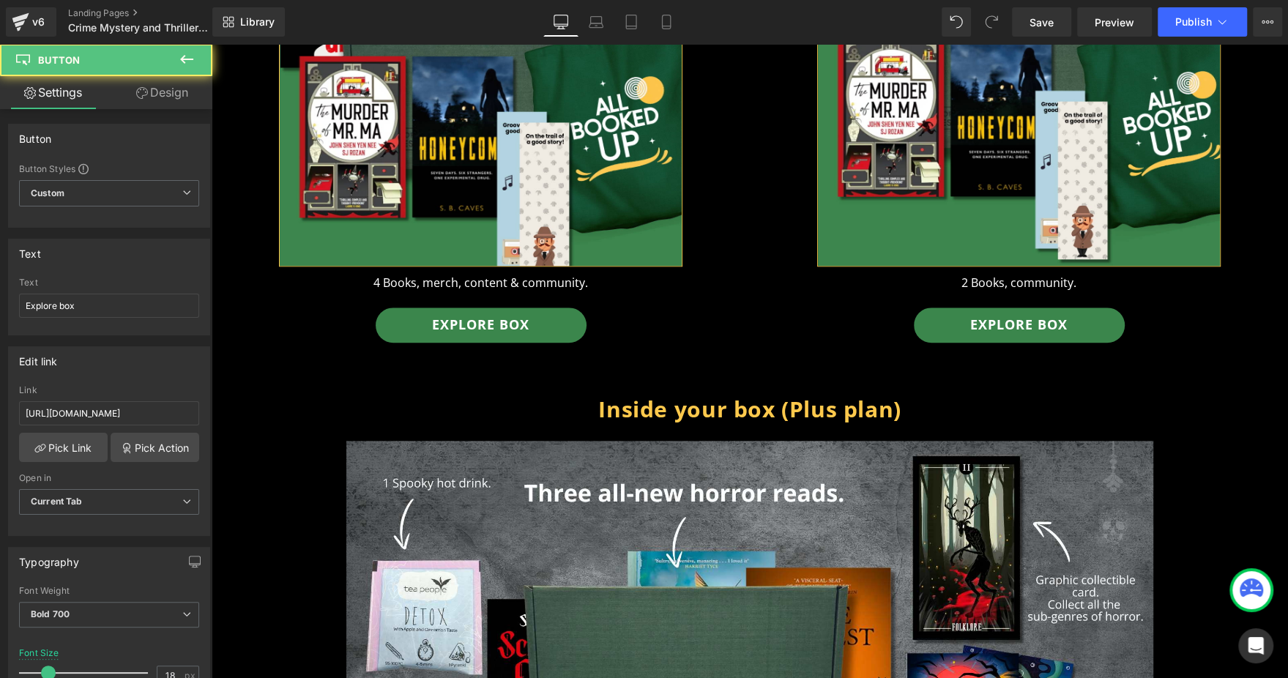
scroll to position [1209, 0]
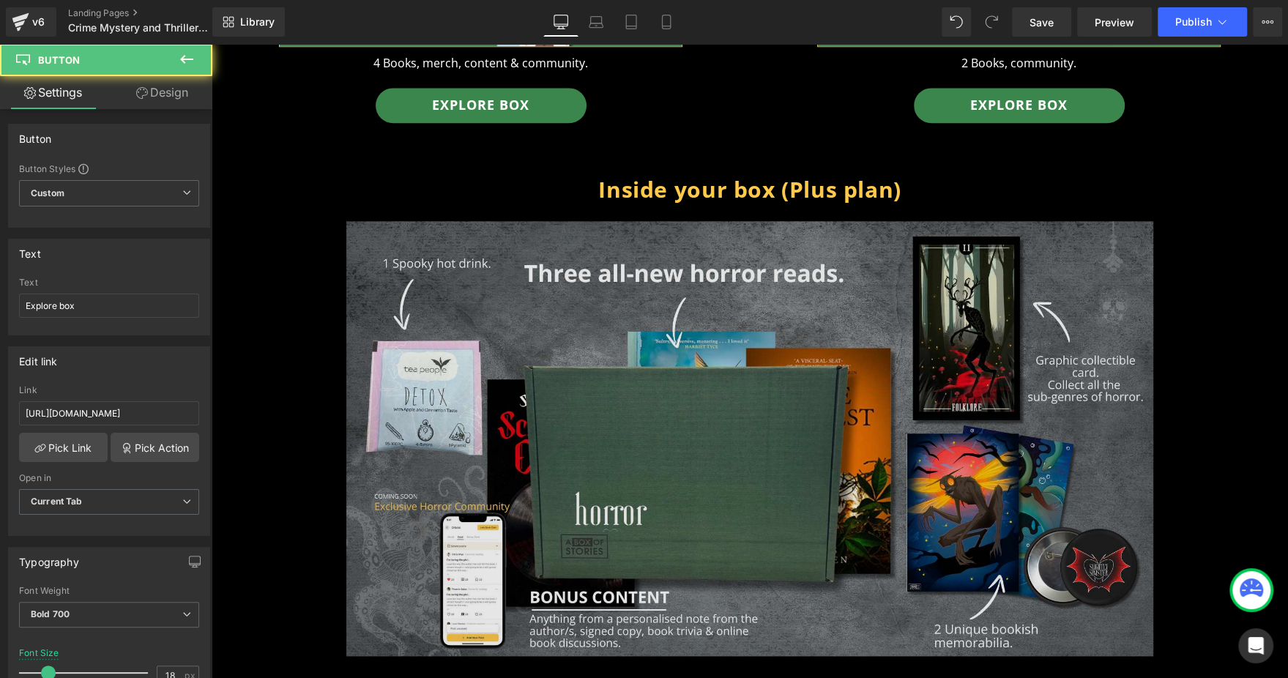
click at [604, 281] on img at bounding box center [750, 438] width 808 height 435
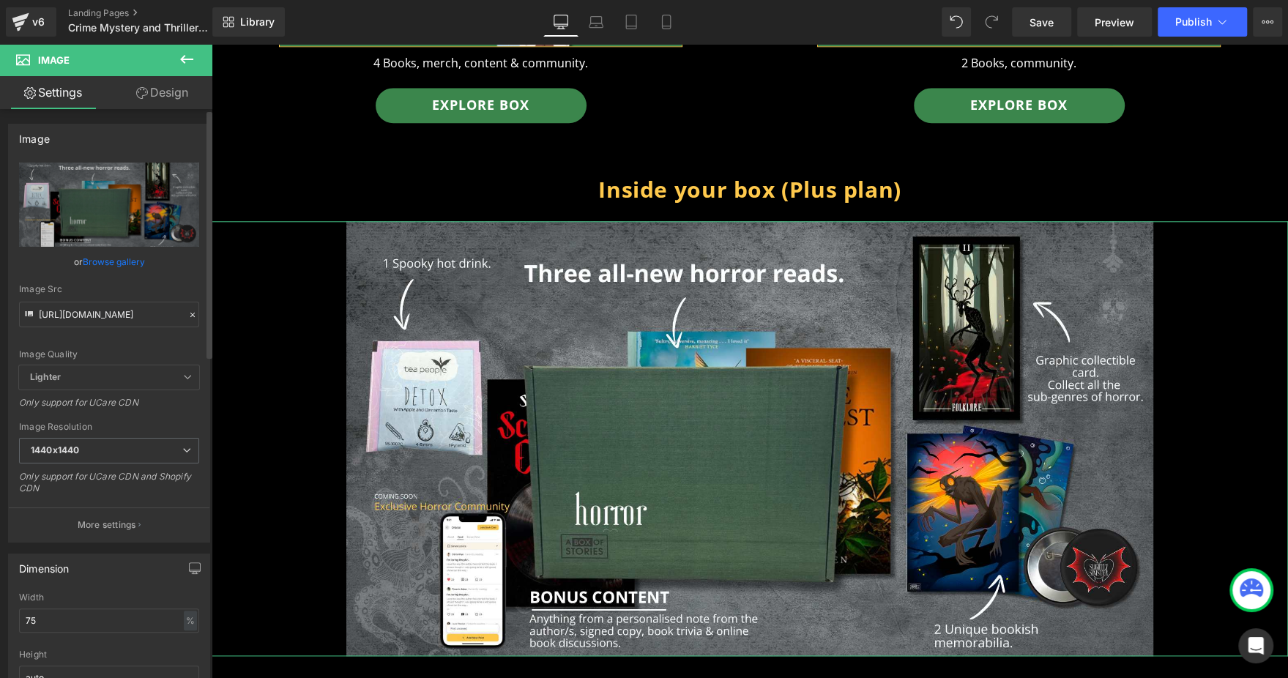
click at [97, 269] on link "Browse gallery" at bounding box center [114, 262] width 62 height 26
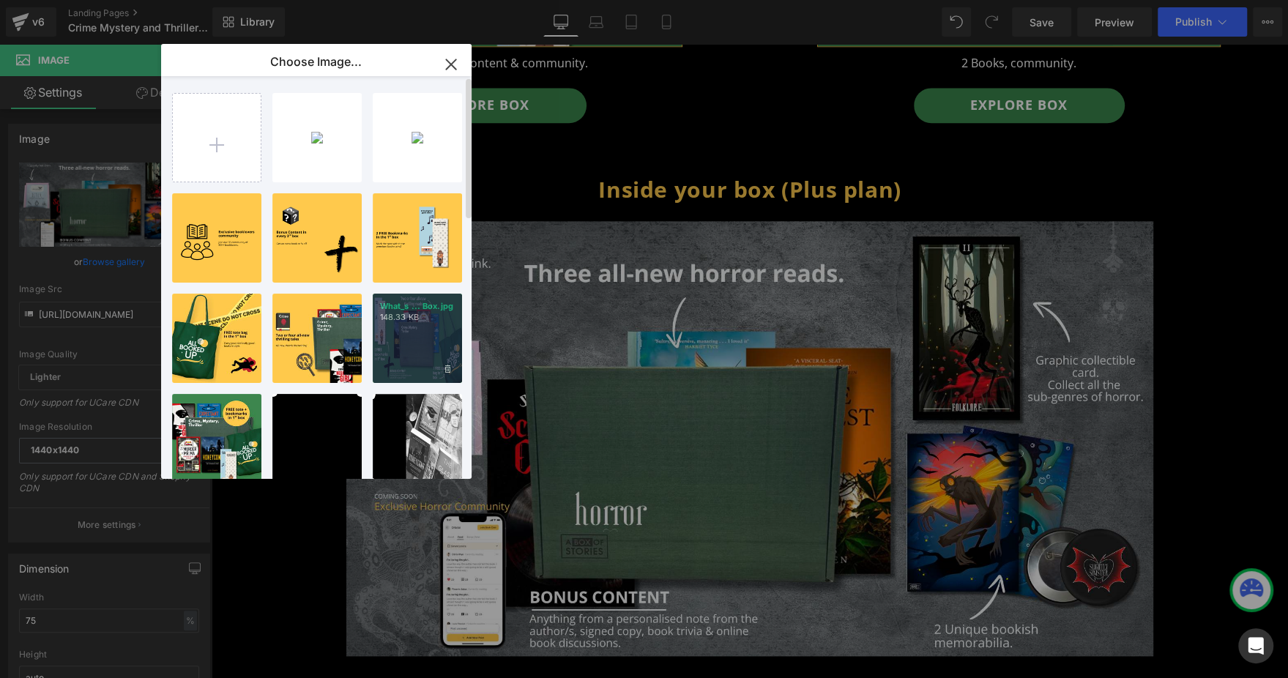
click at [403, 332] on div "What_s ... Box.jpg 148.33 KB" at bounding box center [417, 338] width 89 height 89
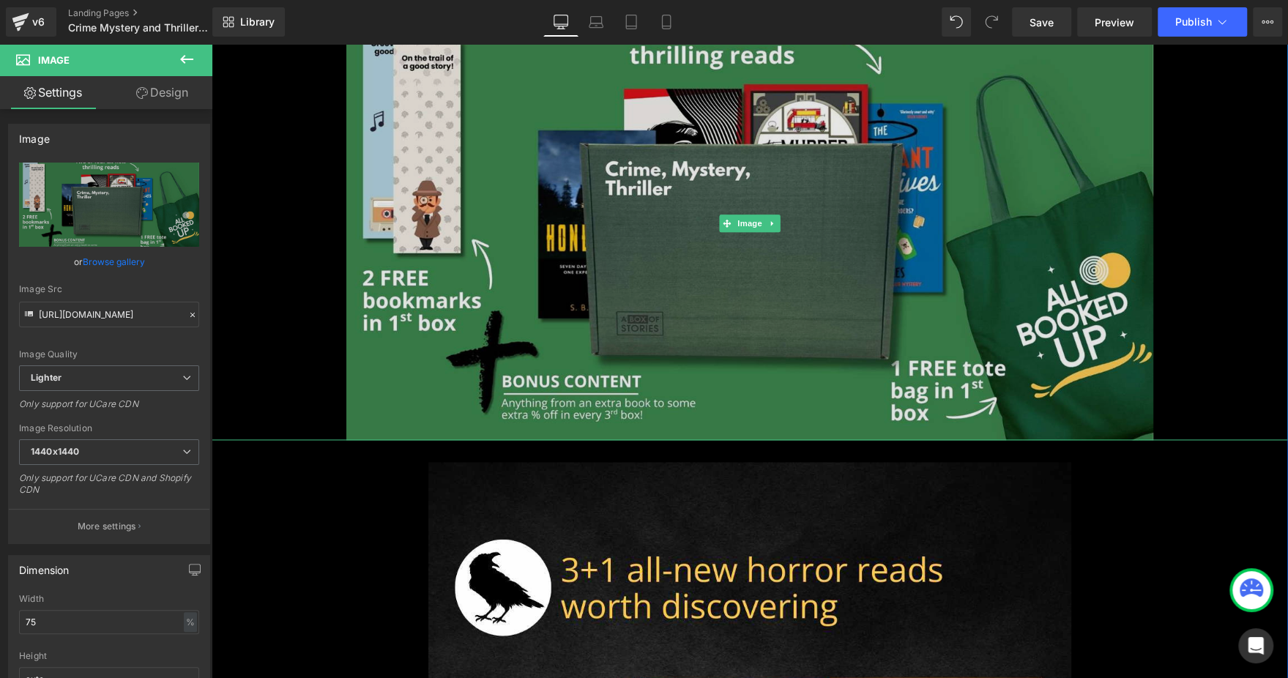
scroll to position [1537, 0]
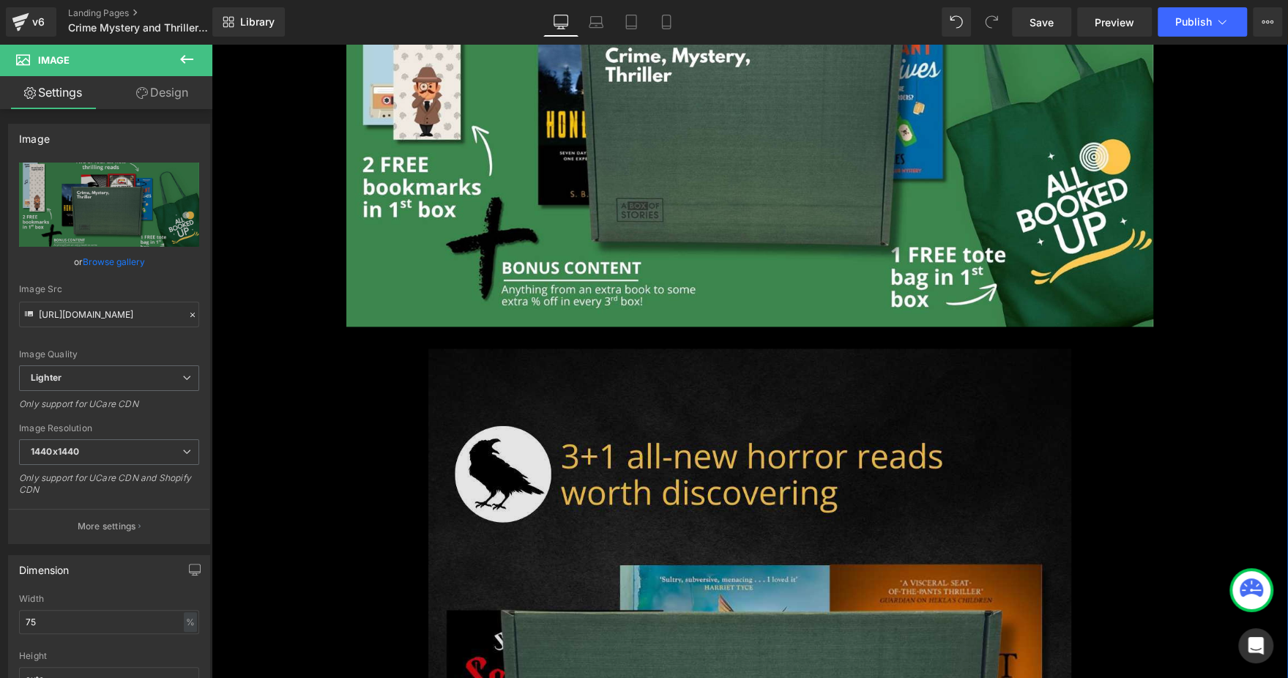
click at [711, 403] on img at bounding box center [749, 670] width 643 height 643
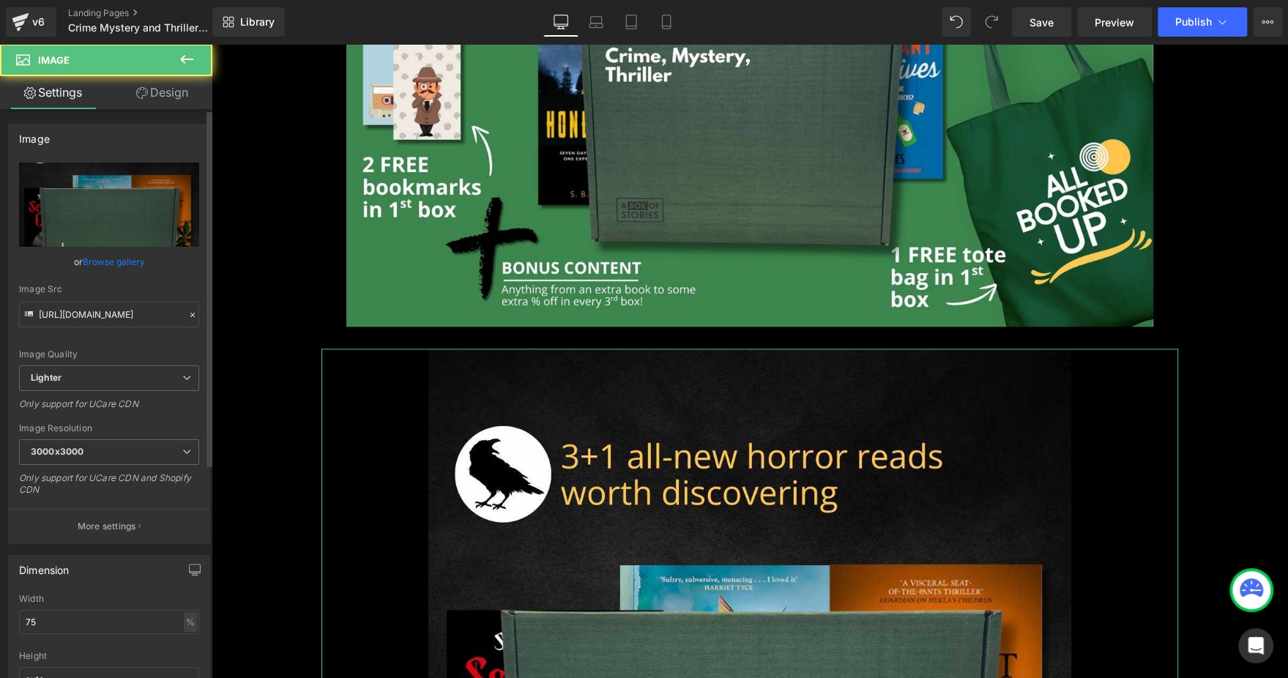
click at [129, 269] on link "Browse gallery" at bounding box center [114, 262] width 62 height 26
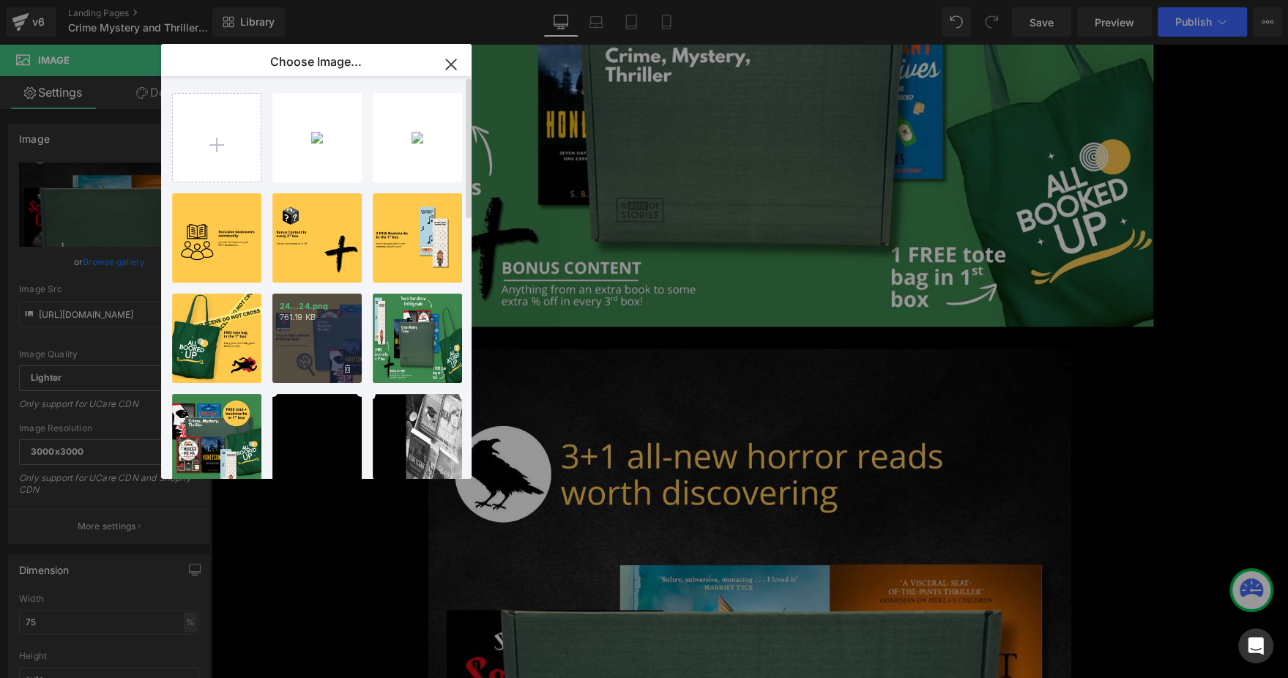
click at [307, 357] on div "24...24.png 761.19 KB" at bounding box center [316, 338] width 89 height 89
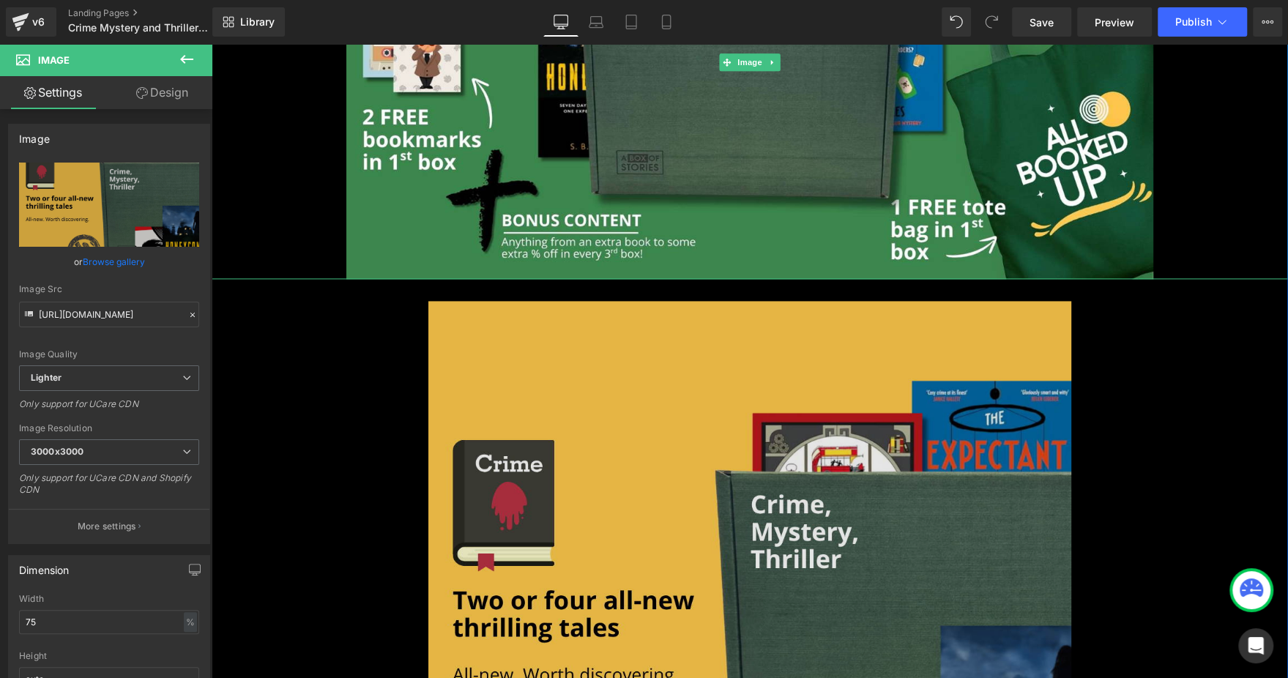
scroll to position [1648, 0]
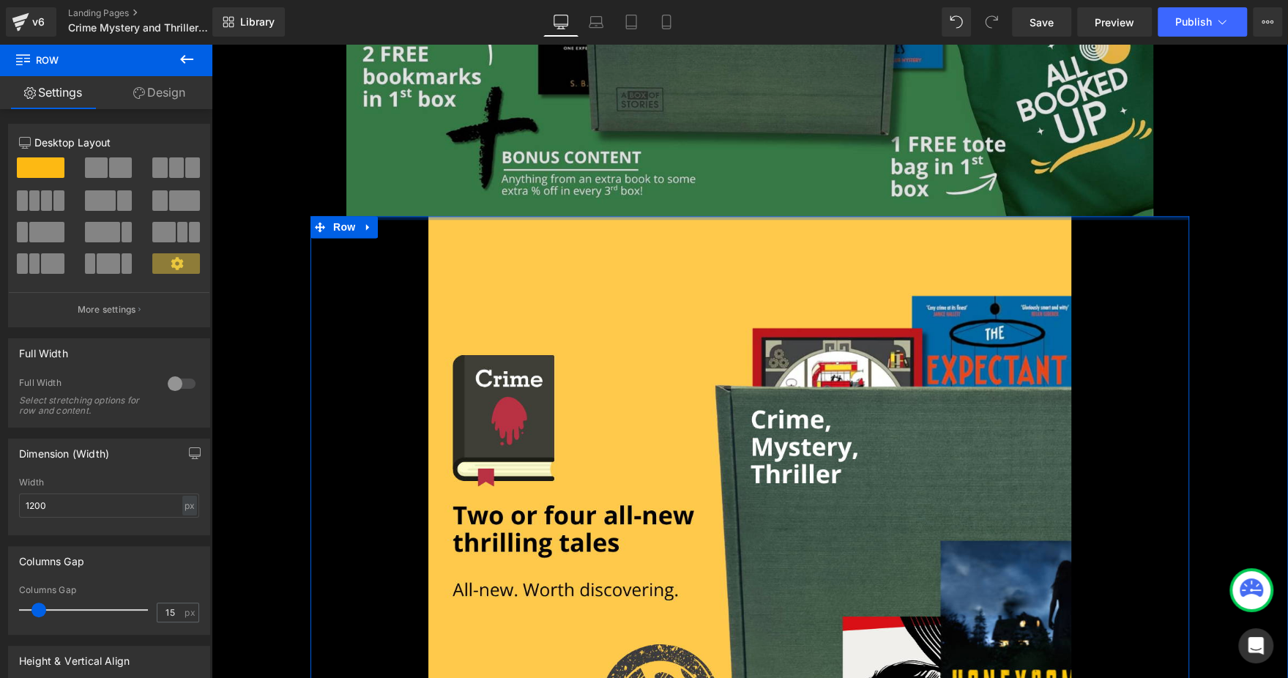
drag, startPoint x: 713, startPoint y: 200, endPoint x: 715, endPoint y: 177, distance: 22.8
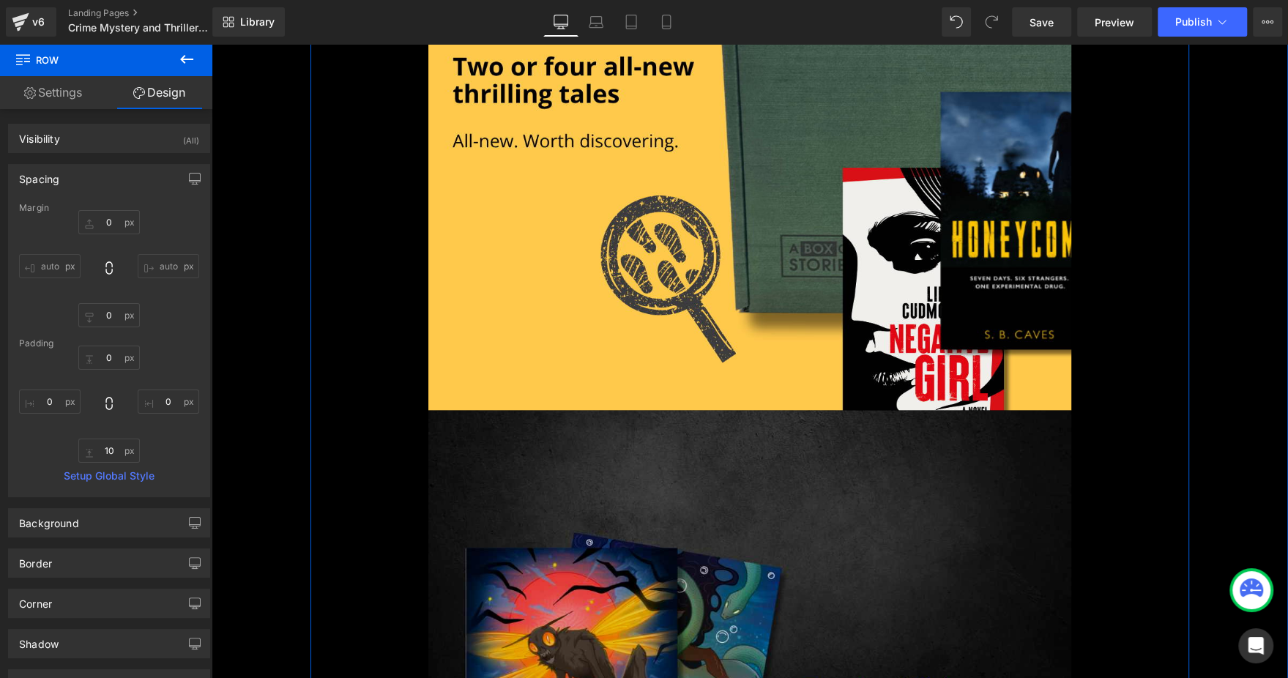
scroll to position [2197, 0]
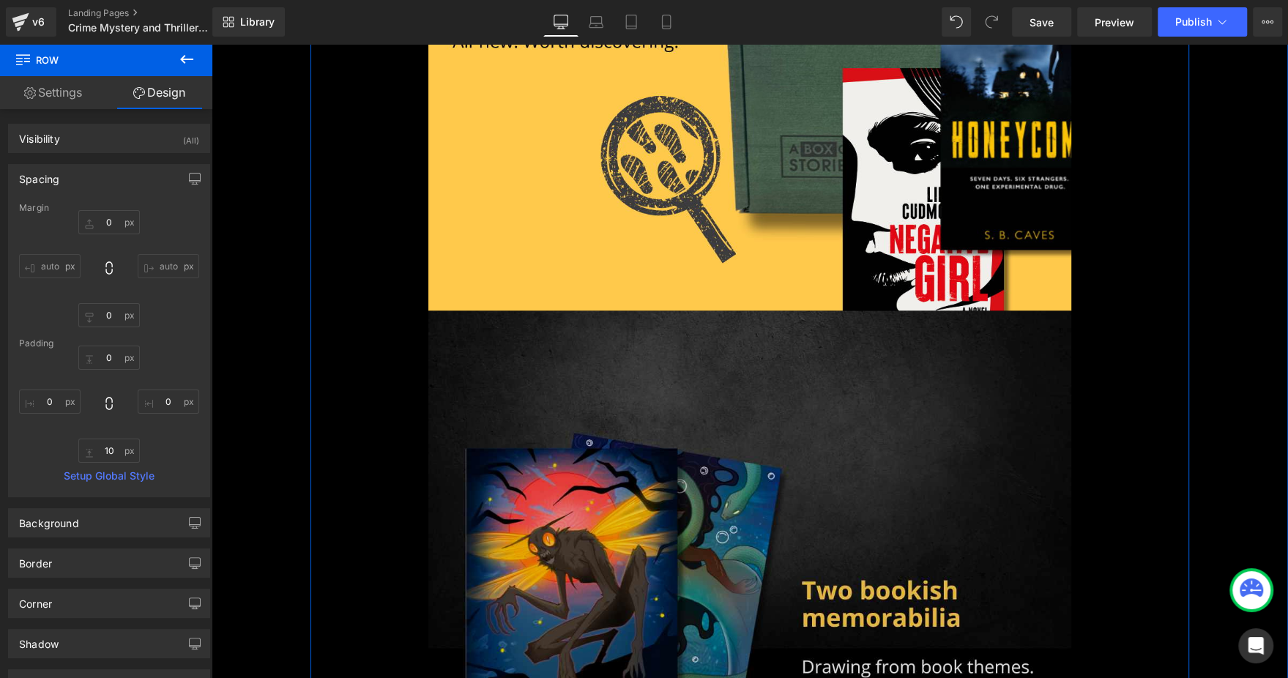
click at [661, 369] on img at bounding box center [749, 632] width 643 height 643
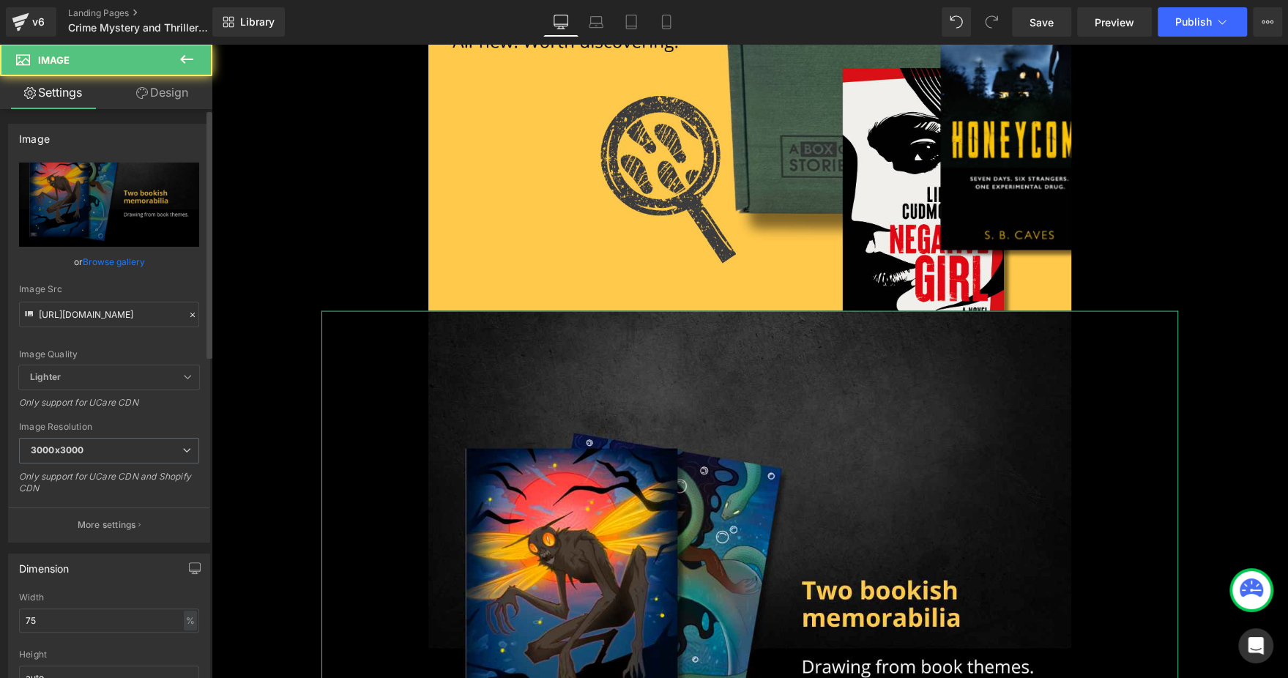
click at [136, 261] on link "Browse gallery" at bounding box center [114, 262] width 62 height 26
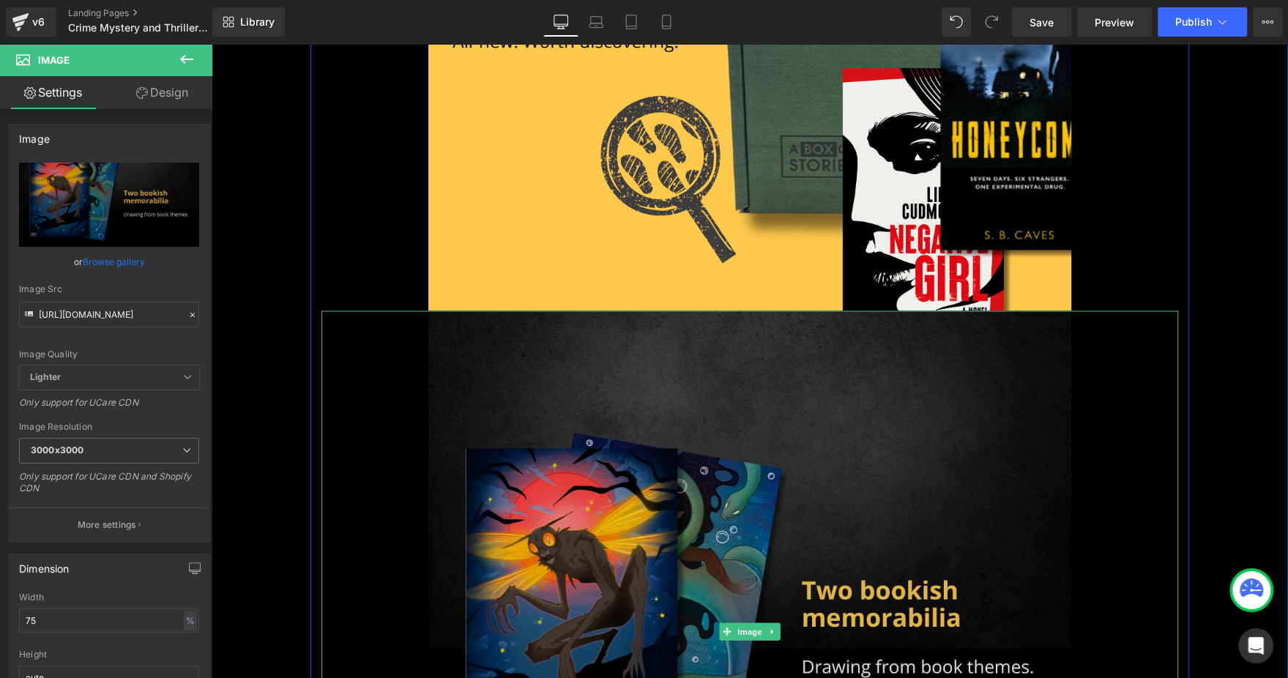
scroll to position [2527, 0]
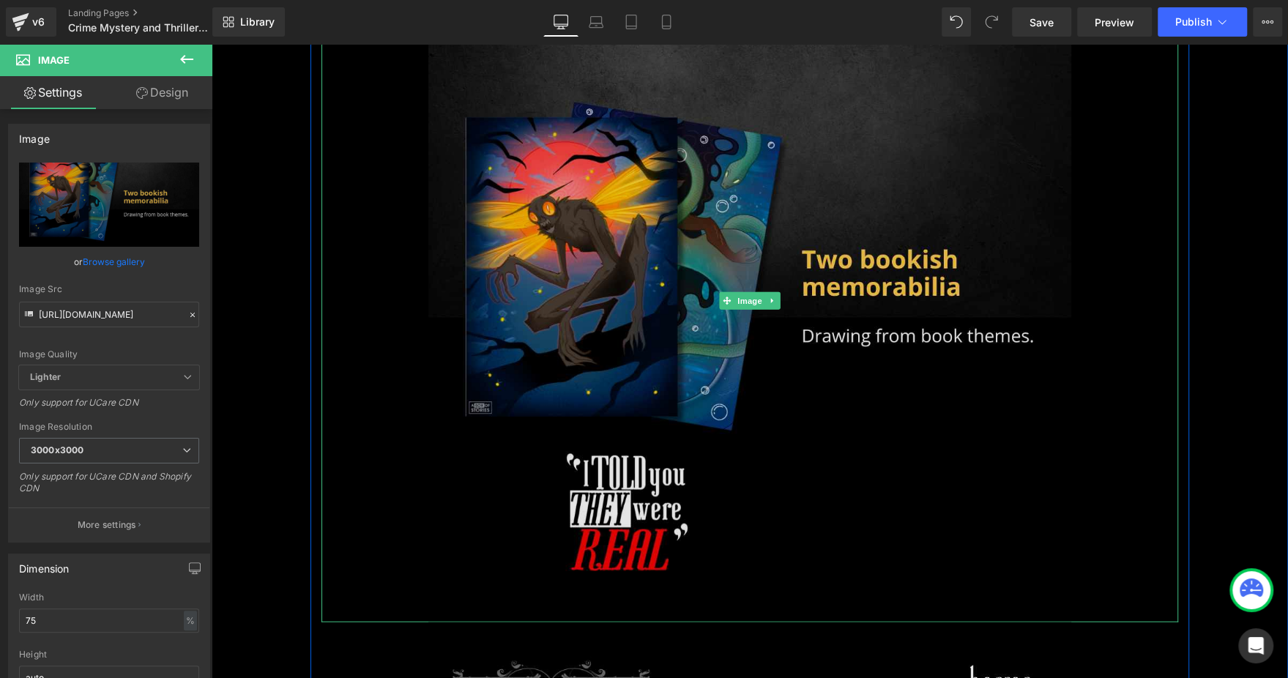
click at [546, 393] on img at bounding box center [749, 301] width 643 height 643
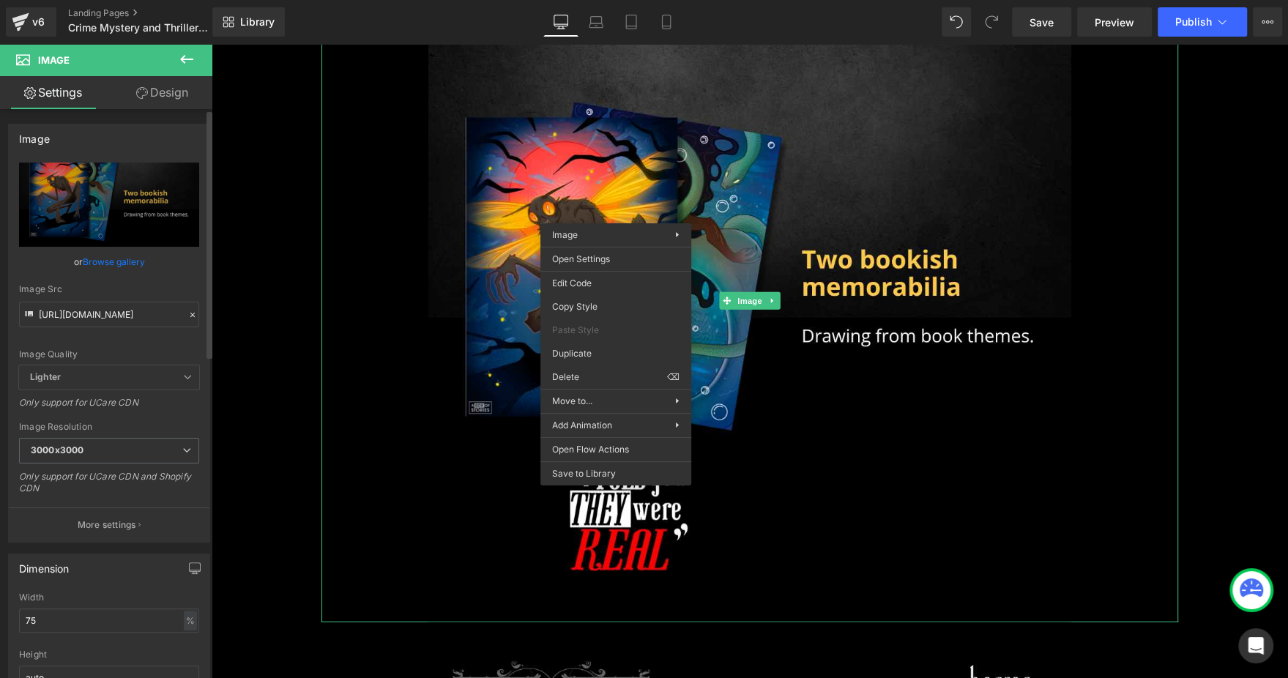
click at [83, 330] on div "Image Quality Lighter Lightest Lighter Lighter Lightest Only support for UCare …" at bounding box center [109, 264] width 180 height 203
click at [114, 323] on input "[URL][DOMAIN_NAME]" at bounding box center [109, 315] width 180 height 26
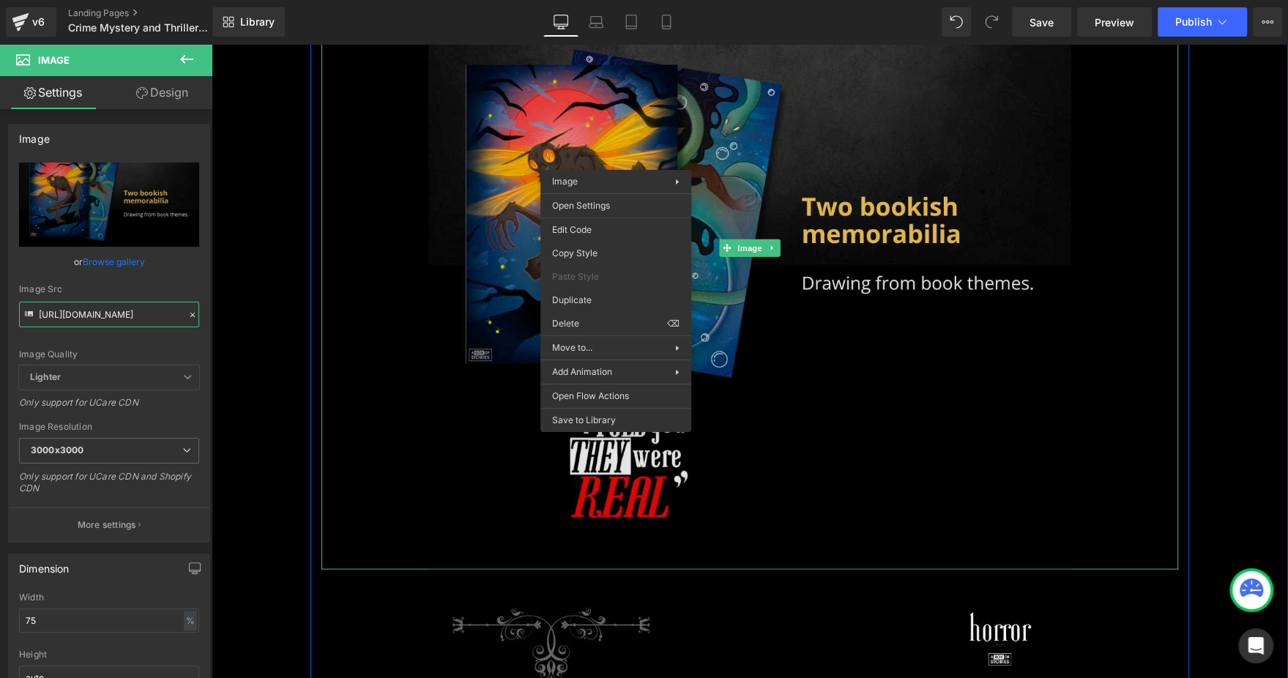
scroll to position [2416, 0]
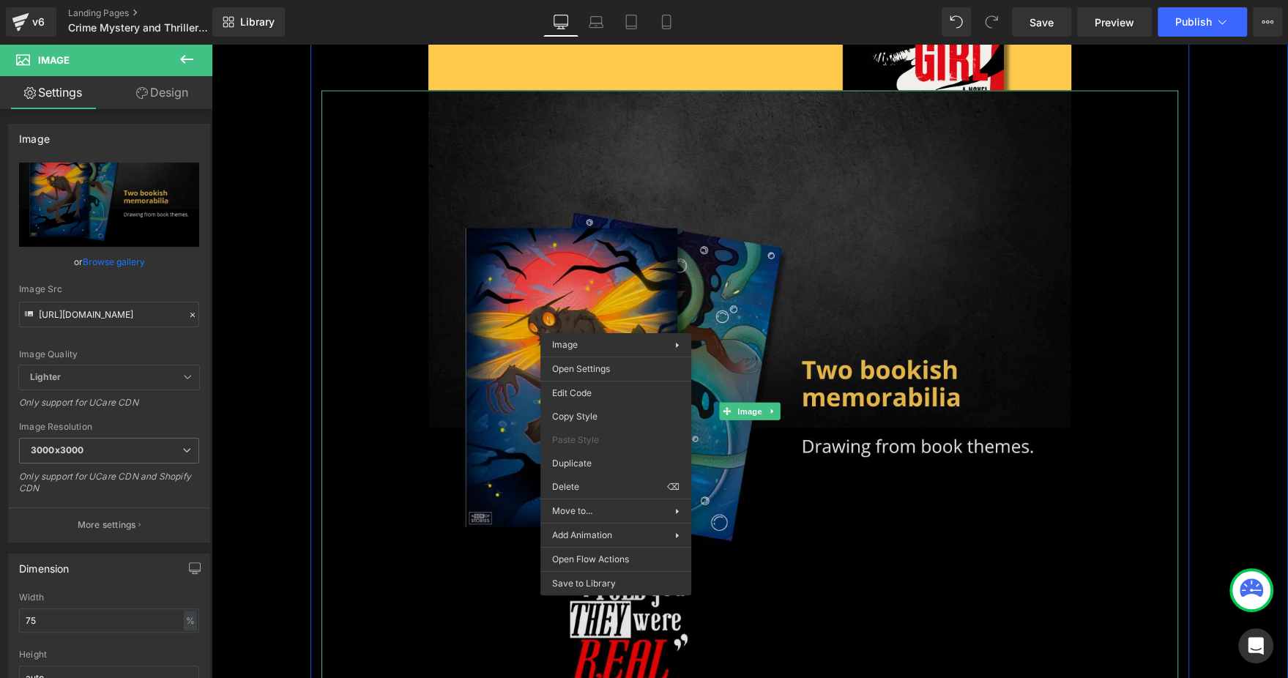
click at [523, 152] on img at bounding box center [749, 412] width 643 height 643
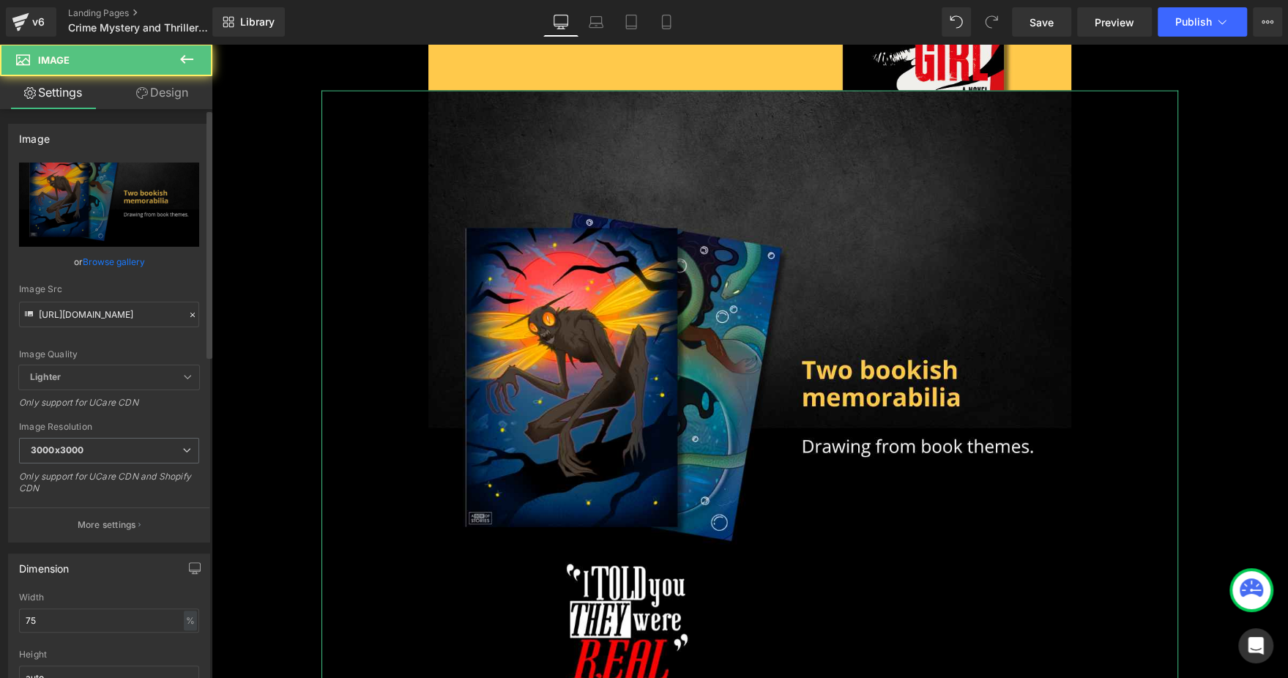
click at [125, 256] on link "Browse gallery" at bounding box center [114, 262] width 62 height 26
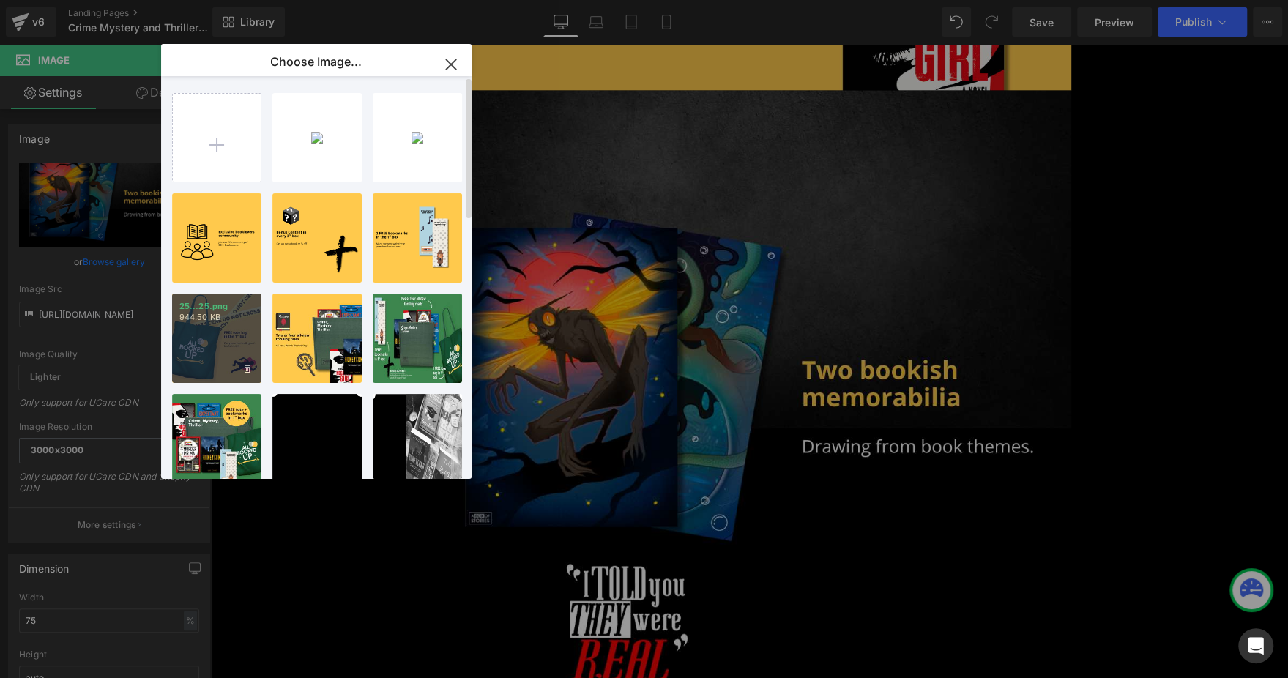
click at [248, 339] on div "25...25.png 944.50 KB" at bounding box center [216, 338] width 89 height 89
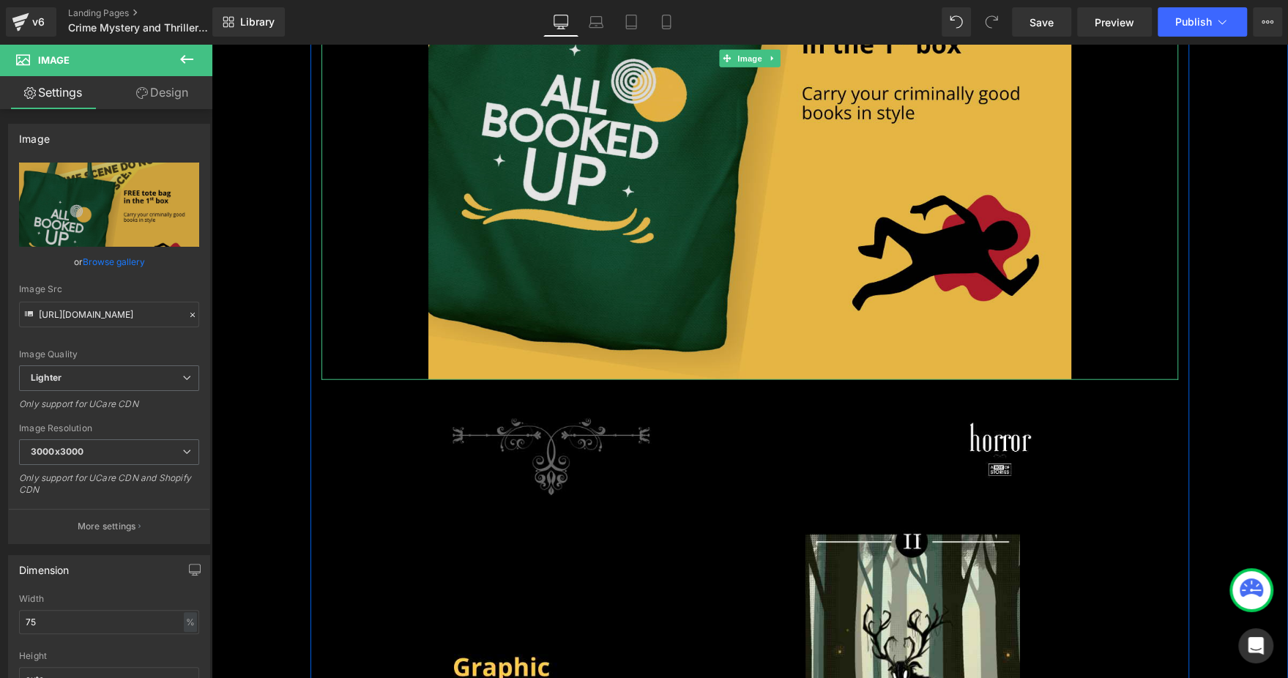
scroll to position [2966, 0]
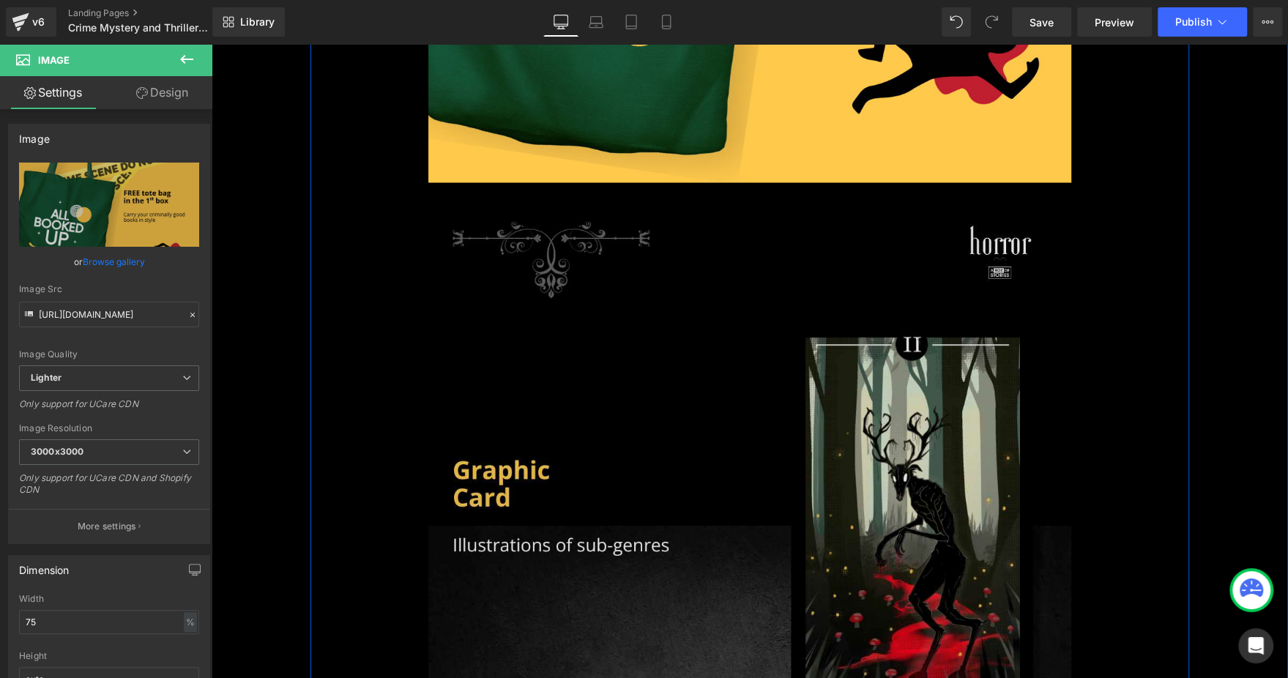
click at [755, 355] on img at bounding box center [749, 504] width 643 height 643
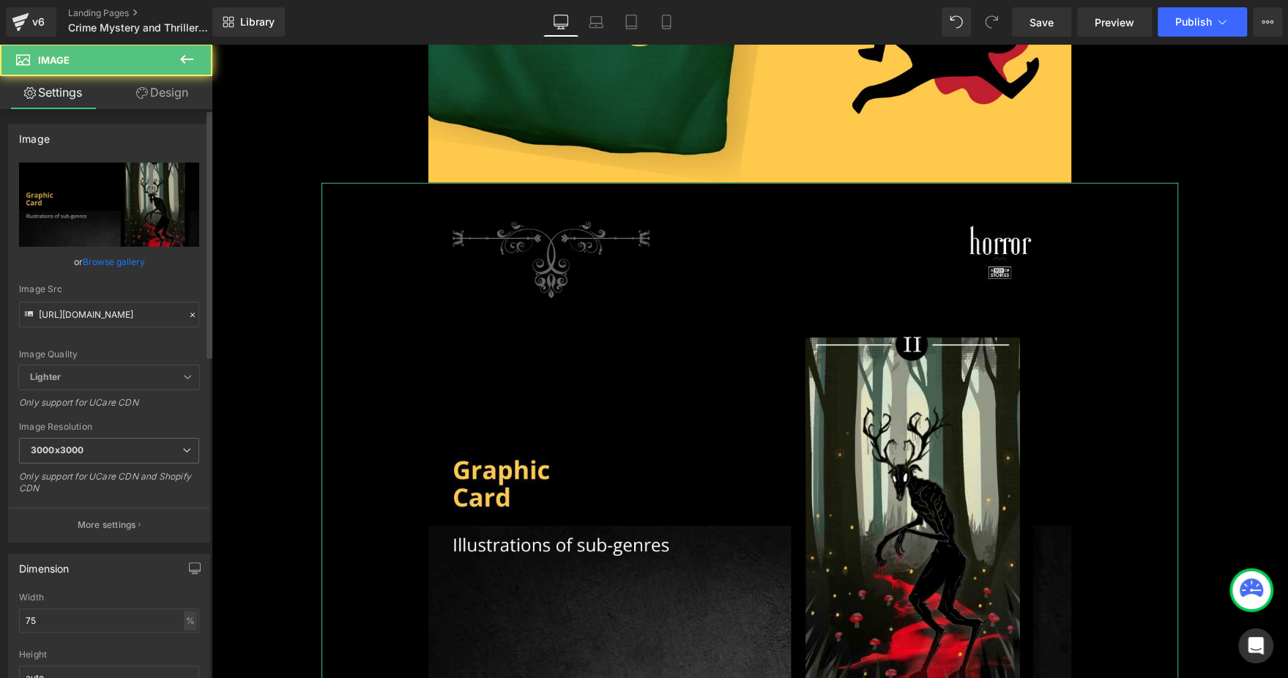
click at [122, 264] on link "Browse gallery" at bounding box center [114, 262] width 62 height 26
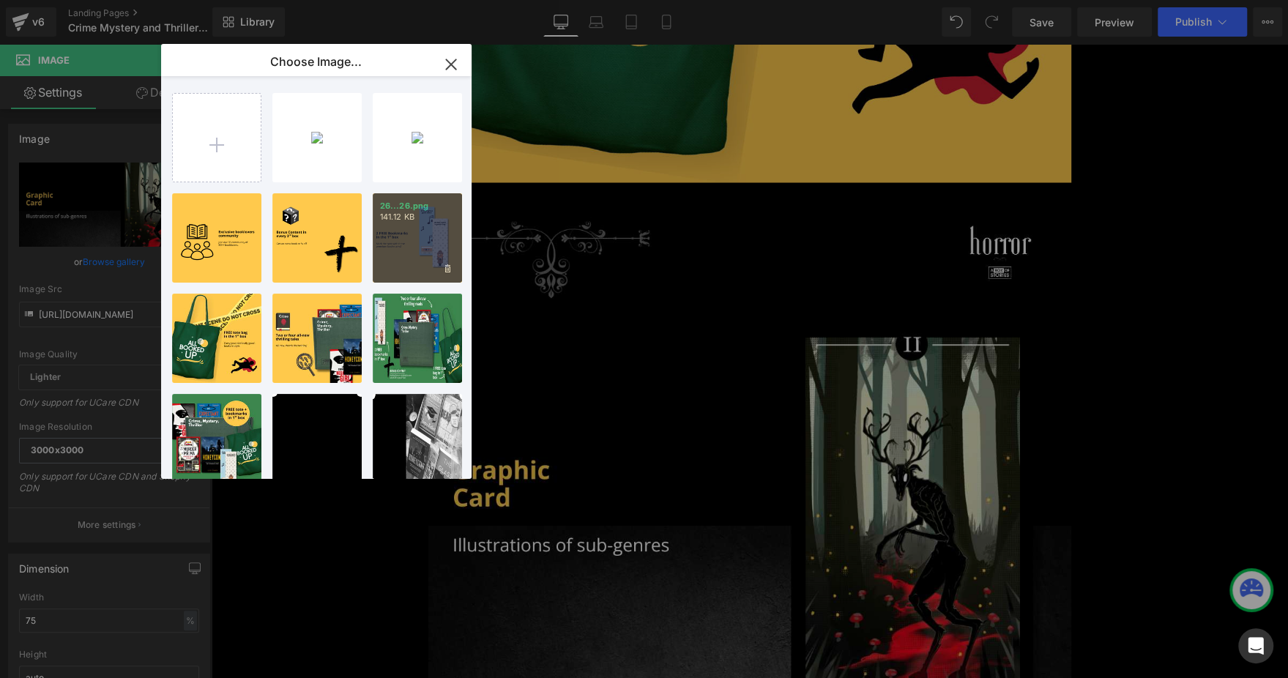
click at [424, 207] on p "26...26.png" at bounding box center [417, 206] width 75 height 11
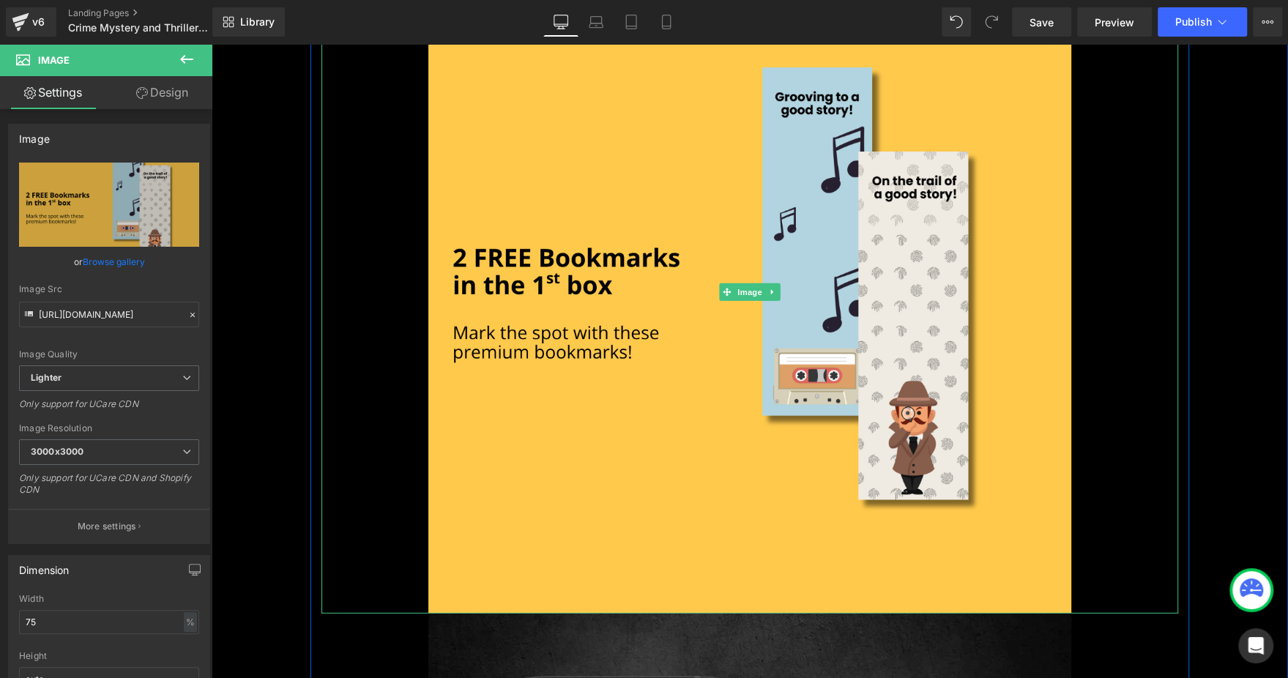
scroll to position [3406, 0]
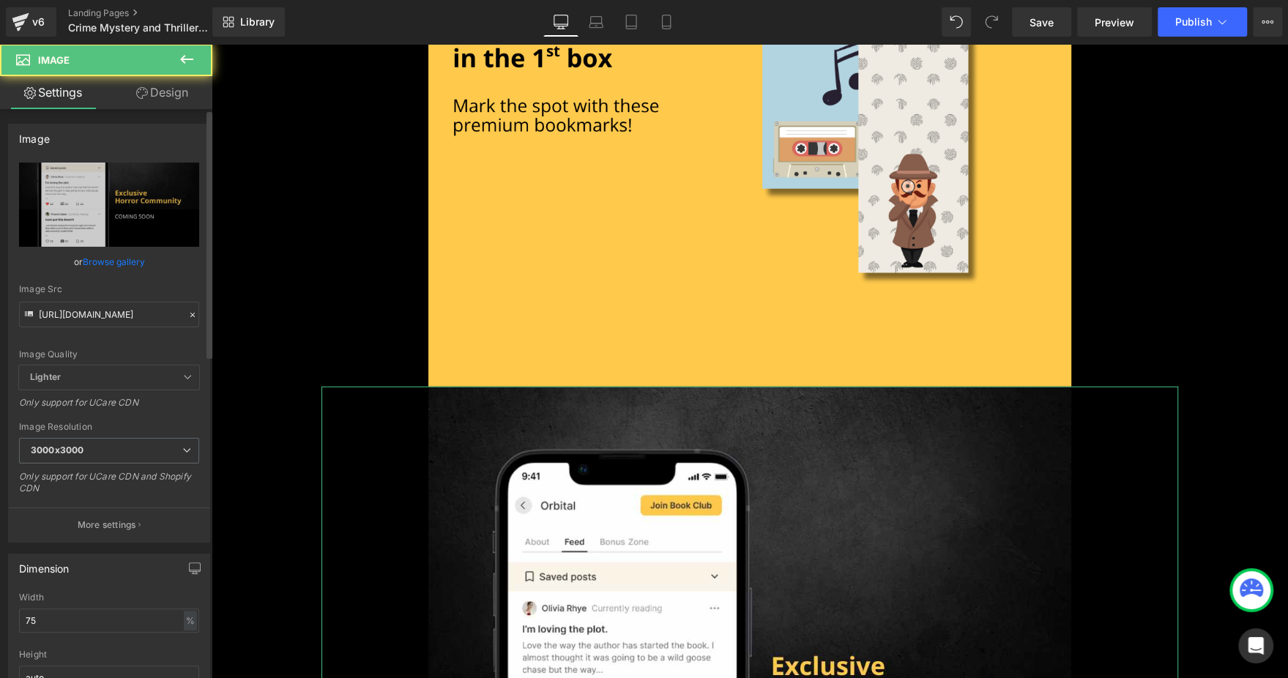
click at [117, 261] on link "Browse gallery" at bounding box center [114, 262] width 62 height 26
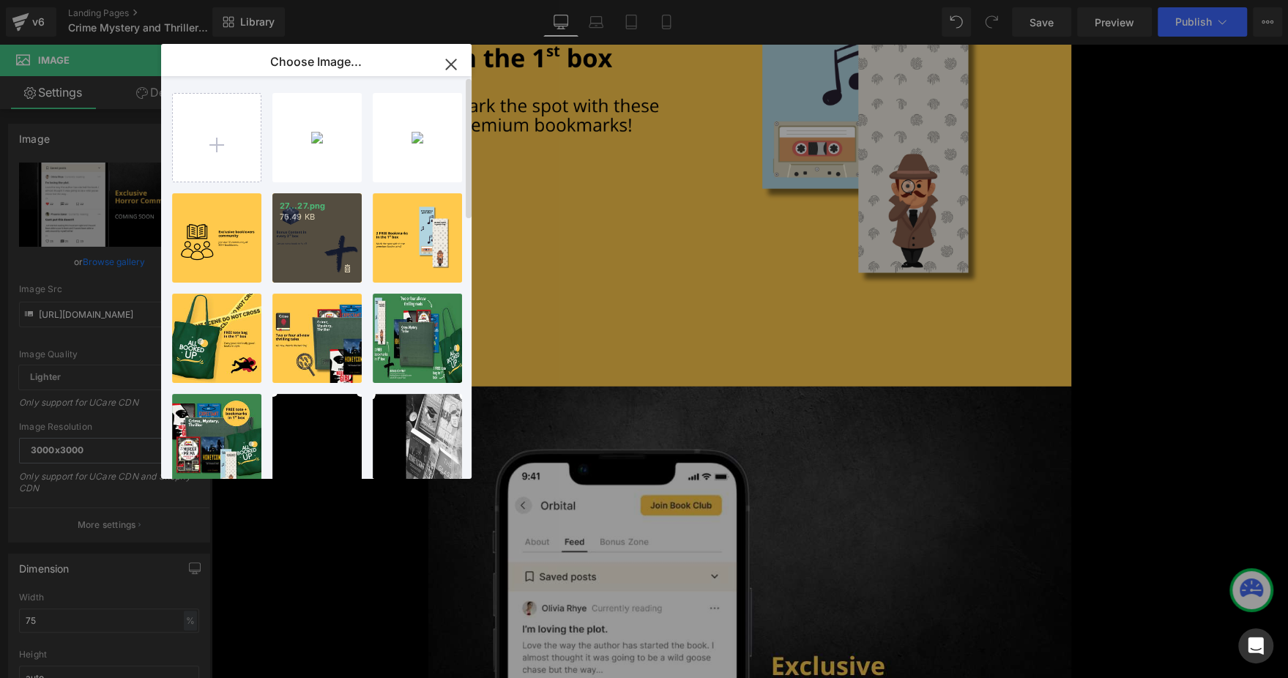
click at [313, 231] on div "27...27.png 76.49 KB" at bounding box center [316, 237] width 89 height 89
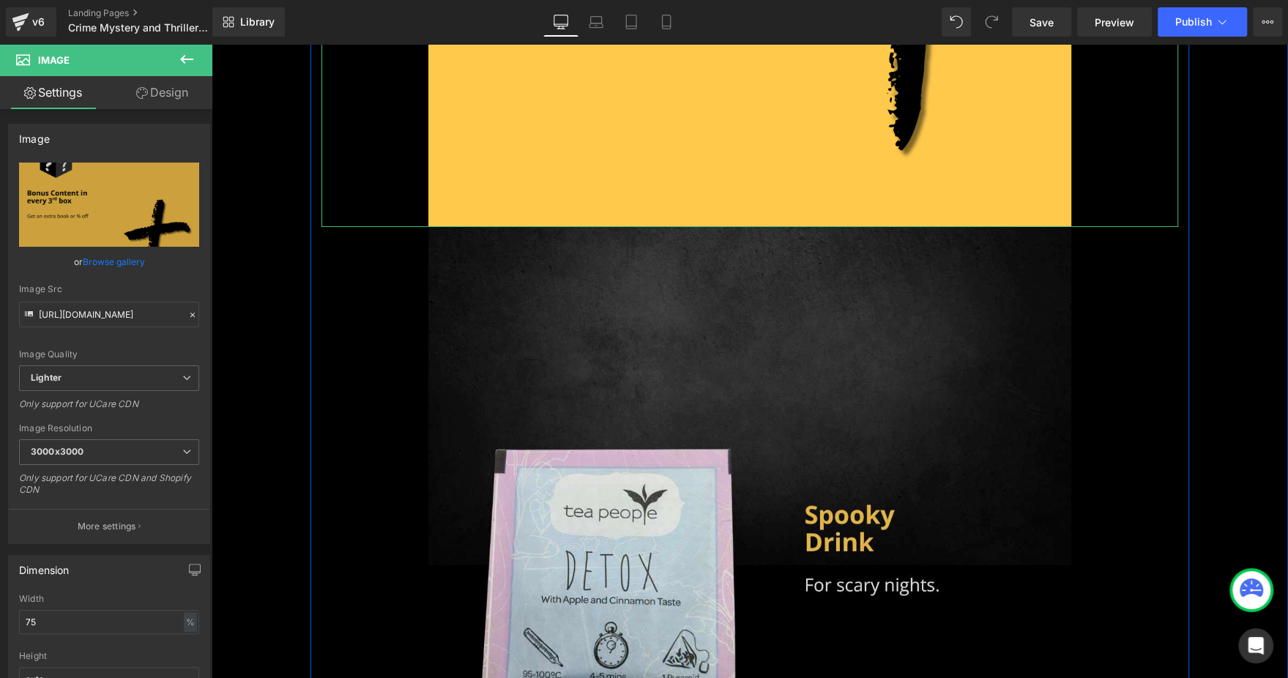
scroll to position [4394, 0]
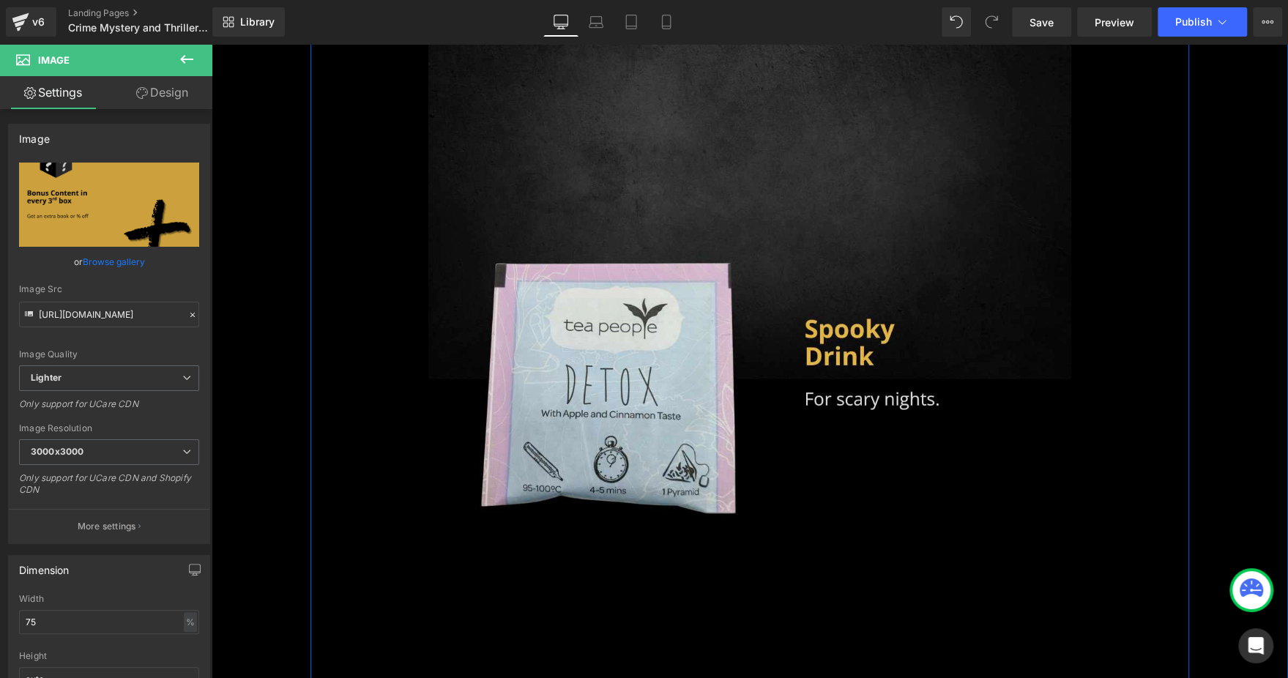
click at [664, 300] on img at bounding box center [749, 362] width 643 height 643
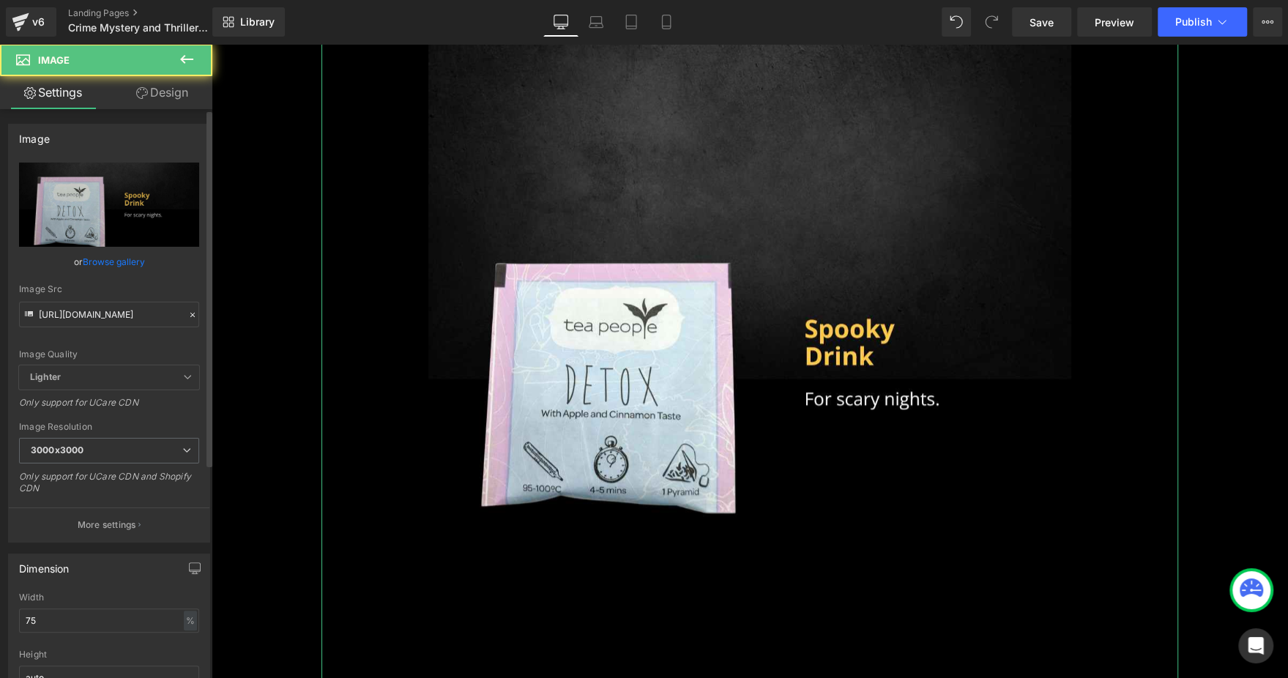
click at [117, 261] on link "Browse gallery" at bounding box center [114, 262] width 62 height 26
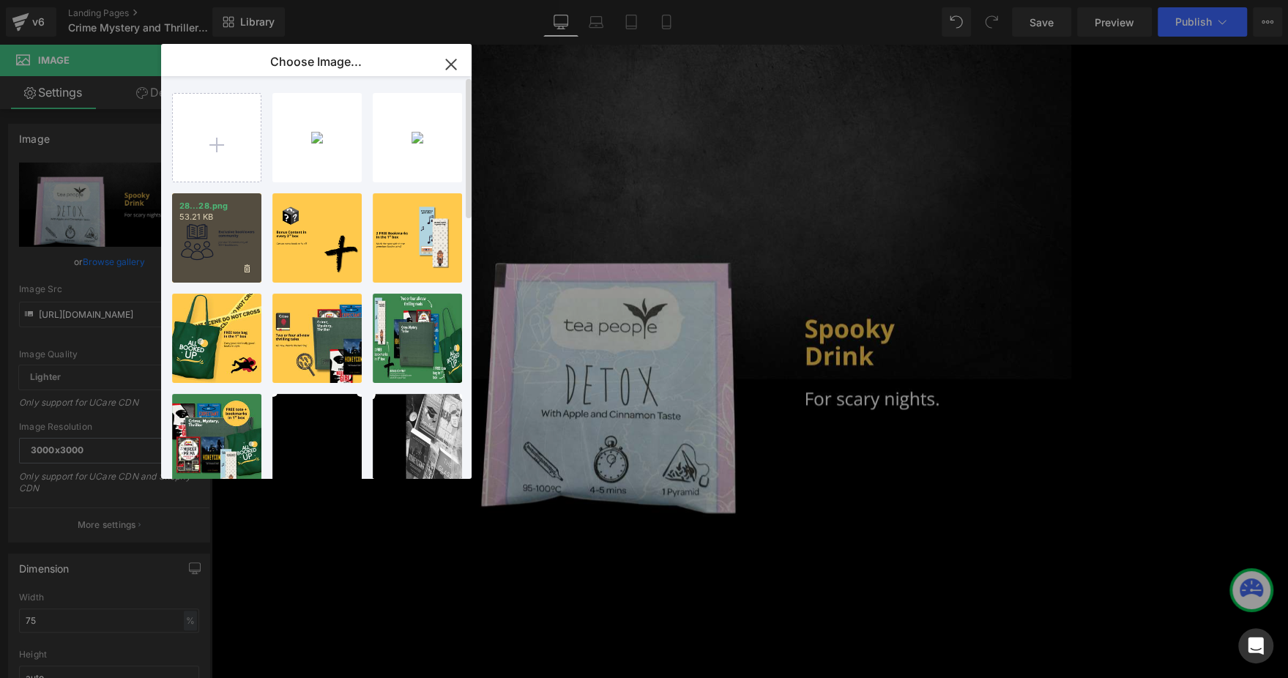
click at [207, 235] on div "28...28.png 53.21 KB" at bounding box center [216, 237] width 89 height 89
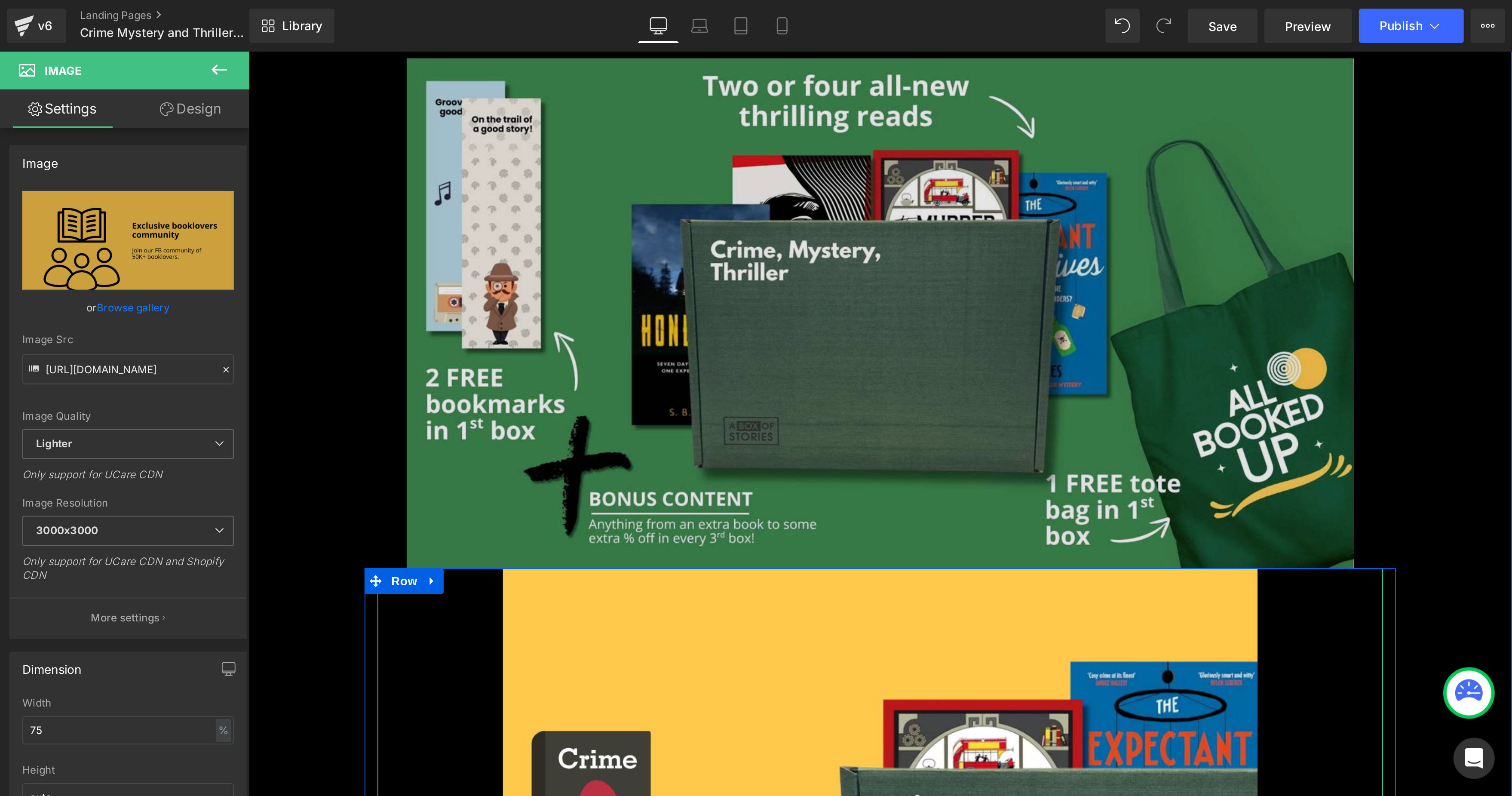
scroll to position [774, 0]
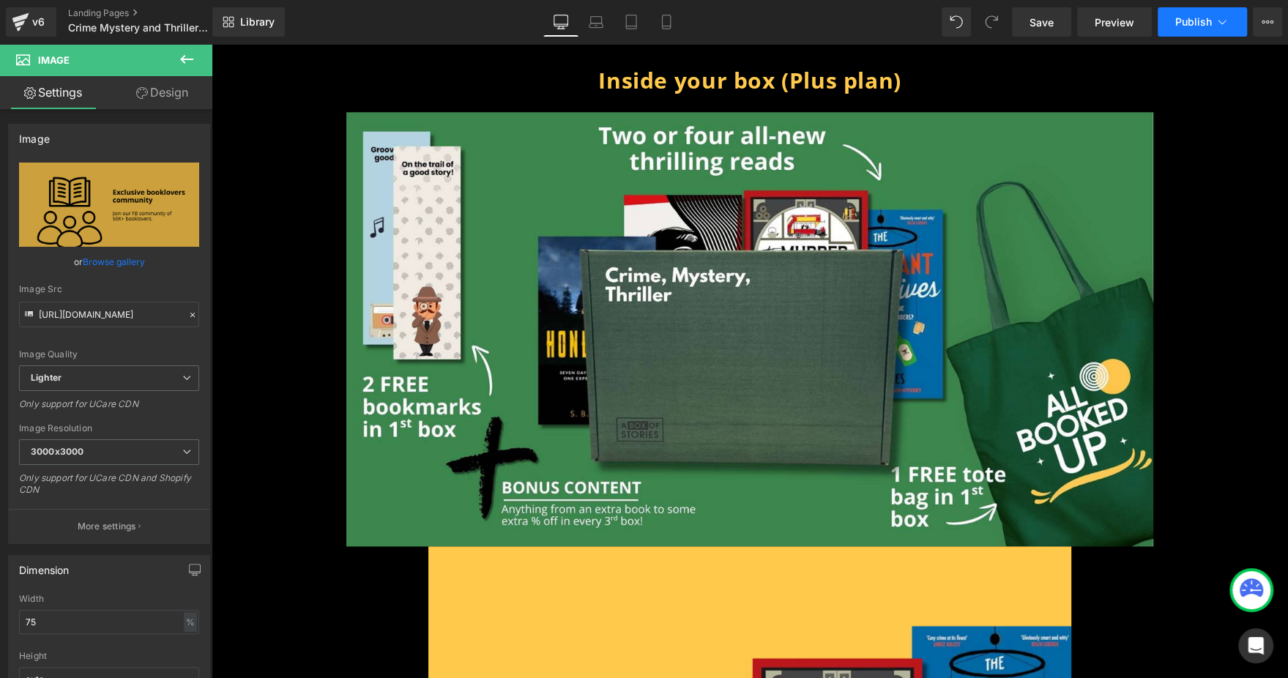
click at [1189, 12] on button "Publish" at bounding box center [1202, 21] width 89 height 29
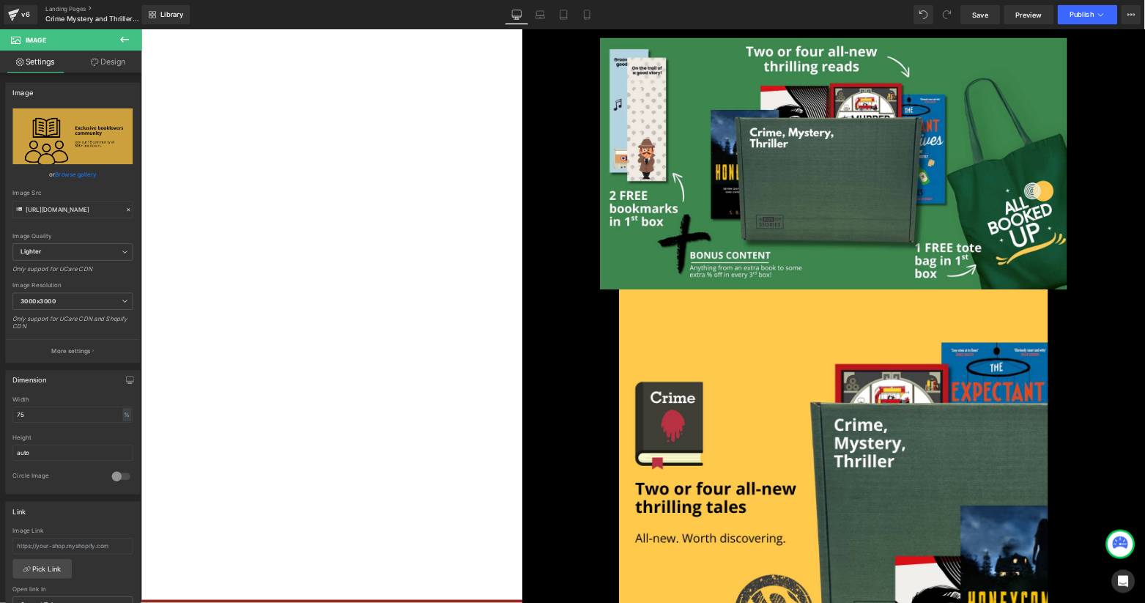
scroll to position [1318, 0]
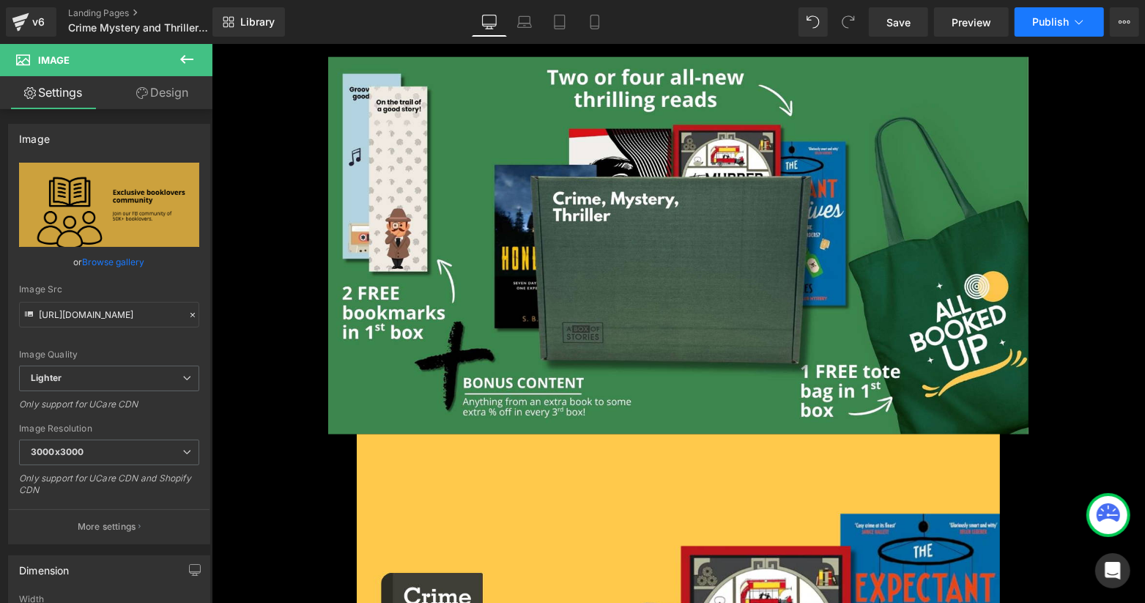
click at [1060, 32] on button "Publish" at bounding box center [1058, 21] width 89 height 29
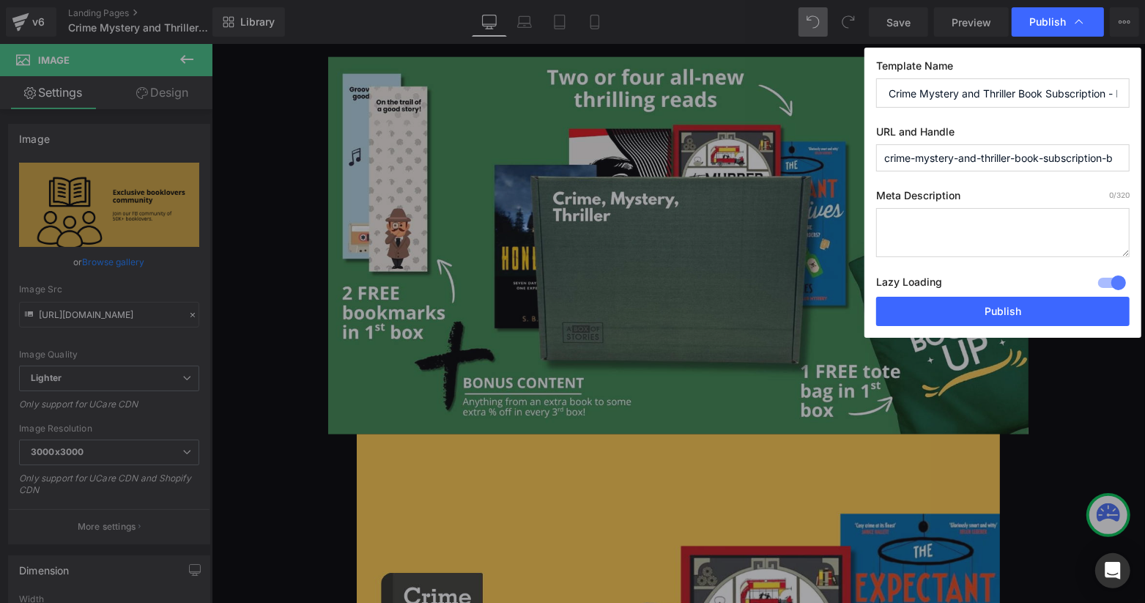
drag, startPoint x: 804, startPoint y: 15, endPoint x: 824, endPoint y: 16, distance: 19.8
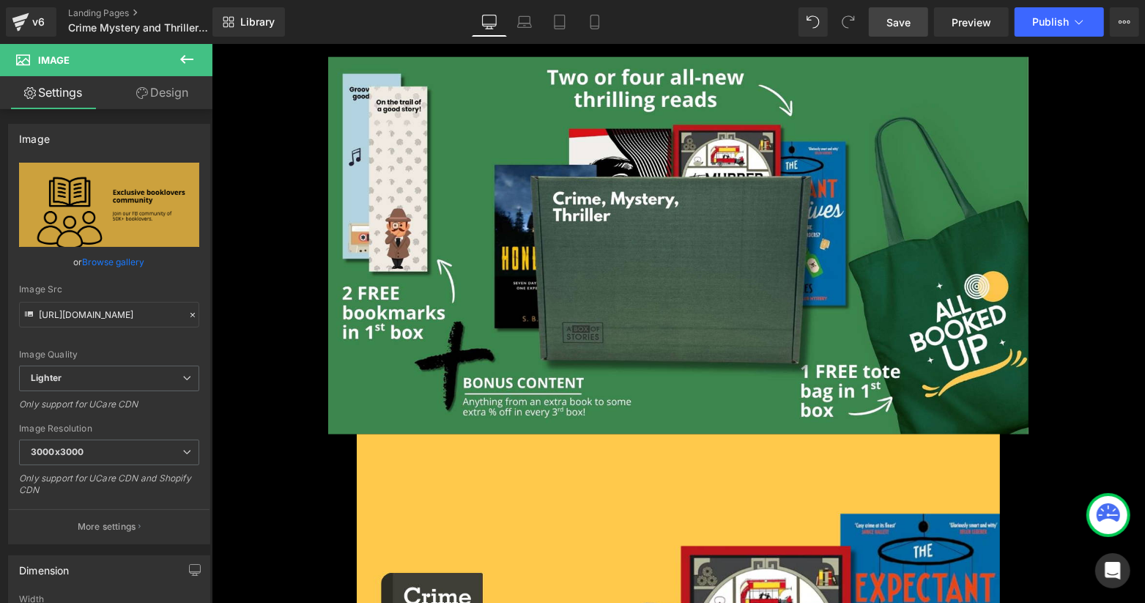
click at [897, 23] on span "Save" at bounding box center [898, 22] width 24 height 15
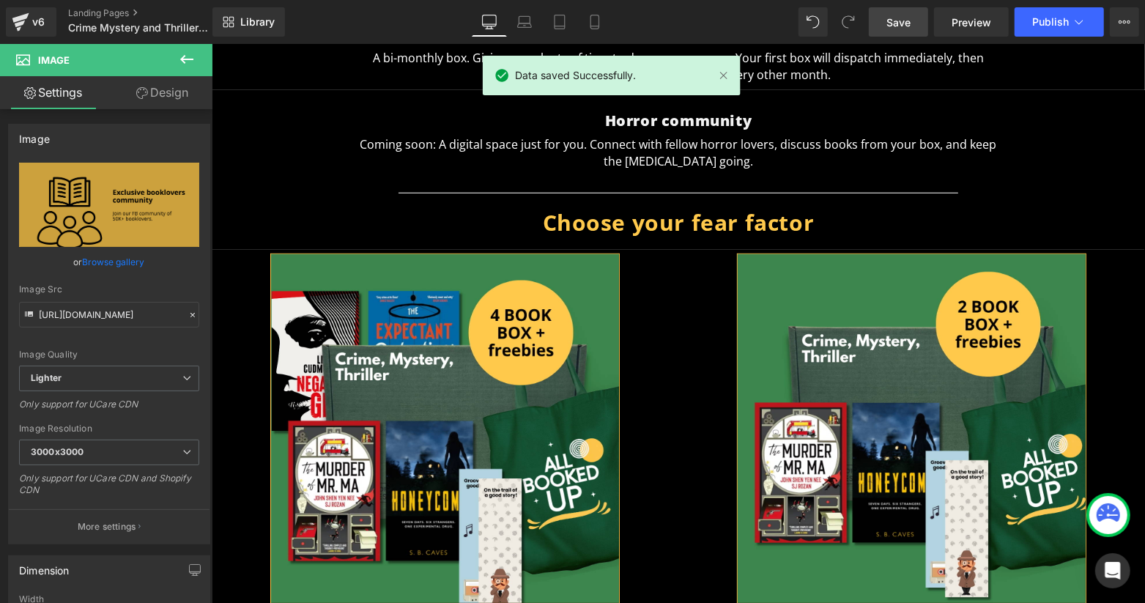
scroll to position [635, 0]
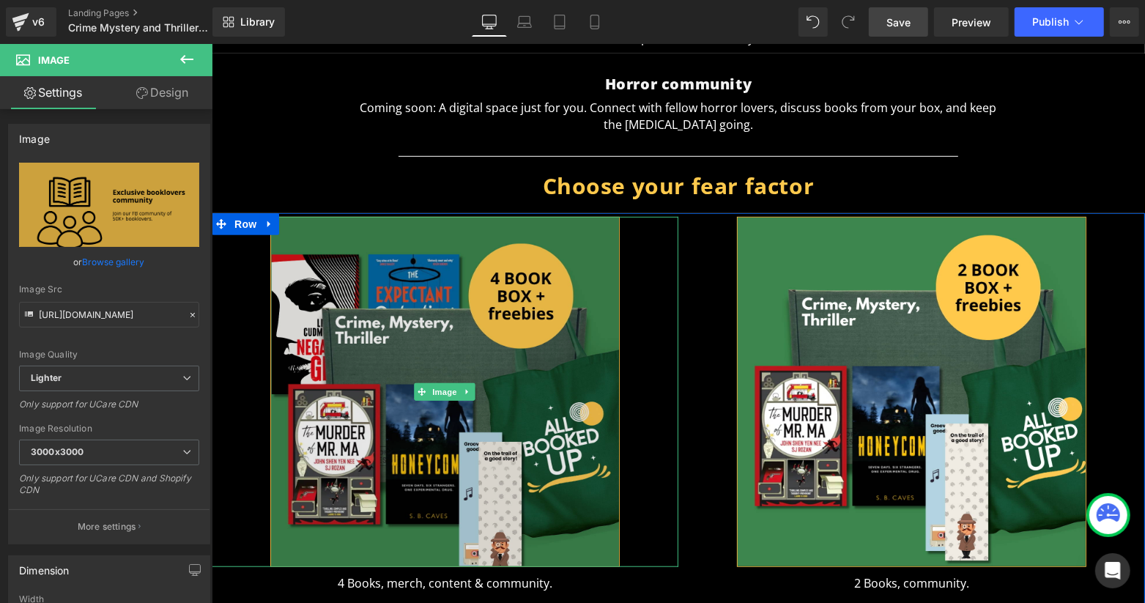
click at [319, 227] on img at bounding box center [445, 391] width 350 height 350
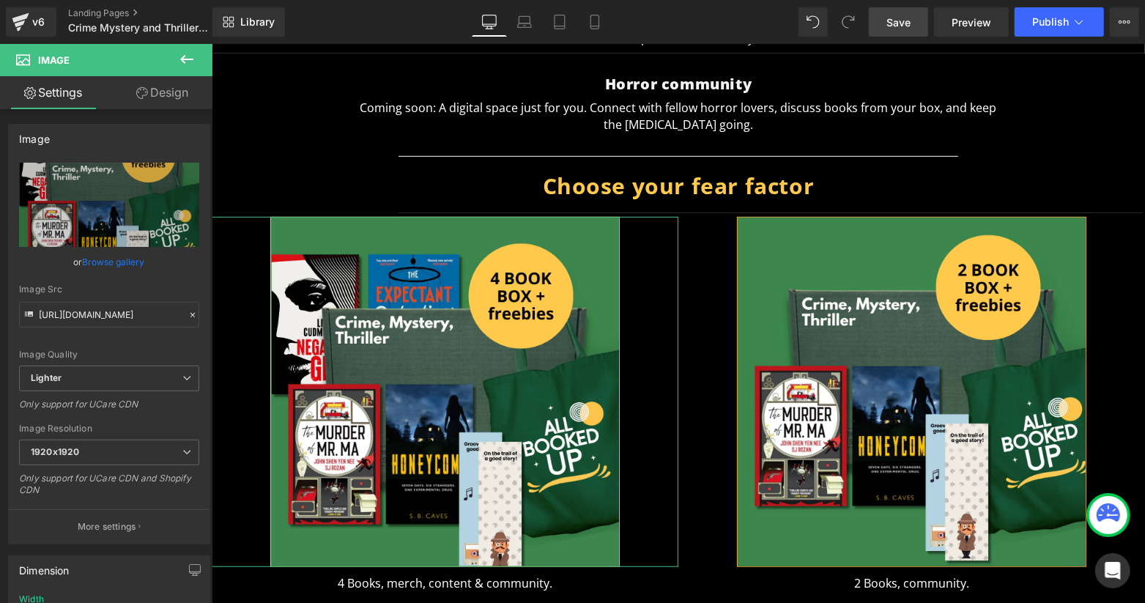
click at [174, 95] on link "Design" at bounding box center [162, 92] width 106 height 33
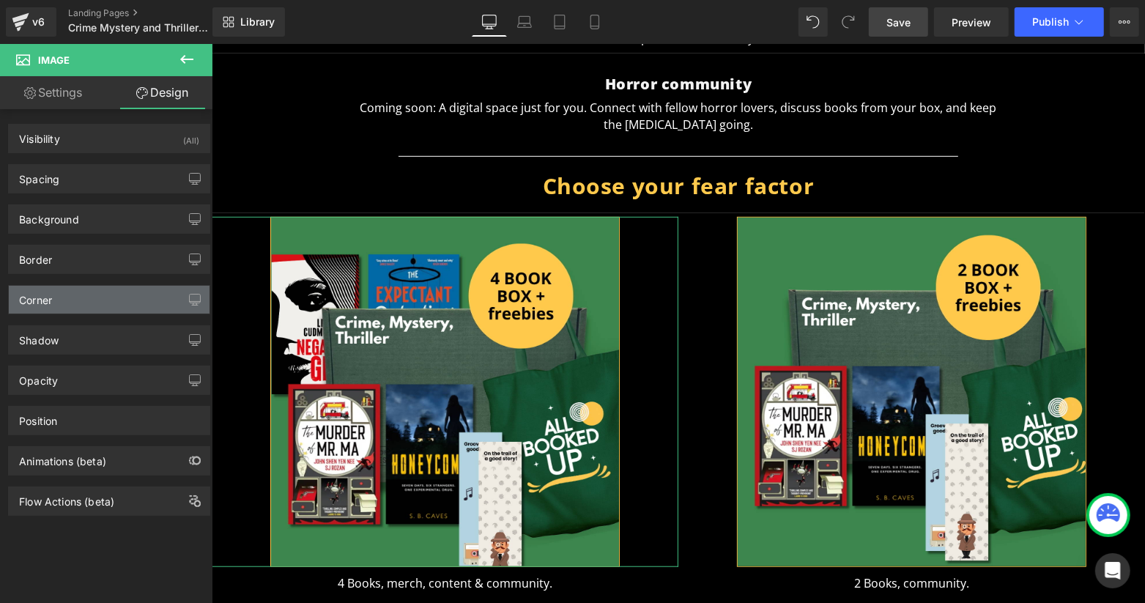
click at [69, 296] on div "Corner" at bounding box center [109, 300] width 201 height 28
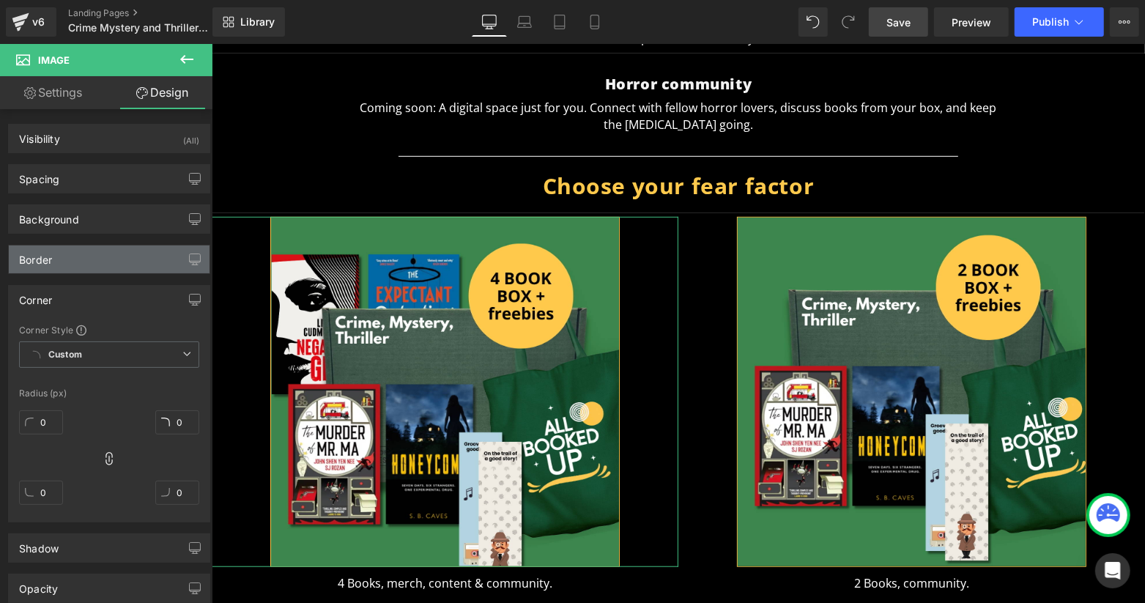
click at [121, 264] on div "Border" at bounding box center [109, 259] width 201 height 28
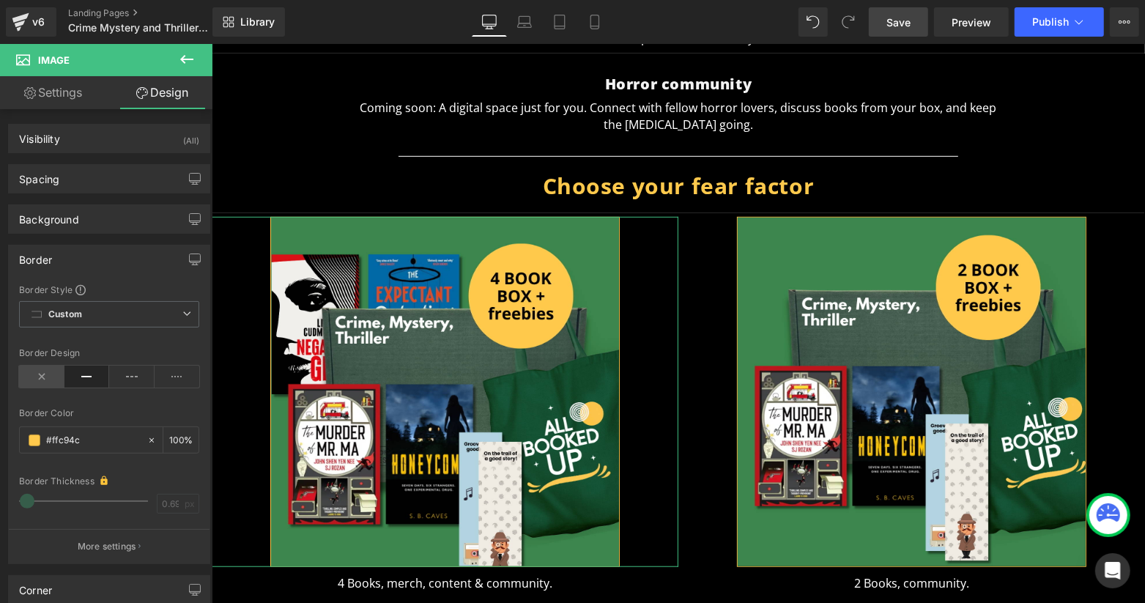
click at [36, 376] on icon at bounding box center [41, 376] width 45 height 22
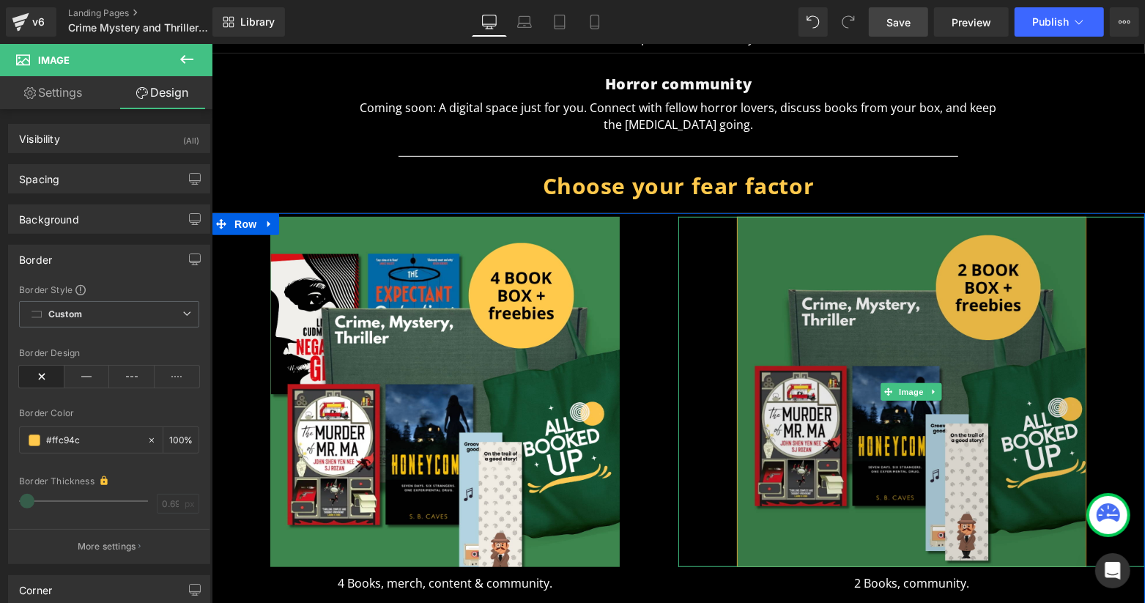
click at [976, 225] on img at bounding box center [911, 391] width 350 height 350
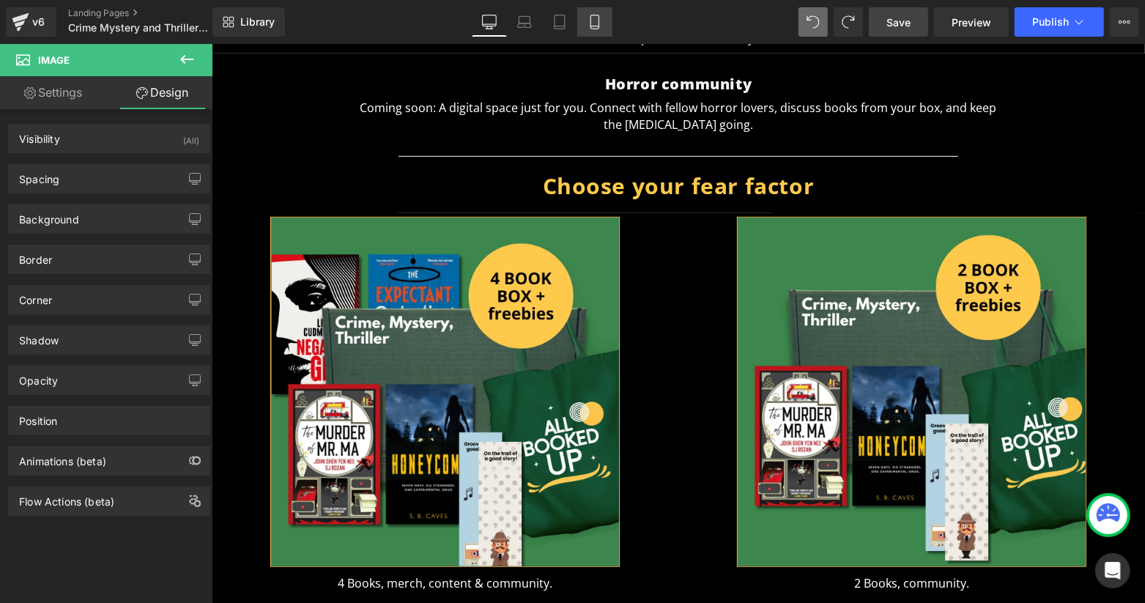
click at [605, 7] on link "Mobile" at bounding box center [594, 21] width 35 height 29
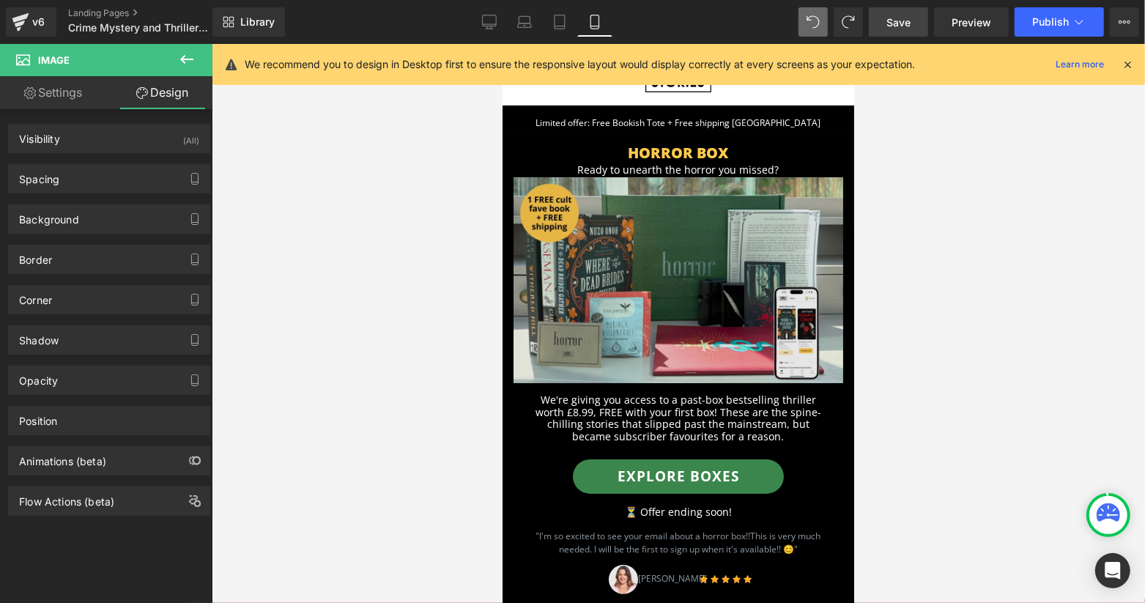
scroll to position [97, 0]
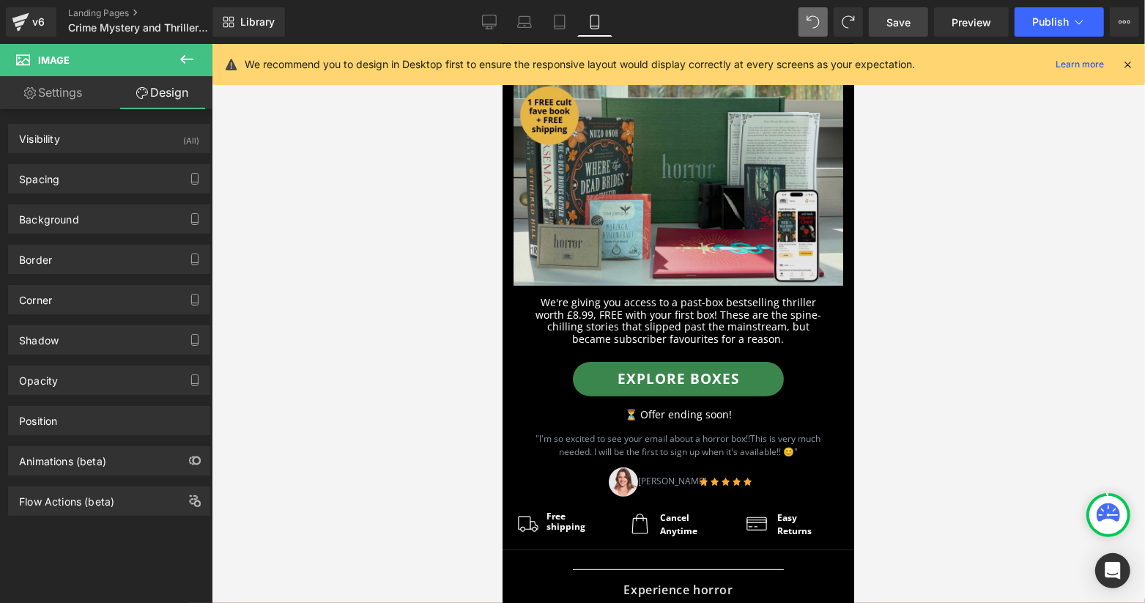
click at [614, 144] on img at bounding box center [678, 182] width 330 height 206
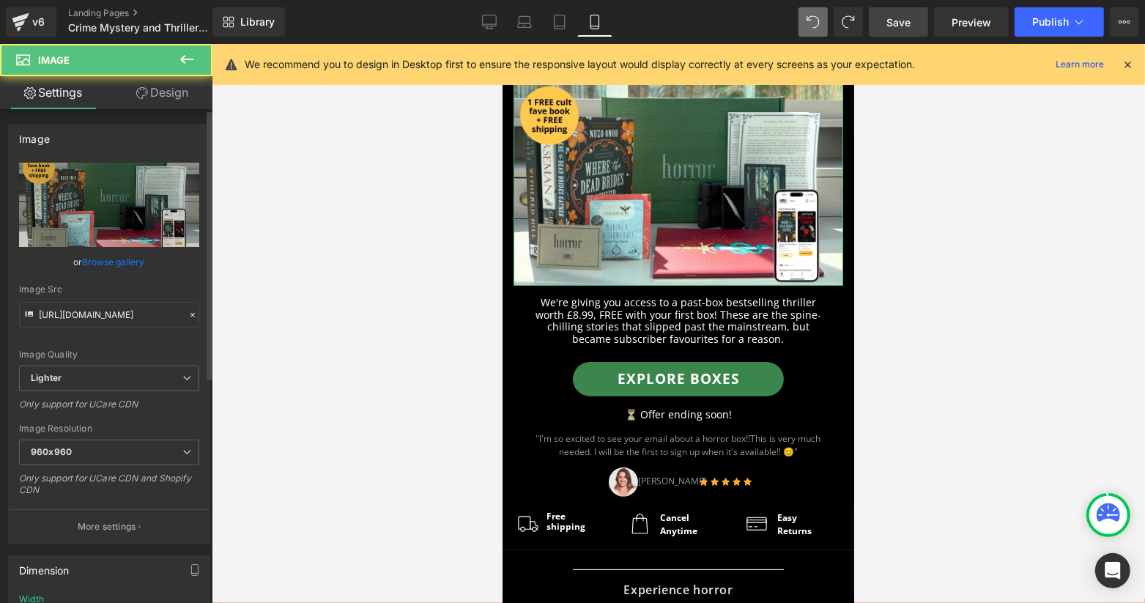
click at [120, 264] on link "Browse gallery" at bounding box center [114, 262] width 62 height 26
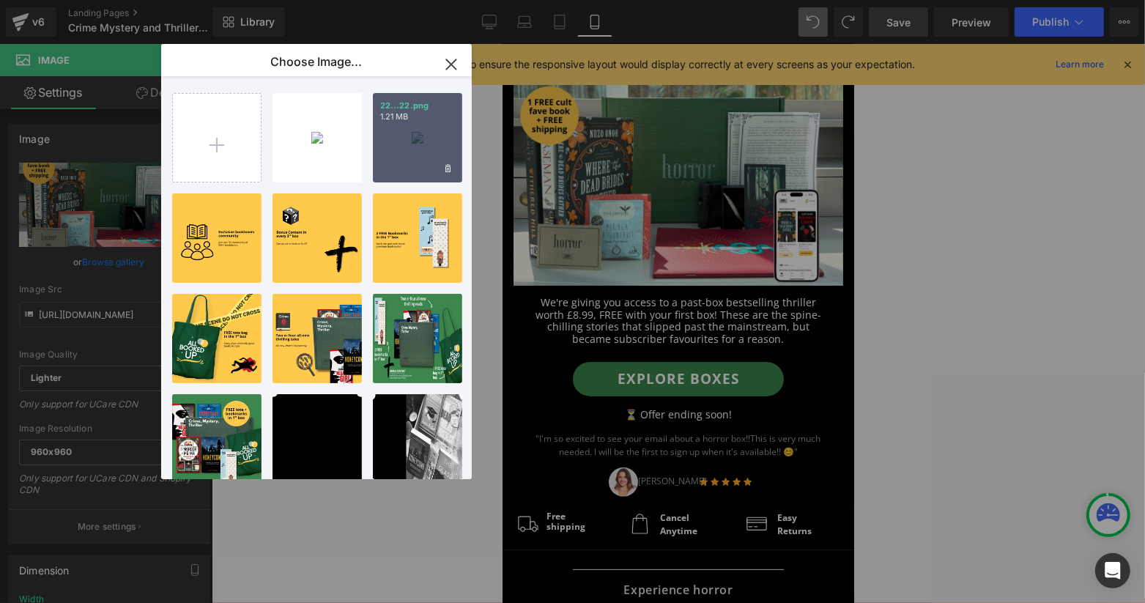
click at [407, 140] on div "22...22.png 1.21 MB" at bounding box center [417, 137] width 89 height 89
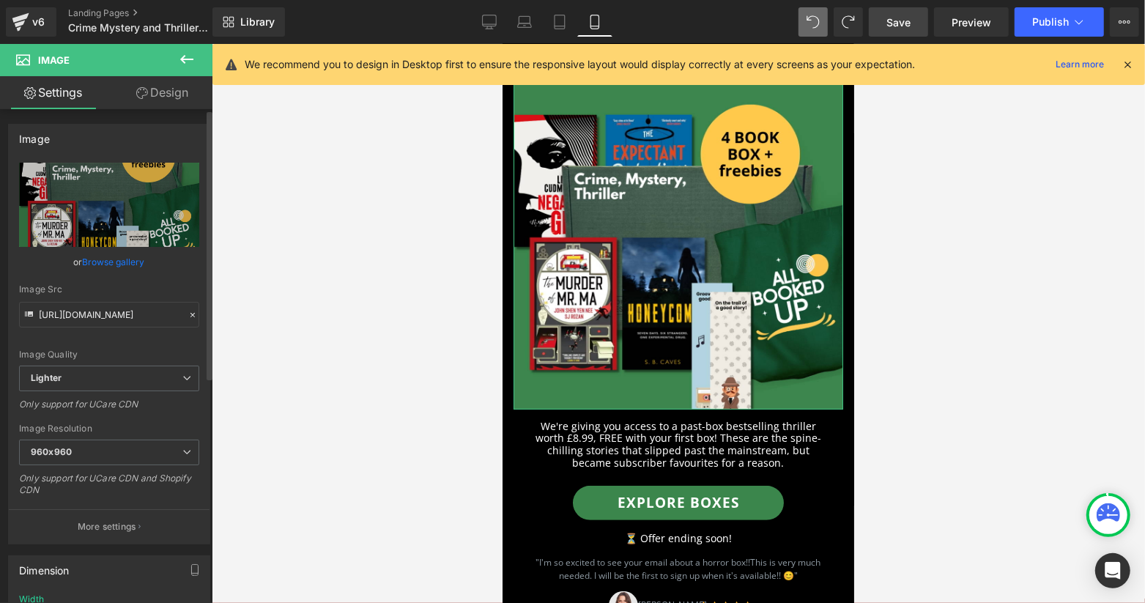
click at [130, 261] on link "Browse gallery" at bounding box center [114, 262] width 62 height 26
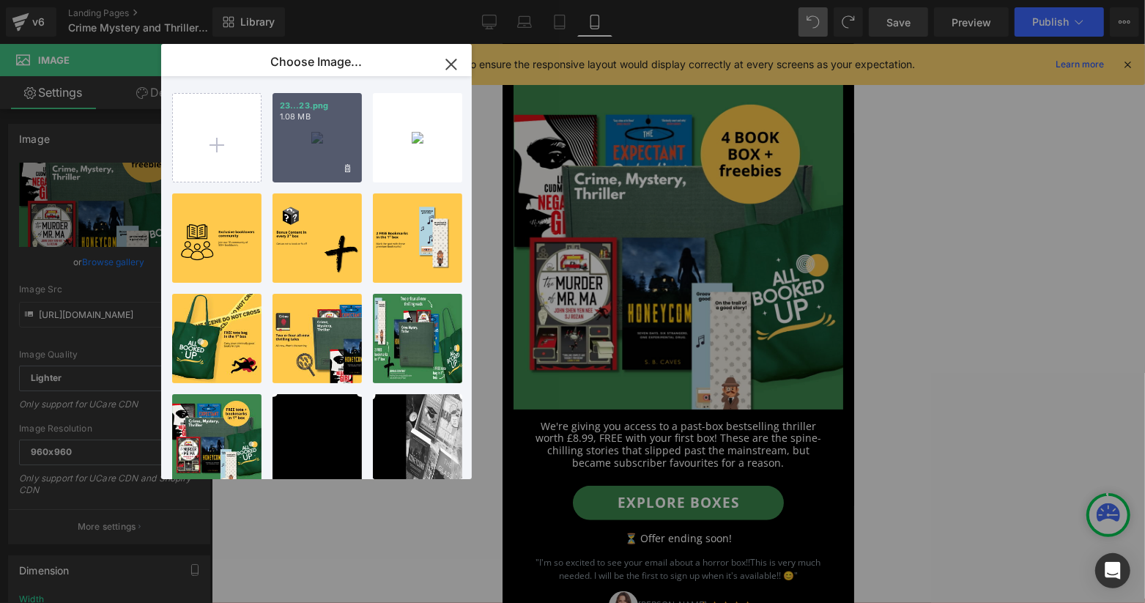
click at [278, 150] on div "23...23.png 1.08 MB" at bounding box center [316, 137] width 89 height 89
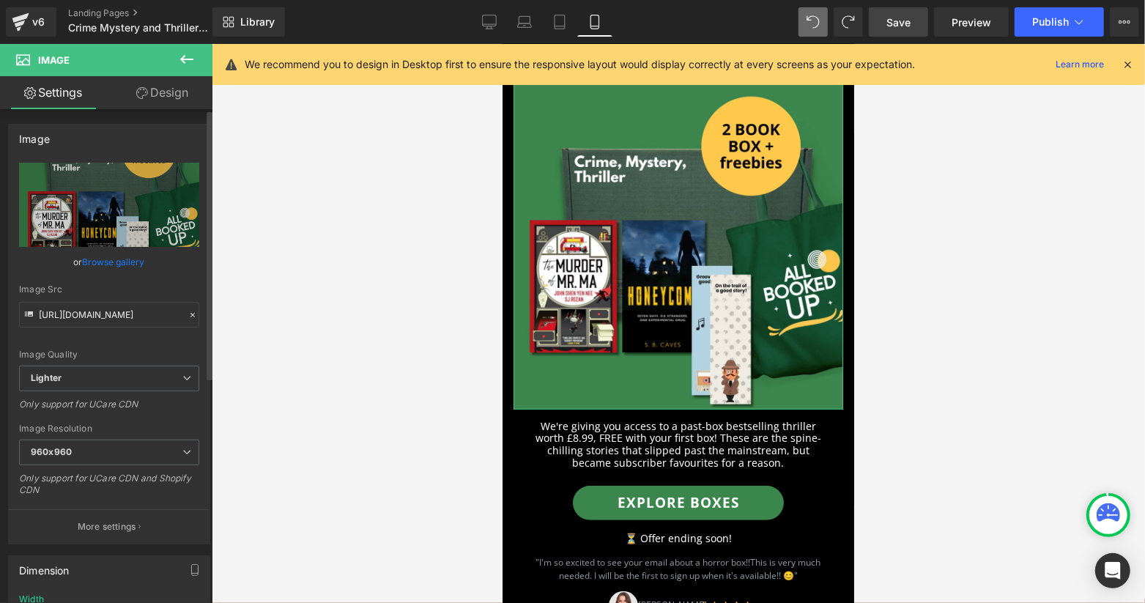
click at [120, 262] on link "Browse gallery" at bounding box center [114, 262] width 62 height 26
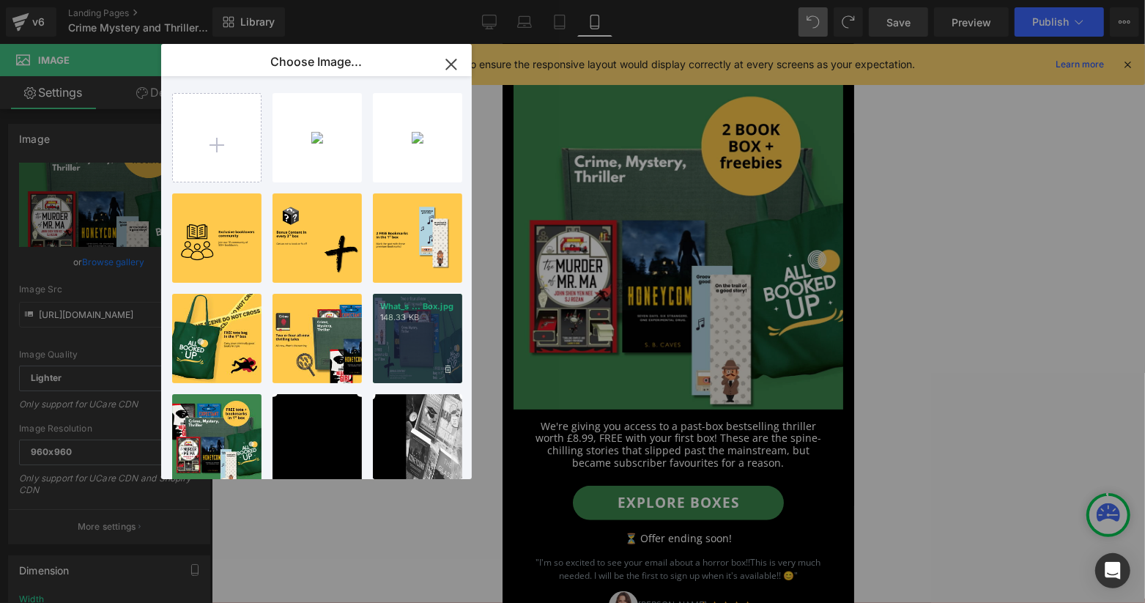
click at [395, 349] on div "What_s ... Box.jpg 148.33 KB" at bounding box center [417, 338] width 89 height 89
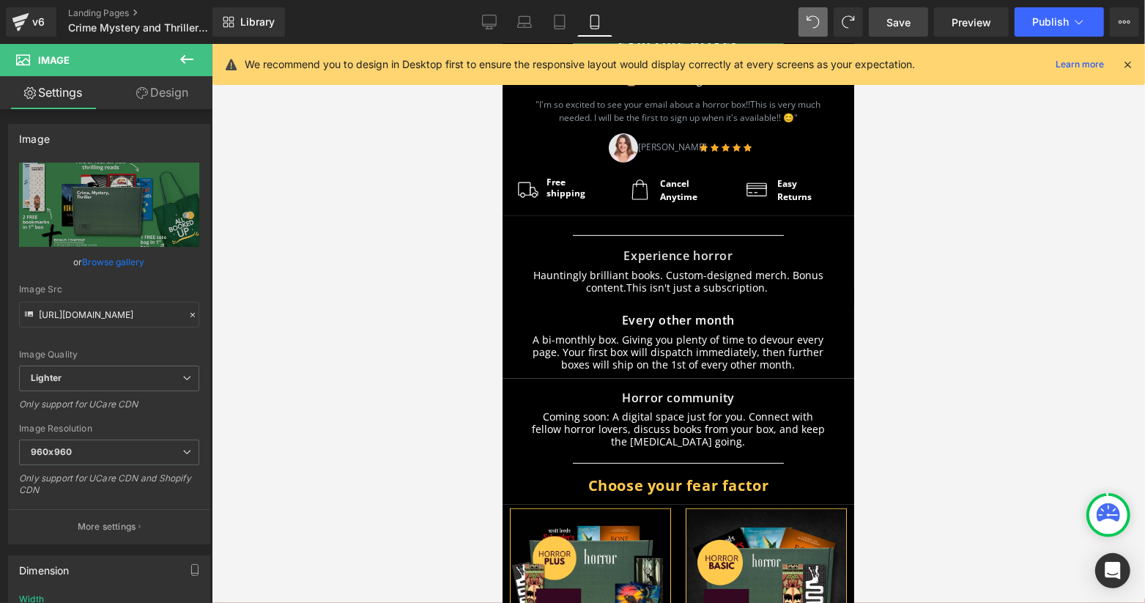
scroll to position [781, 0]
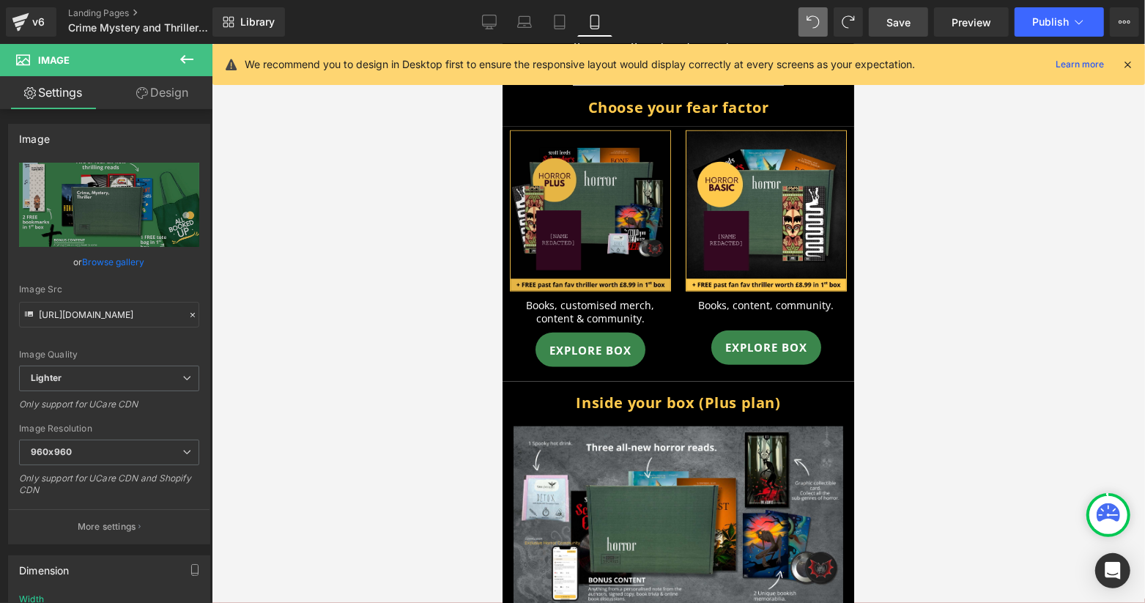
click at [588, 240] on img at bounding box center [589, 210] width 161 height 161
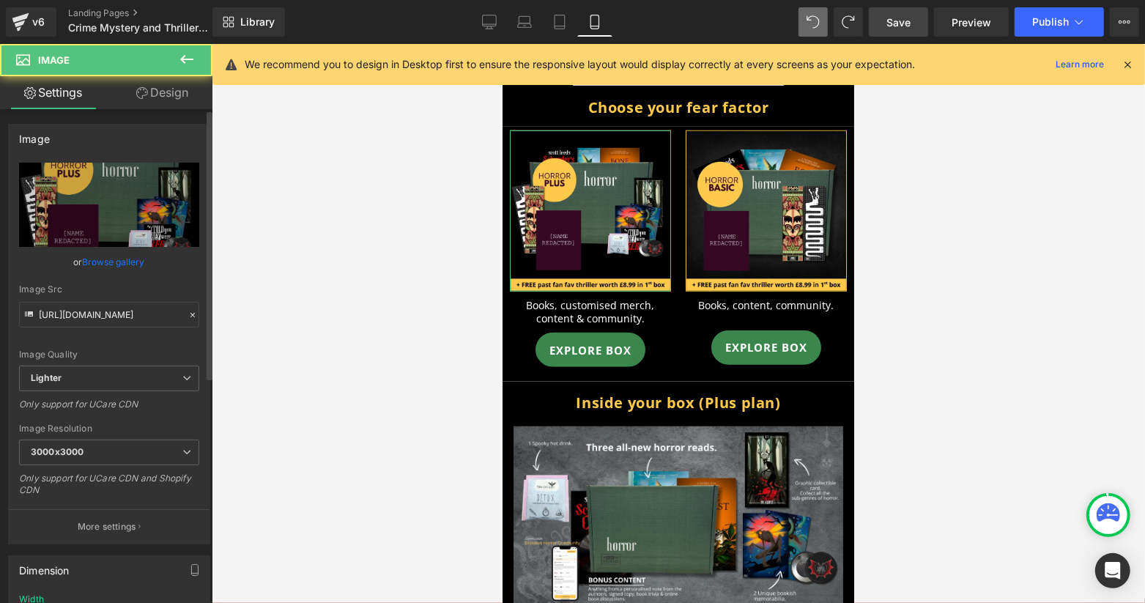
click at [100, 269] on link "Browse gallery" at bounding box center [114, 262] width 62 height 26
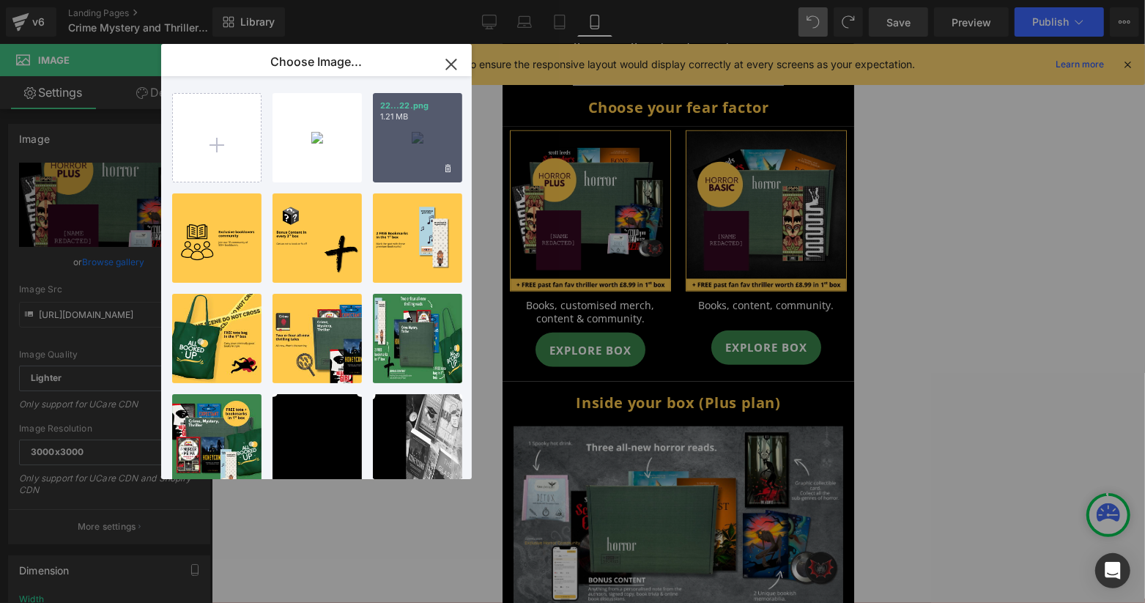
click at [409, 125] on div "22...22.png 1.21 MB" at bounding box center [417, 137] width 89 height 89
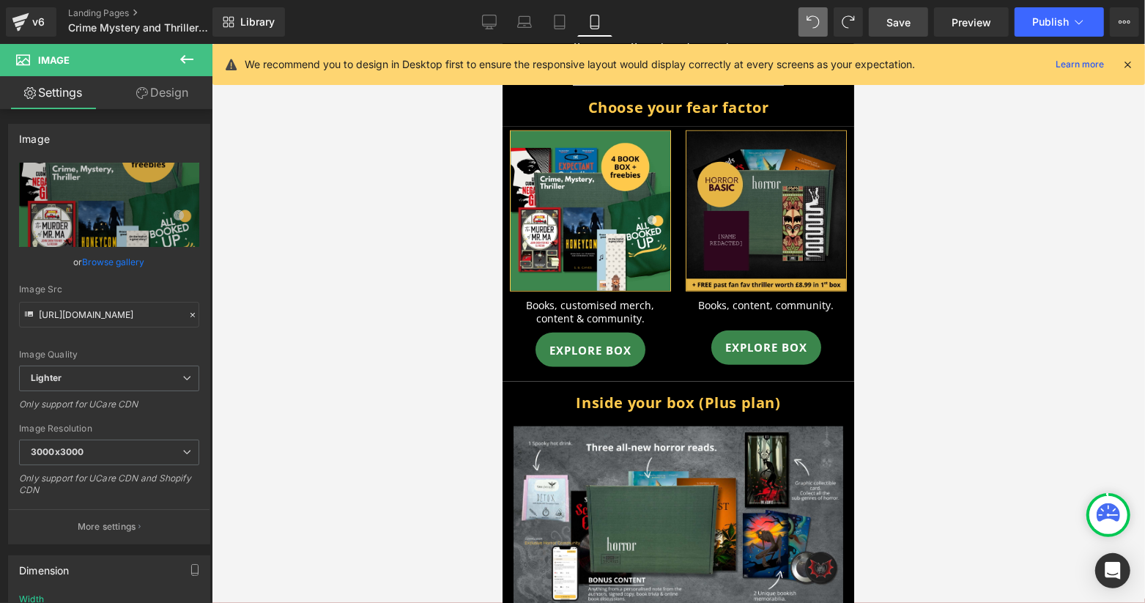
click at [751, 145] on img at bounding box center [765, 210] width 161 height 161
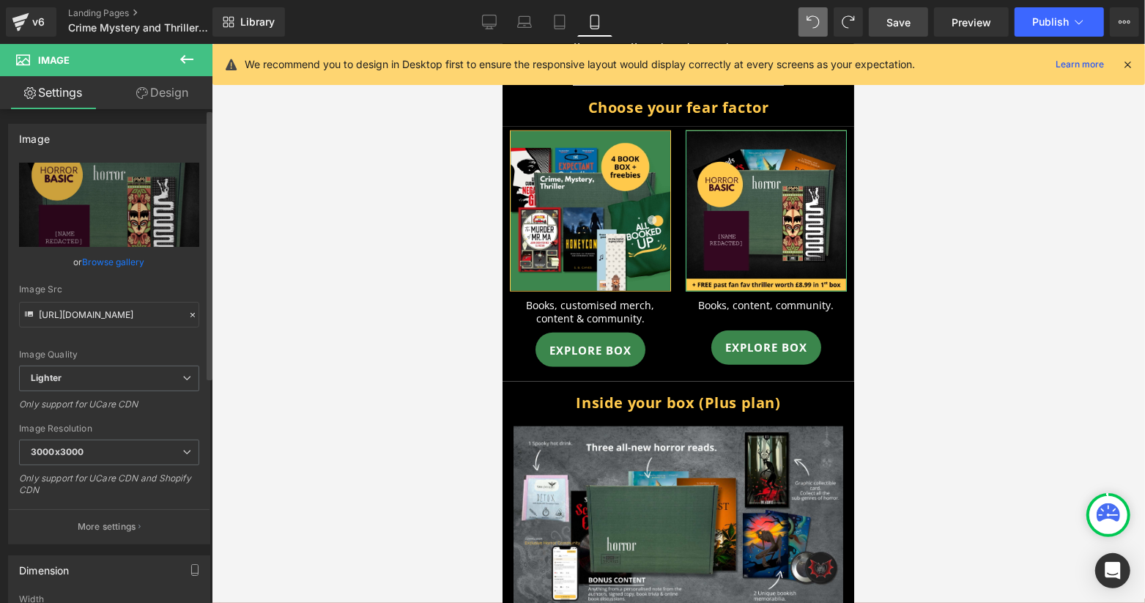
click at [107, 264] on link "Browse gallery" at bounding box center [114, 262] width 62 height 26
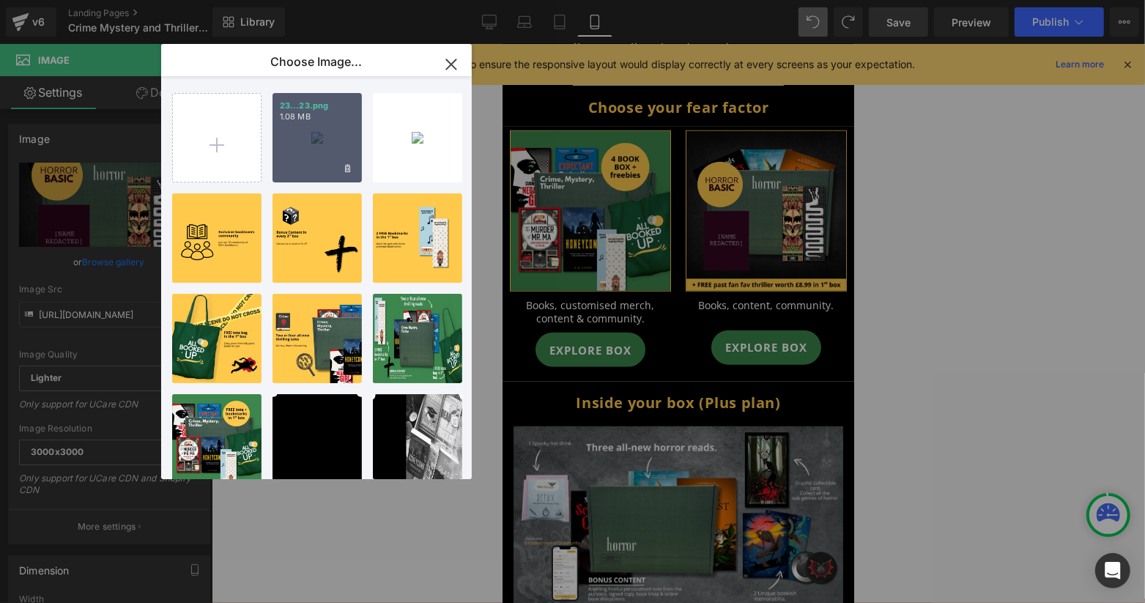
click at [292, 123] on div "23...23.png 1.08 MB" at bounding box center [316, 137] width 89 height 89
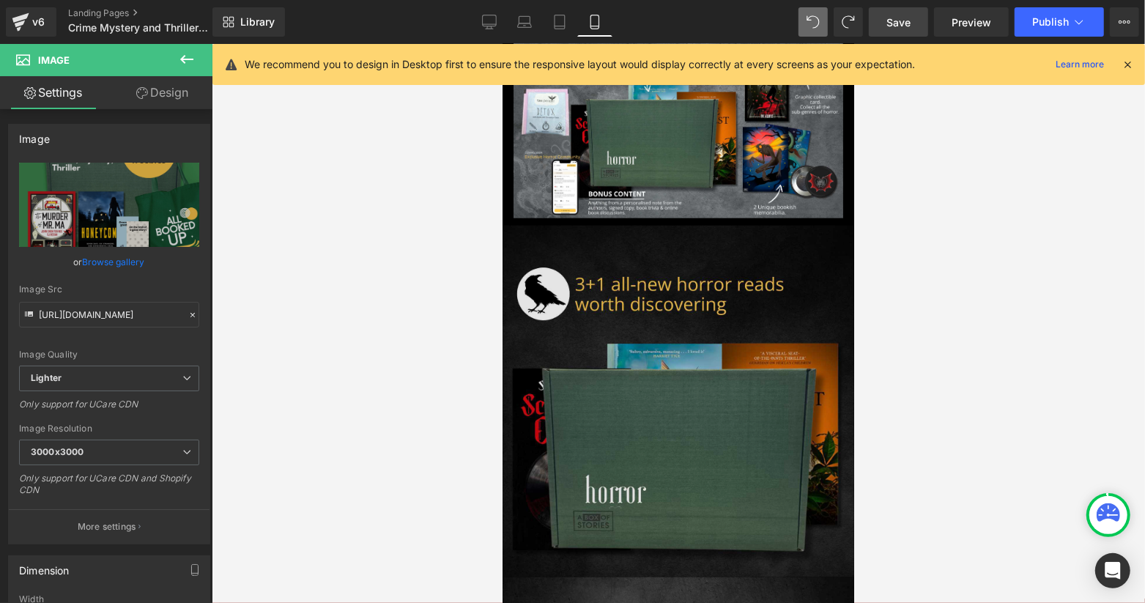
scroll to position [1172, 0]
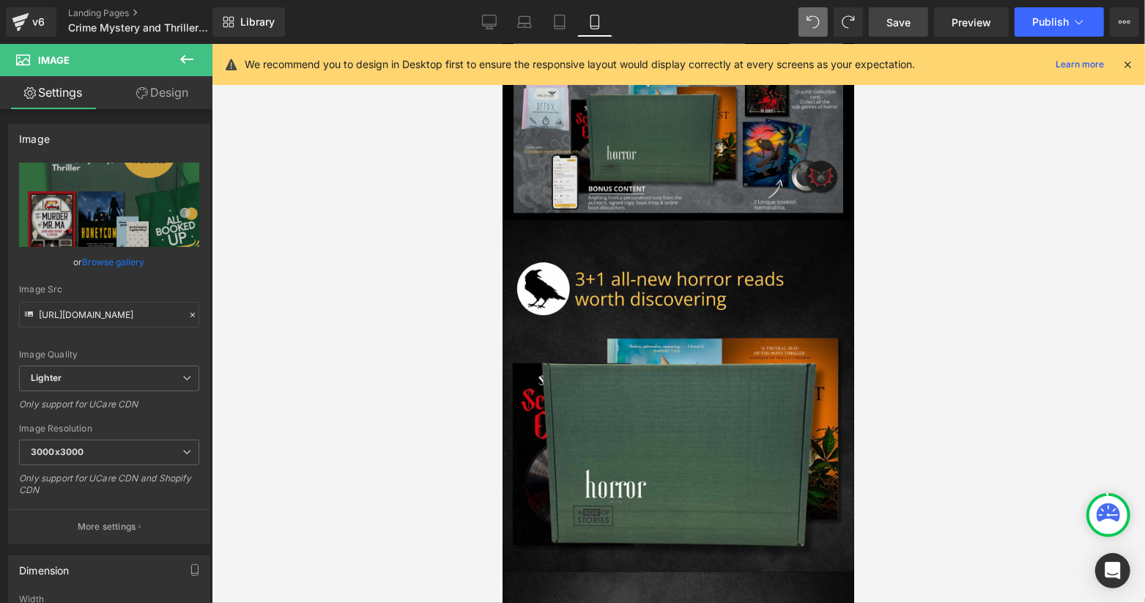
click at [632, 185] on img at bounding box center [678, 122] width 330 height 177
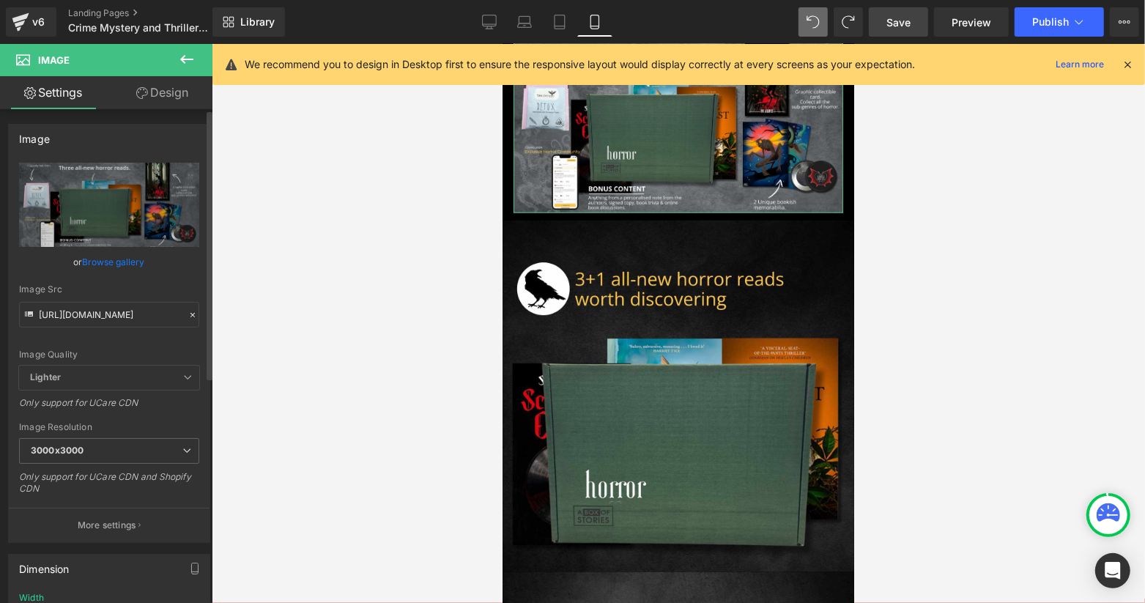
click at [89, 257] on link "Browse gallery" at bounding box center [114, 262] width 62 height 26
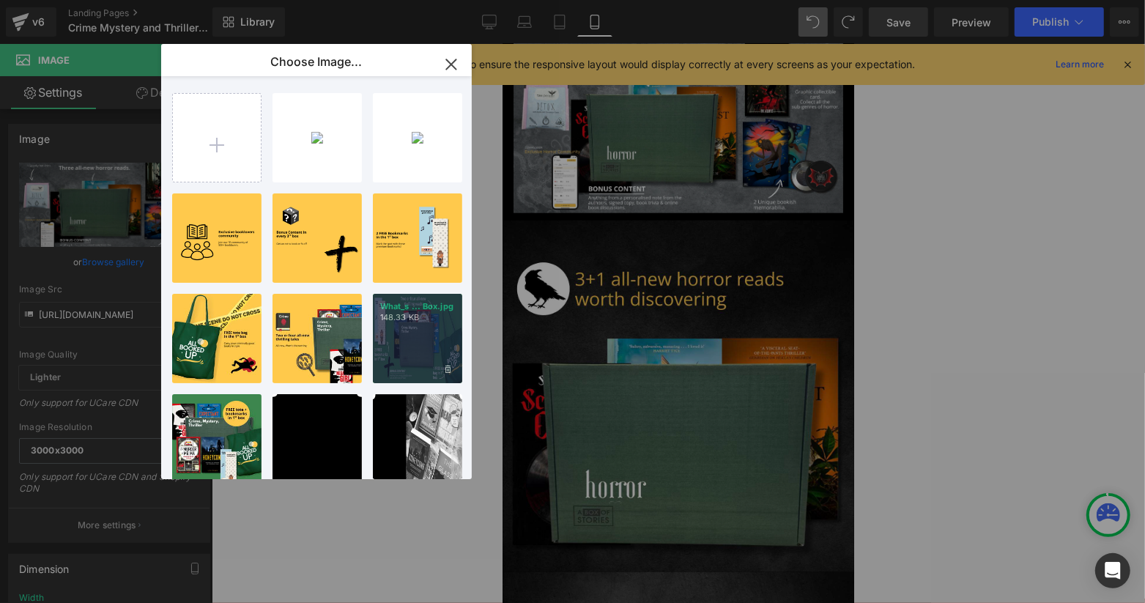
click at [431, 357] on div "What_s ... Box.jpg 148.33 KB" at bounding box center [417, 338] width 89 height 89
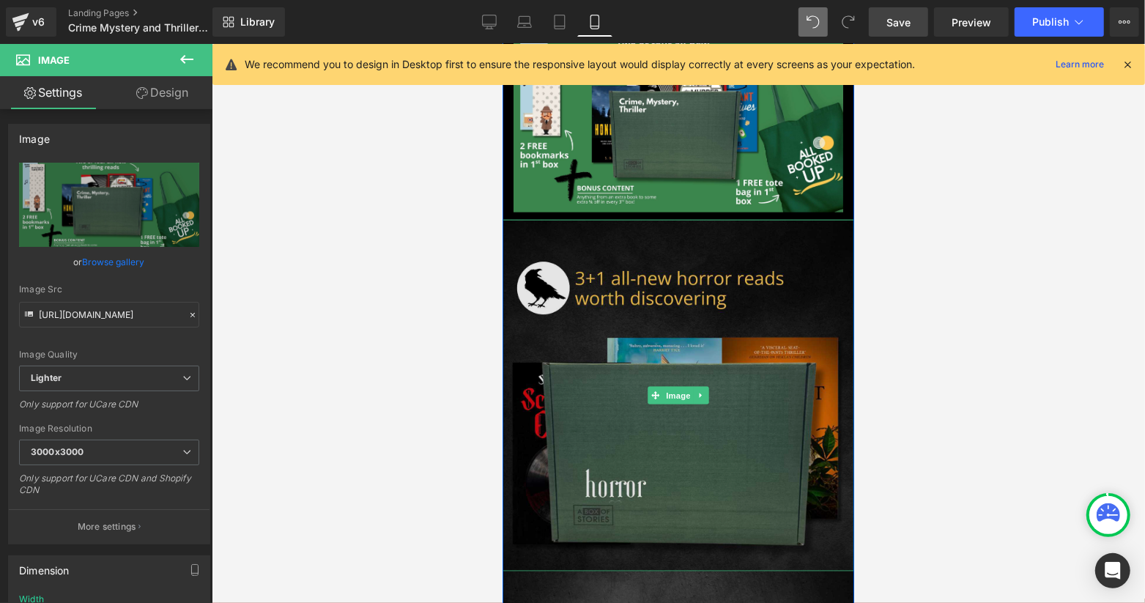
click at [684, 313] on img at bounding box center [678, 395] width 352 height 352
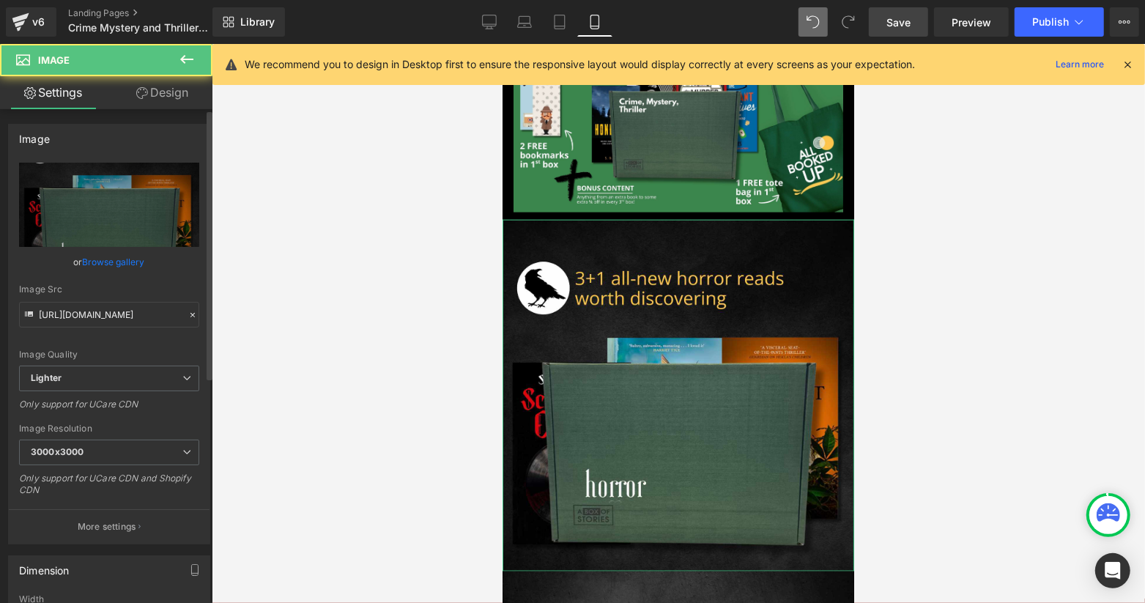
click at [125, 269] on link "Browse gallery" at bounding box center [114, 262] width 62 height 26
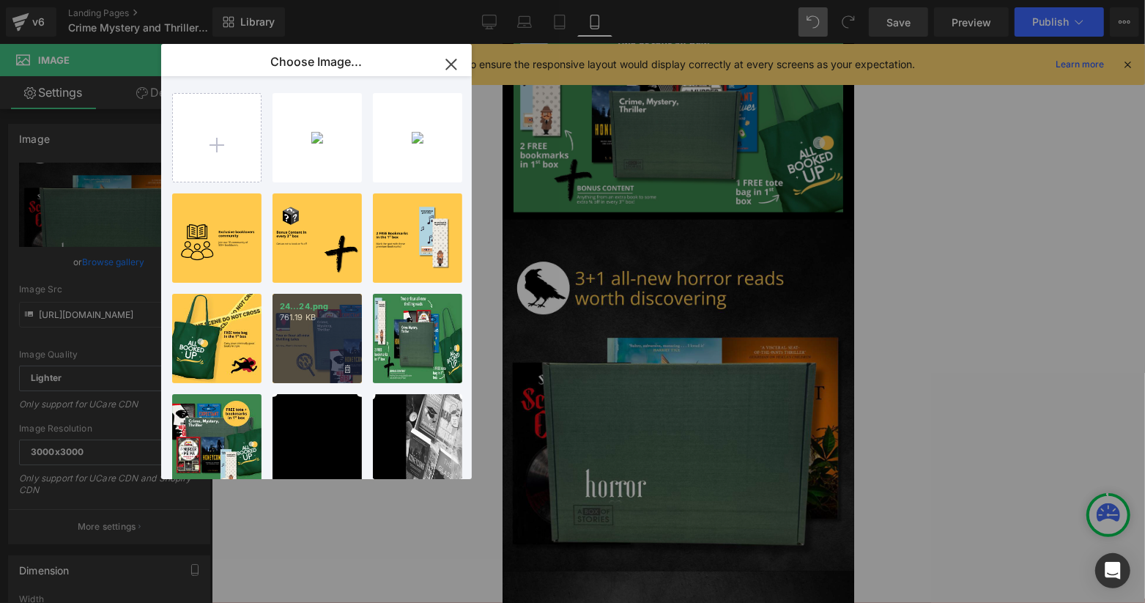
click at [280, 363] on div "24...24.png 761.19 KB" at bounding box center [316, 338] width 89 height 89
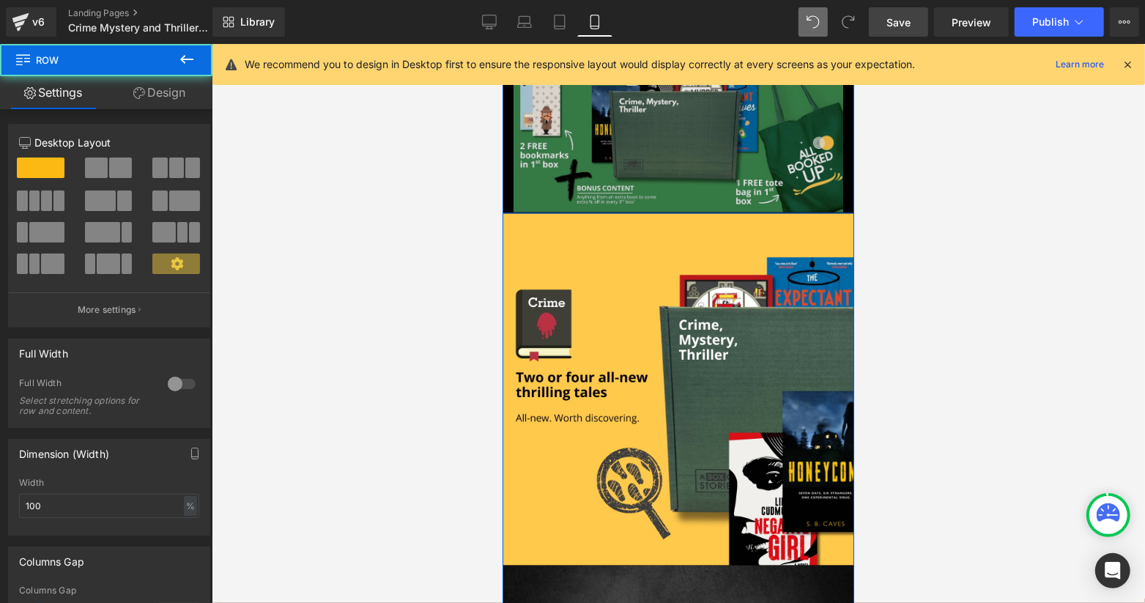
click at [702, 202] on div "Image Row" at bounding box center [678, 117] width 352 height 193
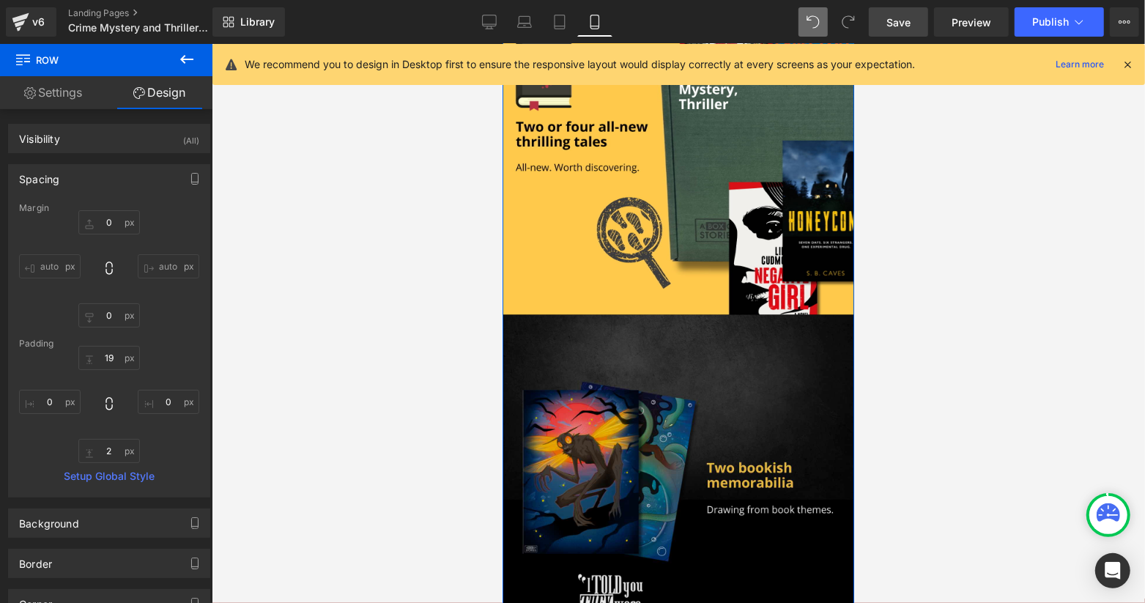
scroll to position [1465, 0]
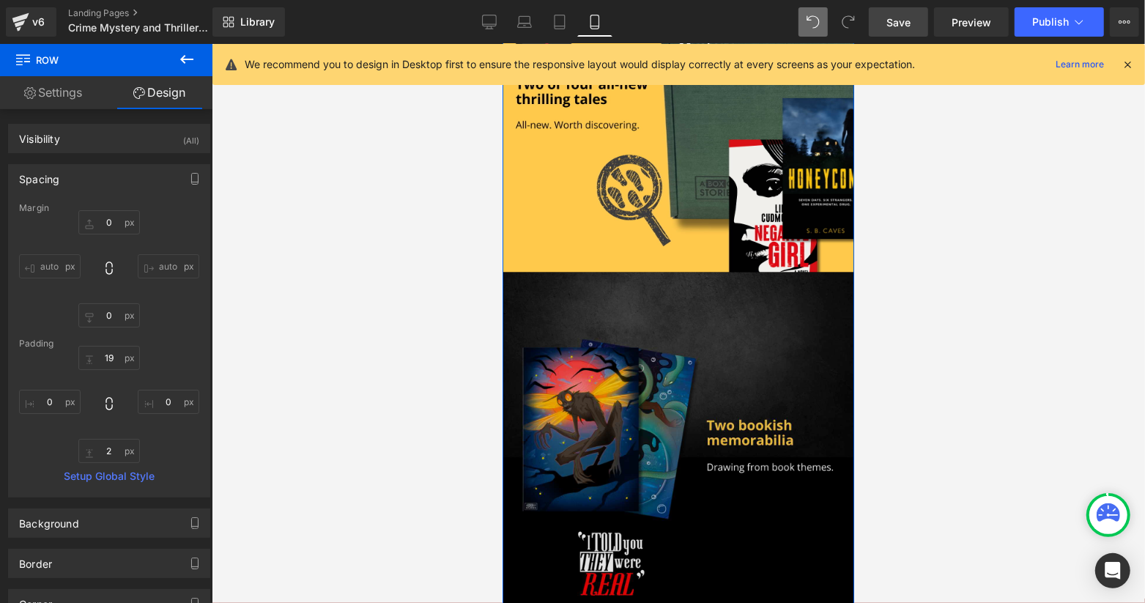
click at [637, 322] on img at bounding box center [678, 448] width 352 height 352
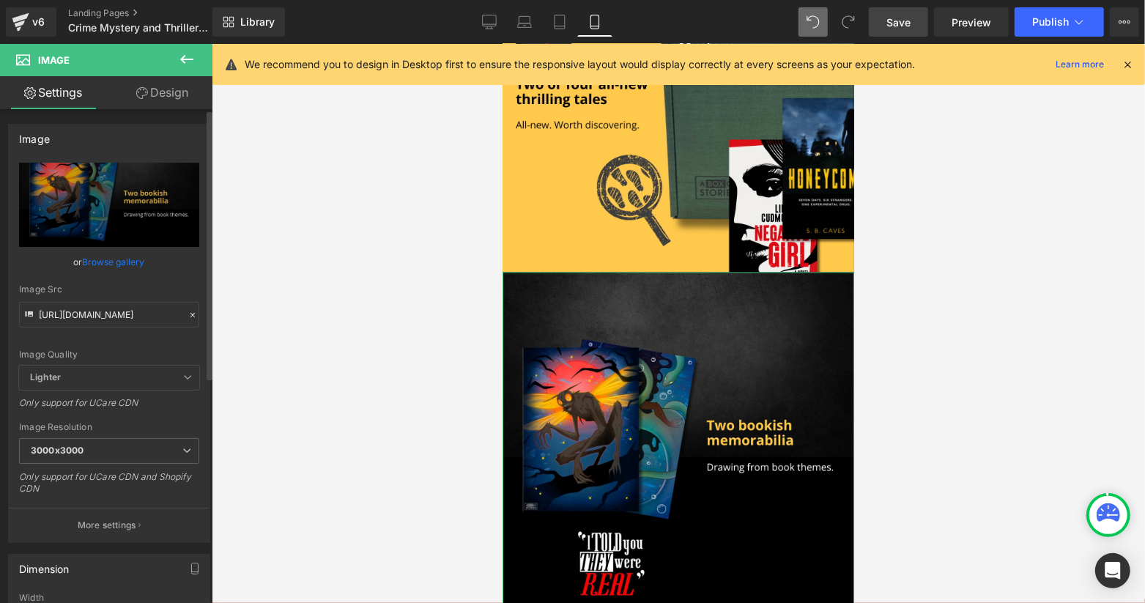
click at [106, 256] on link "Browse gallery" at bounding box center [114, 262] width 62 height 26
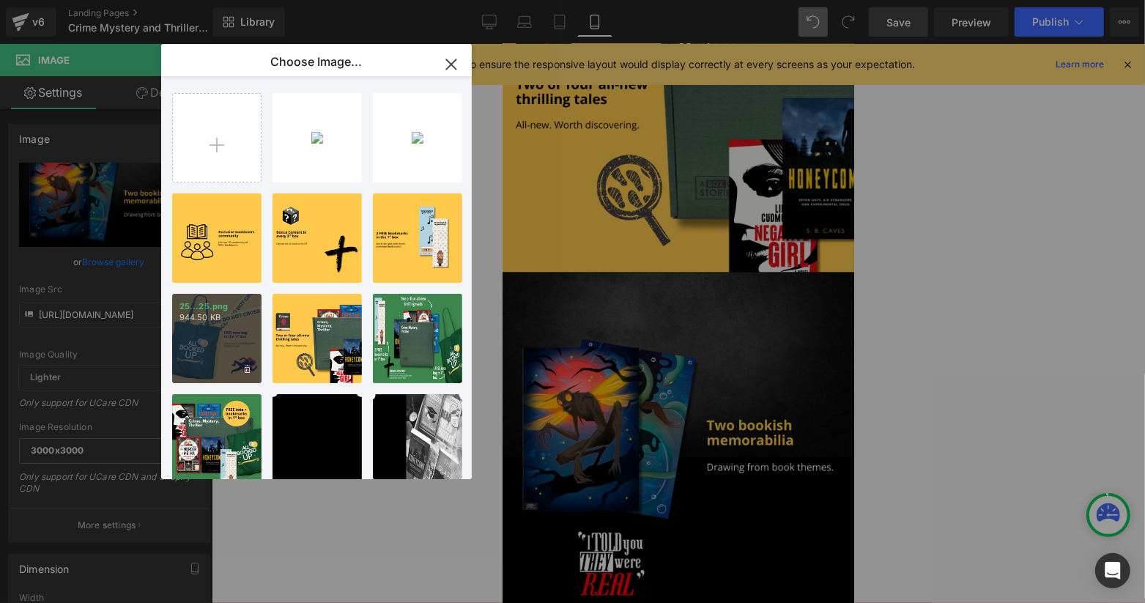
click at [202, 368] on div "25...25.png 944.50 KB" at bounding box center [216, 338] width 89 height 89
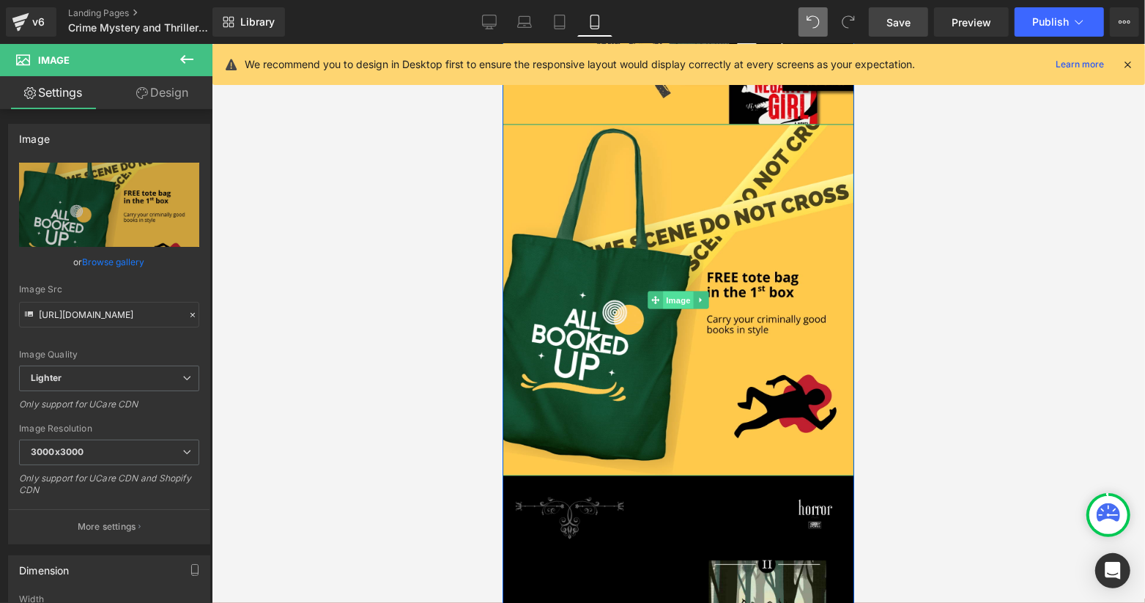
scroll to position [1758, 0]
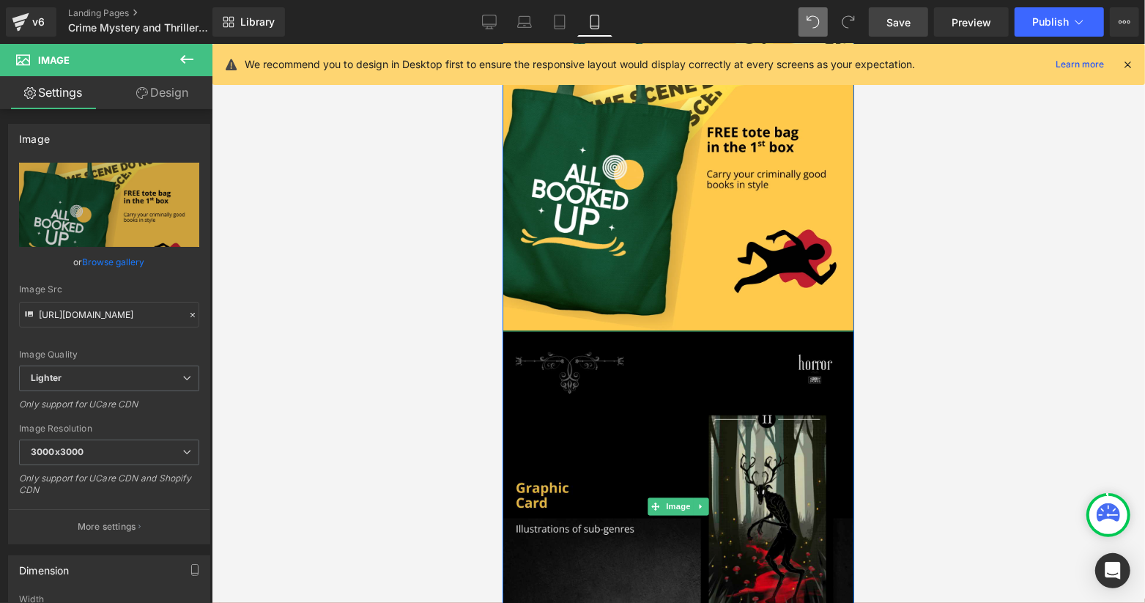
click at [675, 443] on img at bounding box center [678, 506] width 352 height 352
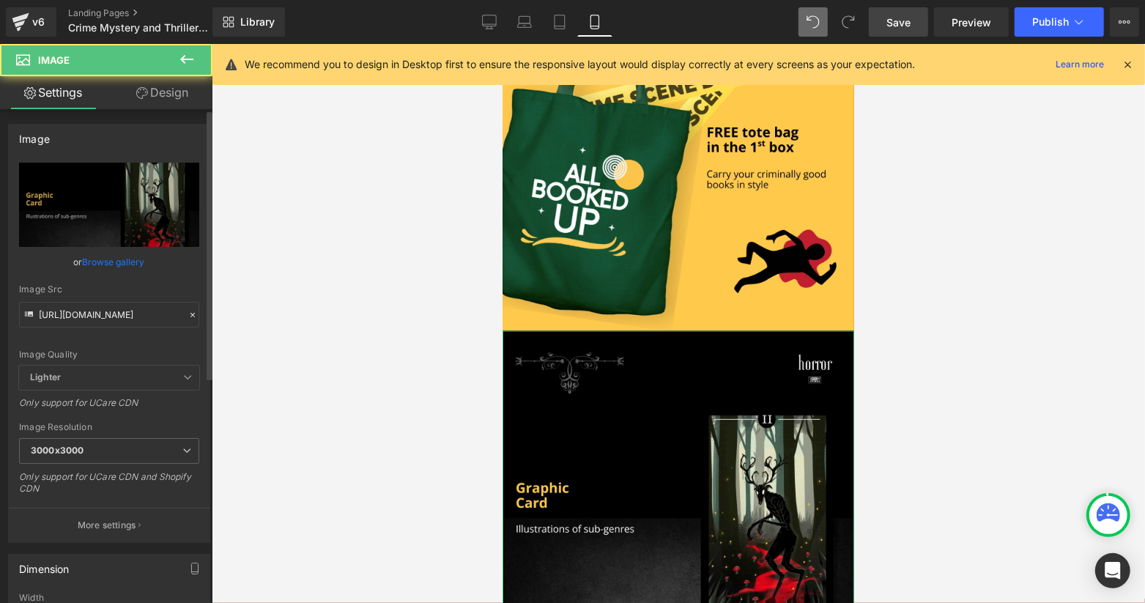
click at [100, 259] on link "Browse gallery" at bounding box center [114, 262] width 62 height 26
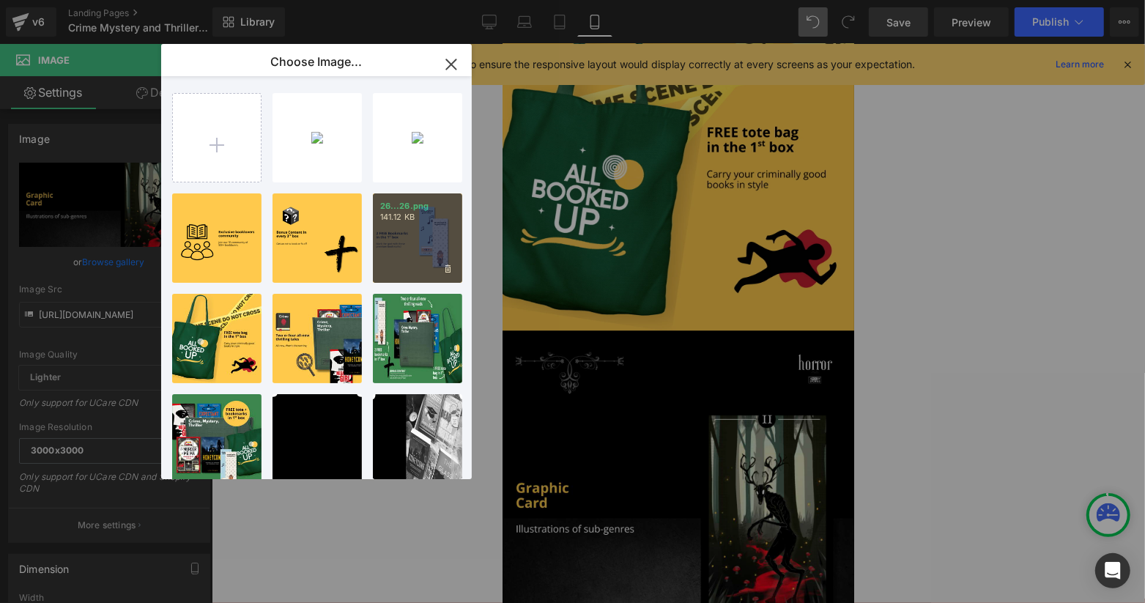
click at [392, 239] on div "26...26.png 141.12 KB" at bounding box center [417, 237] width 89 height 89
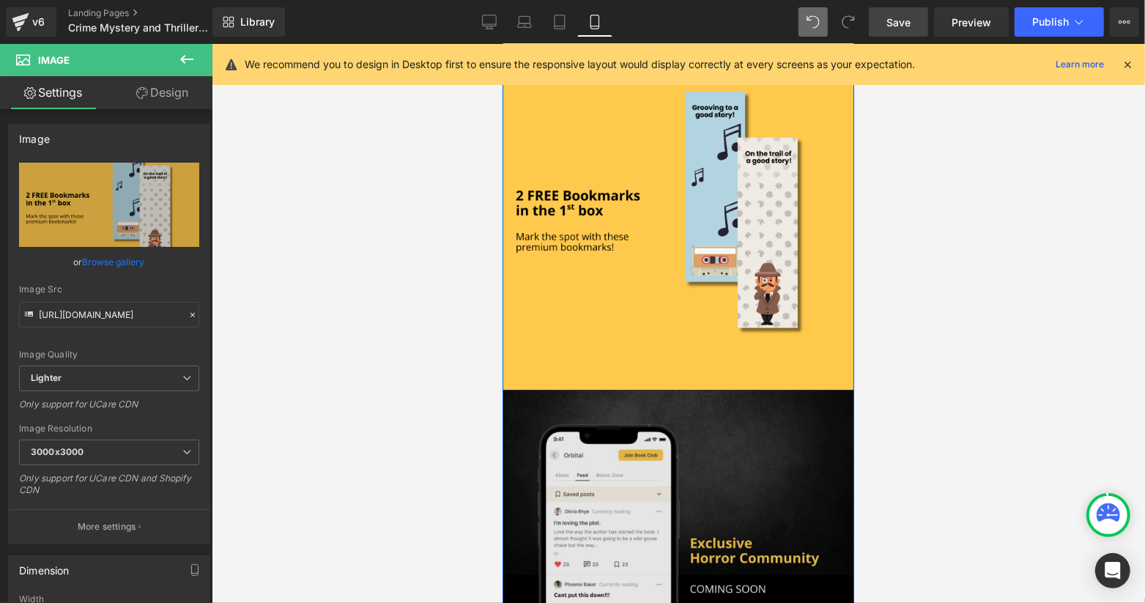
scroll to position [2344, 0]
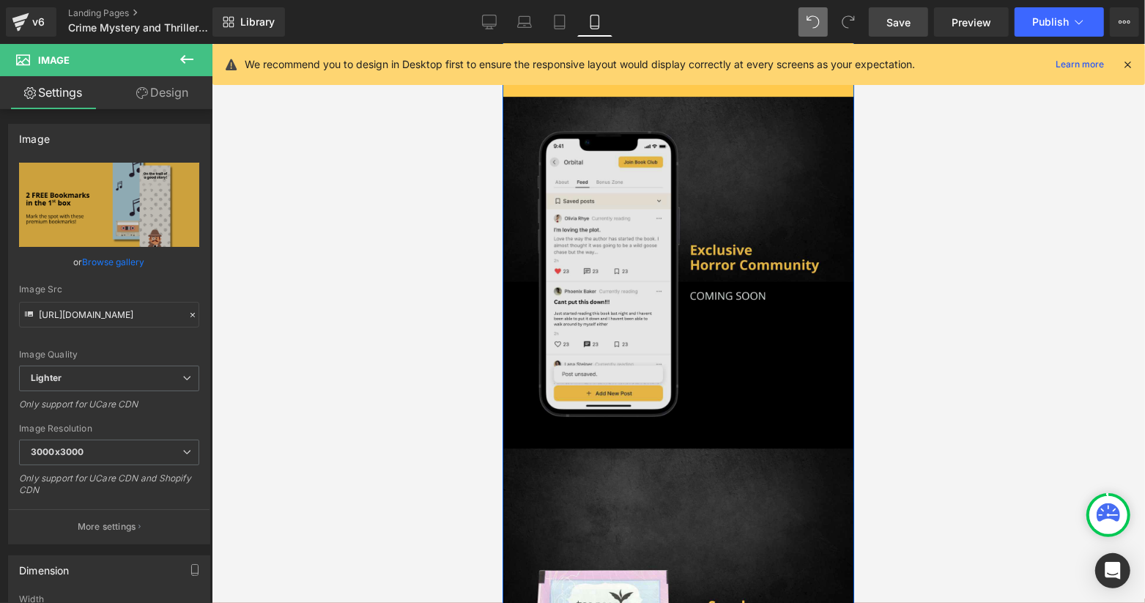
click at [643, 307] on img at bounding box center [678, 272] width 352 height 352
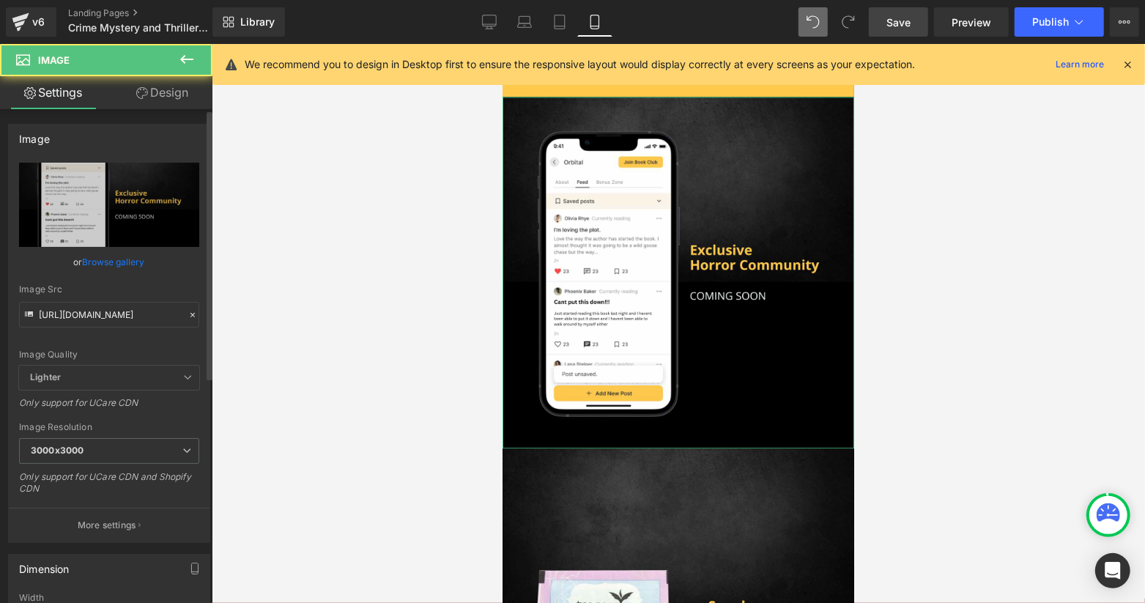
click at [114, 256] on link "Browse gallery" at bounding box center [114, 262] width 62 height 26
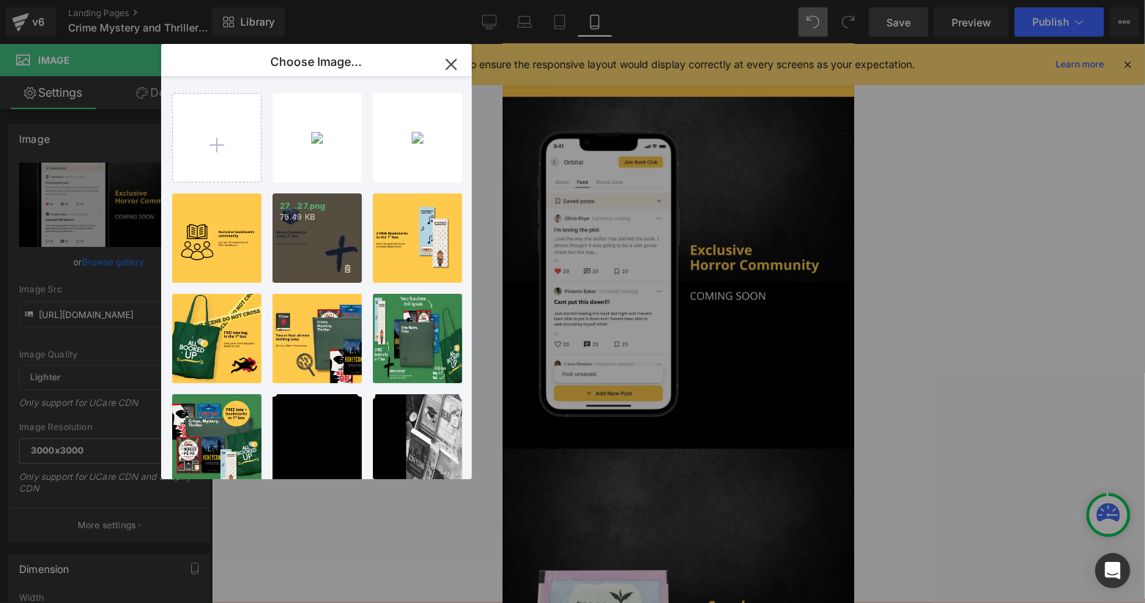
click at [327, 258] on div "27...27.png 76.49 KB" at bounding box center [316, 237] width 89 height 89
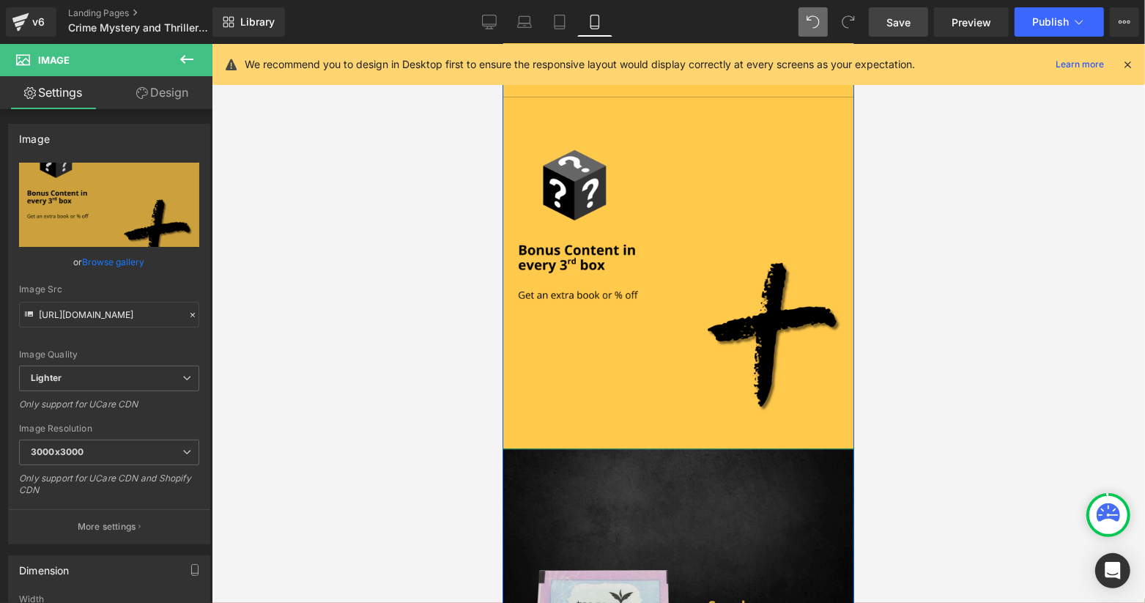
scroll to position [2637, 0]
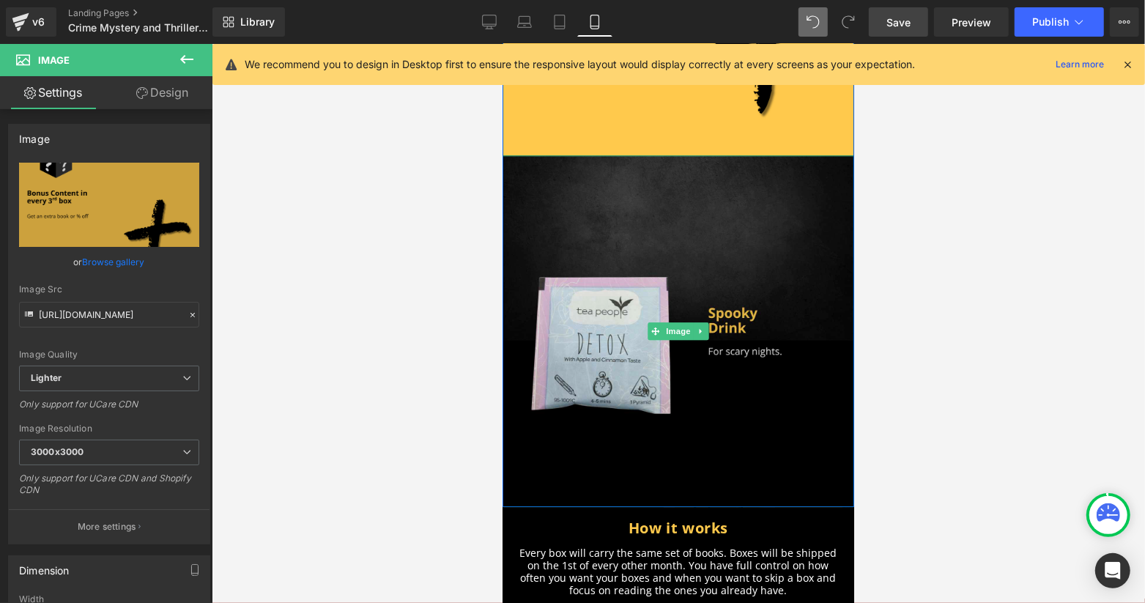
click at [626, 259] on img at bounding box center [678, 331] width 352 height 352
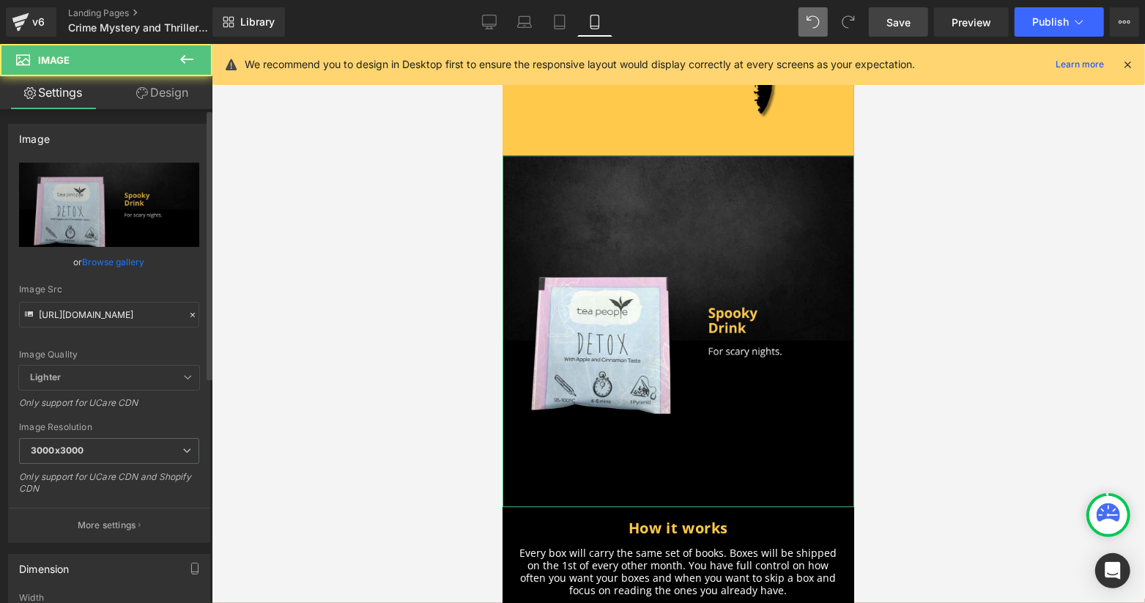
click at [124, 264] on link "Browse gallery" at bounding box center [114, 262] width 62 height 26
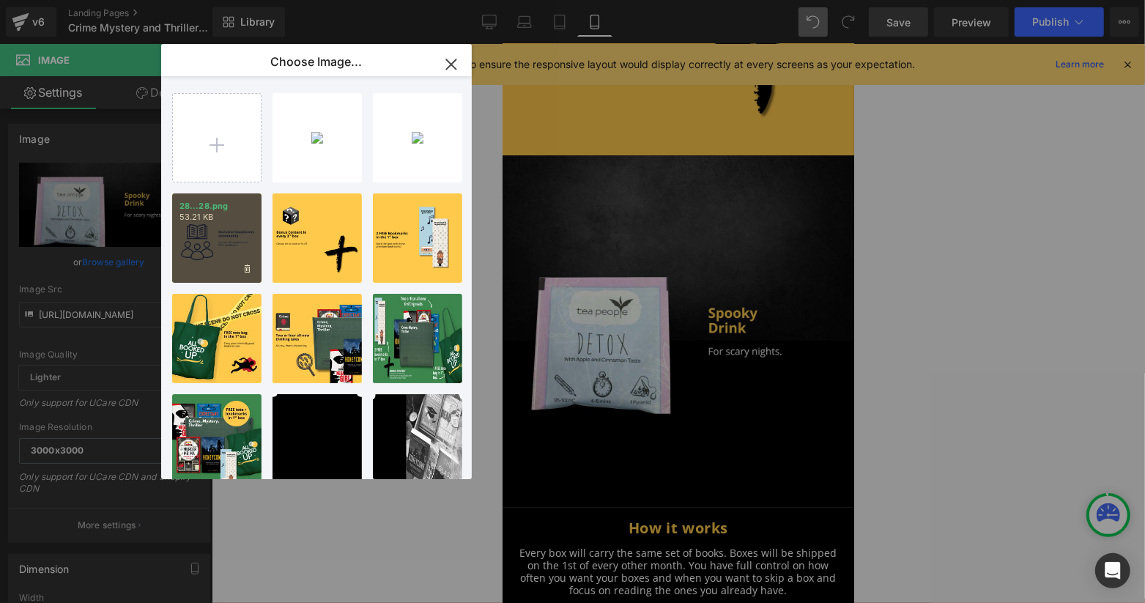
click at [214, 216] on p "53.21 KB" at bounding box center [216, 217] width 75 height 11
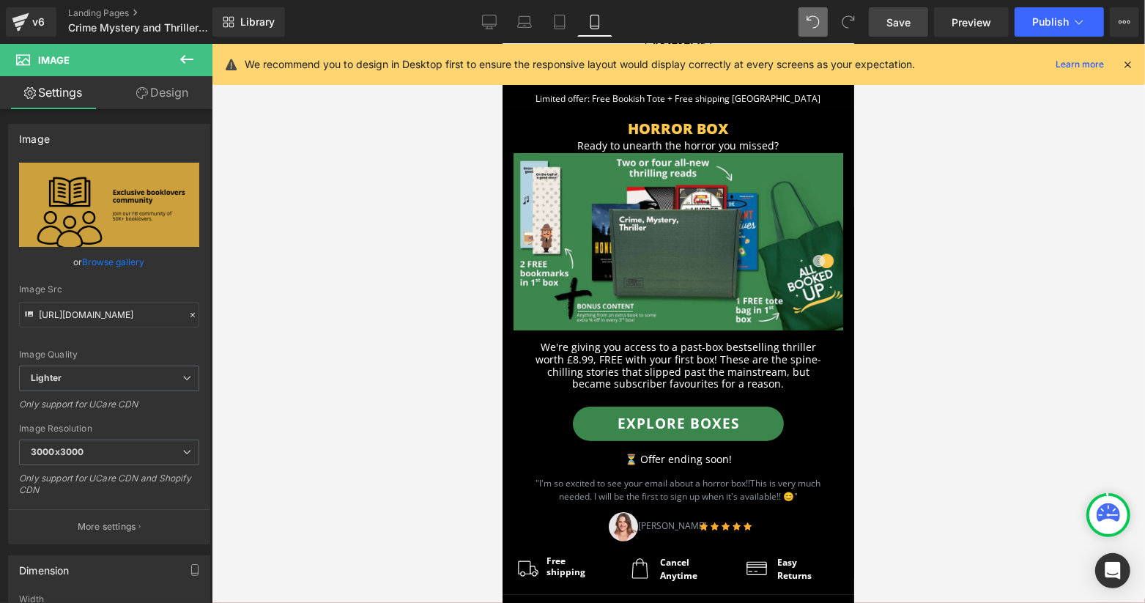
scroll to position [0, 0]
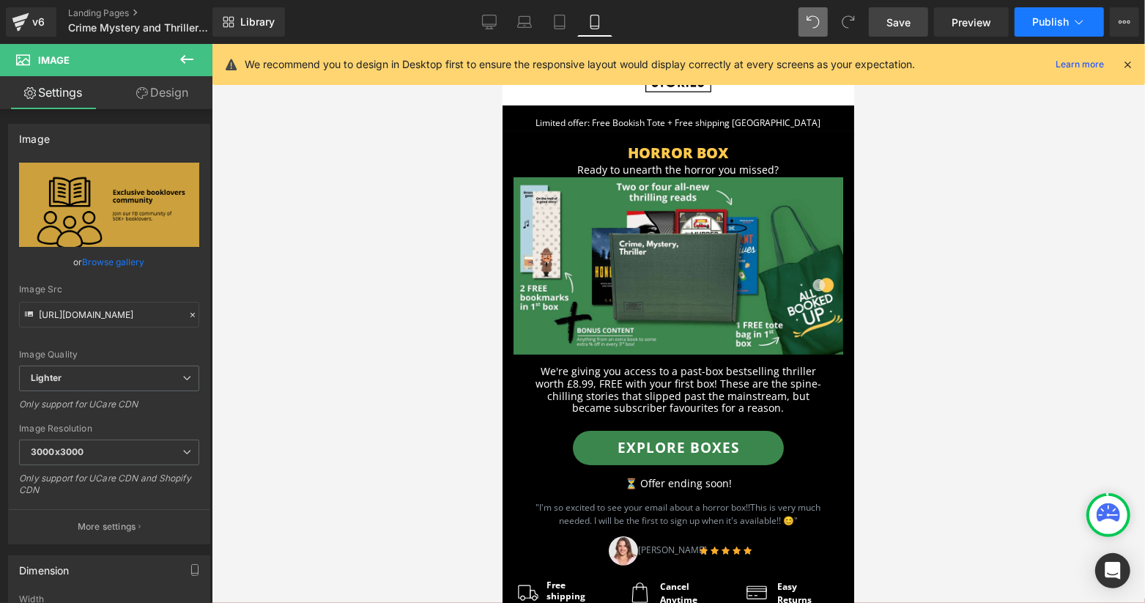
click at [1050, 12] on button "Publish" at bounding box center [1058, 21] width 89 height 29
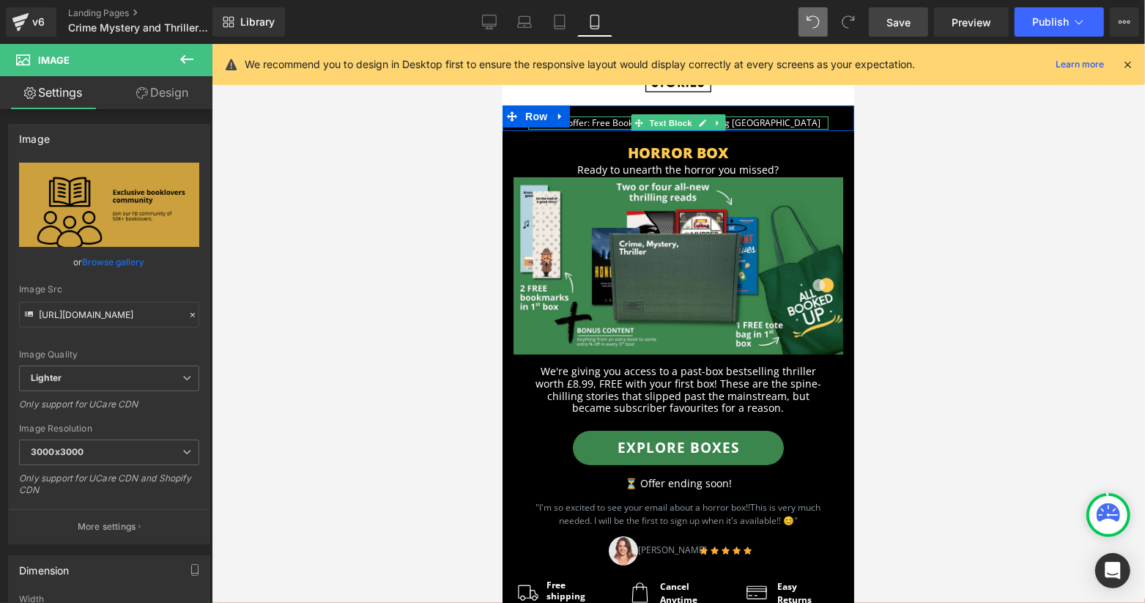
click at [614, 121] on p "Limited offer: Free Bookish Tote + Free shipping [GEOGRAPHIC_DATA]" at bounding box center [677, 122] width 300 height 13
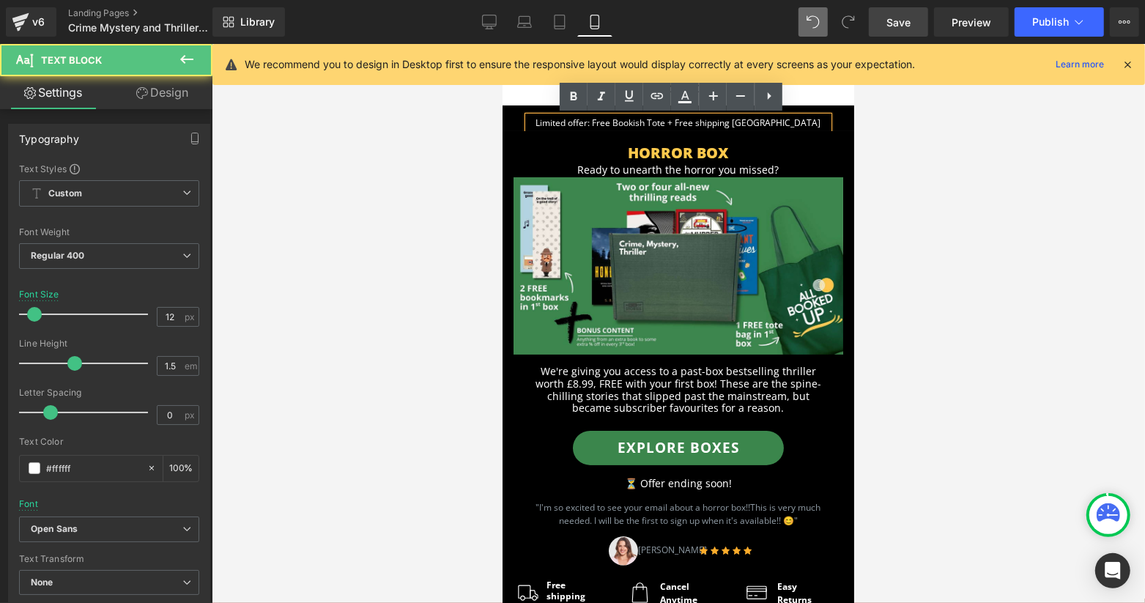
click at [628, 121] on p "Limited offer: Free Bookish Tote + Free shipping [GEOGRAPHIC_DATA]" at bounding box center [677, 122] width 300 height 13
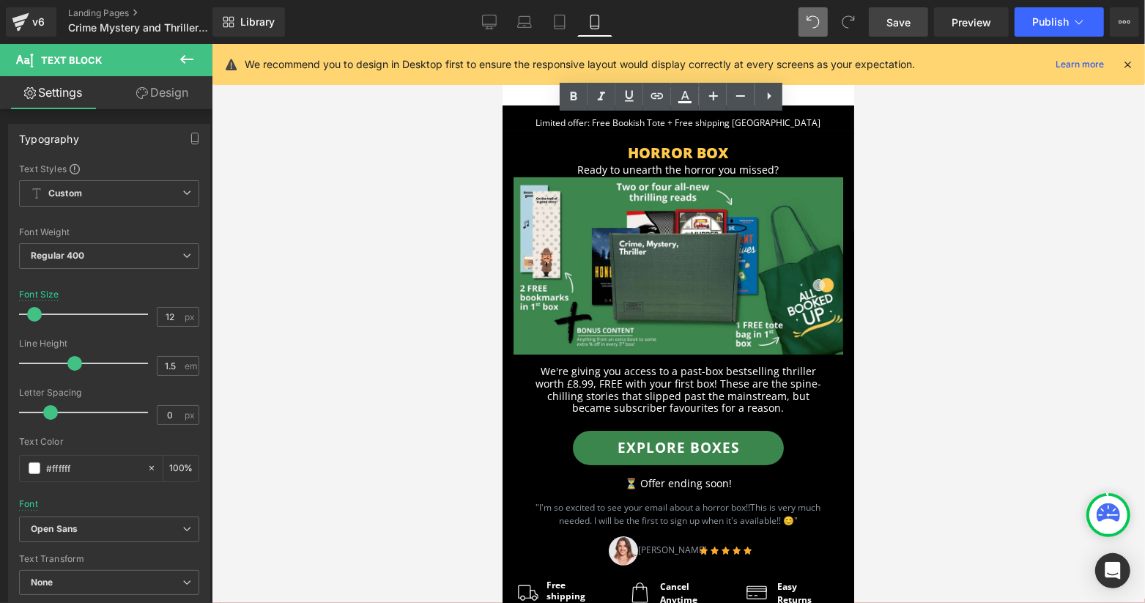
click at [959, 126] on div at bounding box center [678, 323] width 933 height 559
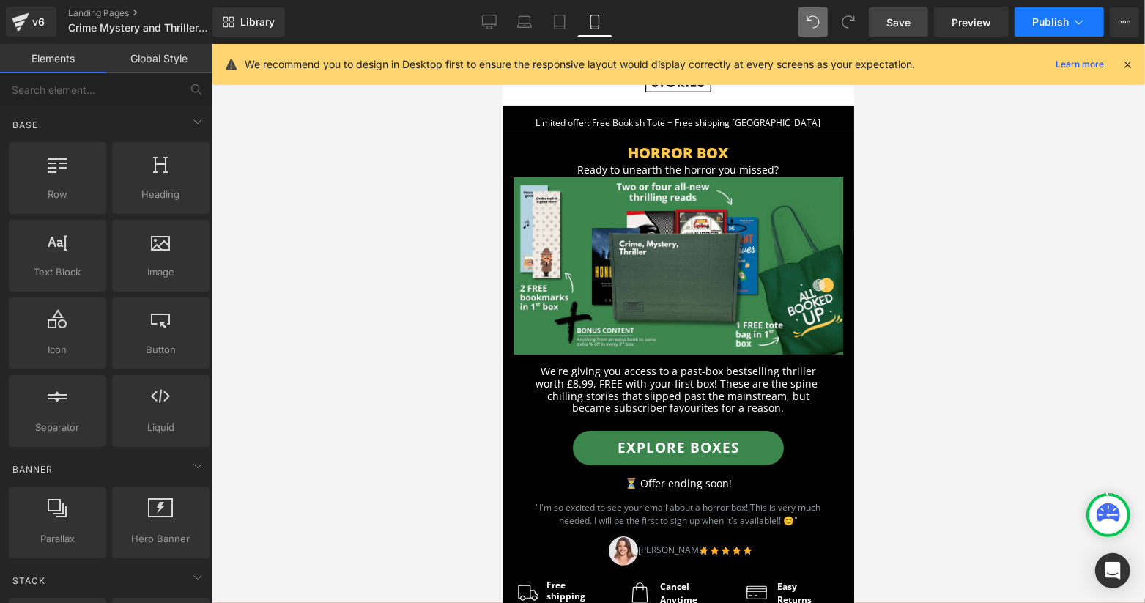
click at [1050, 21] on span "Publish" at bounding box center [1050, 22] width 37 height 12
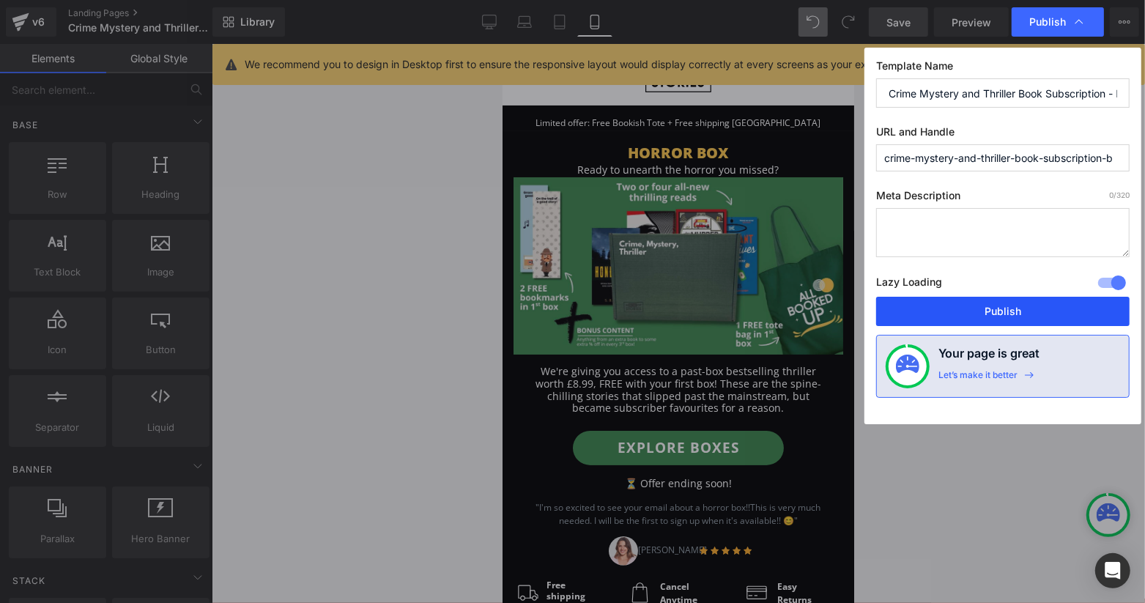
click at [1006, 297] on button "Publish" at bounding box center [1002, 311] width 253 height 29
